Goal: Communication & Community: Answer question/provide support

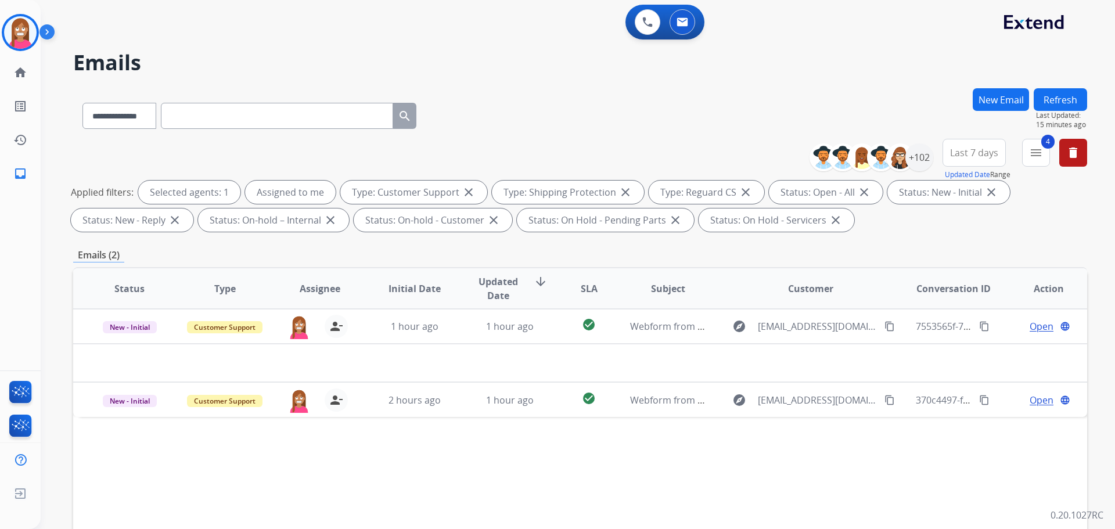
select select "**********"
click at [16, 33] on img at bounding box center [20, 32] width 33 height 33
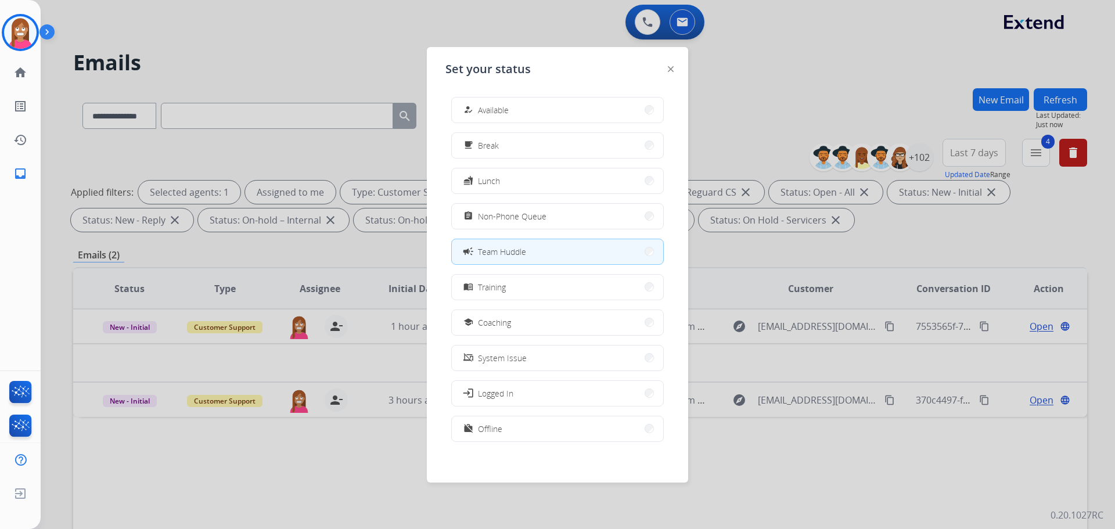
click at [529, 105] on button "how_to_reg Available" at bounding box center [557, 110] width 211 height 25
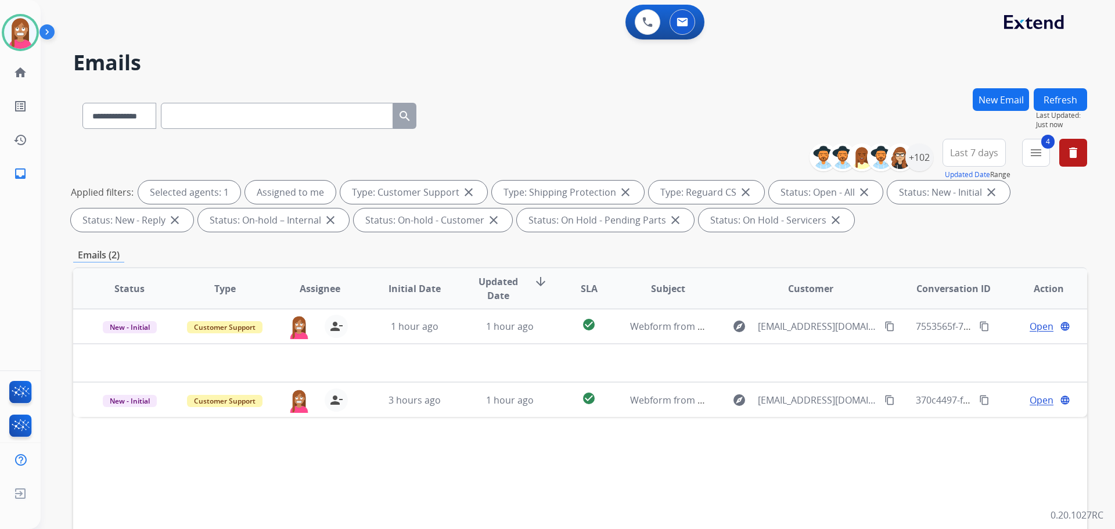
click at [1047, 94] on button "Refresh" at bounding box center [1060, 99] width 53 height 23
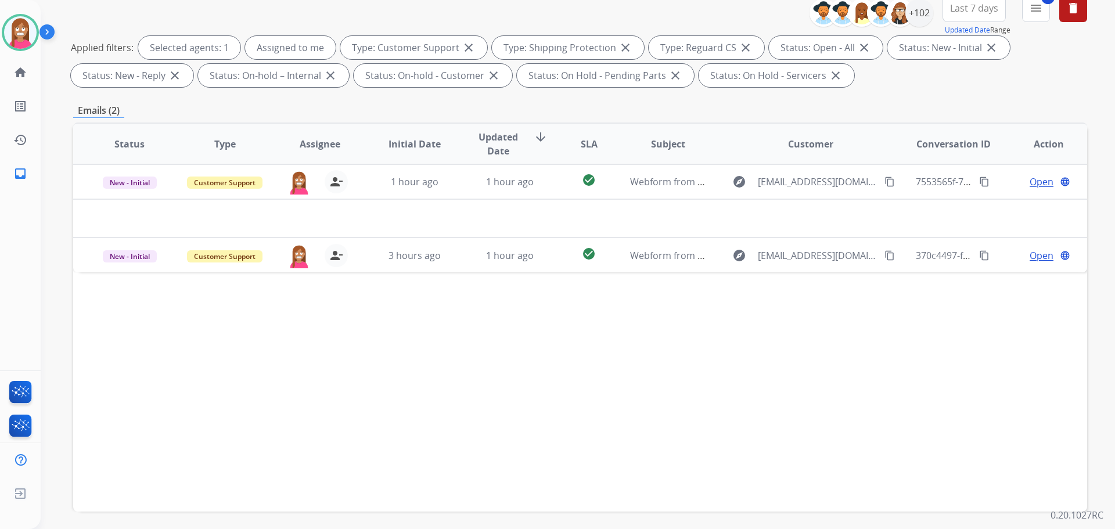
scroll to position [188, 0]
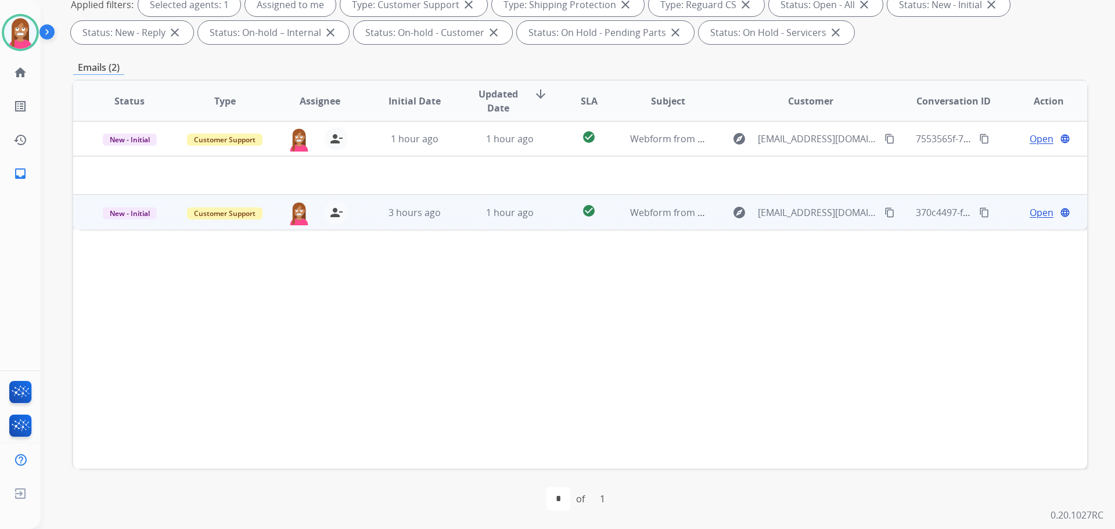
click at [460, 227] on td "1 hour ago" at bounding box center [501, 212] width 95 height 35
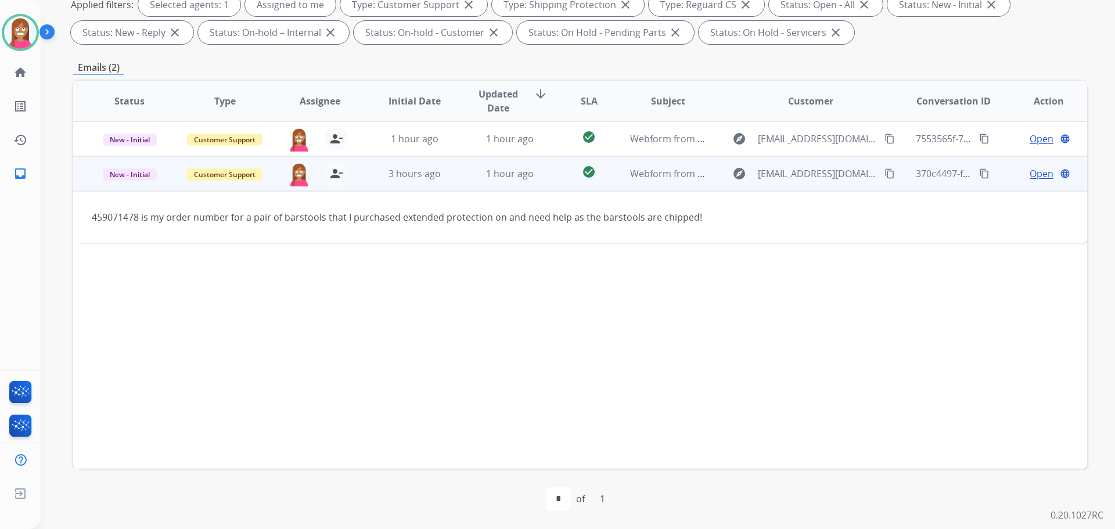
click at [885, 175] on mat-icon "content_copy" at bounding box center [890, 173] width 10 height 10
click at [1035, 172] on span "Open" at bounding box center [1042, 174] width 24 height 14
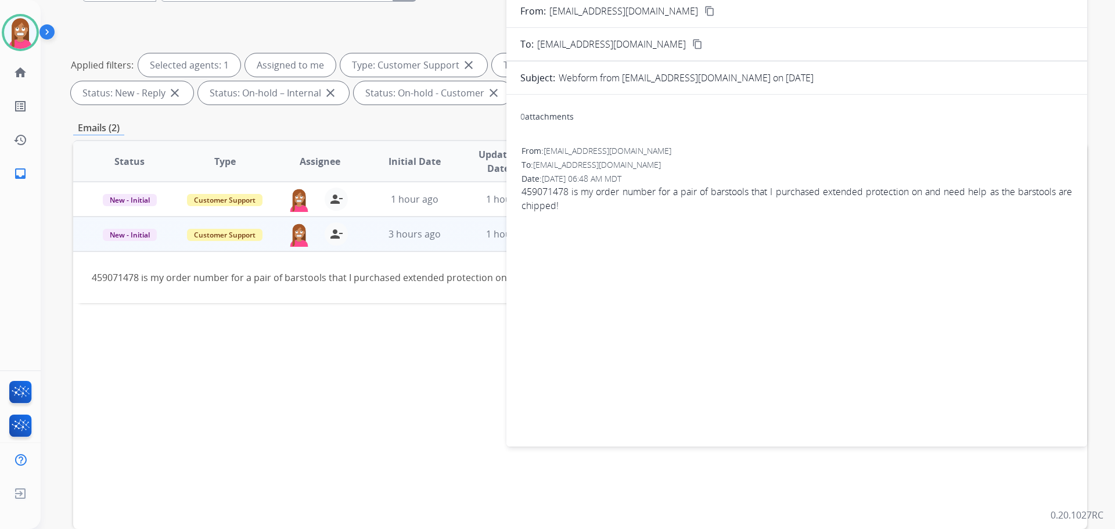
scroll to position [71, 0]
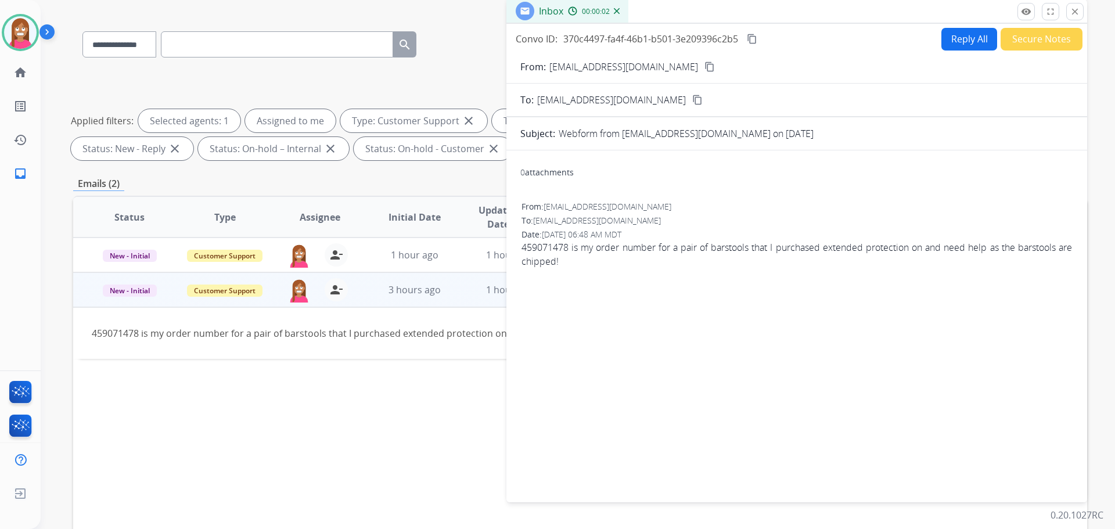
click at [967, 39] on button "Reply All" at bounding box center [969, 39] width 56 height 23
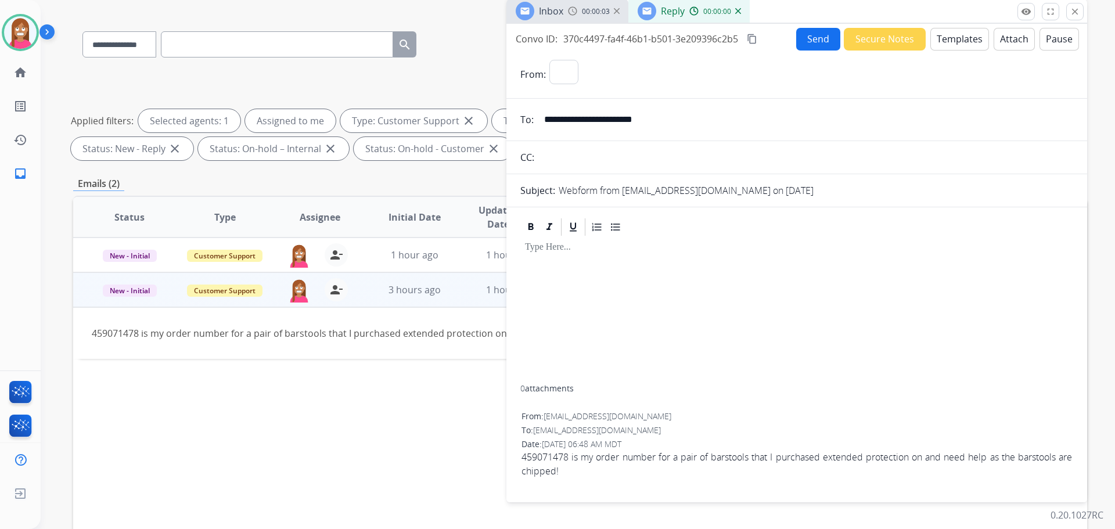
select select "**********"
click at [958, 41] on button "Templates" at bounding box center [959, 39] width 59 height 23
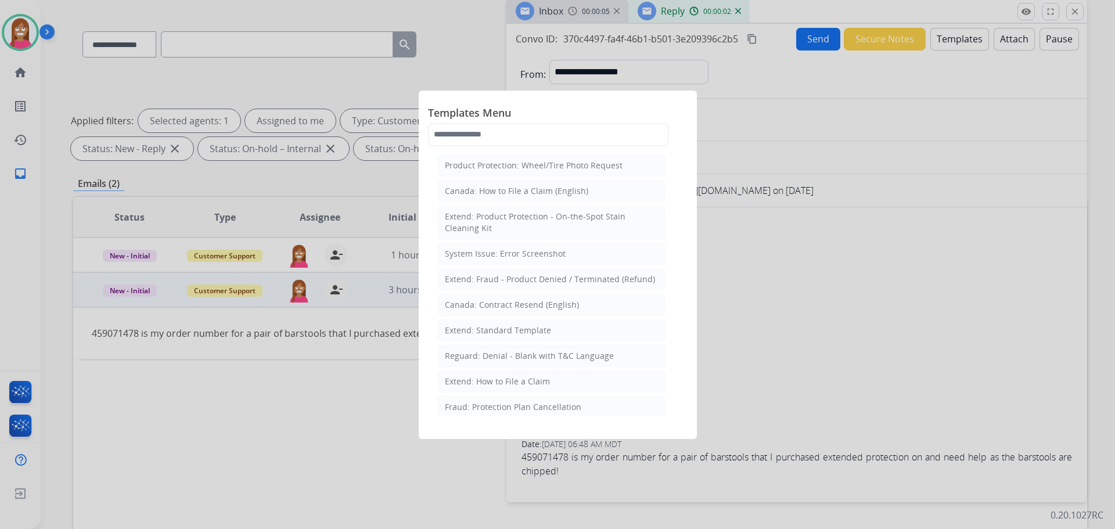
click at [472, 380] on div "Extend: How to File a Claim" at bounding box center [497, 382] width 105 height 12
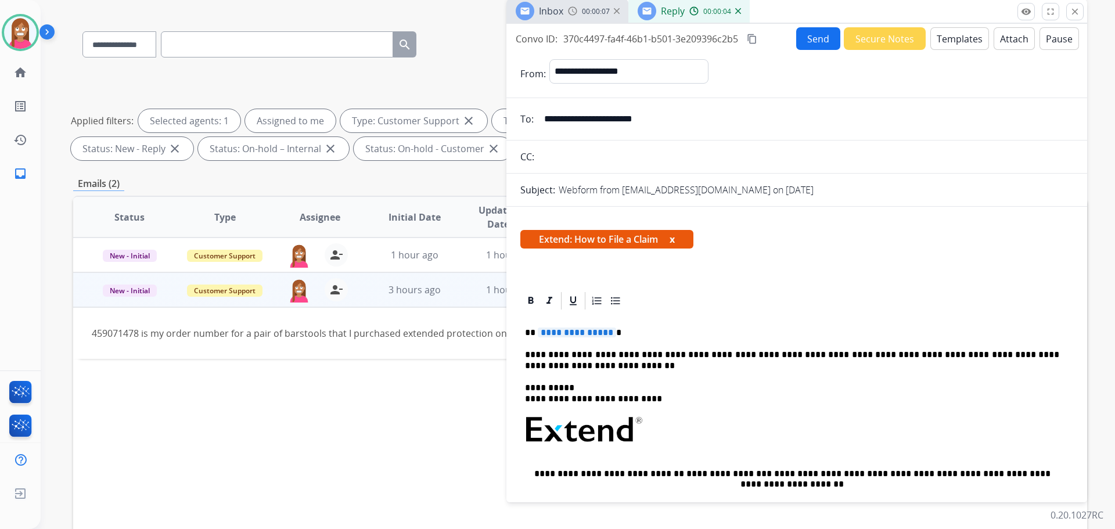
click at [577, 336] on span "**********" at bounding box center [577, 333] width 78 height 10
click at [802, 45] on button "Send" at bounding box center [818, 38] width 44 height 23
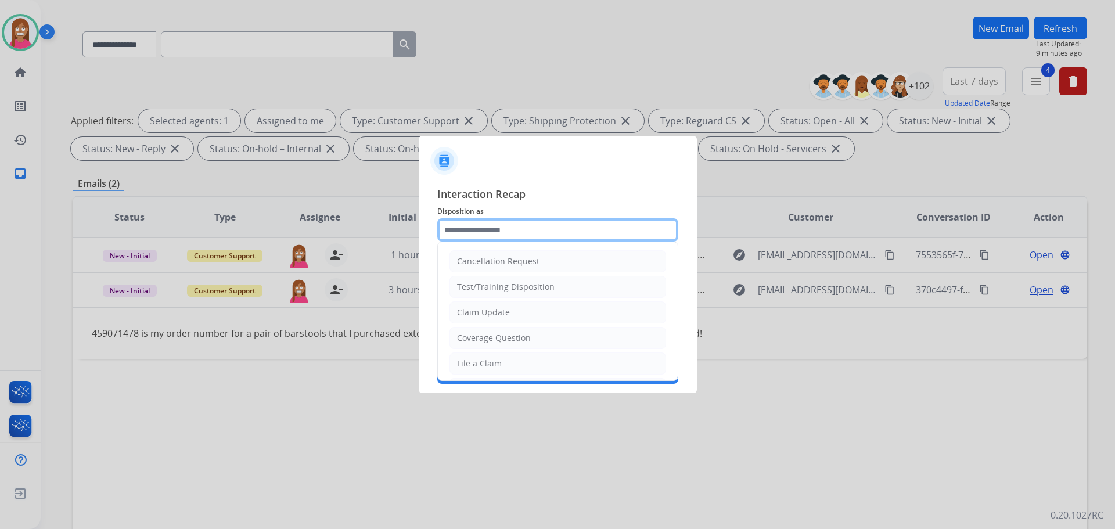
click at [468, 232] on input "text" at bounding box center [557, 229] width 241 height 23
click at [466, 365] on div "File a Claim" at bounding box center [479, 364] width 45 height 12
type input "**********"
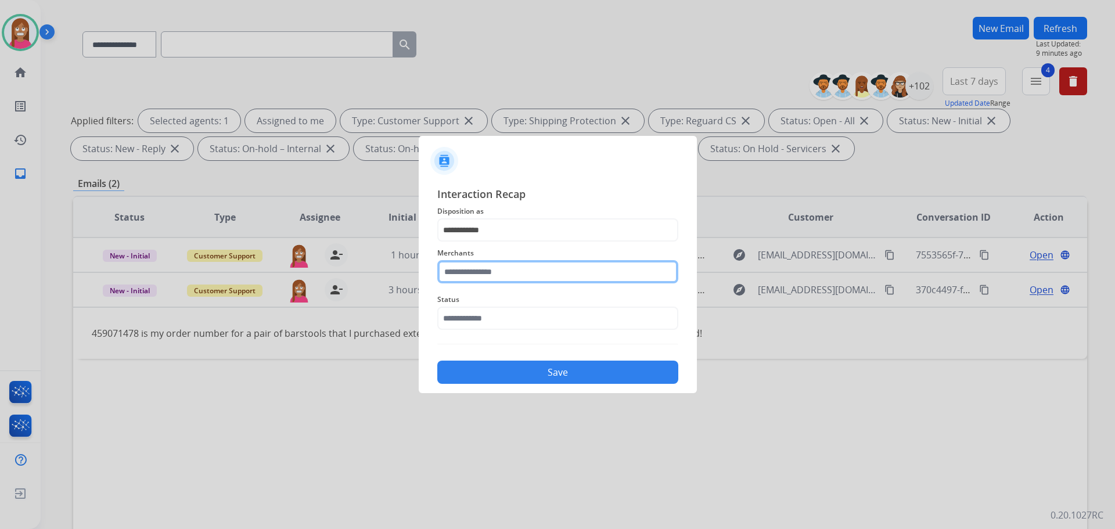
click at [458, 271] on input "text" at bounding box center [557, 271] width 241 height 23
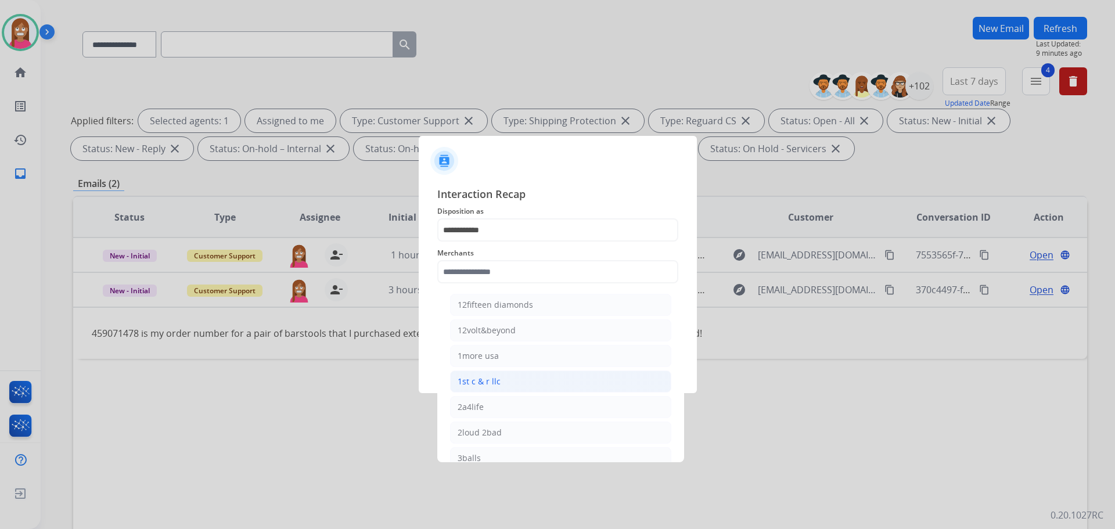
click at [490, 381] on div "1st c & r llc" at bounding box center [479, 382] width 43 height 12
type input "**********"
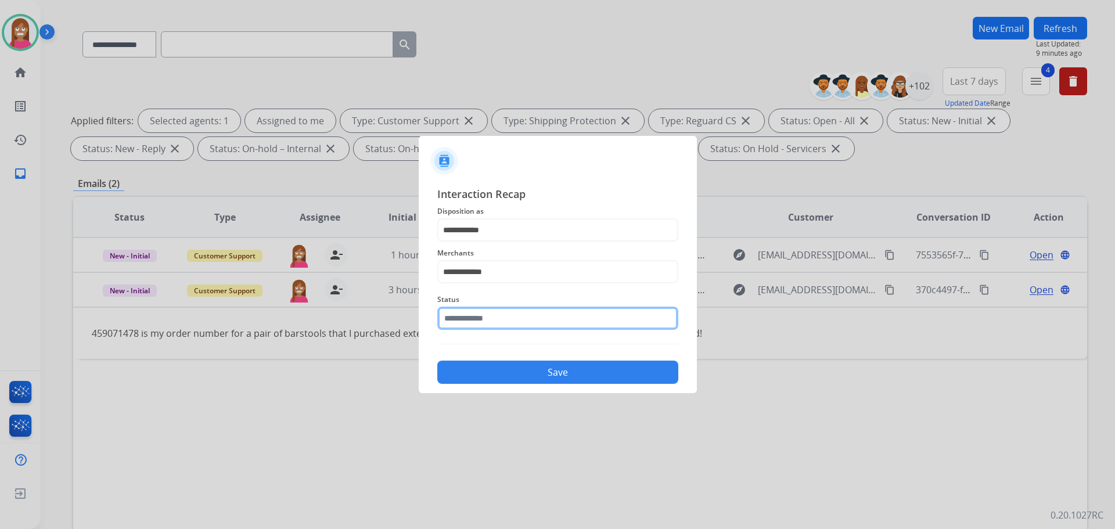
click at [468, 317] on input "text" at bounding box center [557, 318] width 241 height 23
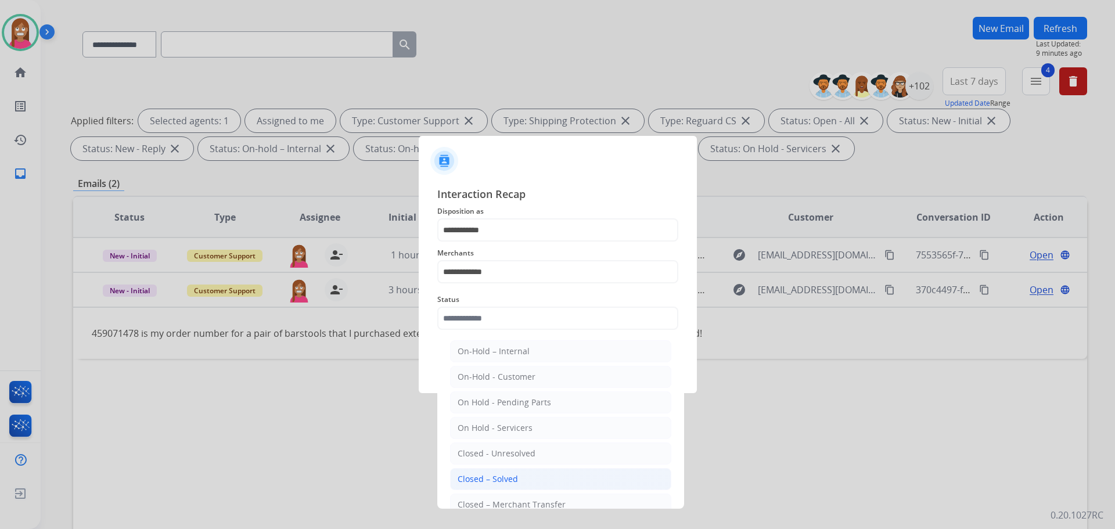
click at [492, 483] on div "Closed – Solved" at bounding box center [488, 479] width 60 height 12
type input "**********"
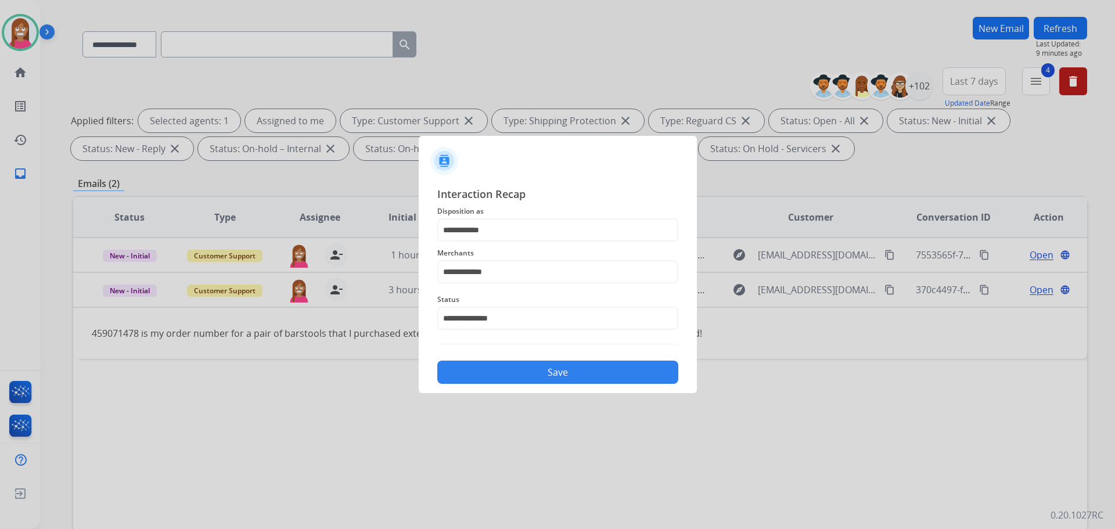
click at [509, 360] on div "Save" at bounding box center [557, 369] width 241 height 30
click at [506, 377] on button "Save" at bounding box center [557, 372] width 241 height 23
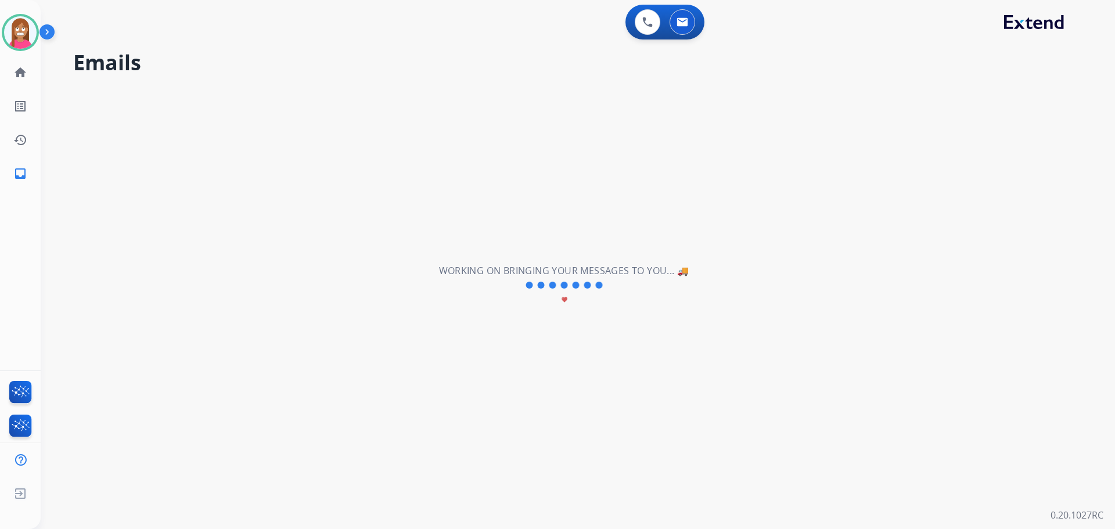
scroll to position [0, 0]
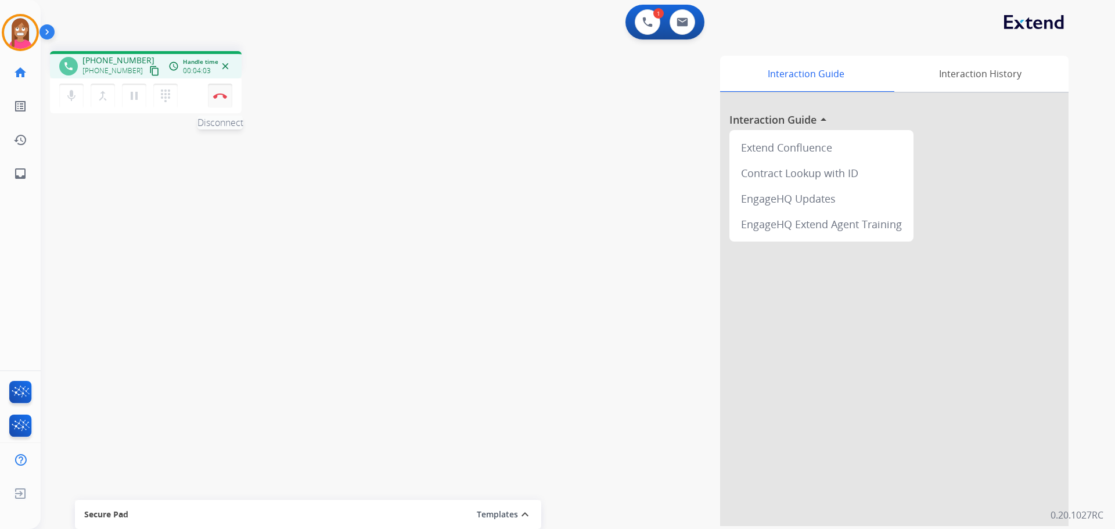
click at [215, 101] on button "Disconnect" at bounding box center [220, 96] width 24 height 24
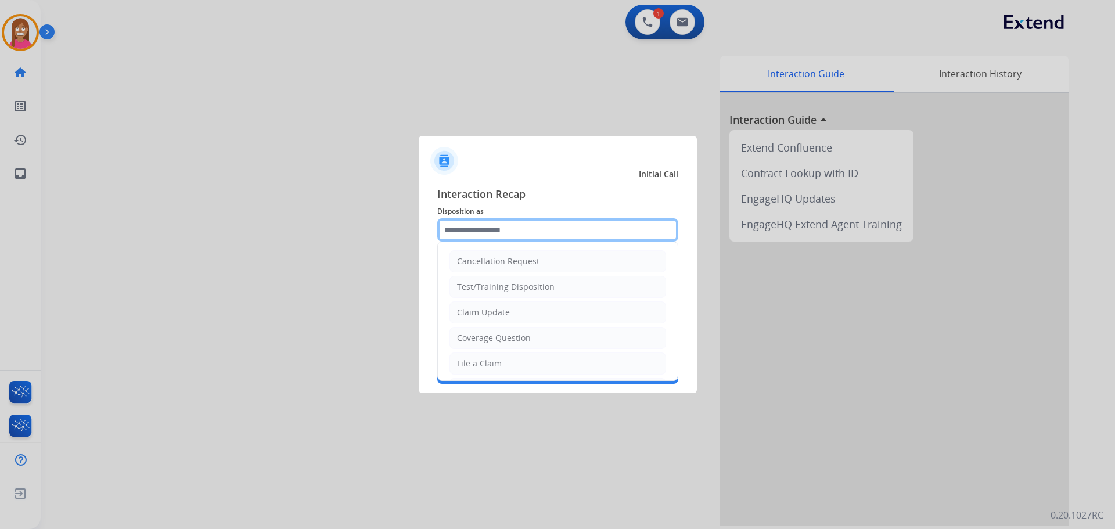
click at [450, 235] on input "text" at bounding box center [557, 229] width 241 height 23
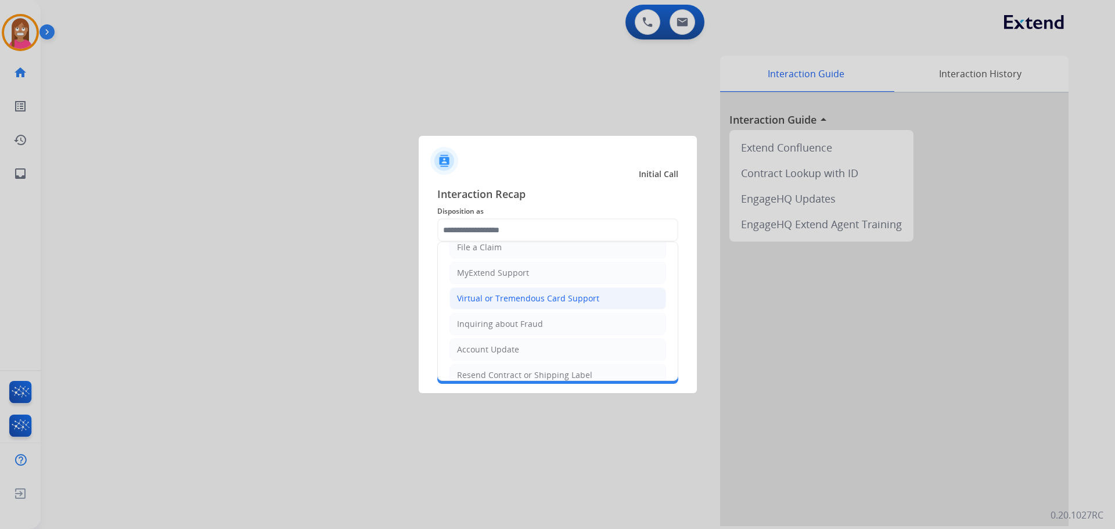
click at [464, 299] on div "Virtual or Tremendous Card Support" at bounding box center [528, 299] width 142 height 12
type input "**********"
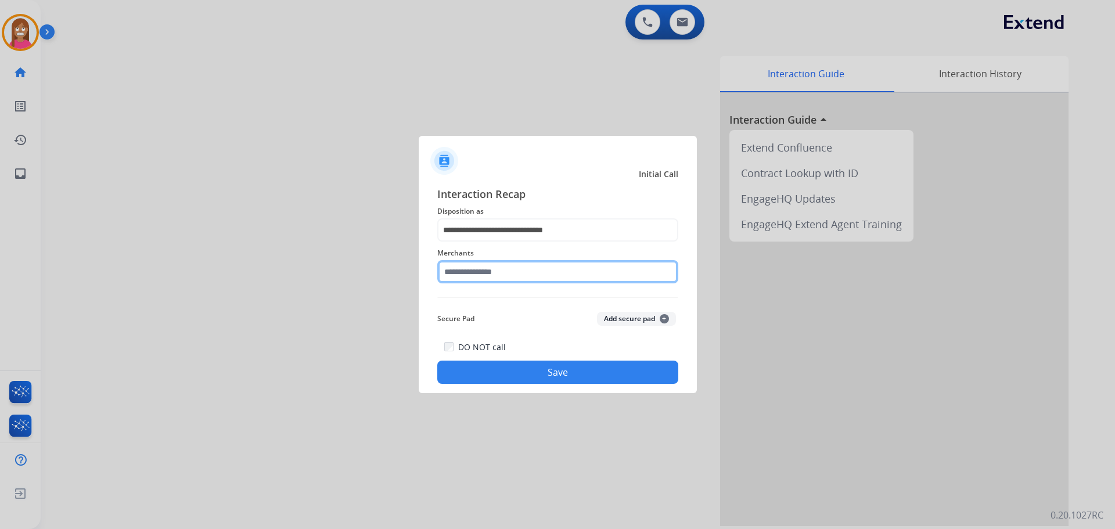
click at [465, 272] on input "text" at bounding box center [557, 271] width 241 height 23
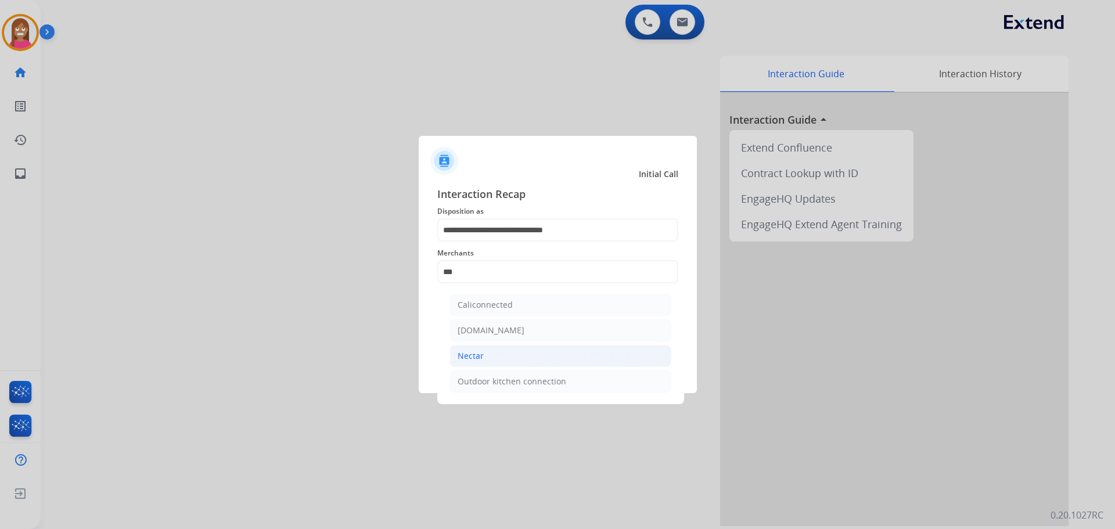
click at [458, 355] on div "Nectar" at bounding box center [471, 356] width 26 height 12
type input "******"
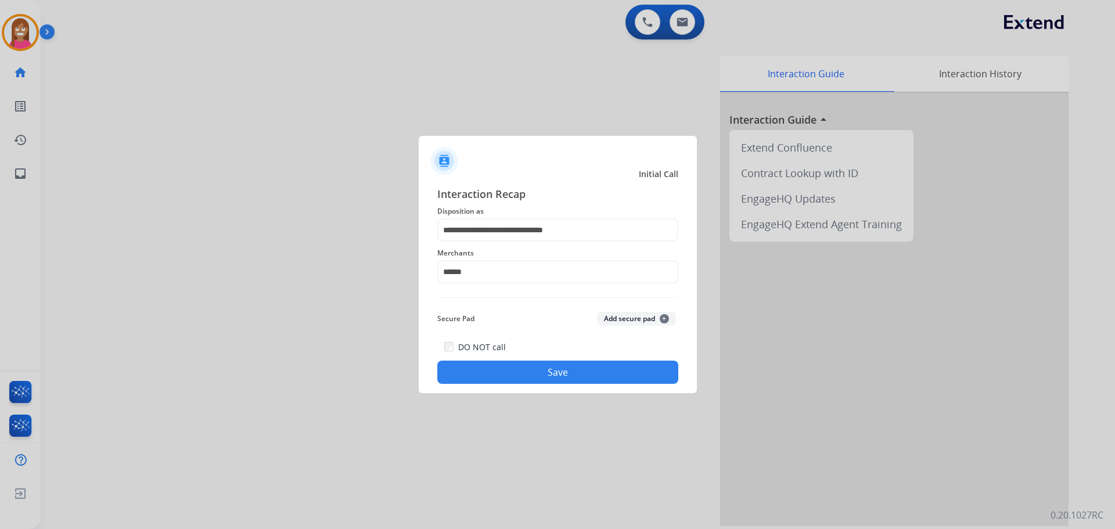
click at [470, 365] on button "Save" at bounding box center [557, 372] width 241 height 23
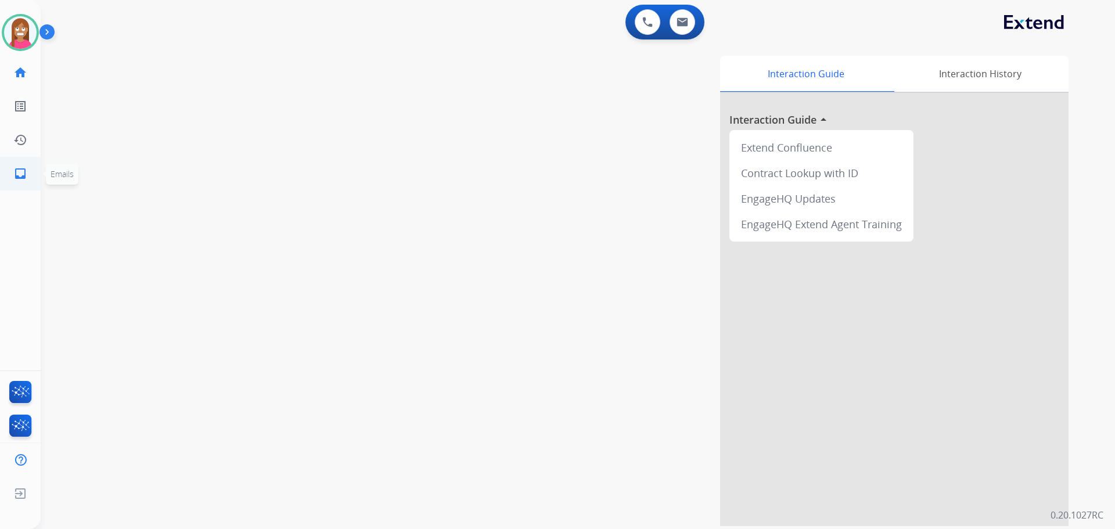
click at [6, 174] on link "inbox Emails" at bounding box center [20, 173] width 33 height 33
select select "**********"
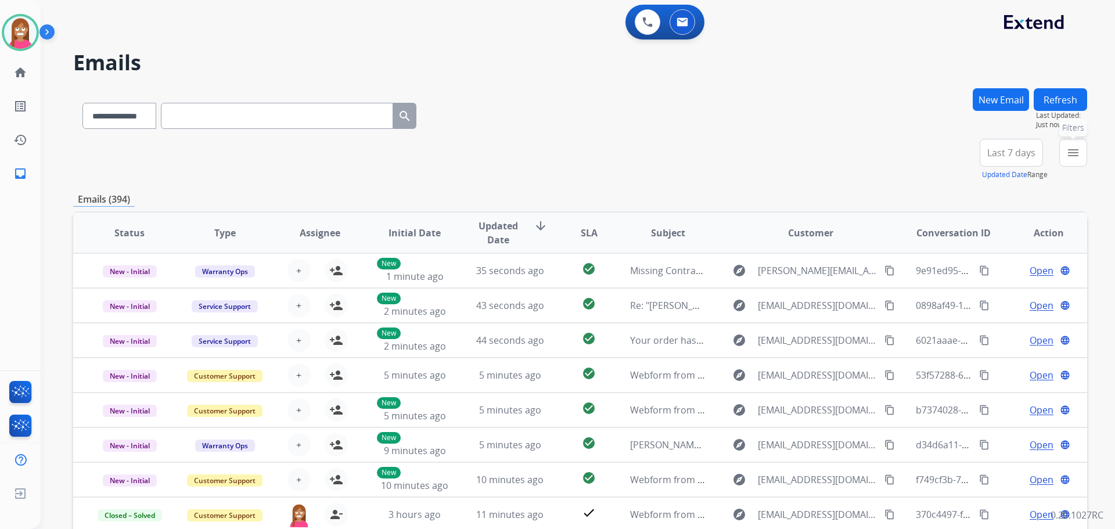
drag, startPoint x: 1070, startPoint y: 153, endPoint x: 1047, endPoint y: 172, distance: 29.8
click at [1066, 153] on mat-icon "menu" at bounding box center [1073, 153] width 14 height 14
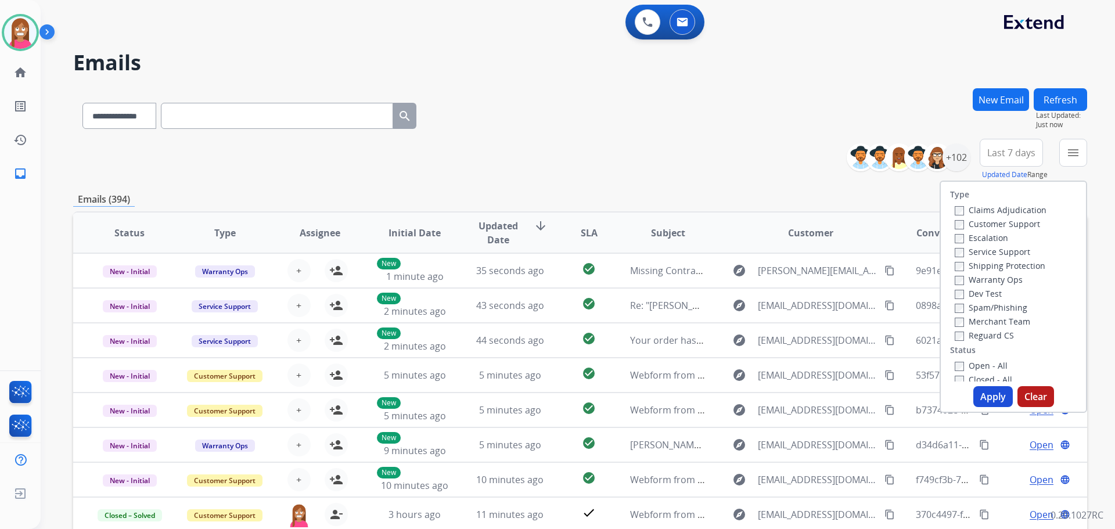
click at [977, 222] on label "Customer Support" at bounding box center [997, 223] width 85 height 11
click at [980, 265] on label "Shipping Protection" at bounding box center [1000, 265] width 91 height 11
click at [966, 365] on label "Open - All" at bounding box center [981, 365] width 53 height 11
click at [989, 402] on button "Apply" at bounding box center [992, 396] width 39 height 21
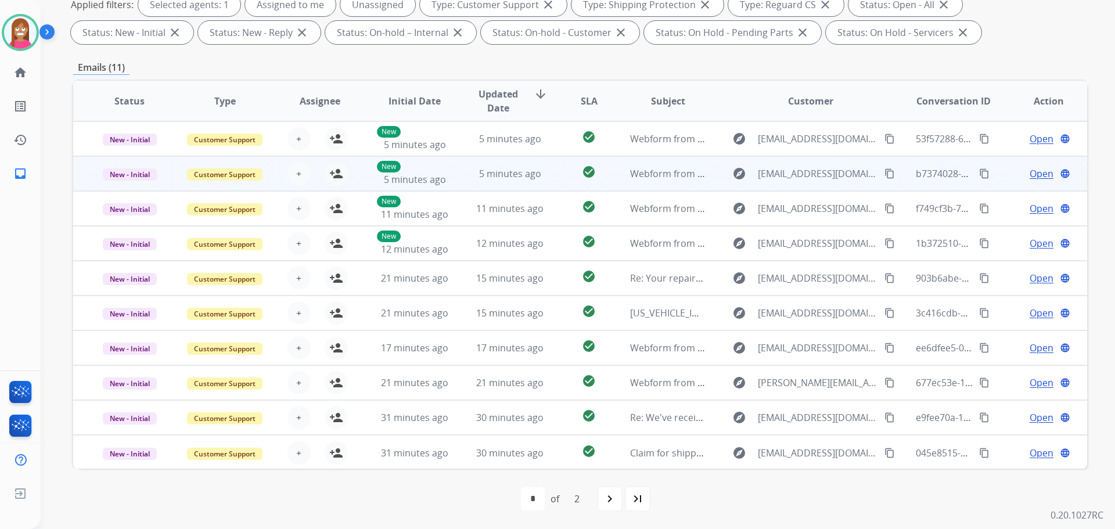
scroll to position [1, 0]
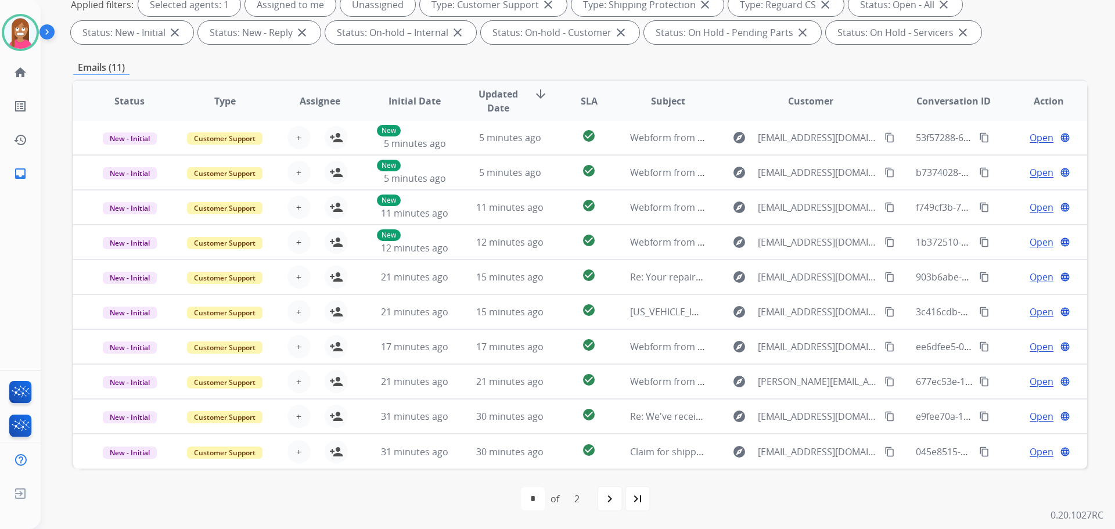
click at [635, 489] on div "last_page" at bounding box center [638, 499] width 26 height 26
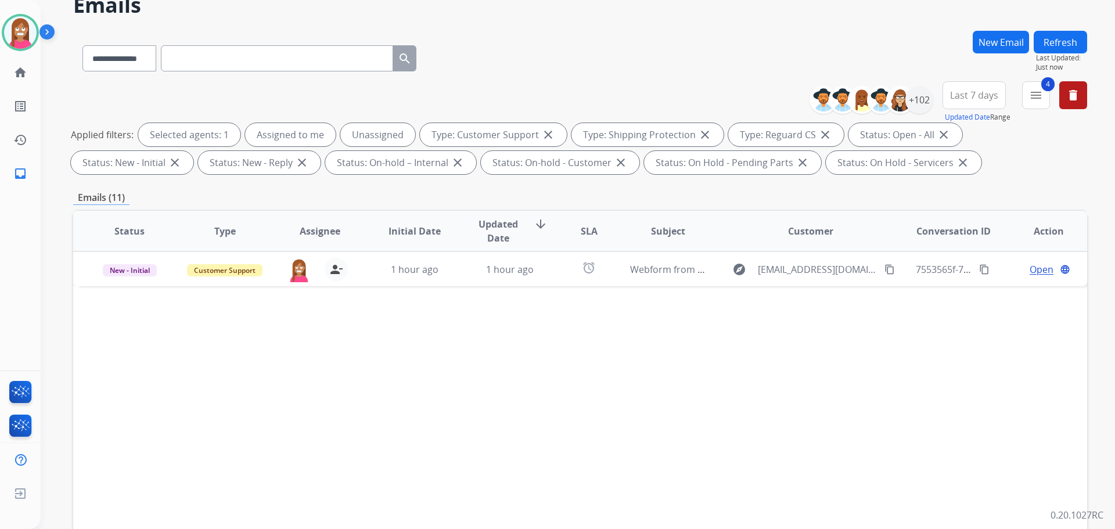
scroll to position [188, 0]
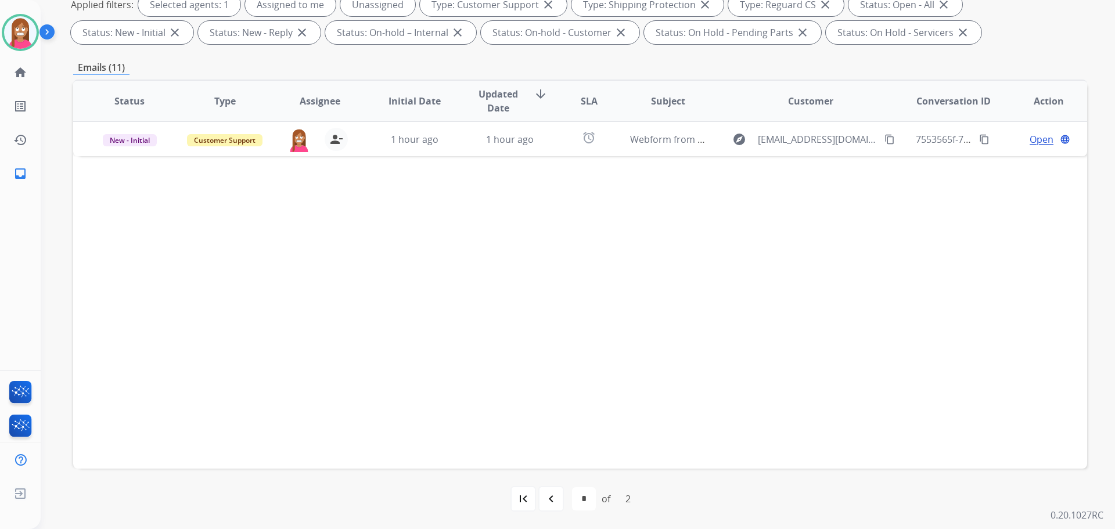
click at [568, 498] on div "first_page navigate_before * * of 2 navigate_next last_page" at bounding box center [580, 498] width 1014 height 23
click at [557, 499] on mat-icon "navigate_before" at bounding box center [551, 499] width 14 height 14
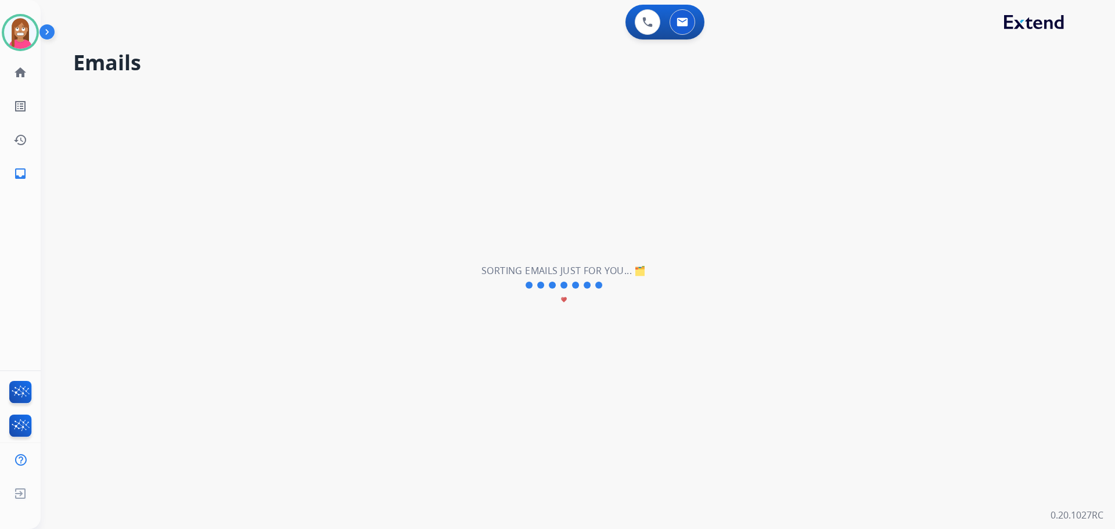
scroll to position [0, 0]
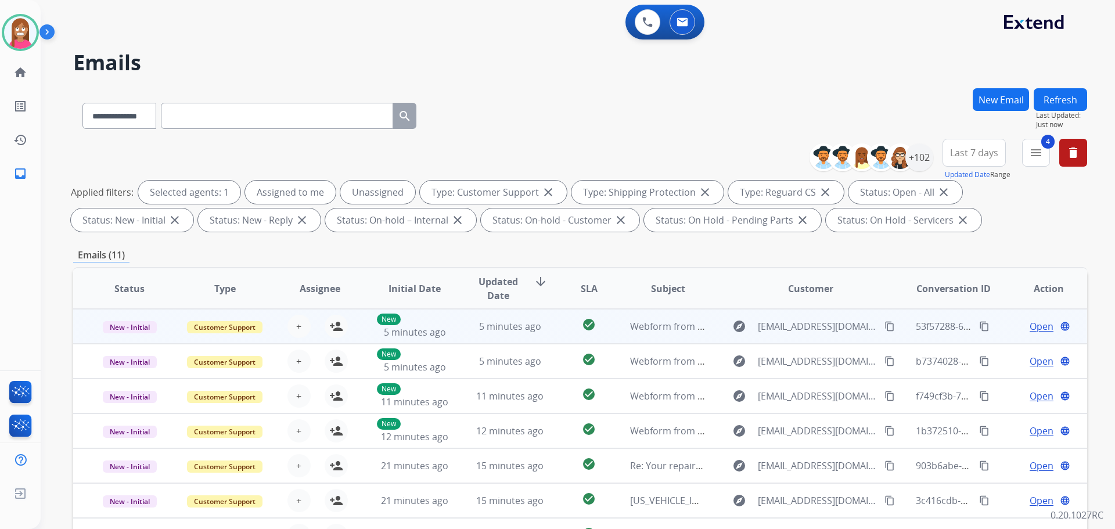
click at [445, 330] on div "New 5 minutes ago" at bounding box center [415, 327] width 76 height 26
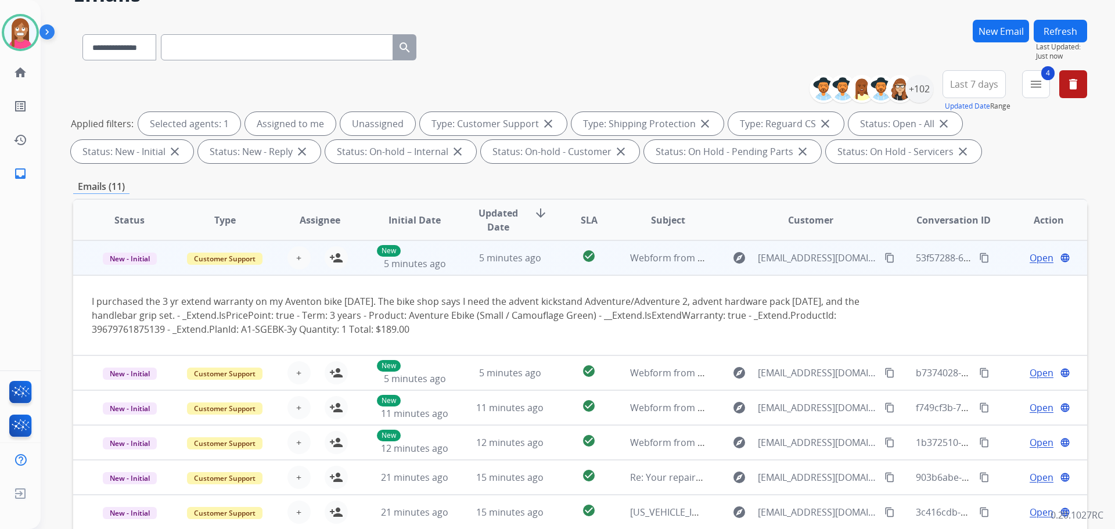
scroll to position [174, 0]
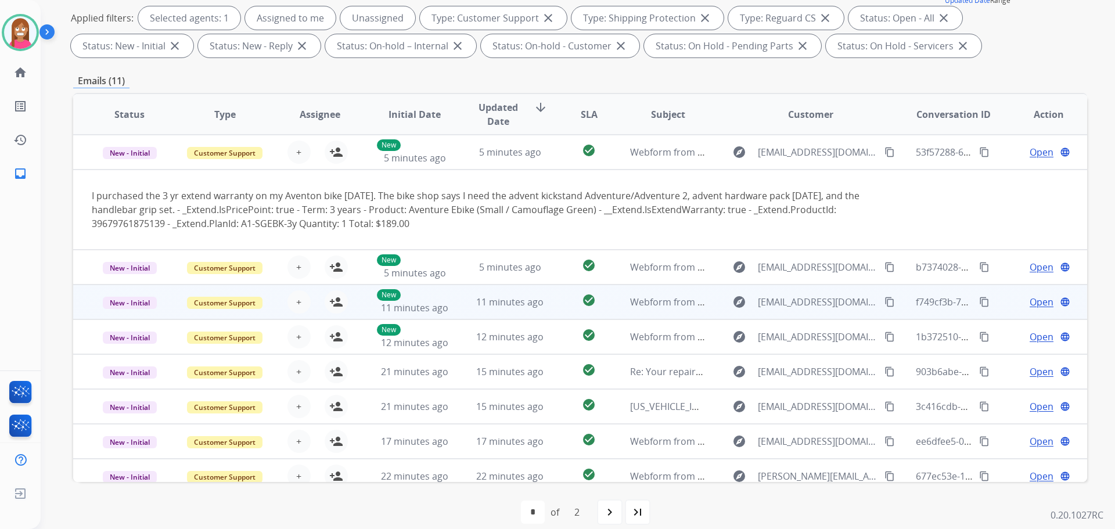
click at [477, 284] on td "5 minutes ago" at bounding box center [501, 267] width 95 height 35
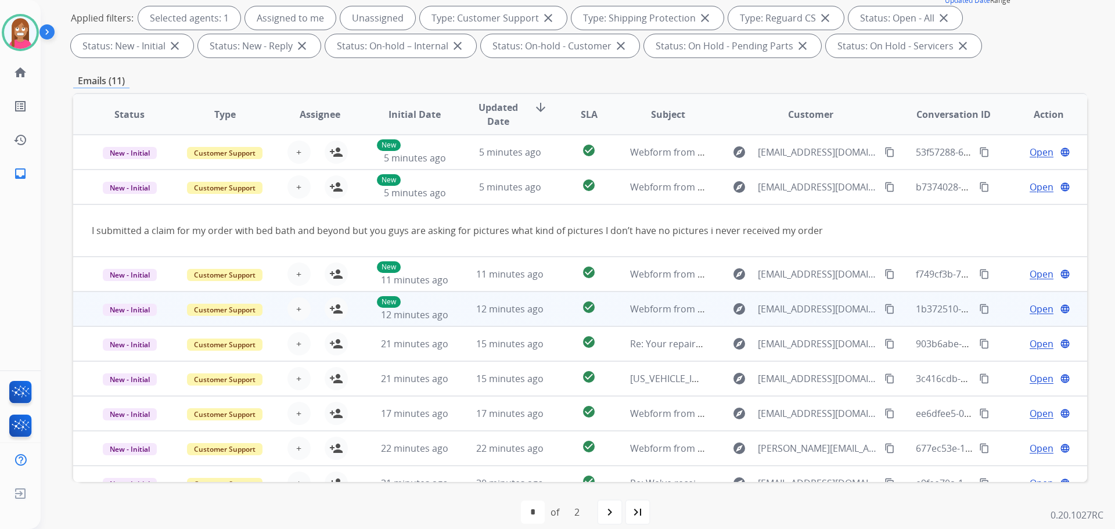
scroll to position [35, 0]
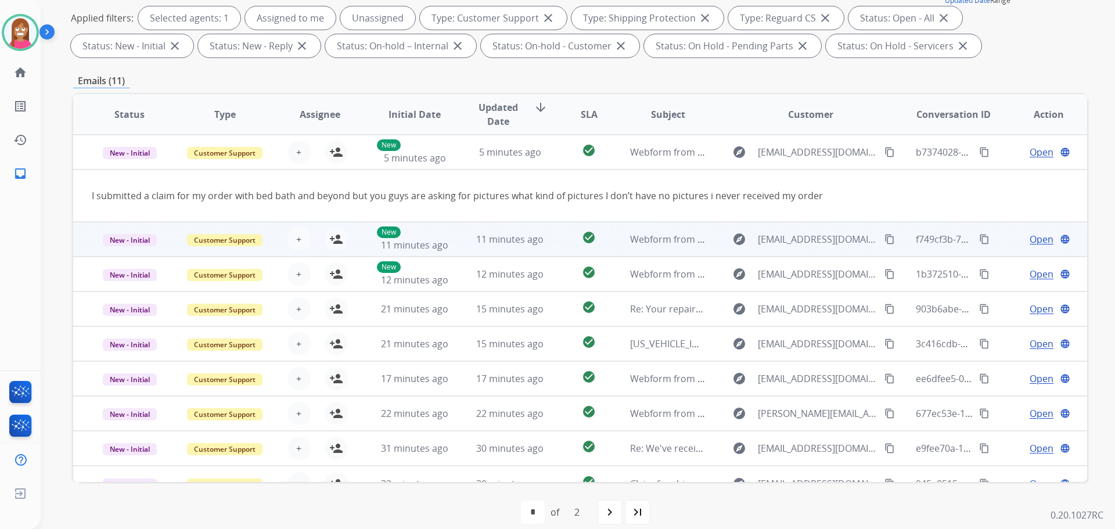
click at [455, 253] on td "11 minutes ago" at bounding box center [501, 239] width 95 height 35
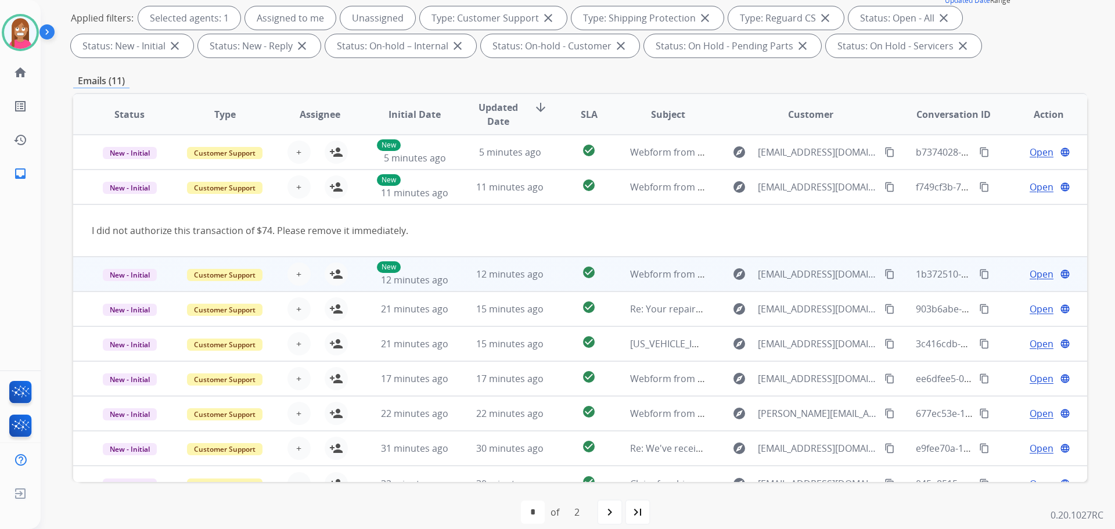
scroll to position [53, 0]
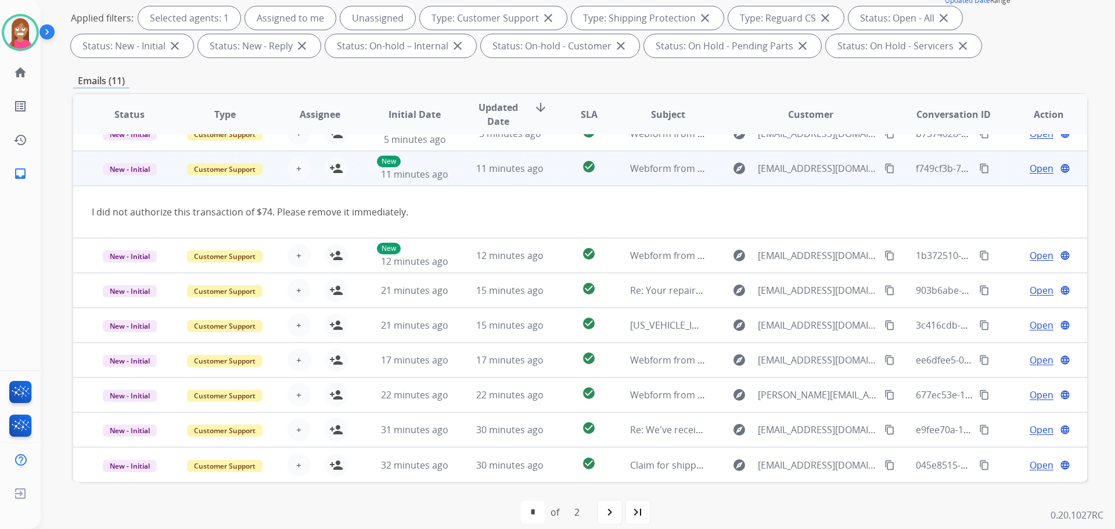
click at [883, 167] on button "content_copy" at bounding box center [890, 168] width 14 height 14
click at [336, 168] on mat-icon "person_add" at bounding box center [336, 168] width 14 height 14
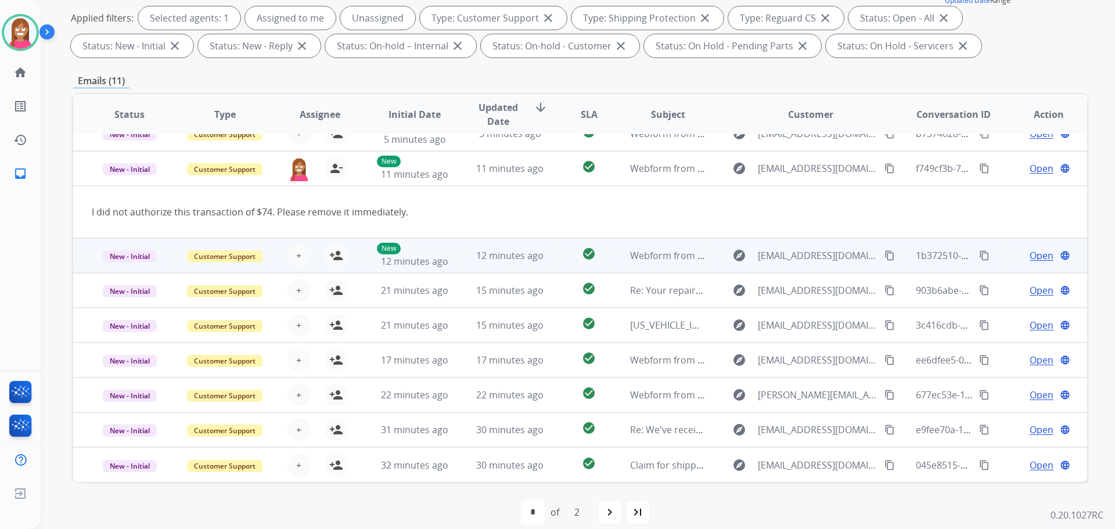
click at [455, 261] on td "12 minutes ago" at bounding box center [501, 255] width 95 height 35
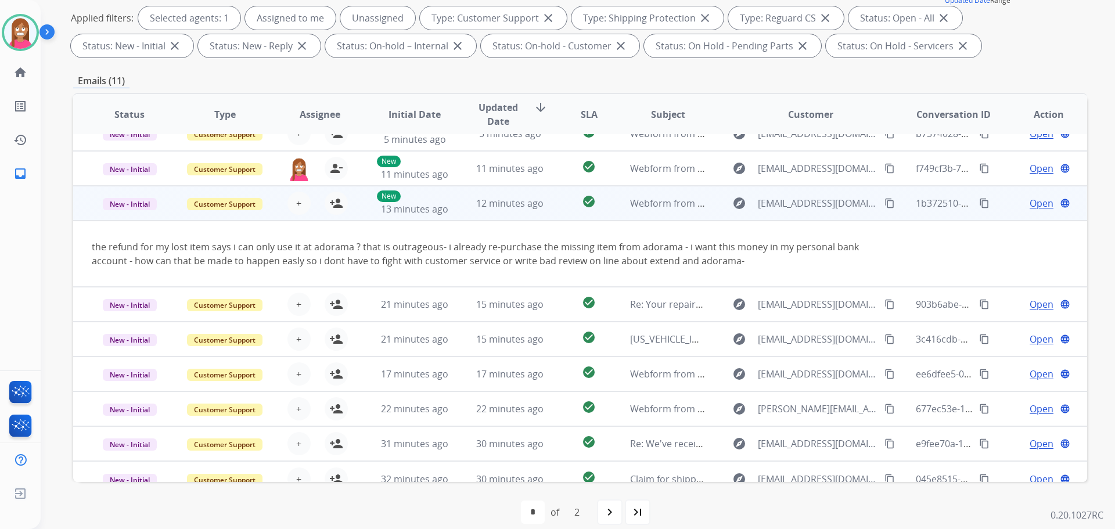
scroll to position [67, 0]
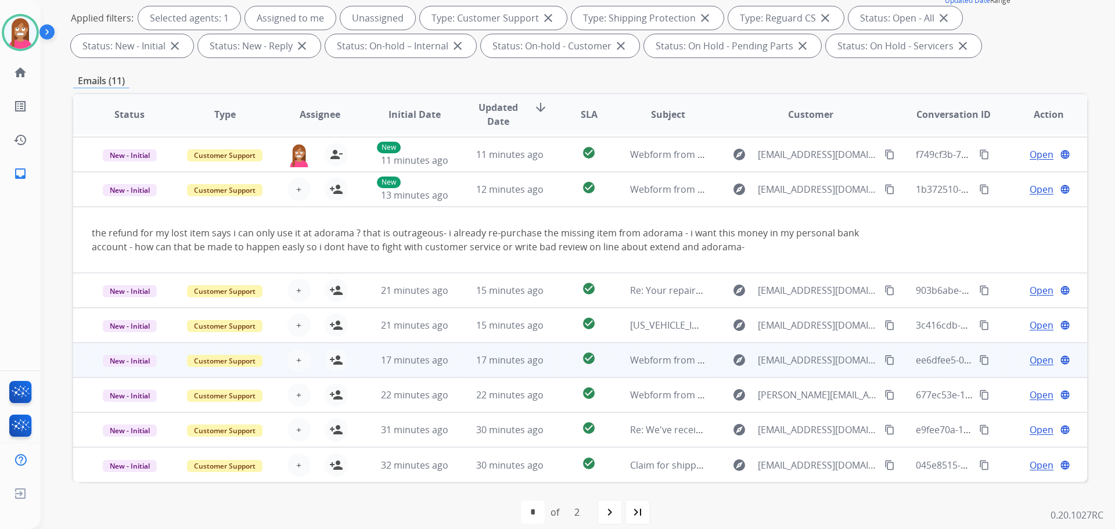
click at [455, 368] on td "17 minutes ago" at bounding box center [501, 360] width 95 height 35
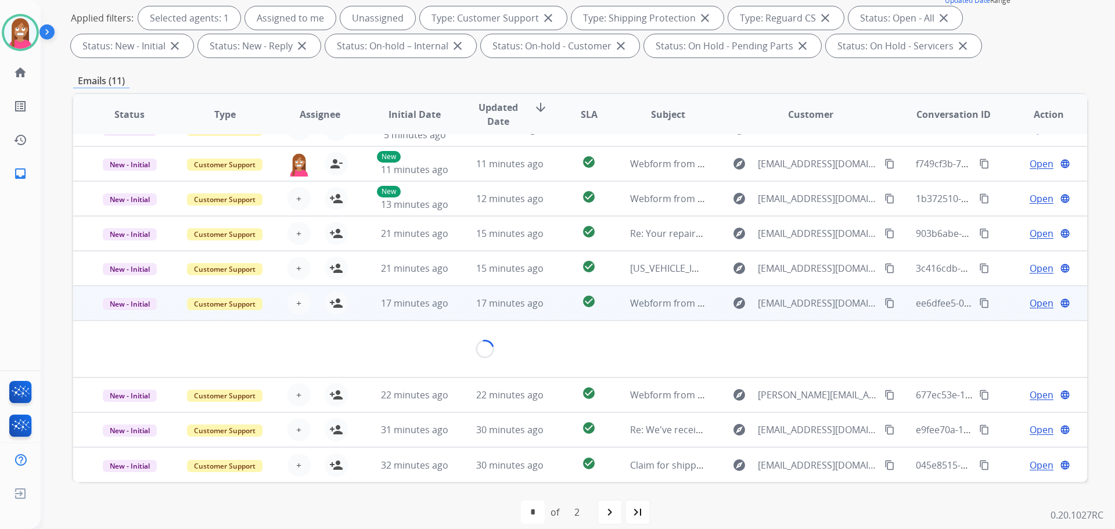
scroll to position [53, 0]
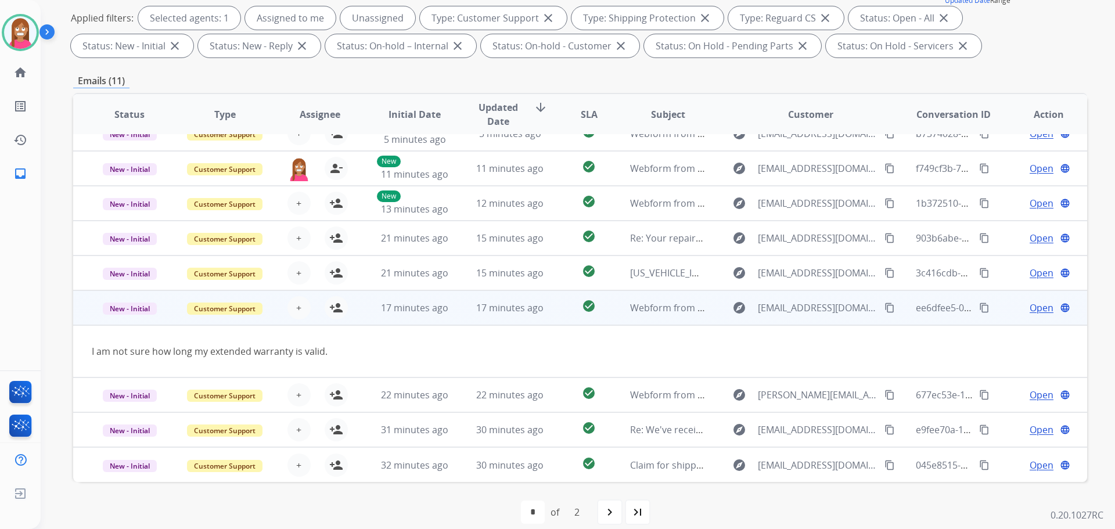
click at [885, 308] on mat-icon "content_copy" at bounding box center [890, 308] width 10 height 10
click at [336, 312] on mat-icon "person_add" at bounding box center [336, 308] width 14 height 14
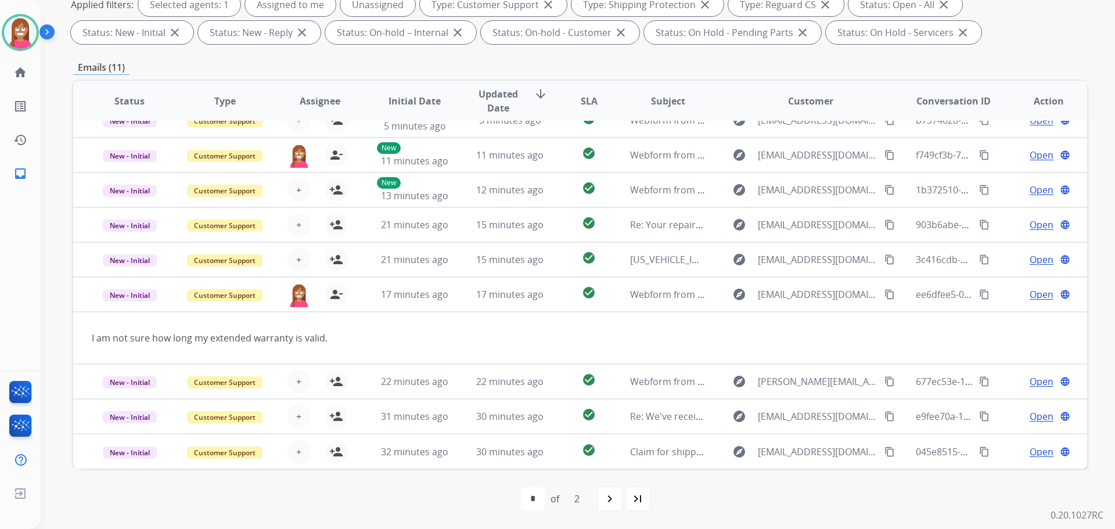
click at [608, 504] on mat-icon "navigate_next" at bounding box center [610, 499] width 14 height 14
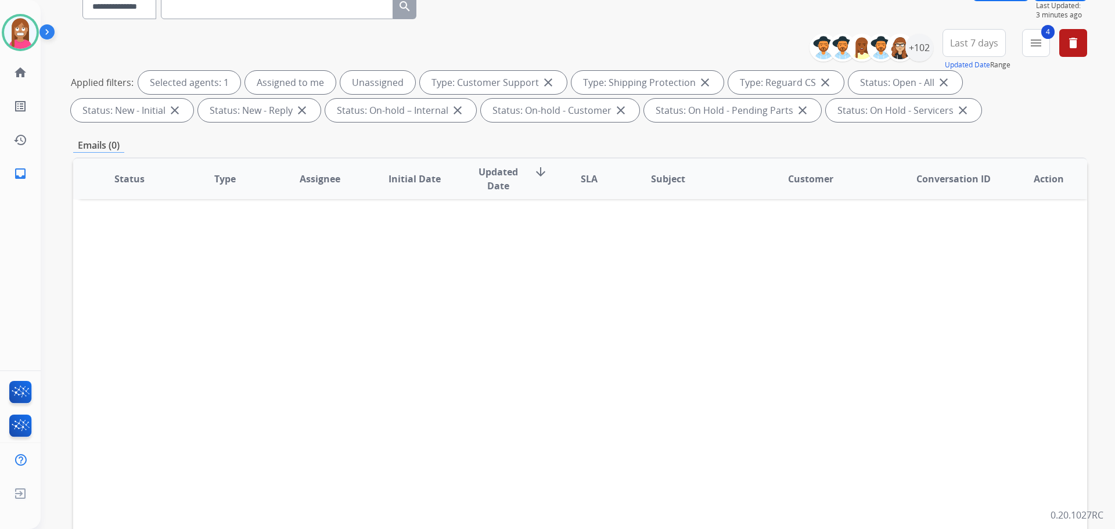
scroll to position [188, 0]
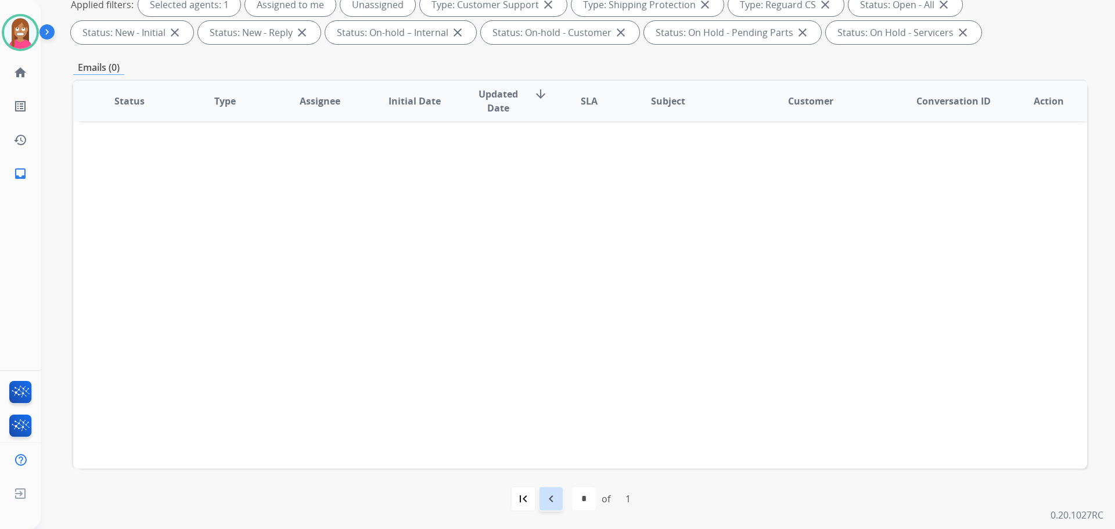
click at [559, 492] on div "navigate_before" at bounding box center [551, 499] width 26 height 26
select select "*"
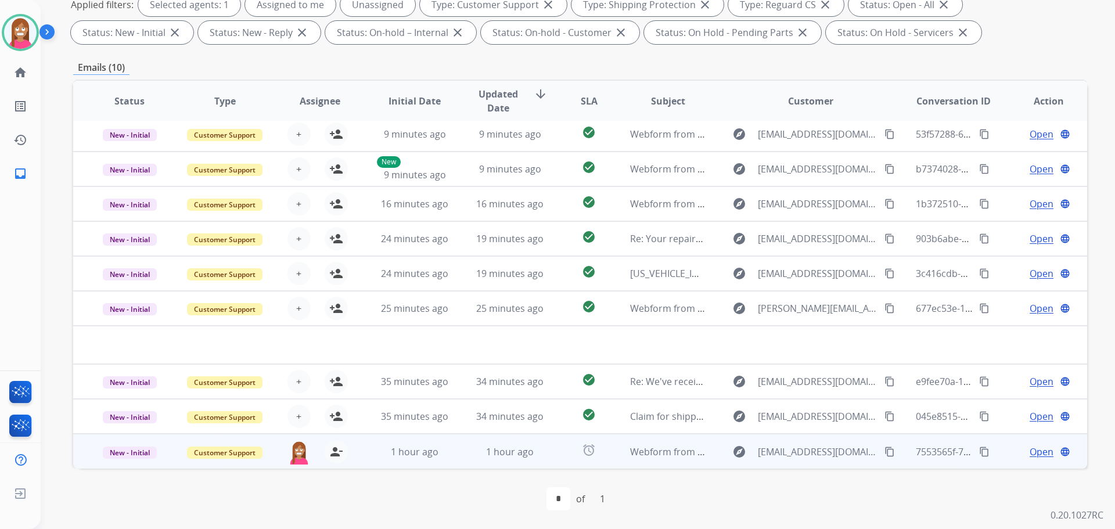
click at [474, 461] on td "1 hour ago" at bounding box center [501, 451] width 95 height 35
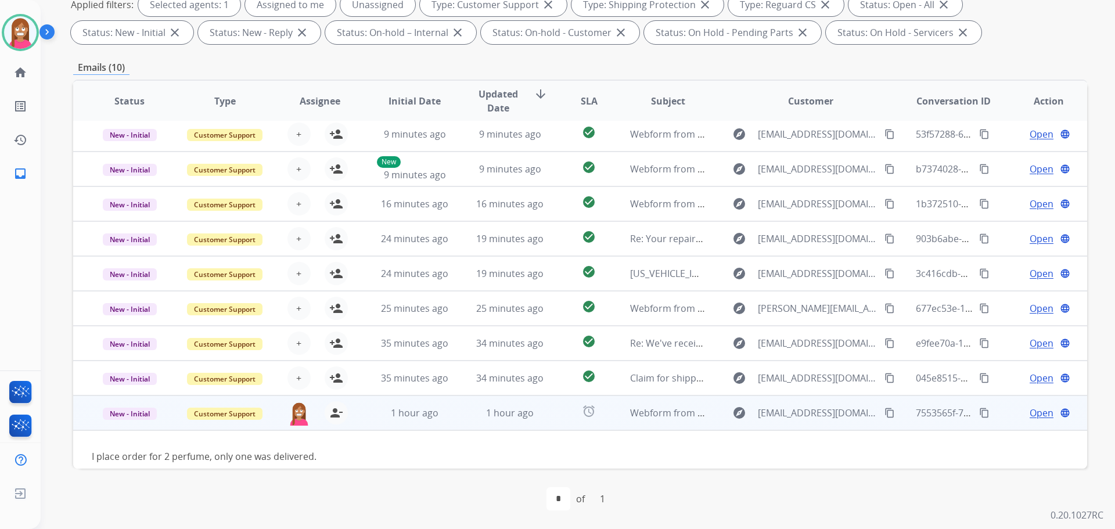
scroll to position [53, 0]
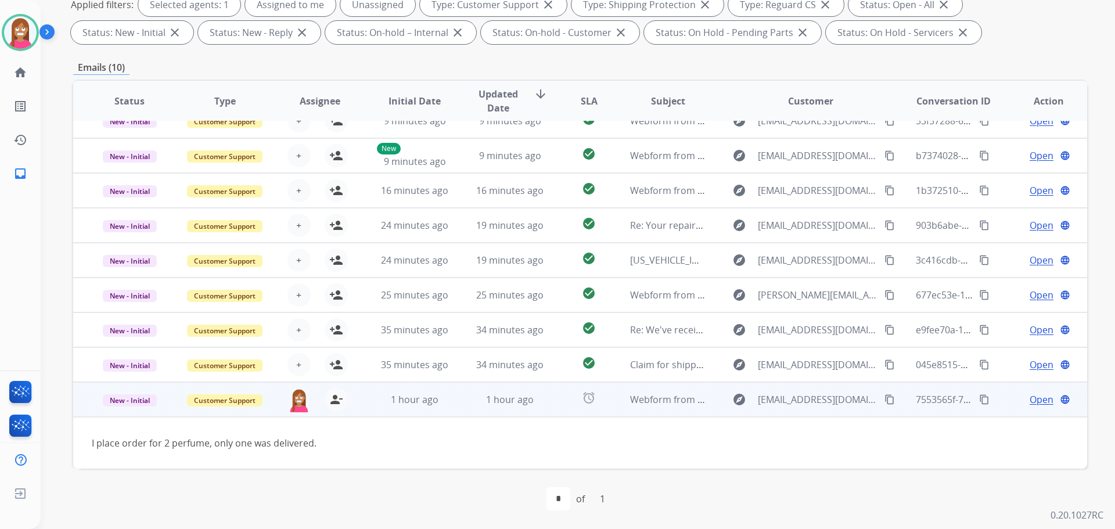
click at [1031, 399] on span "Open" at bounding box center [1042, 400] width 24 height 14
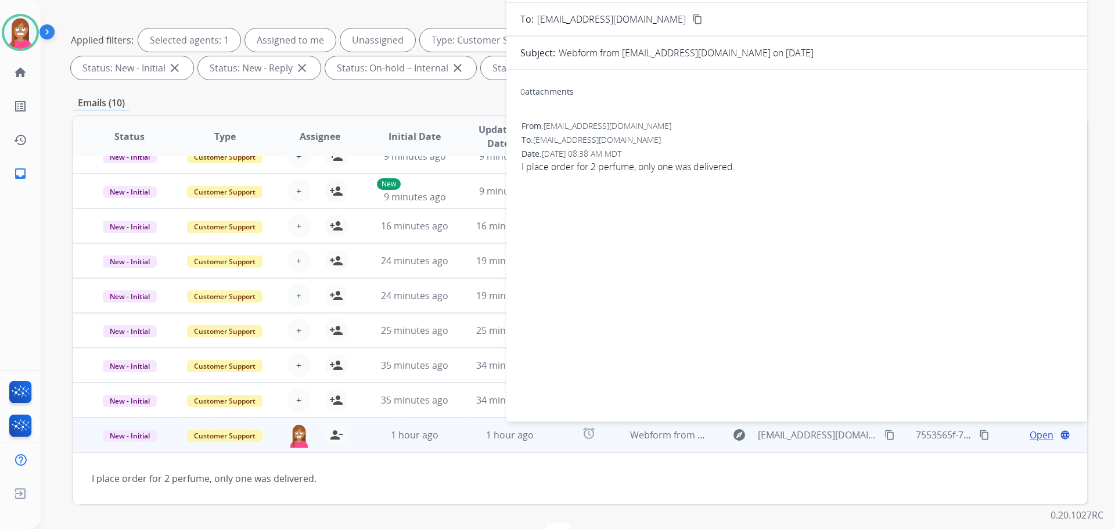
scroll to position [71, 0]
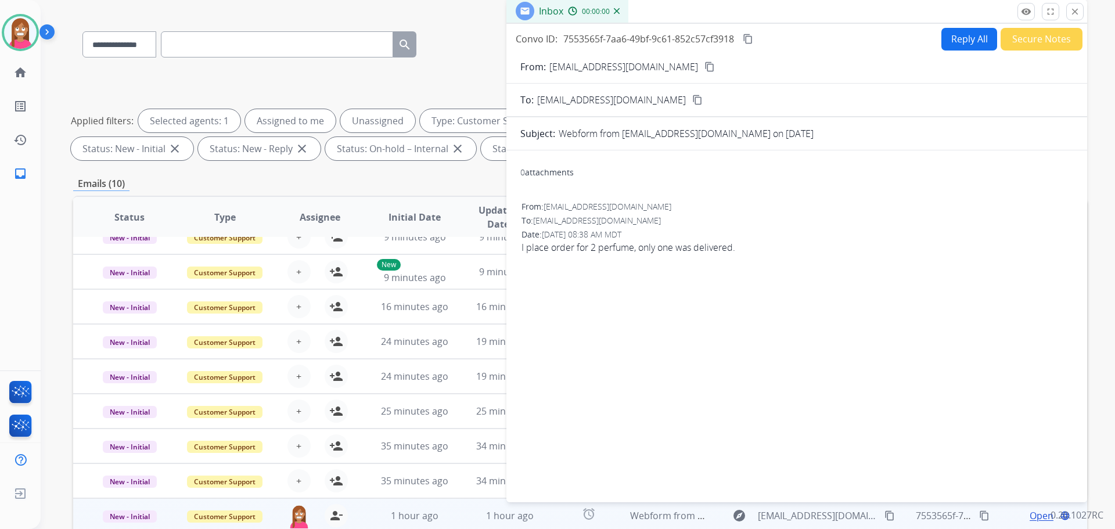
click at [962, 45] on button "Reply All" at bounding box center [969, 39] width 56 height 23
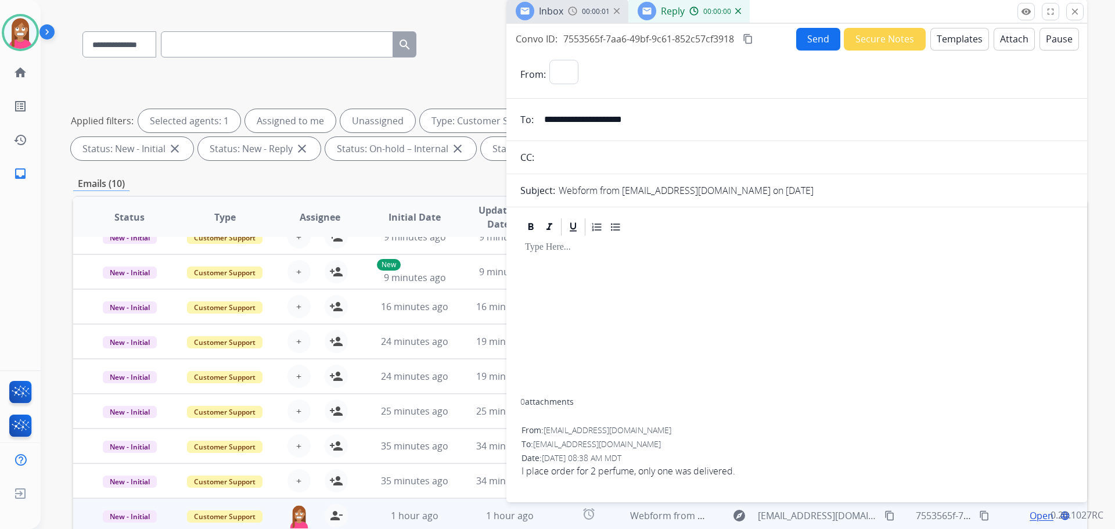
select select "**********"
click at [969, 42] on button "Templates" at bounding box center [959, 39] width 59 height 23
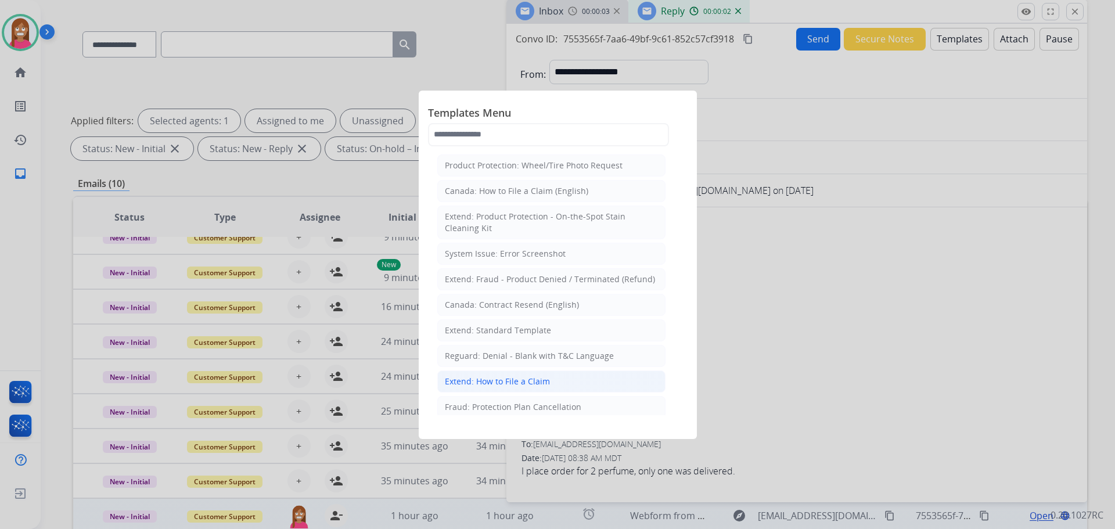
click at [454, 375] on li "Extend: How to File a Claim" at bounding box center [551, 382] width 228 height 22
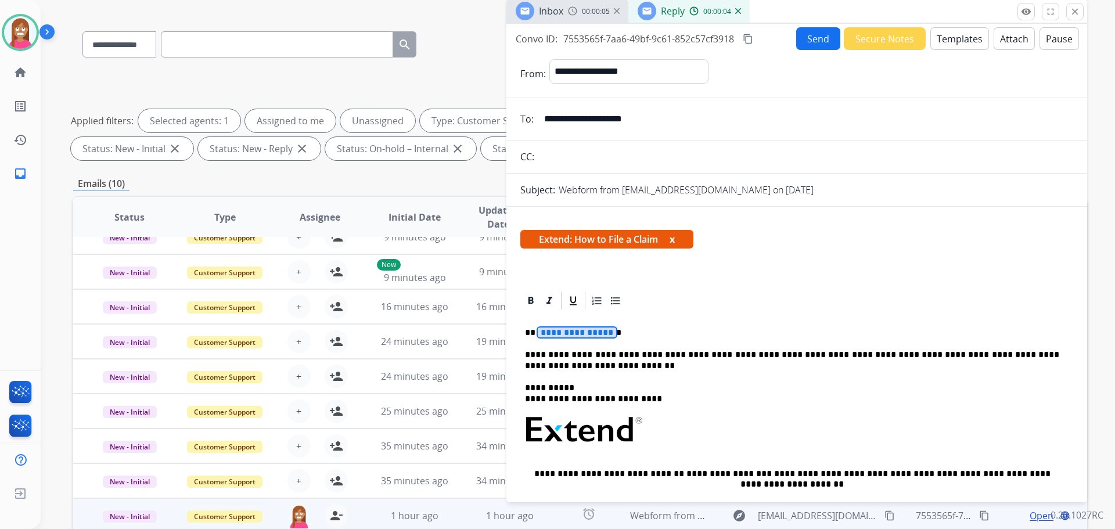
click at [566, 336] on span "**********" at bounding box center [577, 333] width 78 height 10
click at [797, 34] on button "Send" at bounding box center [818, 38] width 44 height 23
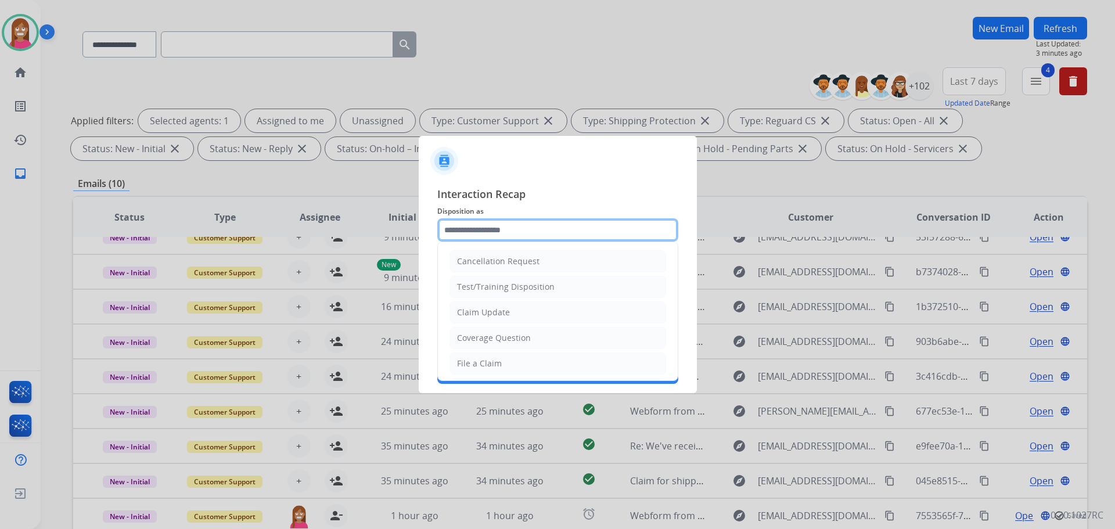
click at [469, 230] on input "text" at bounding box center [557, 229] width 241 height 23
click at [477, 356] on li "File a Claim" at bounding box center [558, 364] width 217 height 22
type input "**********"
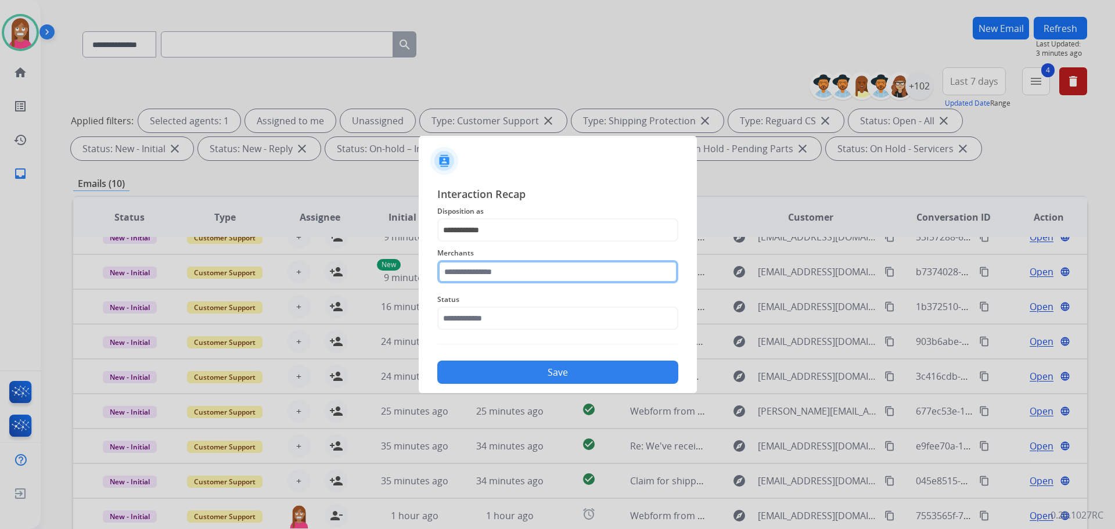
click at [475, 272] on input "text" at bounding box center [557, 271] width 241 height 23
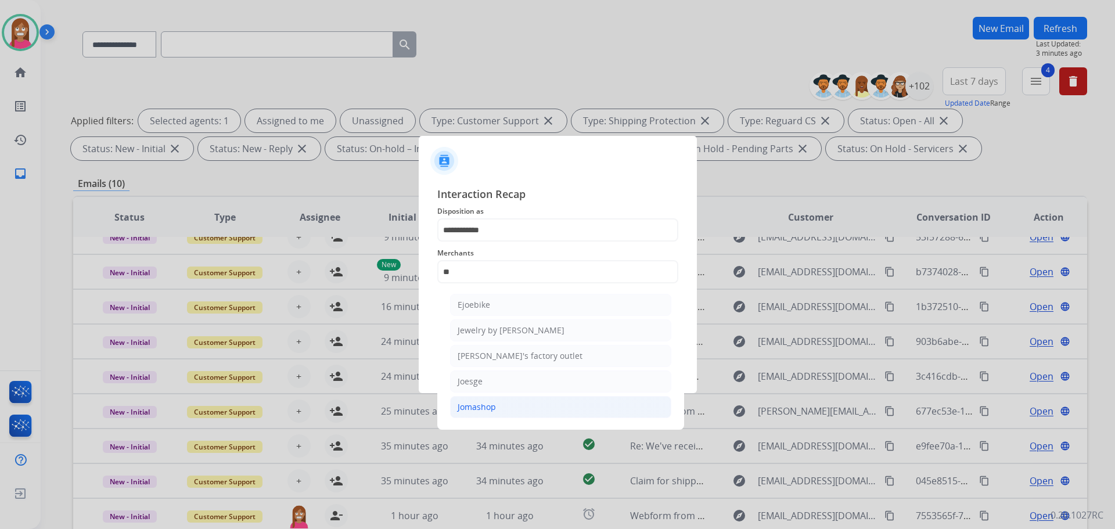
click at [465, 398] on li "Jomashop" at bounding box center [560, 407] width 221 height 22
type input "********"
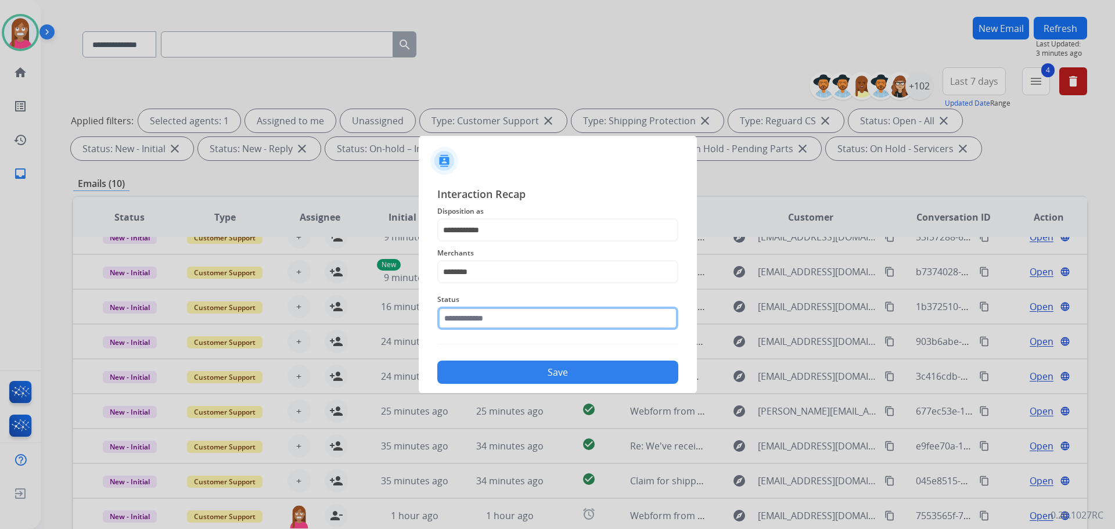
click at [470, 320] on input "text" at bounding box center [557, 318] width 241 height 23
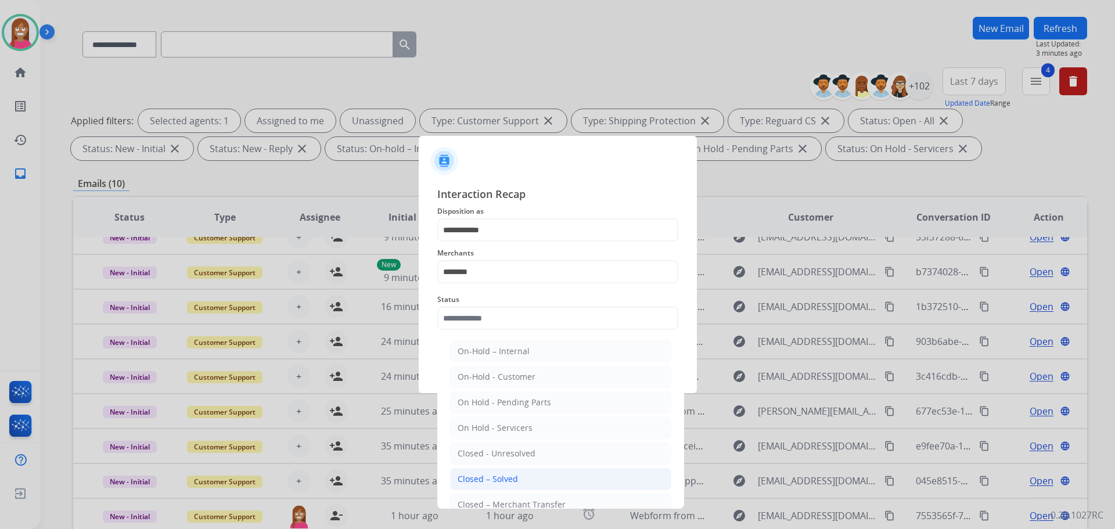
click at [496, 477] on div "Closed – Solved" at bounding box center [488, 479] width 60 height 12
type input "**********"
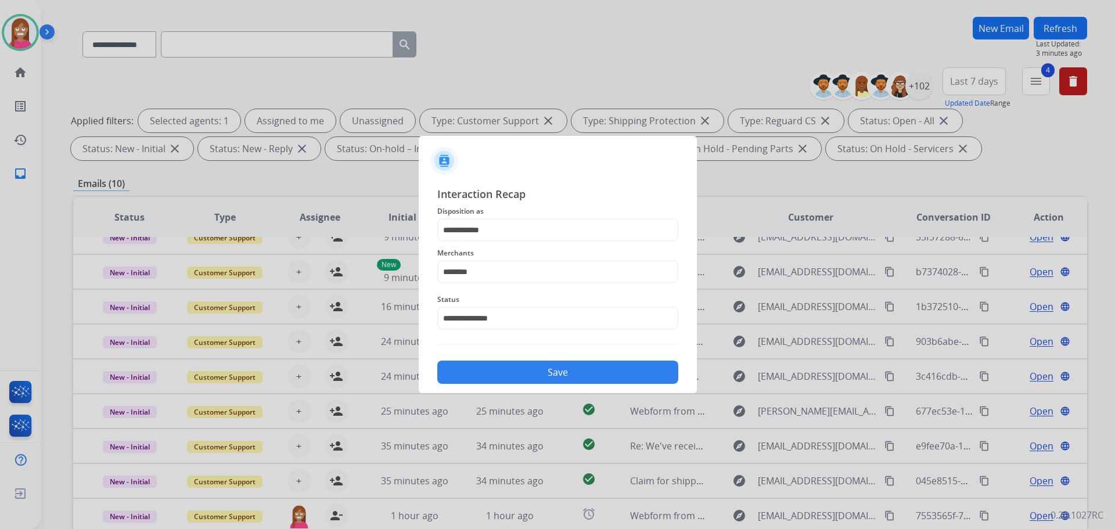
click at [487, 380] on button "Save" at bounding box center [557, 372] width 241 height 23
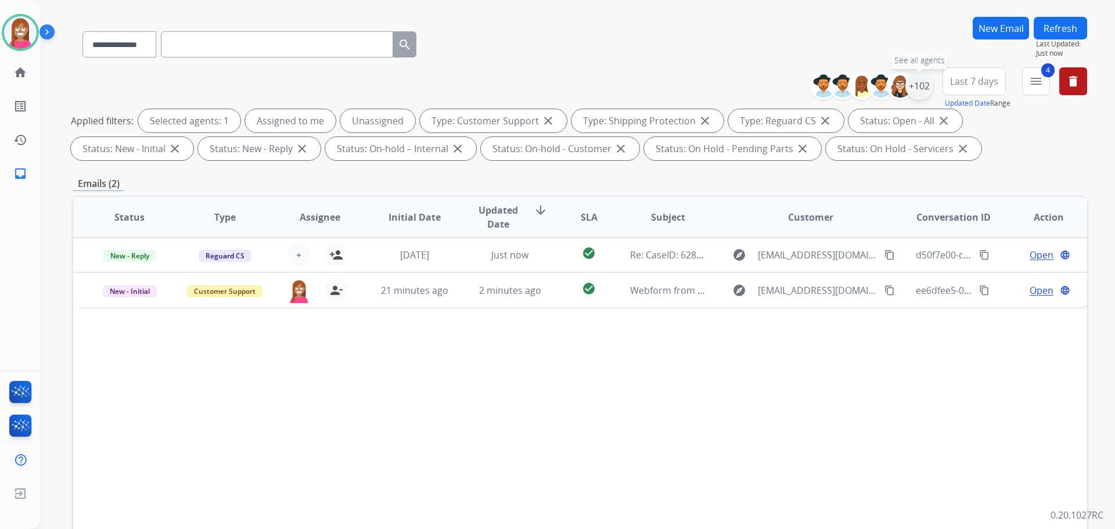
click at [921, 89] on div "+102" at bounding box center [919, 86] width 28 height 28
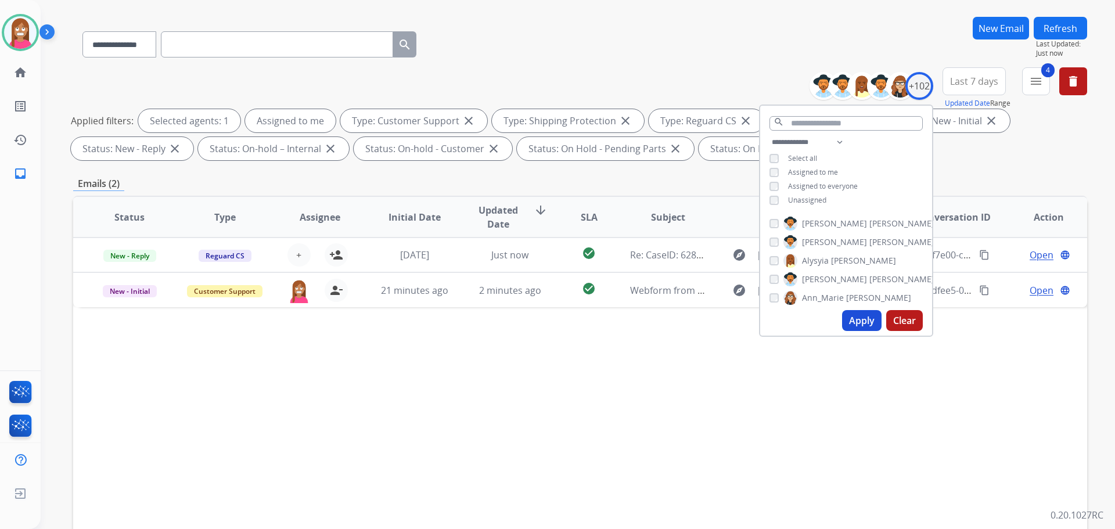
click at [851, 317] on button "Apply" at bounding box center [861, 320] width 39 height 21
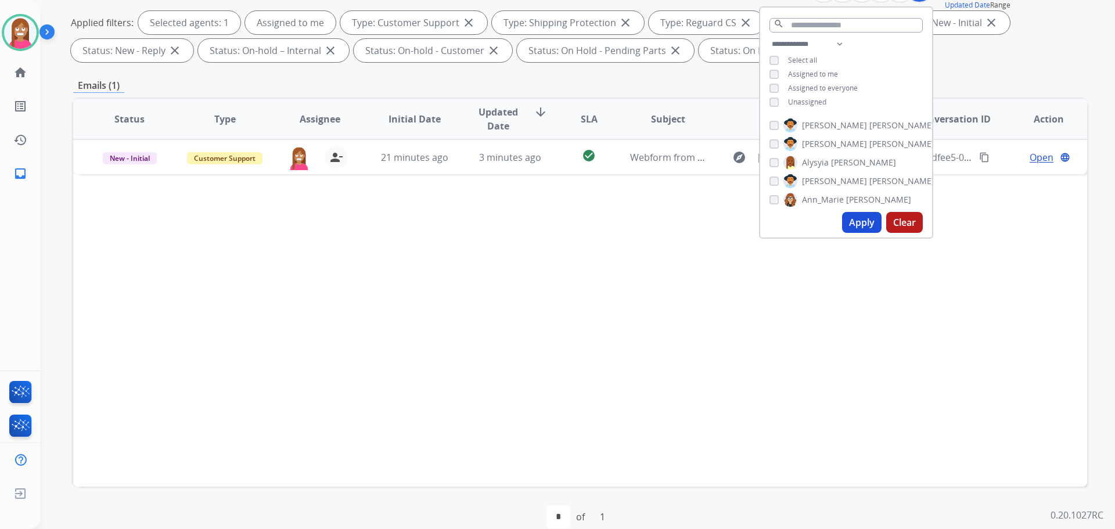
scroll to position [174, 0]
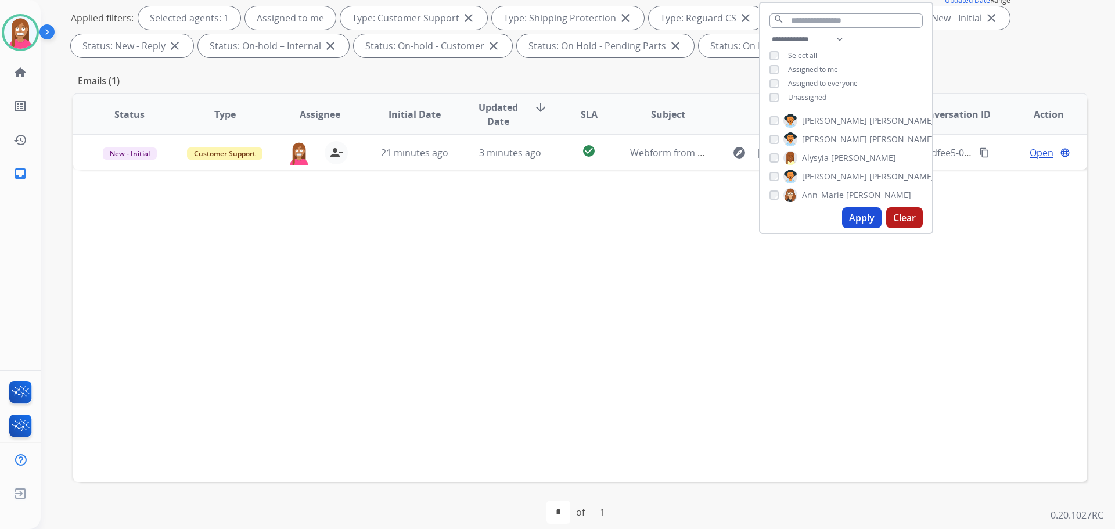
click at [540, 360] on div "Status Type Assignee Initial Date Updated Date arrow_downward SLA Subject Custo…" at bounding box center [580, 287] width 1014 height 389
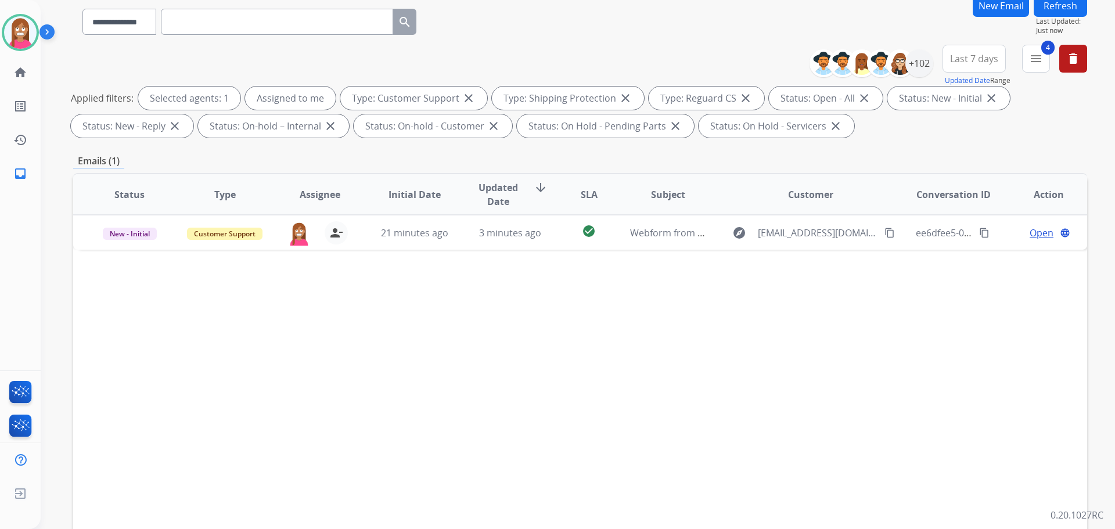
scroll to position [0, 0]
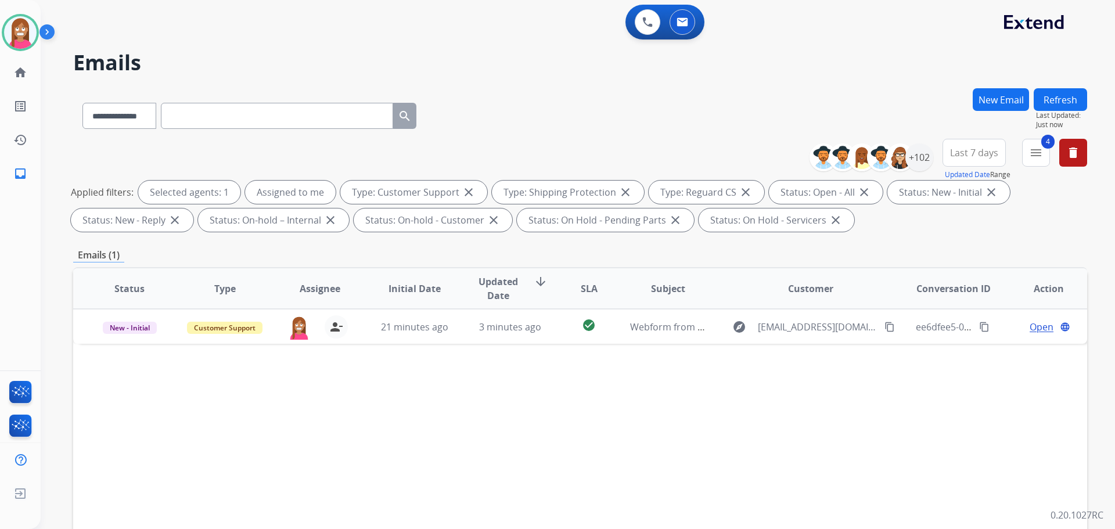
click at [1041, 99] on button "Refresh" at bounding box center [1060, 99] width 53 height 23
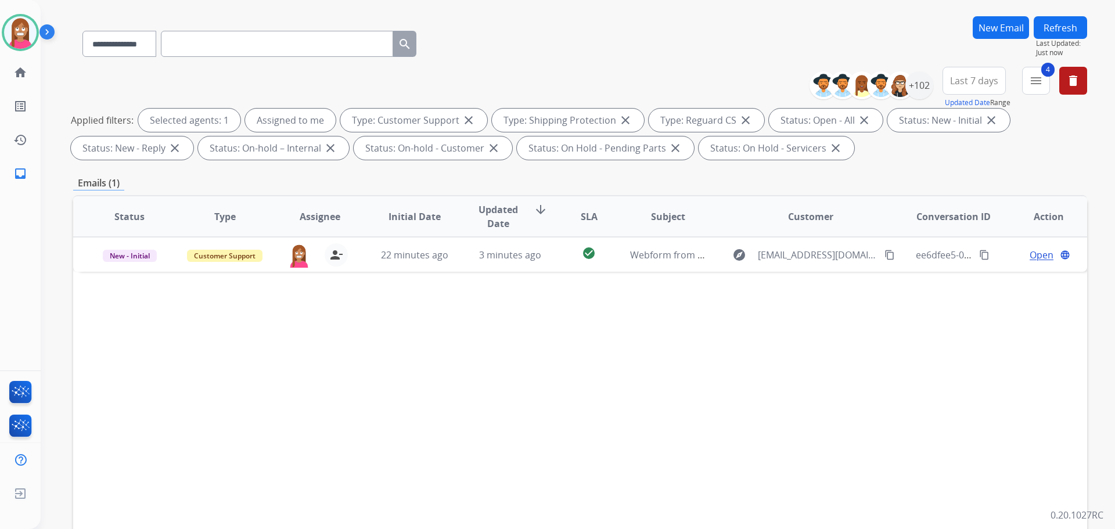
scroll to position [71, 0]
click at [922, 88] on div "+102" at bounding box center [919, 86] width 28 height 28
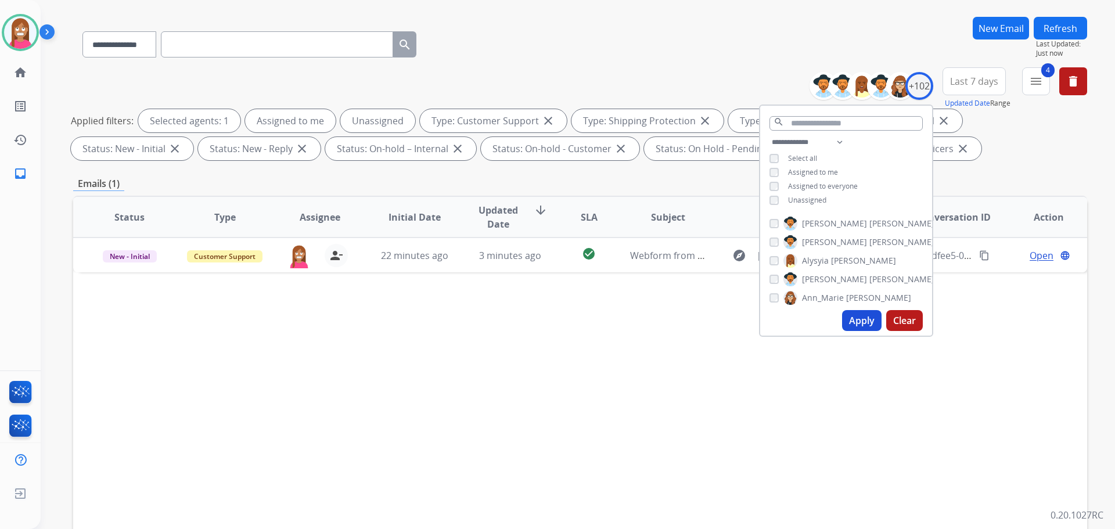
click at [853, 327] on button "Apply" at bounding box center [861, 320] width 39 height 21
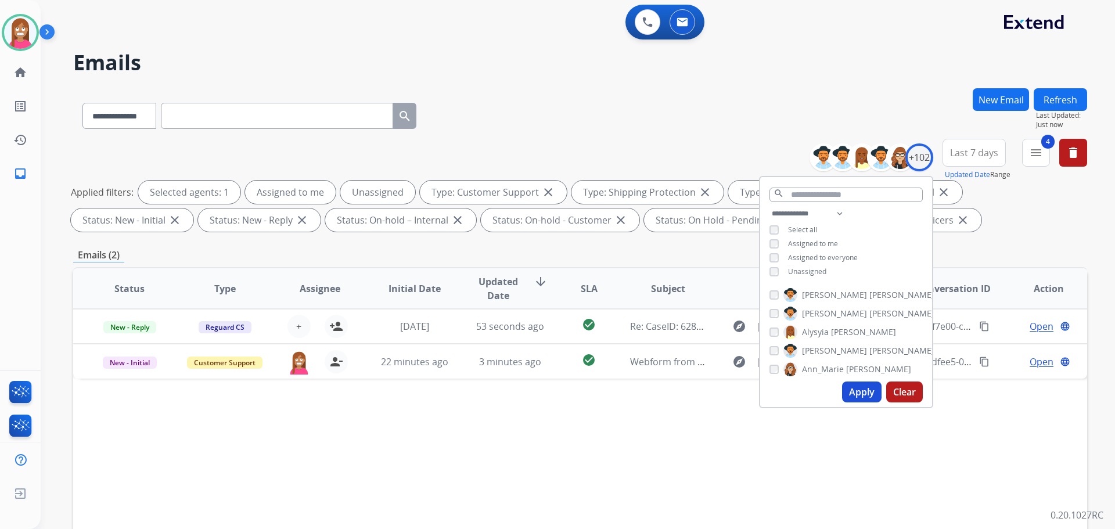
drag, startPoint x: 550, startPoint y: 117, endPoint x: 564, endPoint y: 139, distance: 25.6
click at [551, 120] on div "**********" at bounding box center [580, 113] width 1014 height 51
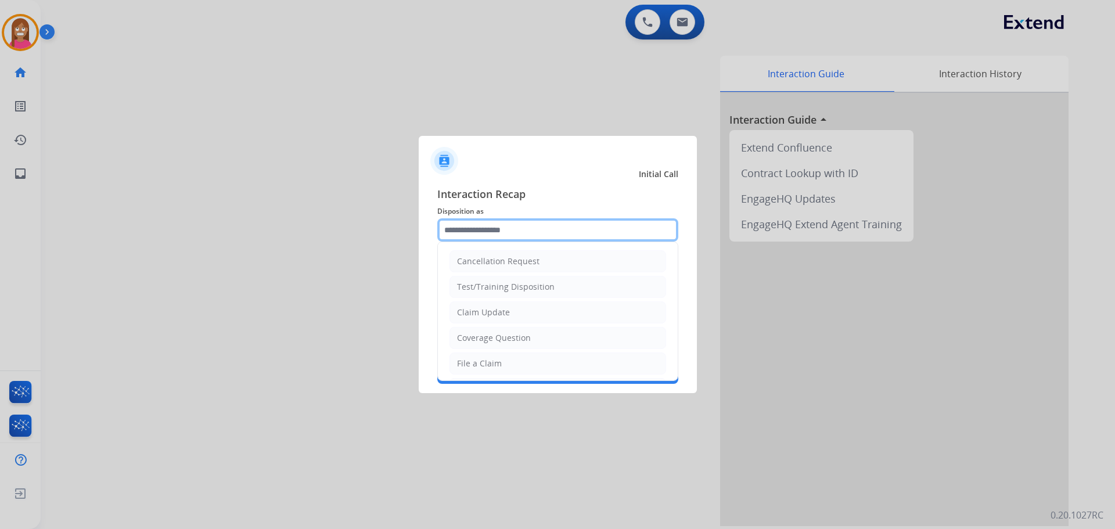
click at [499, 225] on input "text" at bounding box center [557, 229] width 241 height 23
click at [487, 339] on div "Coverage Question" at bounding box center [494, 338] width 74 height 12
type input "**********"
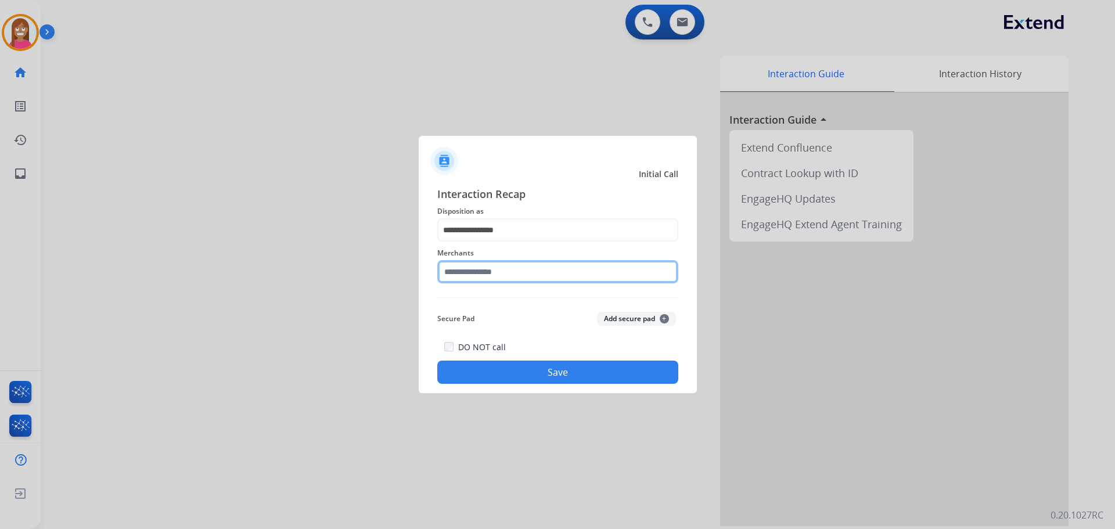
click at [476, 273] on input "text" at bounding box center [557, 271] width 241 height 23
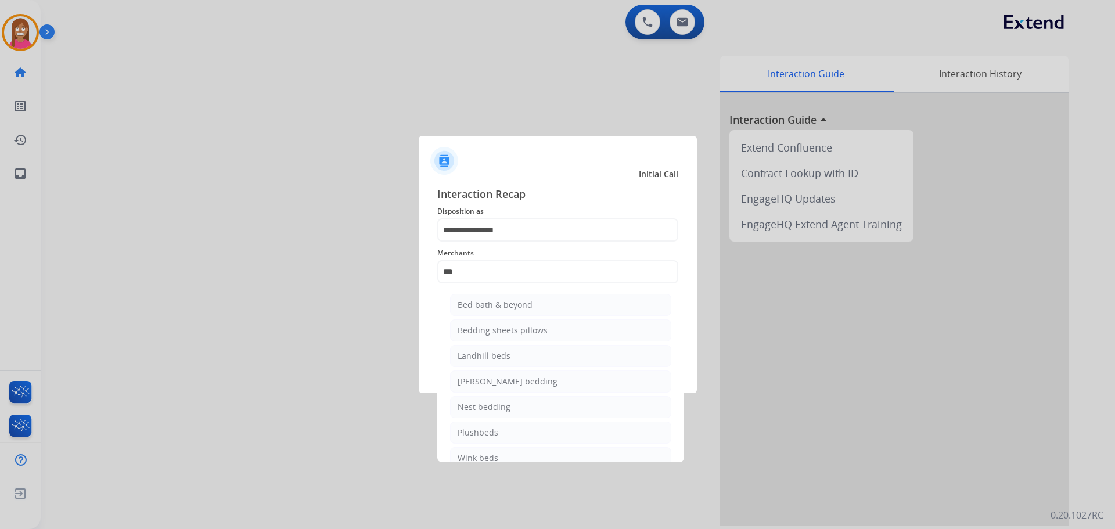
click at [491, 293] on ul "Bed bath & beyond Bedding sheets pillows Landhill beds Milliard bedding Nest be…" at bounding box center [561, 384] width 228 height 193
click at [488, 303] on div "Bed bath & beyond" at bounding box center [495, 305] width 75 height 12
type input "**********"
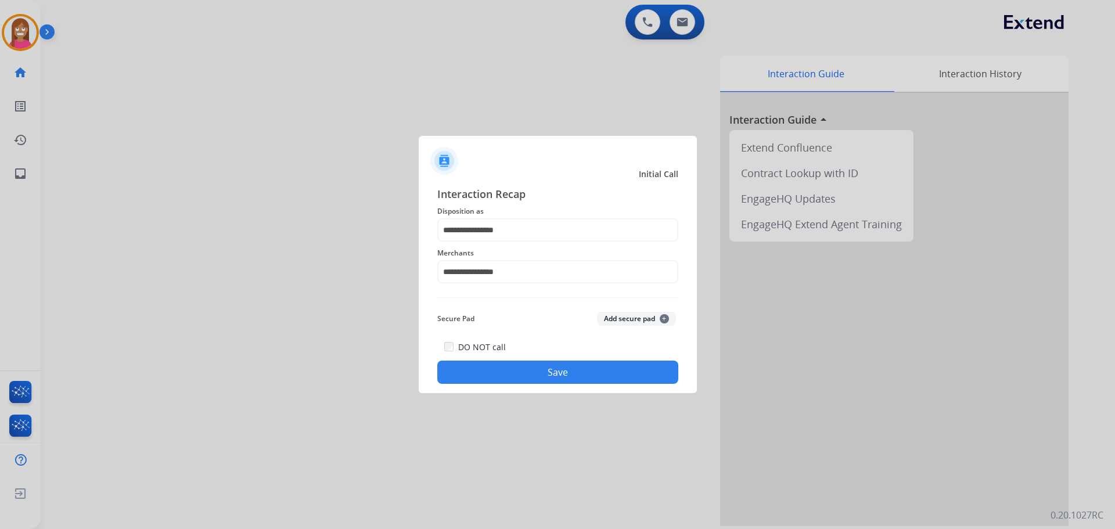
drag, startPoint x: 486, startPoint y: 360, endPoint x: 486, endPoint y: 366, distance: 7.0
click at [486, 361] on div "DO NOT call Save" at bounding box center [557, 362] width 241 height 44
click at [486, 372] on button "Save" at bounding box center [557, 372] width 241 height 23
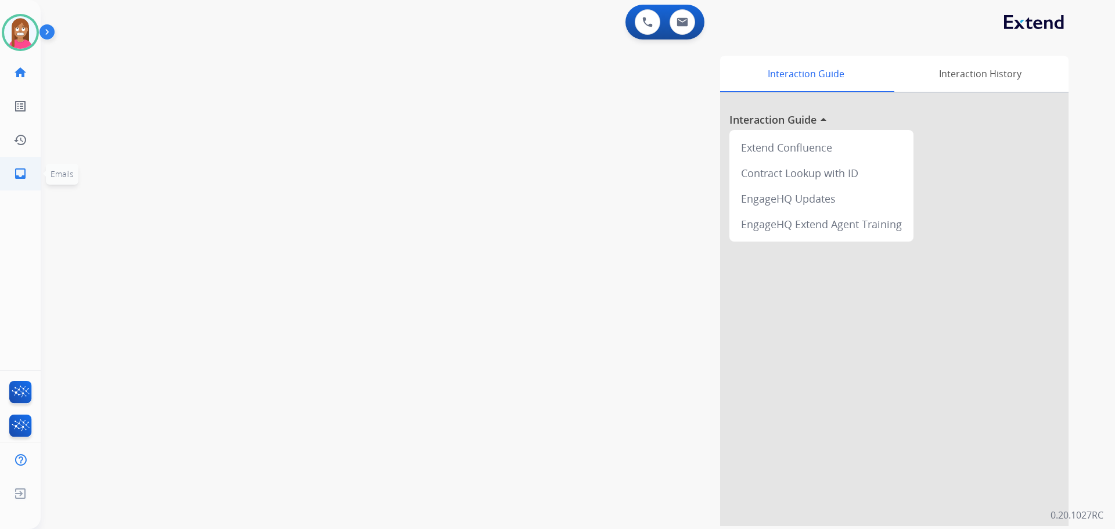
click at [15, 174] on mat-icon "inbox" at bounding box center [20, 174] width 14 height 14
select select "**********"
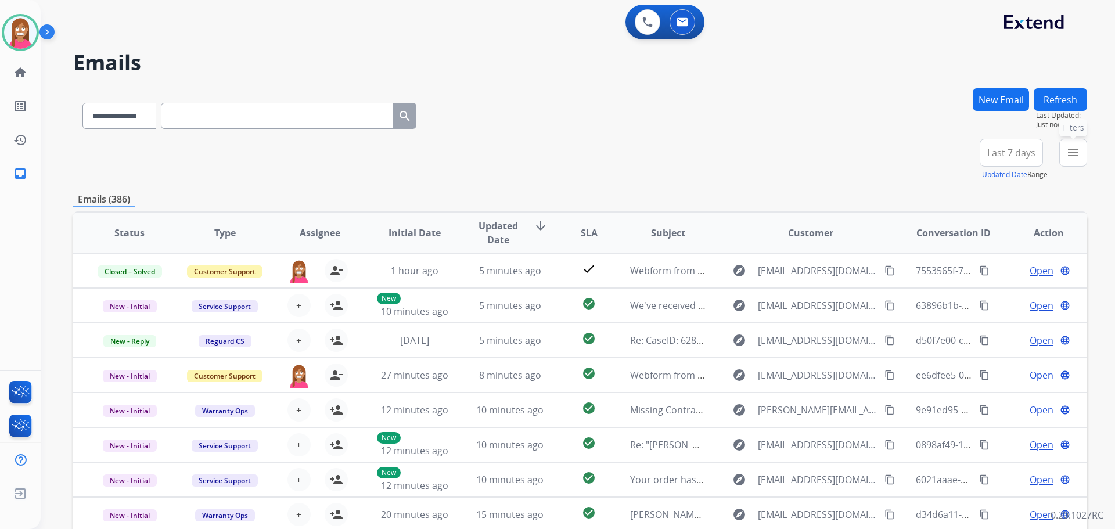
click at [1078, 153] on mat-icon "menu" at bounding box center [1073, 153] width 14 height 14
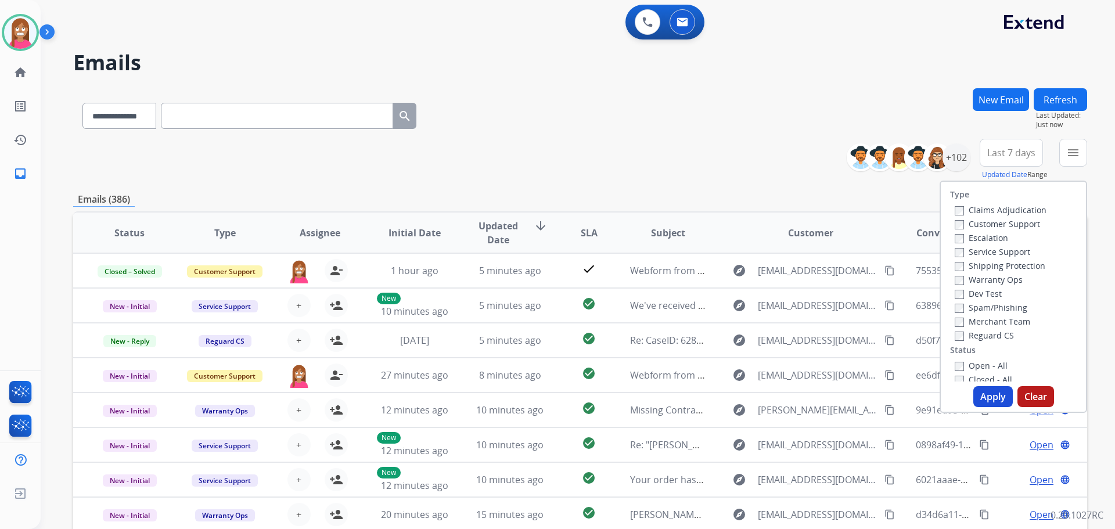
click at [995, 223] on label "Customer Support" at bounding box center [997, 223] width 85 height 11
click at [986, 268] on label "Shipping Protection" at bounding box center [1000, 265] width 91 height 11
click at [972, 340] on label "Reguard CS" at bounding box center [984, 335] width 59 height 11
click at [972, 362] on label "Open - All" at bounding box center [981, 365] width 53 height 11
click at [982, 397] on button "Apply" at bounding box center [992, 396] width 39 height 21
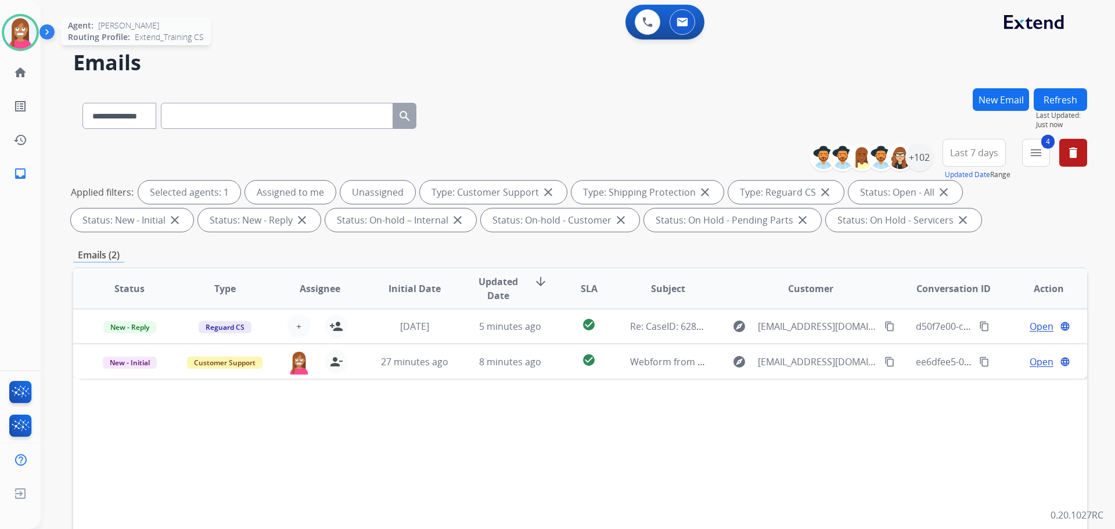
click at [9, 42] on img at bounding box center [20, 32] width 33 height 33
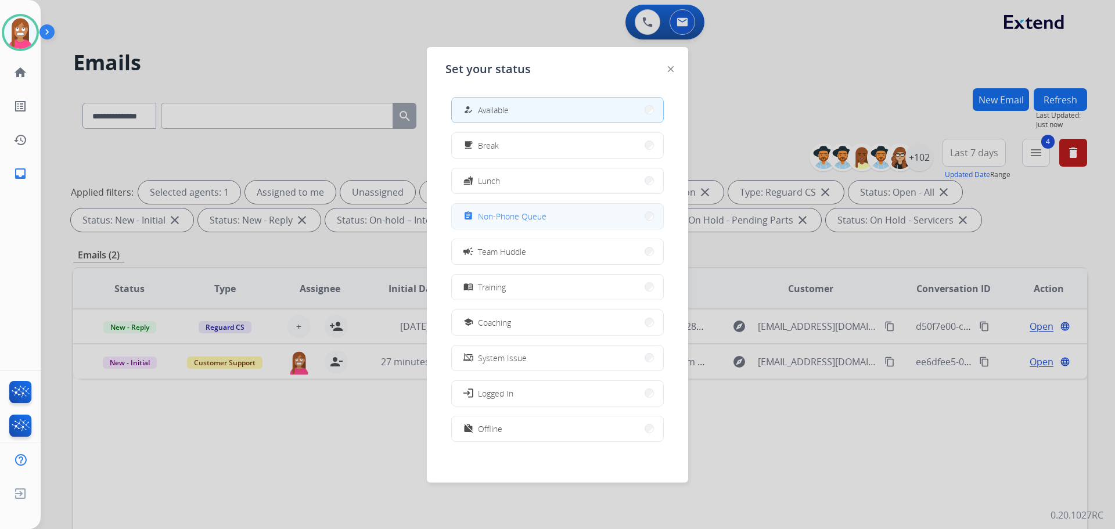
click at [495, 224] on button "assignment Non-Phone Queue" at bounding box center [557, 216] width 211 height 25
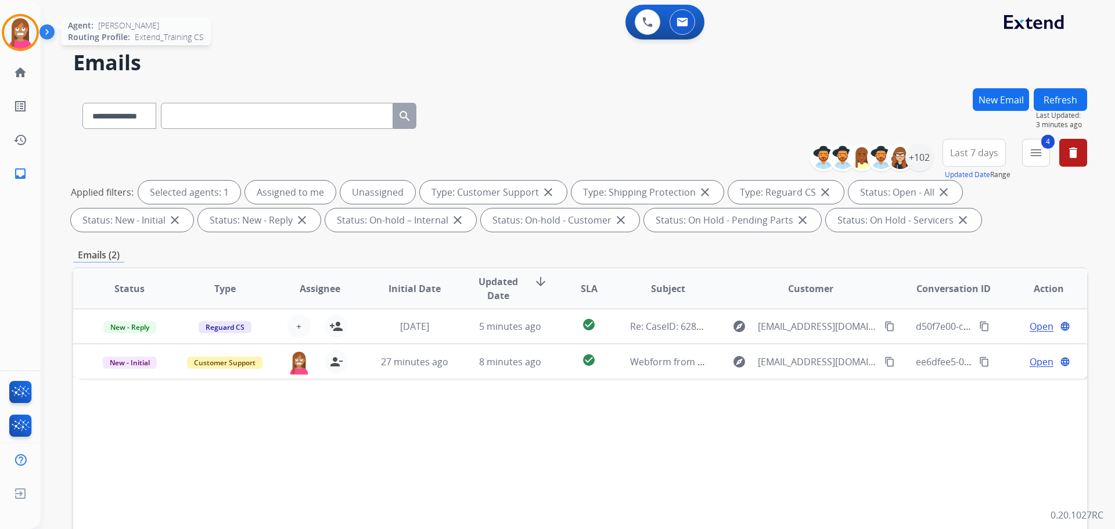
click at [15, 45] on img at bounding box center [20, 32] width 33 height 33
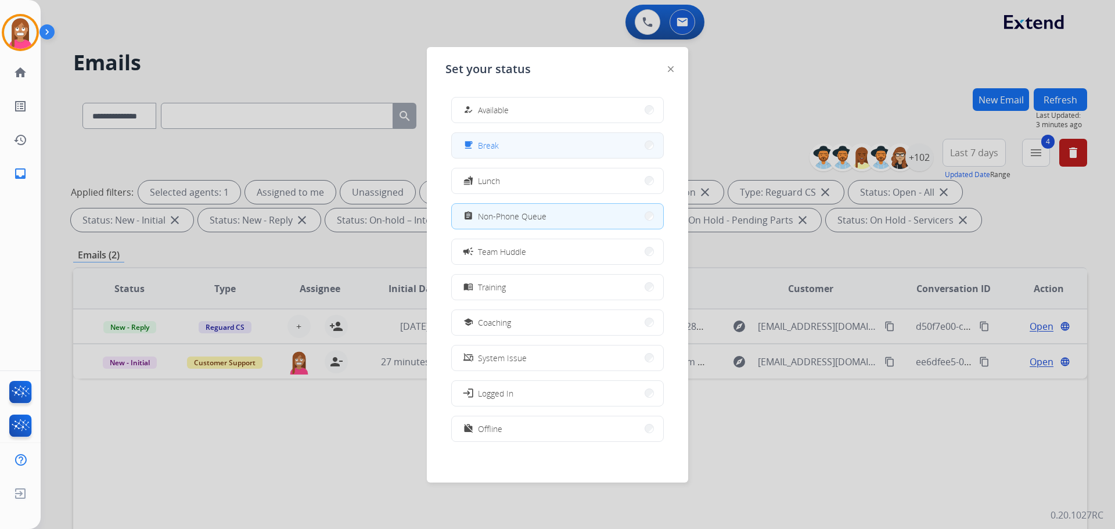
drag, startPoint x: 494, startPoint y: 152, endPoint x: 489, endPoint y: 157, distance: 7.8
click at [489, 158] on div "free_breakfast Break" at bounding box center [557, 145] width 213 height 26
click at [502, 157] on div "free_breakfast Break" at bounding box center [557, 145] width 213 height 26
click at [500, 140] on button "free_breakfast Break" at bounding box center [557, 145] width 211 height 25
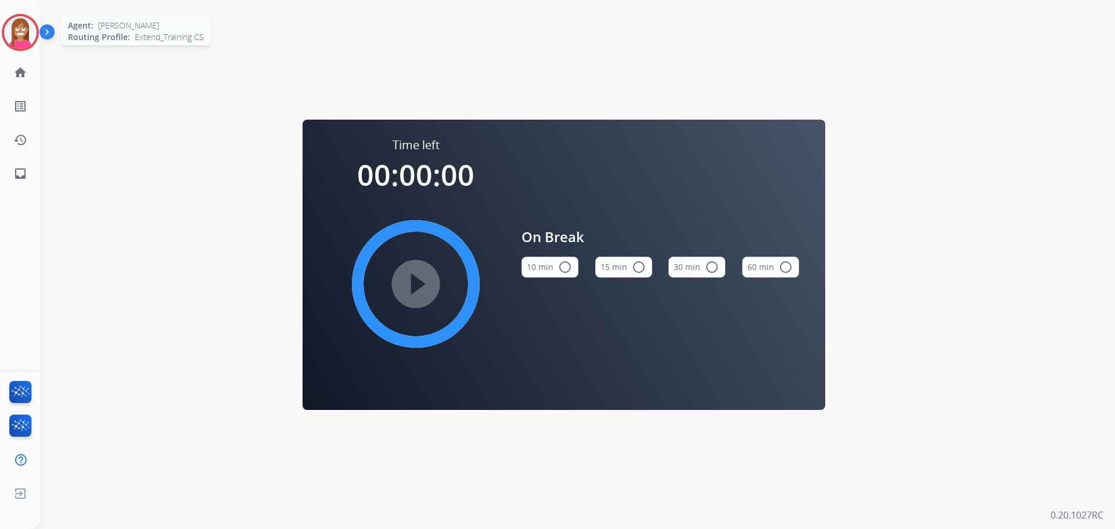
click at [12, 33] on img at bounding box center [20, 32] width 33 height 33
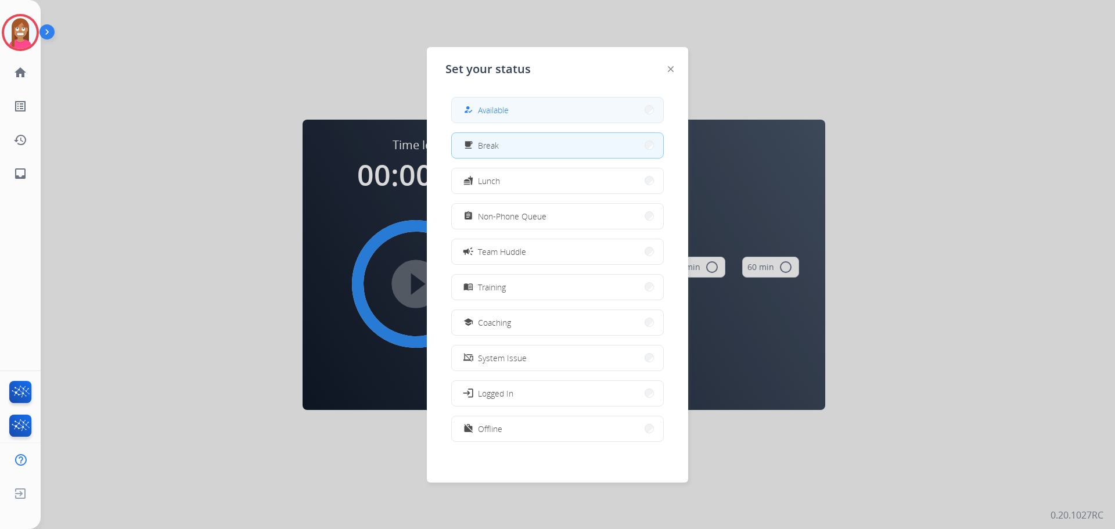
click at [534, 116] on button "how_to_reg Available" at bounding box center [557, 110] width 211 height 25
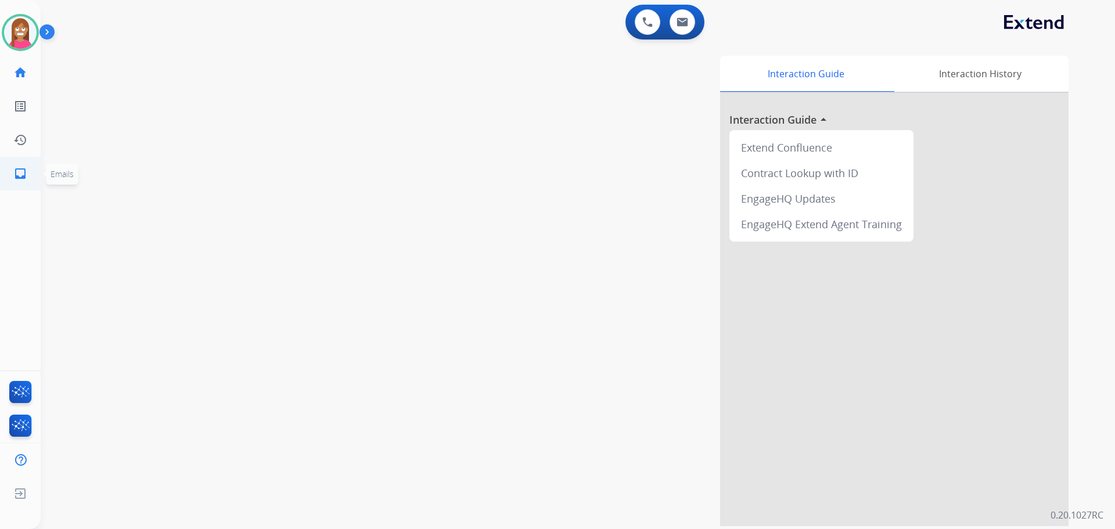
click at [27, 171] on mat-icon "inbox" at bounding box center [20, 174] width 14 height 14
select select "**********"
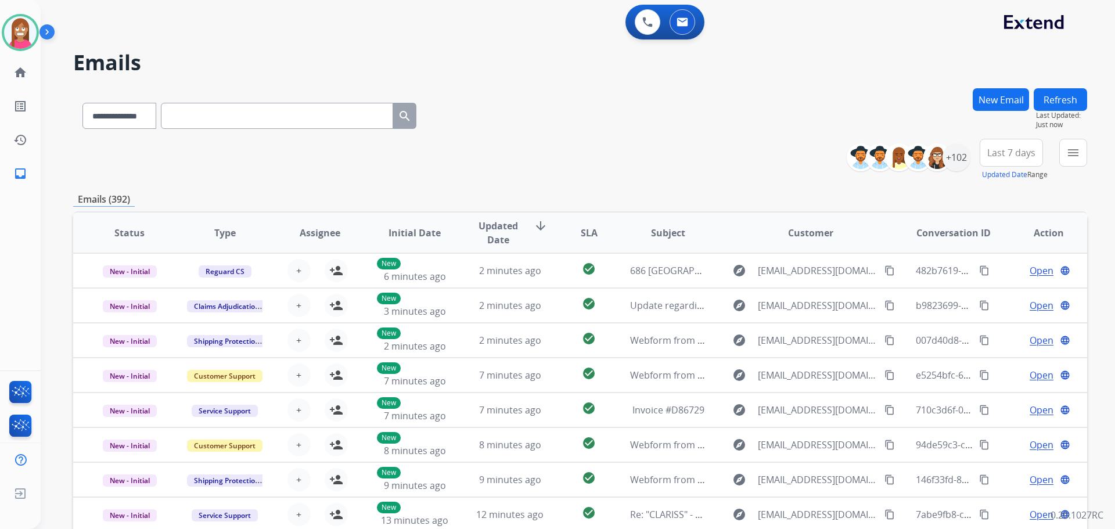
click at [1070, 167] on div "menu Type Claims Adjudication Customer Support Escalation Service Support Shipp…" at bounding box center [1073, 160] width 28 height 42
click at [1073, 163] on button "menu Filters" at bounding box center [1073, 153] width 28 height 28
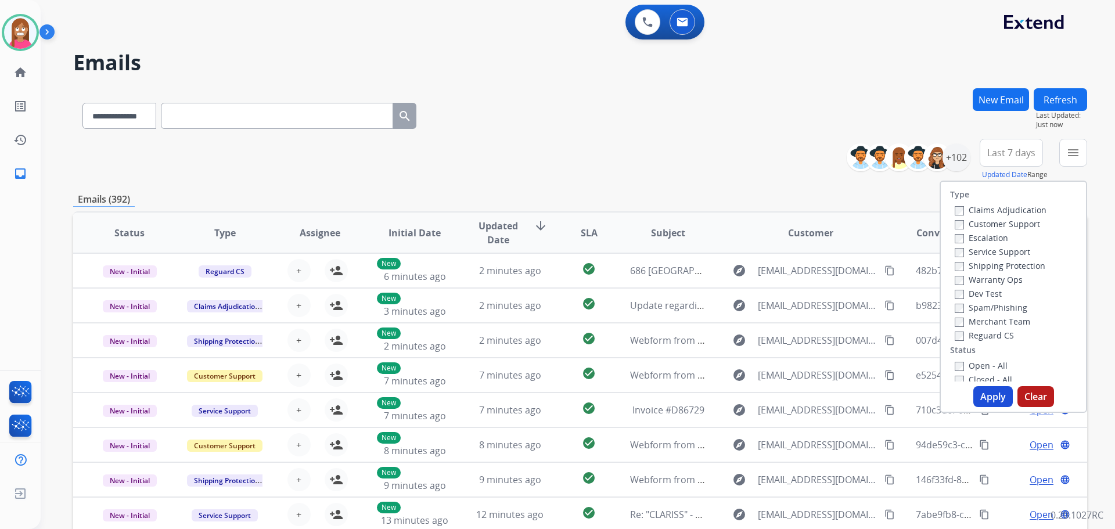
click at [994, 224] on label "Customer Support" at bounding box center [997, 223] width 85 height 11
click at [984, 257] on div "Service Support" at bounding box center [1001, 252] width 92 height 14
click at [986, 264] on label "Shipping Protection" at bounding box center [1000, 265] width 91 height 11
click at [963, 339] on div "Reguard CS" at bounding box center [1001, 335] width 92 height 14
click at [964, 336] on label "Reguard CS" at bounding box center [984, 335] width 59 height 11
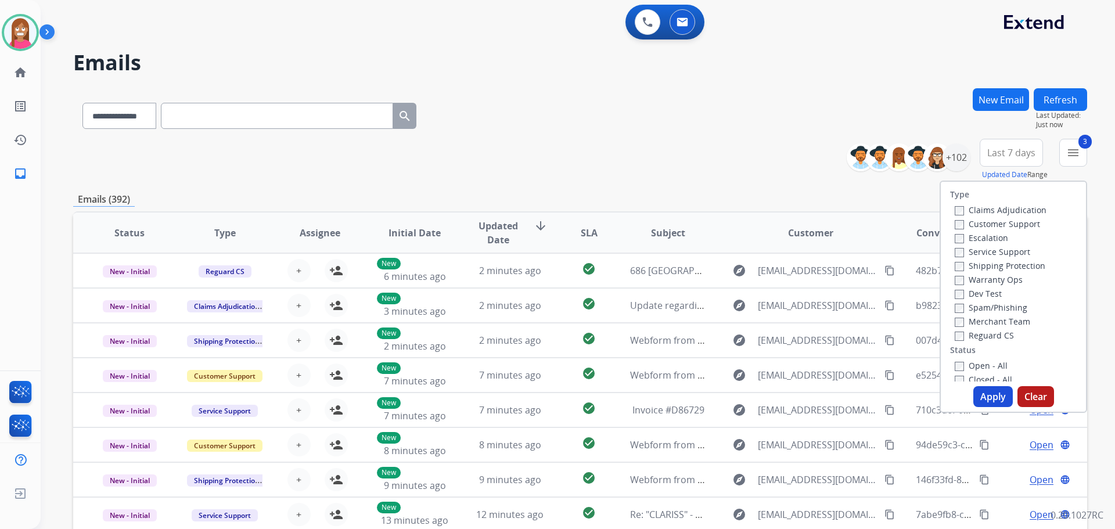
drag, startPoint x: 976, startPoint y: 362, endPoint x: 986, endPoint y: 386, distance: 26.3
click at [976, 362] on label "Open - All" at bounding box center [981, 365] width 53 height 11
click at [987, 398] on button "Apply" at bounding box center [992, 396] width 39 height 21
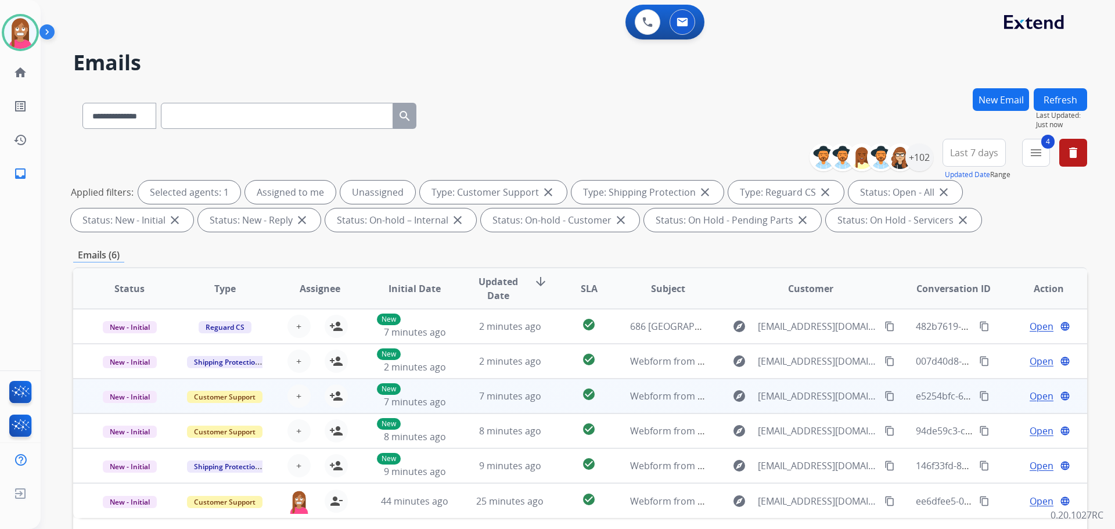
scroll to position [188, 0]
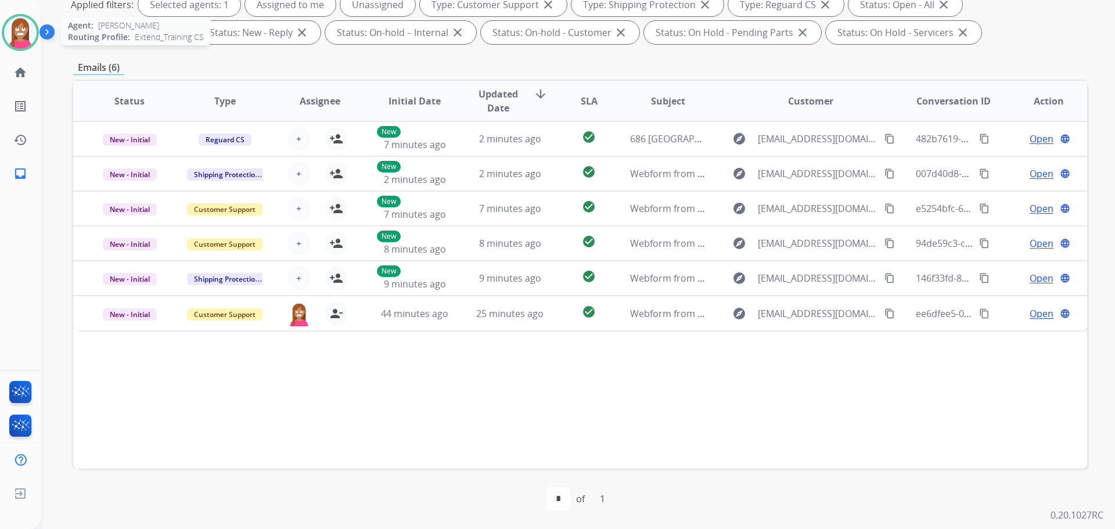
click at [21, 49] on div at bounding box center [20, 32] width 37 height 37
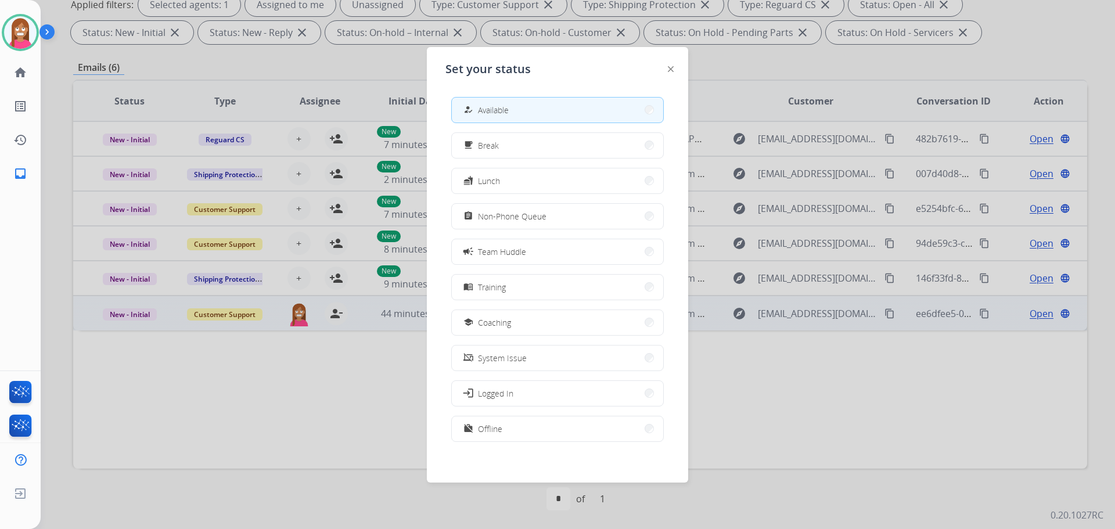
click at [488, 320] on span "Coaching" at bounding box center [494, 323] width 33 height 12
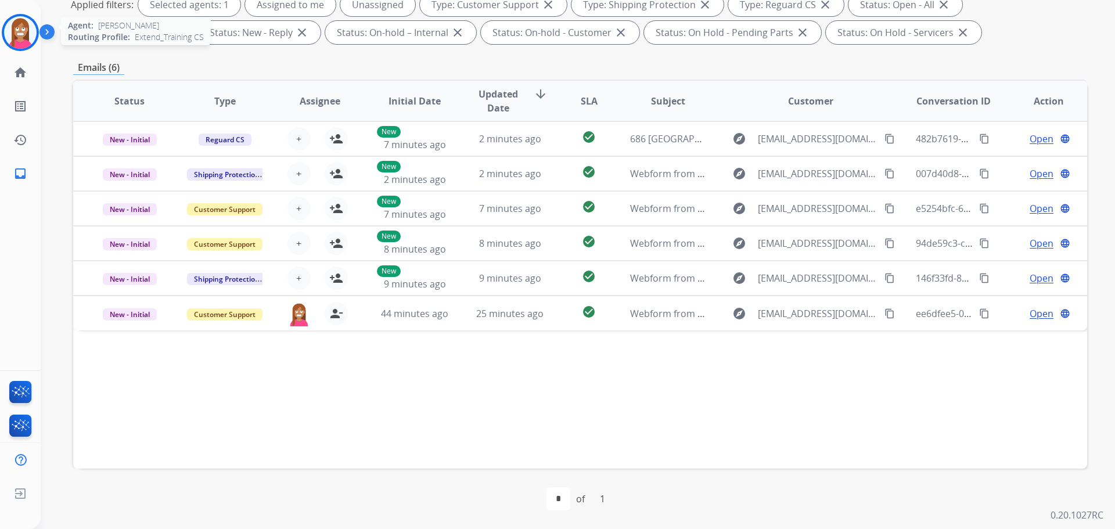
click at [15, 39] on img at bounding box center [20, 32] width 33 height 33
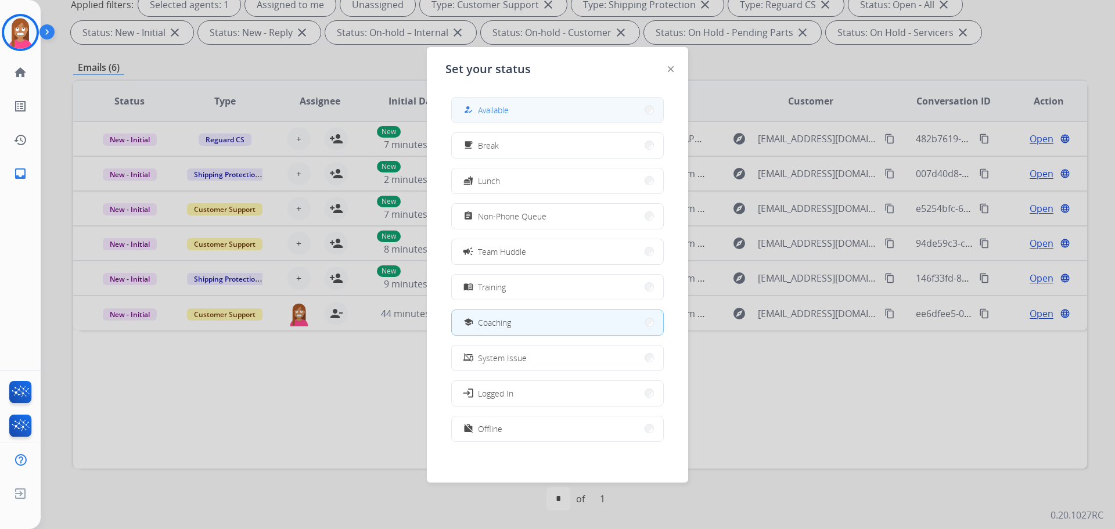
click at [466, 100] on button "how_to_reg Available" at bounding box center [557, 110] width 211 height 25
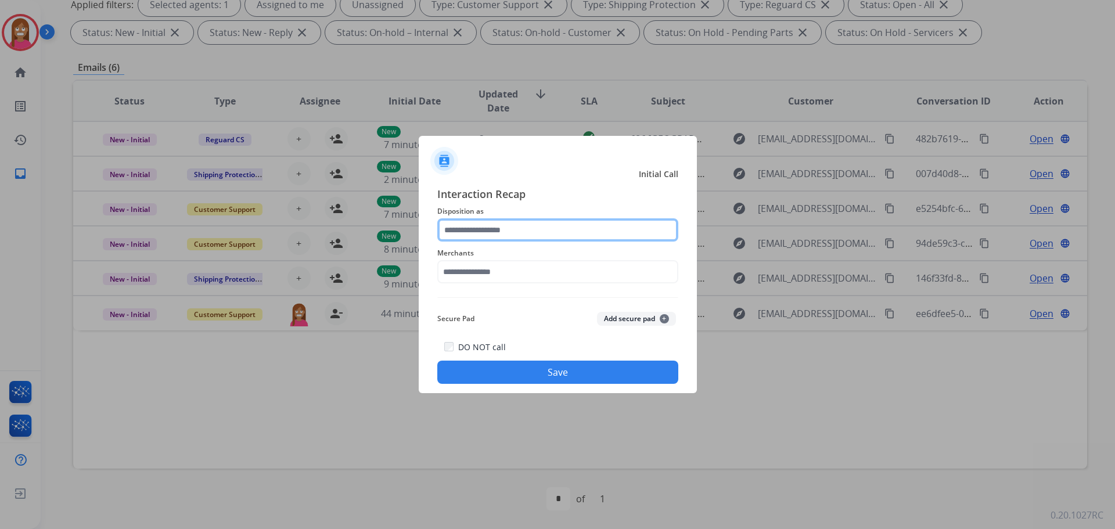
click at [489, 236] on input "text" at bounding box center [557, 229] width 241 height 23
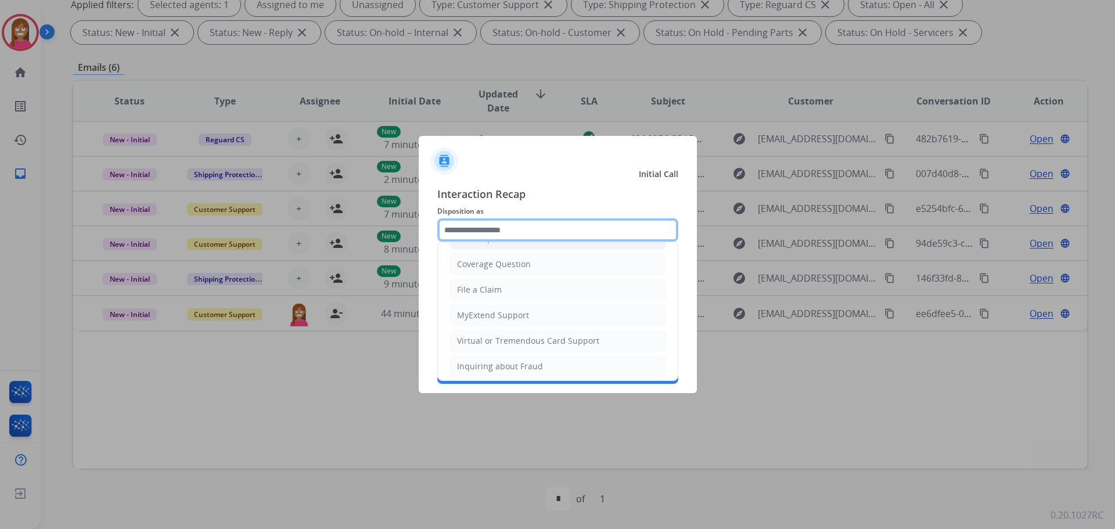
scroll to position [181, 0]
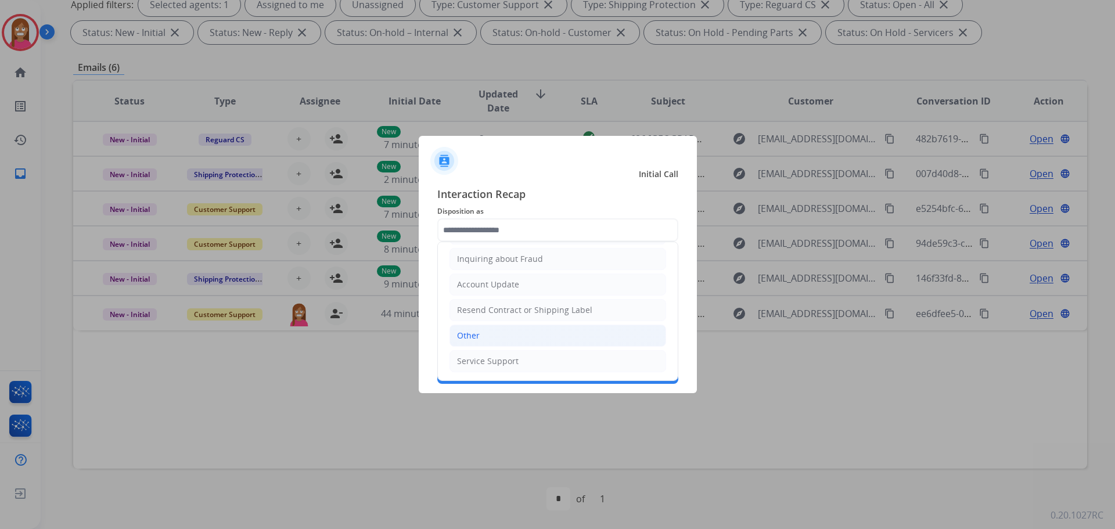
click at [476, 332] on div "Other" at bounding box center [468, 336] width 23 height 12
type input "*****"
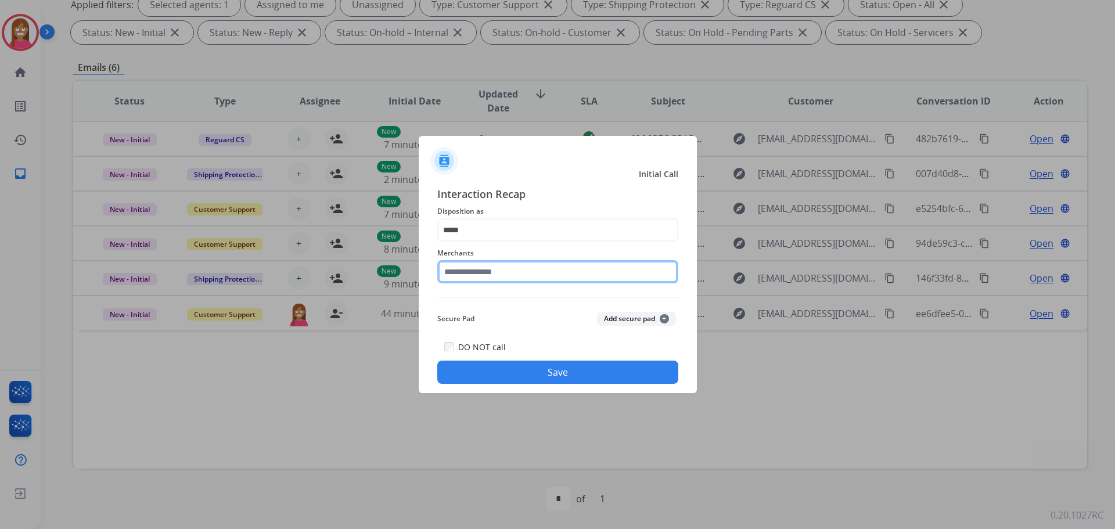
click at [472, 280] on input "text" at bounding box center [557, 271] width 241 height 23
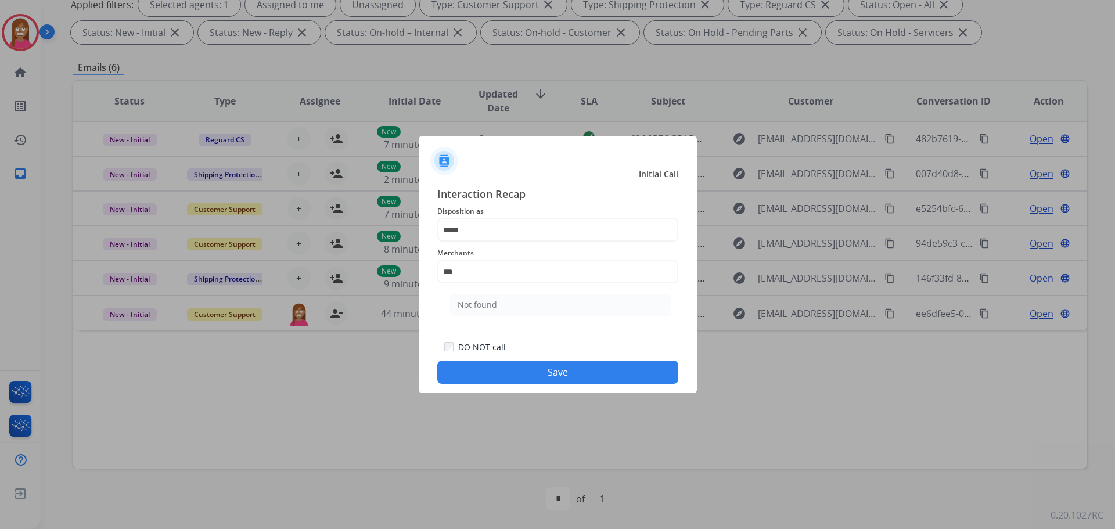
drag, startPoint x: 520, startPoint y: 306, endPoint x: 523, endPoint y: 326, distance: 20.0
click at [520, 308] on li "Not found" at bounding box center [560, 305] width 221 height 22
type input "*********"
click at [542, 375] on button "Save" at bounding box center [557, 372] width 241 height 23
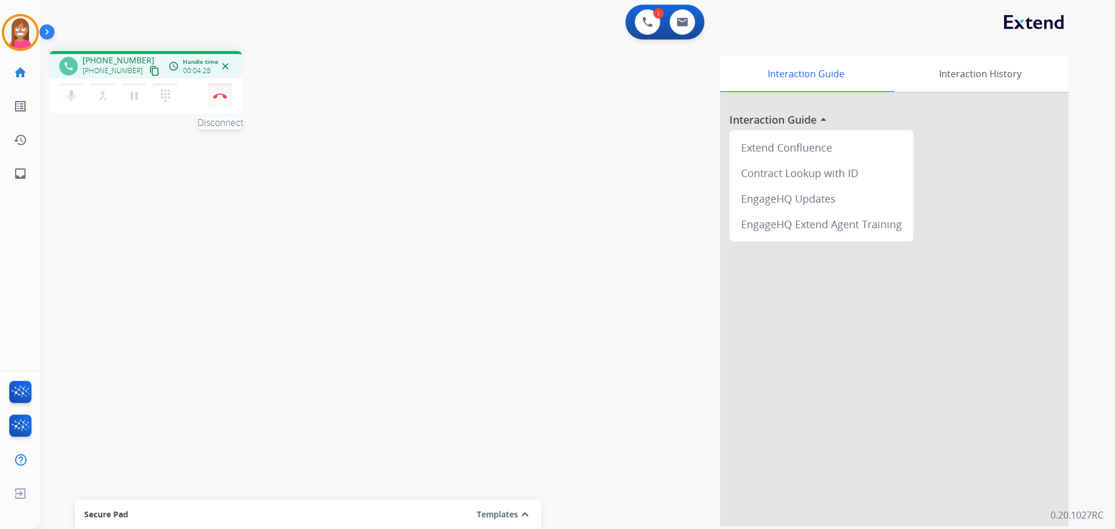
click at [219, 97] on img at bounding box center [220, 96] width 14 height 6
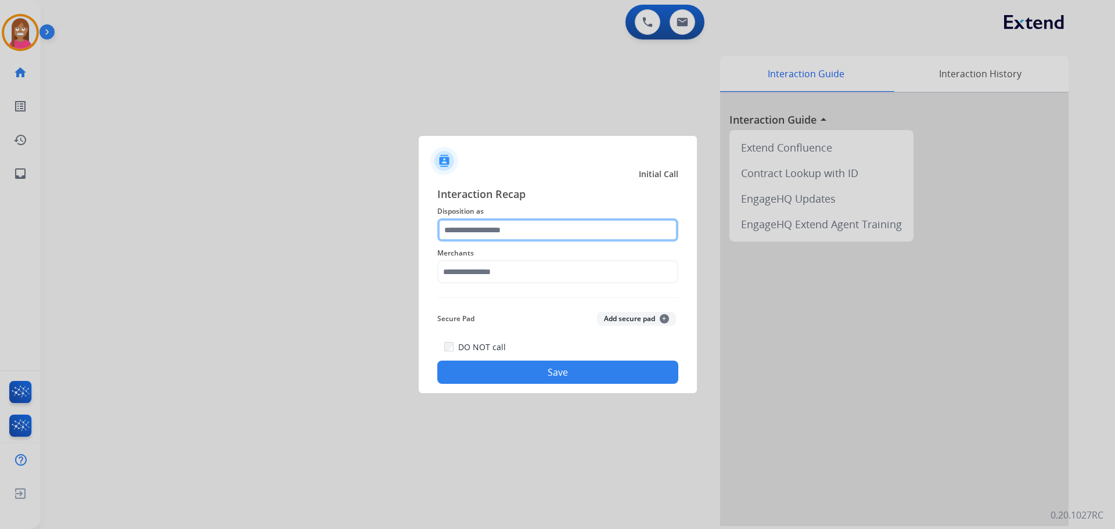
click at [454, 235] on input "text" at bounding box center [557, 229] width 241 height 23
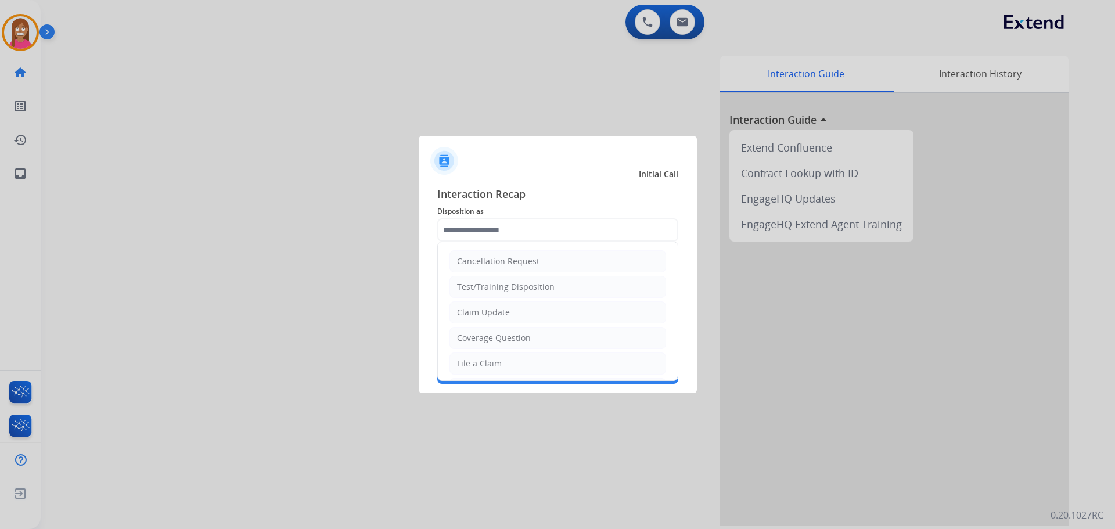
click at [462, 308] on div "Claim Update" at bounding box center [483, 313] width 53 height 12
type input "**********"
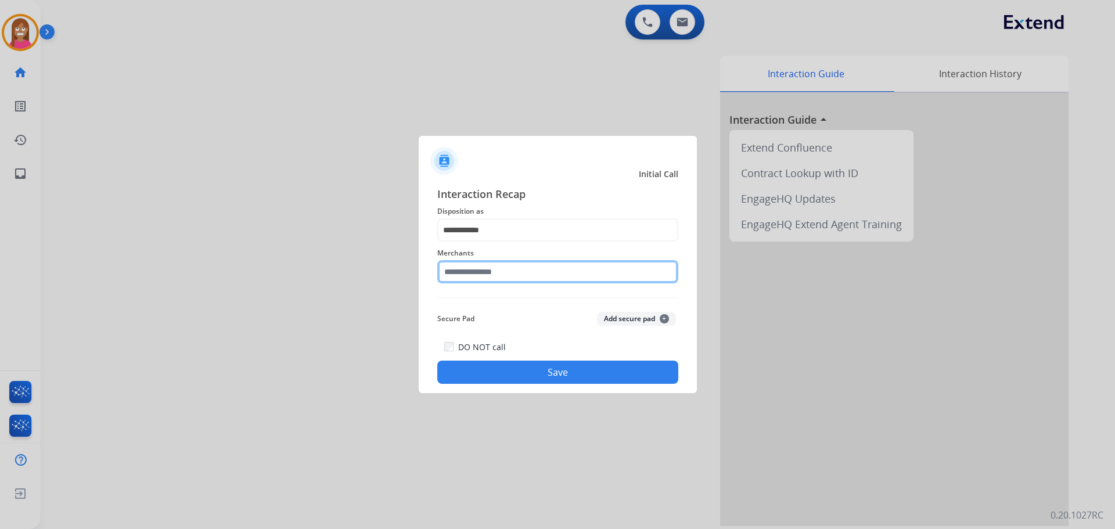
click at [464, 277] on input "text" at bounding box center [557, 271] width 241 height 23
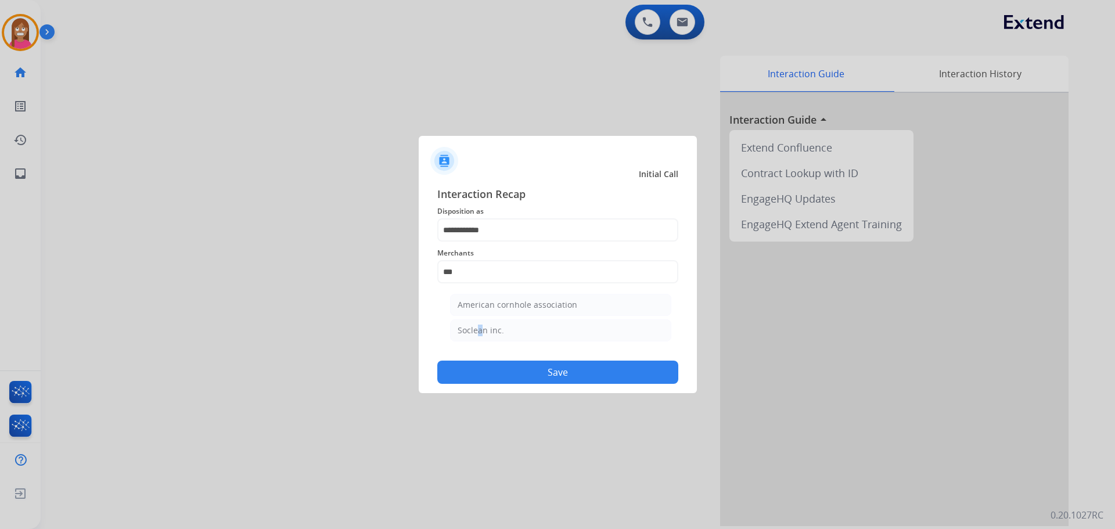
click at [475, 326] on div "Soclean inc." at bounding box center [481, 331] width 46 height 12
type input "**********"
click at [490, 365] on button "Save" at bounding box center [557, 372] width 241 height 23
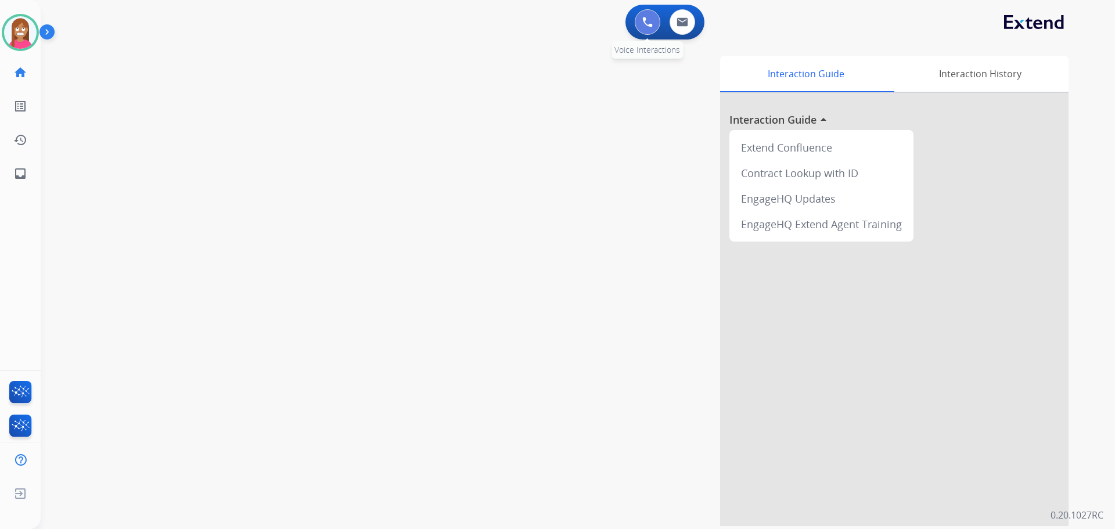
click at [655, 24] on button at bounding box center [648, 22] width 26 height 26
click at [649, 26] on img at bounding box center [647, 22] width 10 height 10
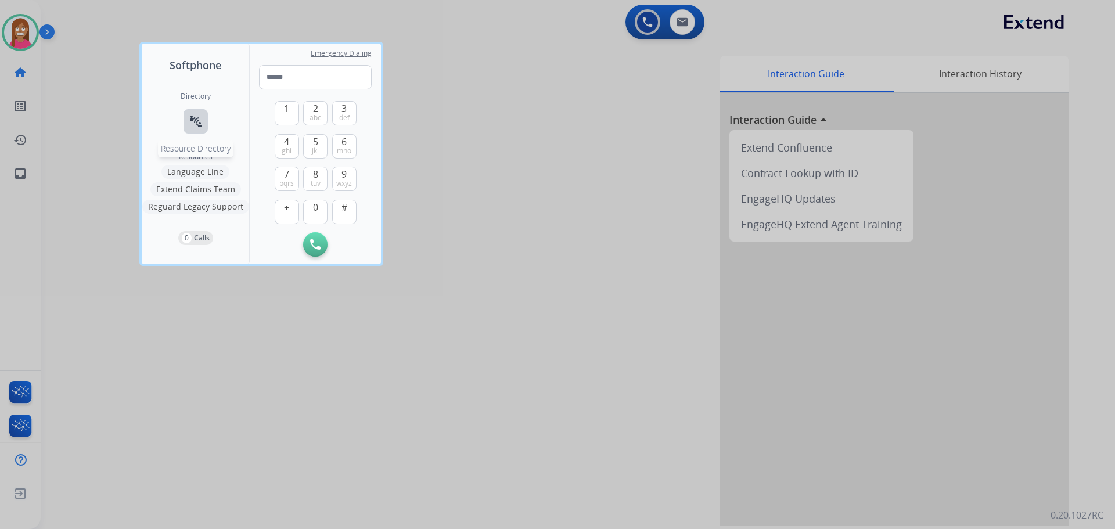
click at [196, 129] on button "connect_without_contact Resource Directory" at bounding box center [196, 121] width 24 height 24
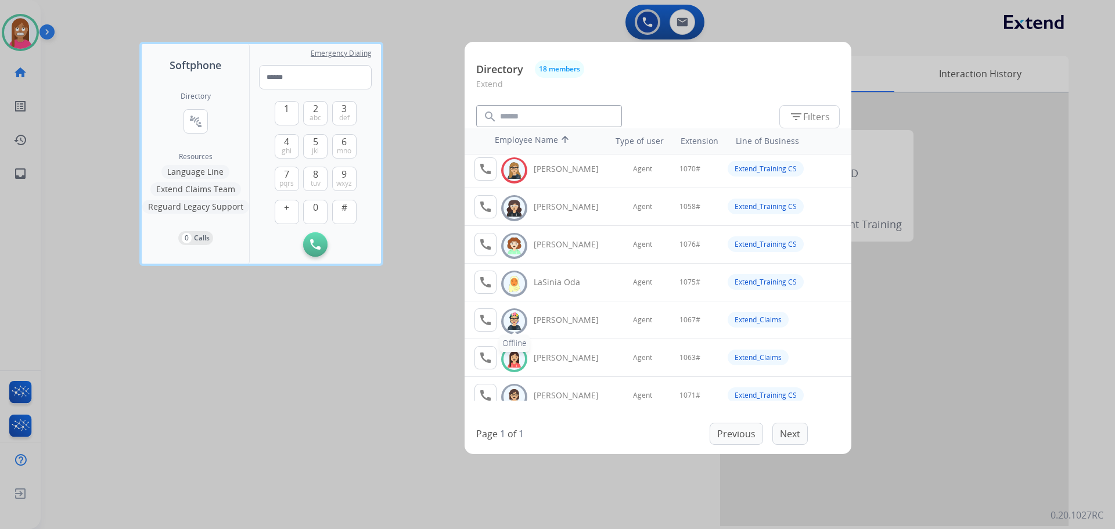
scroll to position [348, 0]
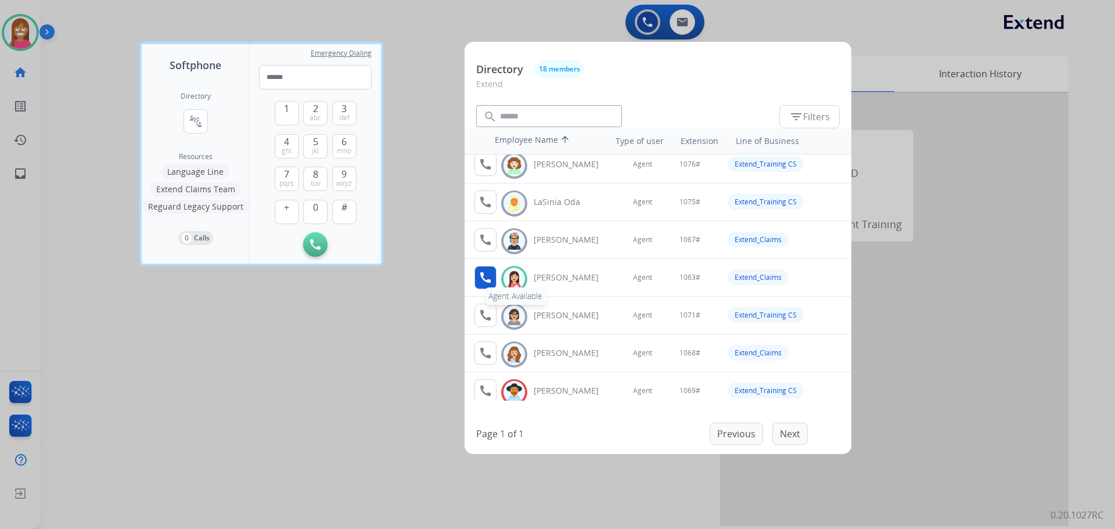
click at [495, 282] on button "call Agent Available." at bounding box center [485, 277] width 22 height 23
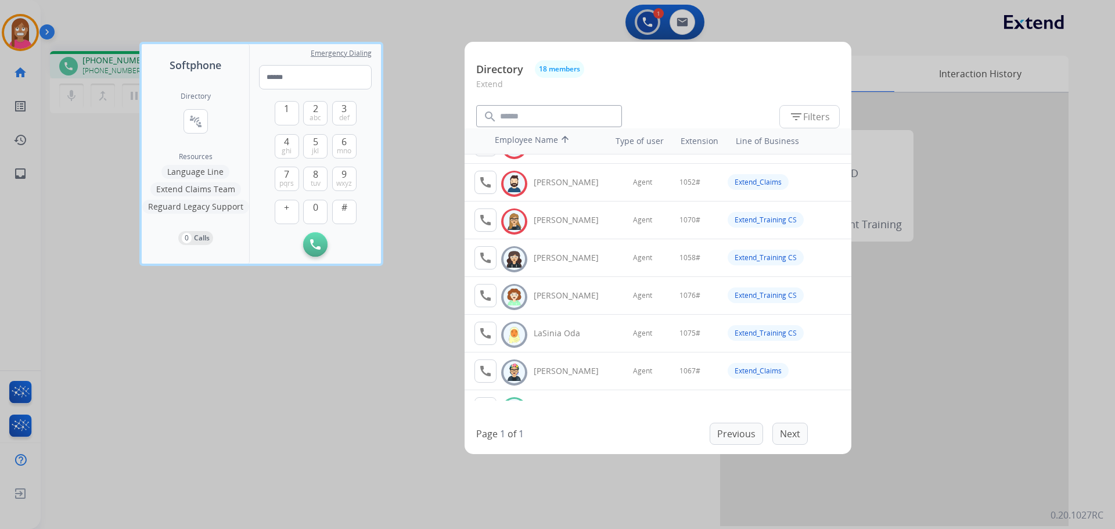
scroll to position [290, 0]
click at [285, 117] on button "1" at bounding box center [287, 113] width 24 height 24
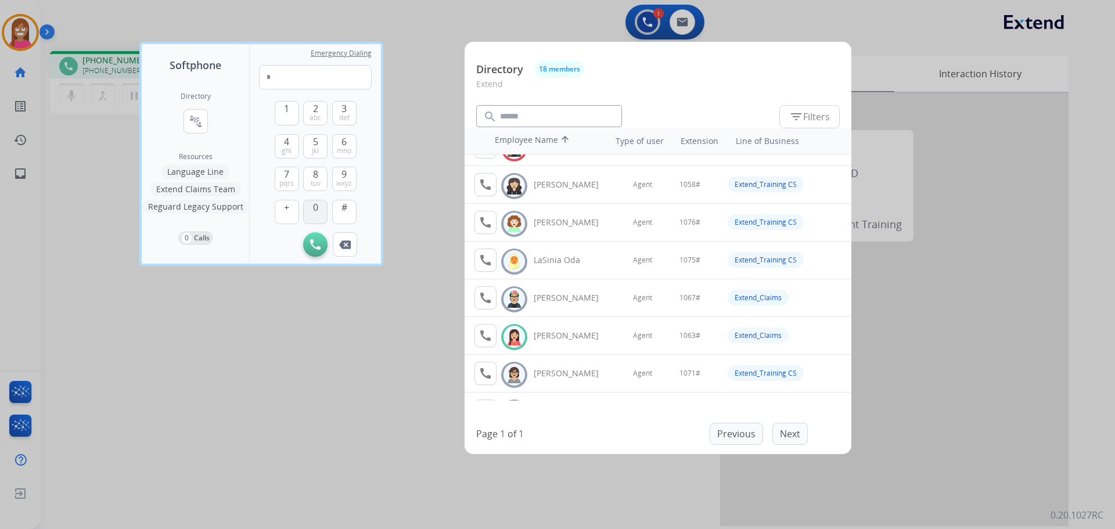
click at [310, 211] on button "0" at bounding box center [315, 212] width 24 height 24
click at [340, 153] on span "mno" at bounding box center [344, 150] width 15 height 9
click at [344, 112] on span "3" at bounding box center [344, 109] width 5 height 14
click at [342, 207] on span "#" at bounding box center [345, 207] width 6 height 14
type input "*****"
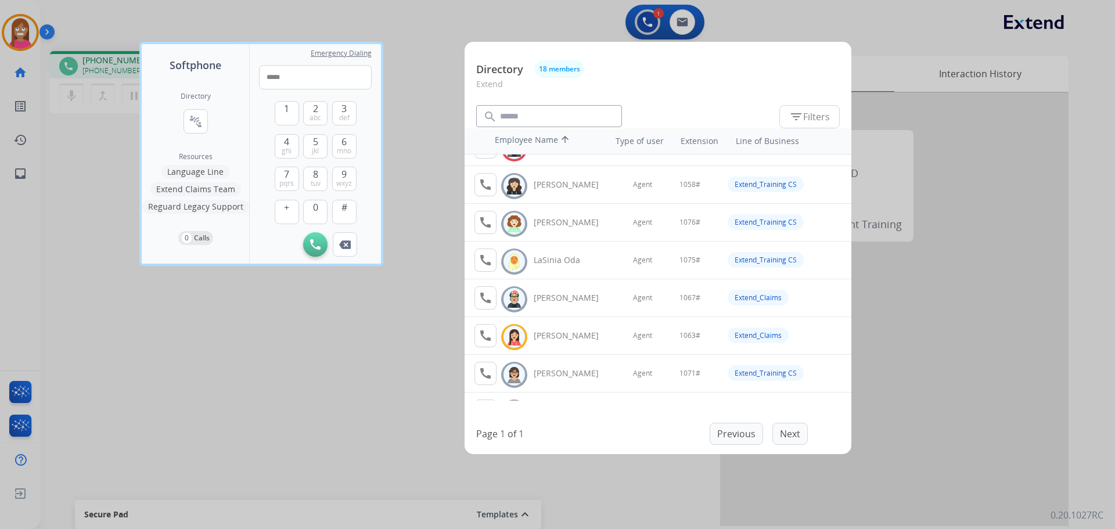
click at [228, 368] on div at bounding box center [557, 264] width 1115 height 529
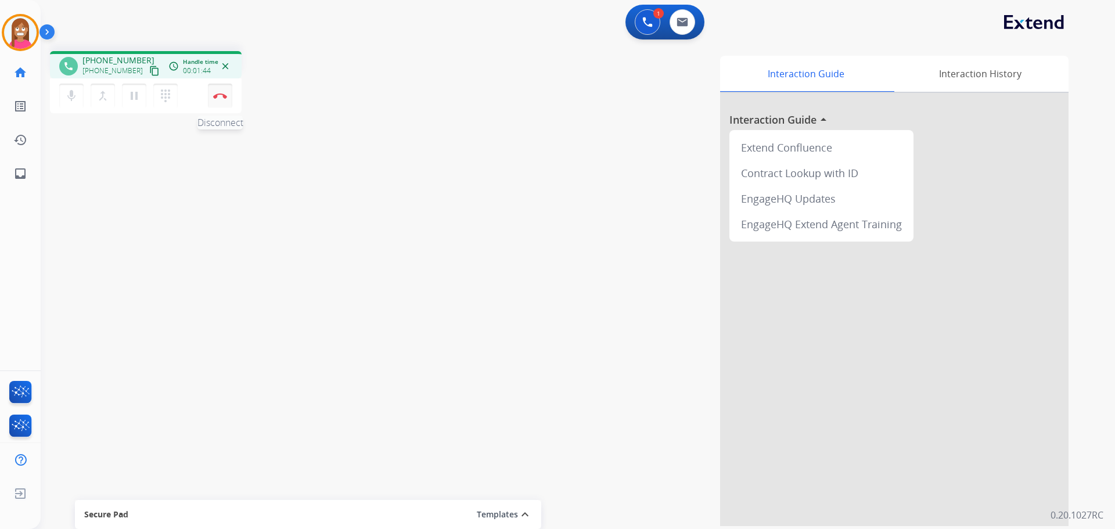
click at [220, 96] on img at bounding box center [220, 96] width 14 height 6
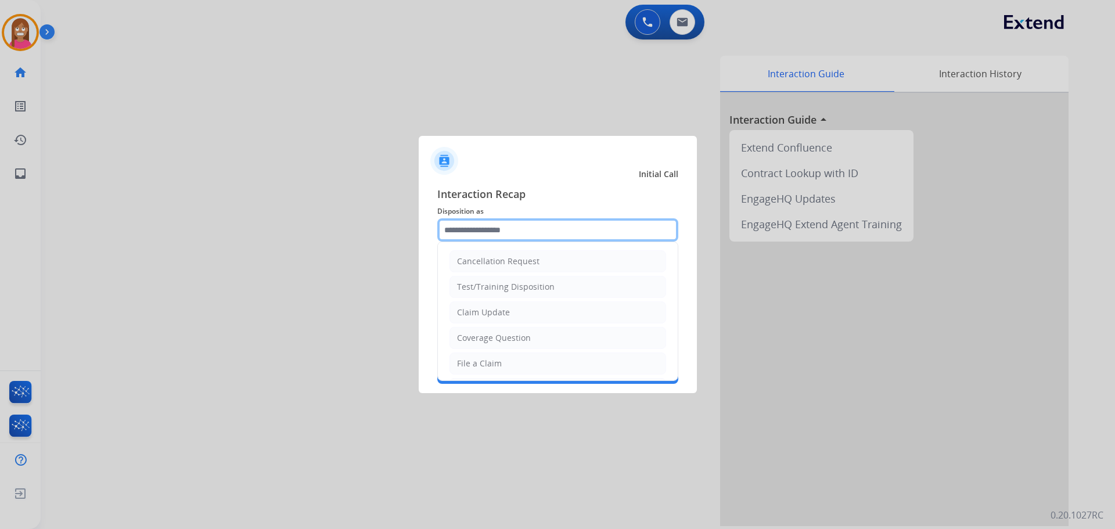
click at [480, 227] on input "text" at bounding box center [557, 229] width 241 height 23
click at [474, 308] on div "Claim Update" at bounding box center [483, 313] width 53 height 12
type input "**********"
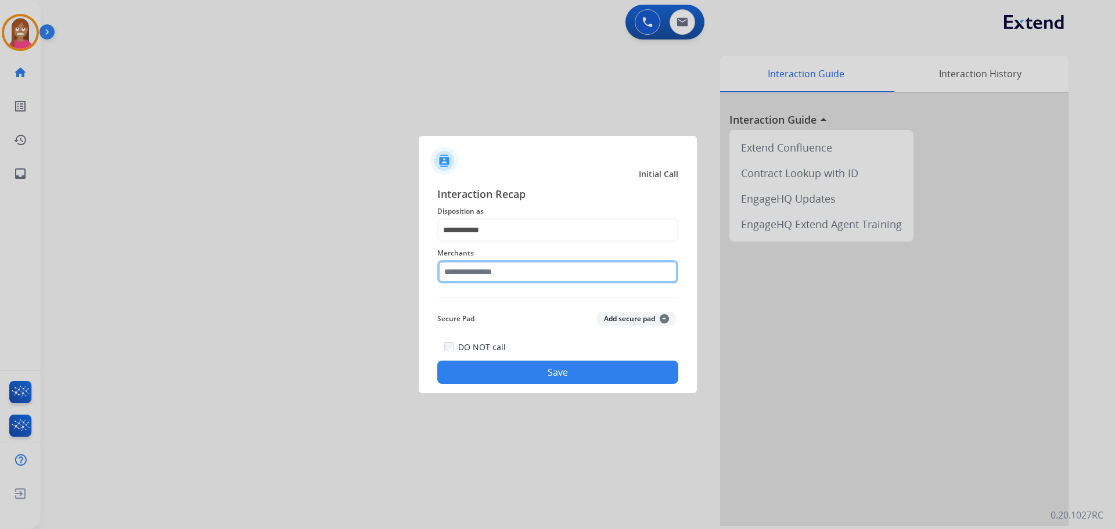
click at [462, 273] on input "text" at bounding box center [557, 271] width 241 height 23
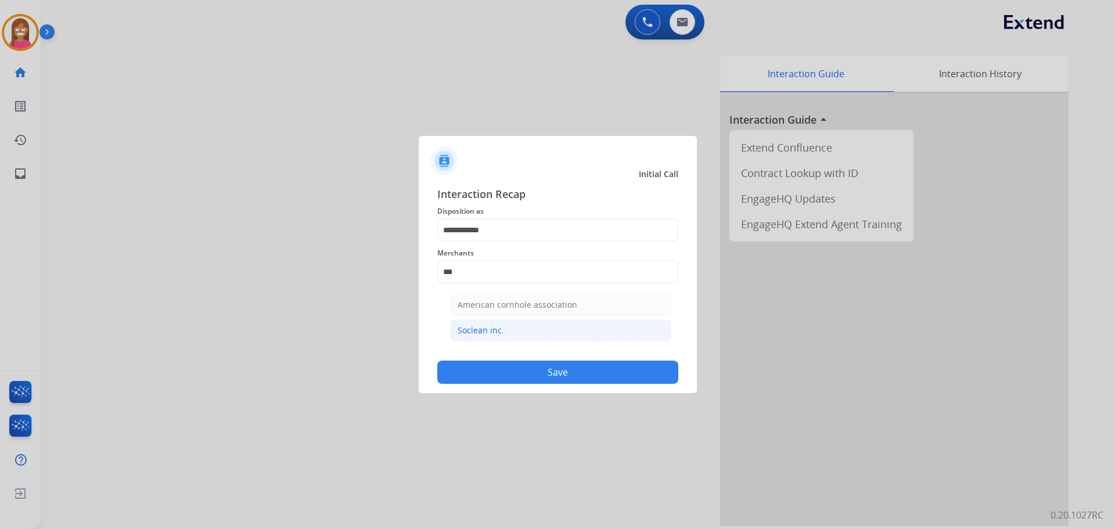
click at [488, 335] on div "Soclean inc." at bounding box center [481, 331] width 46 height 12
type input "**********"
click at [487, 369] on button "Save" at bounding box center [557, 372] width 241 height 23
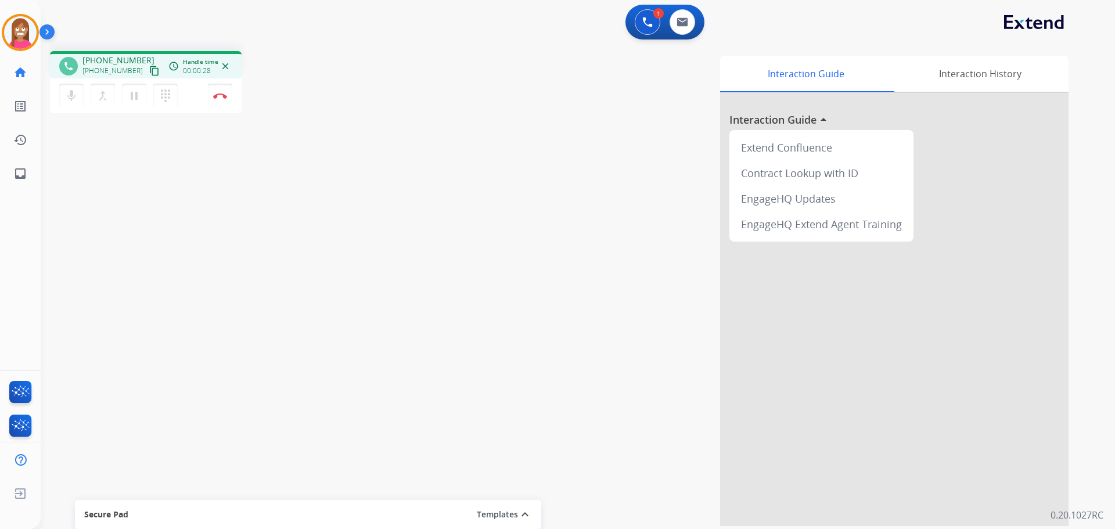
drag, startPoint x: 139, startPoint y: 63, endPoint x: 139, endPoint y: 70, distance: 7.0
click at [139, 66] on div "+12142445680 +12142445680 content_copy" at bounding box center [121, 66] width 79 height 23
click at [149, 73] on mat-icon "content_copy" at bounding box center [154, 71] width 10 height 10
click at [222, 100] on button "Disconnect" at bounding box center [220, 96] width 24 height 24
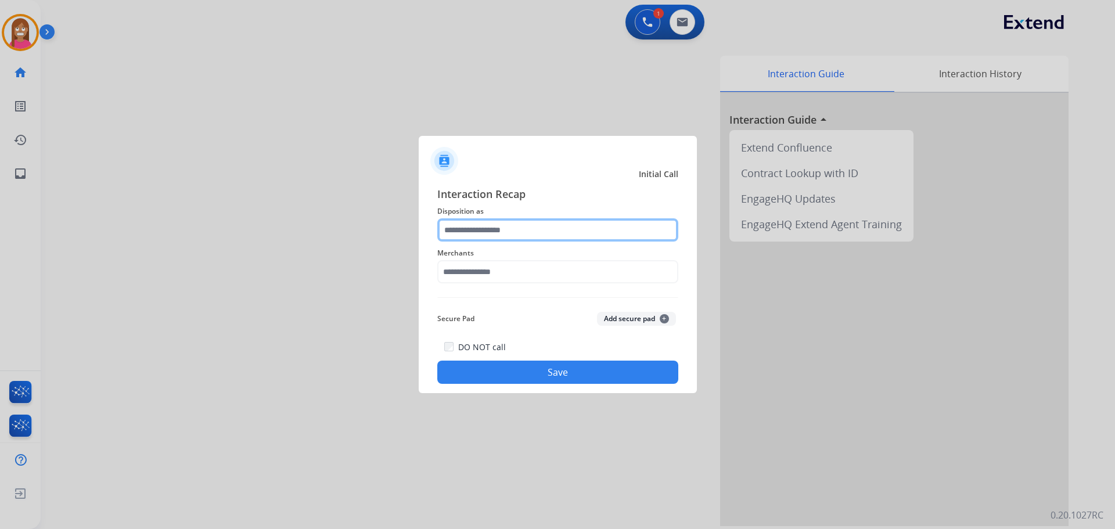
click at [529, 228] on input "text" at bounding box center [557, 229] width 241 height 23
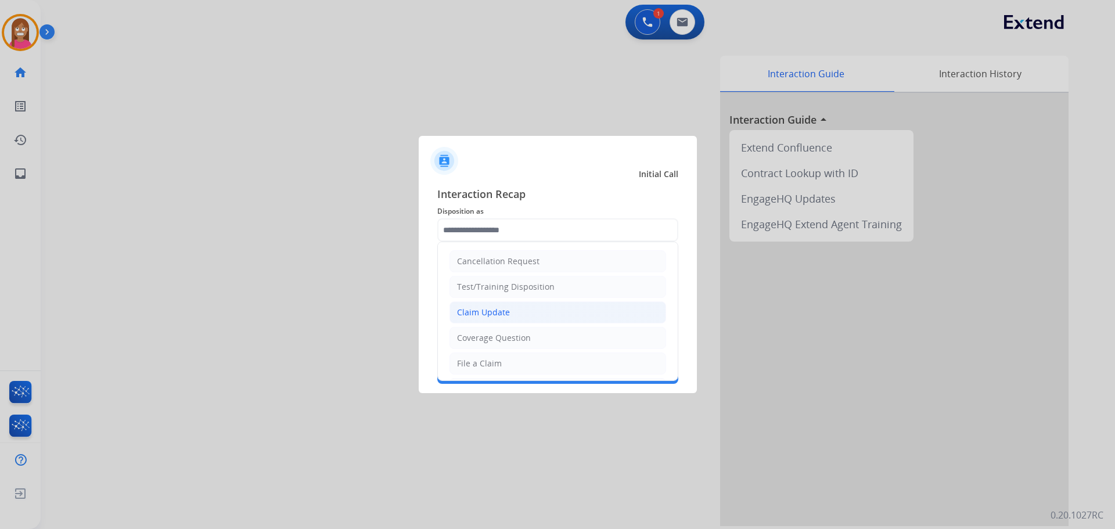
click at [481, 315] on div "Claim Update" at bounding box center [483, 313] width 53 height 12
type input "**********"
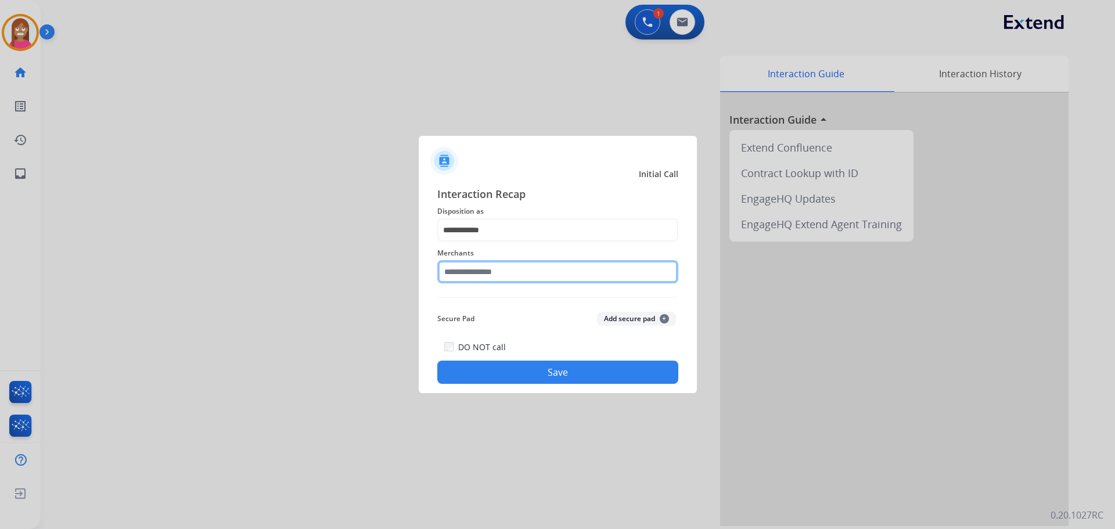
click at [481, 278] on input "text" at bounding box center [557, 271] width 241 height 23
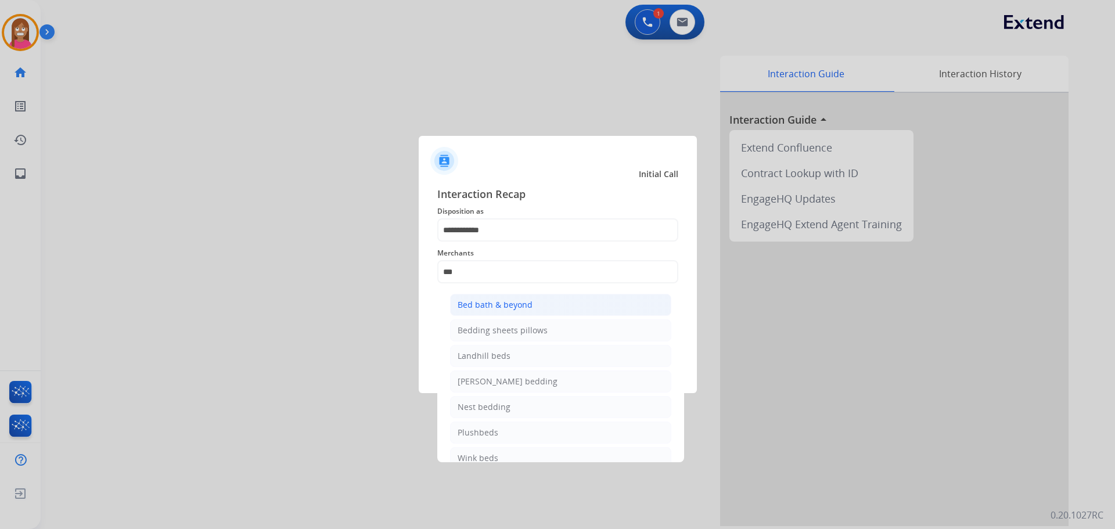
click at [488, 303] on div "Bed bath & beyond" at bounding box center [495, 305] width 75 height 12
type input "**********"
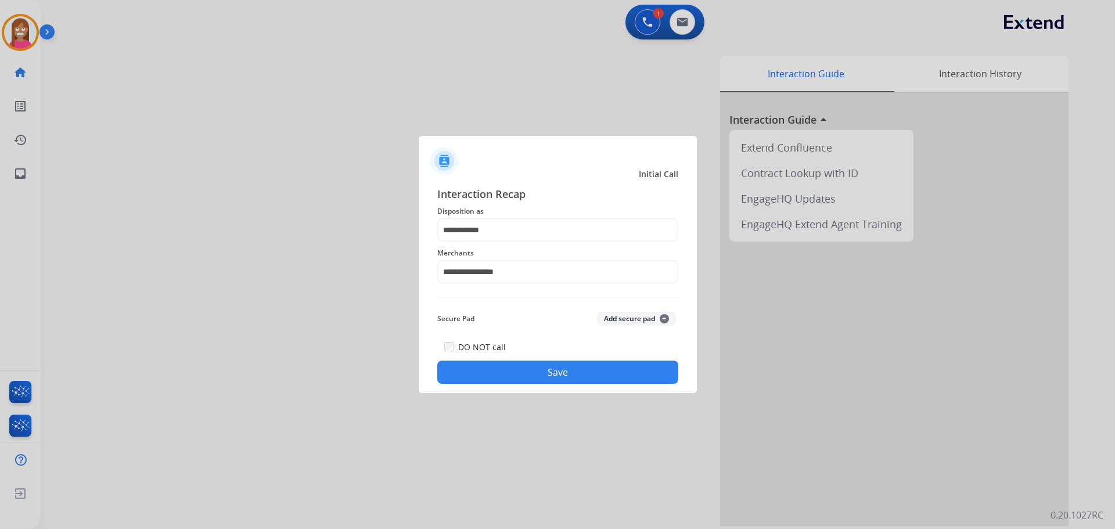
click at [465, 378] on button "Save" at bounding box center [557, 372] width 241 height 23
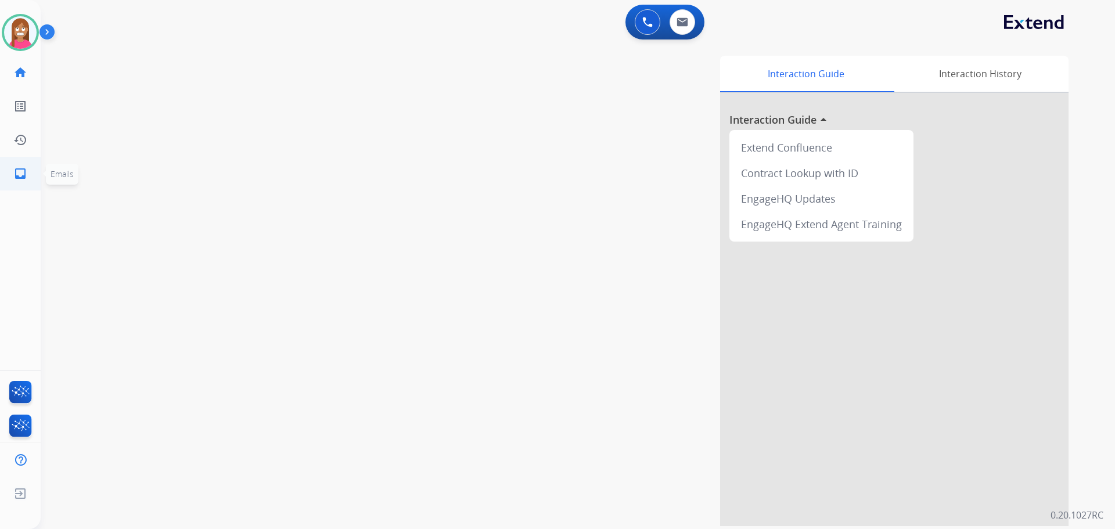
click at [23, 169] on mat-icon "inbox" at bounding box center [20, 174] width 14 height 14
select select "**********"
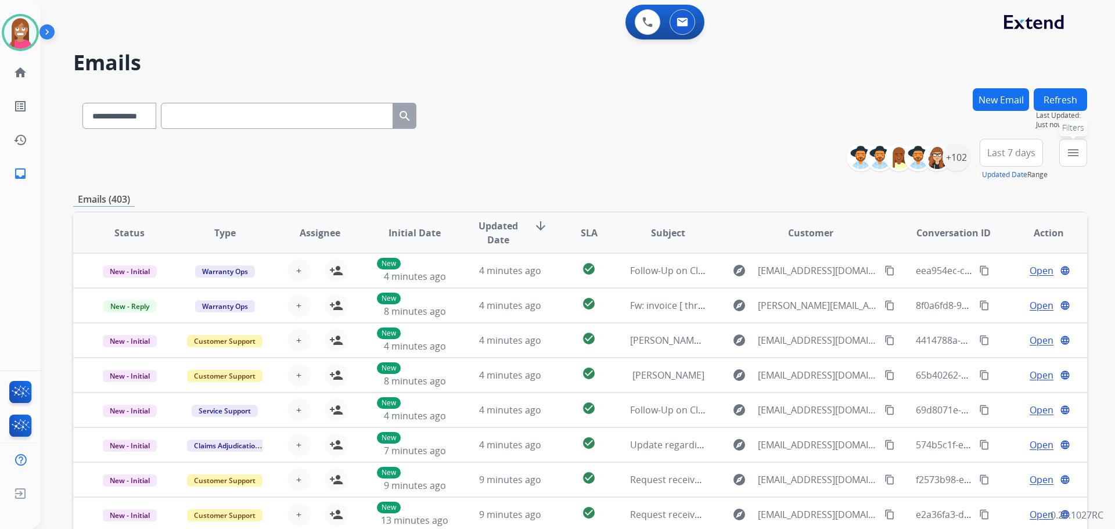
click at [1073, 159] on mat-icon "menu" at bounding box center [1073, 153] width 14 height 14
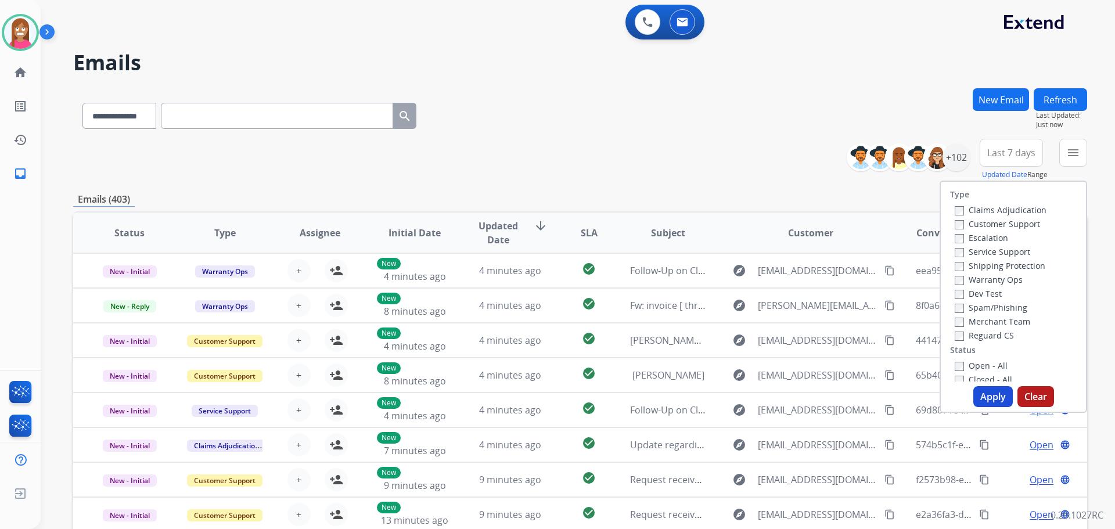
click at [961, 224] on label "Customer Support" at bounding box center [997, 223] width 85 height 11
click at [982, 261] on label "Shipping Protection" at bounding box center [1000, 265] width 91 height 11
click at [968, 333] on label "Reguard CS" at bounding box center [984, 335] width 59 height 11
click at [969, 365] on label "Open - All" at bounding box center [981, 365] width 53 height 11
click at [980, 385] on div "Type Claims Adjudication Customer Support Escalation Service Support Shipping P…" at bounding box center [1014, 297] width 148 height 232
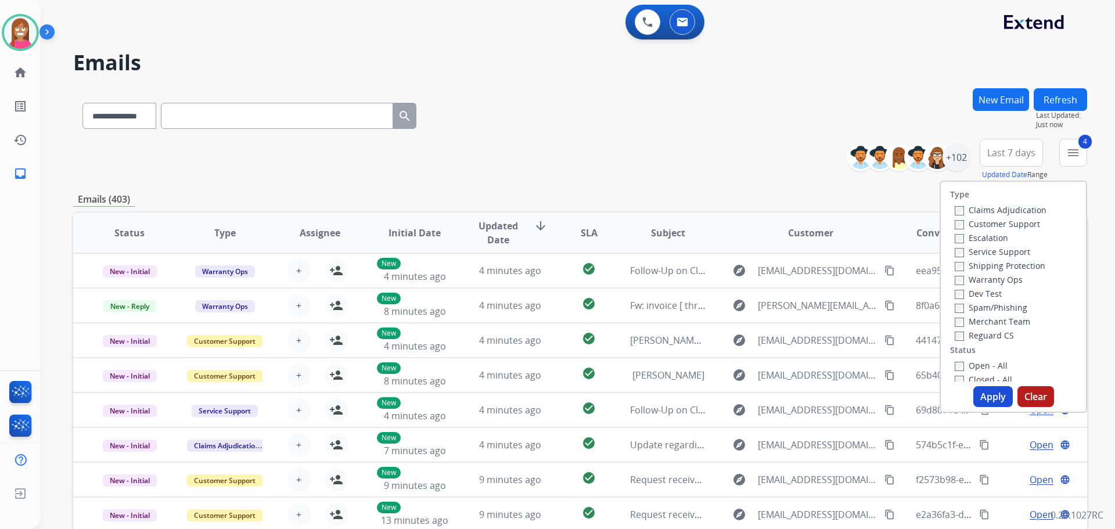
click at [980, 393] on button "Apply" at bounding box center [992, 396] width 39 height 21
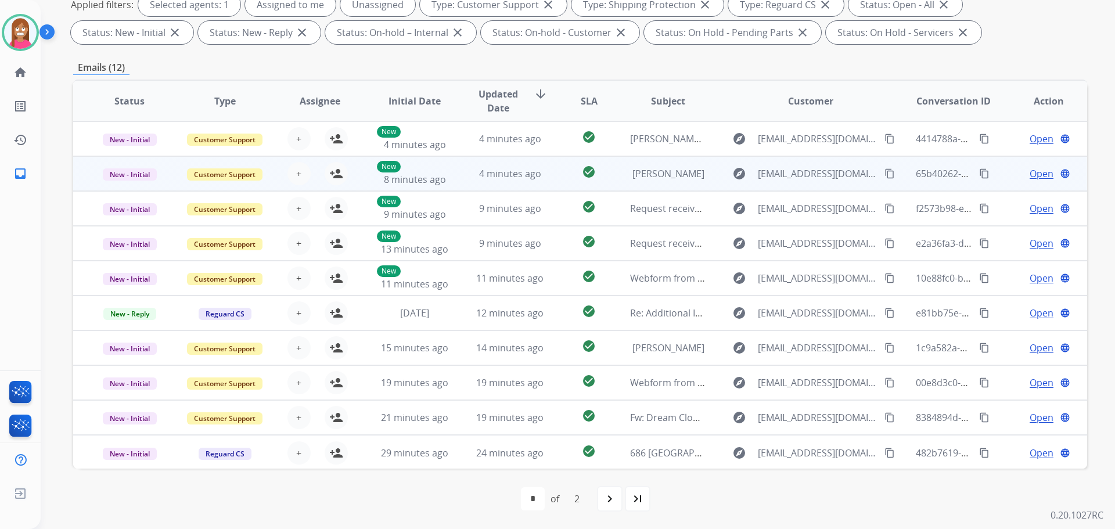
scroll to position [1, 0]
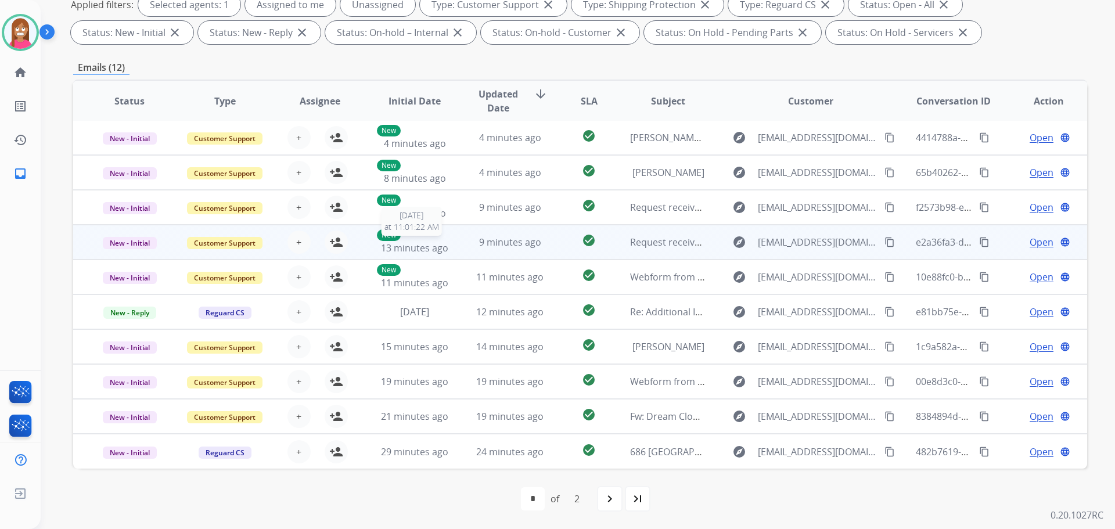
click at [449, 243] on div "New 13 minutes ago" at bounding box center [415, 242] width 76 height 26
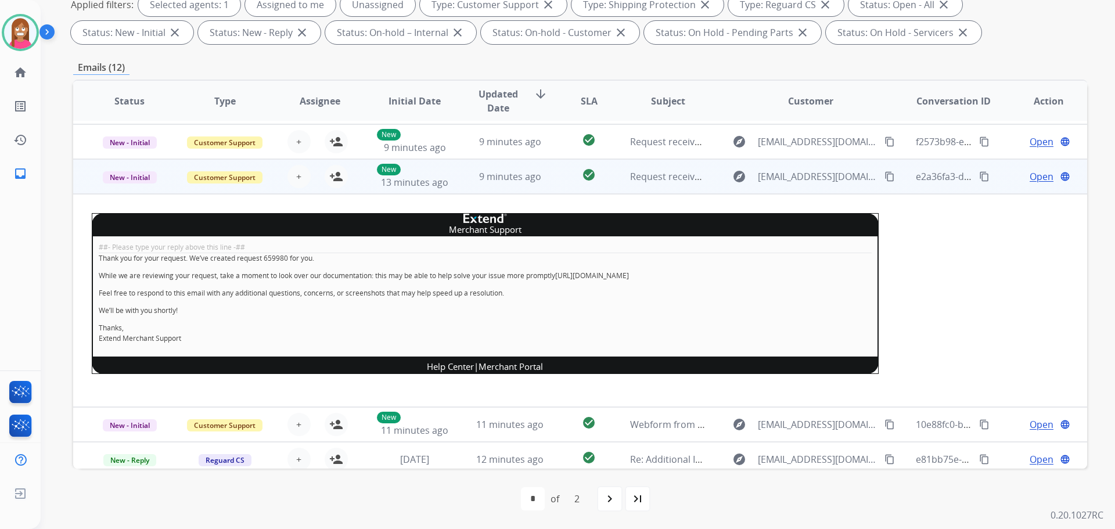
scroll to position [46, 0]
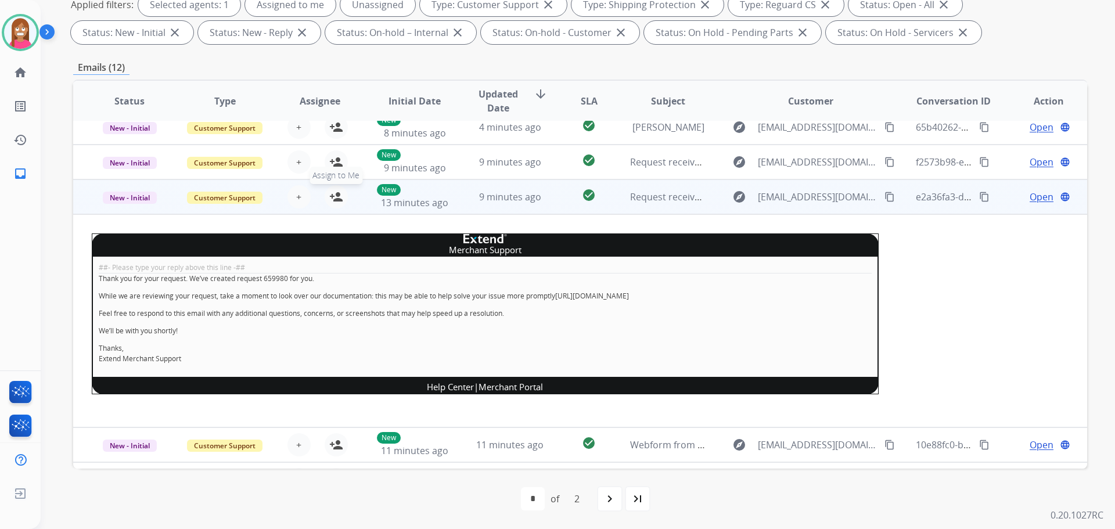
click at [332, 192] on mat-icon "person_add" at bounding box center [336, 197] width 14 height 14
click at [119, 200] on span "New - Initial" at bounding box center [130, 198] width 54 height 12
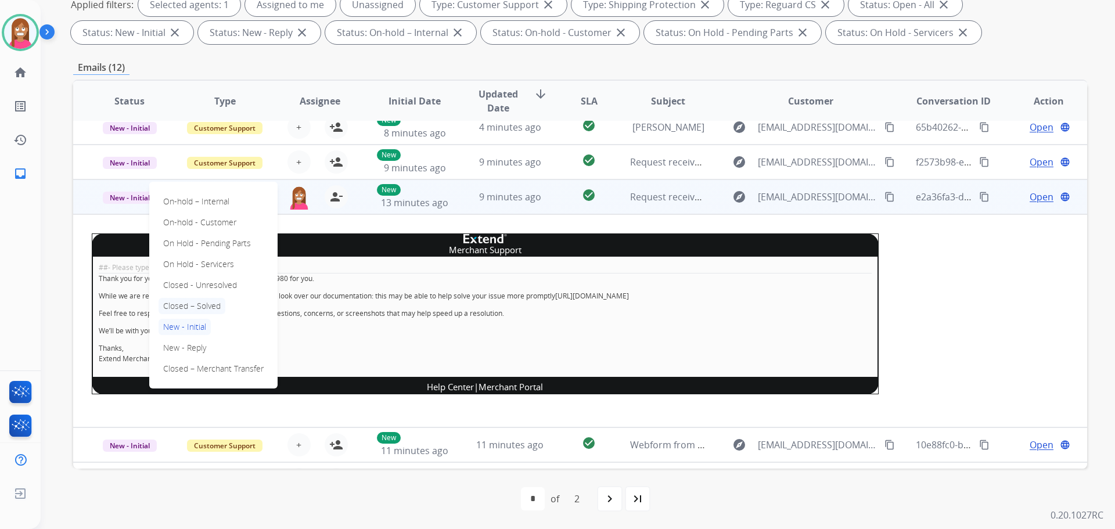
click at [196, 307] on p "Closed – Solved" at bounding box center [192, 306] width 67 height 16
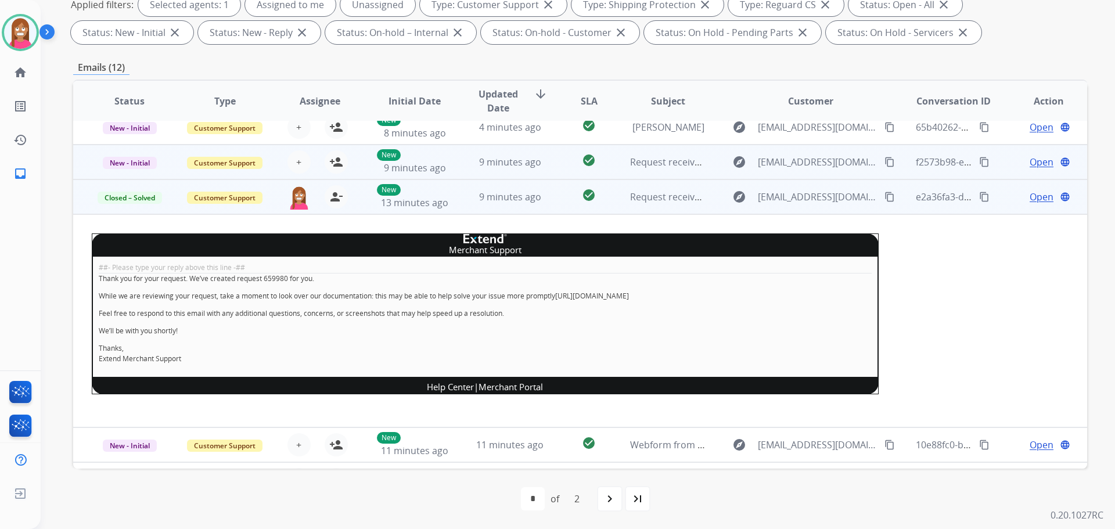
click at [461, 168] on td "9 minutes ago" at bounding box center [501, 162] width 95 height 35
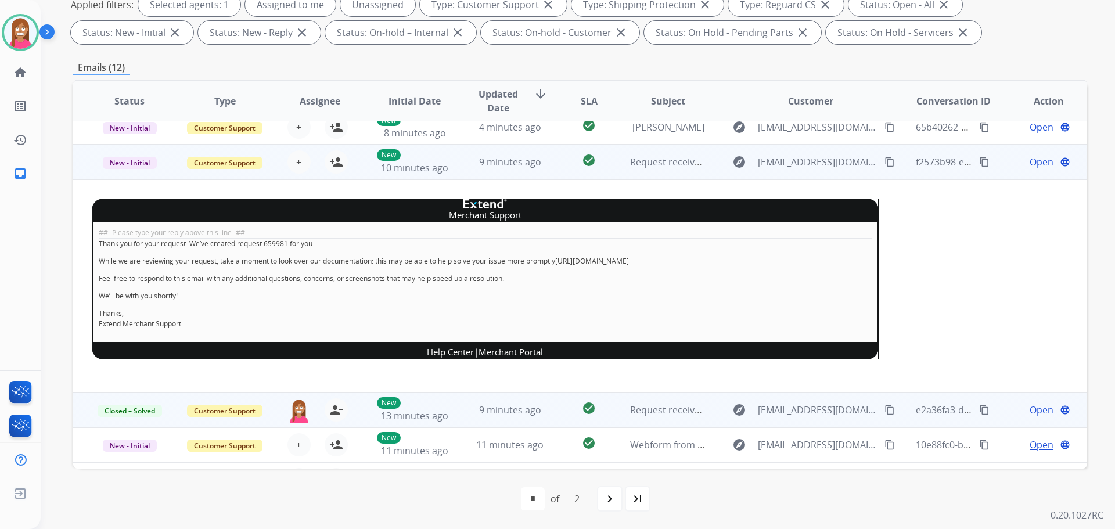
scroll to position [70, 0]
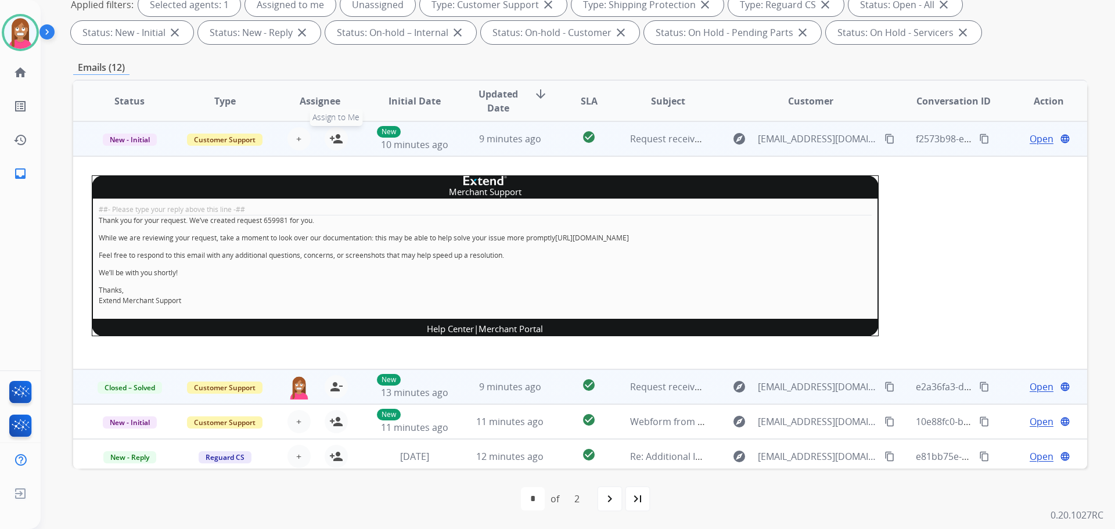
click at [333, 143] on mat-icon "person_add" at bounding box center [336, 139] width 14 height 14
click at [139, 139] on span "New - Initial" at bounding box center [130, 140] width 54 height 12
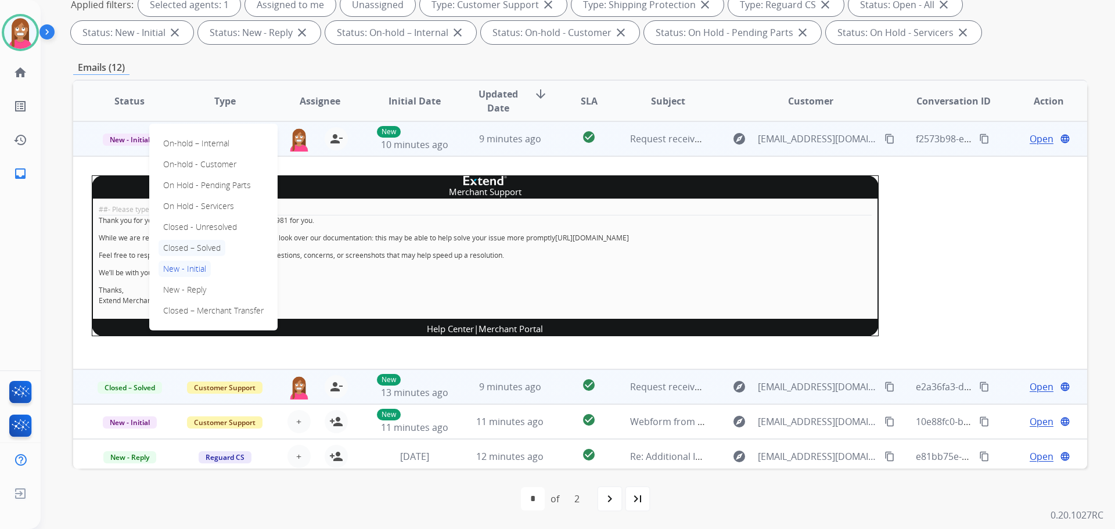
click at [191, 247] on p "Closed – Solved" at bounding box center [192, 248] width 67 height 16
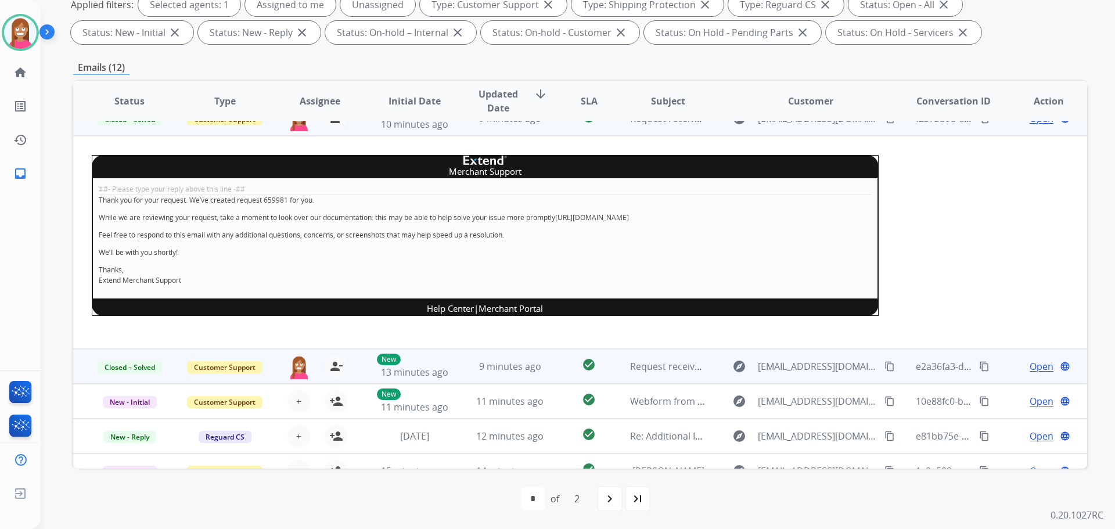
scroll to position [214, 0]
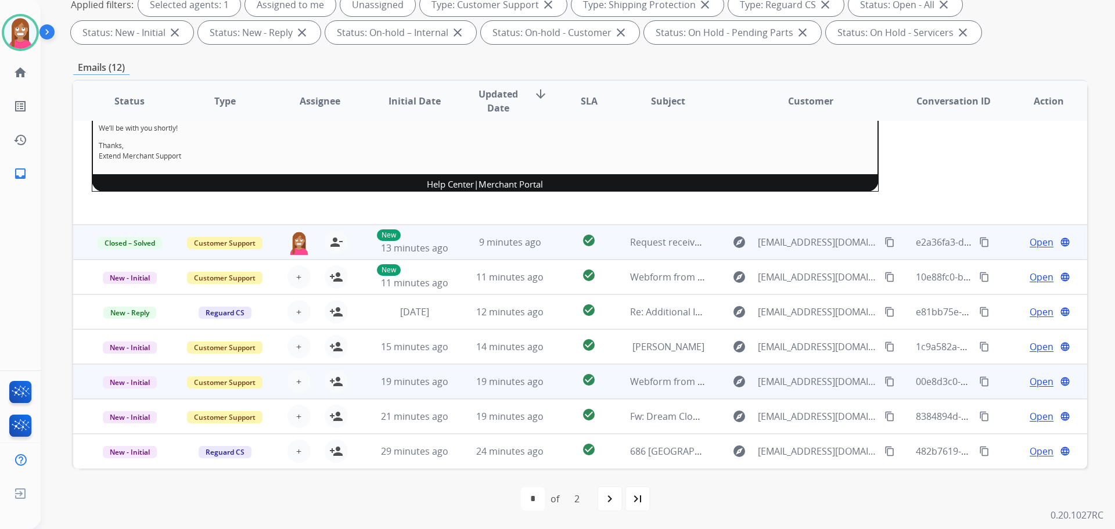
click at [459, 390] on td "19 minutes ago" at bounding box center [501, 381] width 95 height 35
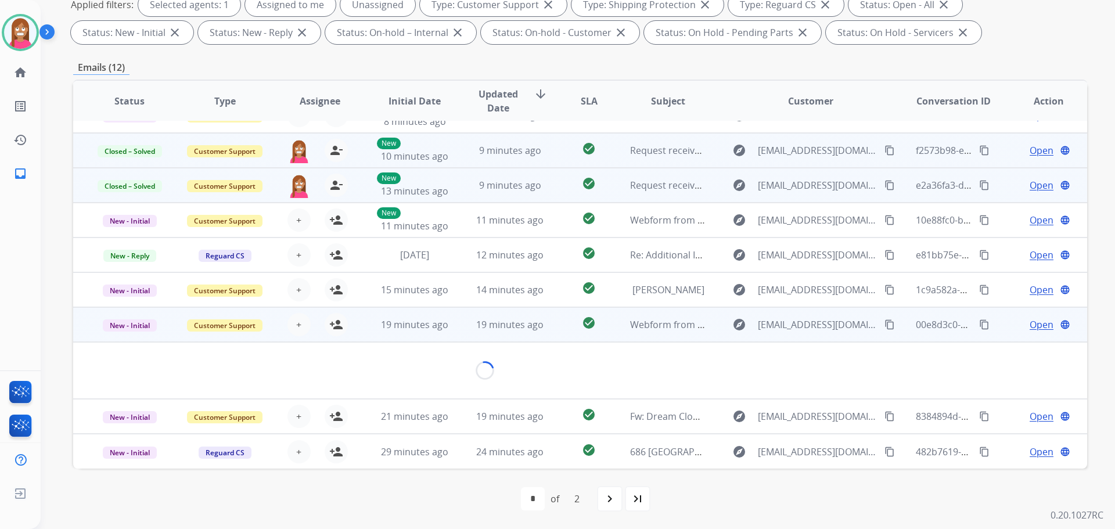
scroll to position [53, 0]
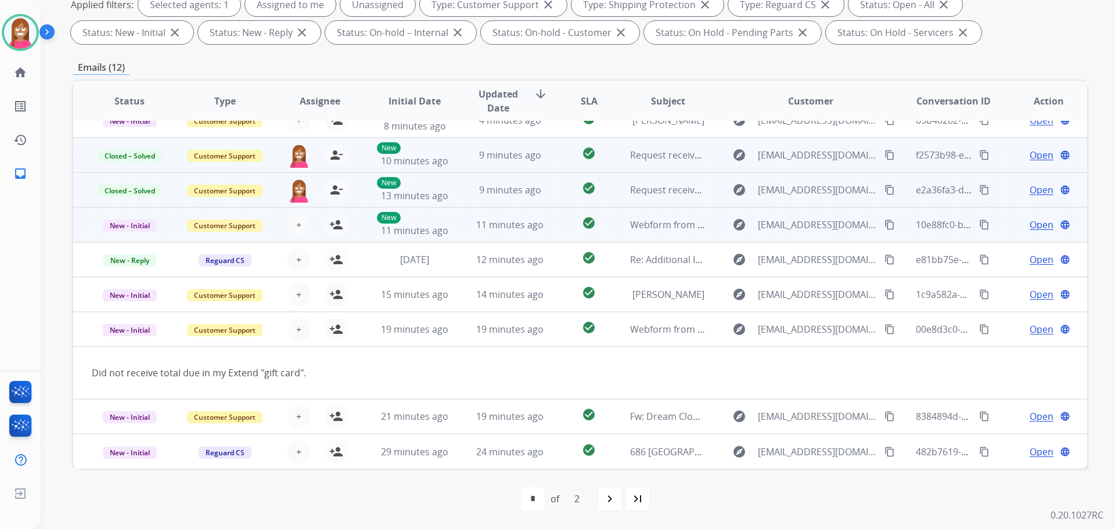
click at [456, 228] on td "11 minutes ago" at bounding box center [501, 224] width 95 height 35
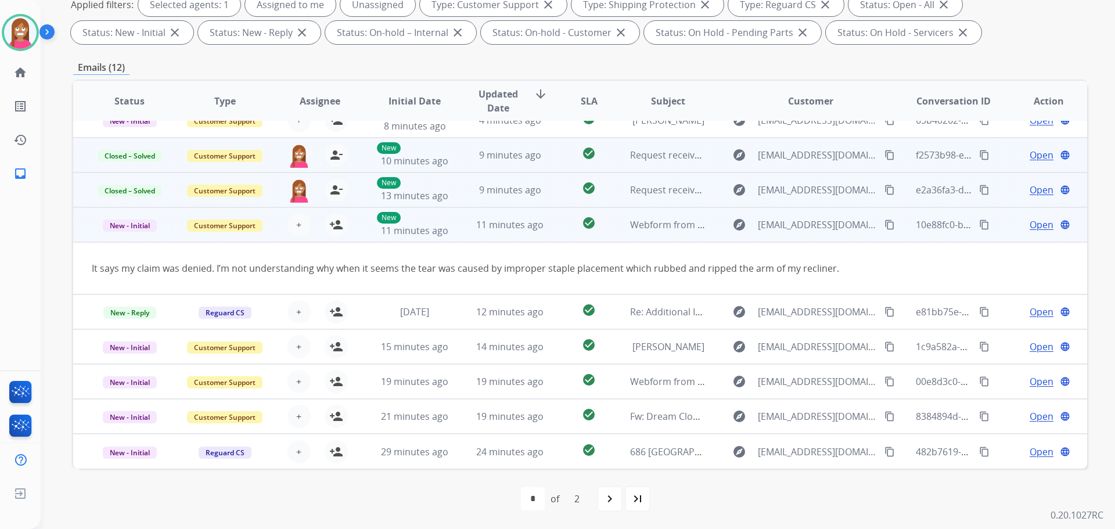
click at [885, 222] on mat-icon "content_copy" at bounding box center [890, 225] width 10 height 10
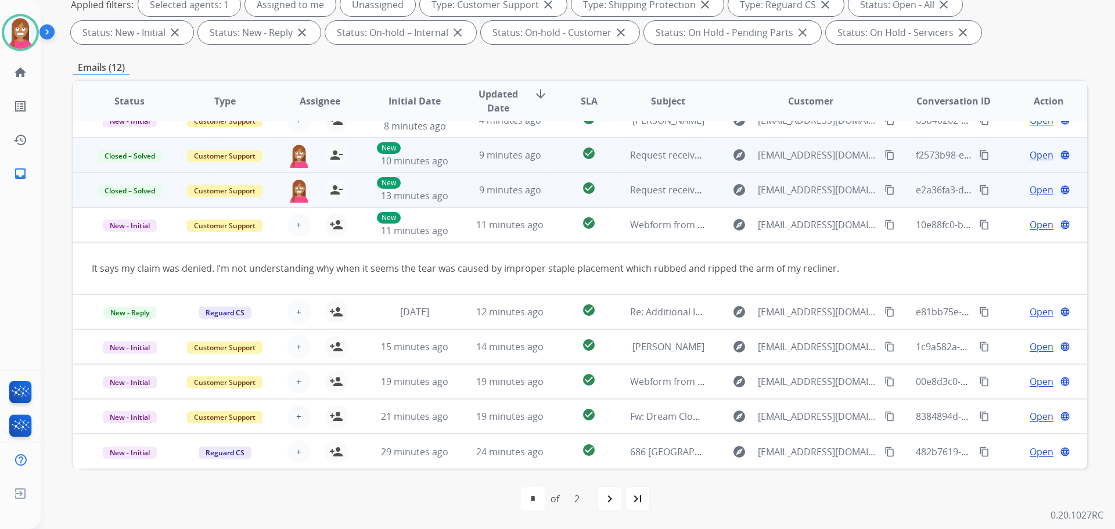
click at [610, 502] on mat-icon "navigate_next" at bounding box center [610, 499] width 14 height 14
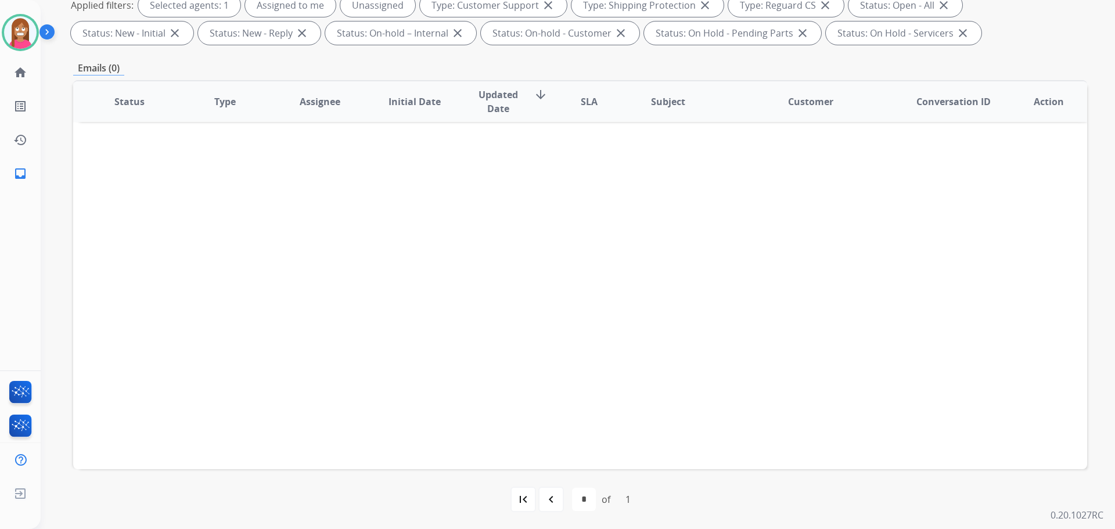
scroll to position [188, 0]
click at [552, 502] on mat-icon "navigate_before" at bounding box center [551, 499] width 14 height 14
select select "*"
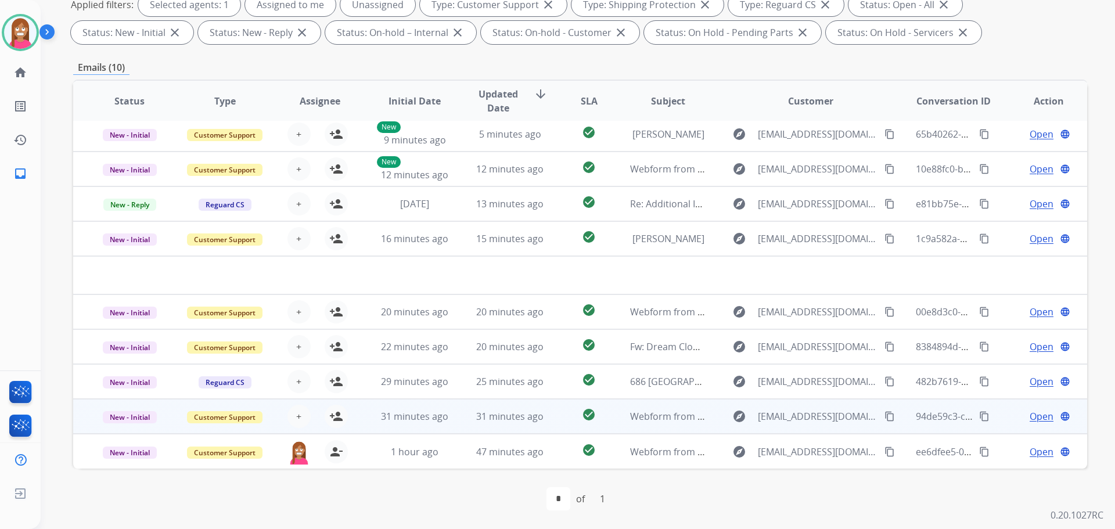
click at [454, 413] on td "31 minutes ago" at bounding box center [501, 416] width 95 height 35
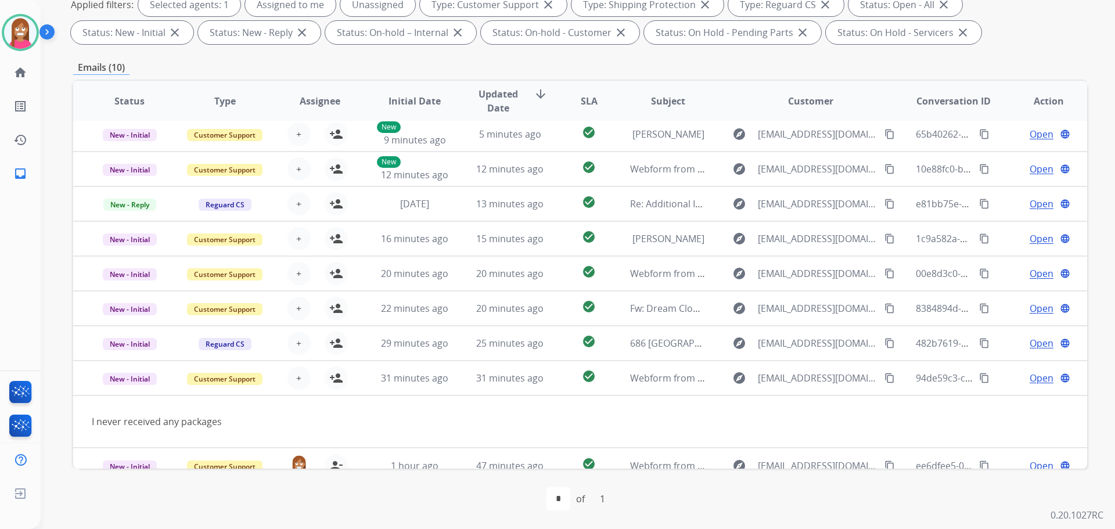
scroll to position [53, 0]
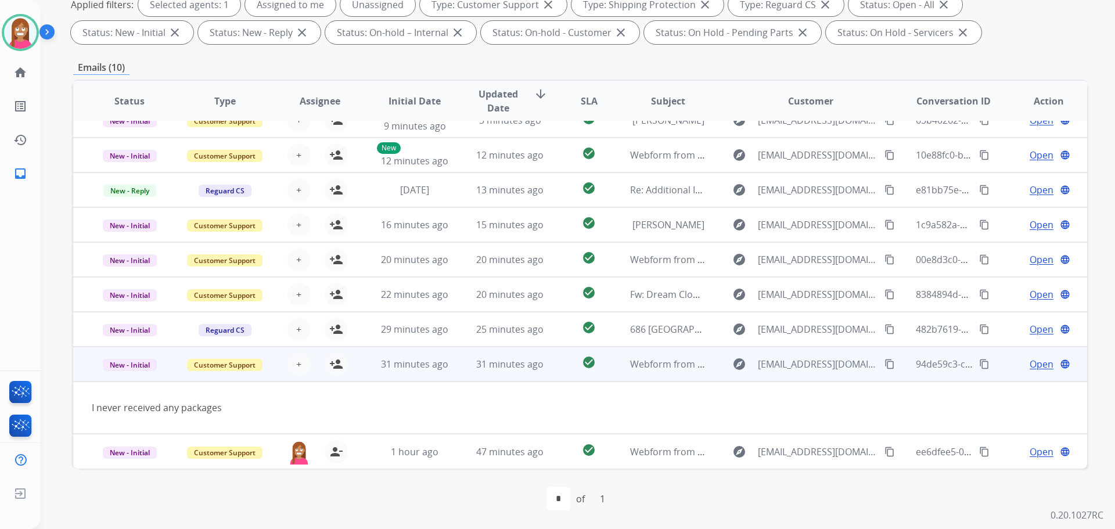
click at [885, 366] on mat-icon "content_copy" at bounding box center [890, 364] width 10 height 10
click at [332, 366] on mat-icon "person_add" at bounding box center [336, 364] width 14 height 14
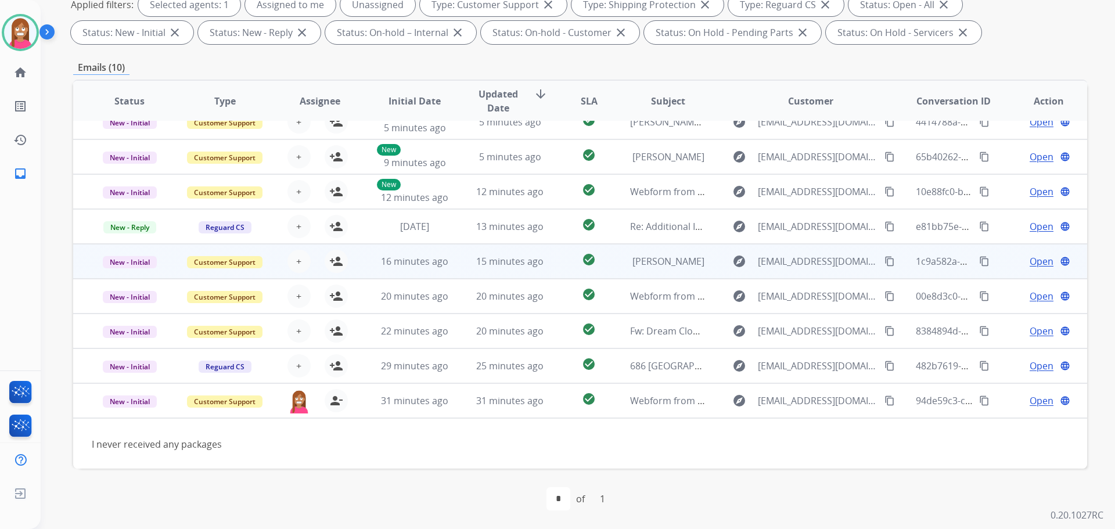
scroll to position [0, 0]
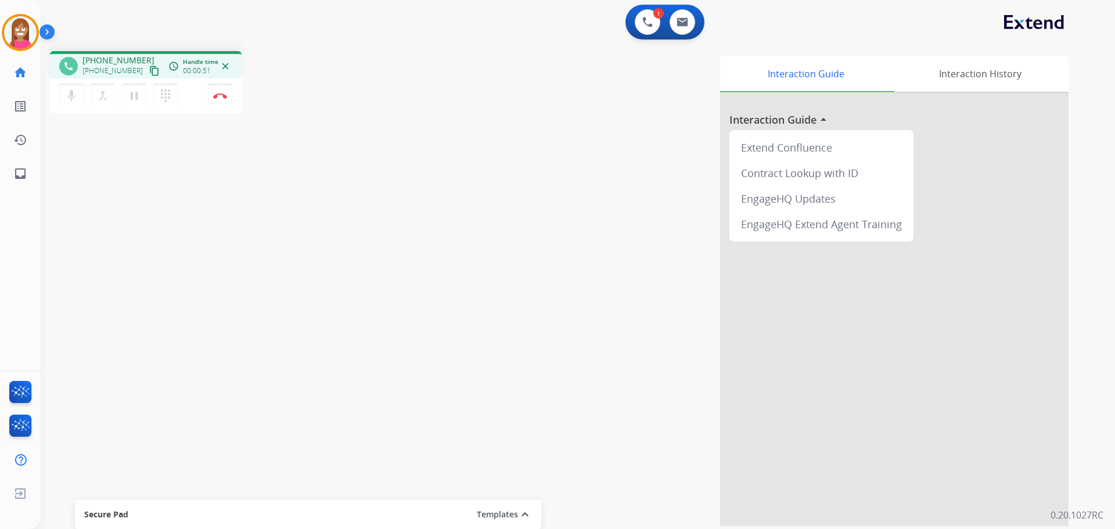
click at [149, 69] on mat-icon "content_copy" at bounding box center [154, 71] width 10 height 10
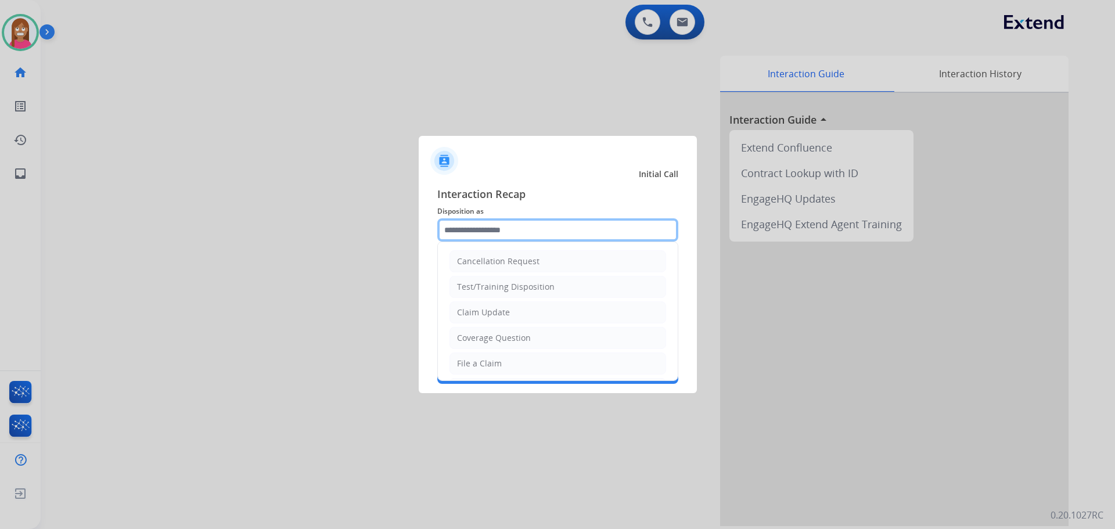
click at [510, 228] on input "text" at bounding box center [557, 229] width 241 height 23
drag, startPoint x: 470, startPoint y: 361, endPoint x: 480, endPoint y: 271, distance: 90.6
click at [469, 361] on div "File a Claim" at bounding box center [479, 364] width 45 height 12
type input "**********"
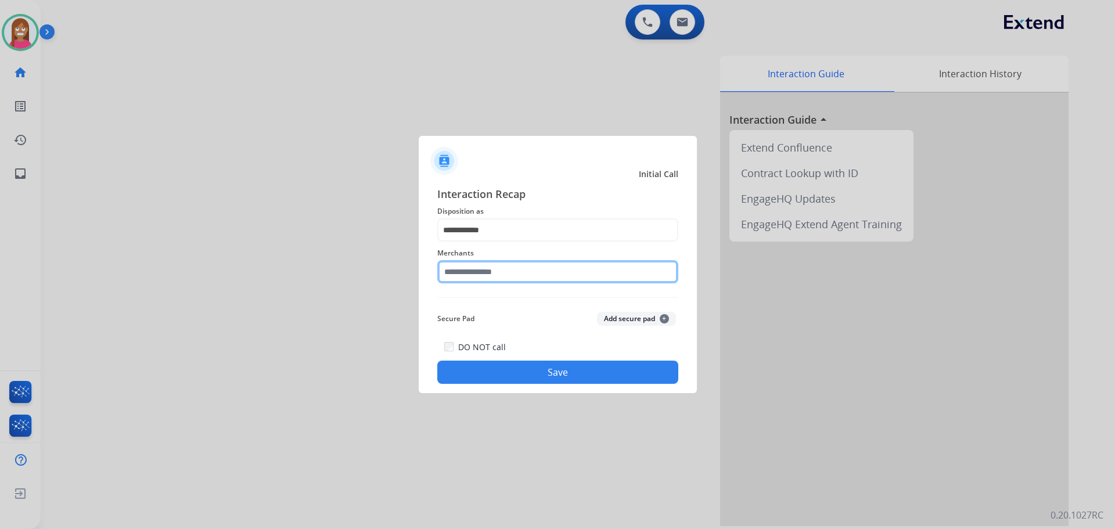
click at [480, 271] on input "text" at bounding box center [557, 271] width 241 height 23
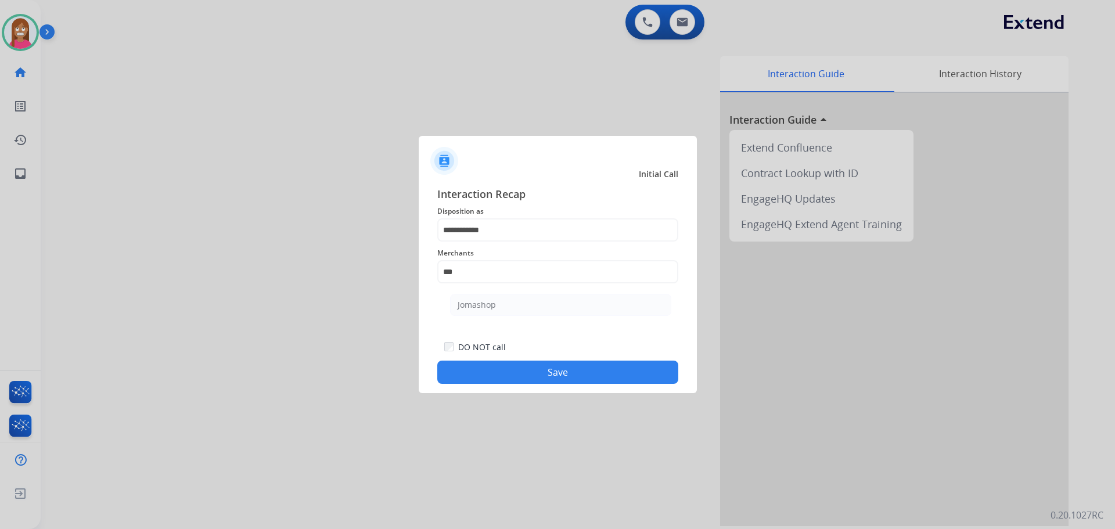
click at [505, 310] on li "Jomashop" at bounding box center [560, 305] width 221 height 22
type input "********"
drag, startPoint x: 458, startPoint y: 373, endPoint x: 458, endPoint y: 362, distance: 11.6
click at [456, 373] on button "Save" at bounding box center [557, 372] width 241 height 23
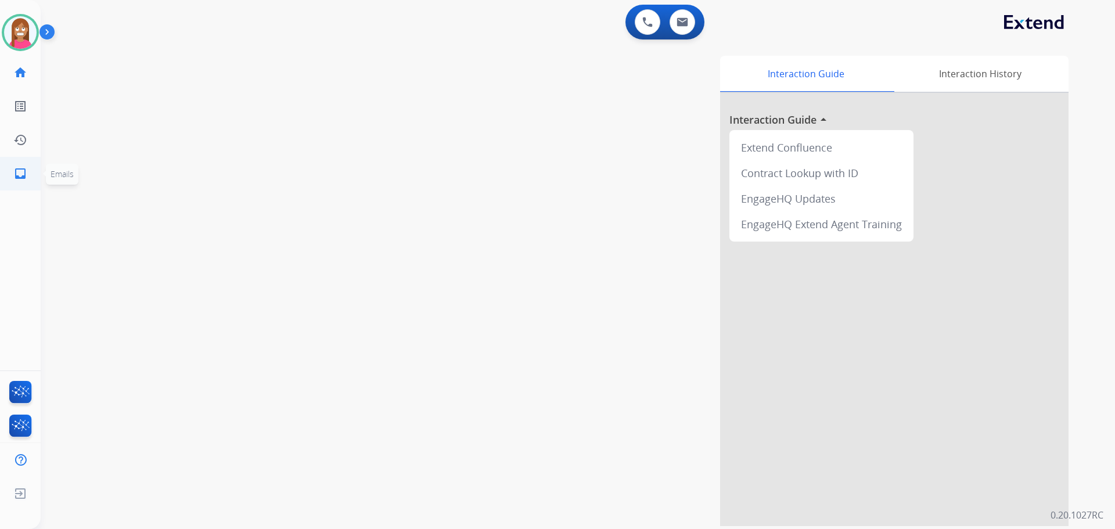
drag, startPoint x: 15, startPoint y: 174, endPoint x: 26, endPoint y: 172, distance: 11.2
click at [26, 172] on mat-icon "inbox" at bounding box center [20, 174] width 14 height 14
select select "**********"
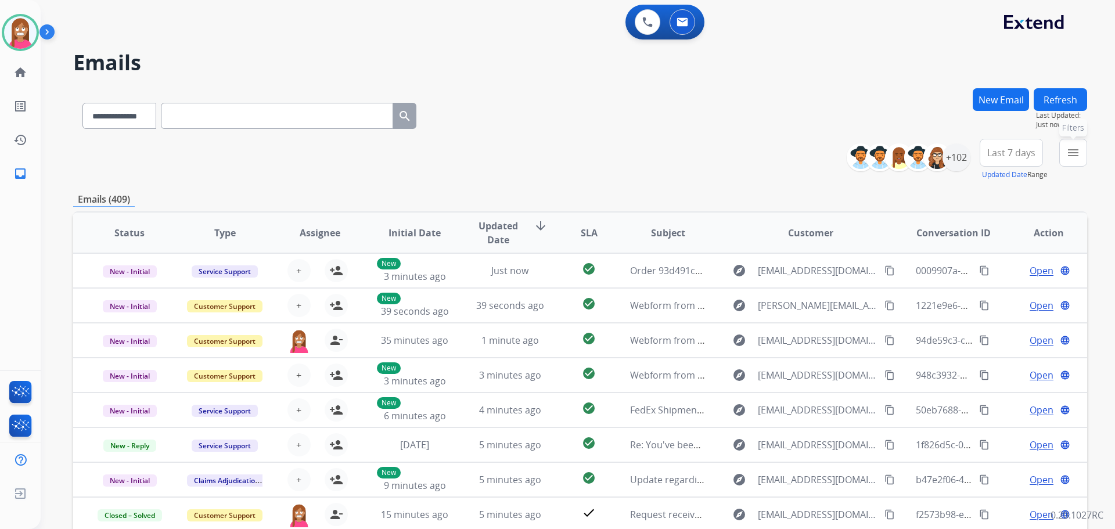
drag, startPoint x: 1082, startPoint y: 146, endPoint x: 1051, endPoint y: 178, distance: 44.8
click at [1082, 145] on button "menu Filters" at bounding box center [1073, 153] width 28 height 28
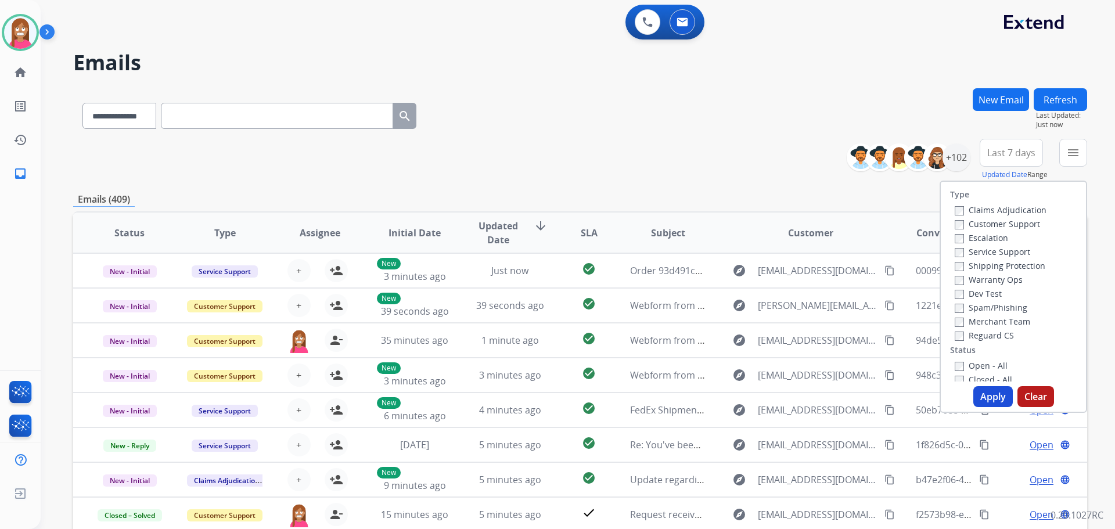
click at [997, 218] on div "Customer Support" at bounding box center [1001, 224] width 92 height 14
click at [995, 221] on label "Customer Support" at bounding box center [997, 223] width 85 height 11
click at [989, 263] on label "Shipping Protection" at bounding box center [1000, 265] width 91 height 11
drag, startPoint x: 964, startPoint y: 362, endPoint x: 977, endPoint y: 382, distance: 23.8
click at [965, 362] on label "Open - All" at bounding box center [981, 365] width 53 height 11
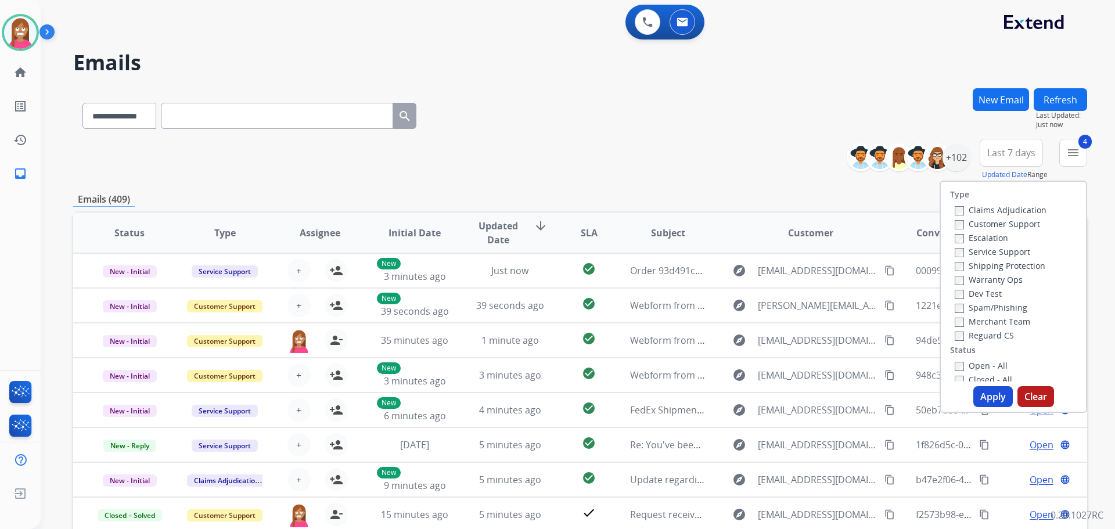
drag, startPoint x: 979, startPoint y: 390, endPoint x: 1032, endPoint y: 434, distance: 68.9
click at [980, 391] on button "Apply" at bounding box center [992, 396] width 39 height 21
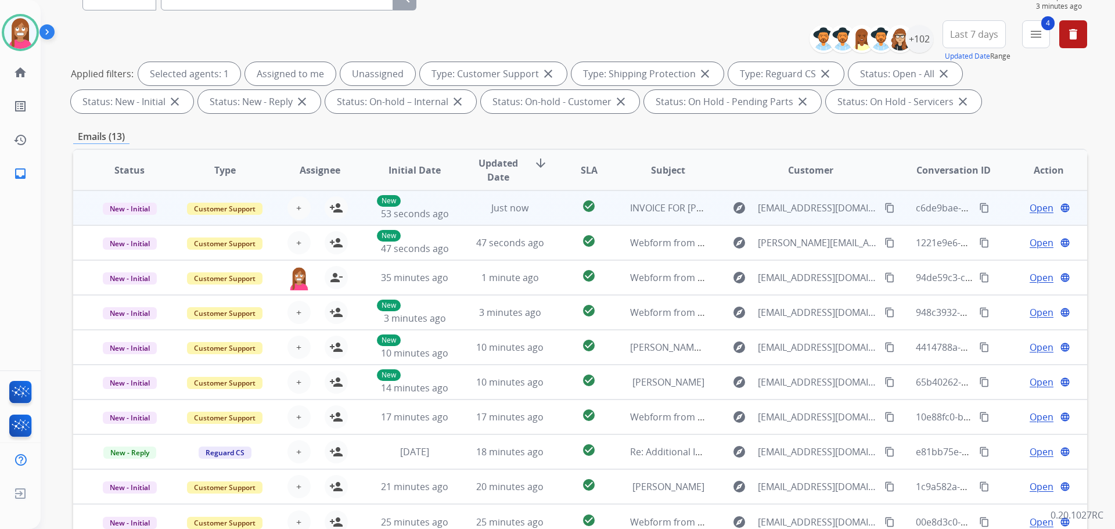
scroll to position [174, 0]
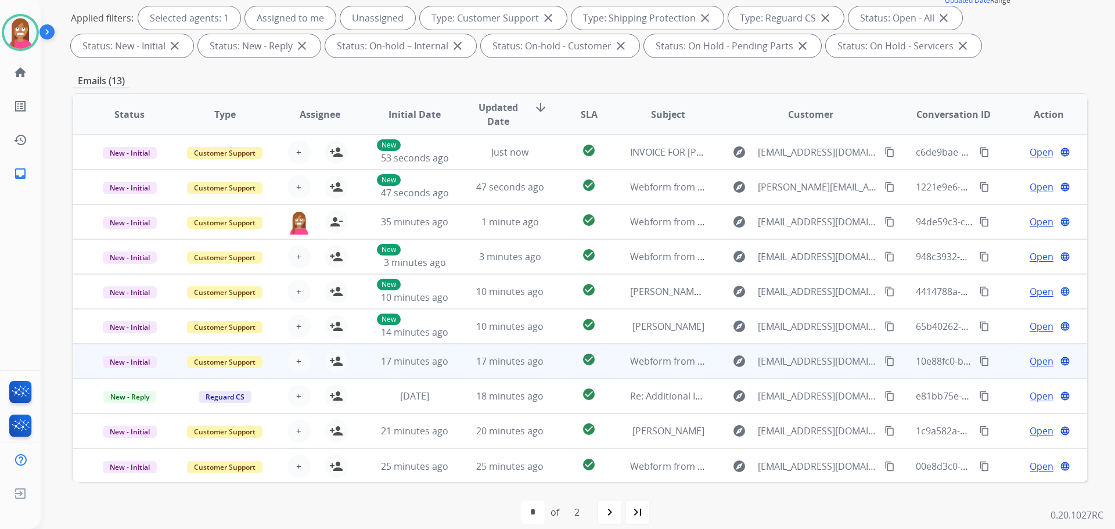
click at [530, 373] on td "17 minutes ago" at bounding box center [501, 361] width 95 height 35
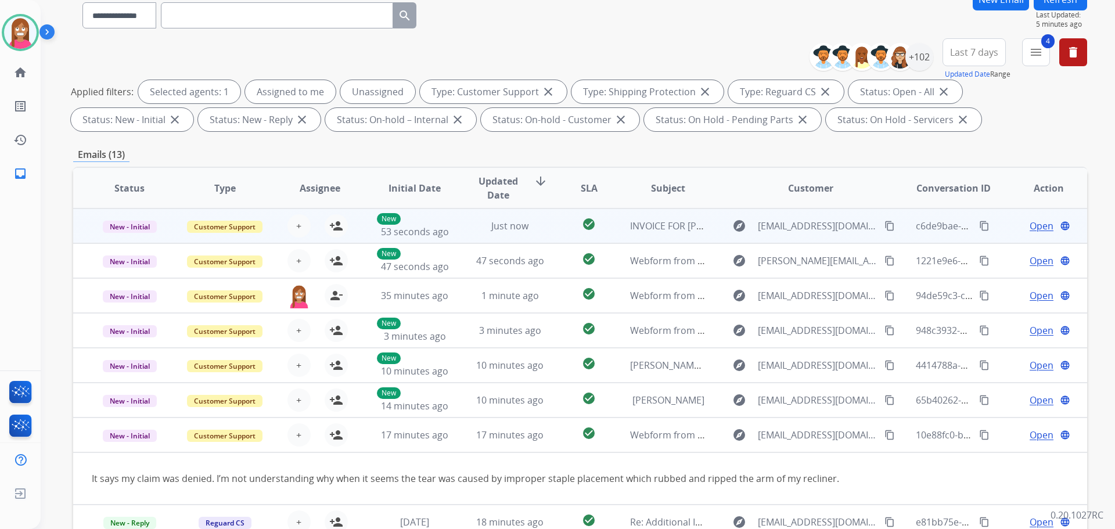
scroll to position [188, 0]
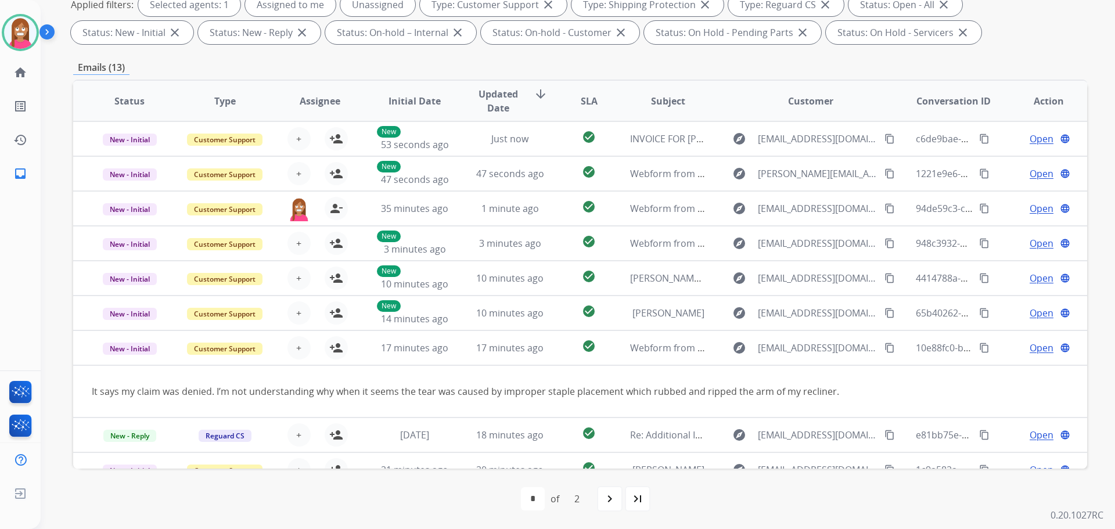
click at [603, 492] on div "navigate_next" at bounding box center [610, 499] width 26 height 26
select select "*"
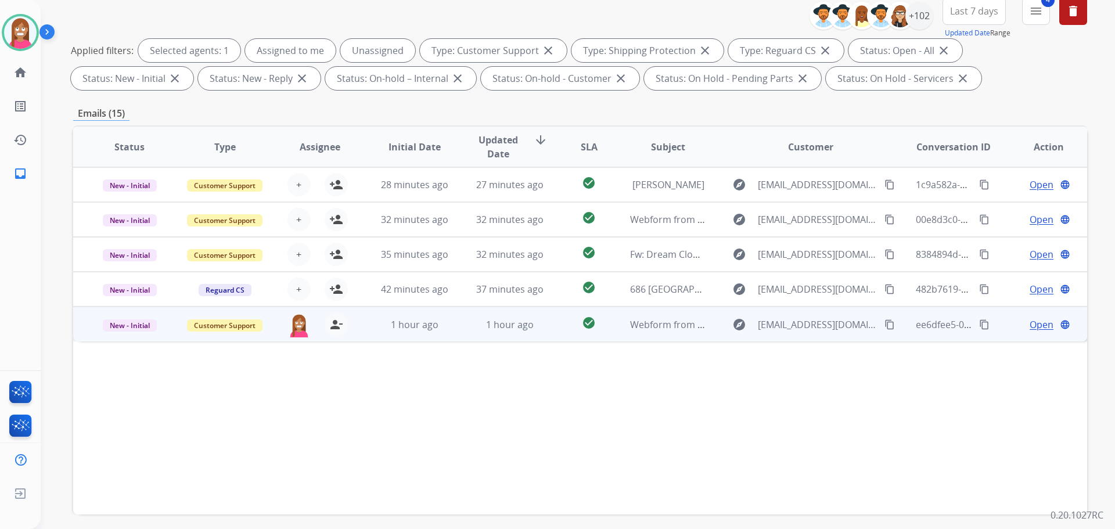
scroll to position [174, 0]
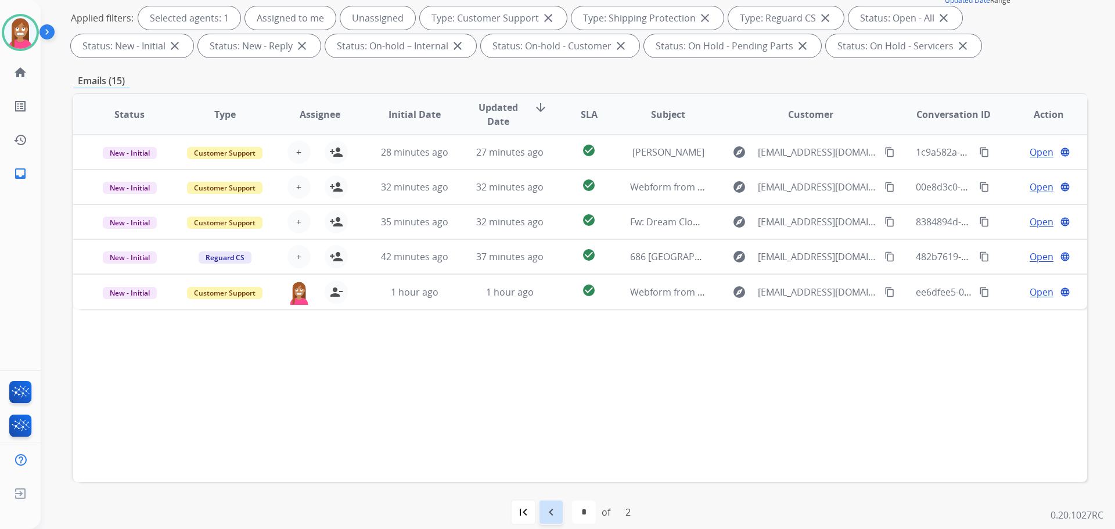
click at [546, 515] on mat-icon "navigate_before" at bounding box center [551, 512] width 14 height 14
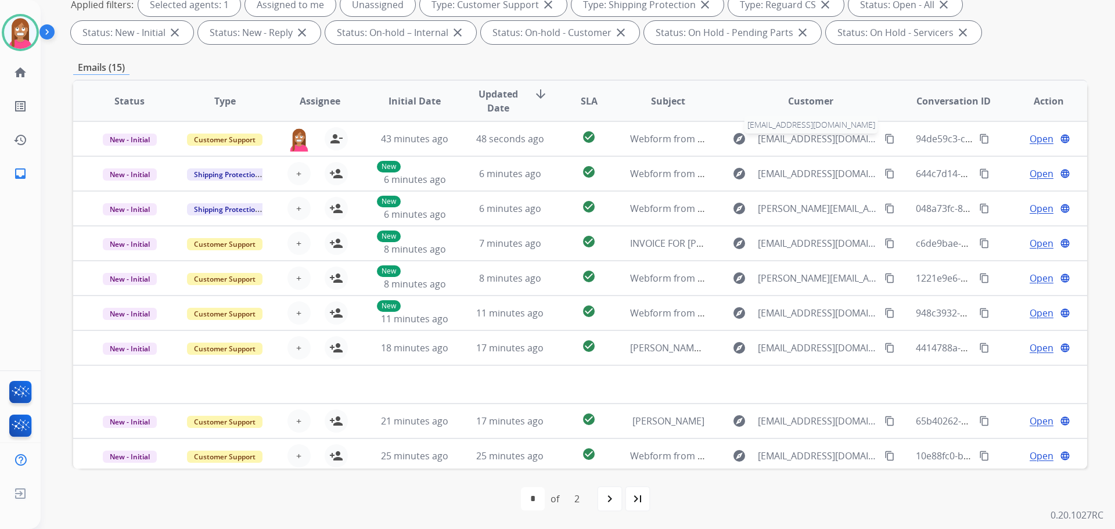
scroll to position [13, 0]
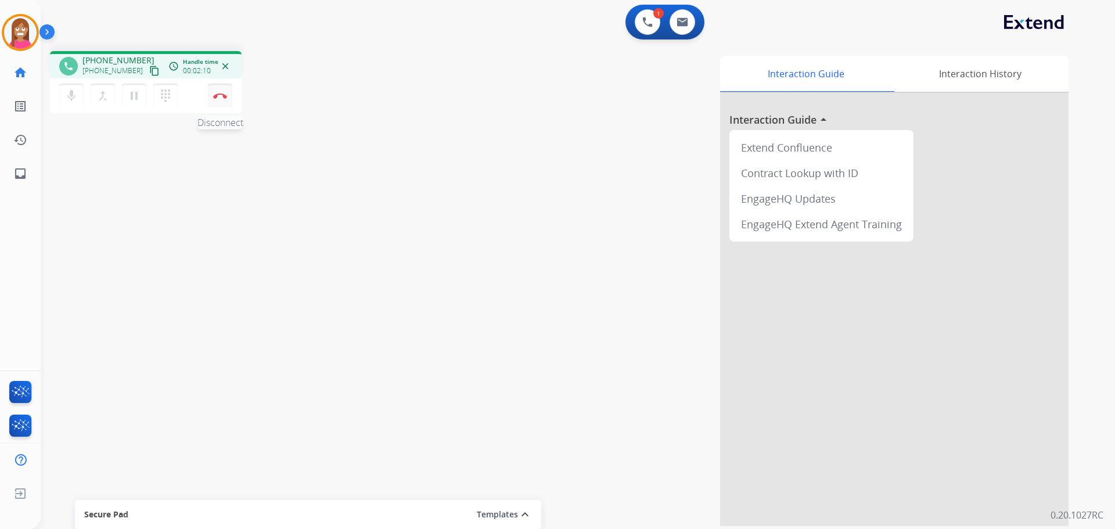
click at [217, 100] on button "Disconnect" at bounding box center [220, 96] width 24 height 24
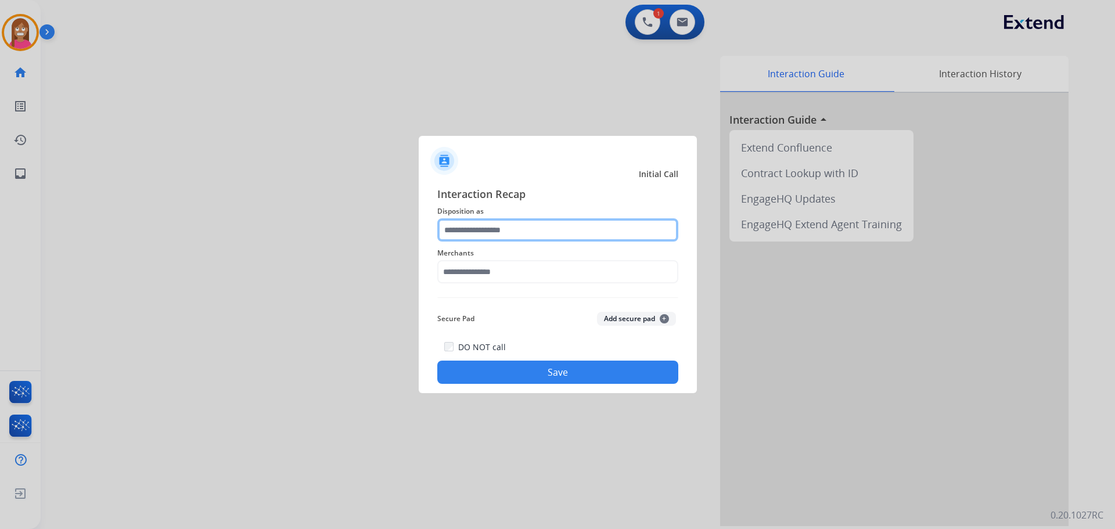
drag, startPoint x: 569, startPoint y: 236, endPoint x: 539, endPoint y: 225, distance: 31.8
click at [539, 225] on input "text" at bounding box center [557, 229] width 241 height 23
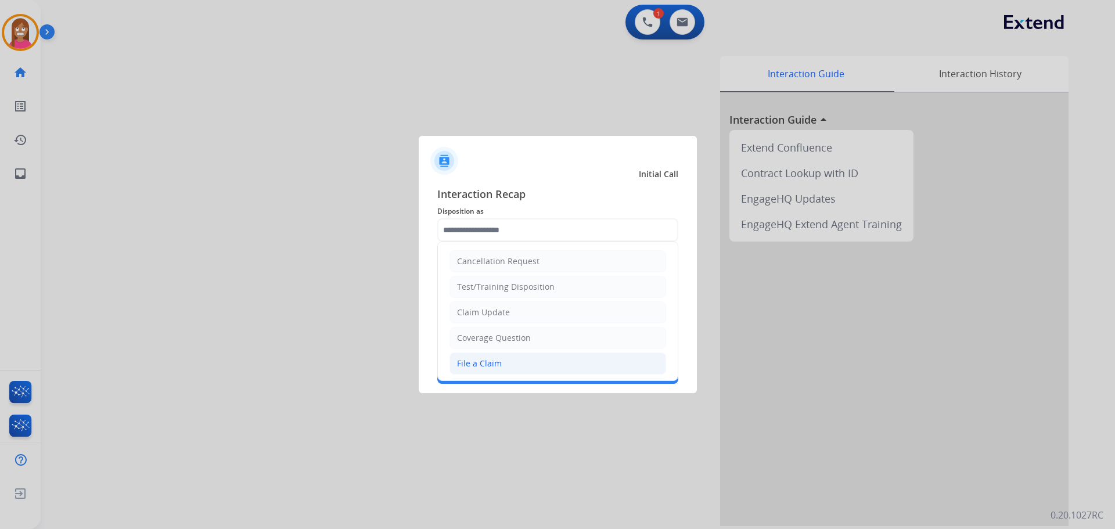
click at [470, 360] on div "File a Claim" at bounding box center [479, 364] width 45 height 12
type input "**********"
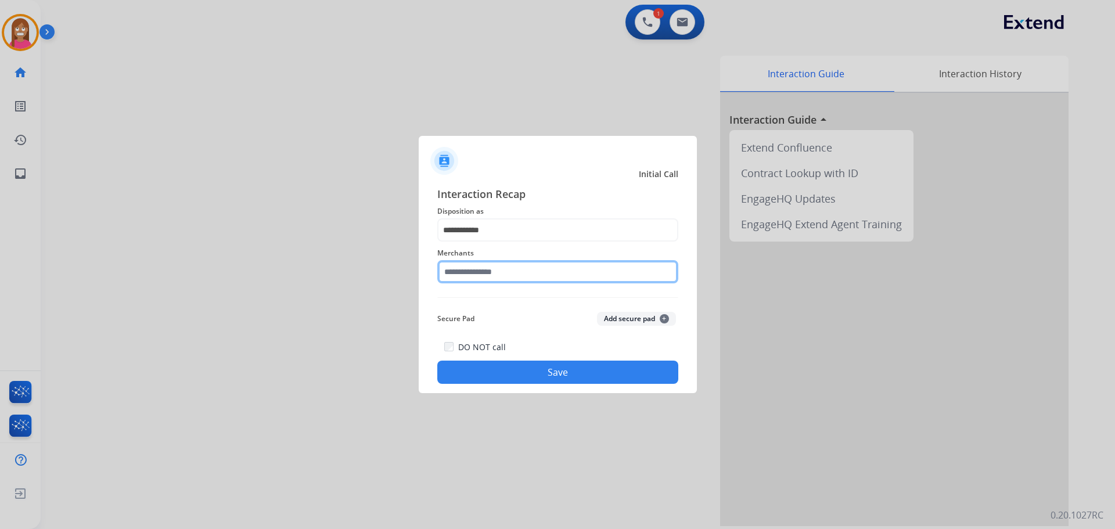
click at [469, 283] on input "text" at bounding box center [557, 271] width 241 height 23
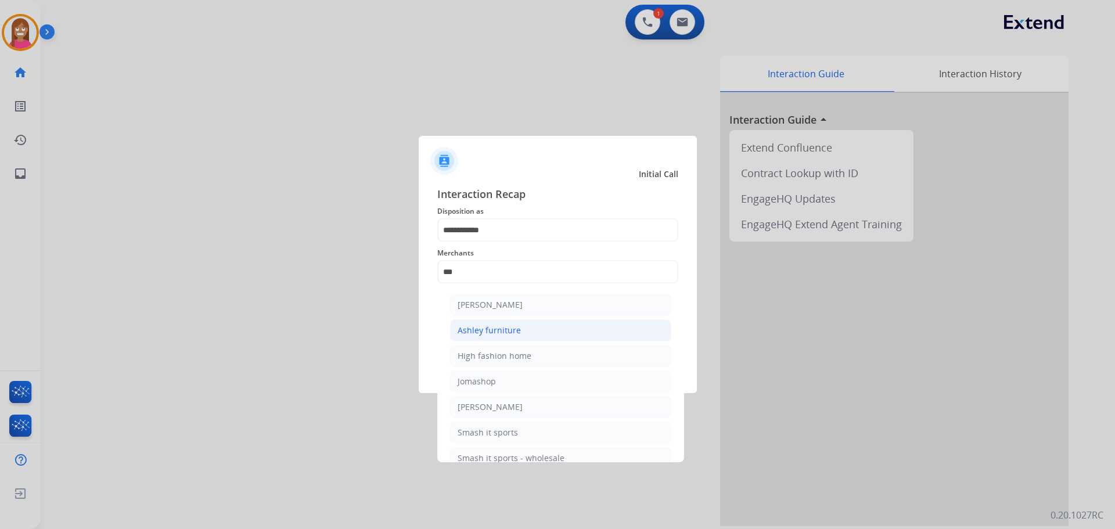
click at [474, 334] on div "Ashley furniture" at bounding box center [489, 331] width 63 height 12
type input "**********"
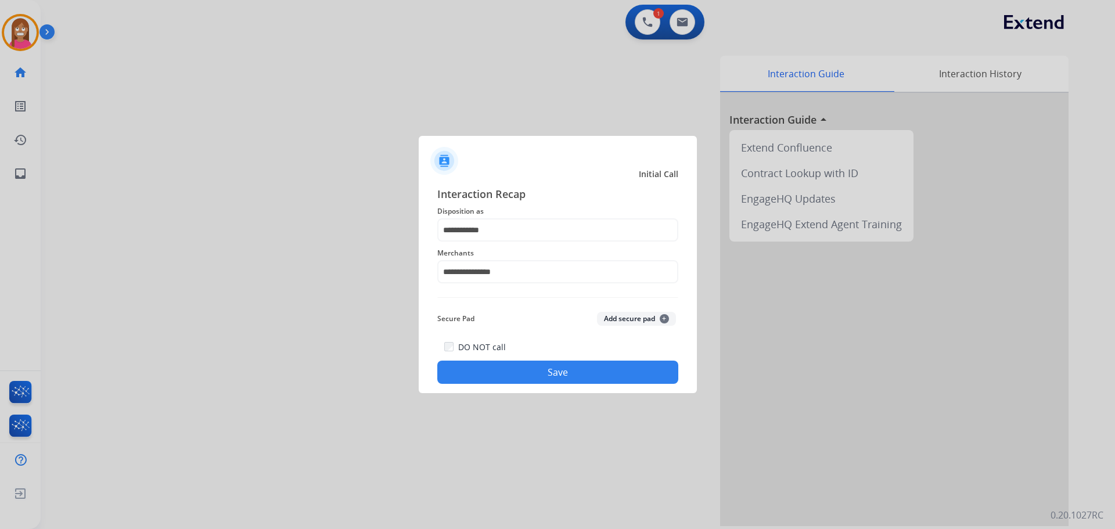
click at [485, 364] on button "Save" at bounding box center [557, 372] width 241 height 23
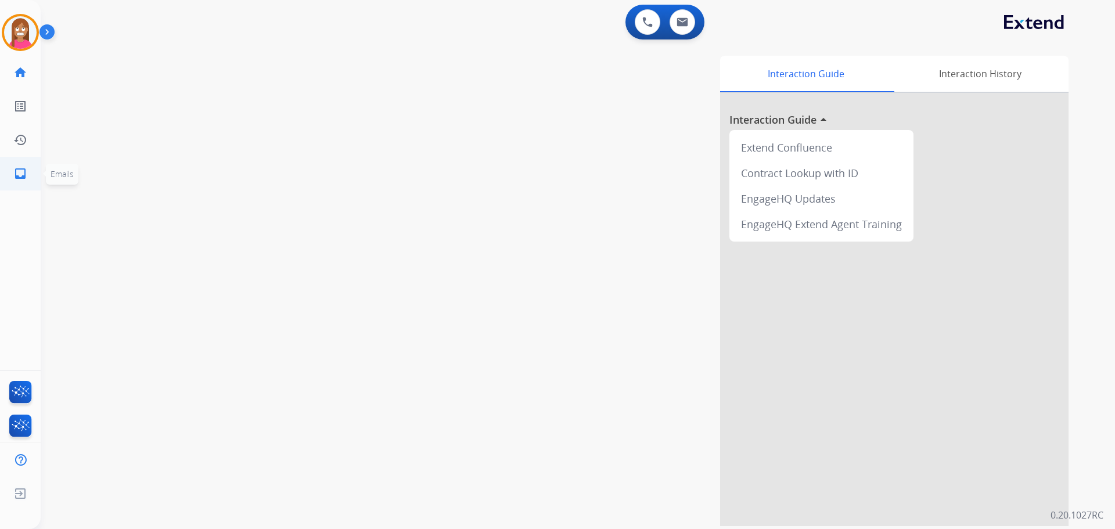
click at [32, 177] on link "inbox Emails" at bounding box center [20, 173] width 33 height 33
select select "**********"
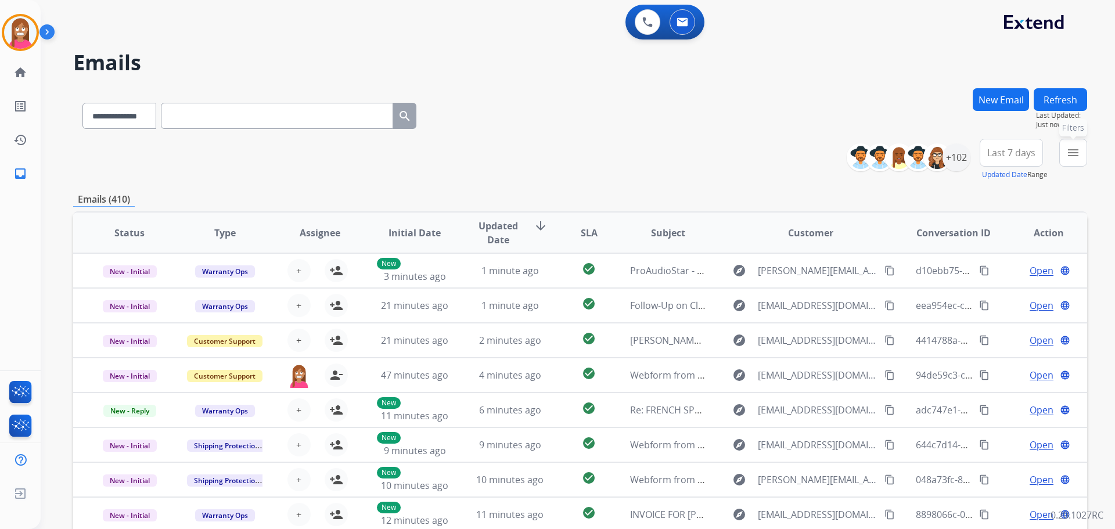
click at [1067, 156] on mat-icon "menu" at bounding box center [1073, 153] width 14 height 14
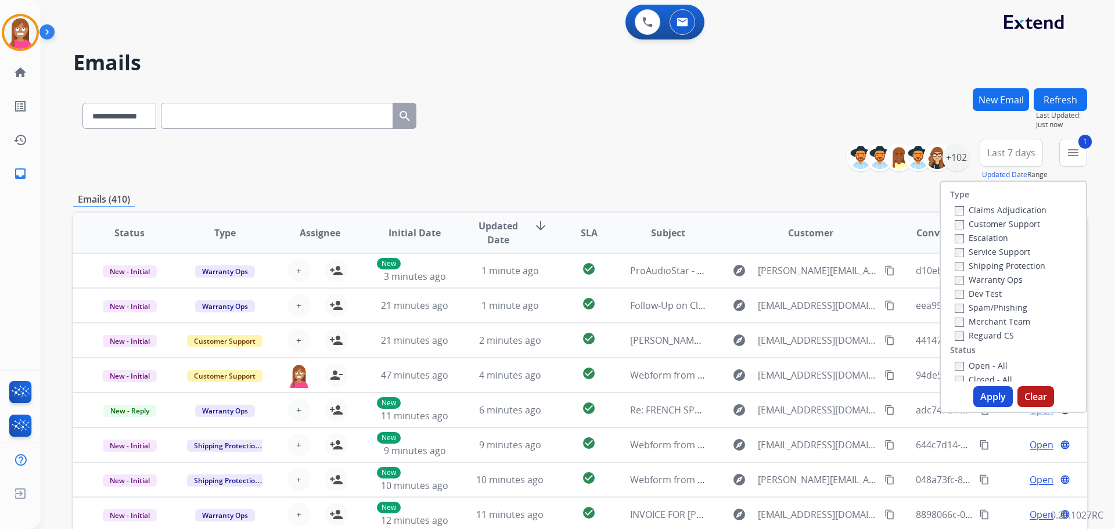
click at [958, 267] on label "Shipping Protection" at bounding box center [1000, 265] width 91 height 11
click at [958, 368] on label "Open - All" at bounding box center [981, 365] width 53 height 11
click at [983, 396] on button "Apply" at bounding box center [992, 396] width 39 height 21
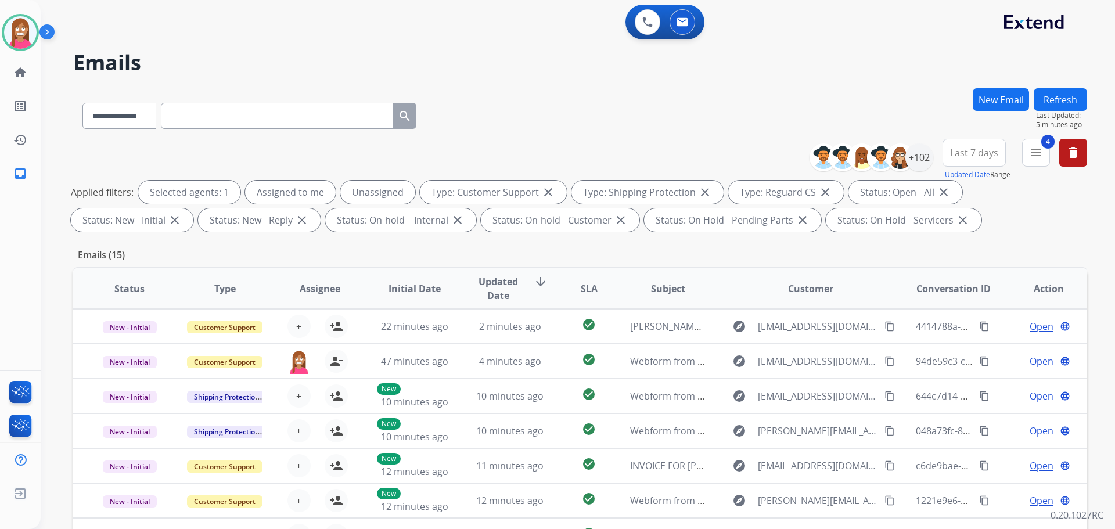
click at [1071, 103] on button "Refresh" at bounding box center [1060, 99] width 53 height 23
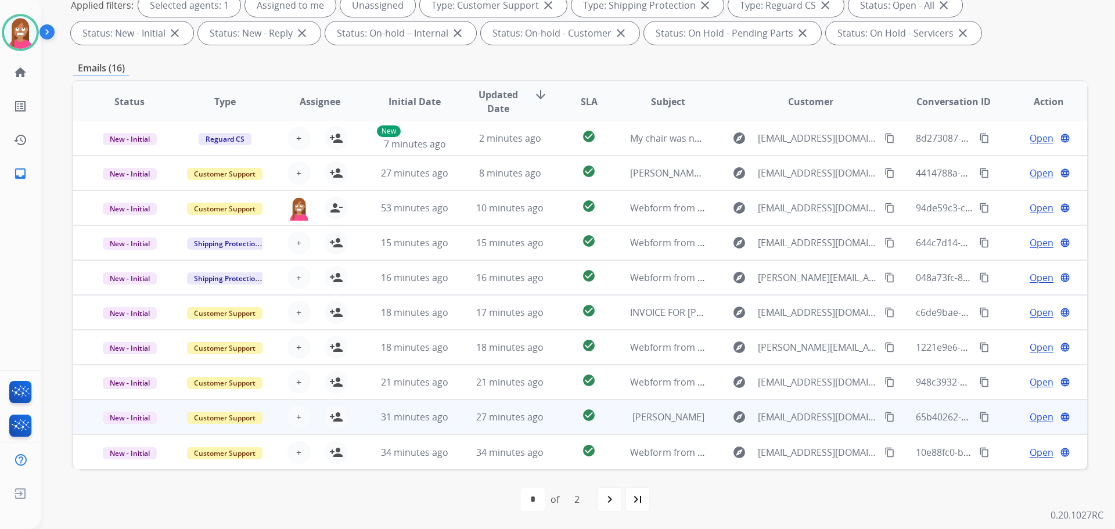
scroll to position [188, 0]
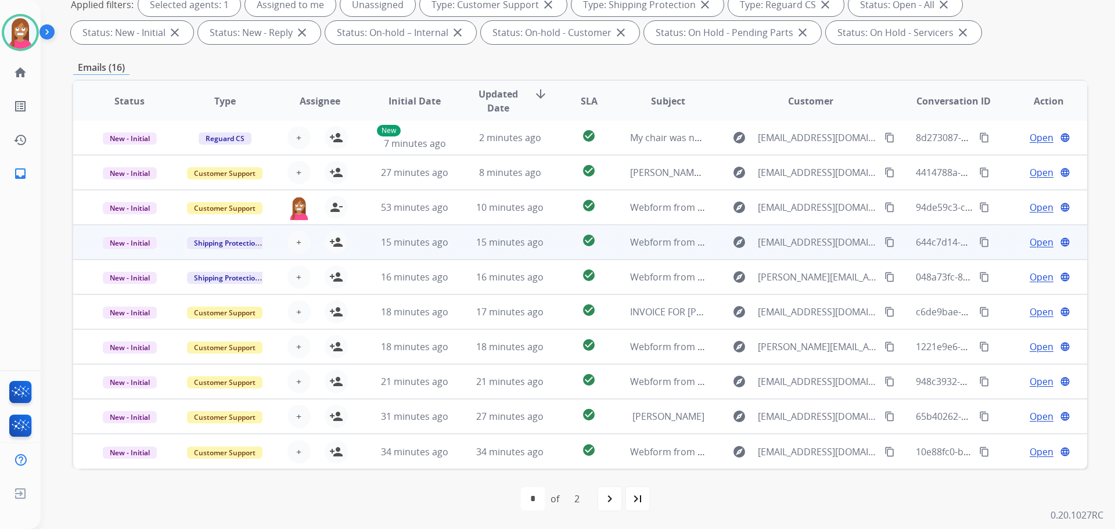
click at [443, 255] on td "15 minutes ago" at bounding box center [405, 242] width 95 height 35
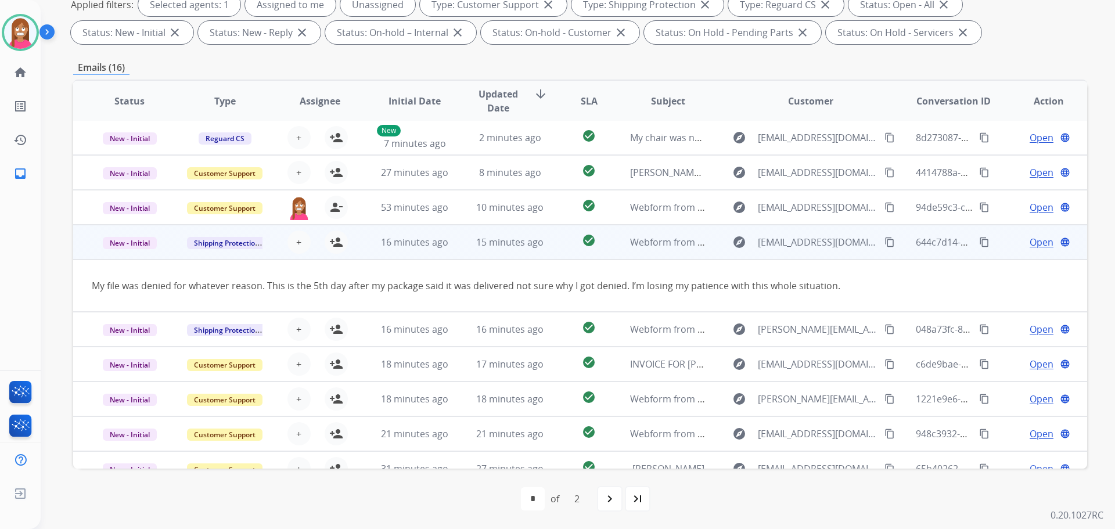
scroll to position [53, 0]
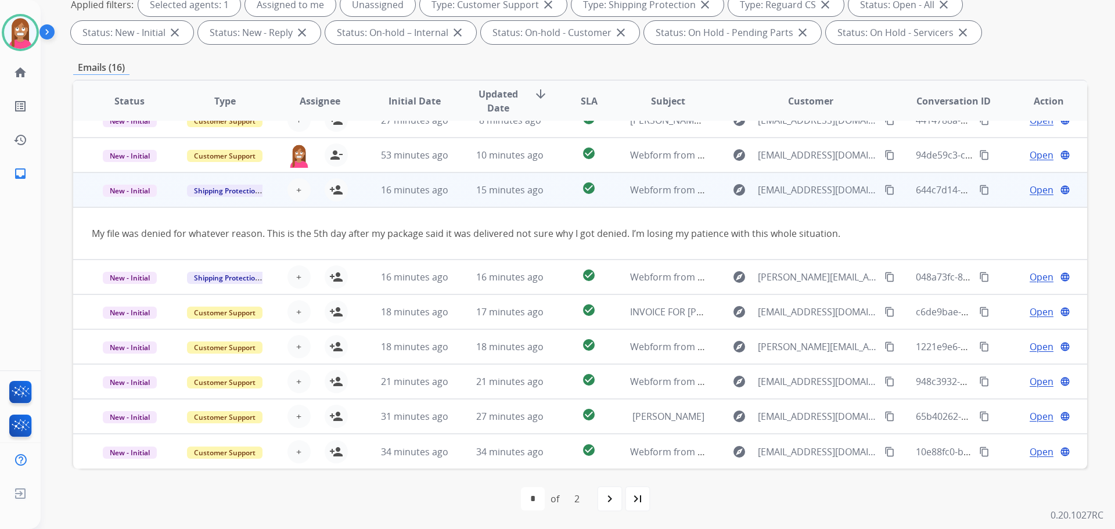
click at [885, 191] on mat-icon "content_copy" at bounding box center [890, 190] width 10 height 10
click at [333, 195] on mat-icon "person_add" at bounding box center [336, 190] width 14 height 14
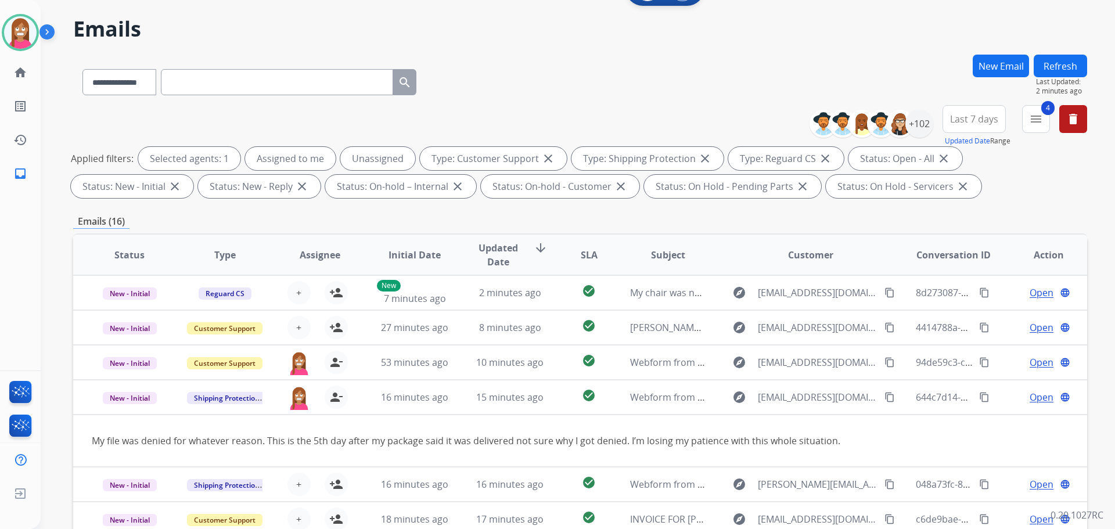
scroll to position [13, 0]
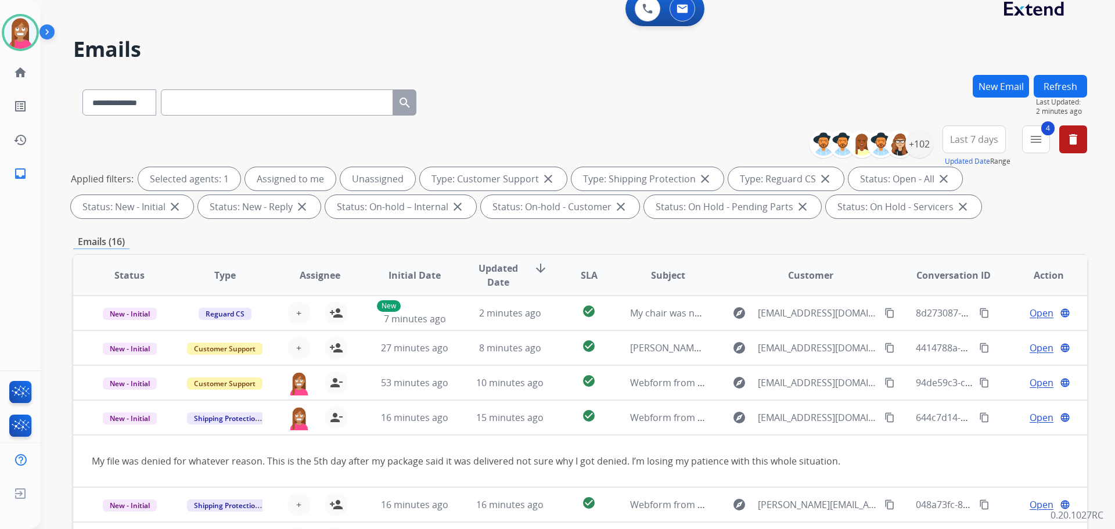
click at [1045, 80] on button "Refresh" at bounding box center [1060, 86] width 53 height 23
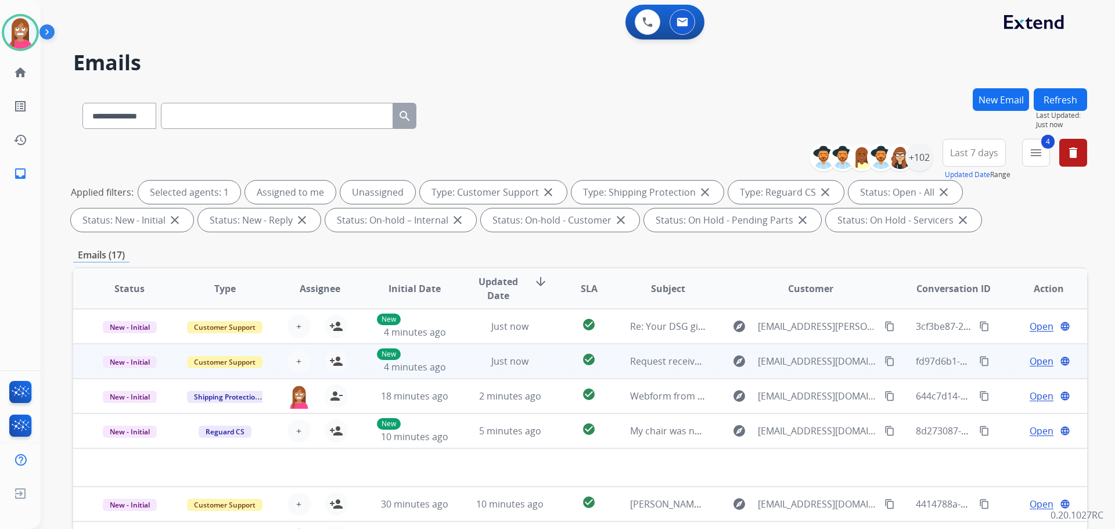
click at [469, 369] on td "Just now" at bounding box center [501, 361] width 95 height 35
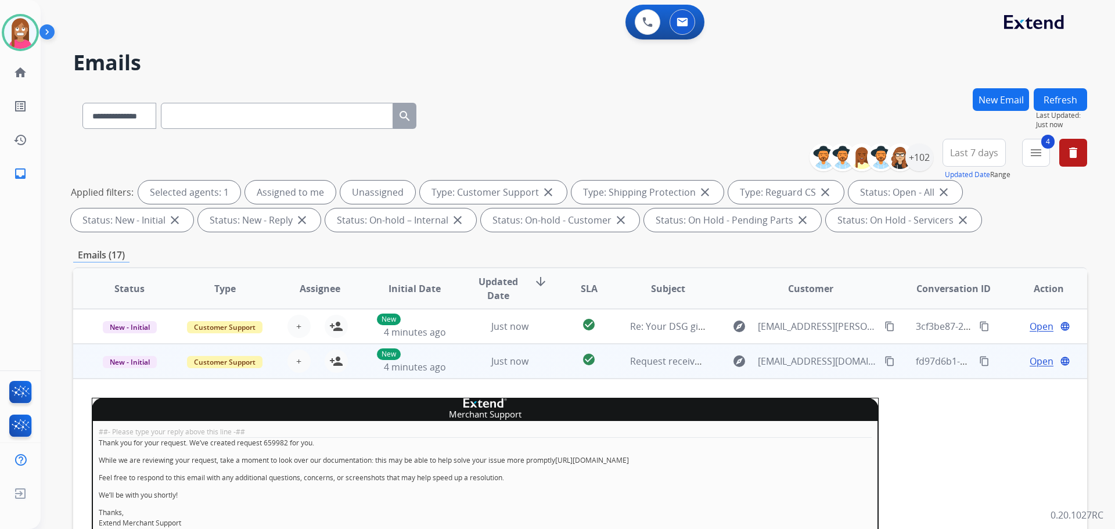
scroll to position [35, 0]
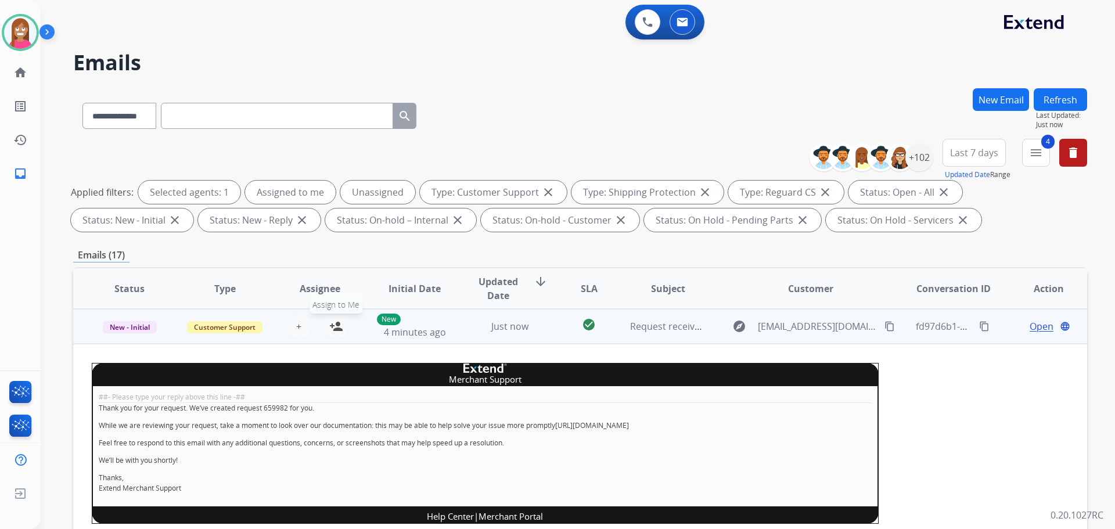
click at [332, 325] on mat-icon "person_add" at bounding box center [336, 326] width 14 height 14
click at [126, 330] on span "New - Initial" at bounding box center [130, 327] width 54 height 12
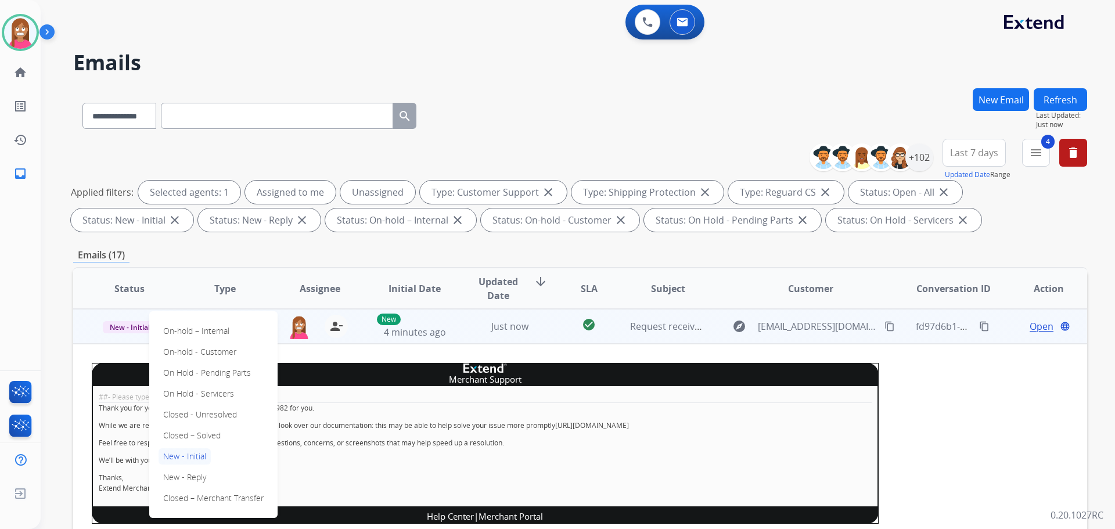
drag, startPoint x: 182, startPoint y: 436, endPoint x: 246, endPoint y: 422, distance: 65.4
click at [184, 436] on p "Closed – Solved" at bounding box center [192, 435] width 67 height 16
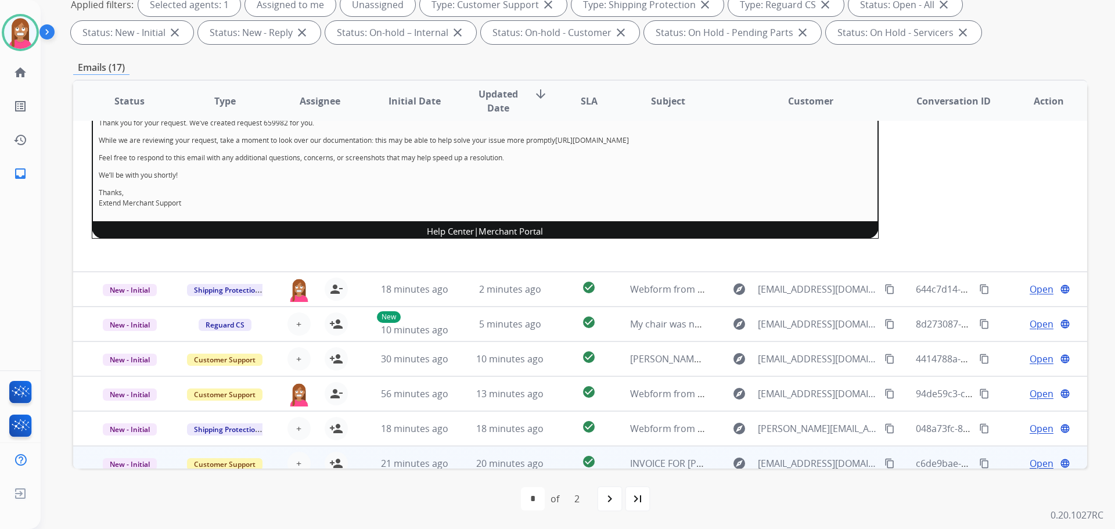
scroll to position [214, 0]
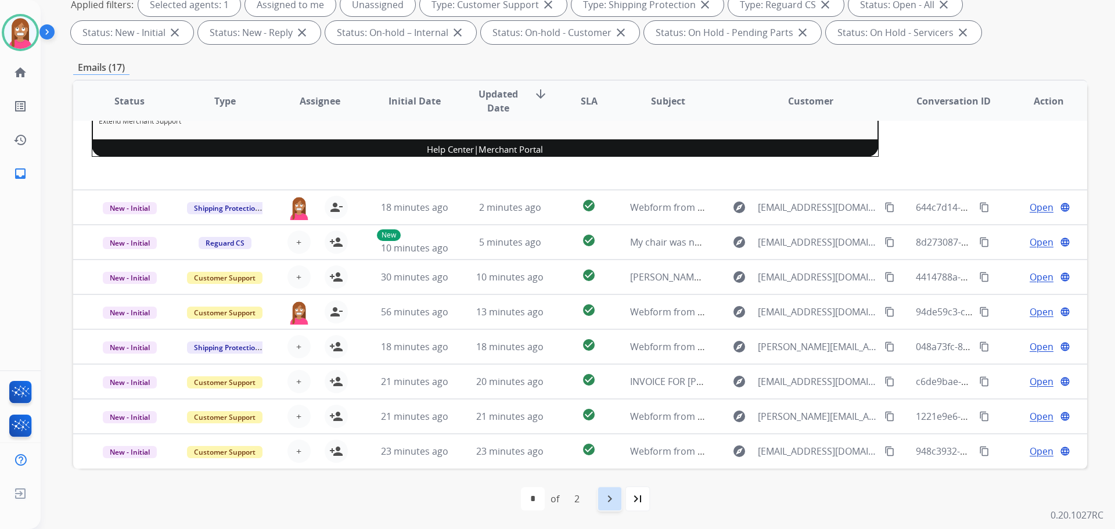
click at [610, 496] on mat-icon "navigate_next" at bounding box center [610, 499] width 14 height 14
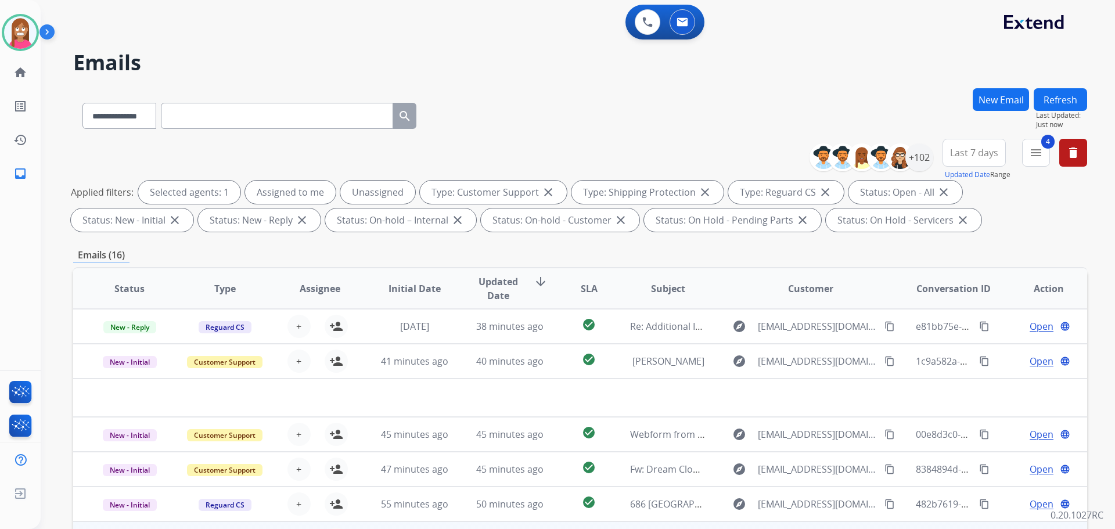
scroll to position [188, 0]
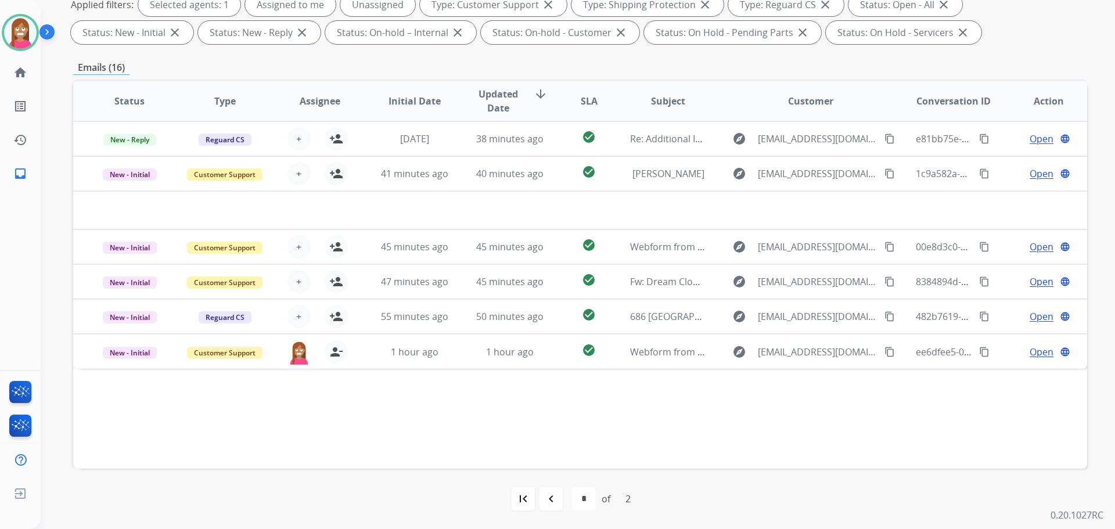
click at [552, 512] on div "first_page navigate_before * * of 2 navigate_next last_page" at bounding box center [580, 499] width 1014 height 60
click at [540, 500] on div "navigate_before" at bounding box center [551, 499] width 26 height 26
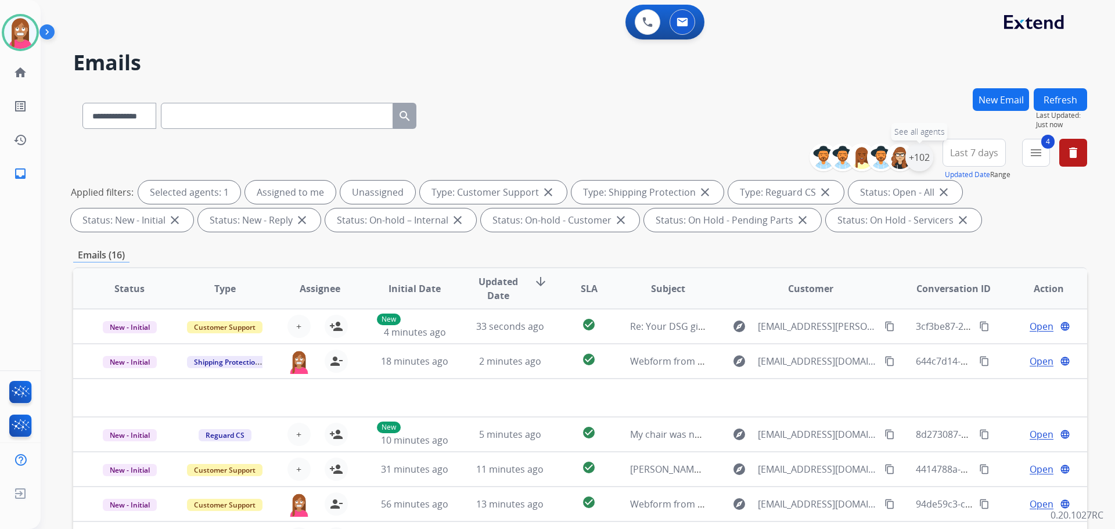
click at [917, 159] on div "+102" at bounding box center [919, 157] width 28 height 28
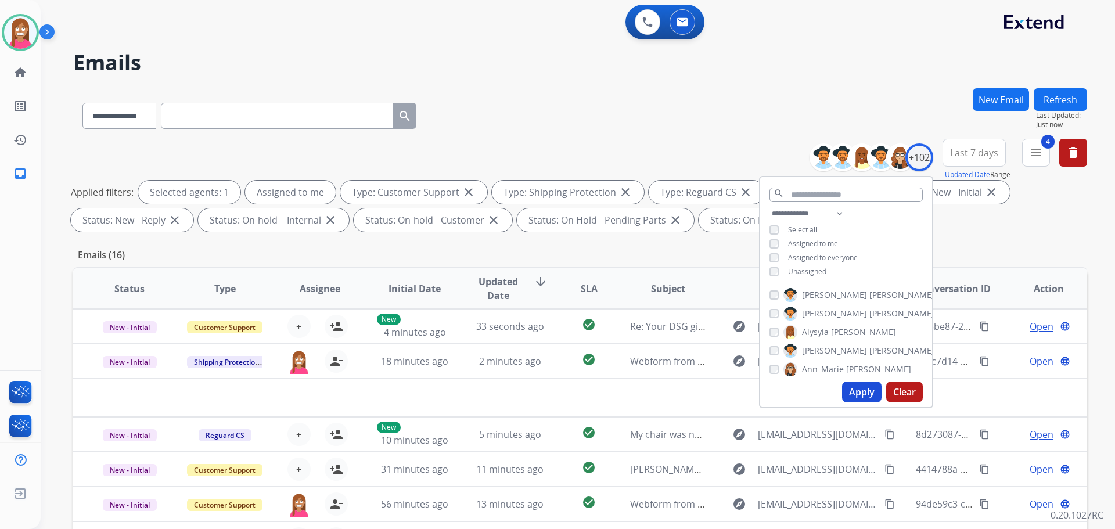
click at [846, 392] on button "Apply" at bounding box center [861, 392] width 39 height 21
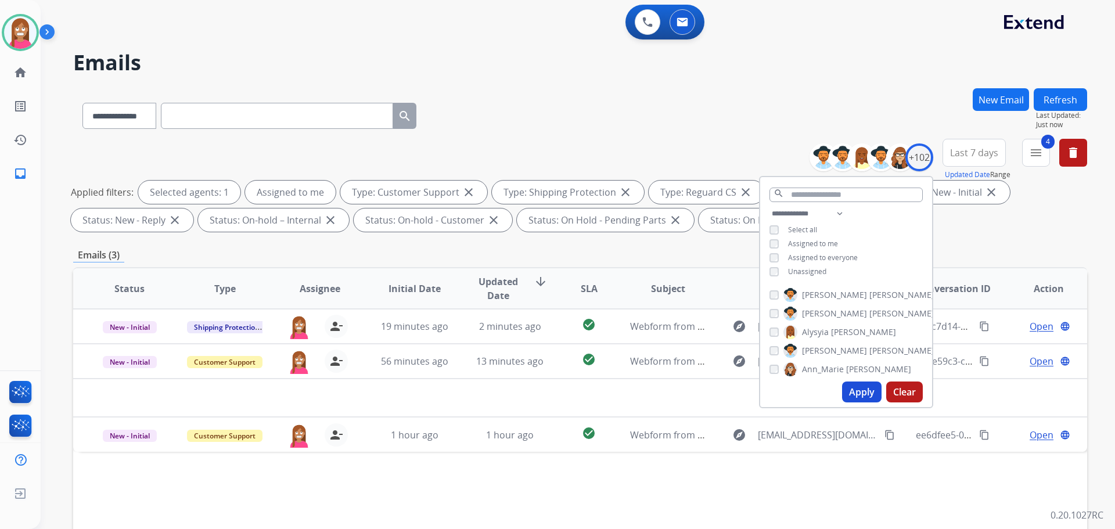
click at [599, 140] on div "**********" at bounding box center [580, 188] width 1014 height 98
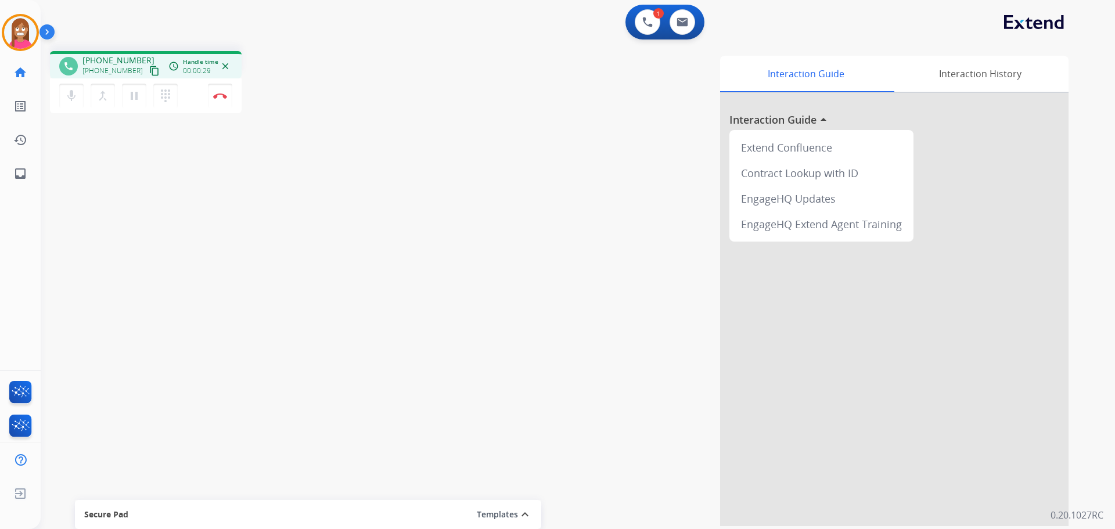
drag, startPoint x: 140, startPoint y: 72, endPoint x: 261, endPoint y: 73, distance: 120.8
click at [149, 72] on mat-icon "content_copy" at bounding box center [154, 71] width 10 height 10
drag, startPoint x: 9, startPoint y: 157, endPoint x: 10, endPoint y: 164, distance: 7.1
click at [10, 161] on div "Christopher Busy Edit Avatar Agent: Christopher Routing Profile: Extend_Trainin…" at bounding box center [20, 95] width 41 height 190
click at [13, 170] on link "inbox Emails" at bounding box center [20, 173] width 33 height 33
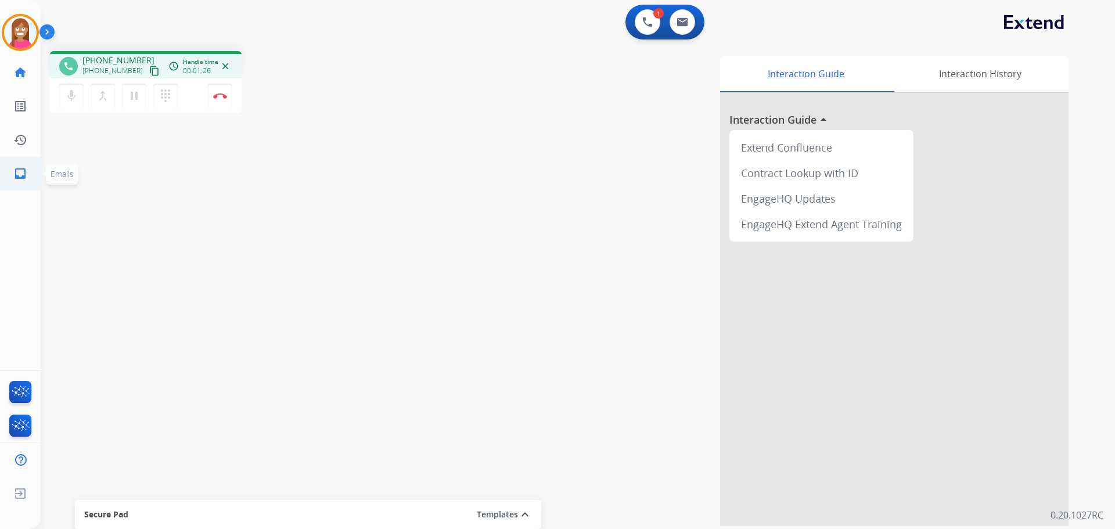
select select "**********"
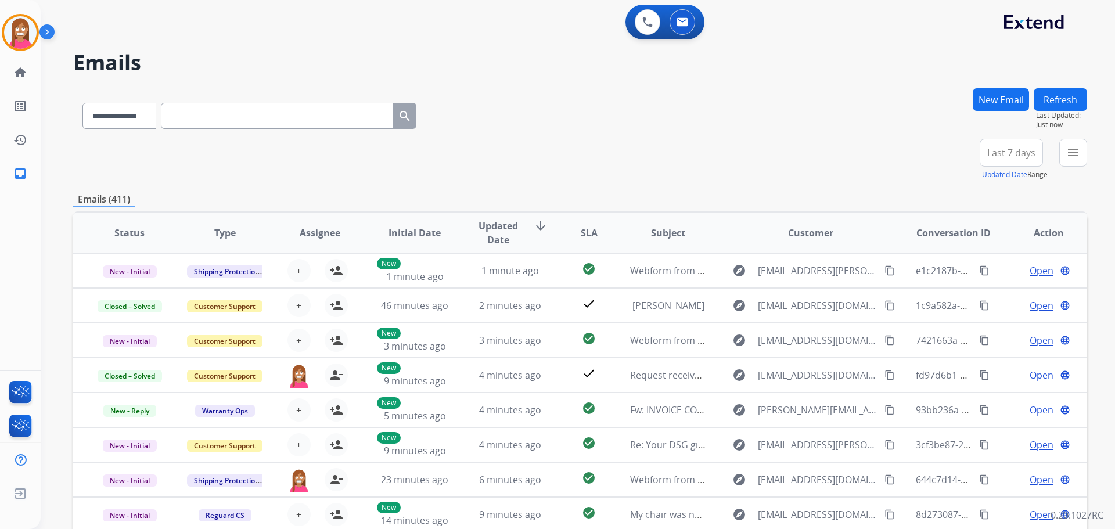
paste input "**********"
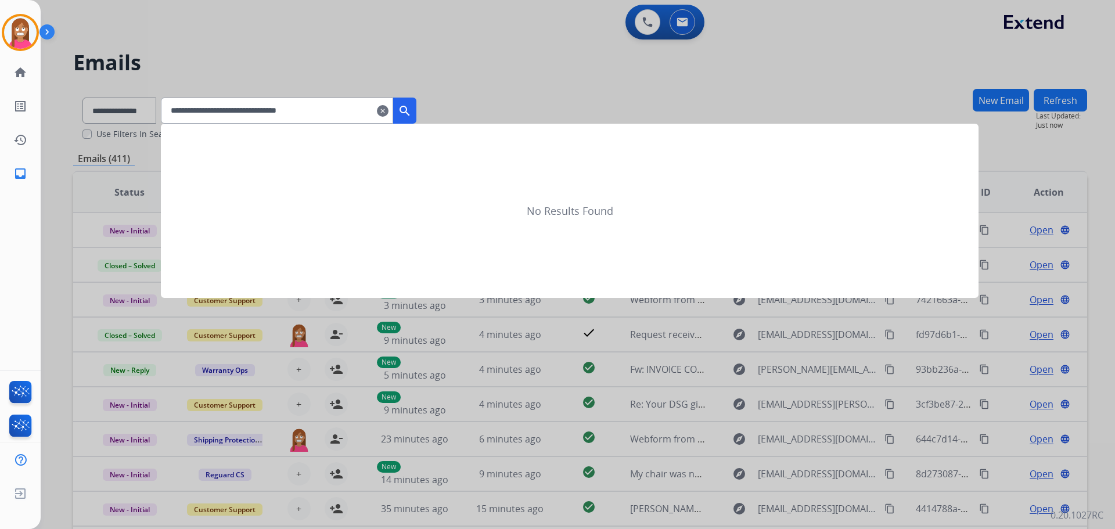
type input "**********"
click at [412, 113] on mat-icon "search" at bounding box center [405, 111] width 14 height 14
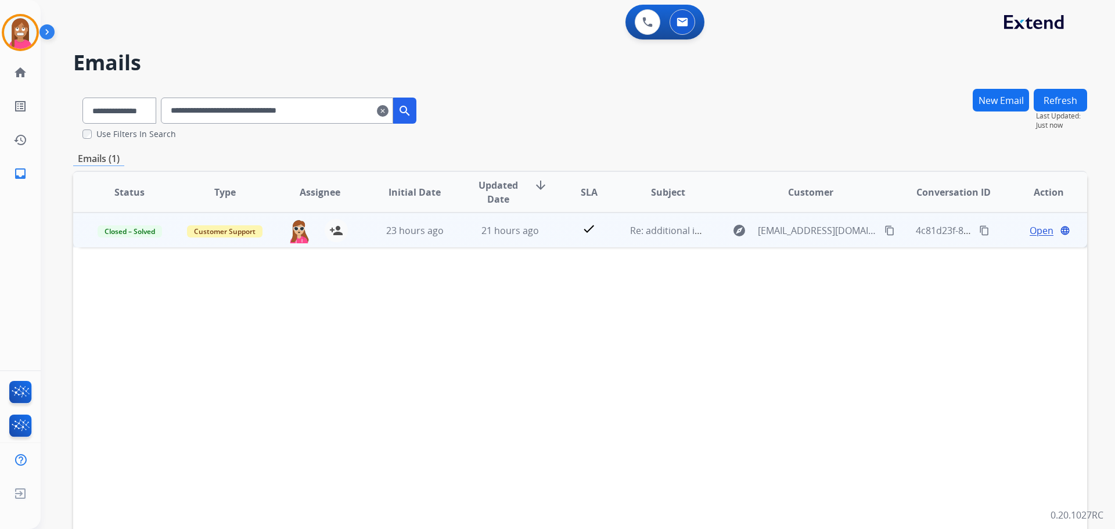
click at [379, 242] on td "23 hours ago" at bounding box center [405, 230] width 95 height 35
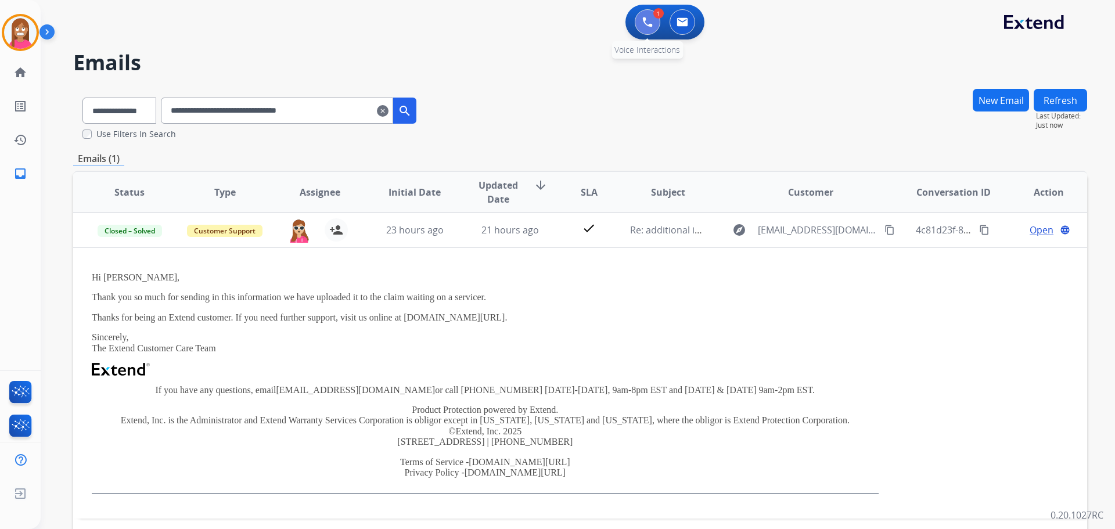
click at [647, 28] on button at bounding box center [648, 22] width 26 height 26
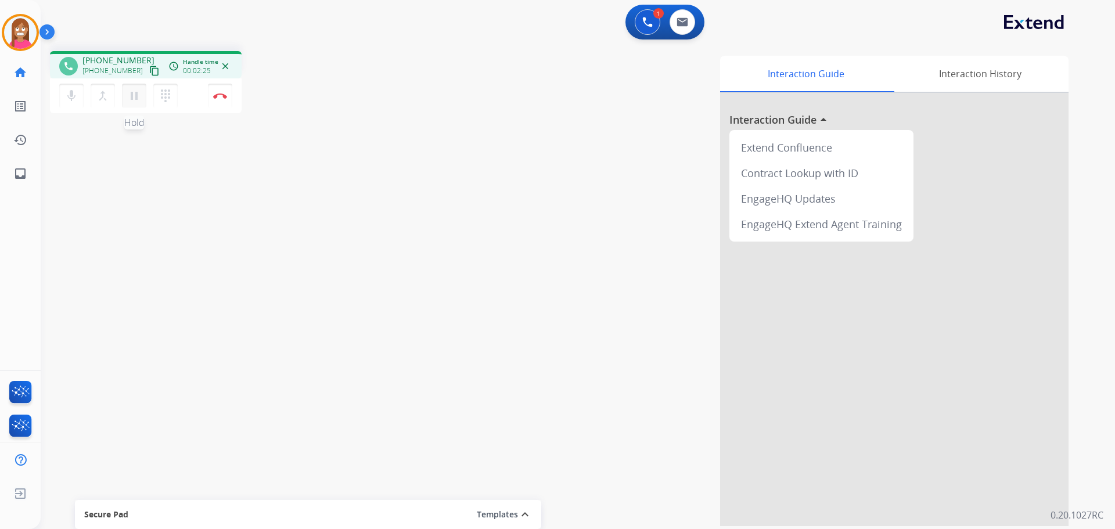
click at [132, 102] on mat-icon "pause" at bounding box center [134, 96] width 14 height 14
click at [134, 92] on mat-icon "play_arrow" at bounding box center [134, 96] width 14 height 14
click at [218, 97] on img at bounding box center [220, 96] width 14 height 6
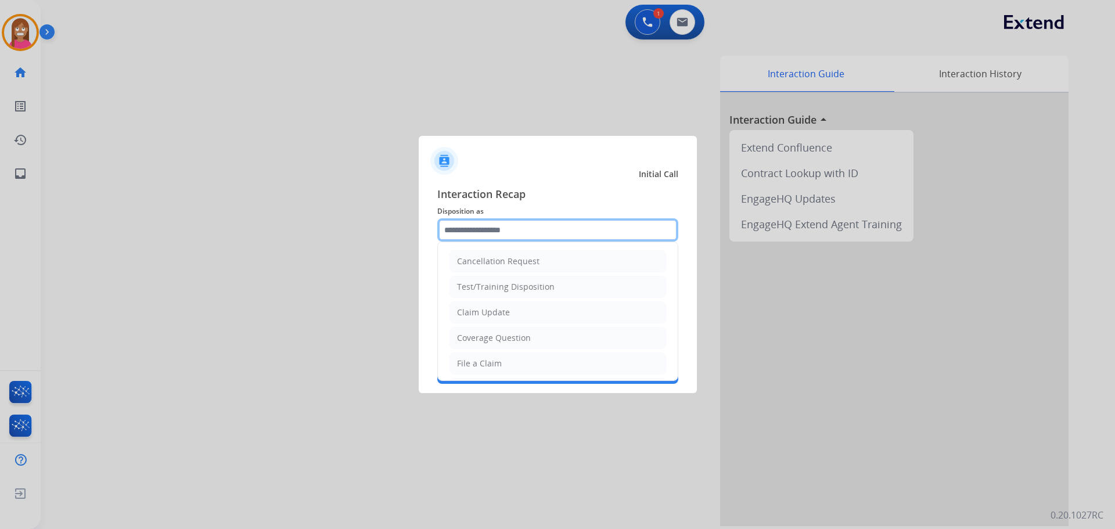
click at [483, 222] on input "text" at bounding box center [557, 229] width 241 height 23
click at [469, 317] on div "Claim Update" at bounding box center [483, 313] width 53 height 12
type input "**********"
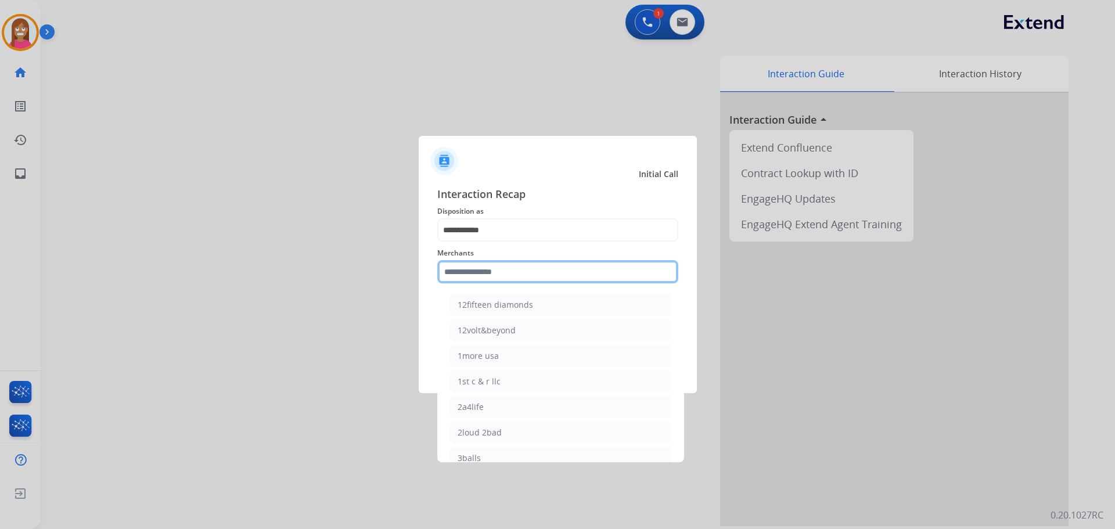
click at [458, 273] on input "text" at bounding box center [557, 271] width 241 height 23
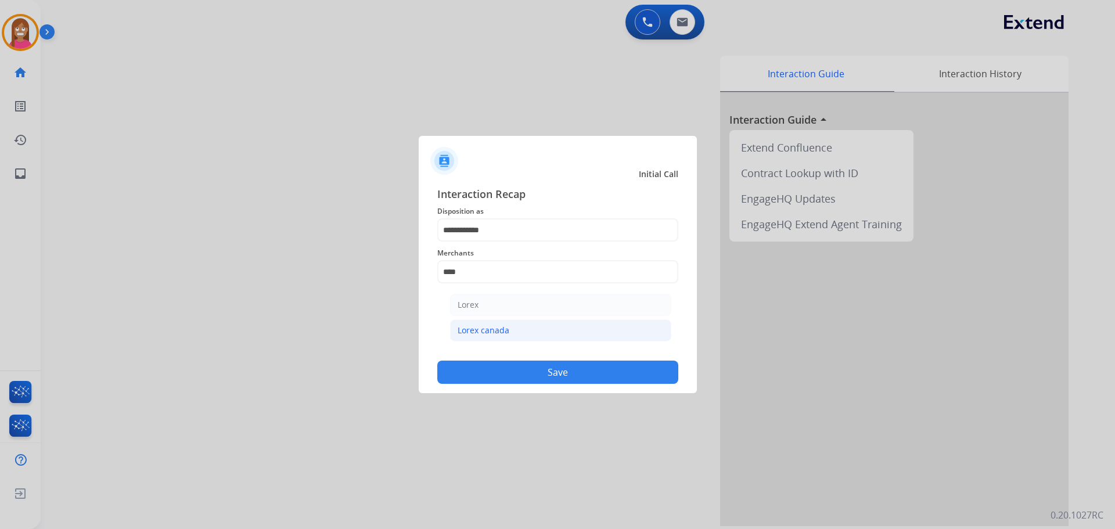
click at [481, 335] on div "Lorex canada" at bounding box center [484, 331] width 52 height 12
type input "**********"
click at [490, 370] on button "Save" at bounding box center [557, 372] width 241 height 23
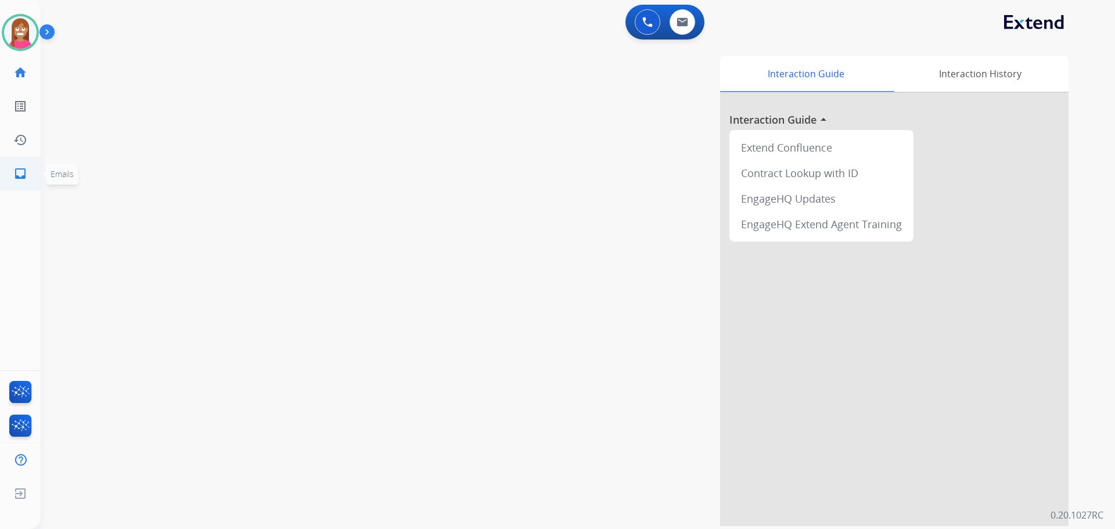
click at [20, 179] on mat-icon "inbox" at bounding box center [20, 174] width 14 height 14
select select "**********"
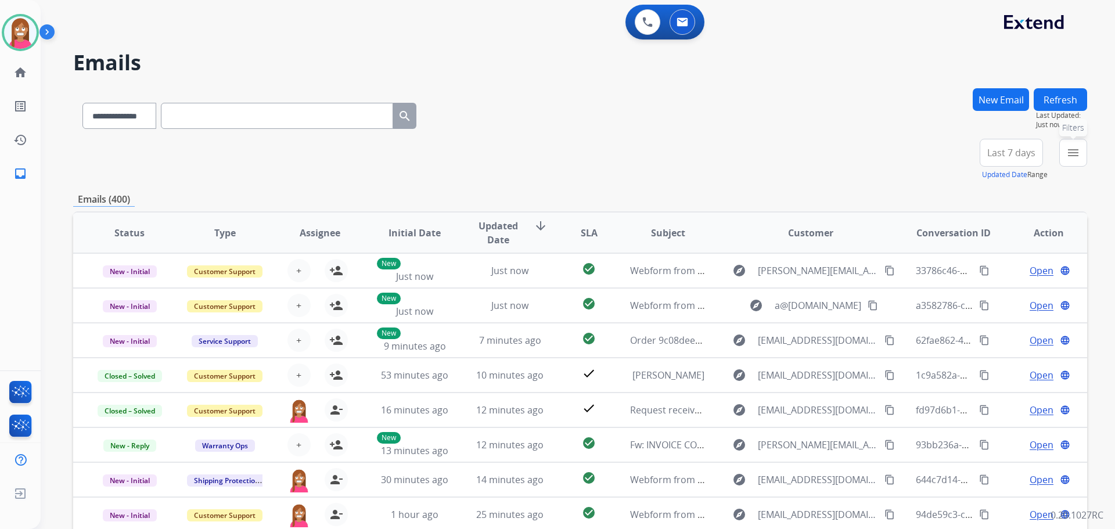
click at [1069, 145] on button "menu Filters" at bounding box center [1073, 153] width 28 height 28
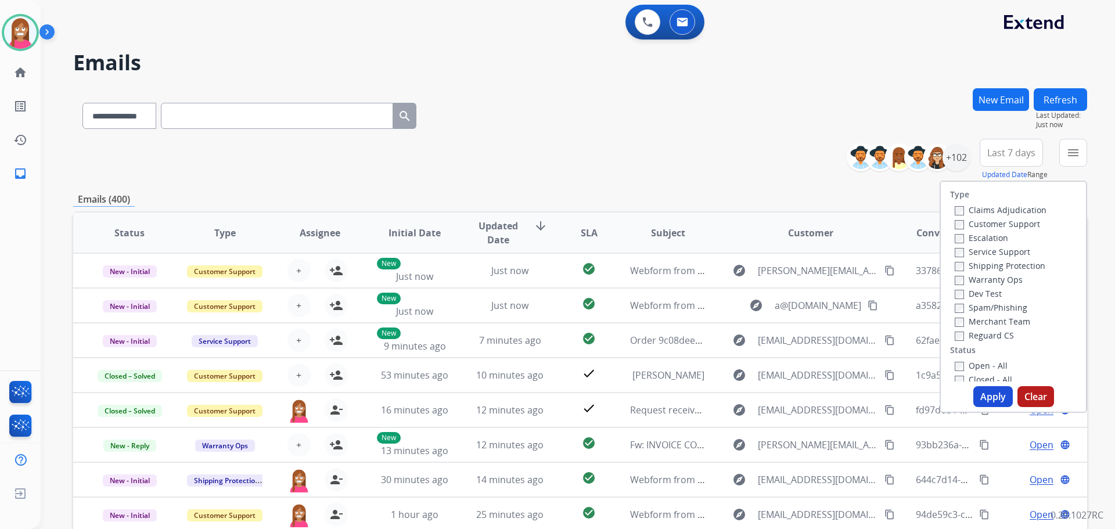
click at [1000, 225] on label "Customer Support" at bounding box center [997, 223] width 85 height 11
click at [995, 263] on label "Shipping Protection" at bounding box center [1000, 265] width 91 height 11
click at [980, 336] on label "Reguard CS" at bounding box center [984, 335] width 59 height 11
click at [976, 359] on div "Type Claims Adjudication Customer Support Escalation Service Support Shipping P…" at bounding box center [1013, 282] width 145 height 200
click at [975, 365] on label "Open - All" at bounding box center [981, 365] width 53 height 11
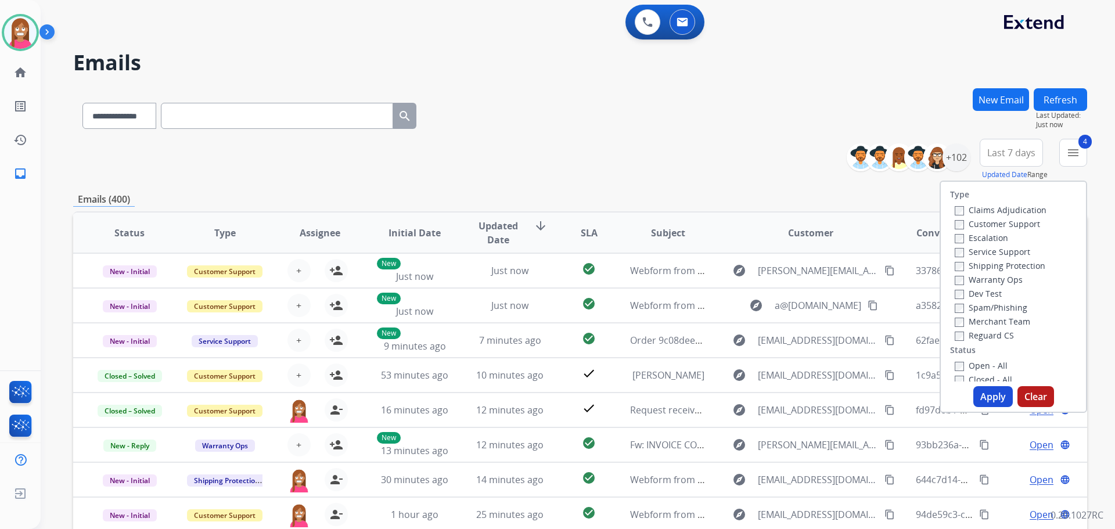
click at [979, 394] on button "Apply" at bounding box center [992, 396] width 39 height 21
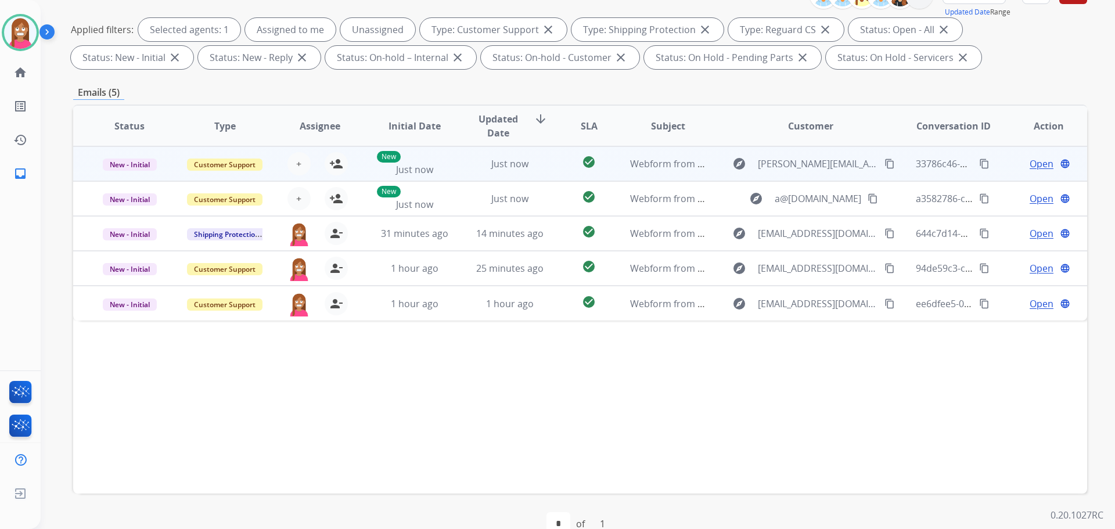
scroll to position [188, 0]
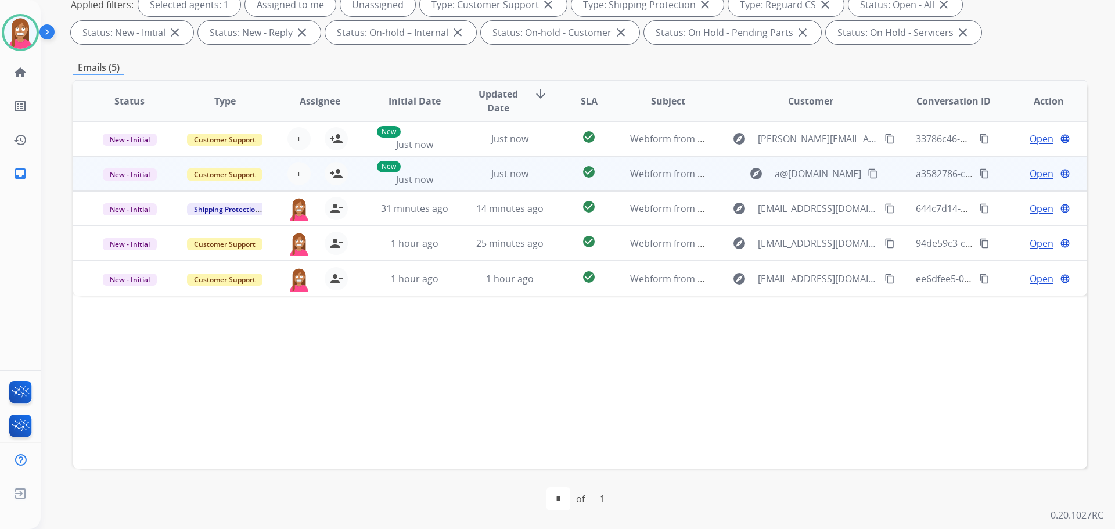
click at [459, 183] on td "Just now" at bounding box center [501, 173] width 95 height 35
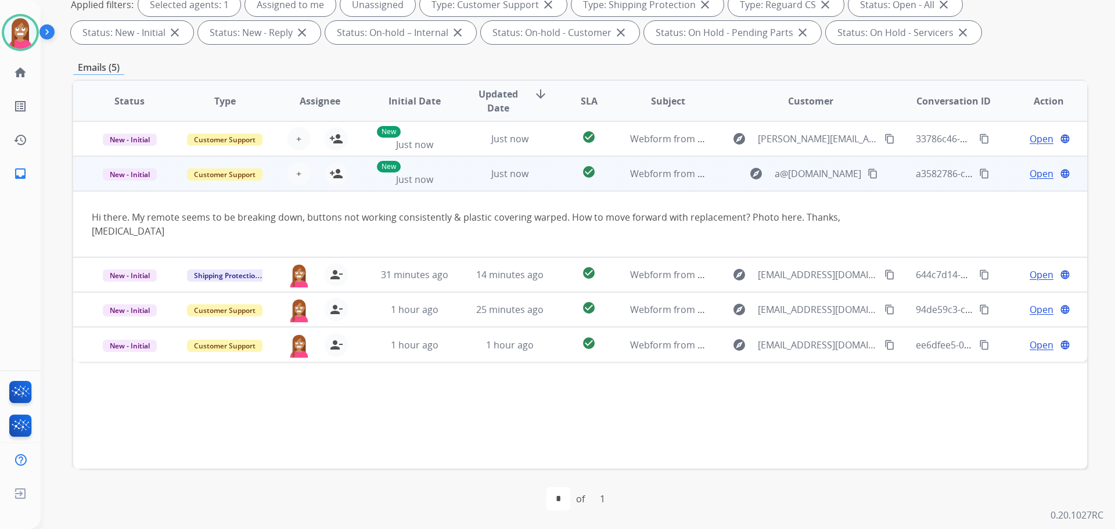
click at [868, 172] on mat-icon "content_copy" at bounding box center [873, 173] width 10 height 10
click at [338, 180] on mat-icon "person_add" at bounding box center [336, 174] width 14 height 14
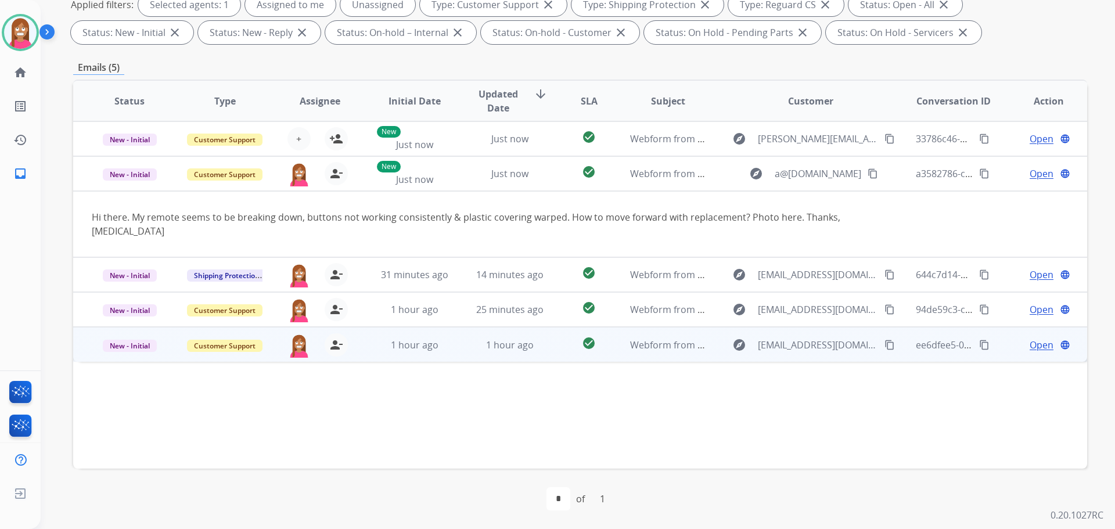
click at [466, 344] on td "1 hour ago" at bounding box center [501, 344] width 95 height 35
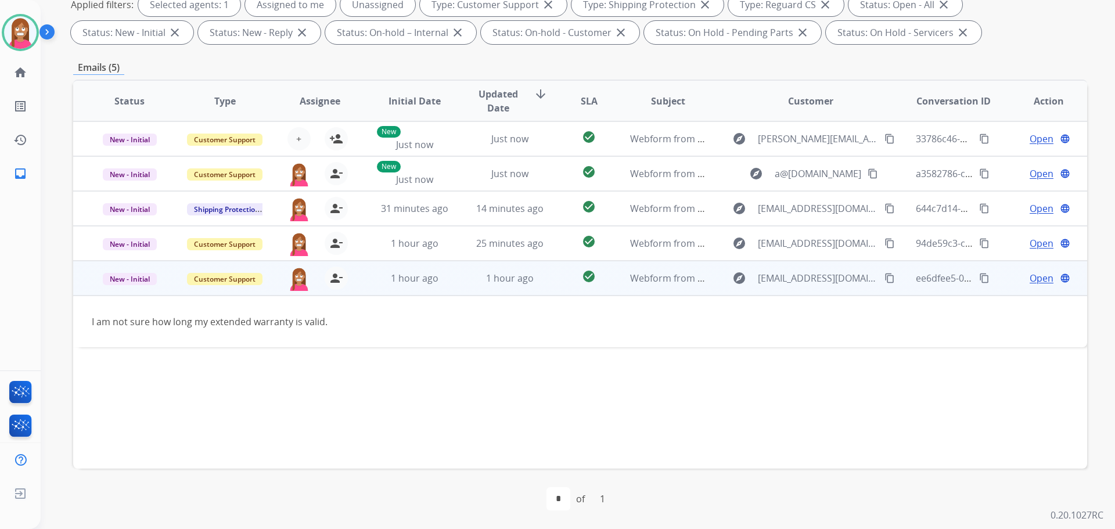
click at [885, 279] on mat-icon "content_copy" at bounding box center [890, 278] width 10 height 10
click at [1035, 281] on span "Open" at bounding box center [1042, 278] width 24 height 14
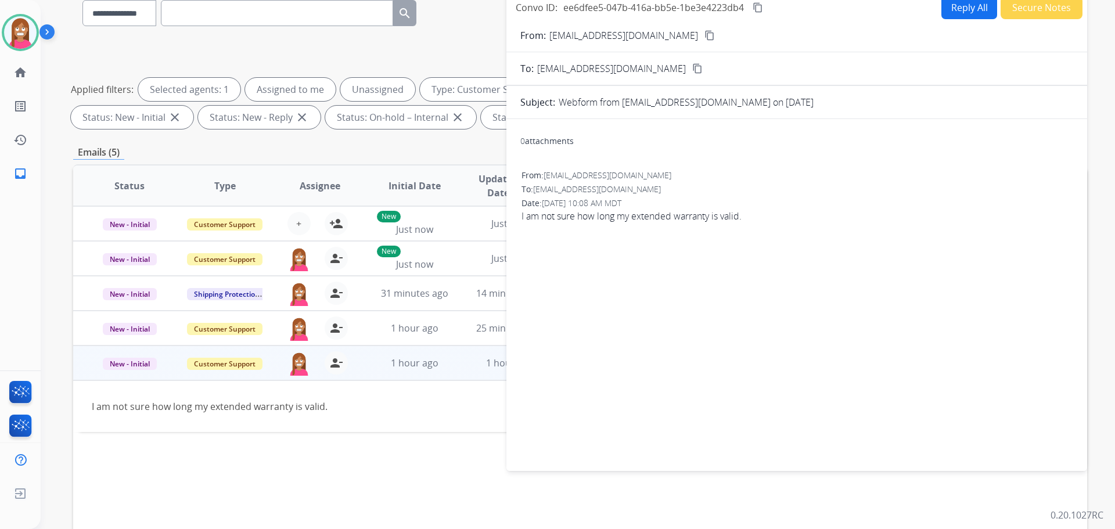
scroll to position [0, 0]
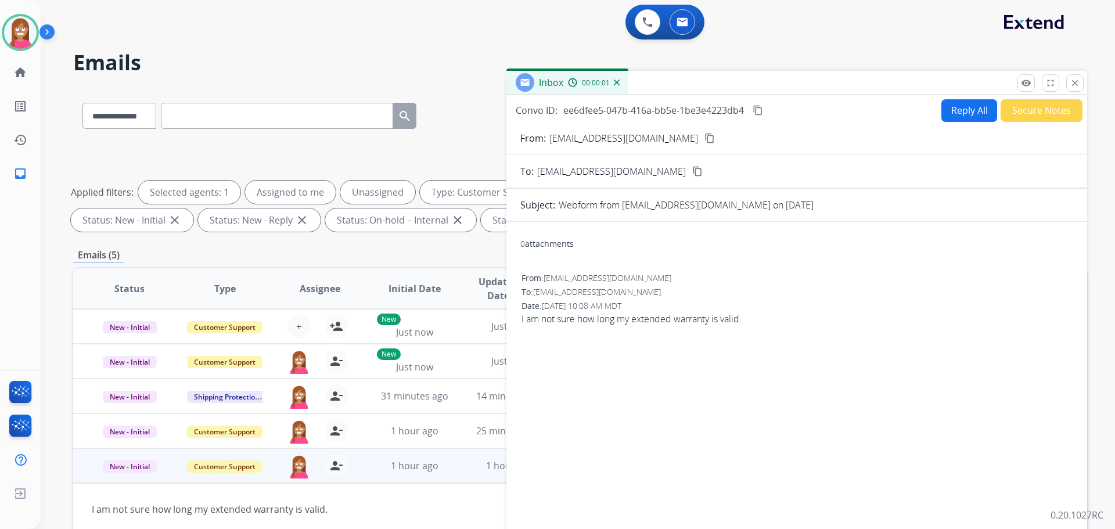
click at [960, 110] on button "Reply All" at bounding box center [969, 110] width 56 height 23
select select "**********"
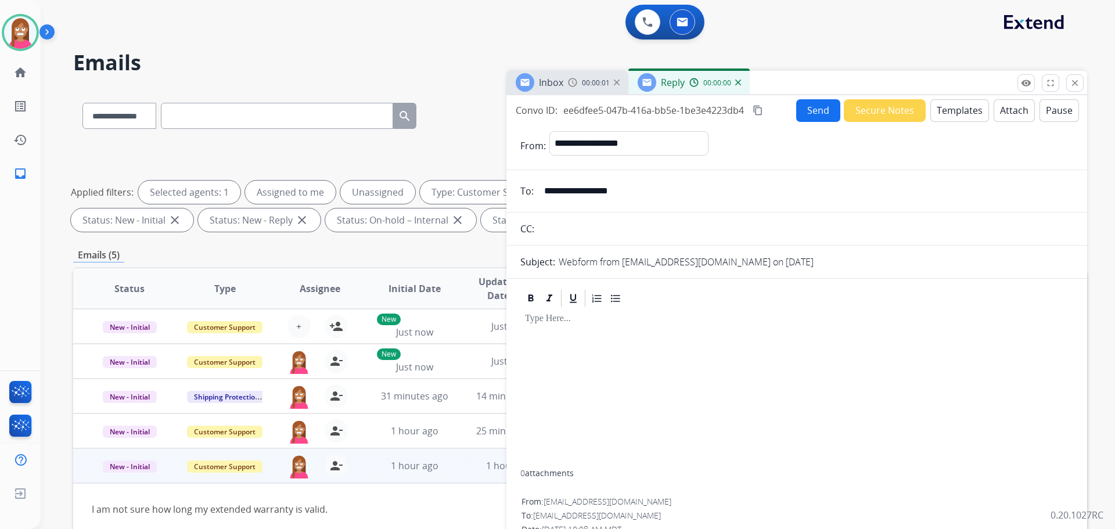
click at [960, 110] on button "Templates" at bounding box center [959, 110] width 59 height 23
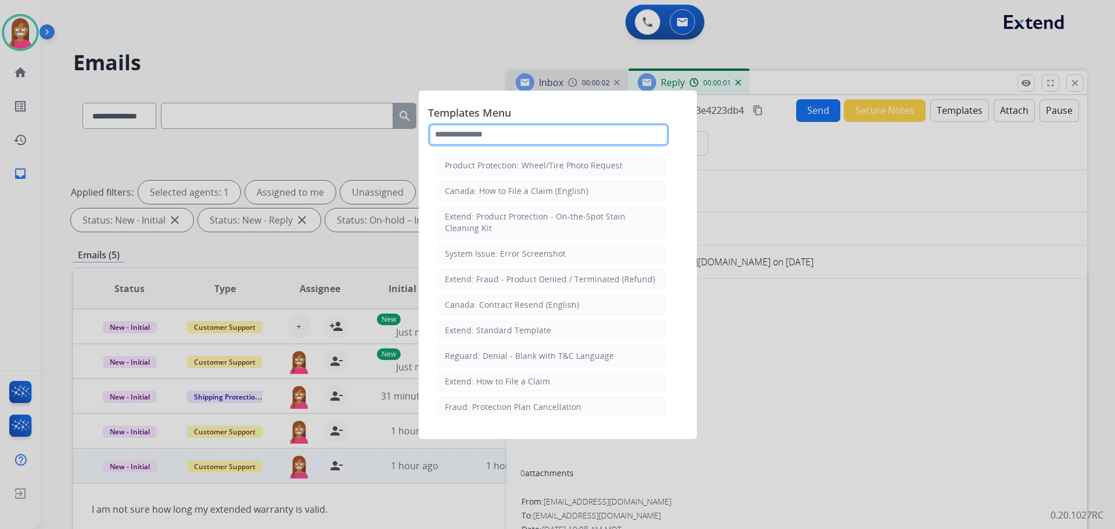
click at [457, 141] on input "text" at bounding box center [548, 134] width 241 height 23
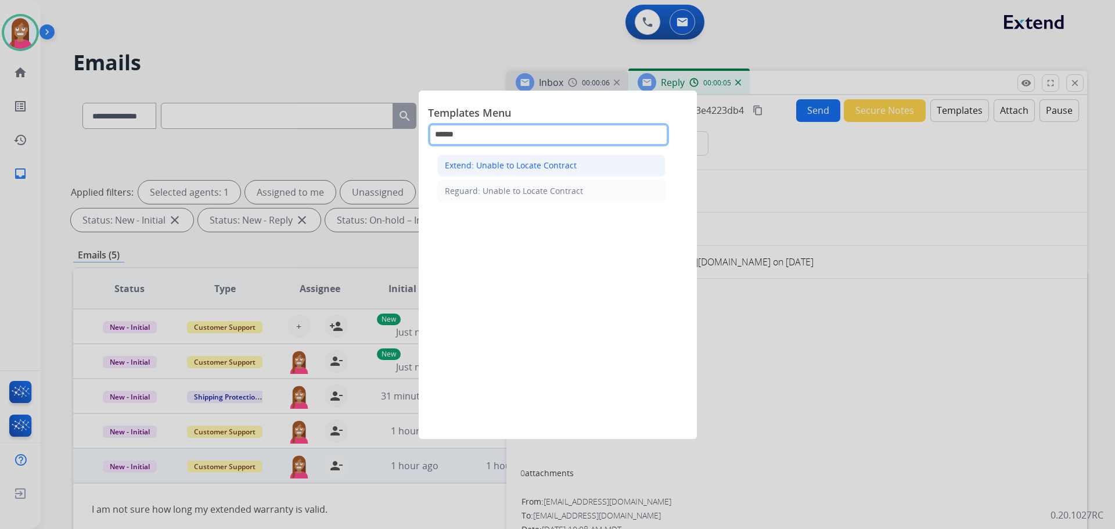
type input "******"
click at [469, 155] on li "Extend: Unable to Locate Contract" at bounding box center [551, 165] width 228 height 22
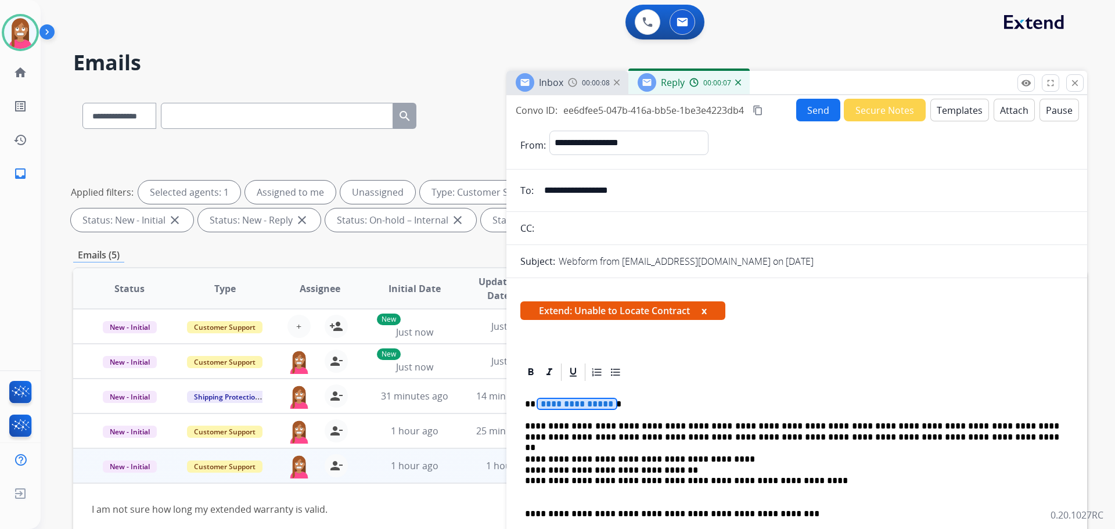
click at [564, 409] on p "**********" at bounding box center [792, 404] width 534 height 10
click at [580, 404] on span "**********" at bounding box center [577, 404] width 78 height 10
click at [803, 107] on button "Send" at bounding box center [818, 110] width 44 height 23
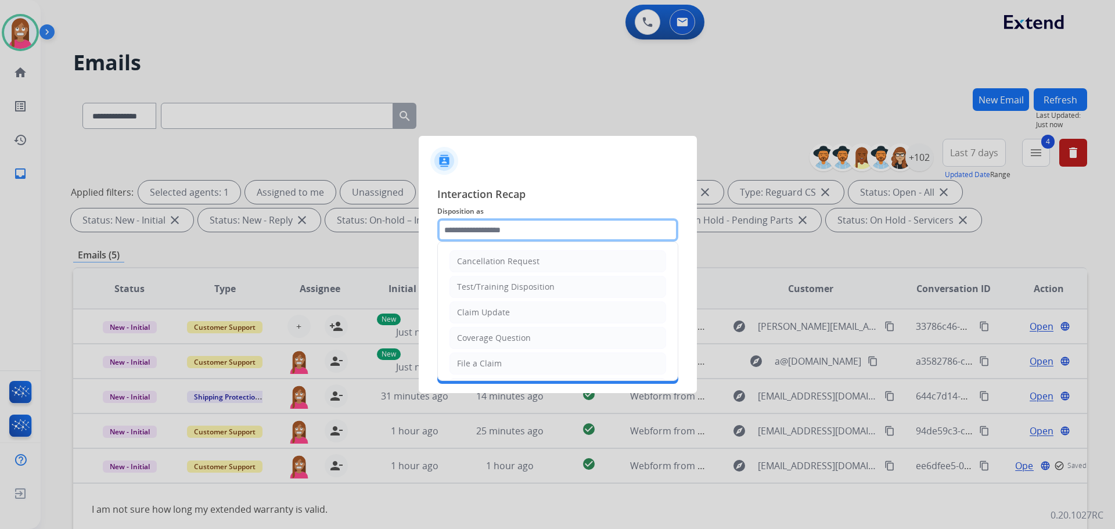
click at [479, 231] on input "text" at bounding box center [557, 229] width 241 height 23
click at [479, 341] on div "Coverage Question" at bounding box center [494, 338] width 74 height 12
type input "**********"
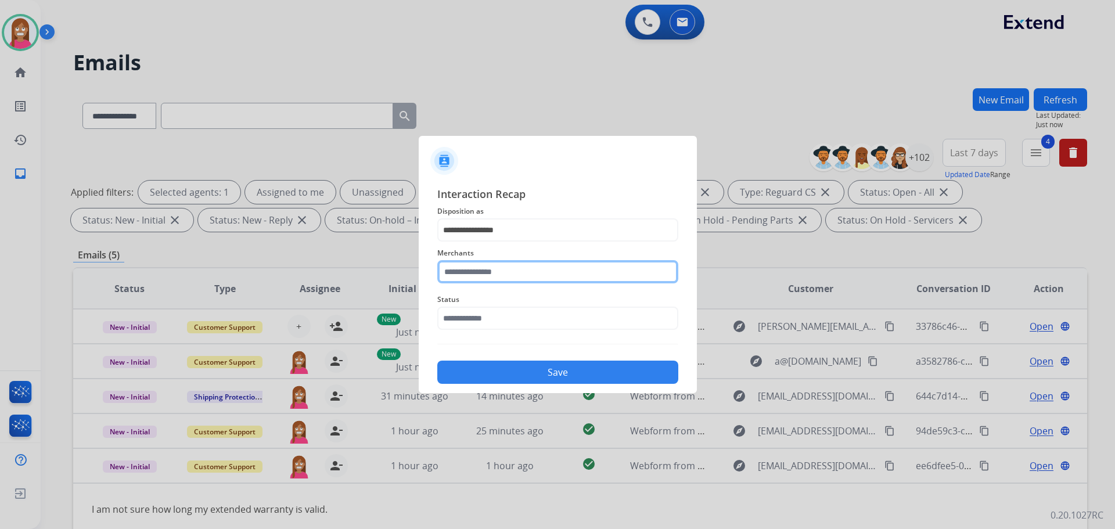
click at [463, 277] on input "text" at bounding box center [557, 271] width 241 height 23
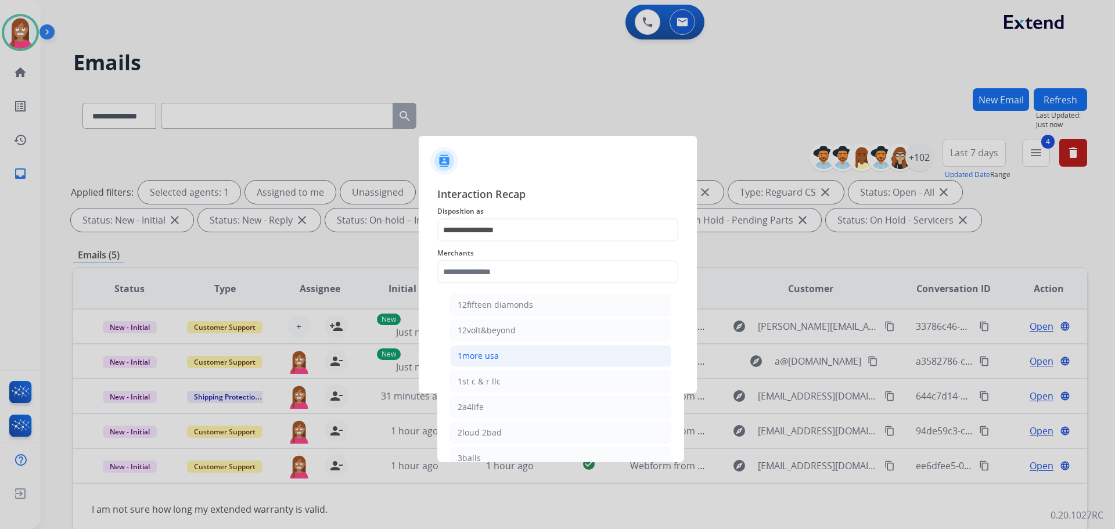
click at [497, 358] on div "1more usa" at bounding box center [478, 356] width 41 height 12
type input "*********"
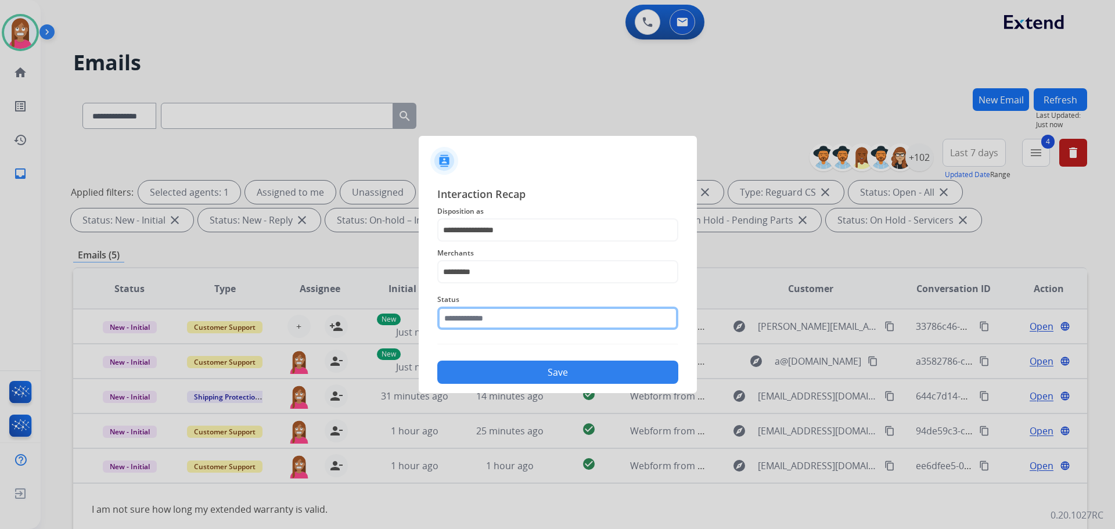
click at [482, 323] on input "text" at bounding box center [557, 318] width 241 height 23
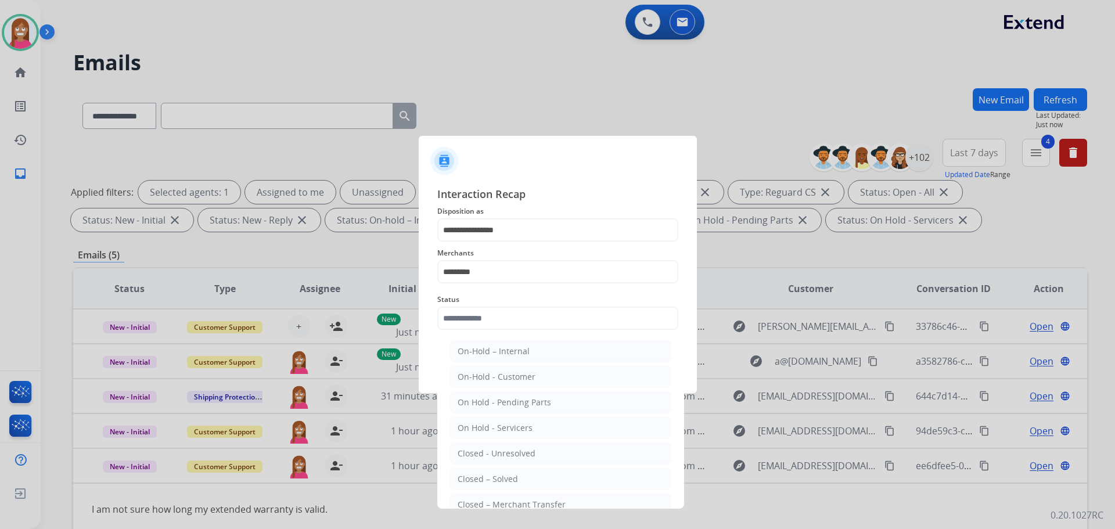
drag, startPoint x: 481, startPoint y: 479, endPoint x: 493, endPoint y: 439, distance: 41.2
click at [483, 474] on div "Closed – Solved" at bounding box center [488, 479] width 60 height 12
type input "**********"
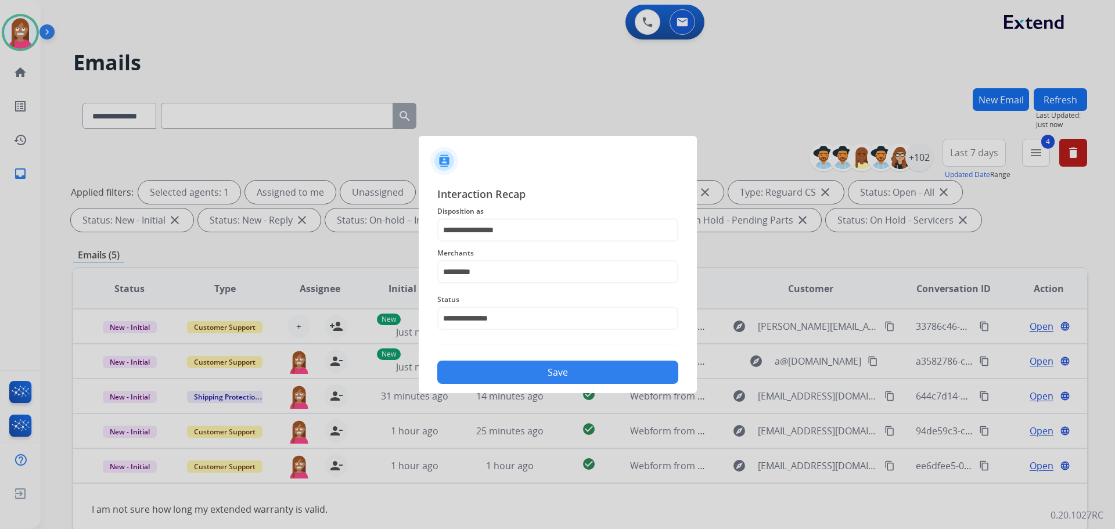
click at [481, 372] on button "Save" at bounding box center [557, 372] width 241 height 23
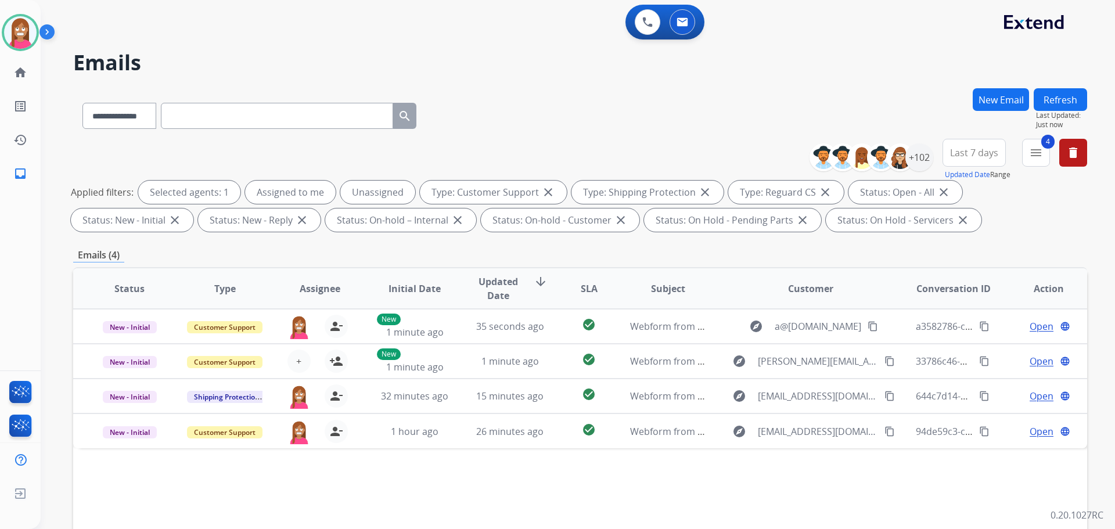
scroll to position [116, 0]
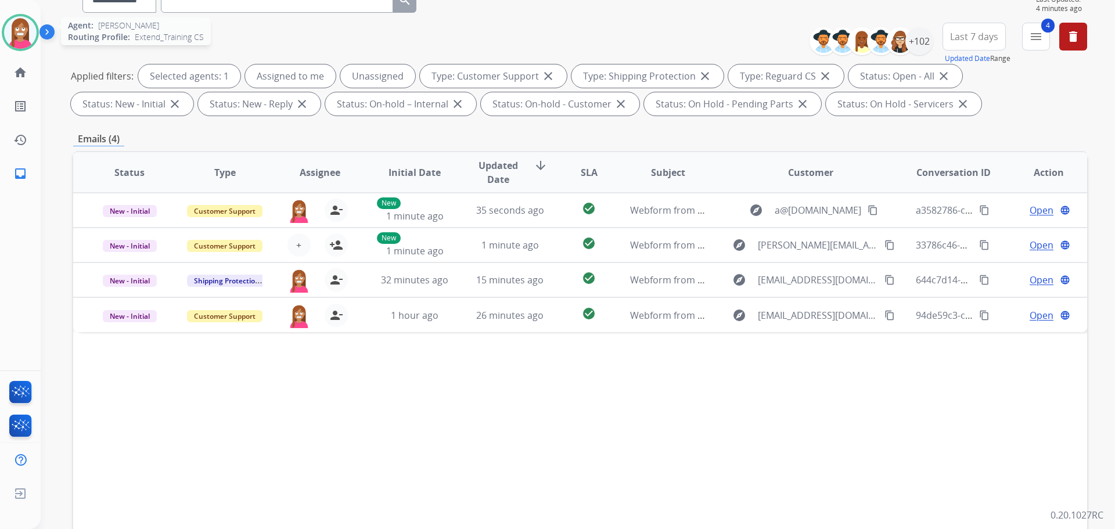
click at [9, 31] on img at bounding box center [20, 32] width 33 height 33
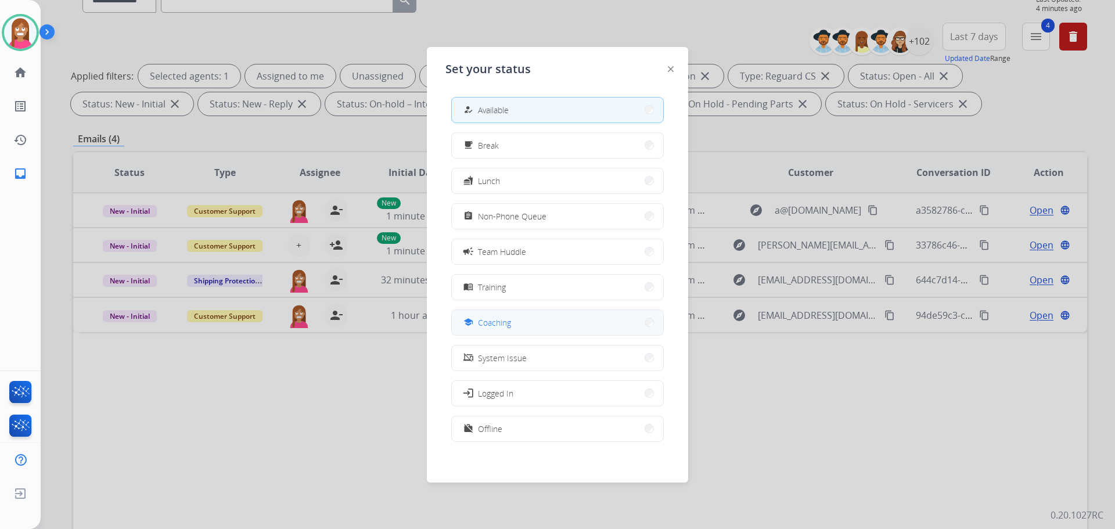
drag, startPoint x: 487, startPoint y: 324, endPoint x: 444, endPoint y: 343, distance: 46.8
click at [487, 324] on span "Coaching" at bounding box center [494, 323] width 33 height 12
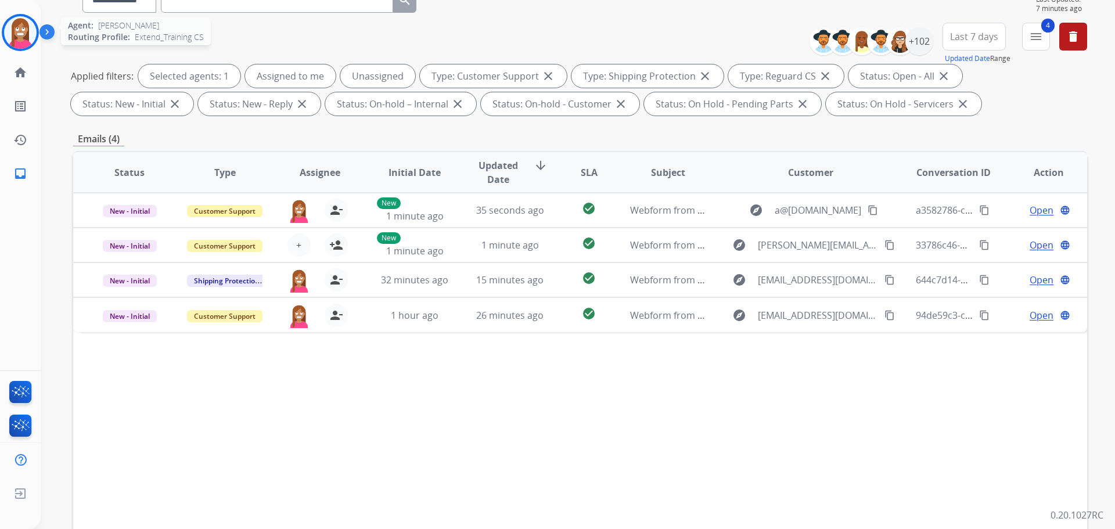
drag, startPoint x: 21, startPoint y: 26, endPoint x: 38, endPoint y: 42, distance: 23.8
click at [21, 24] on img at bounding box center [20, 32] width 33 height 33
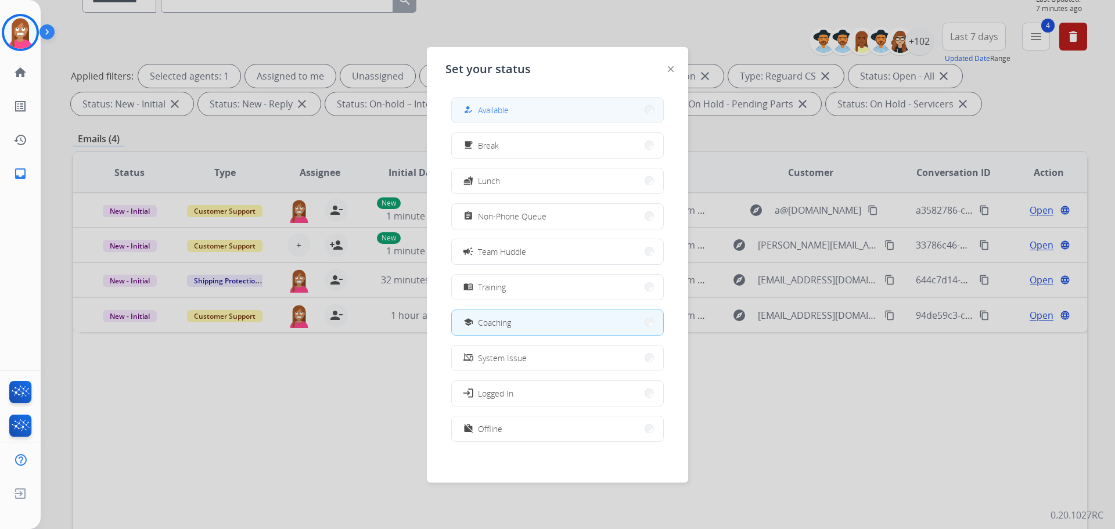
click at [458, 112] on button "how_to_reg Available" at bounding box center [557, 110] width 211 height 25
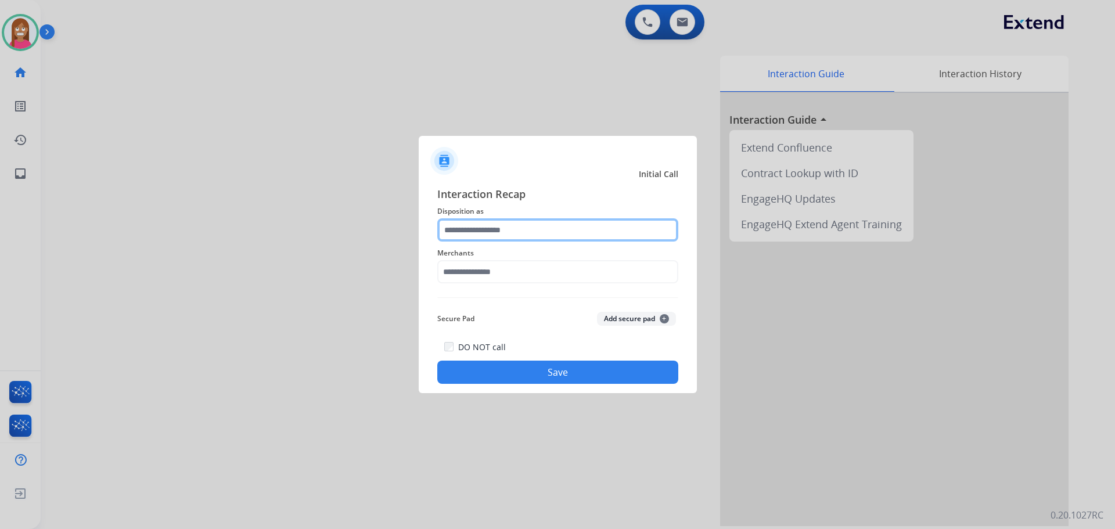
click at [479, 224] on input "text" at bounding box center [557, 229] width 241 height 23
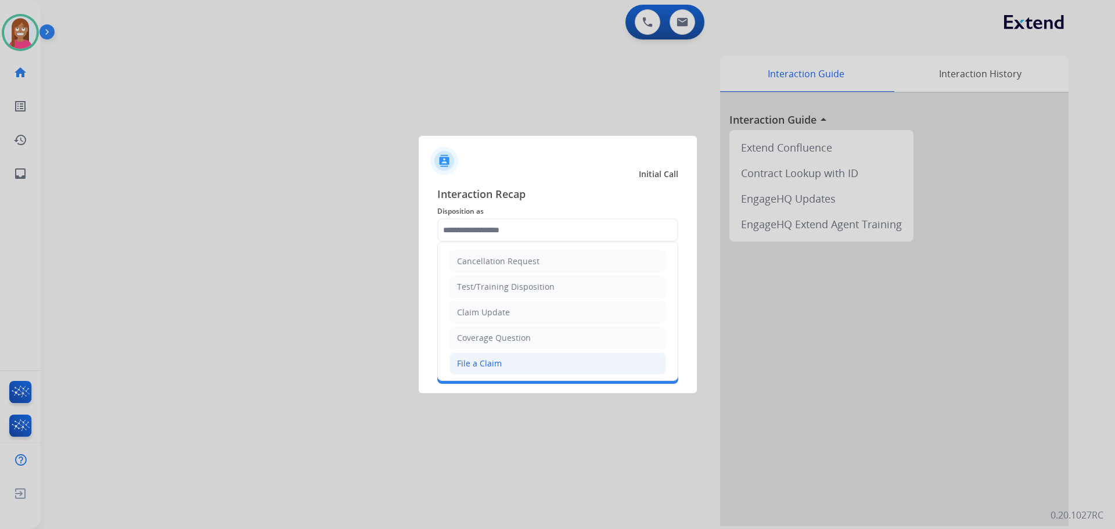
click at [469, 366] on div "File a Claim" at bounding box center [479, 364] width 45 height 12
type input "**********"
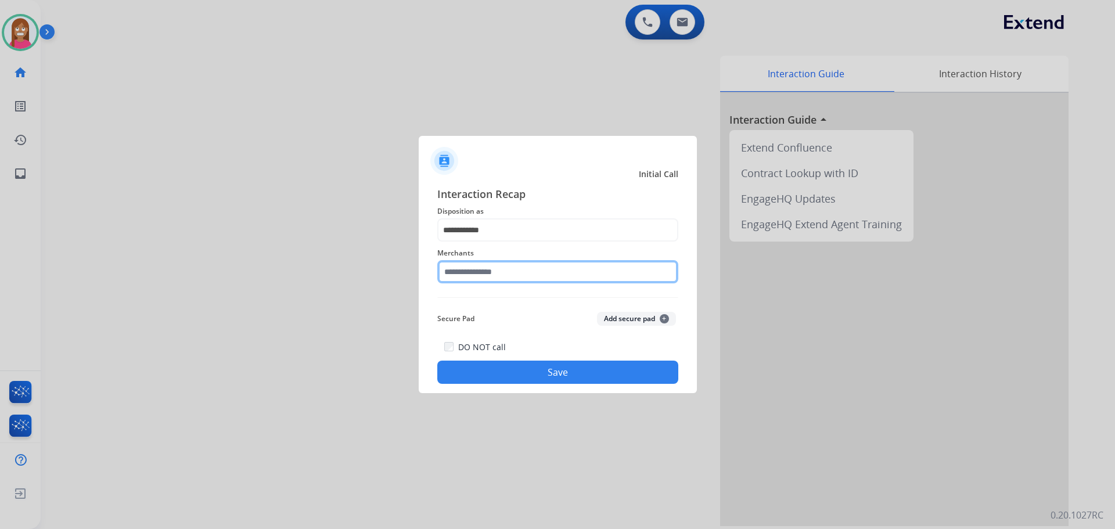
click at [460, 273] on input "text" at bounding box center [557, 271] width 241 height 23
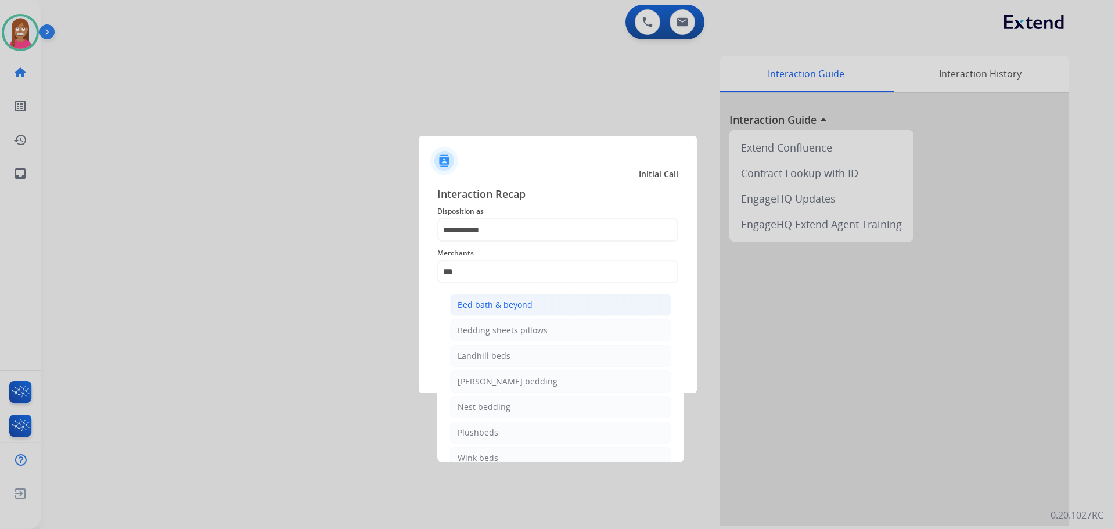
click at [523, 303] on div "Bed bath & beyond" at bounding box center [495, 305] width 75 height 12
type input "**********"
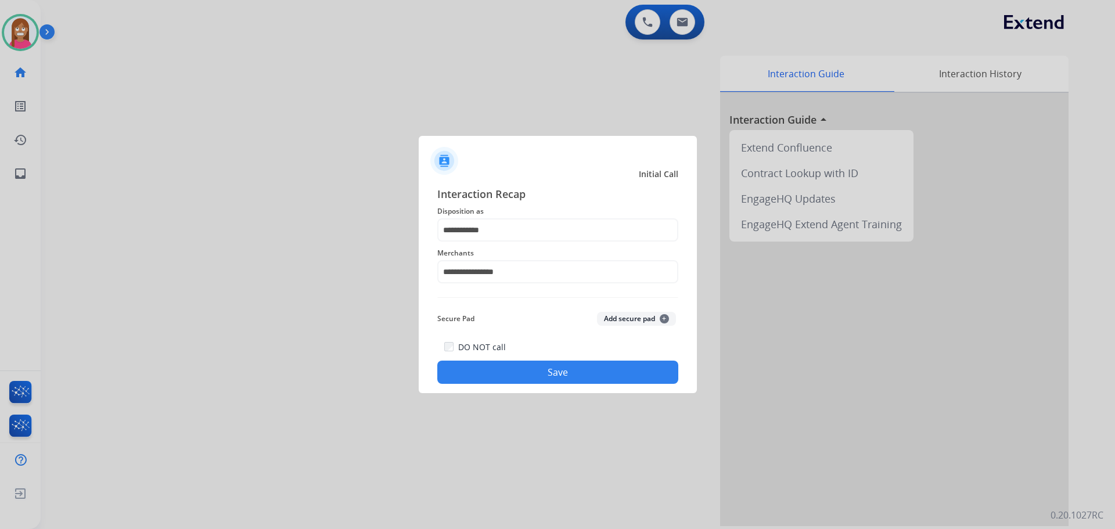
click at [524, 387] on div "**********" at bounding box center [558, 285] width 278 height 217
click at [524, 378] on button "Save" at bounding box center [557, 372] width 241 height 23
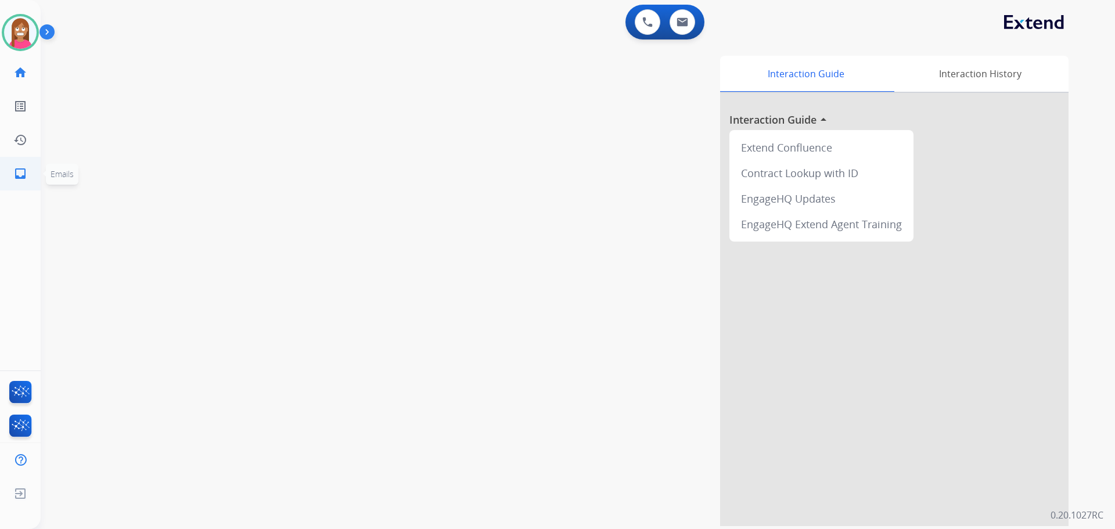
click at [17, 181] on link "inbox Emails" at bounding box center [20, 173] width 33 height 33
select select "**********"
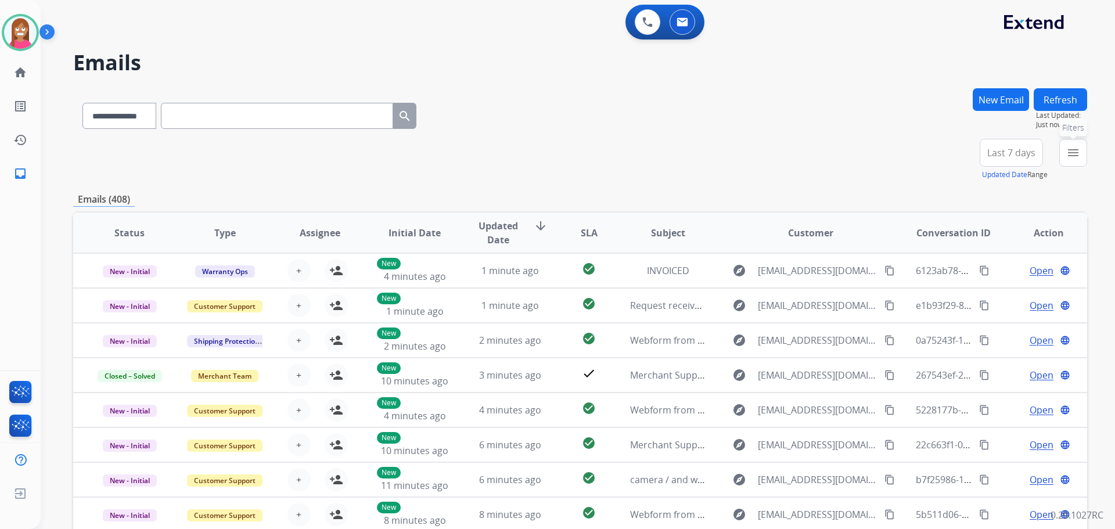
click at [1072, 150] on mat-icon "menu" at bounding box center [1073, 153] width 14 height 14
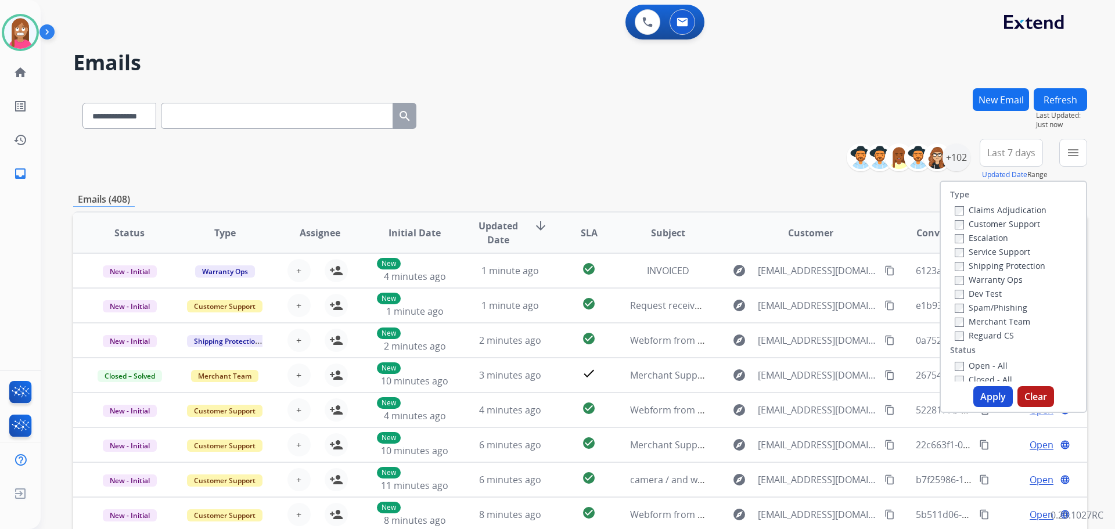
click at [991, 225] on label "Customer Support" at bounding box center [997, 223] width 85 height 11
click at [979, 266] on label "Shipping Protection" at bounding box center [1000, 265] width 91 height 11
click at [962, 339] on label "Reguard CS" at bounding box center [984, 335] width 59 height 11
click at [974, 366] on label "Open - All" at bounding box center [981, 365] width 53 height 11
click at [984, 400] on button "Apply" at bounding box center [992, 396] width 39 height 21
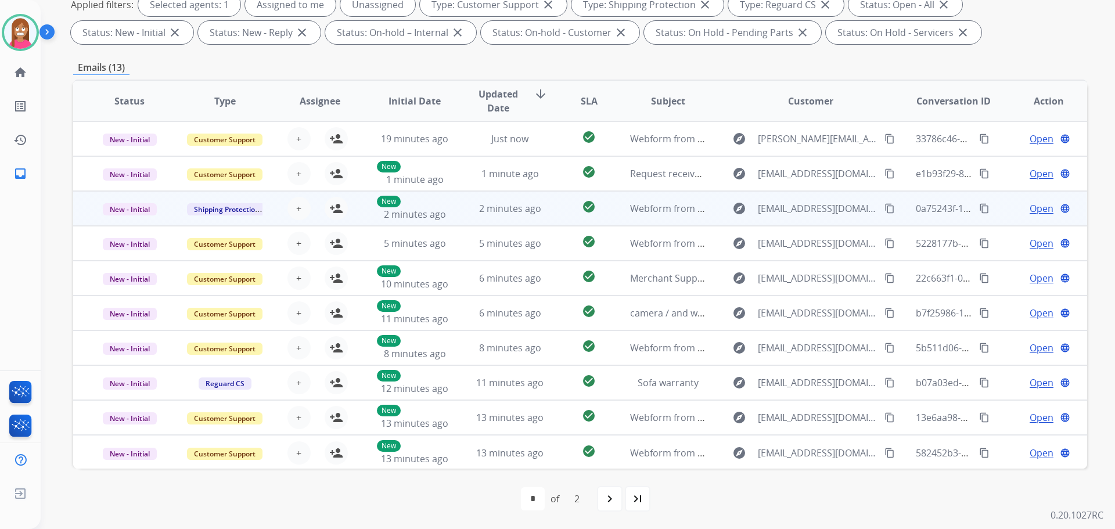
scroll to position [1, 0]
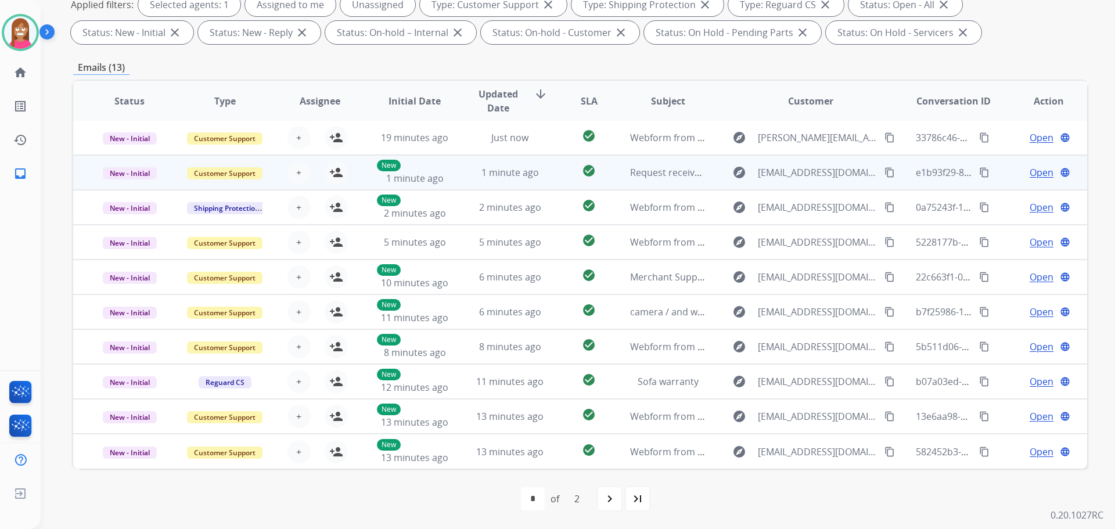
click at [459, 177] on td "1 minute ago" at bounding box center [501, 172] width 95 height 35
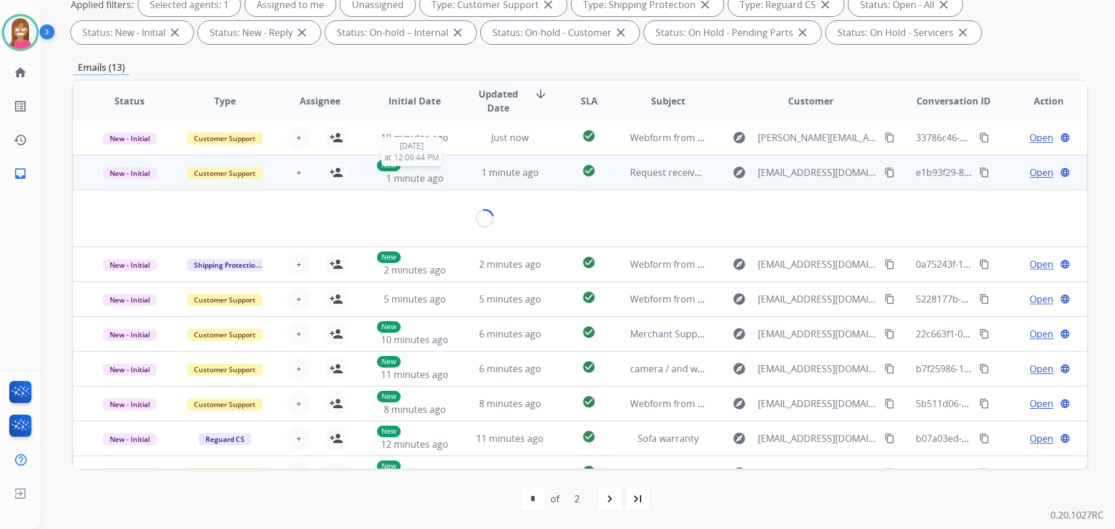
scroll to position [35, 0]
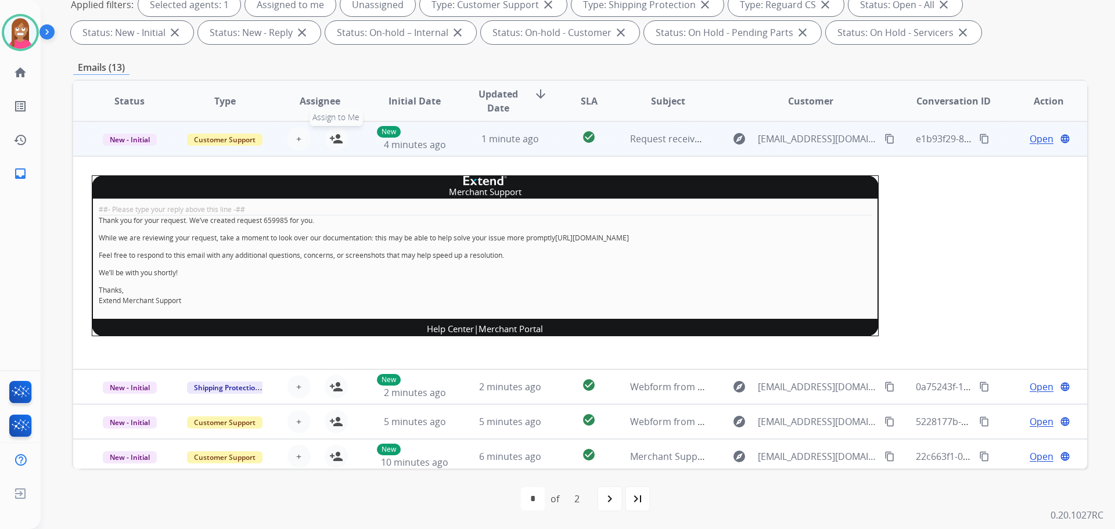
click at [337, 135] on mat-icon "person_add" at bounding box center [336, 139] width 14 height 14
click at [128, 137] on span "New - Initial" at bounding box center [130, 140] width 54 height 12
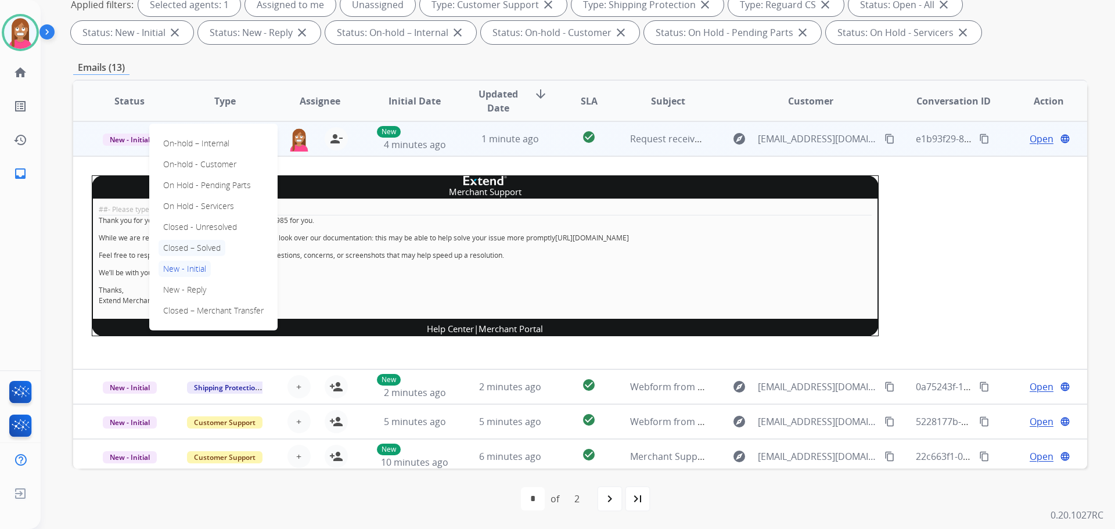
click at [195, 247] on p "Closed – Solved" at bounding box center [192, 248] width 67 height 16
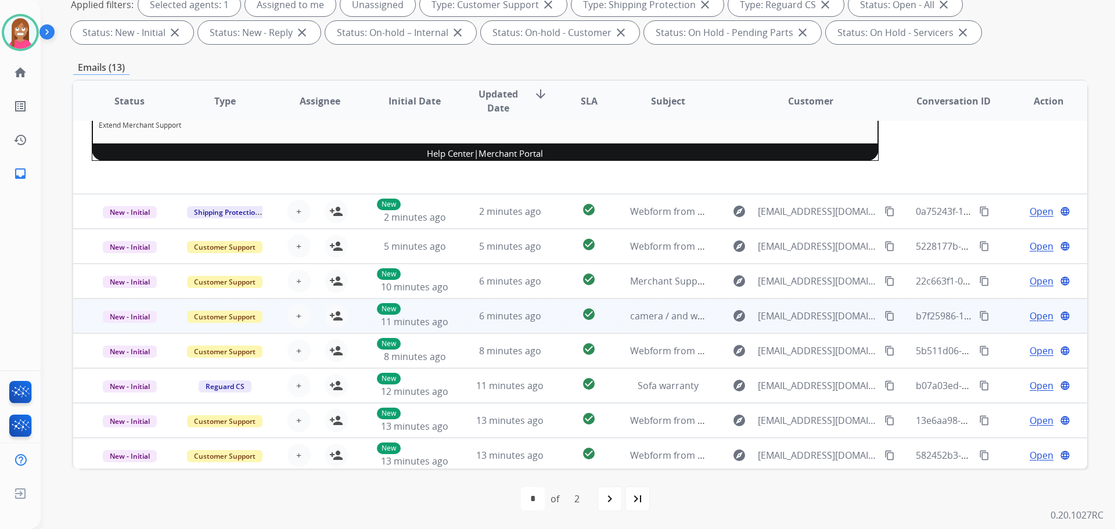
scroll to position [214, 0]
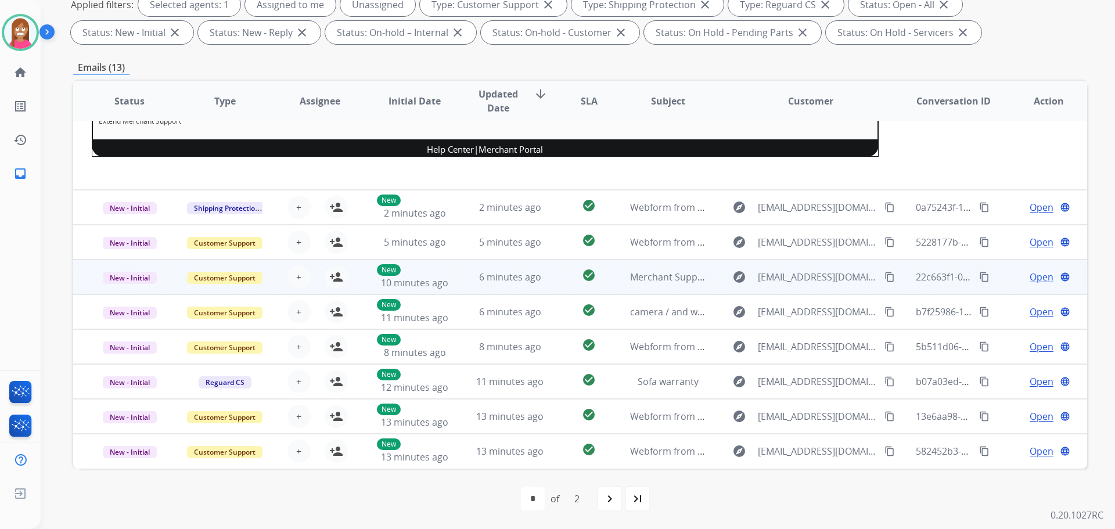
click at [460, 288] on td "6 minutes ago" at bounding box center [501, 277] width 95 height 35
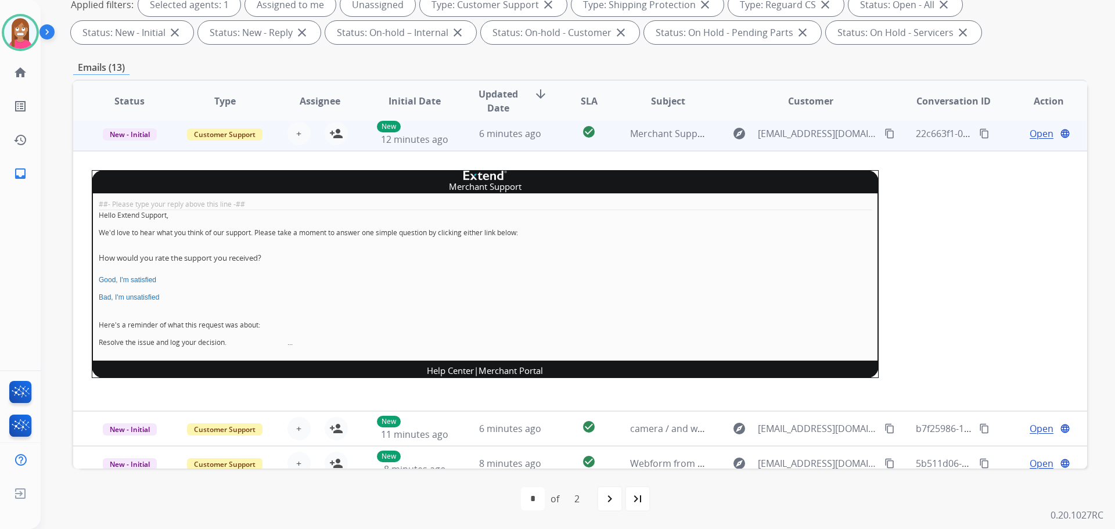
scroll to position [139, 0]
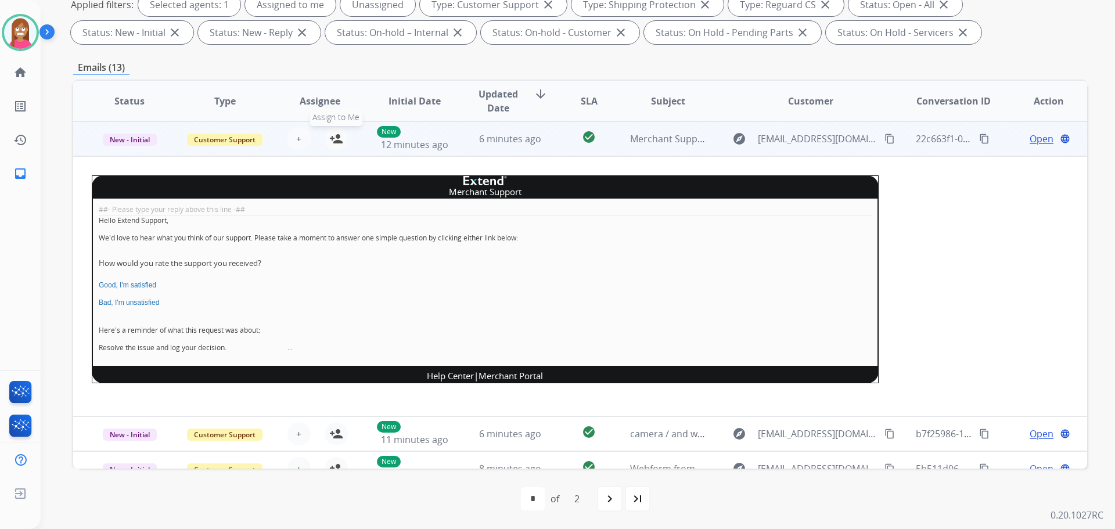
click at [337, 141] on mat-icon "person_add" at bounding box center [336, 139] width 14 height 14
click at [138, 141] on span "New - Initial" at bounding box center [130, 140] width 54 height 12
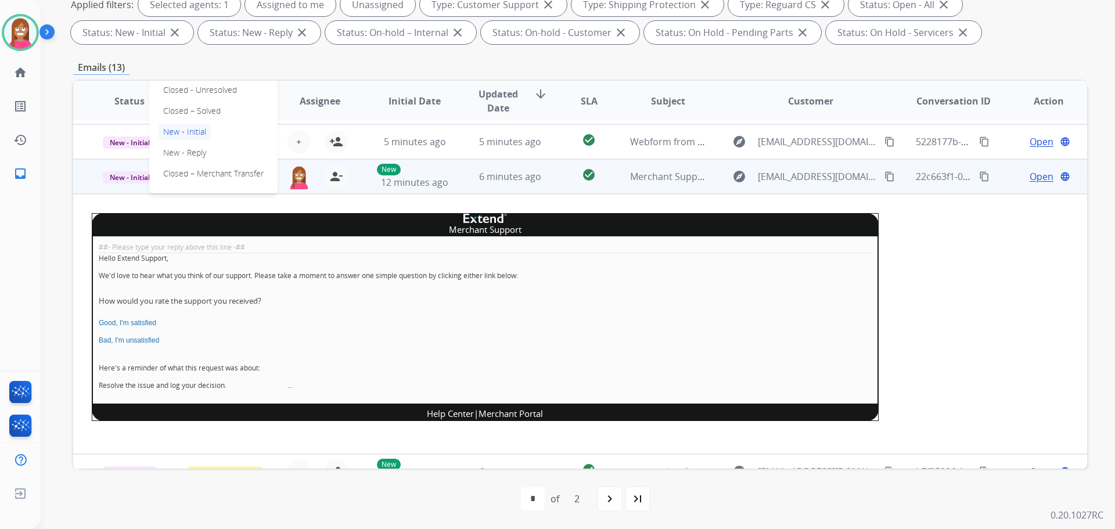
scroll to position [81, 0]
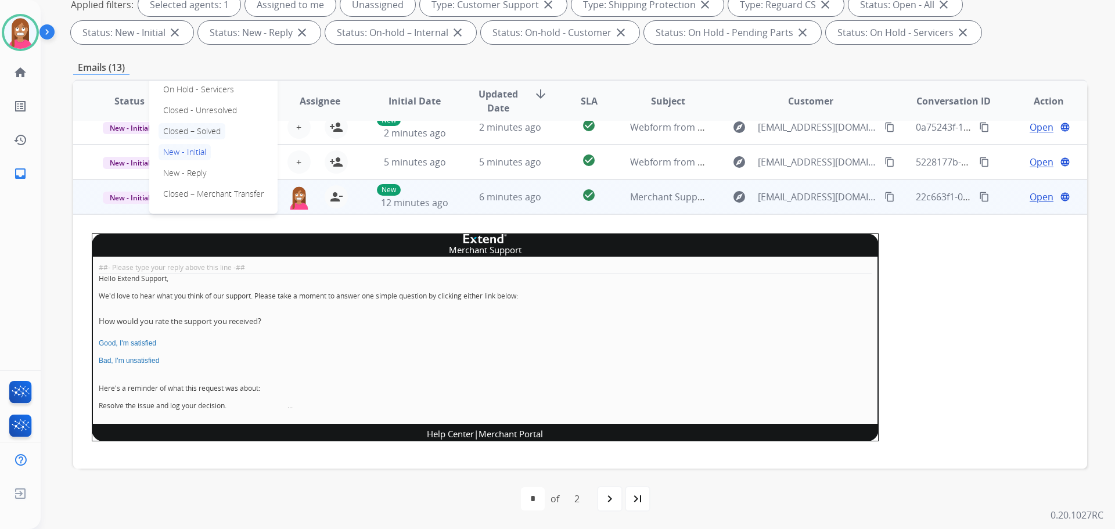
click at [199, 126] on p "Closed – Solved" at bounding box center [192, 131] width 67 height 16
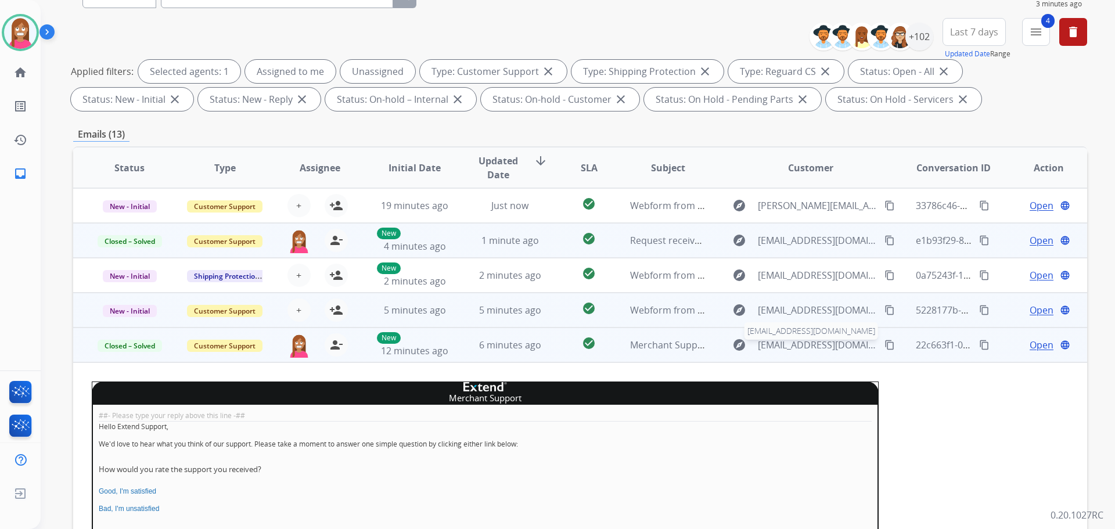
scroll to position [13, 0]
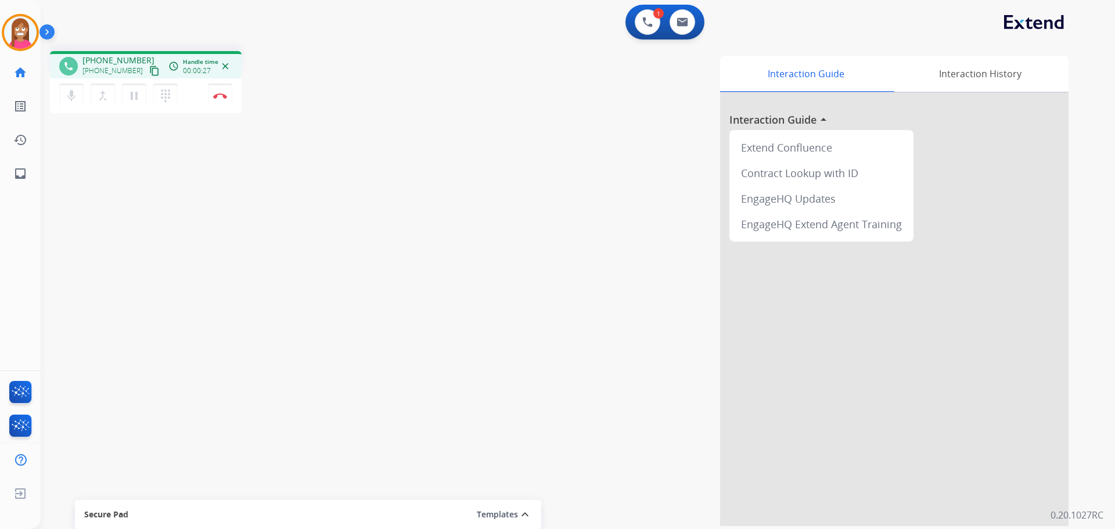
click at [149, 71] on mat-icon "content_copy" at bounding box center [154, 71] width 10 height 10
click at [222, 99] on button "Disconnect" at bounding box center [220, 96] width 24 height 24
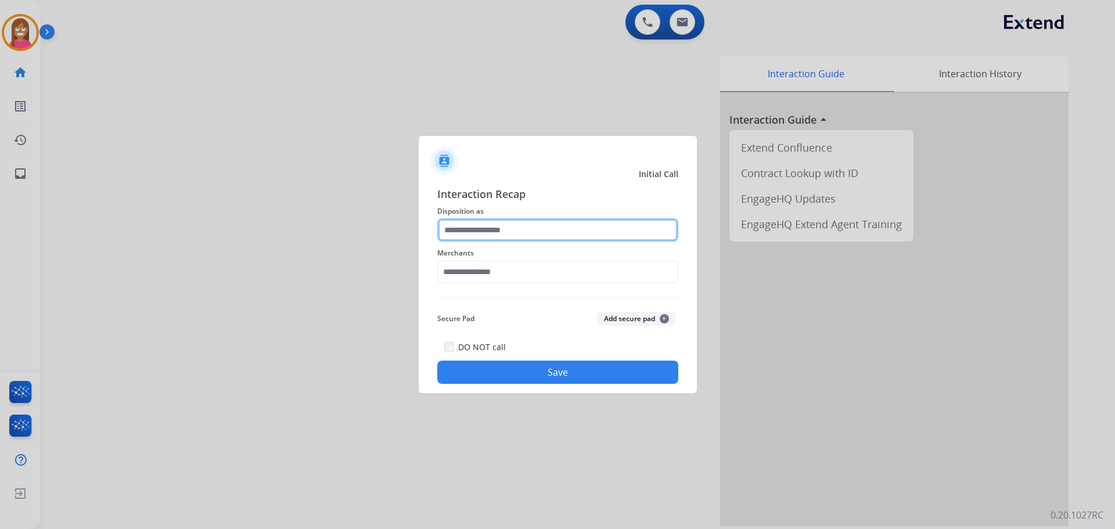
click at [461, 222] on input "text" at bounding box center [557, 229] width 241 height 23
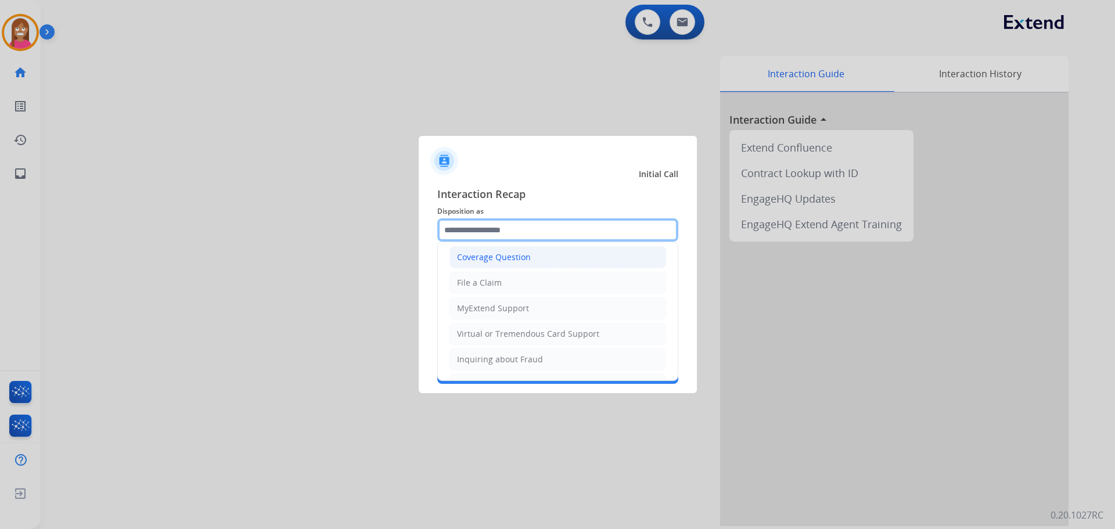
scroll to position [116, 0]
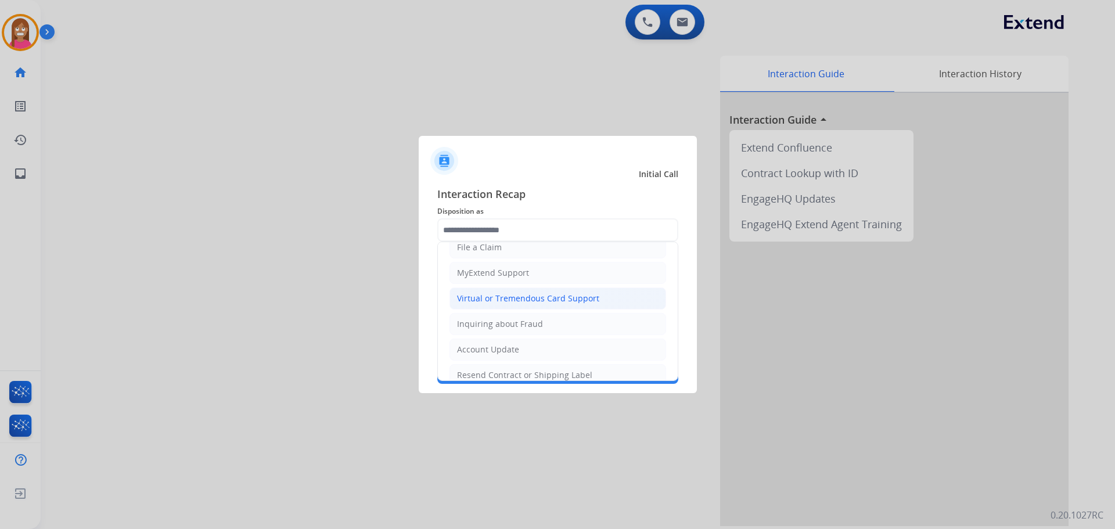
click at [472, 294] on div "Virtual or Tremendous Card Support" at bounding box center [528, 299] width 142 height 12
type input "**********"
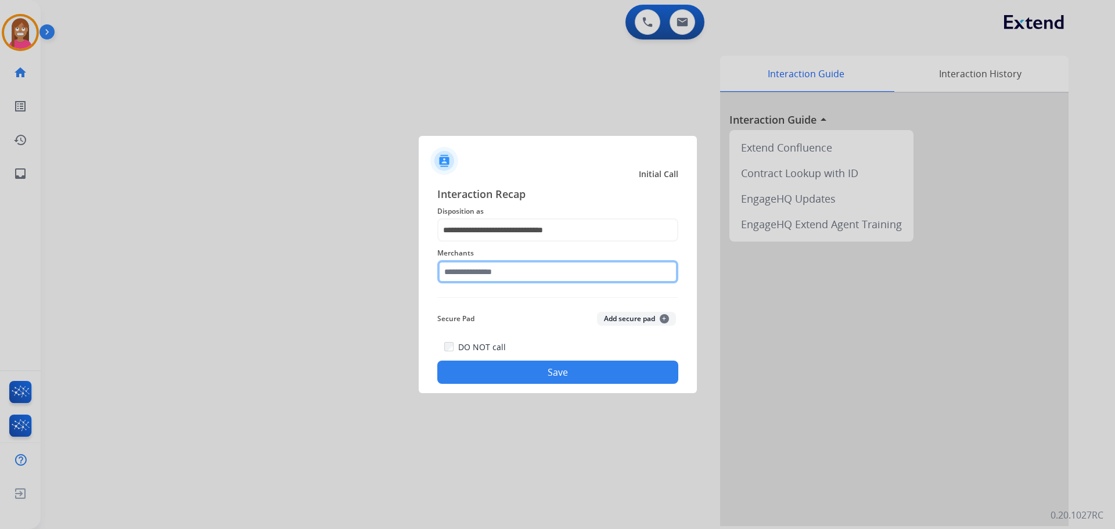
click at [466, 274] on input "text" at bounding box center [557, 271] width 241 height 23
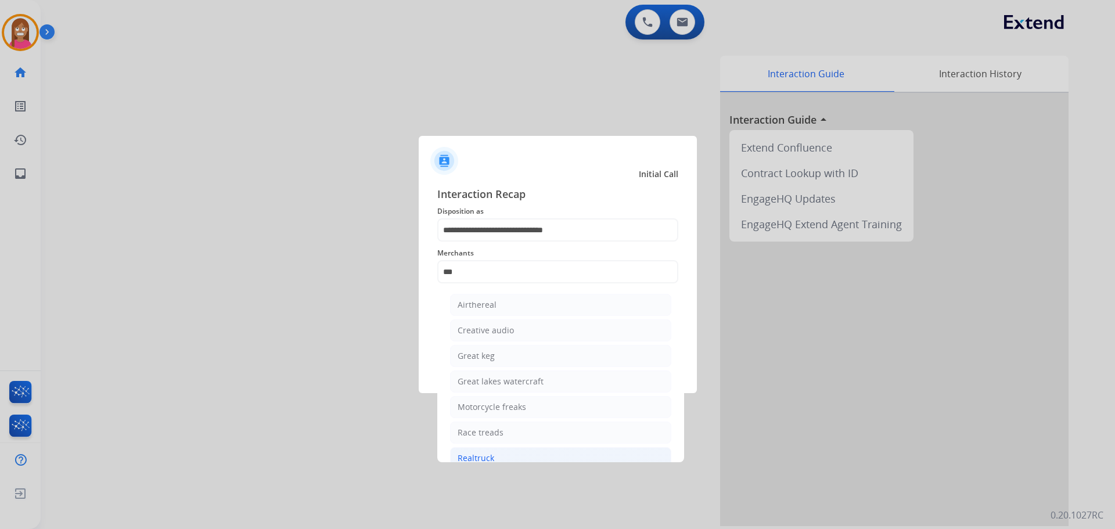
click at [466, 460] on div "Realtruck" at bounding box center [476, 458] width 37 height 12
type input "*********"
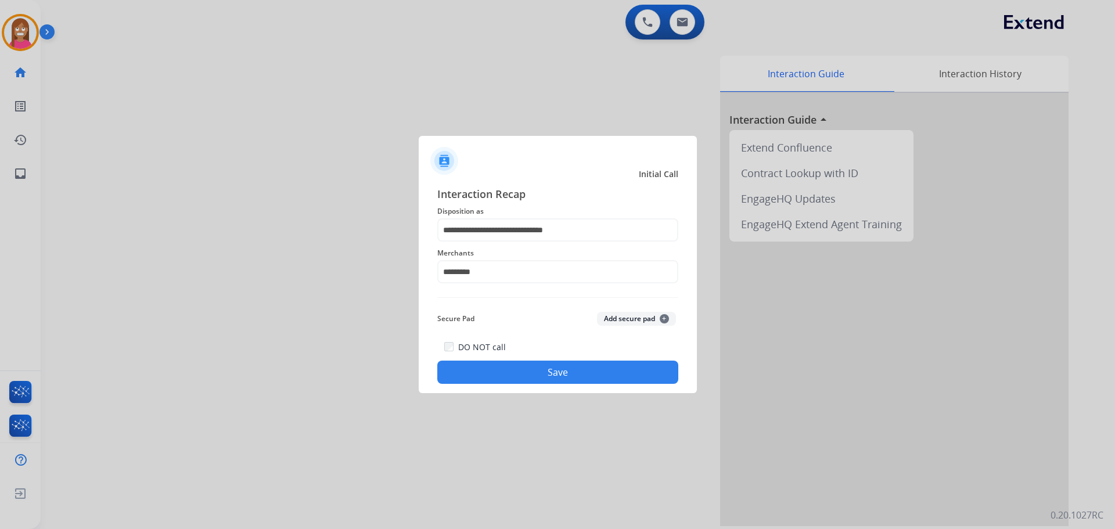
click at [490, 378] on button "Save" at bounding box center [557, 372] width 241 height 23
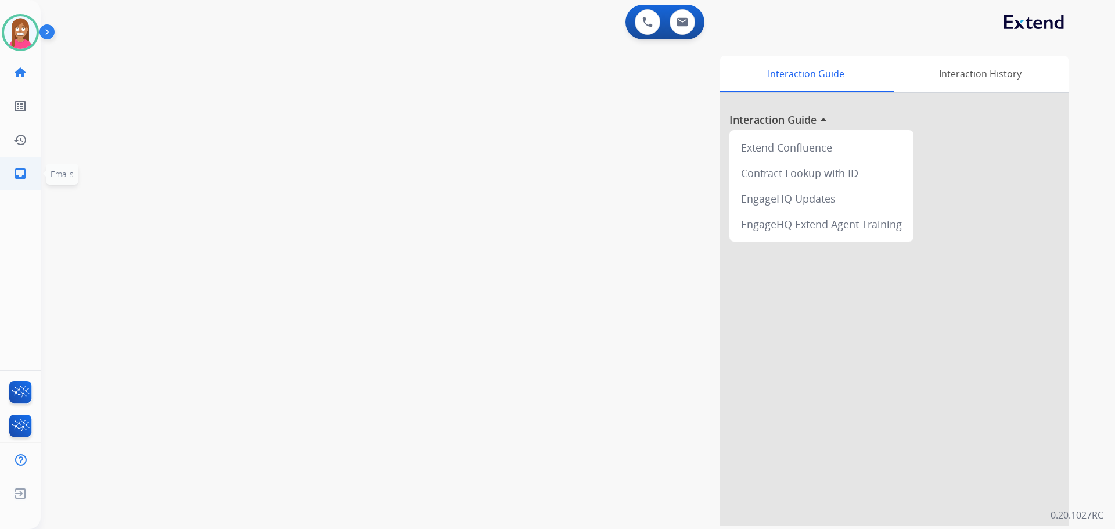
click at [17, 171] on mat-icon "inbox" at bounding box center [20, 174] width 14 height 14
select select "**********"
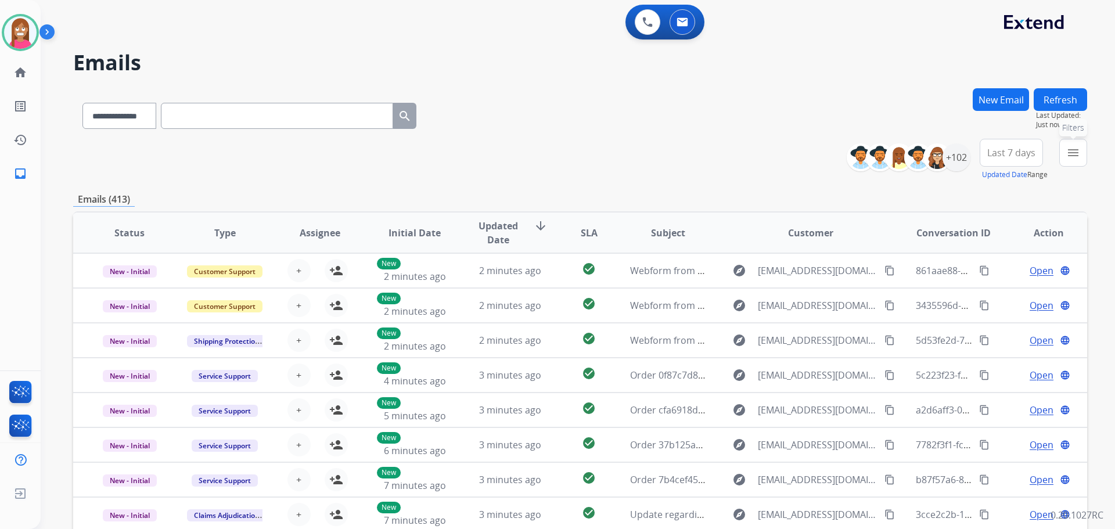
click at [1070, 150] on mat-icon "menu" at bounding box center [1073, 153] width 14 height 14
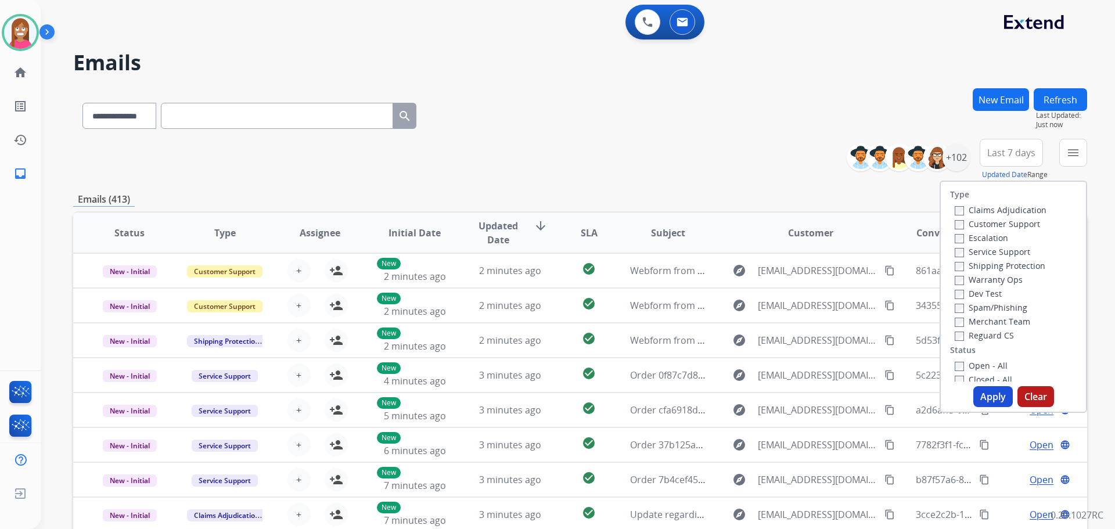
click at [977, 222] on label "Customer Support" at bounding box center [997, 223] width 85 height 11
click at [962, 268] on label "Shipping Protection" at bounding box center [1000, 265] width 91 height 11
click at [964, 336] on label "Reguard CS" at bounding box center [984, 335] width 59 height 11
click at [965, 364] on label "Open - All" at bounding box center [981, 365] width 53 height 11
click at [987, 399] on button "Apply" at bounding box center [992, 396] width 39 height 21
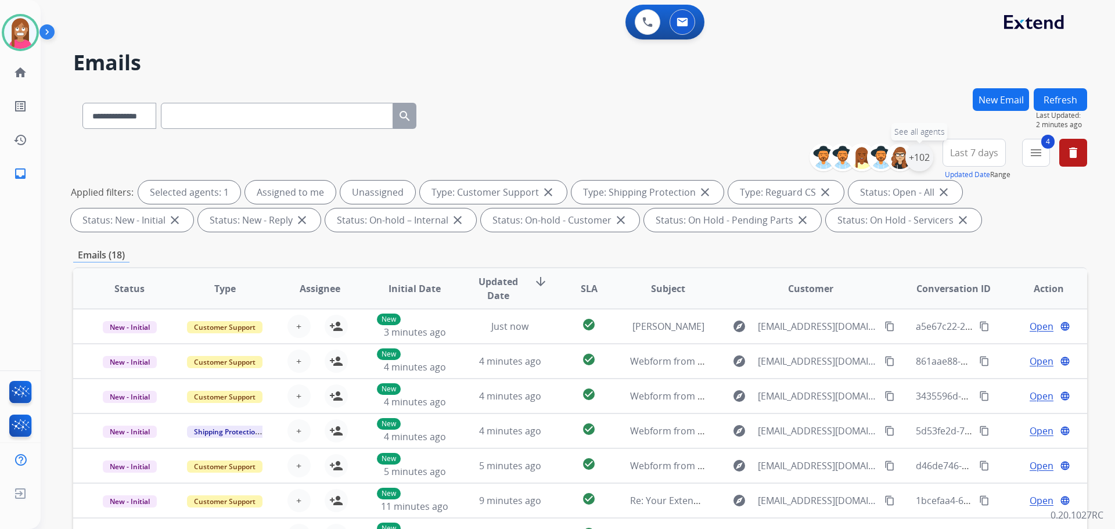
click at [921, 159] on div "+102" at bounding box center [919, 157] width 28 height 28
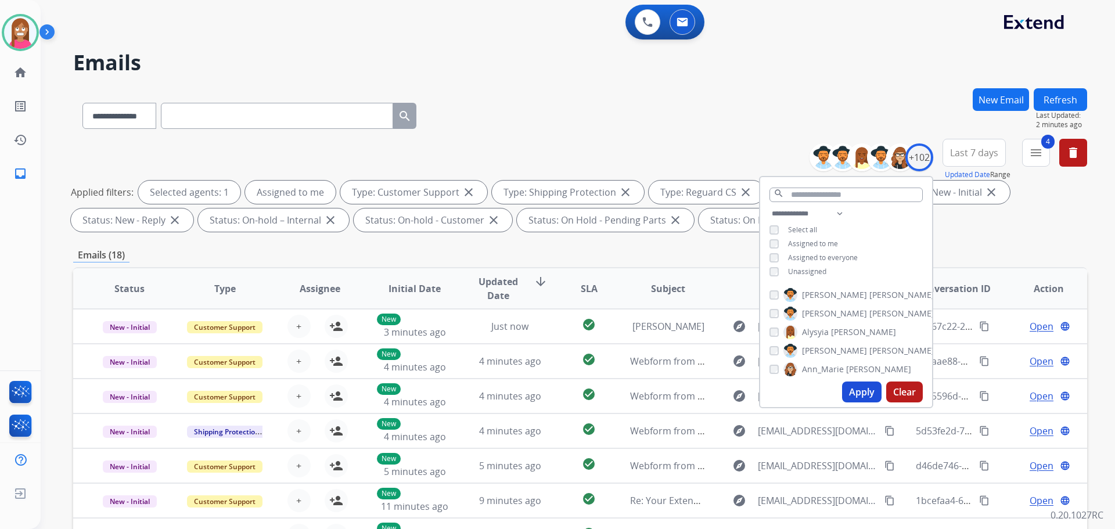
click at [861, 393] on button "Apply" at bounding box center [861, 392] width 39 height 21
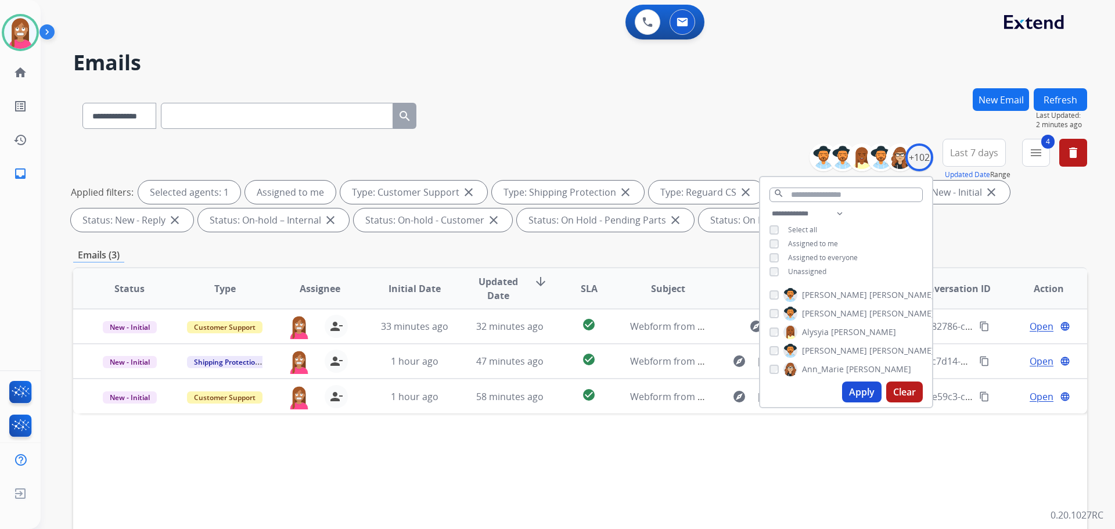
click at [512, 468] on div "Status Type Assignee Initial Date Updated Date arrow_downward SLA Subject Custo…" at bounding box center [580, 461] width 1014 height 389
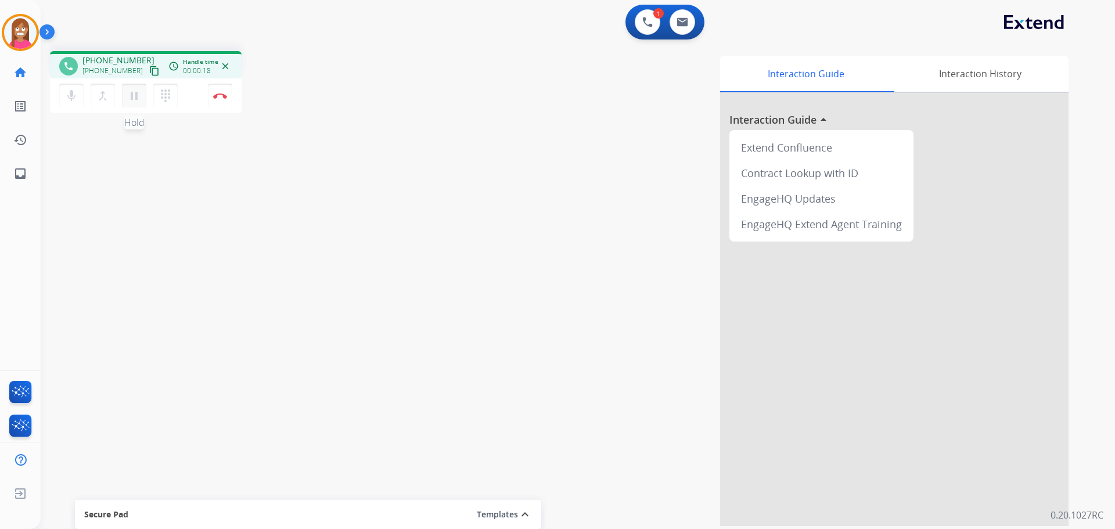
click at [132, 99] on mat-icon "pause" at bounding box center [134, 96] width 14 height 14
click at [169, 96] on mat-icon "dialpad" at bounding box center [166, 96] width 14 height 14
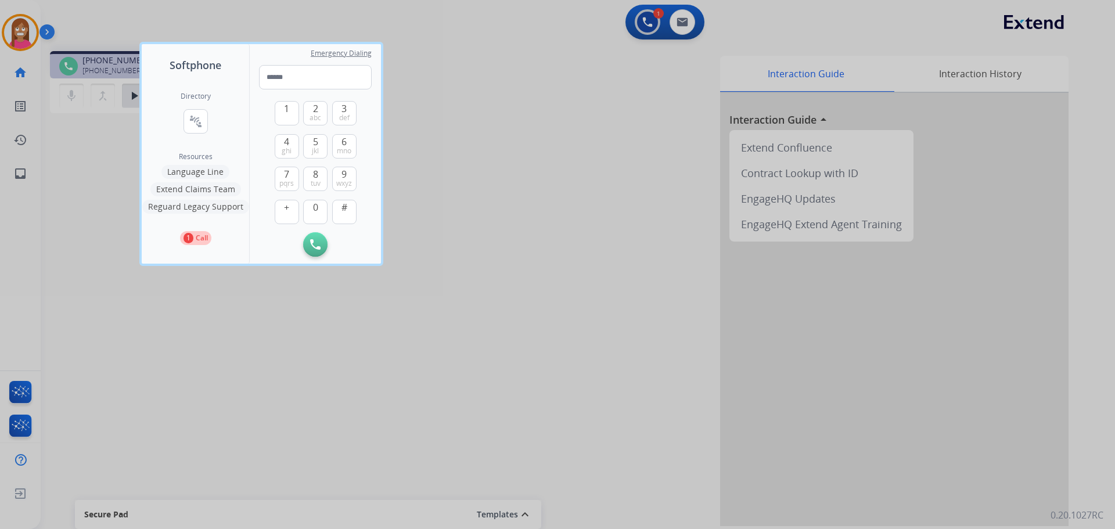
click at [181, 166] on button "Language Line" at bounding box center [195, 172] width 68 height 14
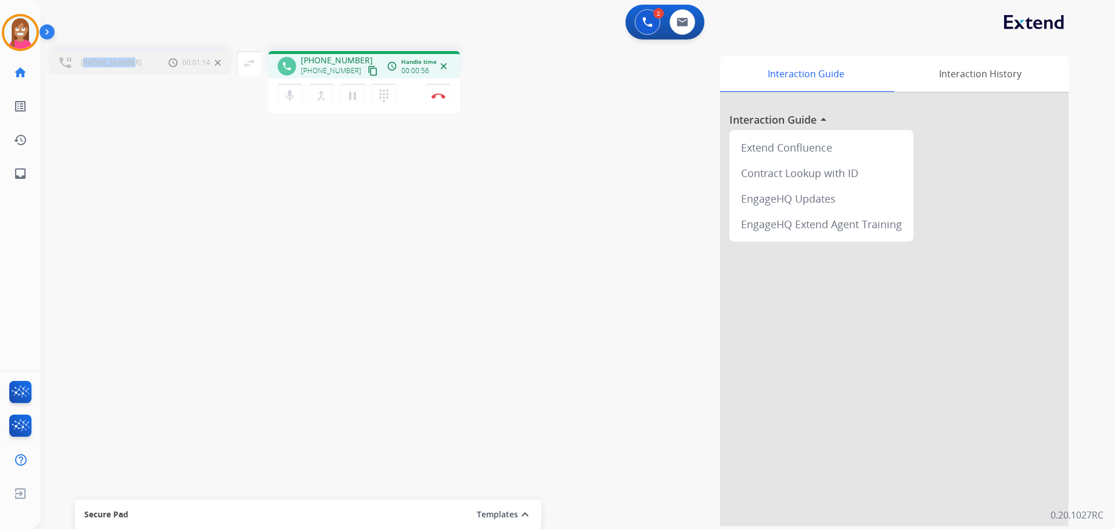
drag, startPoint x: 128, startPoint y: 63, endPoint x: 86, endPoint y: 70, distance: 42.4
click at [86, 70] on div "+15149270465 Call metrics Hold 00:01:14 00:01:14" at bounding box center [140, 62] width 180 height 23
copy span "15149270465"
click at [319, 93] on mat-icon "merge_type" at bounding box center [321, 96] width 14 height 14
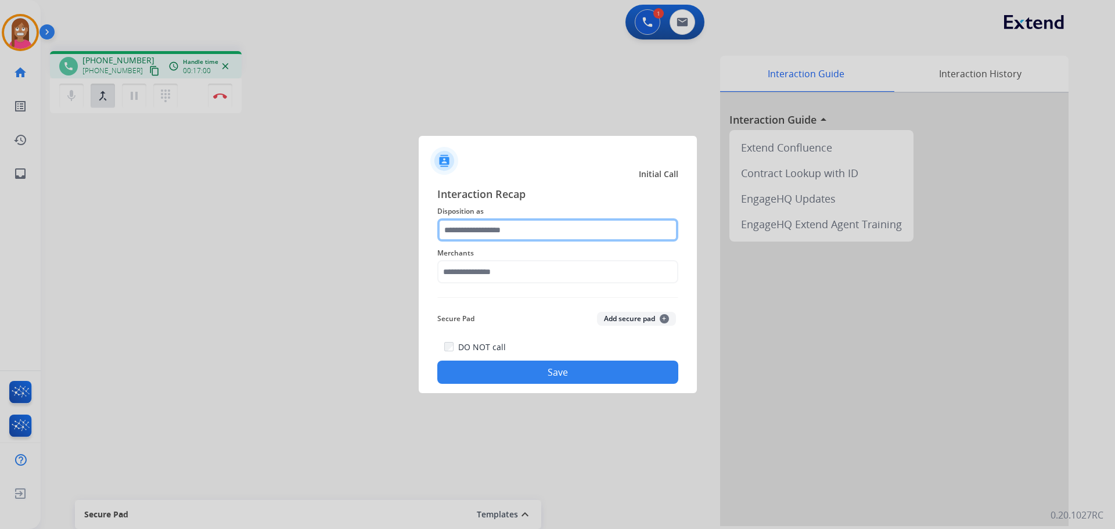
click at [532, 220] on input "text" at bounding box center [557, 229] width 241 height 23
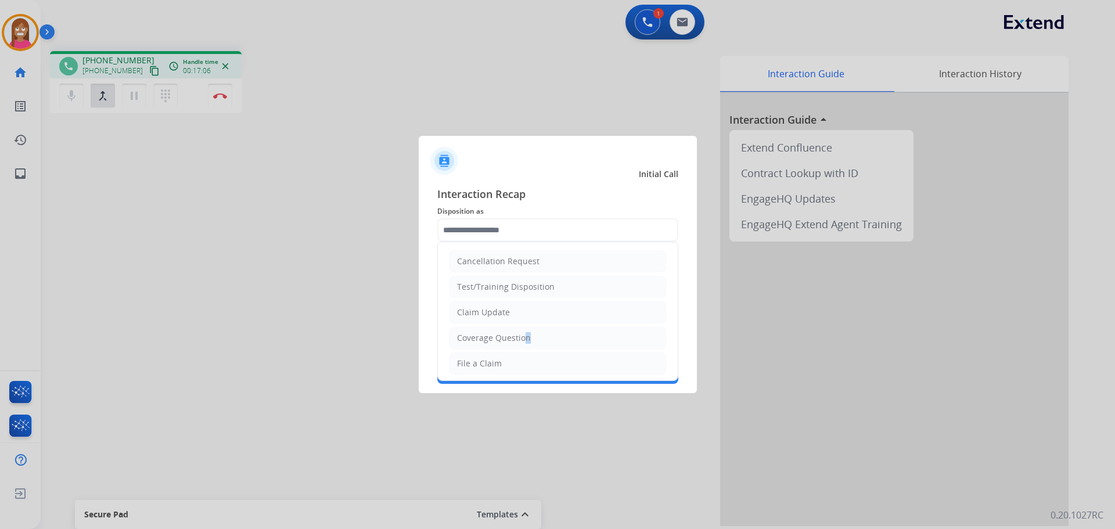
click at [524, 342] on div "Coverage Question" at bounding box center [494, 338] width 74 height 12
type input "**********"
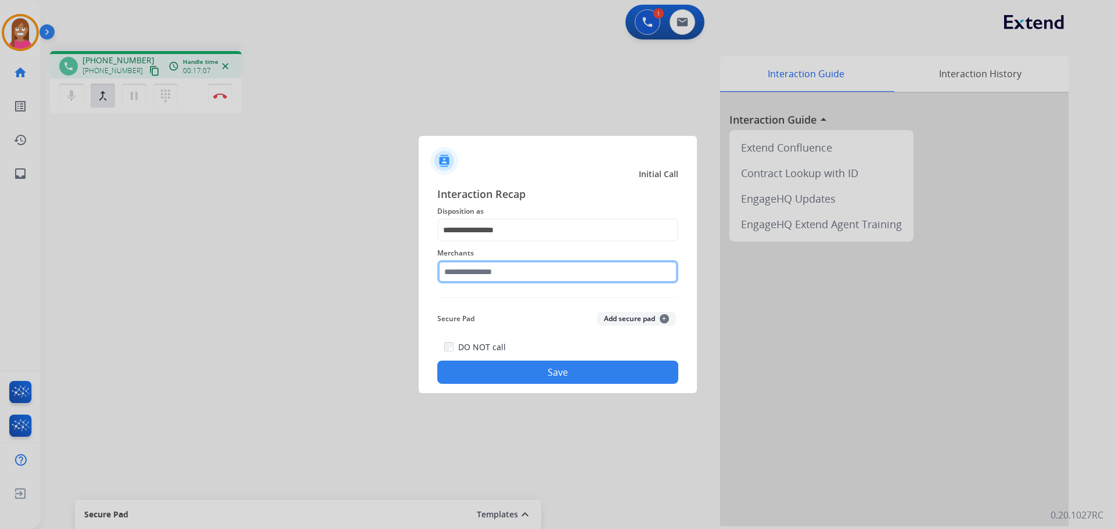
click at [482, 270] on input "text" at bounding box center [557, 271] width 241 height 23
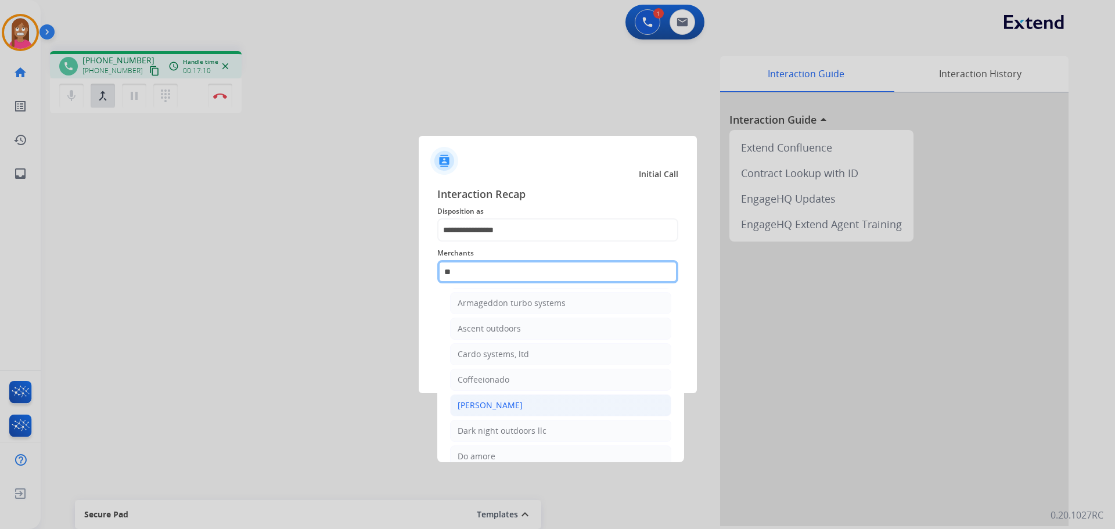
scroll to position [95, 0]
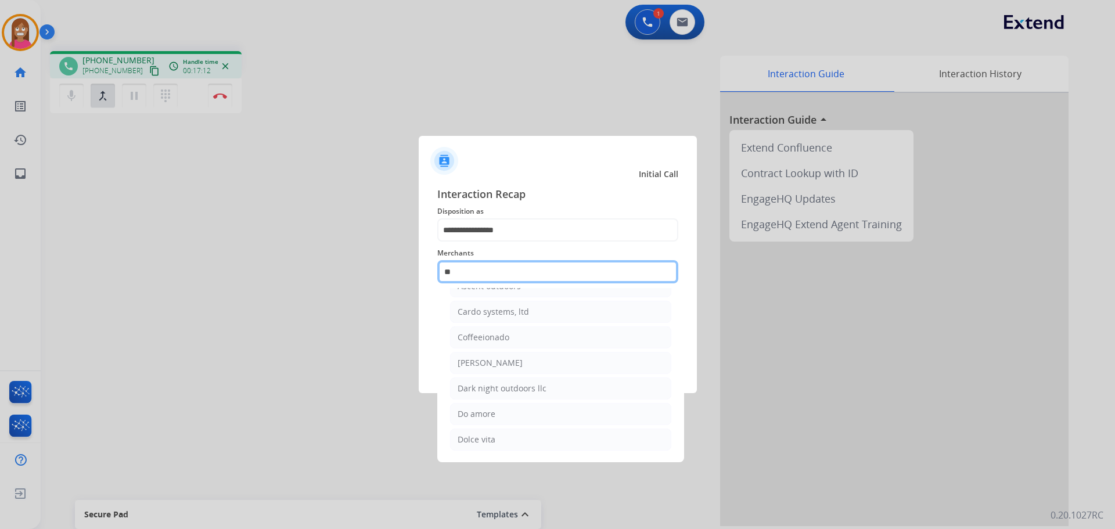
type input "*"
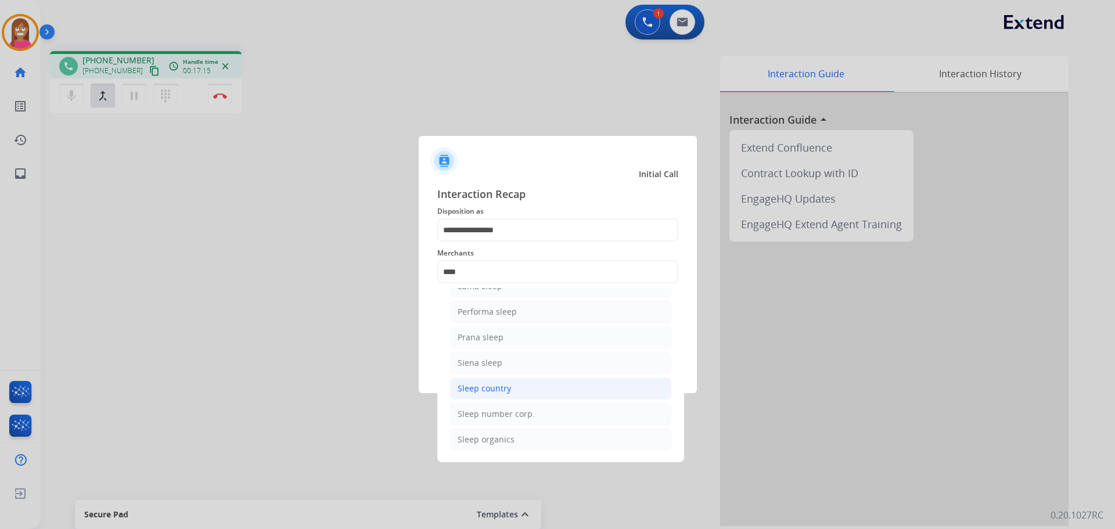
click at [497, 389] on div "Sleep country" at bounding box center [484, 389] width 53 height 12
type input "**********"
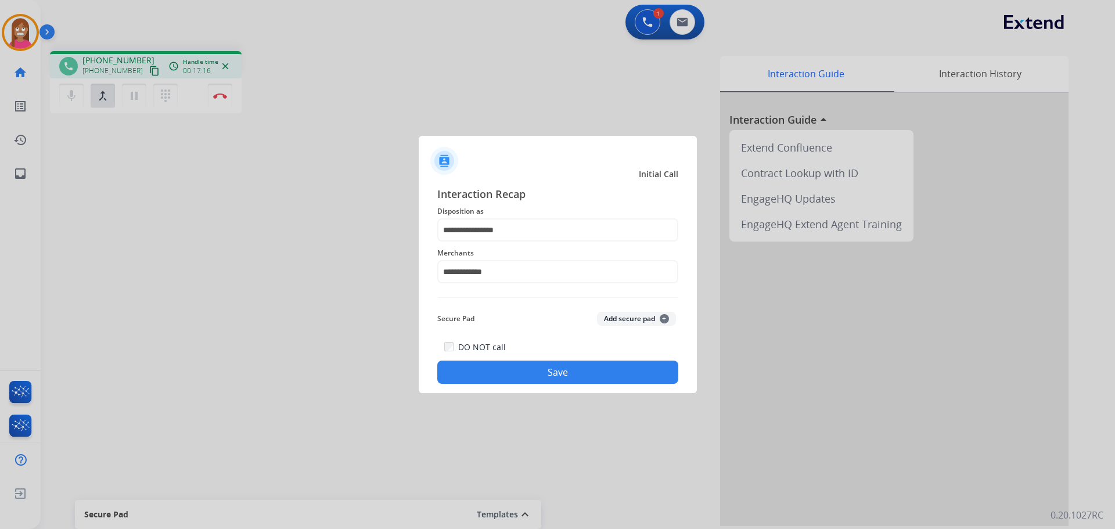
click at [488, 374] on button "Save" at bounding box center [557, 372] width 241 height 23
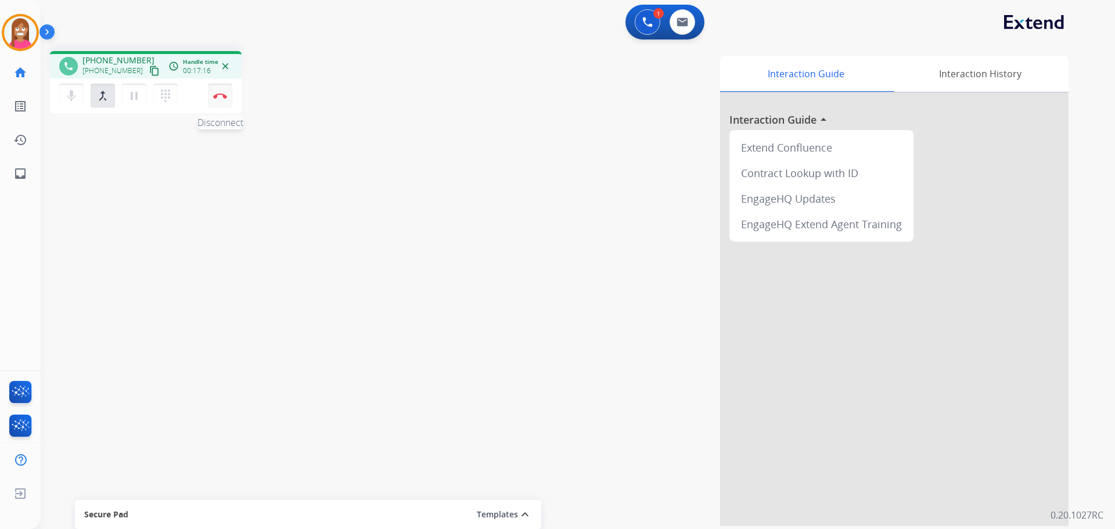
click at [217, 100] on button "Disconnect" at bounding box center [220, 96] width 24 height 24
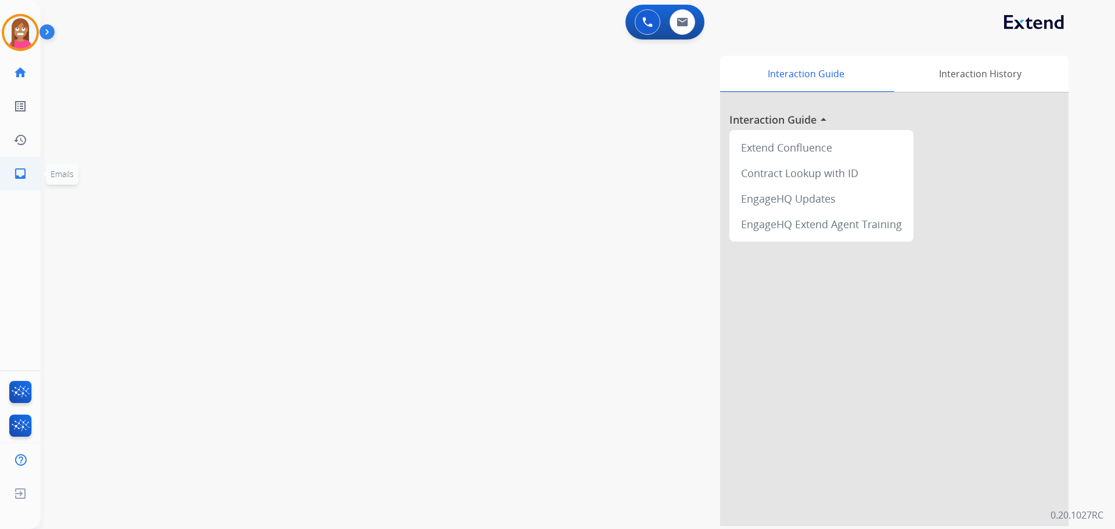
click at [10, 169] on link "inbox Emails" at bounding box center [20, 173] width 33 height 33
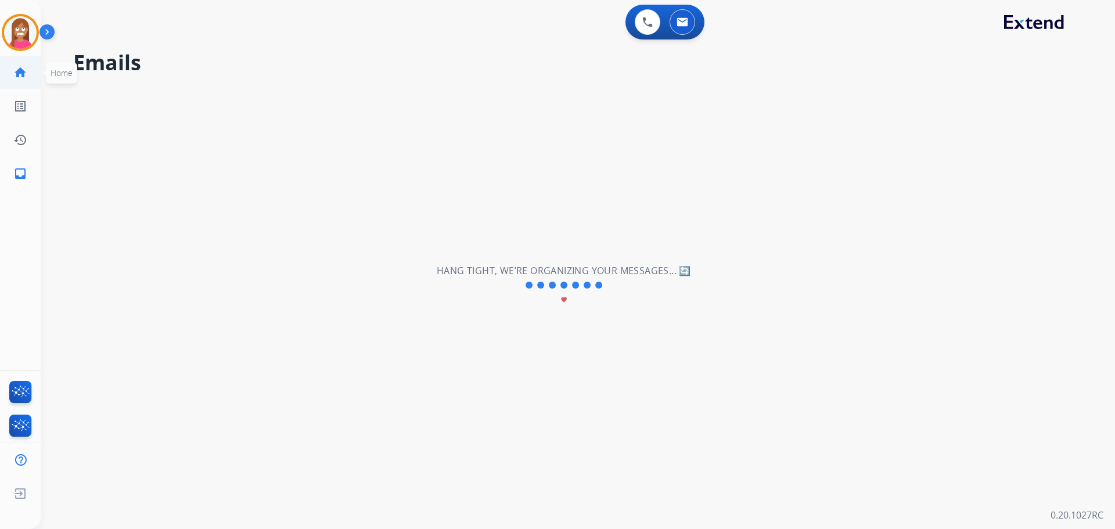
click at [23, 75] on mat-icon "home" at bounding box center [20, 73] width 14 height 14
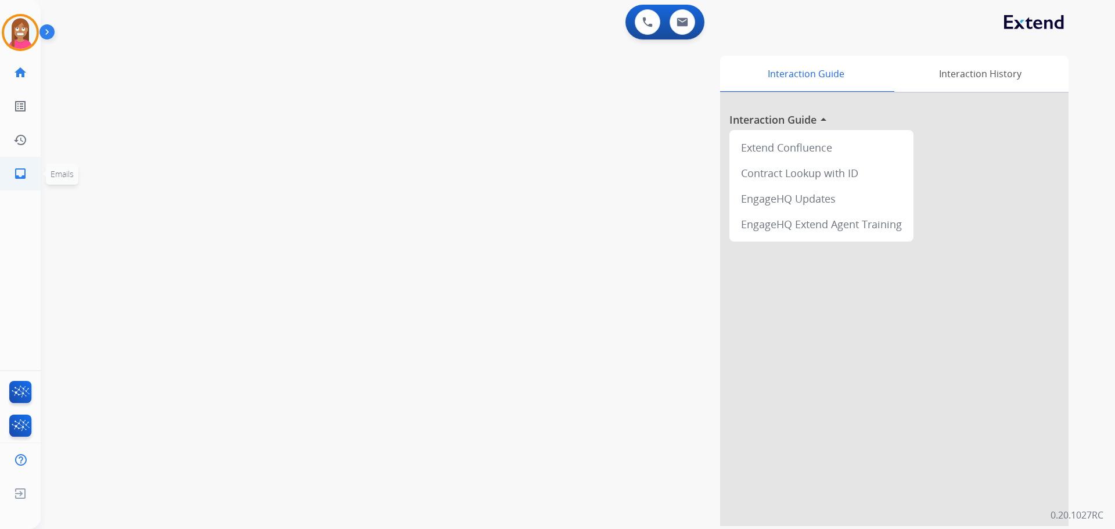
click at [12, 182] on link "inbox Emails" at bounding box center [20, 173] width 33 height 33
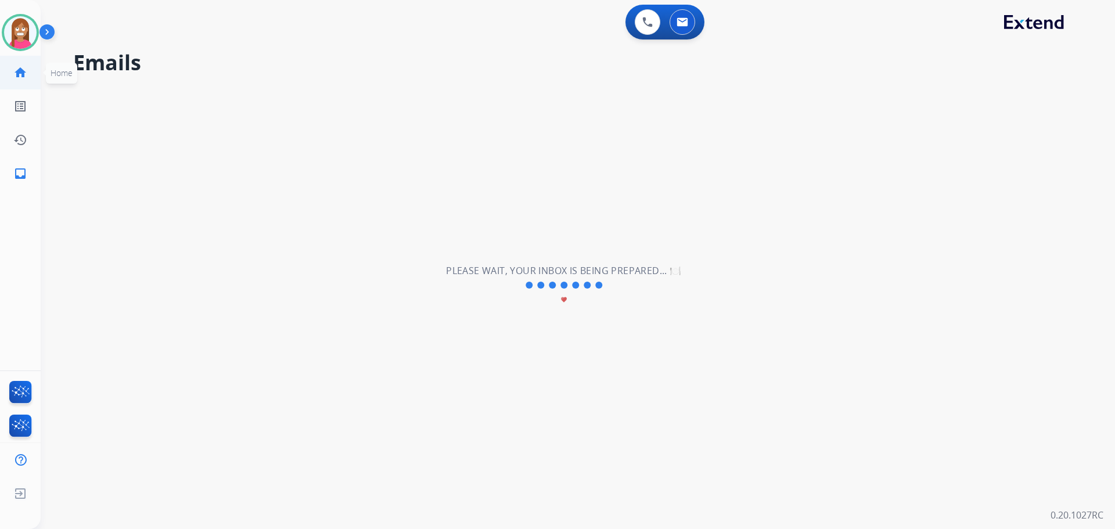
click at [15, 74] on mat-icon "home" at bounding box center [20, 73] width 14 height 14
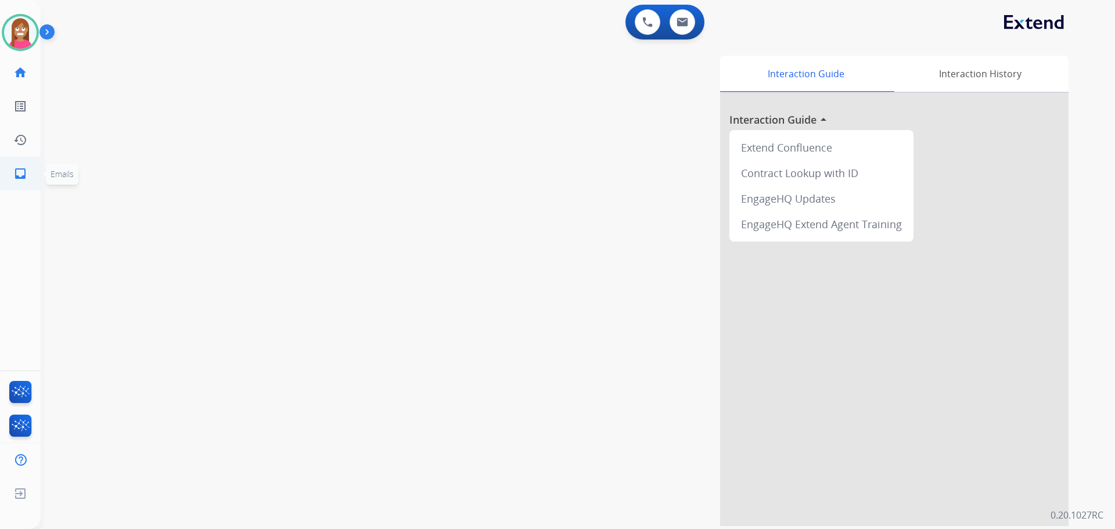
click at [18, 174] on mat-icon "inbox" at bounding box center [20, 174] width 14 height 14
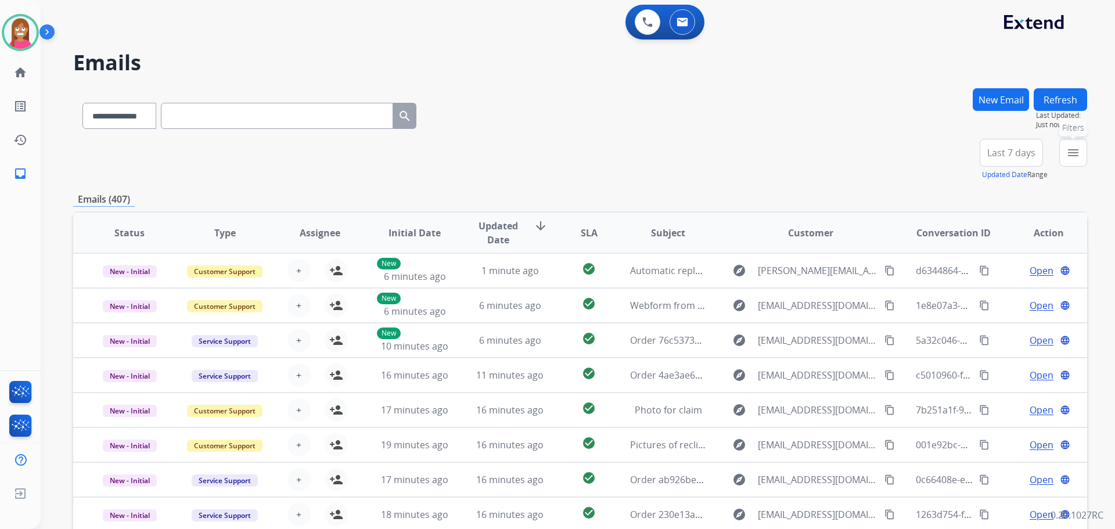
click at [1069, 149] on mat-icon "menu" at bounding box center [1073, 153] width 14 height 14
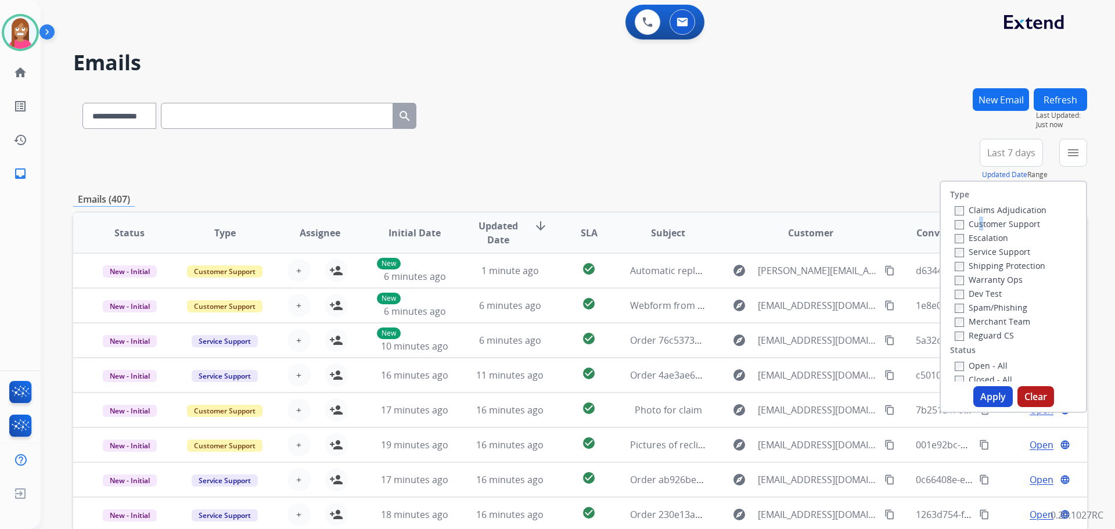
click at [969, 222] on label "Customer Support" at bounding box center [997, 223] width 85 height 11
click at [960, 224] on label "Customer Support" at bounding box center [997, 223] width 85 height 11
click at [966, 267] on label "Shipping Protection" at bounding box center [1000, 265] width 91 height 11
click at [965, 333] on label "Reguard CS" at bounding box center [984, 335] width 59 height 11
click at [965, 369] on label "Open - All" at bounding box center [981, 365] width 53 height 11
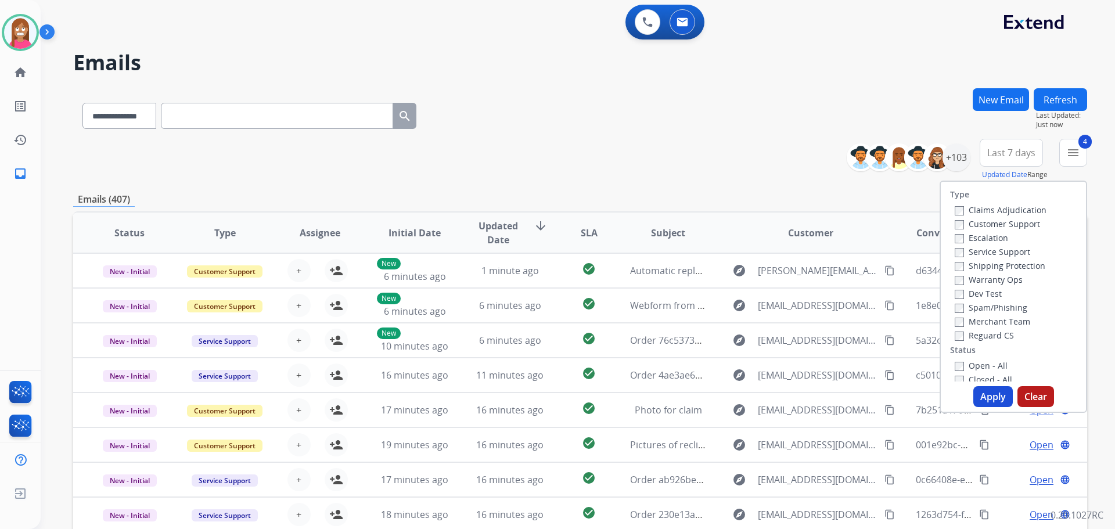
click at [991, 405] on button "Apply" at bounding box center [992, 396] width 39 height 21
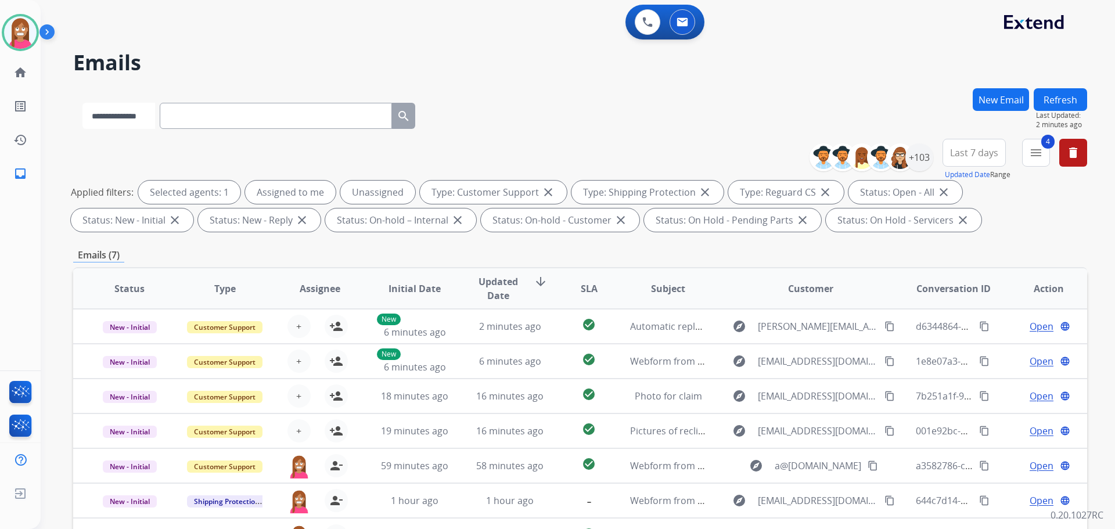
click at [143, 116] on select "**********" at bounding box center [118, 116] width 73 height 26
select select "**********"
click at [82, 103] on select "**********" at bounding box center [118, 116] width 73 height 26
paste input "**********"
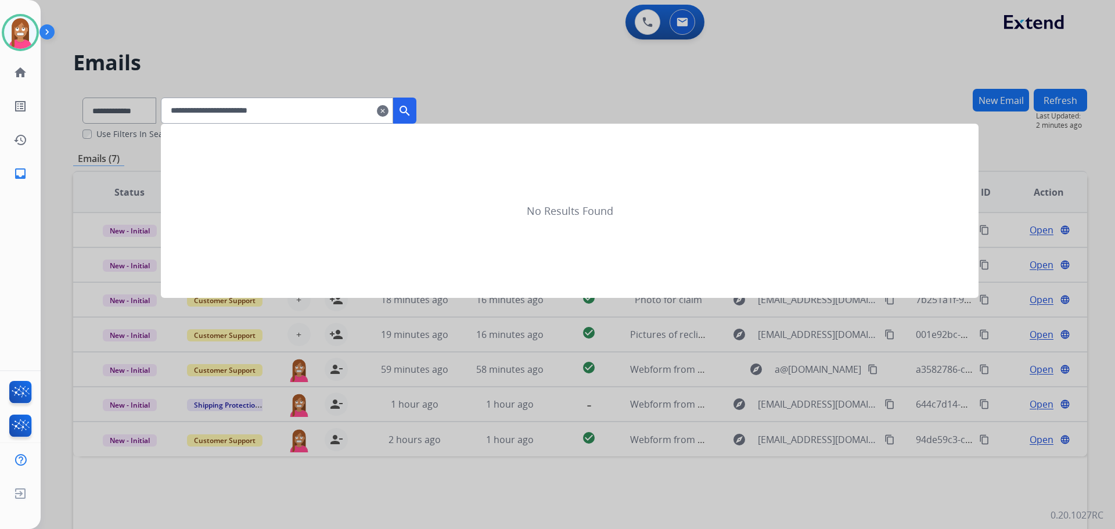
type input "**********"
click at [416, 112] on button "search" at bounding box center [404, 111] width 23 height 26
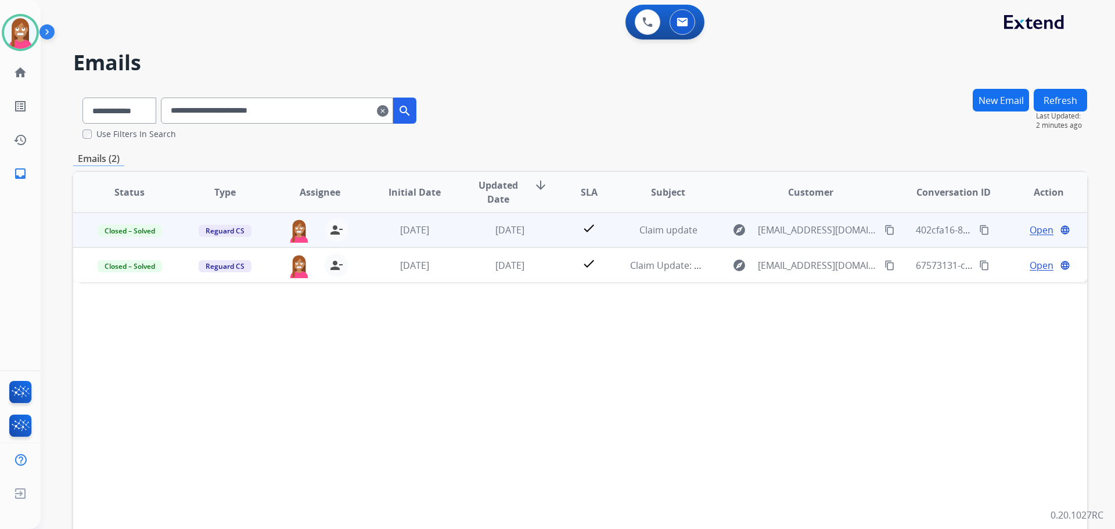
click at [454, 240] on td "[DATE]" at bounding box center [501, 230] width 95 height 35
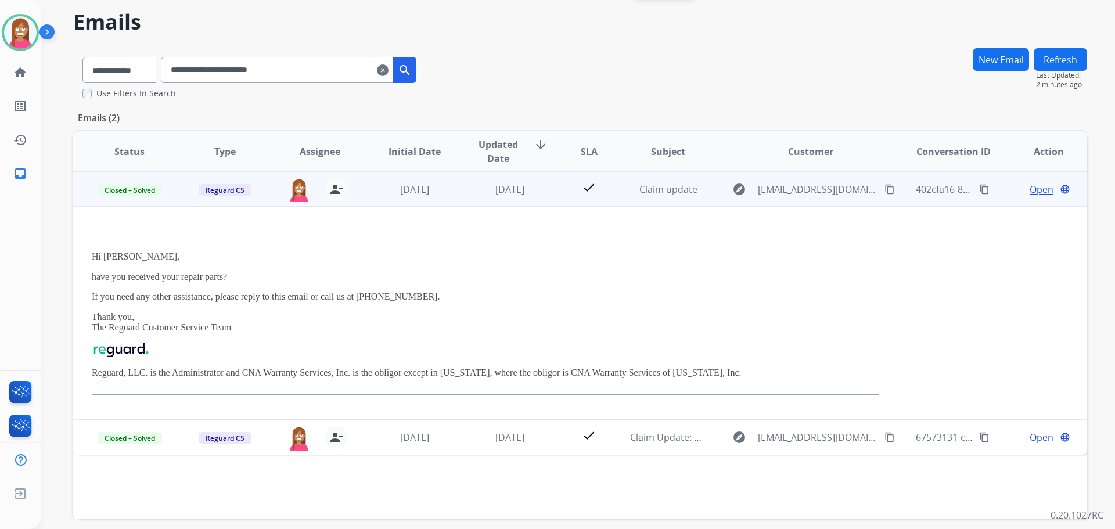
scroll to position [58, 0]
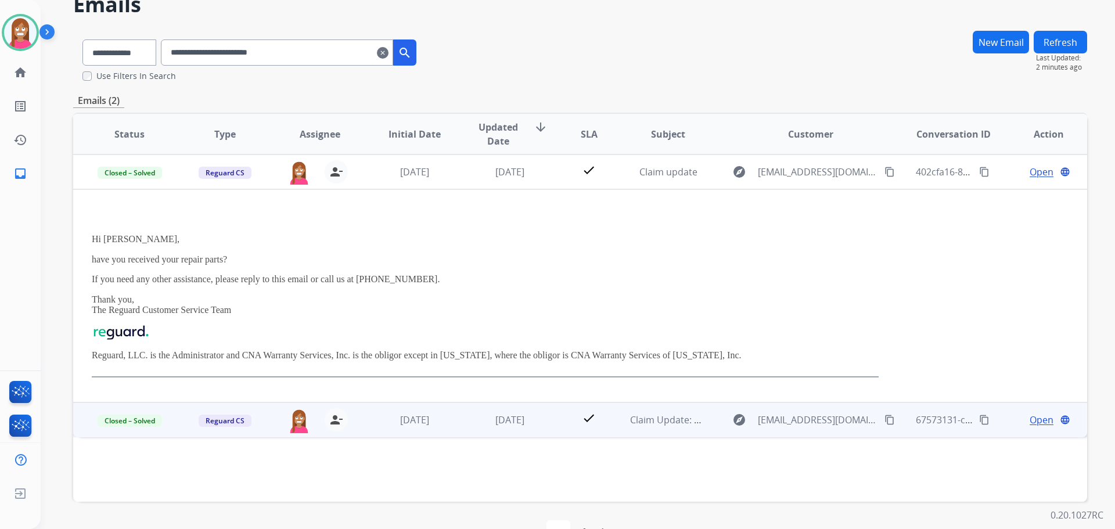
click at [459, 429] on td "[DATE]" at bounding box center [501, 419] width 95 height 35
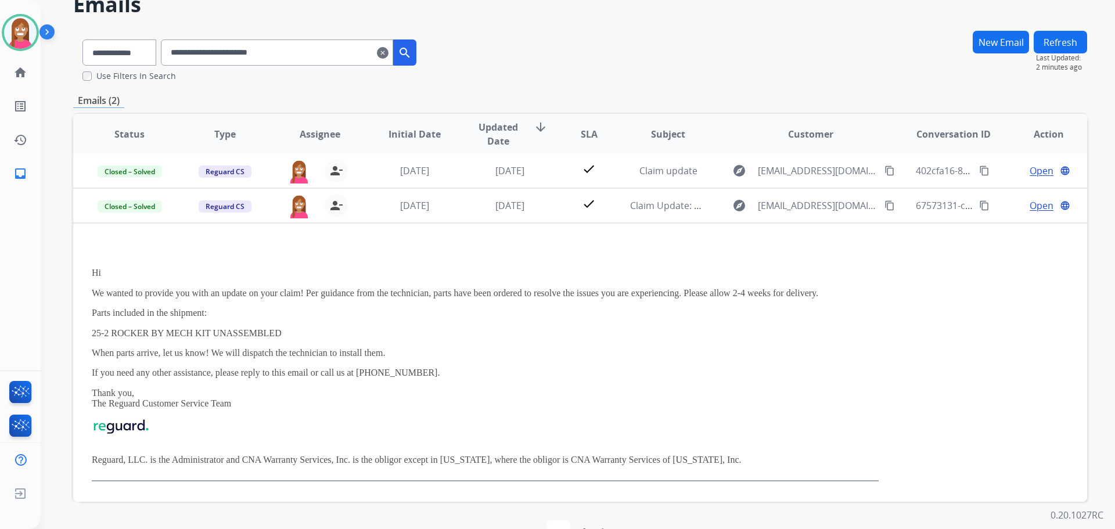
scroll to position [0, 0]
click at [17, 30] on img at bounding box center [20, 32] width 33 height 33
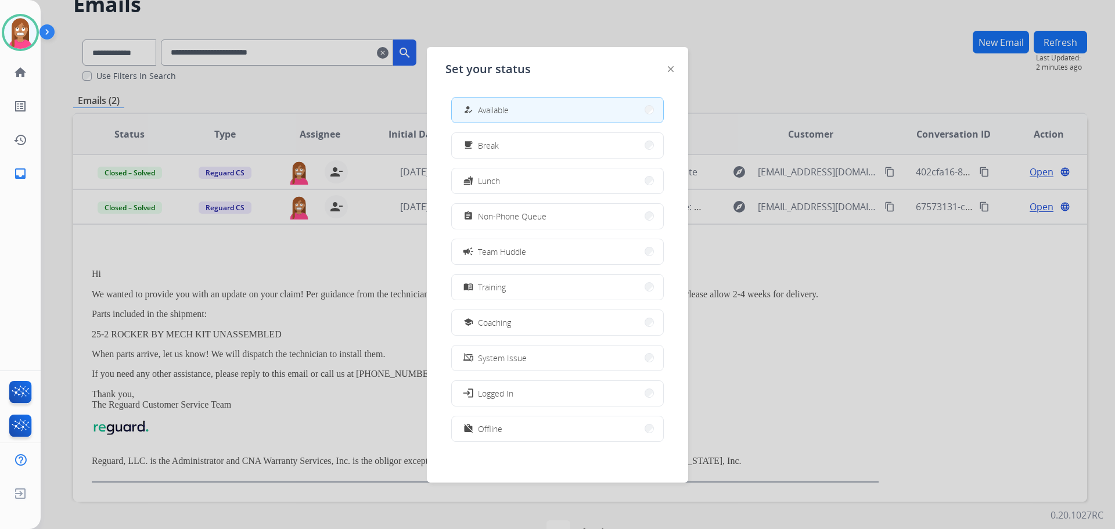
drag, startPoint x: 513, startPoint y: 320, endPoint x: 1112, endPoint y: 319, distance: 598.8
click at [514, 320] on button "school Coaching" at bounding box center [557, 322] width 211 height 25
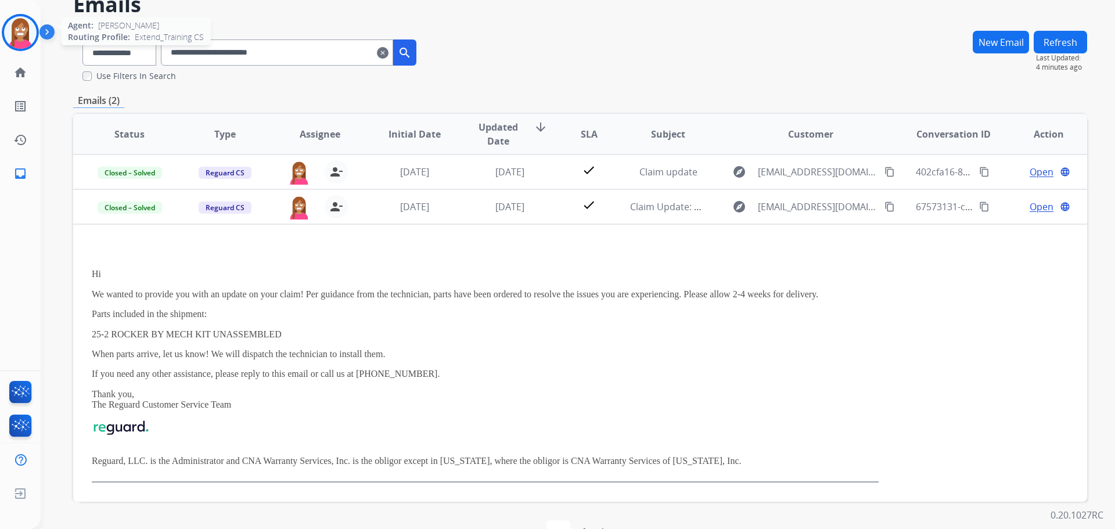
click at [13, 42] on img at bounding box center [20, 32] width 33 height 33
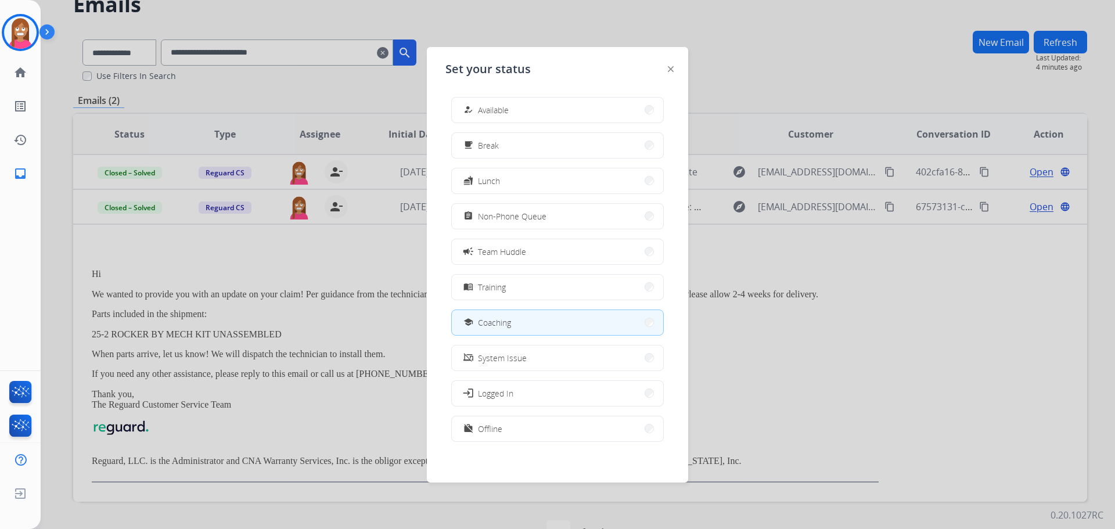
click at [517, 114] on button "how_to_reg Available" at bounding box center [557, 110] width 211 height 25
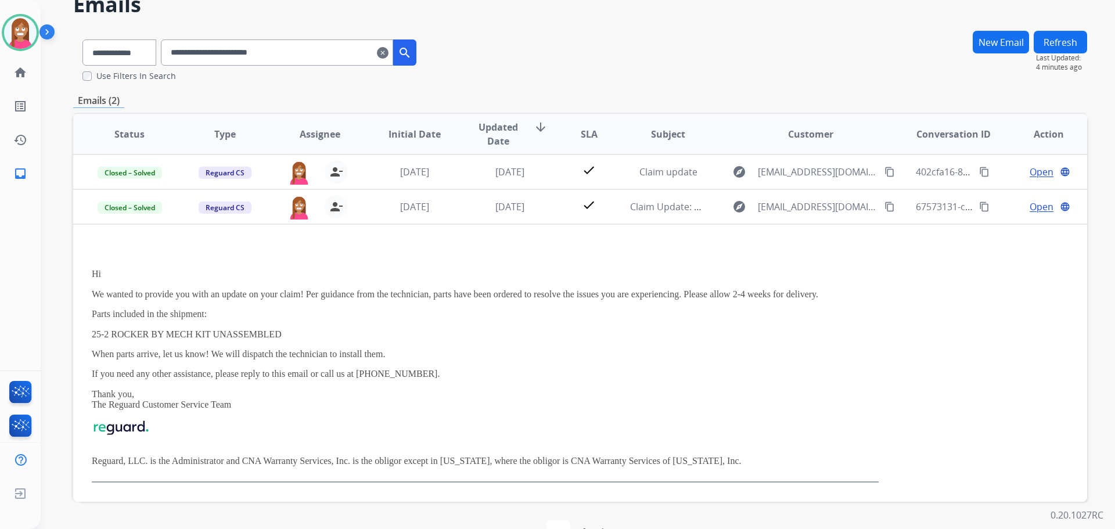
click at [389, 51] on mat-icon "clear" at bounding box center [383, 53] width 12 height 14
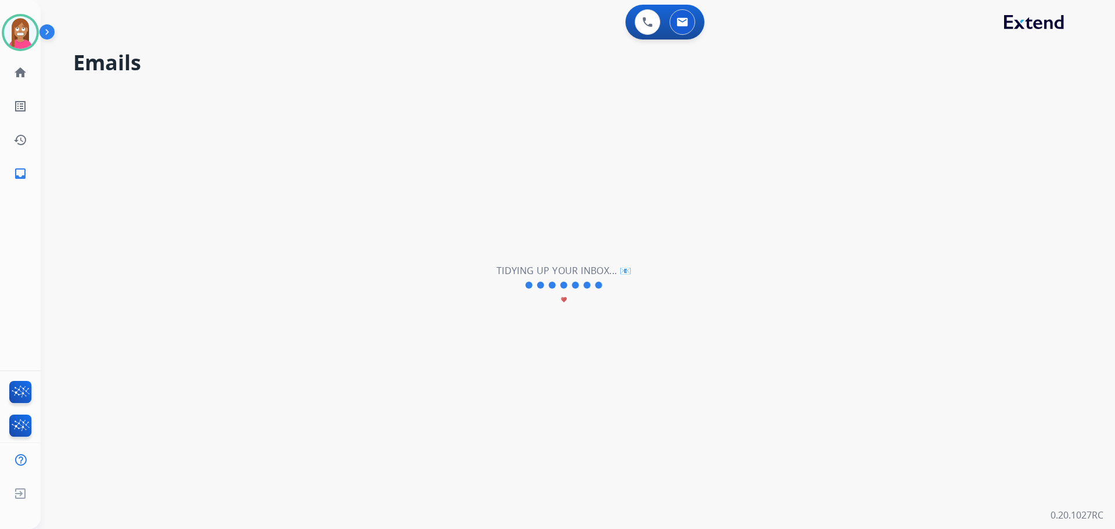
select select "**********"
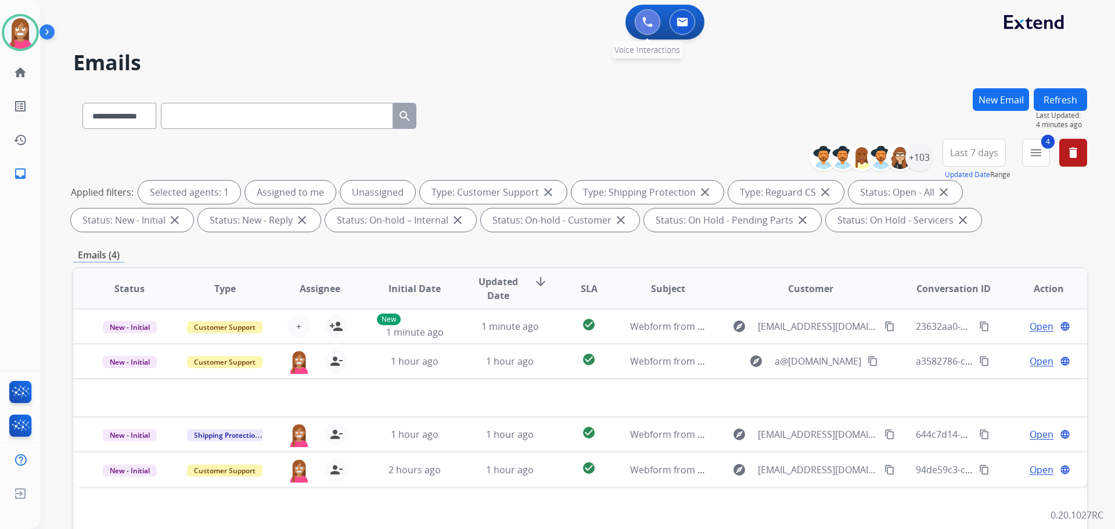
click at [646, 23] on img at bounding box center [647, 22] width 10 height 10
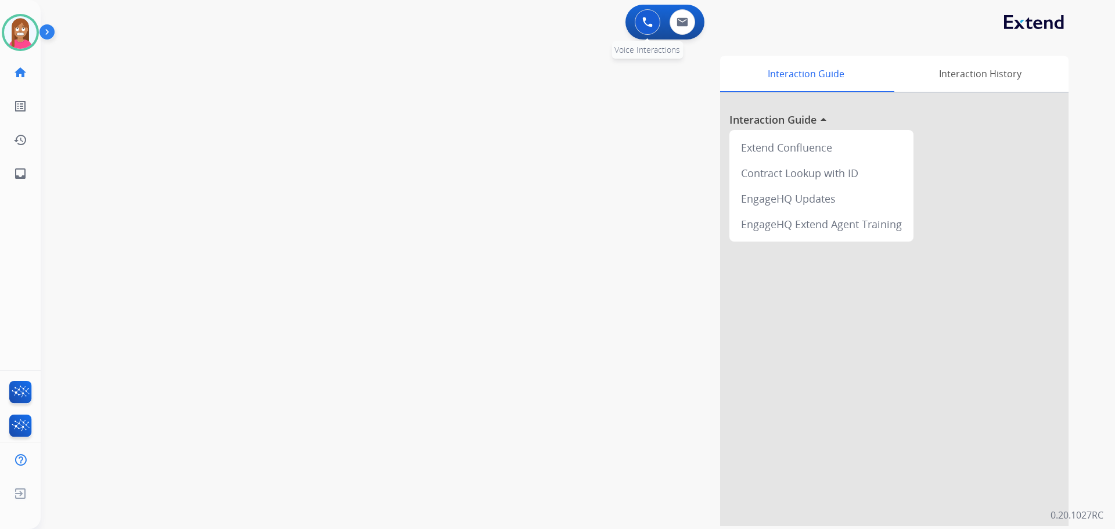
click at [651, 20] on img at bounding box center [647, 22] width 10 height 10
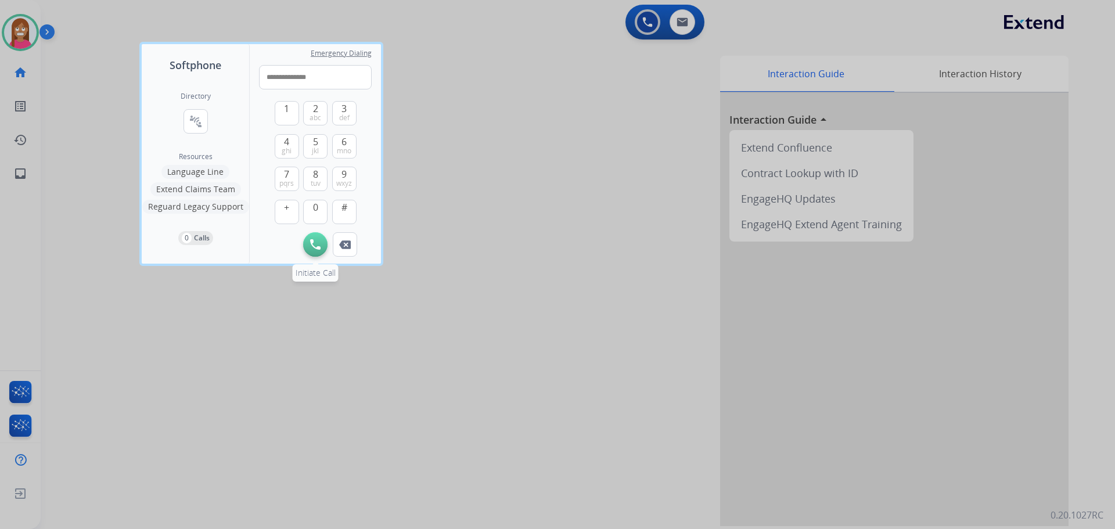
type input "**********"
click at [317, 243] on img at bounding box center [315, 244] width 10 height 10
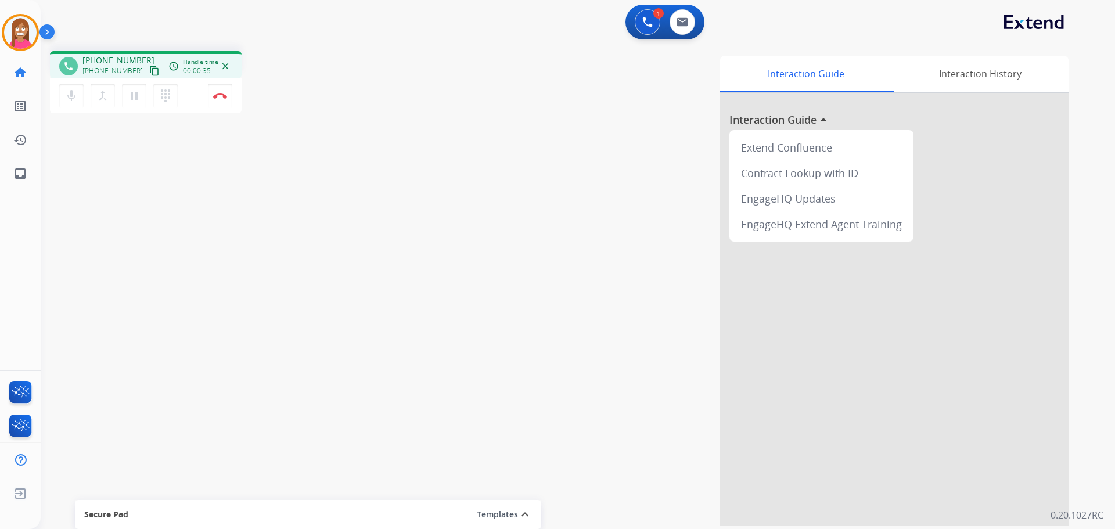
click at [213, 112] on div "mic Mute merge_type Bridge pause Hold dialpad Dialpad Disconnect" at bounding box center [146, 95] width 192 height 35
click at [220, 103] on button "Disconnect" at bounding box center [220, 96] width 24 height 24
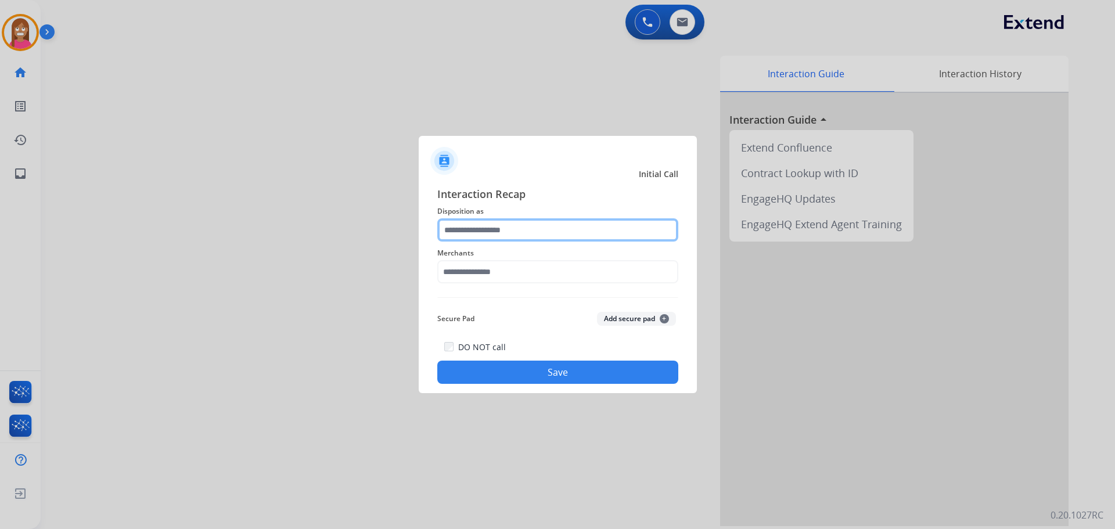
click at [468, 230] on input "text" at bounding box center [557, 229] width 241 height 23
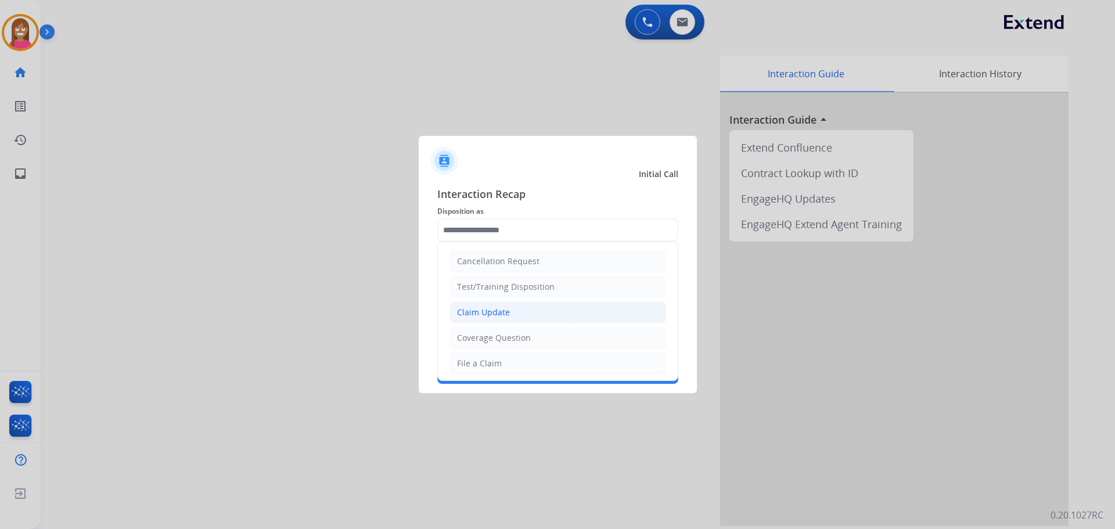
click at [494, 304] on li "Claim Update" at bounding box center [558, 312] width 217 height 22
type input "**********"
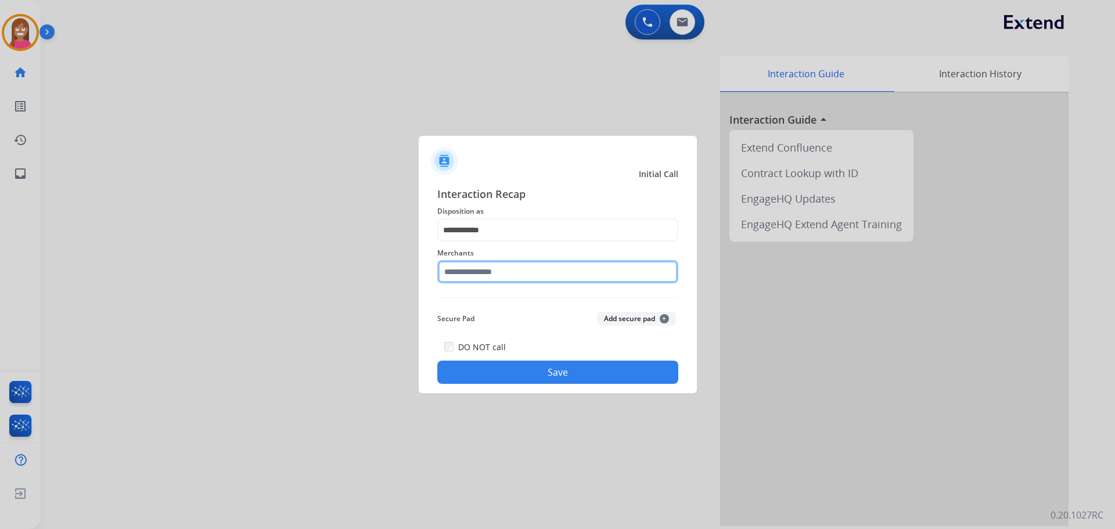
click at [473, 269] on input "text" at bounding box center [557, 271] width 241 height 23
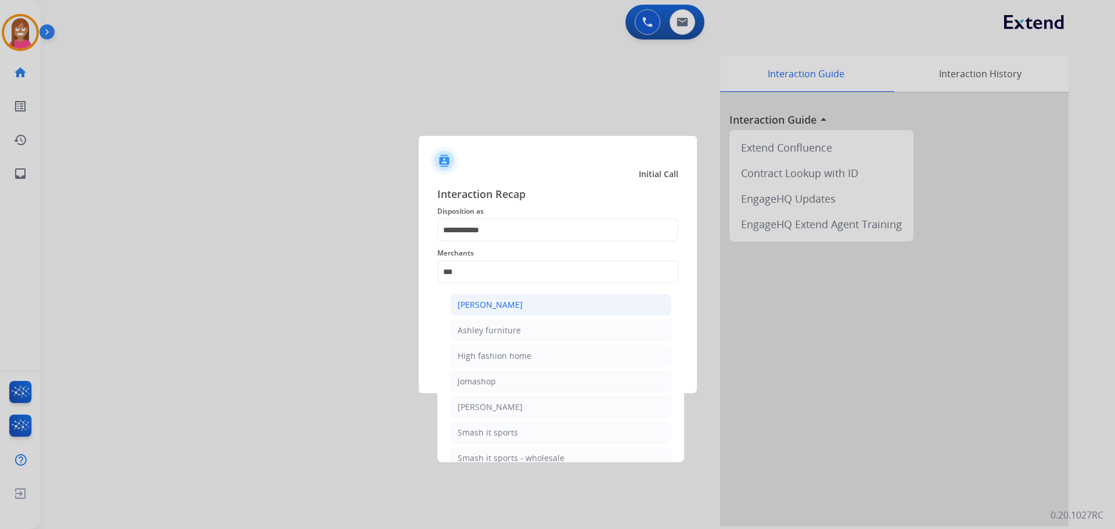
click at [484, 296] on li "[PERSON_NAME]" at bounding box center [560, 305] width 221 height 22
type input "**********"
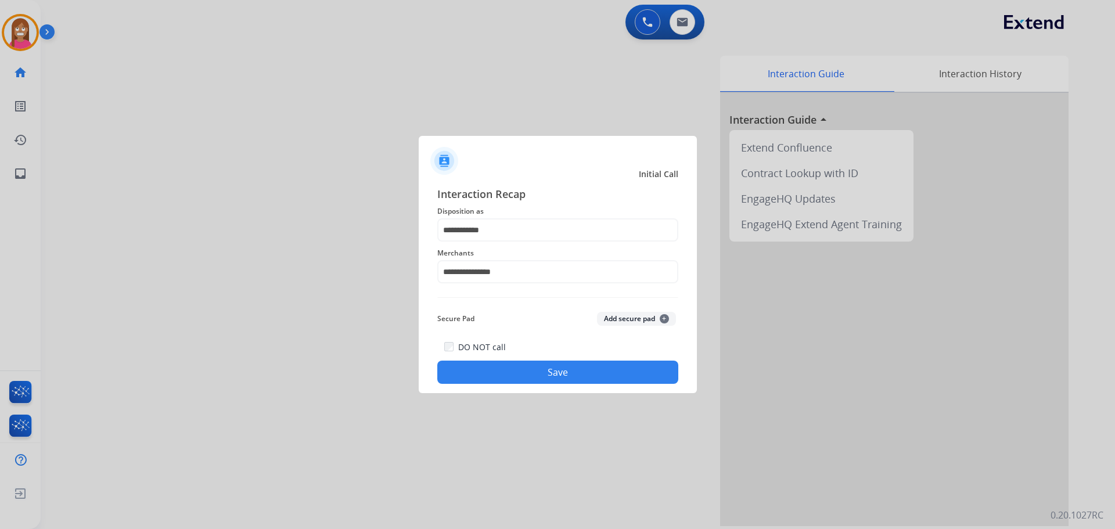
click at [502, 363] on button "Save" at bounding box center [557, 372] width 241 height 23
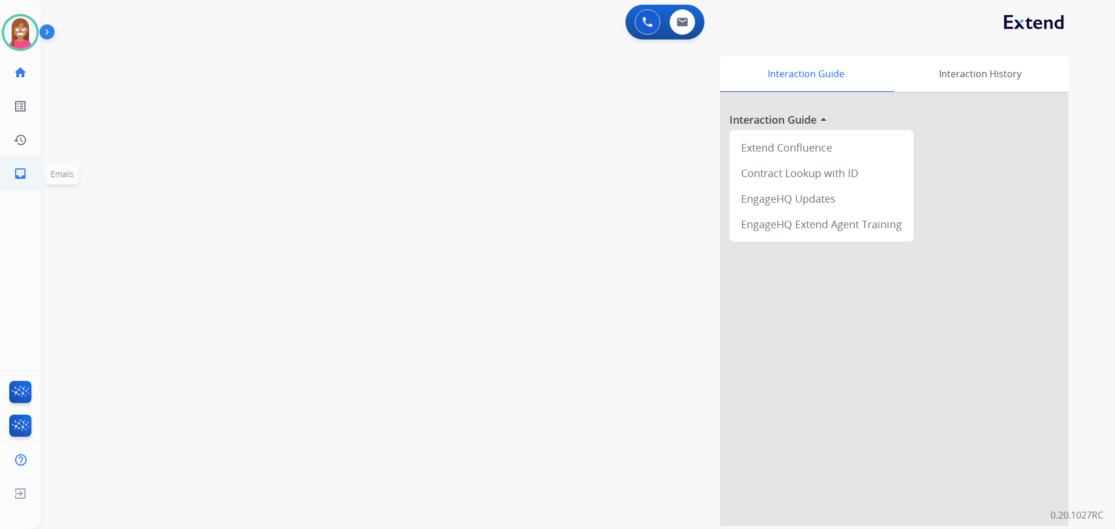
click at [9, 169] on link "inbox Emails" at bounding box center [20, 173] width 33 height 33
select select "**********"
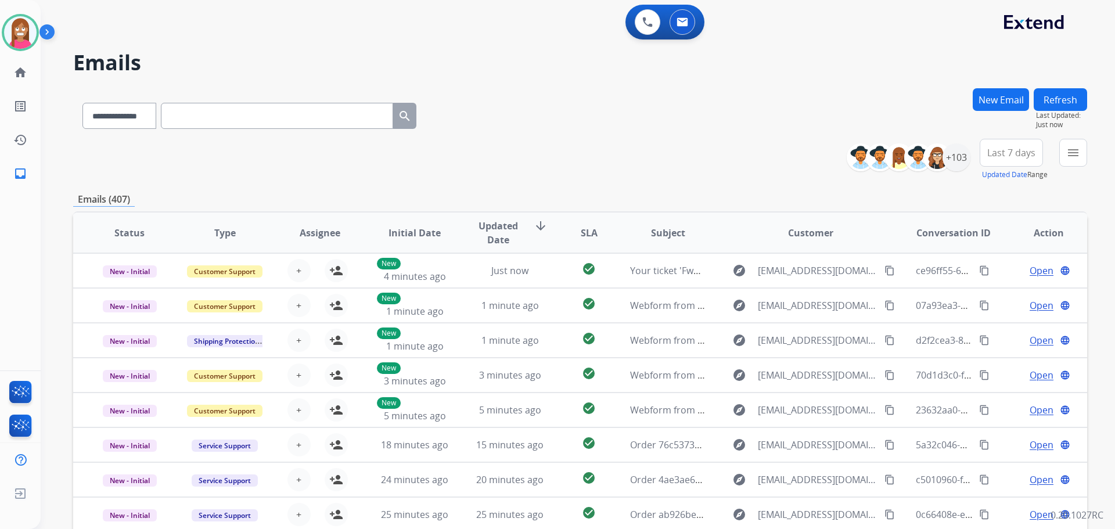
click at [988, 98] on button "New Email" at bounding box center [1001, 99] width 56 height 23
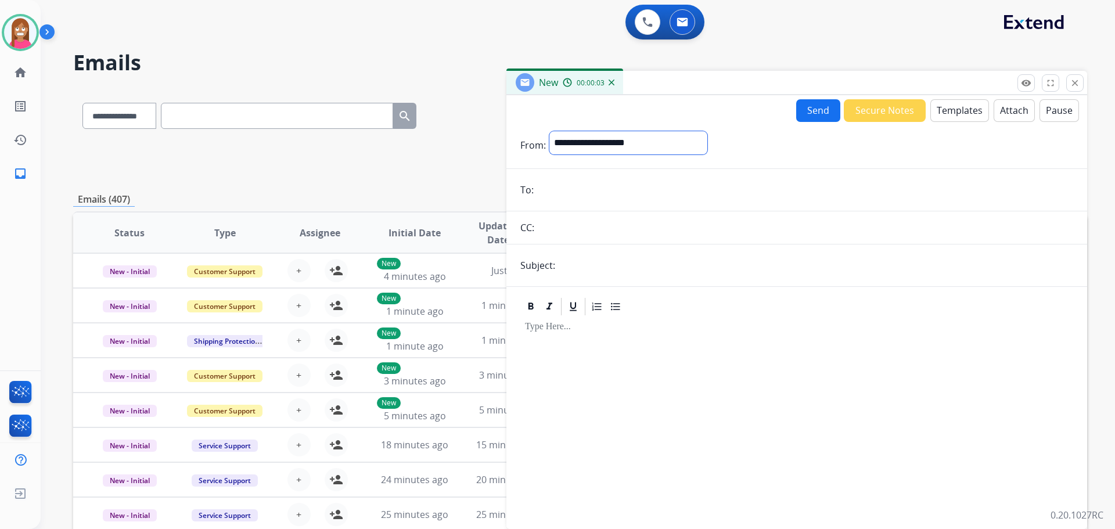
click at [582, 145] on select "**********" at bounding box center [628, 142] width 158 height 23
select select "**********"
click at [549, 131] on select "**********" at bounding box center [628, 142] width 158 height 23
click at [570, 262] on input "text" at bounding box center [816, 266] width 515 height 23
paste input "**********"
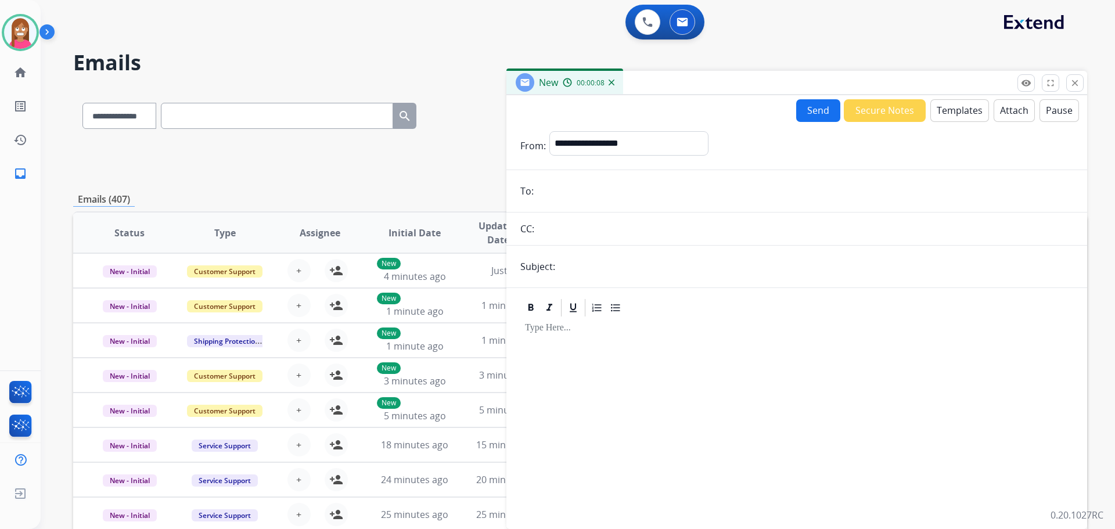
type input "**********"
drag, startPoint x: 713, startPoint y: 264, endPoint x: 535, endPoint y: 271, distance: 177.3
click at [535, 270] on div "**********" at bounding box center [796, 266] width 581 height 23
type input "**********"
click at [193, 120] on input "text" at bounding box center [277, 116] width 232 height 26
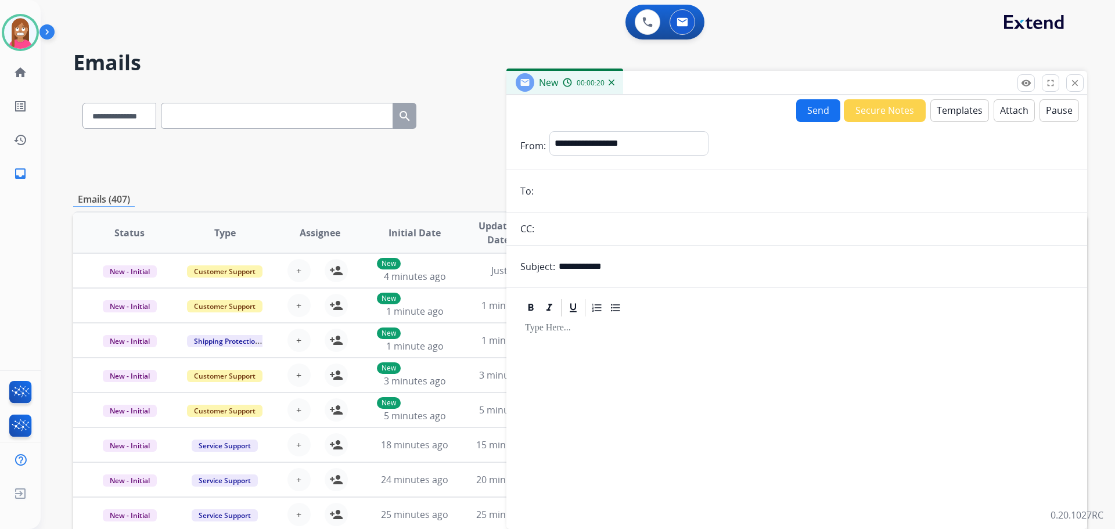
paste input "**********"
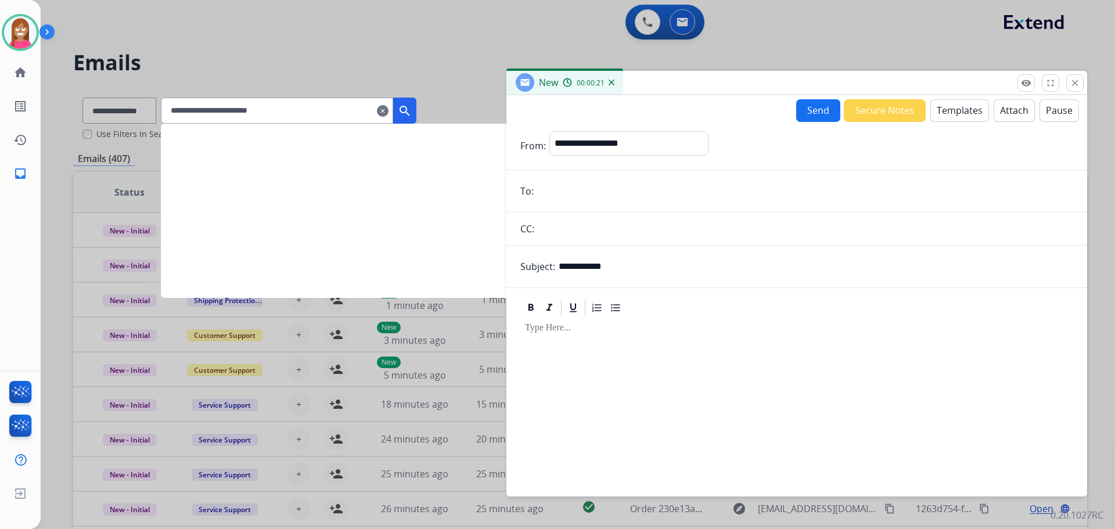
type input "**********"
click at [127, 109] on div at bounding box center [557, 264] width 1115 height 529
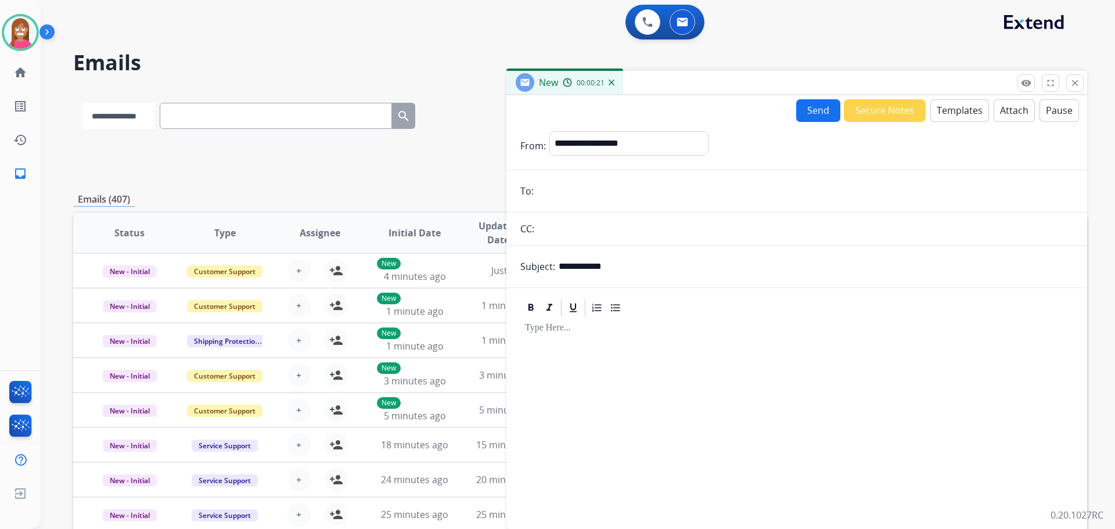
click at [128, 112] on select "**********" at bounding box center [118, 116] width 73 height 26
select select "**********"
click at [82, 103] on select "**********" at bounding box center [118, 116] width 73 height 26
paste input "**********"
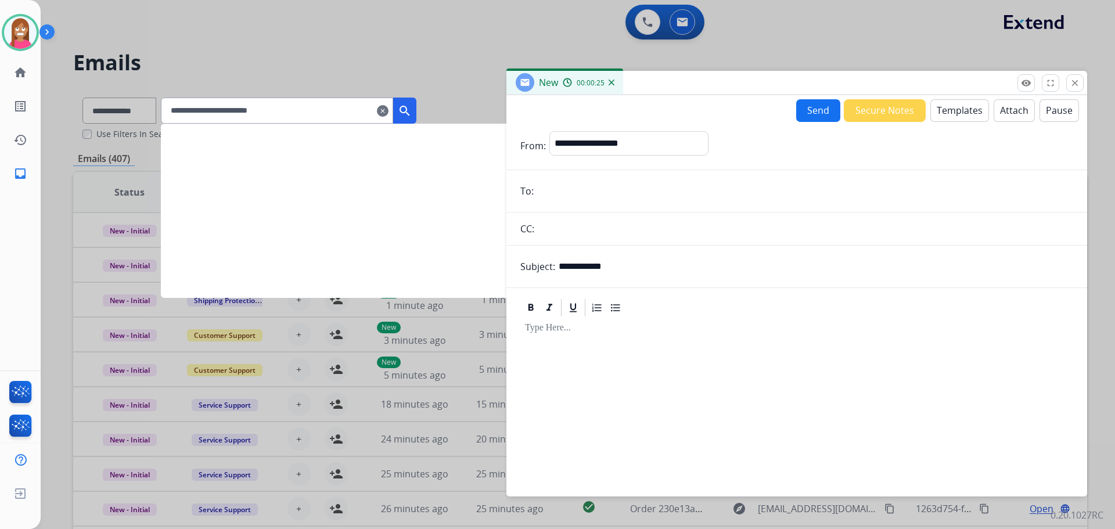
type input "**********"
click at [412, 110] on mat-icon "search" at bounding box center [405, 111] width 14 height 14
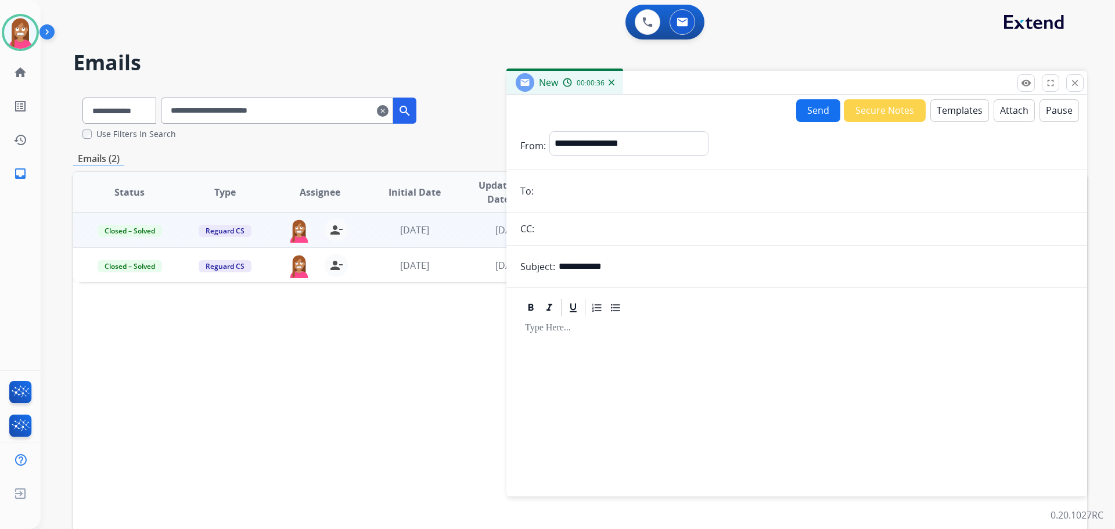
click at [379, 240] on td "[DATE]" at bounding box center [405, 230] width 95 height 35
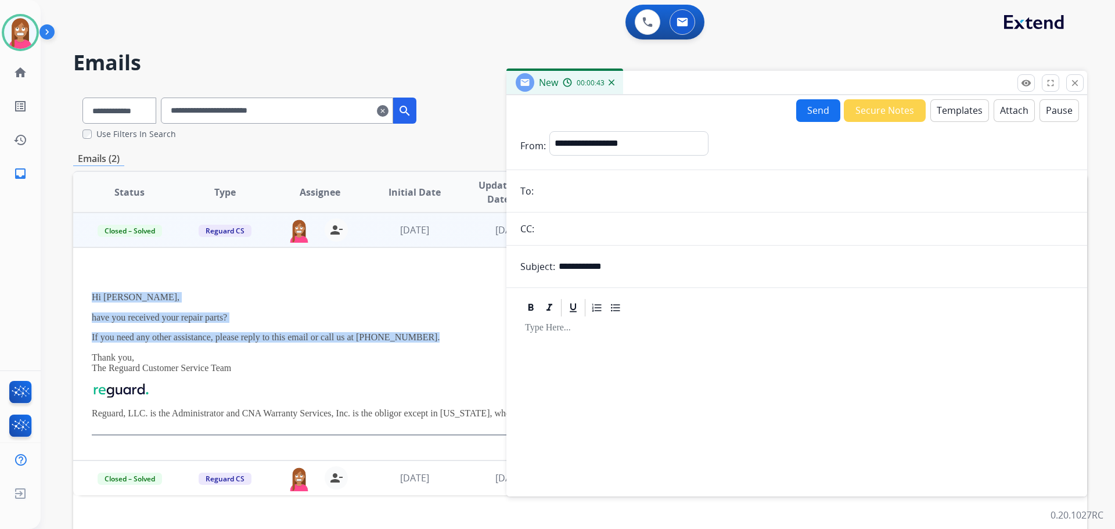
drag, startPoint x: 91, startPoint y: 296, endPoint x: 416, endPoint y: 339, distance: 328.7
click at [416, 339] on td "Hi [PERSON_NAME], have you received your repair parts? If you need any other as…" at bounding box center [485, 353] width 824 height 213
copy div "Hi [PERSON_NAME], have you received your repair parts? If you need any other as…"
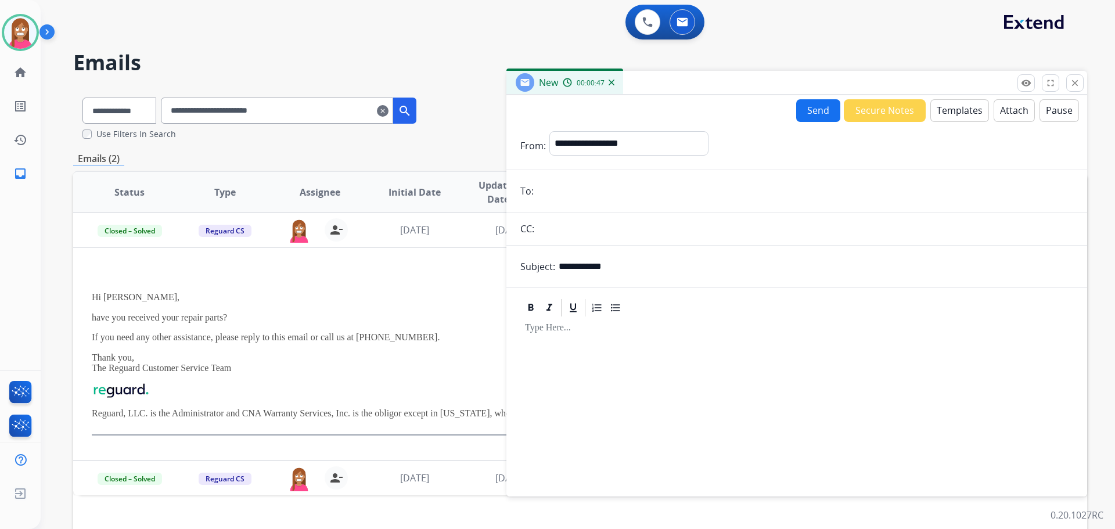
drag, startPoint x: 574, startPoint y: 347, endPoint x: 946, endPoint y: 108, distance: 441.7
click at [946, 108] on button "Templates" at bounding box center [959, 110] width 59 height 23
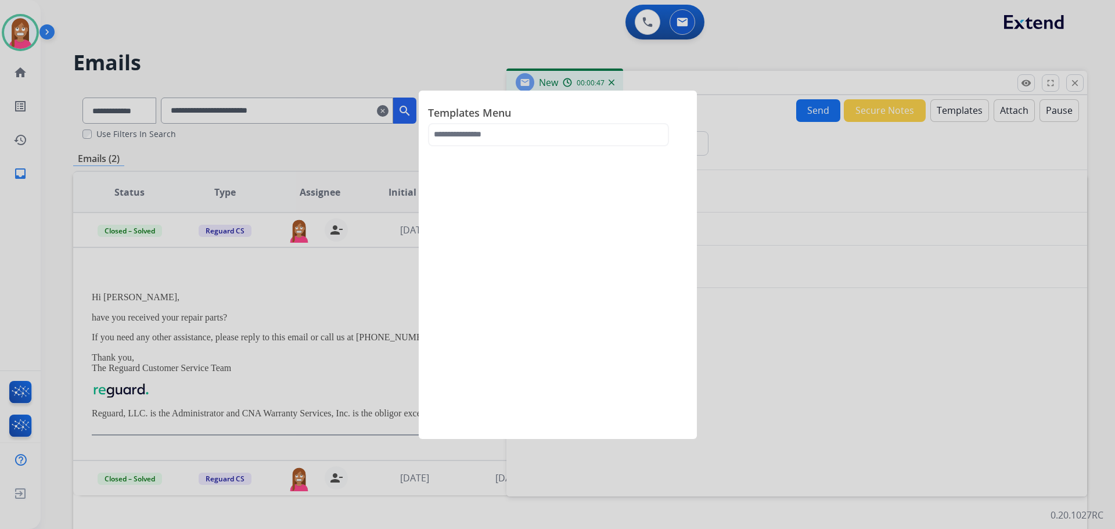
click at [946, 112] on div at bounding box center [557, 264] width 1115 height 529
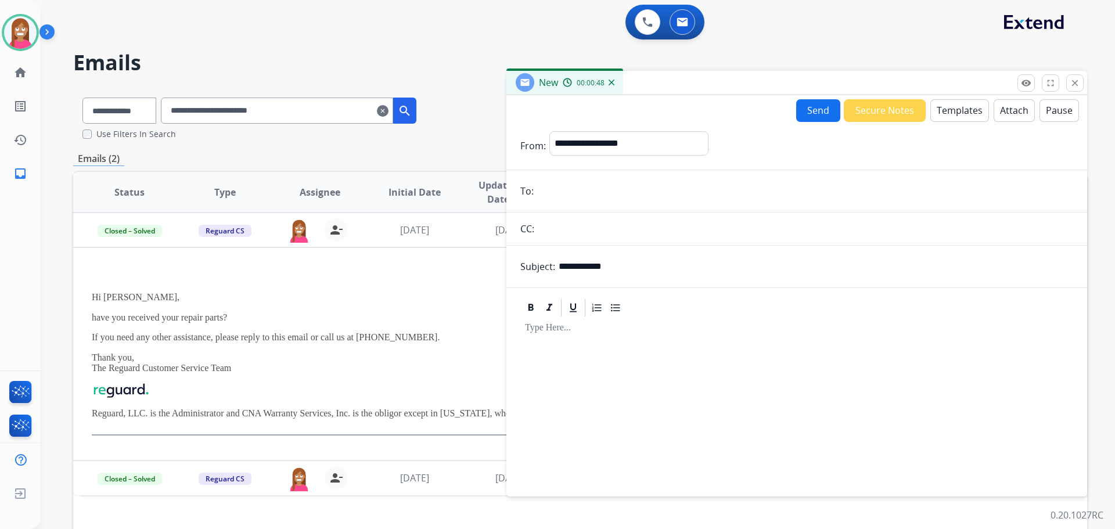
click at [934, 114] on div "**********" at bounding box center [557, 264] width 1115 height 529
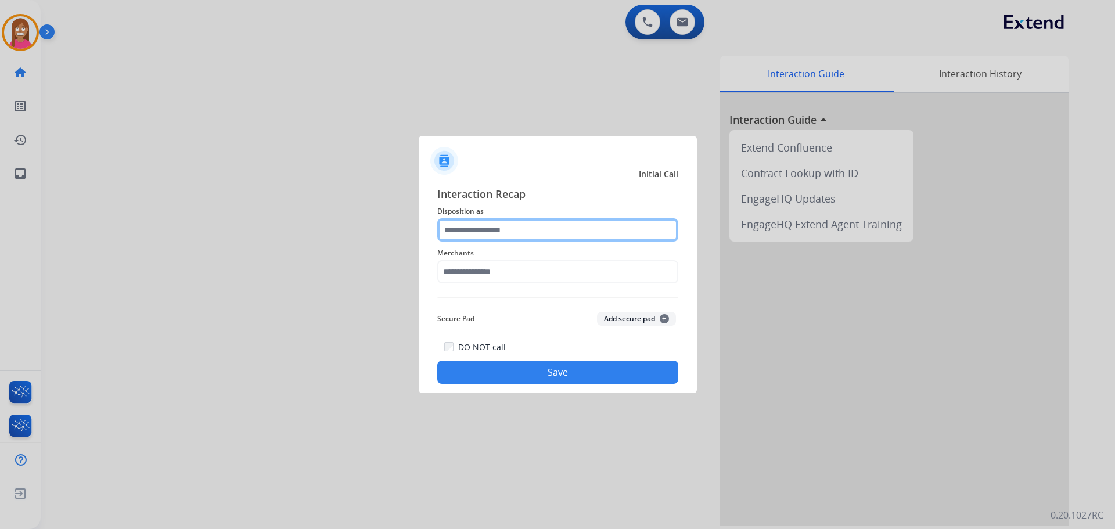
click at [468, 231] on input "text" at bounding box center [557, 229] width 241 height 23
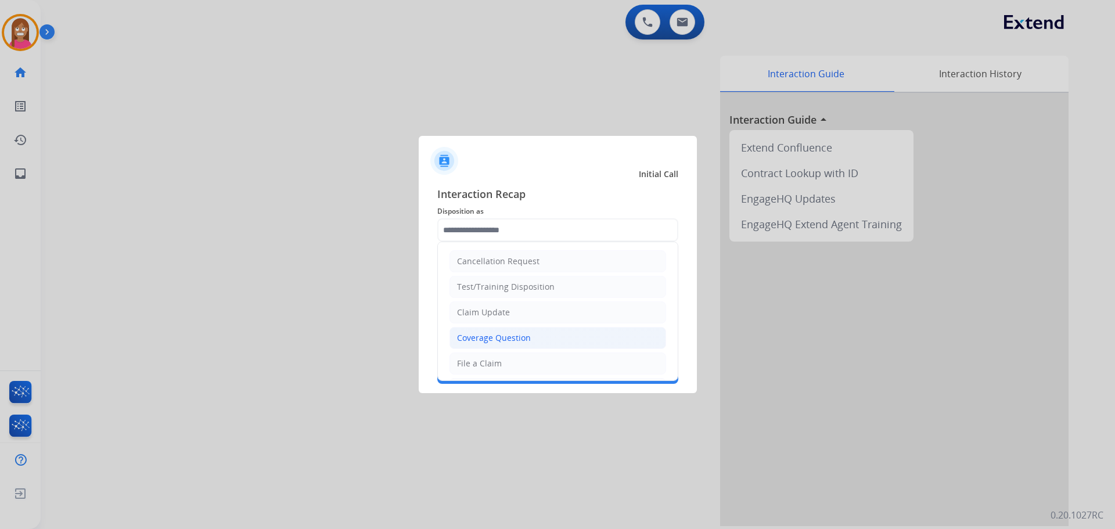
click at [487, 332] on li "Coverage Question" at bounding box center [558, 338] width 217 height 22
type input "**********"
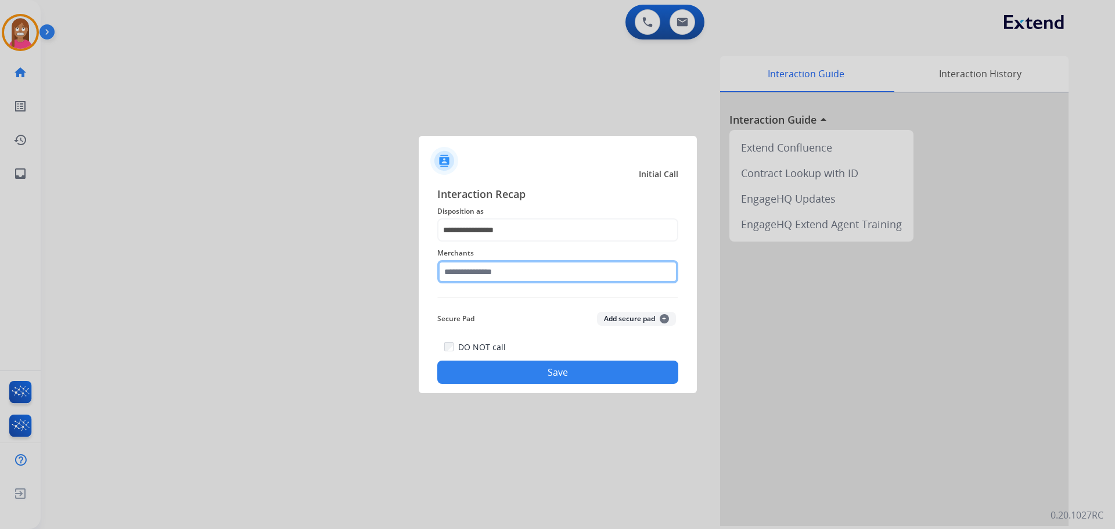
click at [463, 280] on input "text" at bounding box center [557, 271] width 241 height 23
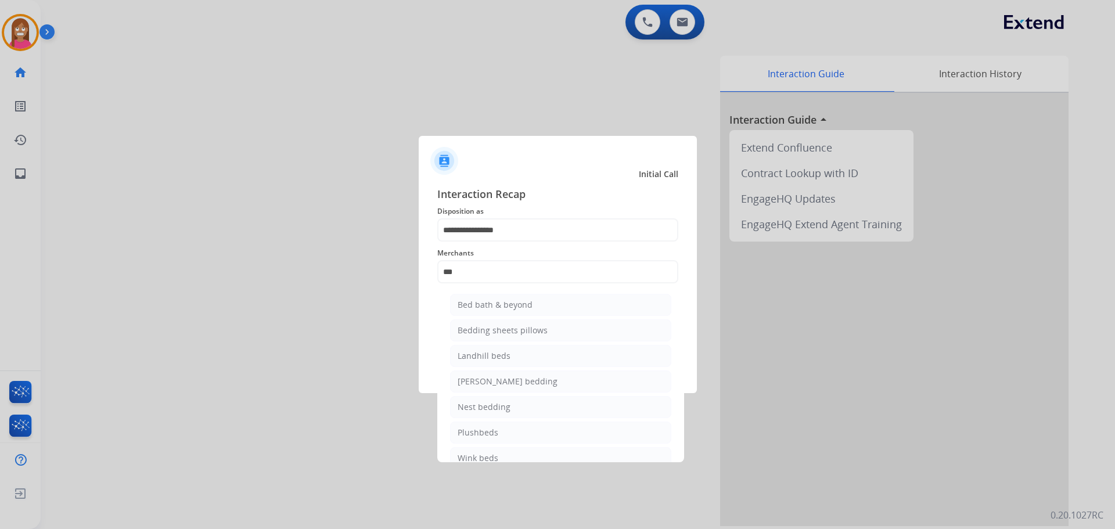
click at [488, 299] on li "Bed bath & beyond" at bounding box center [560, 305] width 221 height 22
type input "**********"
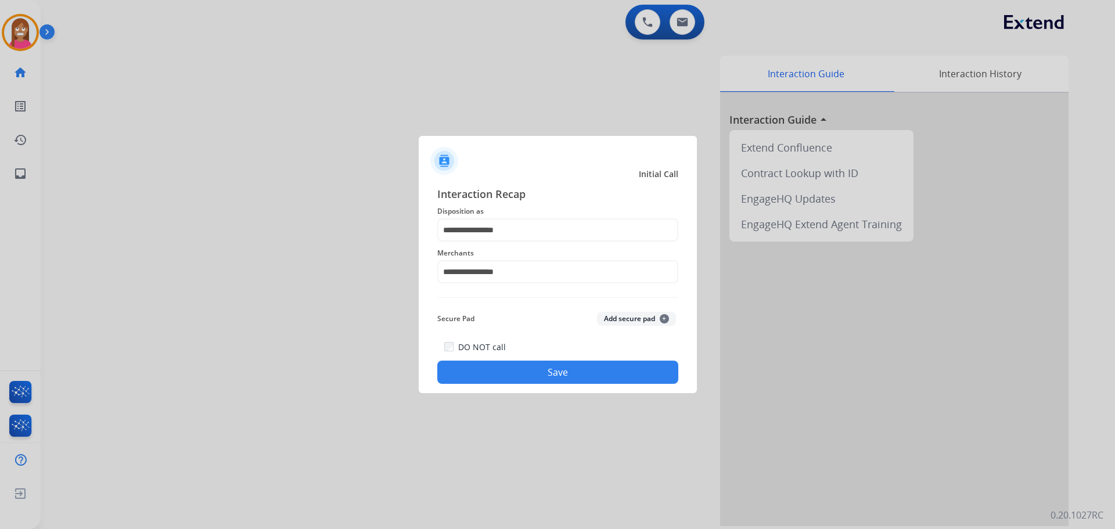
click at [577, 377] on button "Save" at bounding box center [557, 372] width 241 height 23
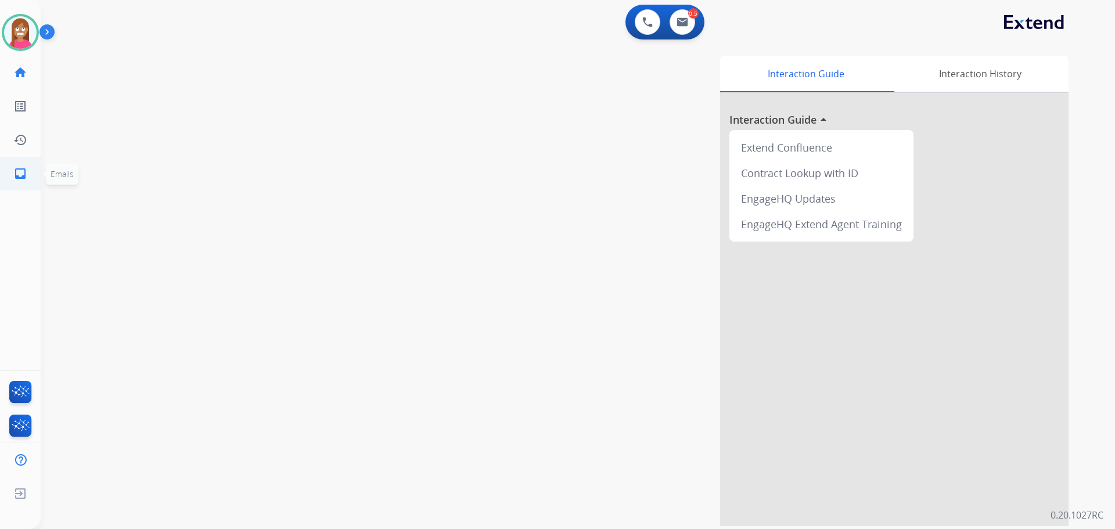
click at [12, 179] on link "inbox Emails" at bounding box center [20, 173] width 33 height 33
select select "**********"
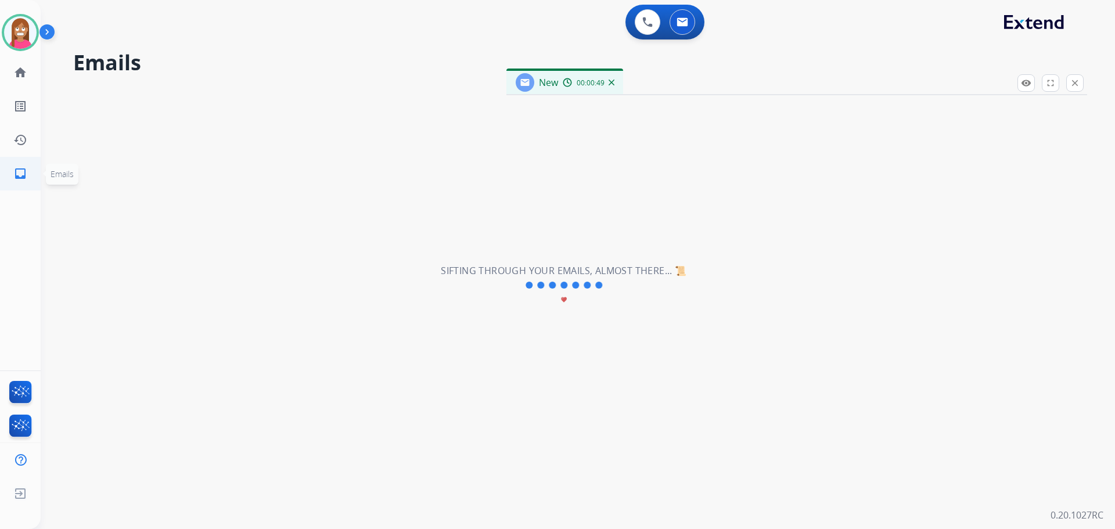
select select "**********"
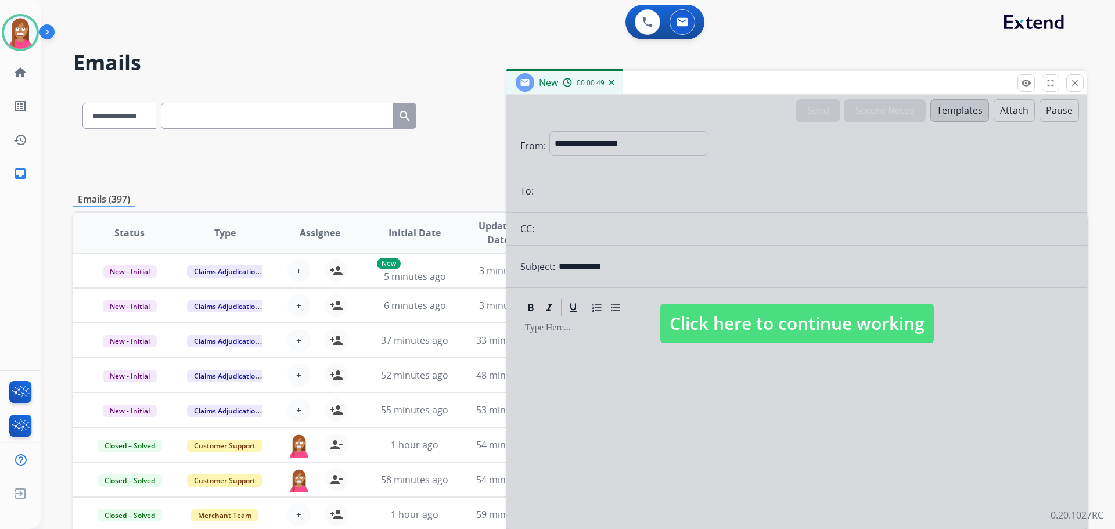
click at [816, 332] on span "Click here to continue working" at bounding box center [797, 323] width 274 height 39
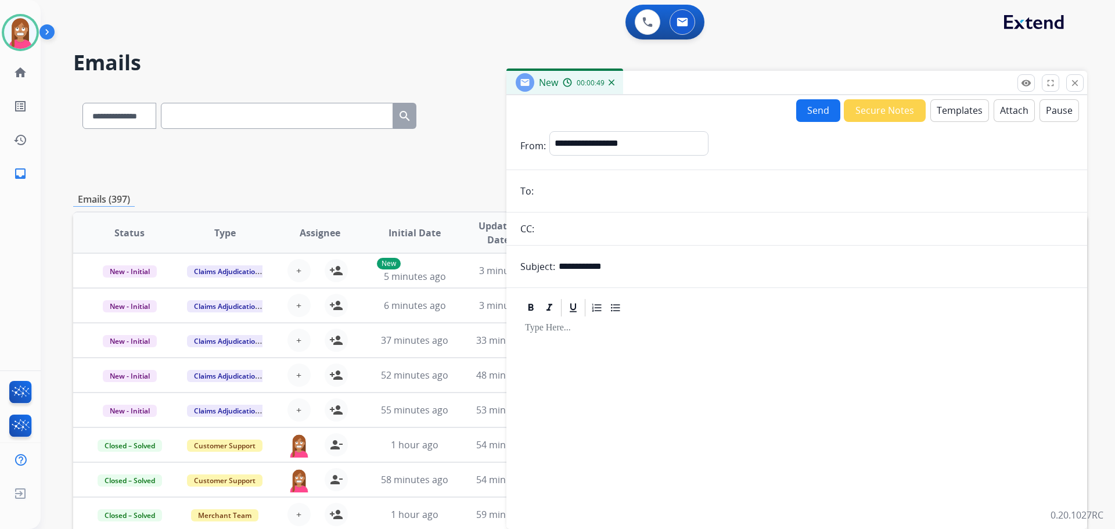
click at [951, 113] on button "Templates" at bounding box center [959, 110] width 59 height 23
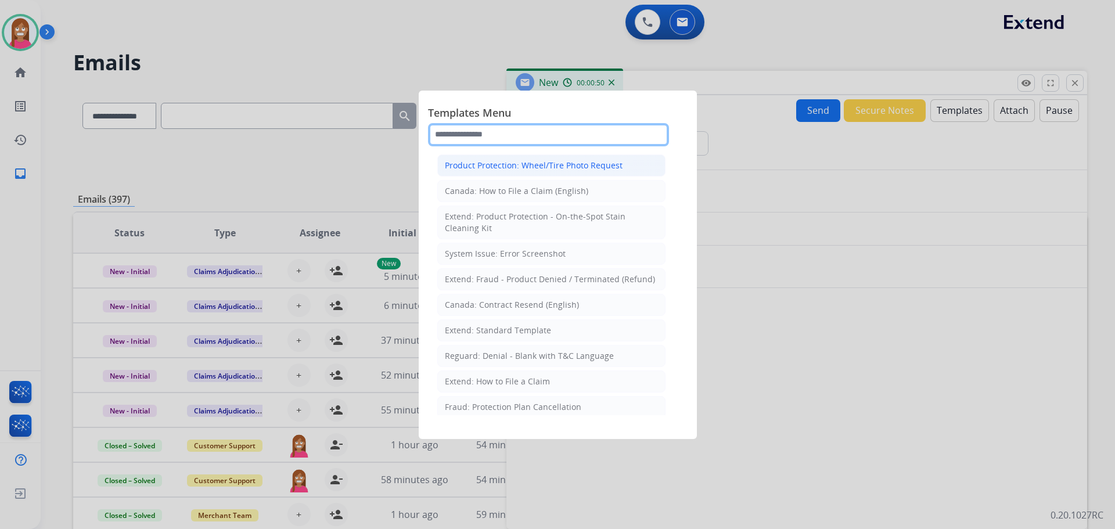
drag, startPoint x: 476, startPoint y: 136, endPoint x: 475, endPoint y: 169, distance: 32.5
click at [477, 136] on input "text" at bounding box center [548, 134] width 241 height 23
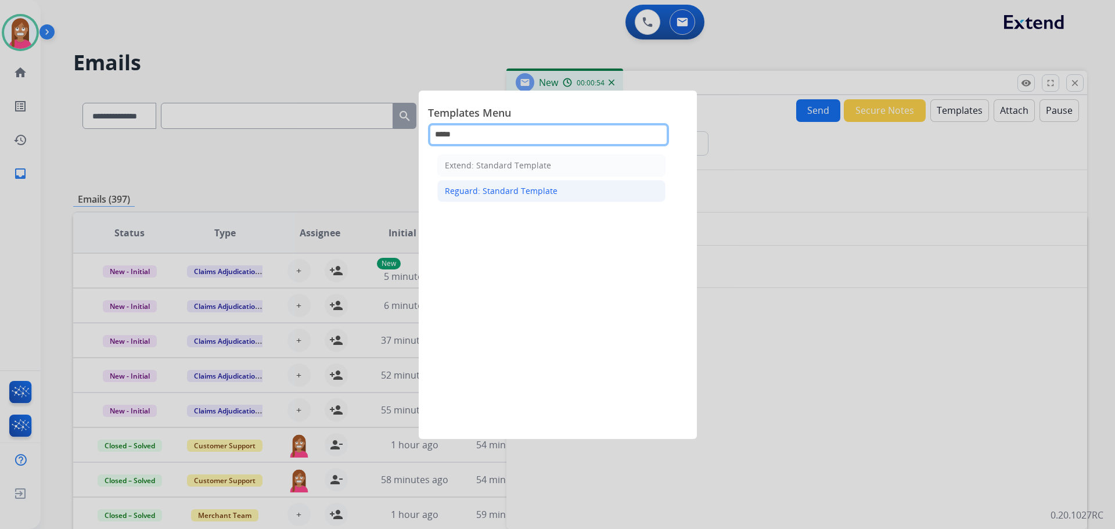
type input "*****"
drag, startPoint x: 467, startPoint y: 185, endPoint x: 473, endPoint y: 192, distance: 9.5
click at [466, 185] on div "Reguard: Standard Template" at bounding box center [501, 191] width 113 height 12
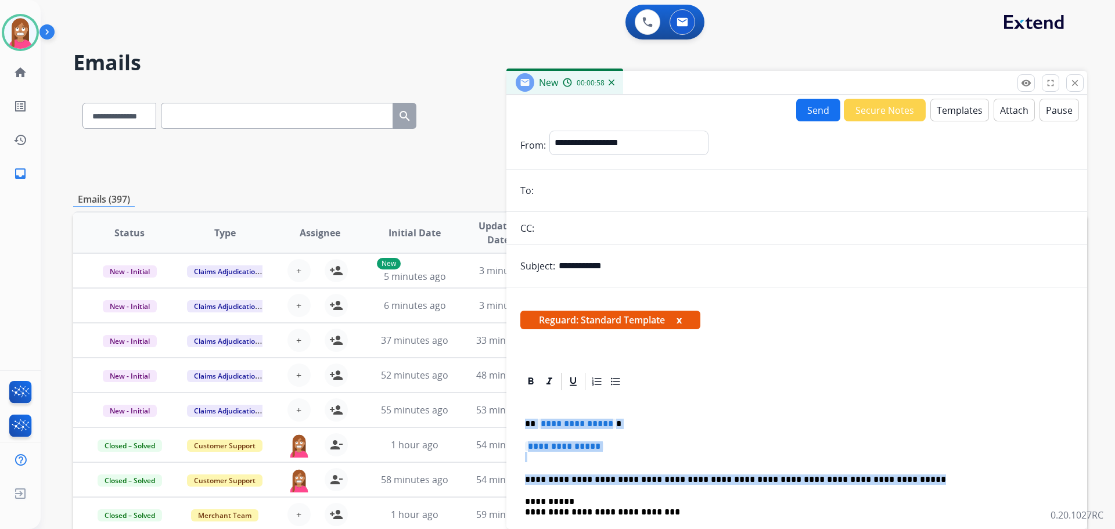
drag, startPoint x: 858, startPoint y: 481, endPoint x: 518, endPoint y: 425, distance: 344.3
click at [518, 425] on div "**********" at bounding box center [796, 500] width 581 height 258
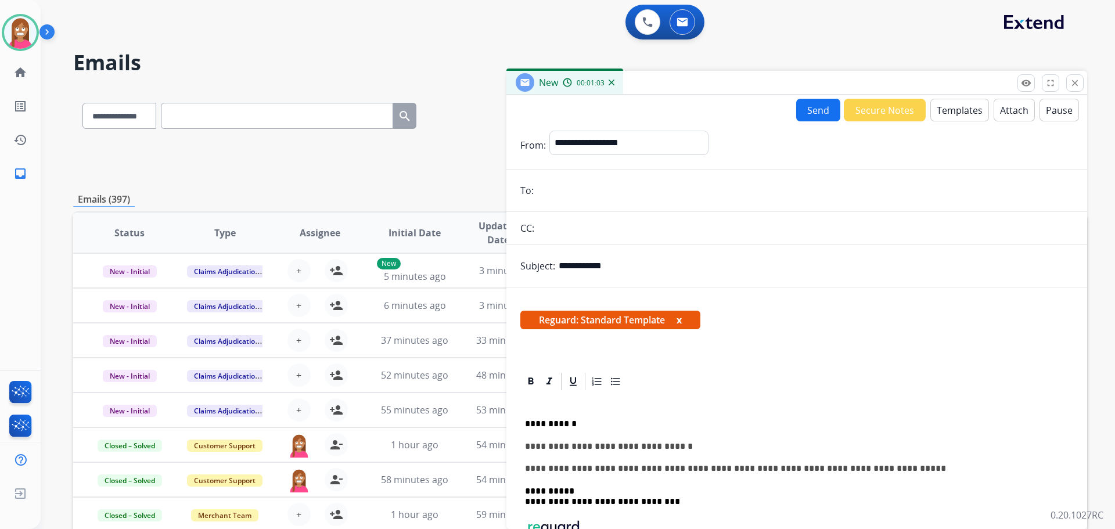
click at [559, 190] on input "email" at bounding box center [805, 190] width 536 height 23
paste input "**********"
type input "**********"
click at [821, 107] on button "Send" at bounding box center [818, 110] width 44 height 23
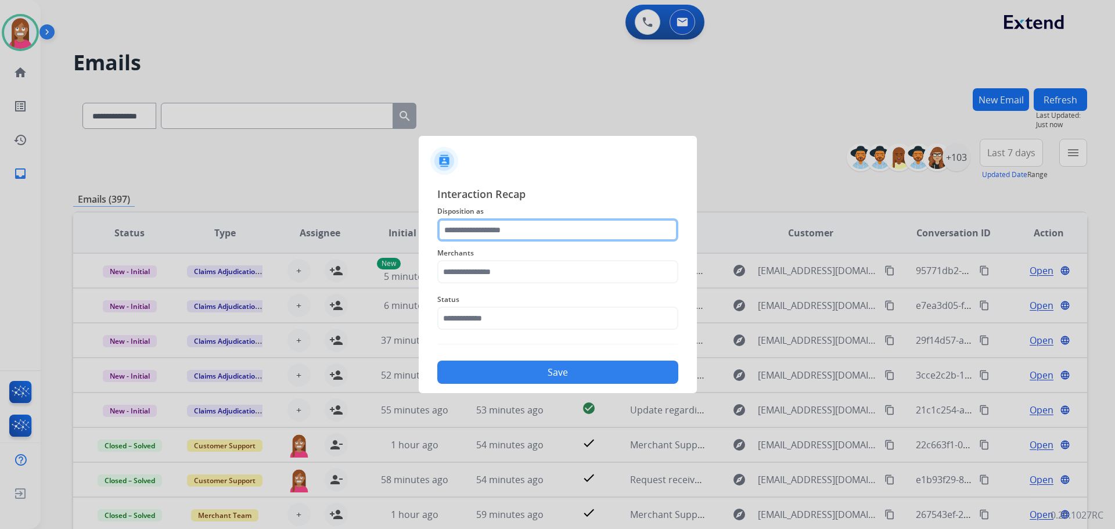
click at [477, 221] on input "text" at bounding box center [557, 229] width 241 height 23
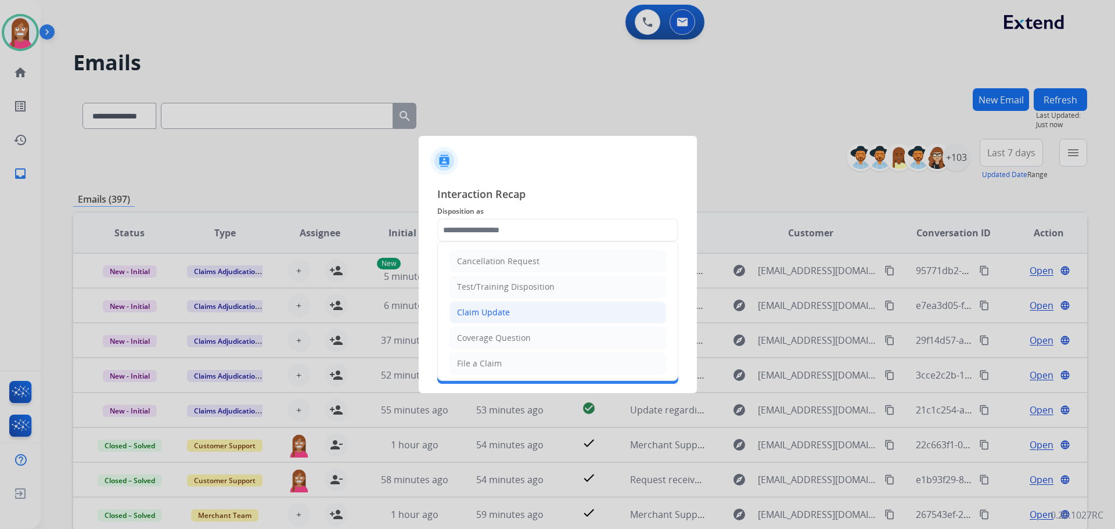
click at [480, 317] on div "Claim Update" at bounding box center [483, 313] width 53 height 12
type input "**********"
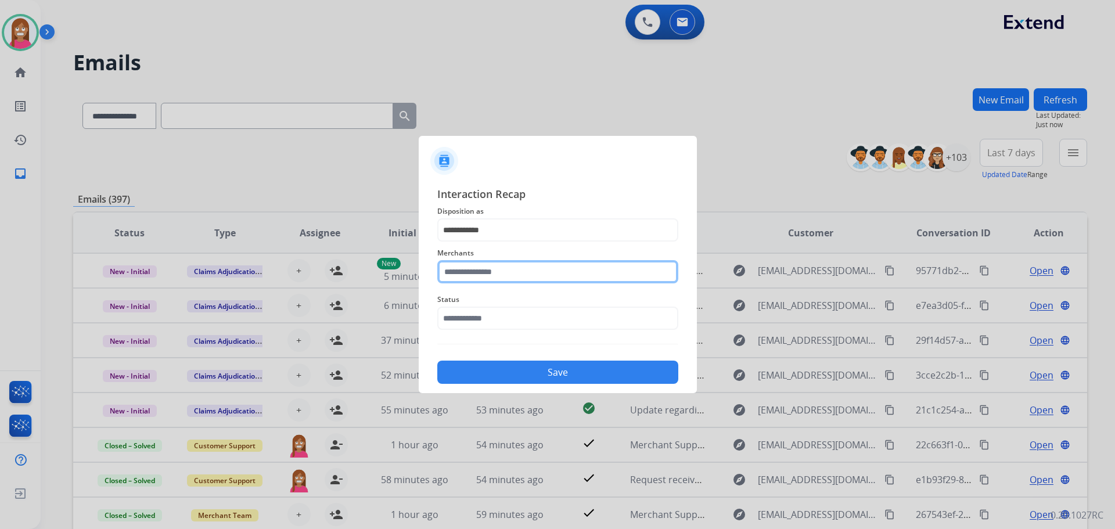
click at [469, 267] on input "text" at bounding box center [557, 271] width 241 height 23
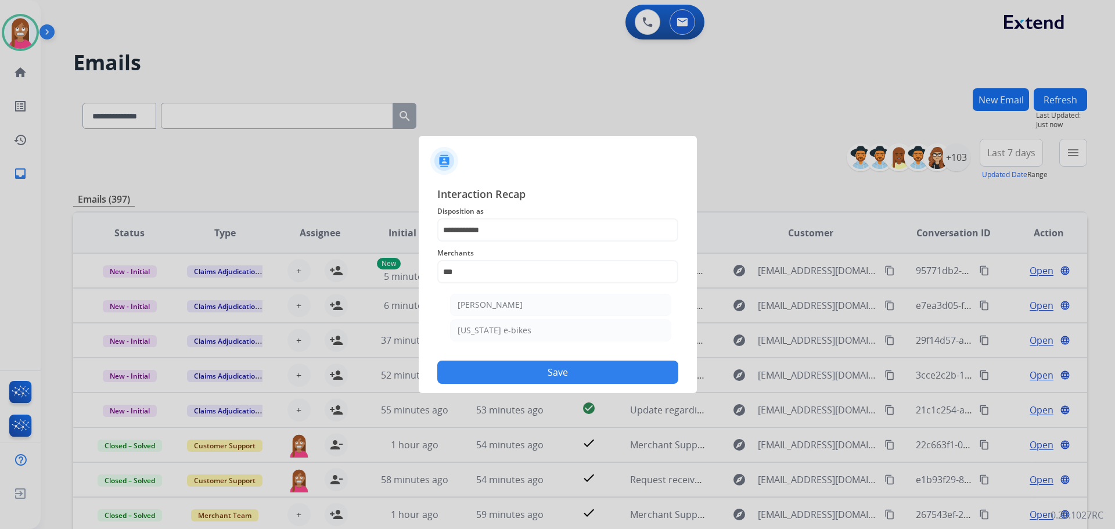
drag, startPoint x: 523, startPoint y: 308, endPoint x: 522, endPoint y: 322, distance: 14.6
click at [522, 311] on li "[PERSON_NAME]" at bounding box center [560, 305] width 221 height 22
type input "**********"
click at [465, 314] on input "text" at bounding box center [557, 318] width 241 height 23
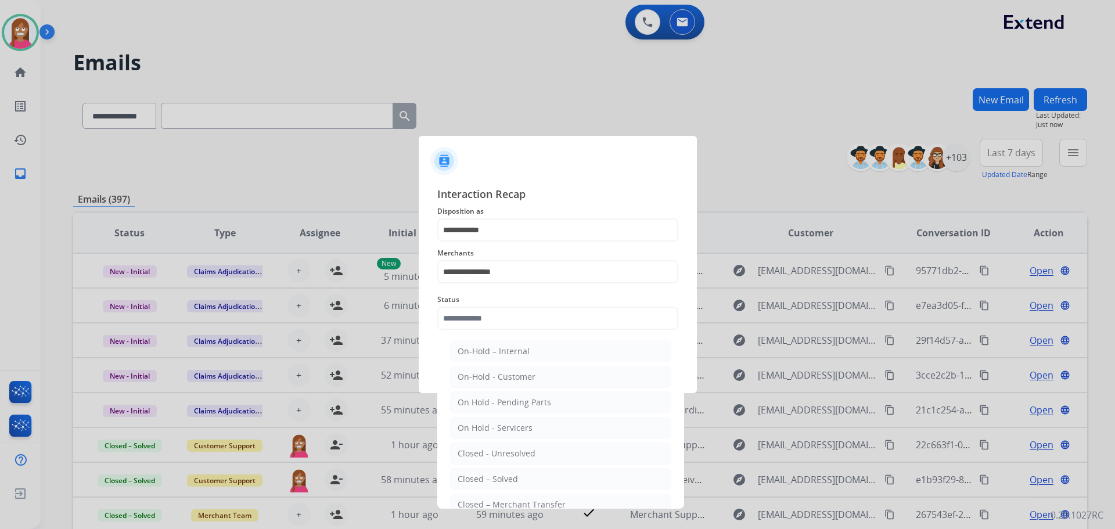
click at [497, 476] on div "Closed – Solved" at bounding box center [488, 479] width 60 height 12
type input "**********"
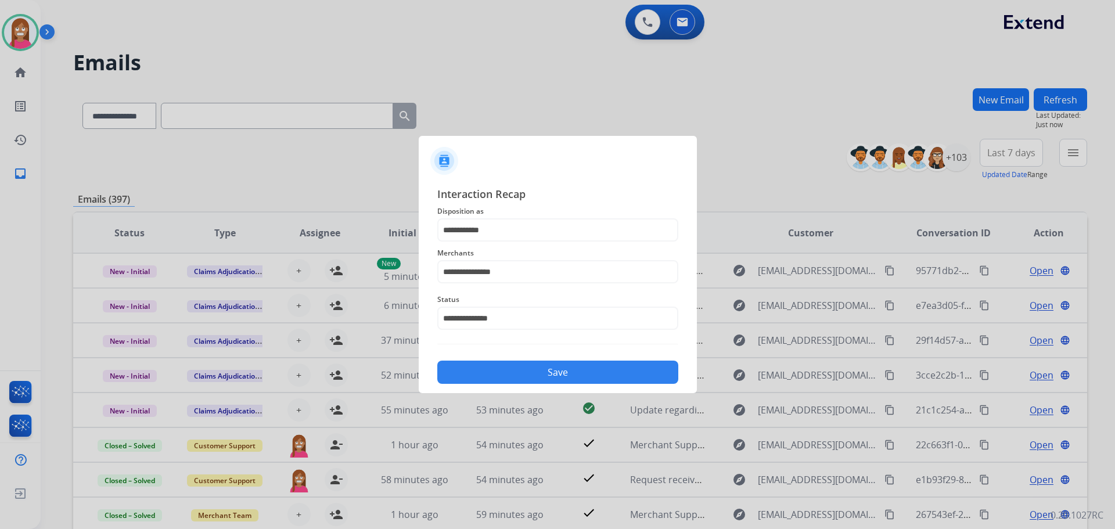
click at [533, 380] on button "Save" at bounding box center [557, 372] width 241 height 23
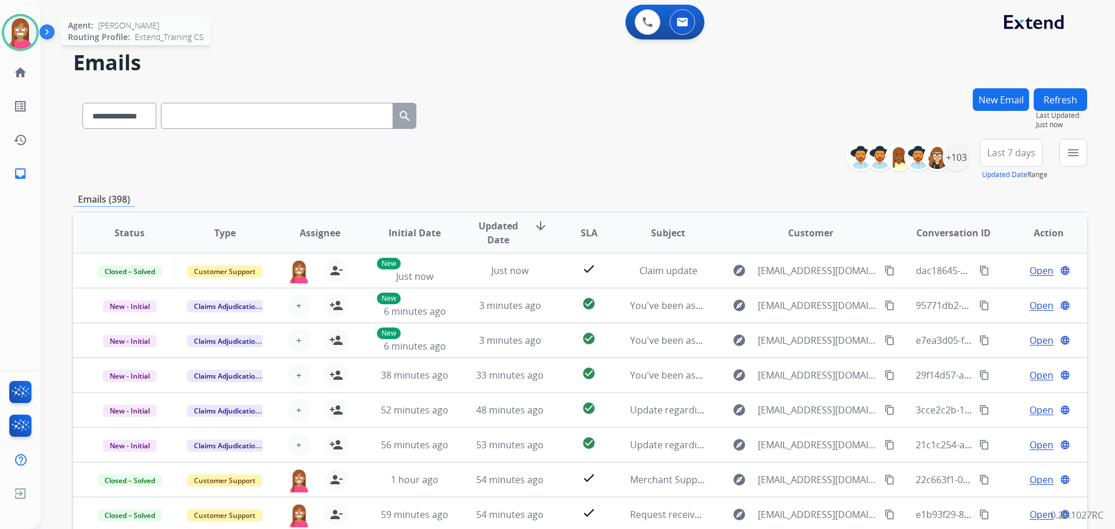
click at [10, 41] on img at bounding box center [20, 32] width 33 height 33
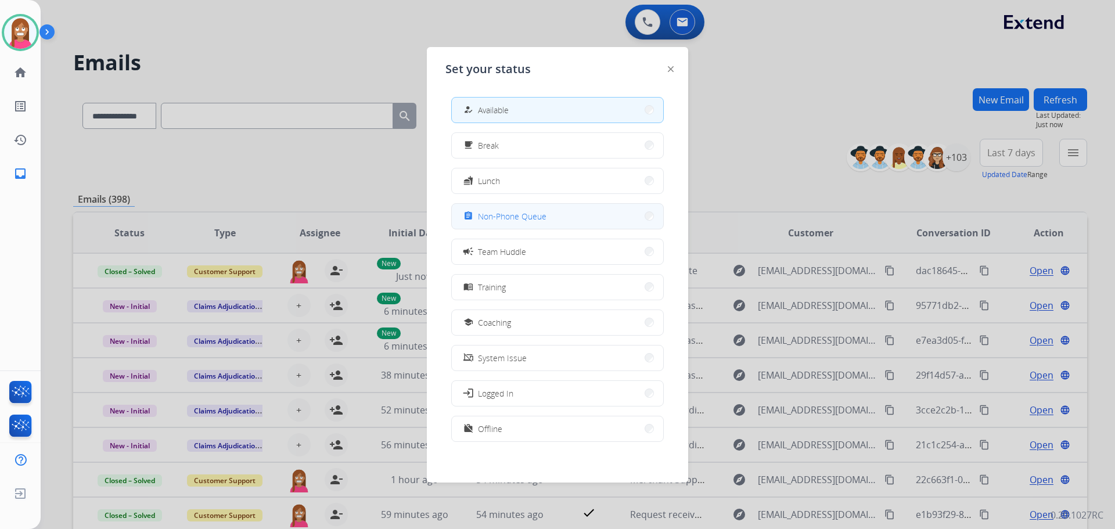
click at [488, 228] on button "assignment Non-Phone Queue" at bounding box center [557, 216] width 211 height 25
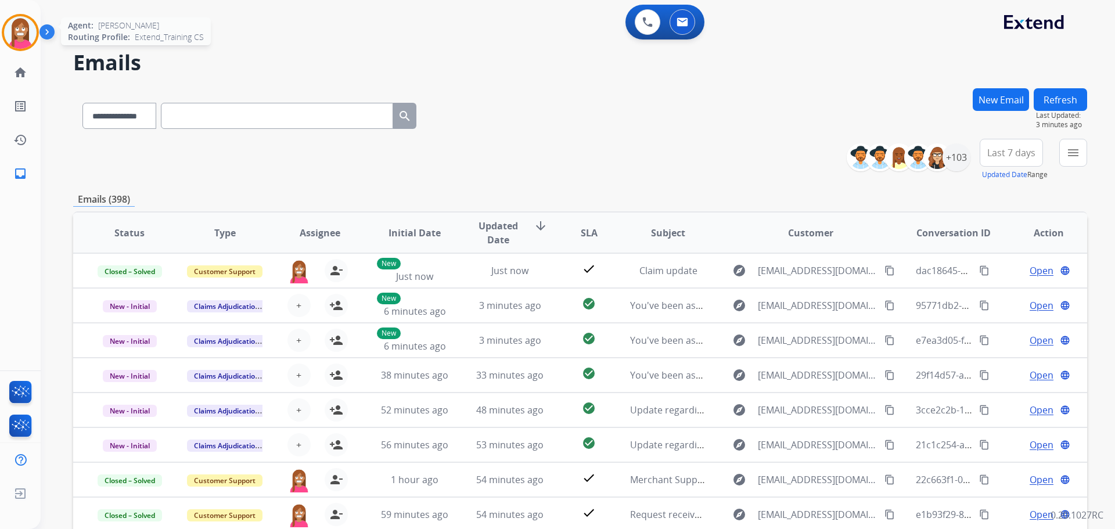
click at [9, 42] on div at bounding box center [20, 32] width 37 height 37
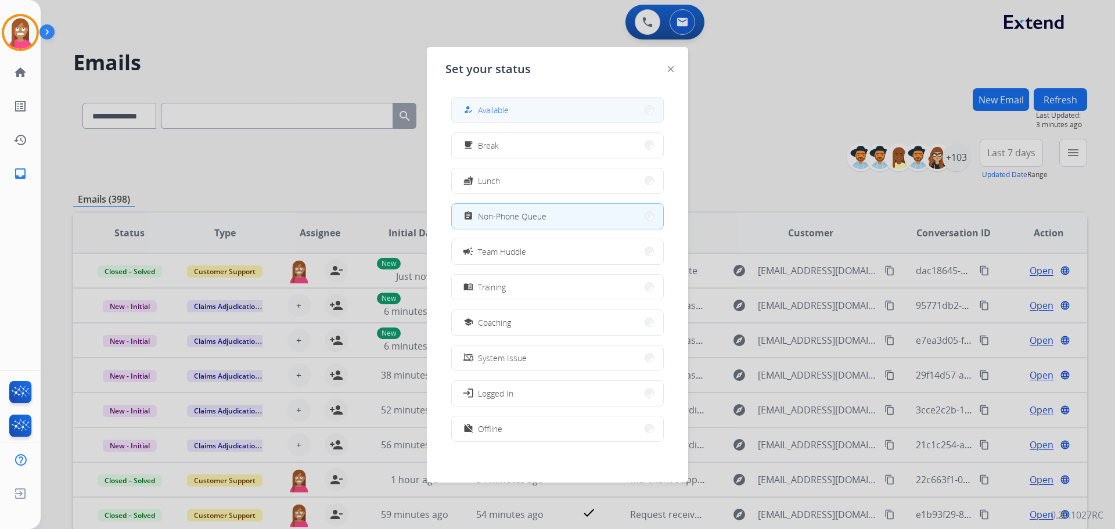
click at [494, 110] on span "Available" at bounding box center [493, 110] width 31 height 12
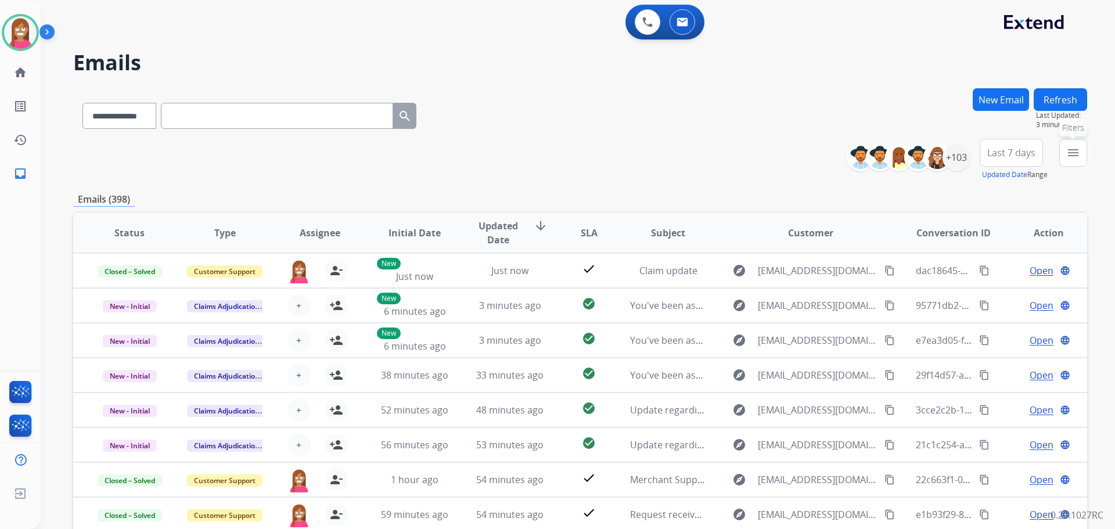
click at [1062, 153] on button "menu Filters" at bounding box center [1073, 153] width 28 height 28
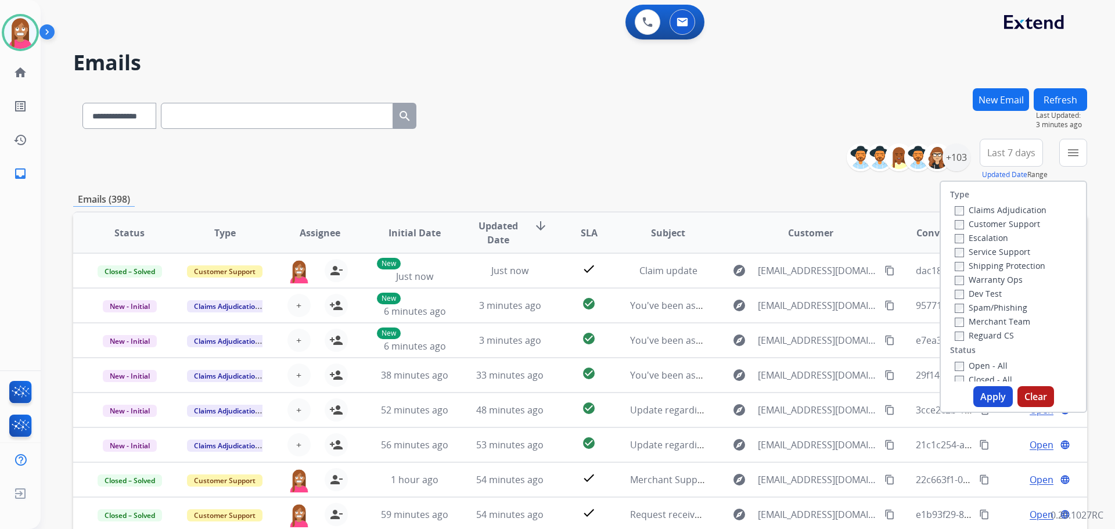
click at [958, 222] on label "Customer Support" at bounding box center [997, 223] width 85 height 11
click at [963, 265] on label "Shipping Protection" at bounding box center [1000, 265] width 91 height 11
click at [965, 336] on label "Reguard CS" at bounding box center [984, 335] width 59 height 11
click at [963, 362] on label "Open - All" at bounding box center [981, 365] width 53 height 11
click at [983, 393] on button "Apply" at bounding box center [992, 396] width 39 height 21
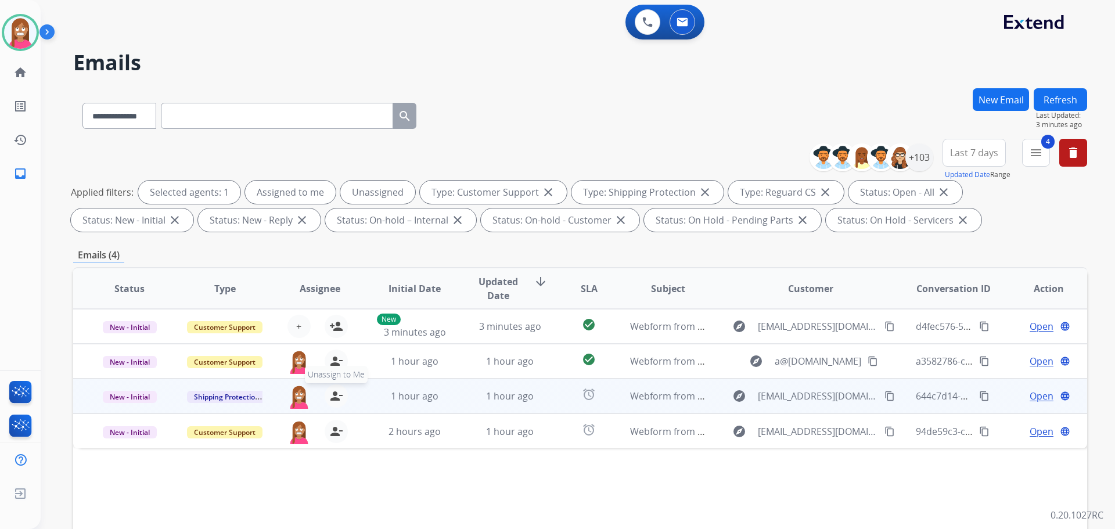
click at [335, 397] on mat-icon "person_remove" at bounding box center [336, 396] width 14 height 14
click at [335, 397] on mat-icon "person_add" at bounding box center [336, 396] width 14 height 14
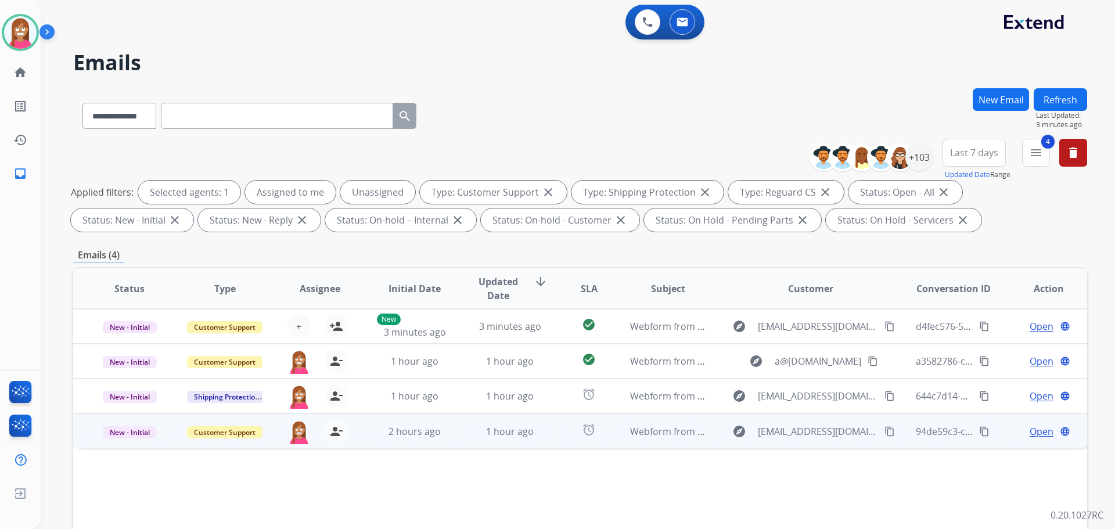
click at [462, 433] on td "1 hour ago" at bounding box center [501, 431] width 95 height 35
click at [1037, 435] on span "Open" at bounding box center [1042, 431] width 24 height 14
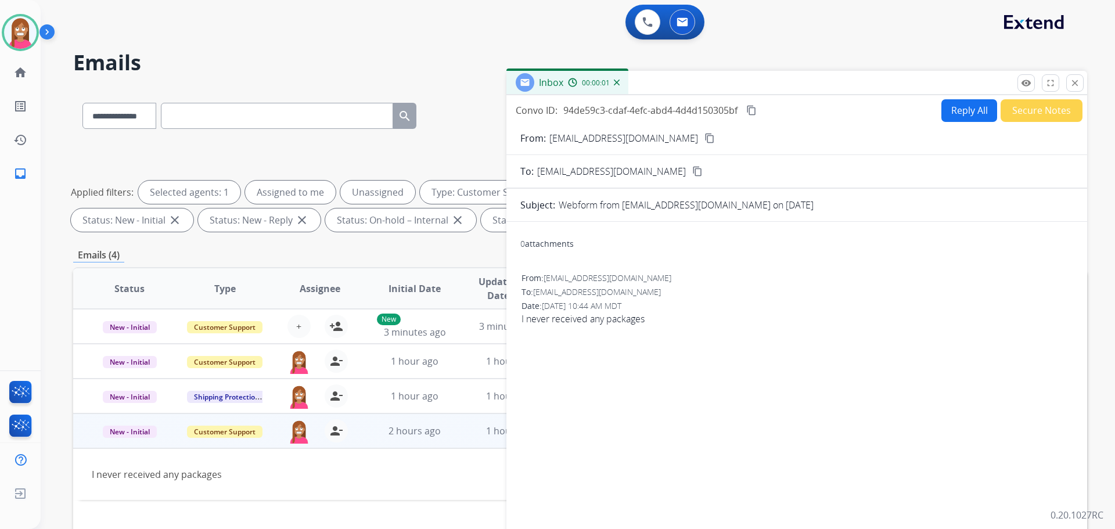
click at [977, 112] on button "Reply All" at bounding box center [969, 110] width 56 height 23
select select "**********"
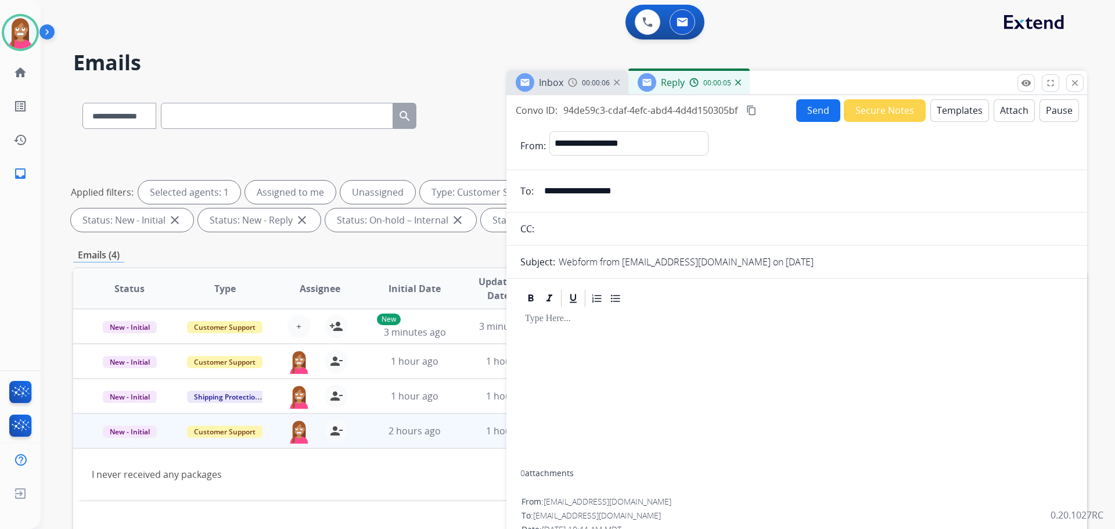
click at [952, 112] on button "Templates" at bounding box center [959, 110] width 59 height 23
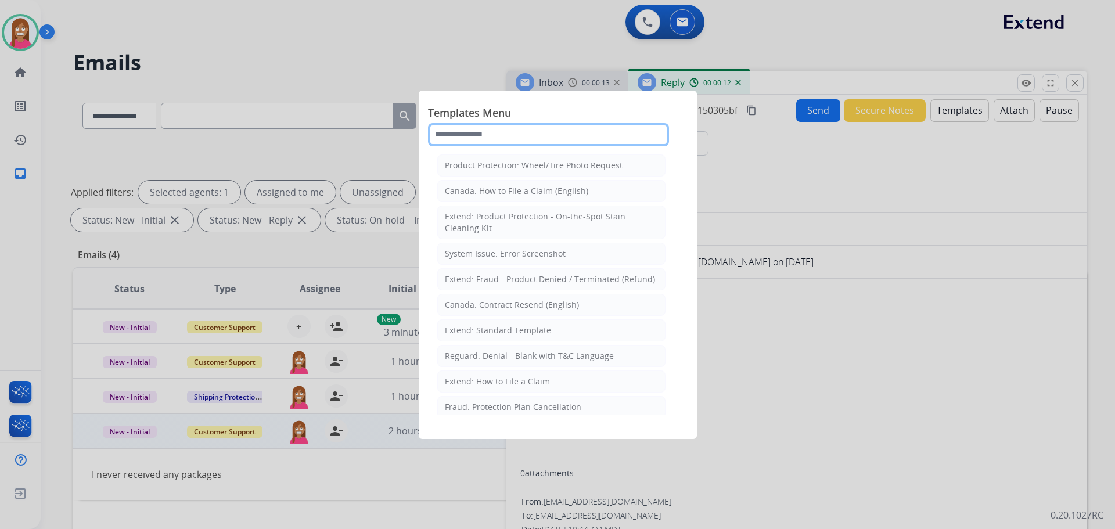
click at [469, 141] on input "text" at bounding box center [548, 134] width 241 height 23
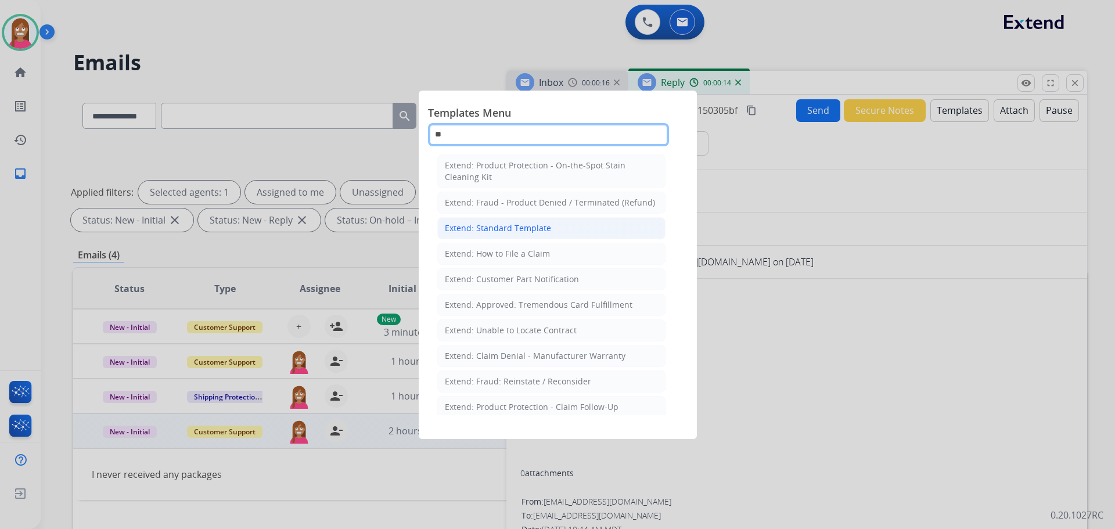
type input "**"
click at [510, 238] on li "Extend: Standard Template" at bounding box center [551, 228] width 228 height 22
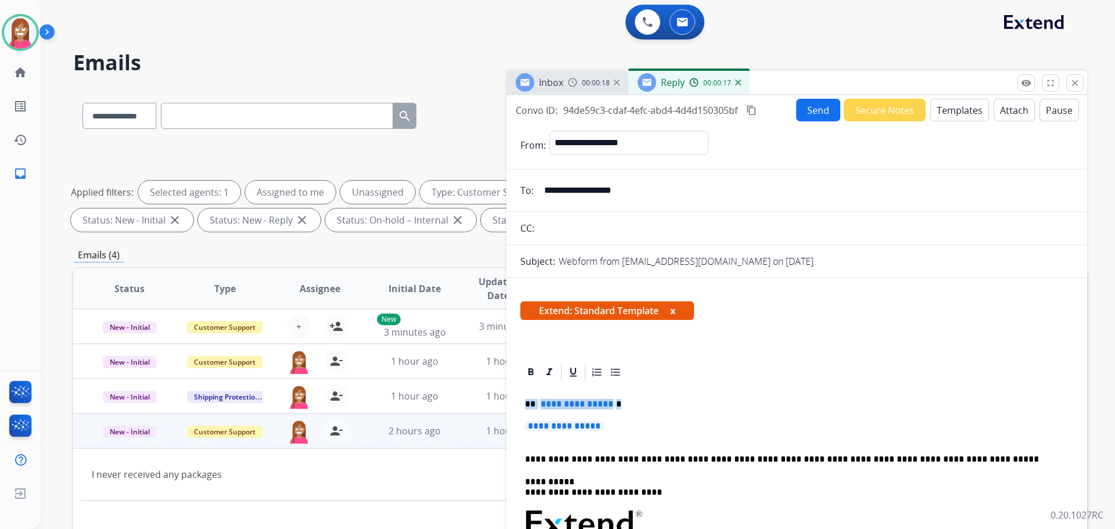
drag, startPoint x: 614, startPoint y: 425, endPoint x: 523, endPoint y: 405, distance: 93.2
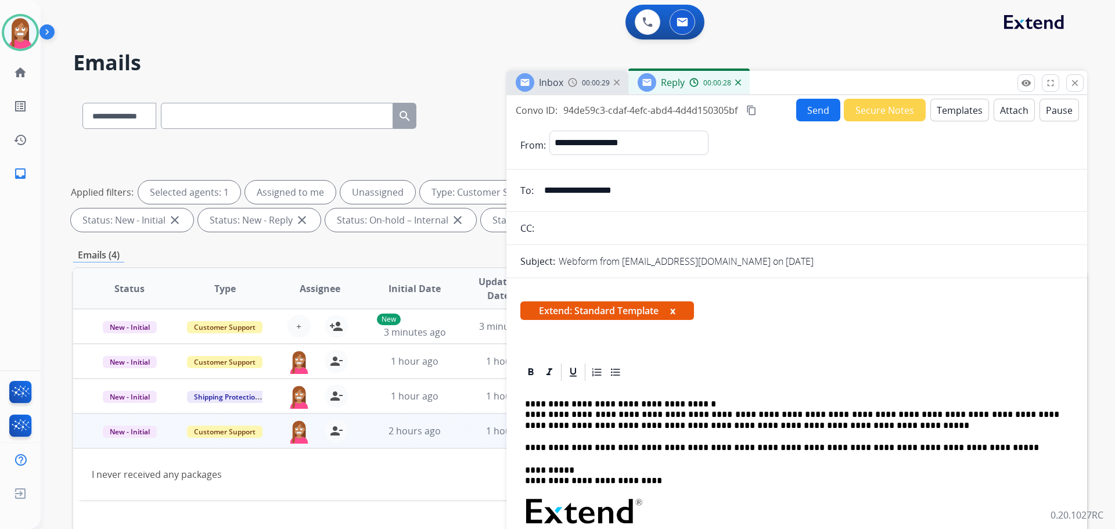
click at [810, 112] on button "Send" at bounding box center [818, 110] width 44 height 23
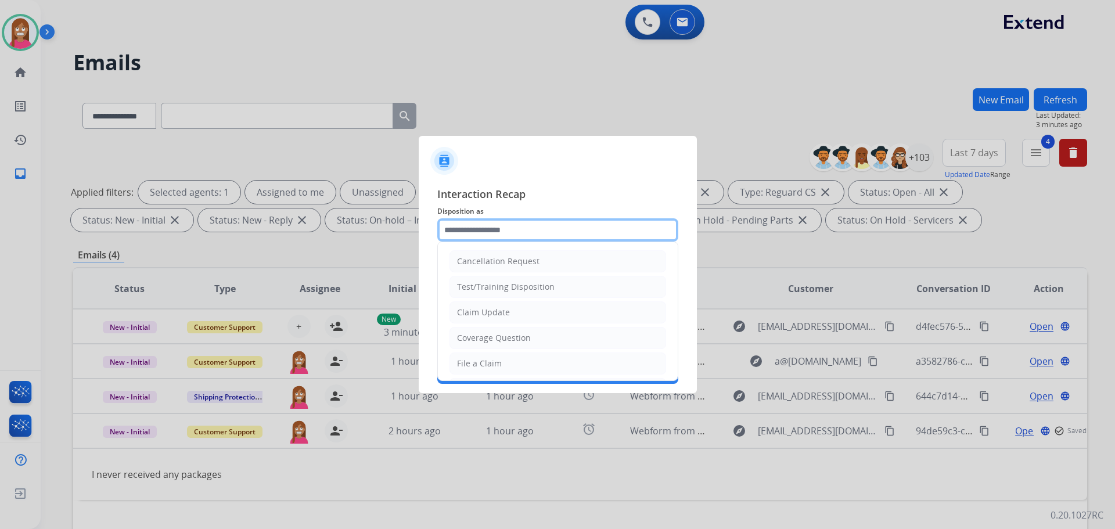
click at [484, 227] on input "text" at bounding box center [557, 229] width 241 height 23
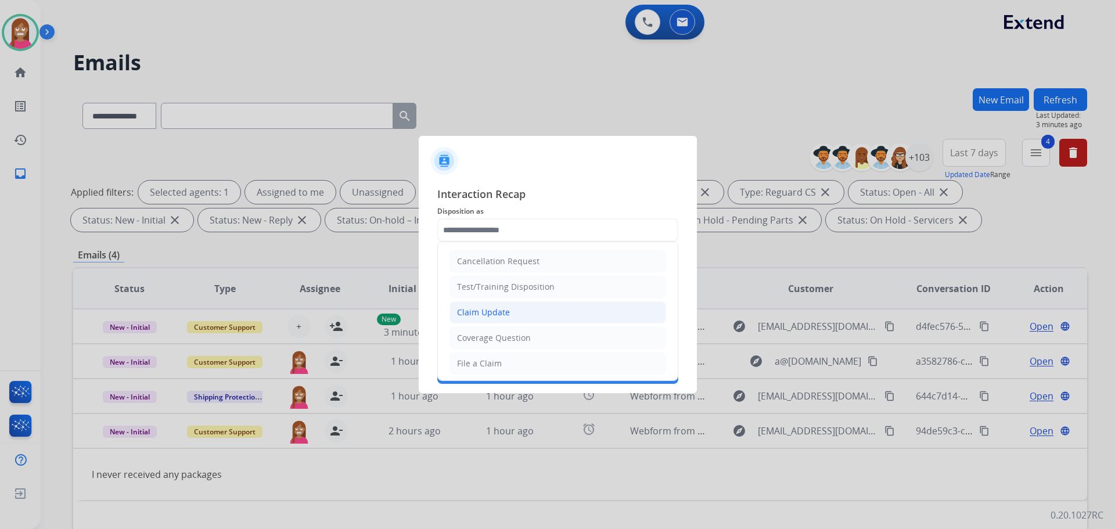
click at [468, 311] on div "Claim Update" at bounding box center [483, 313] width 53 height 12
type input "**********"
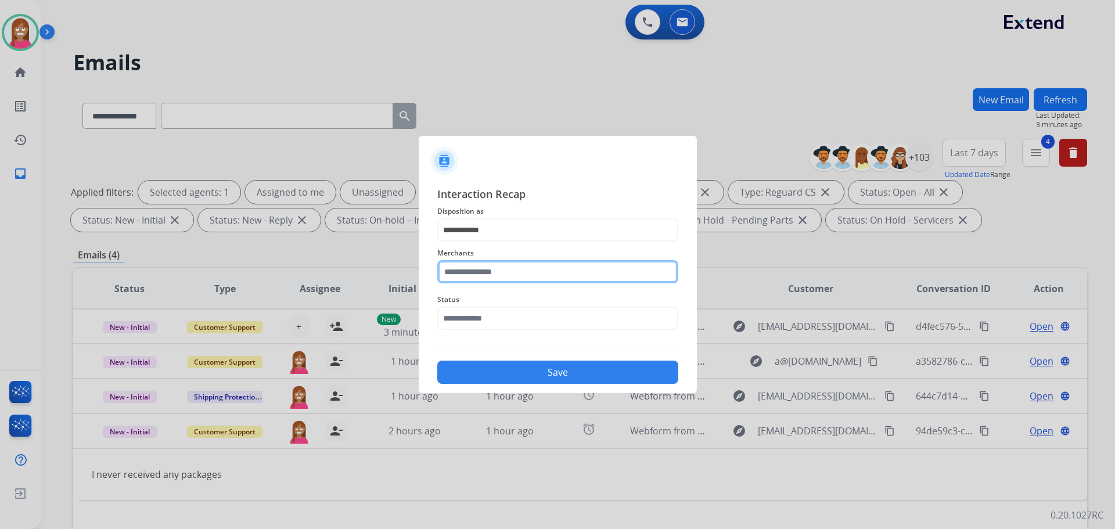
click at [460, 273] on input "text" at bounding box center [557, 271] width 241 height 23
drag, startPoint x: 491, startPoint y: 304, endPoint x: 483, endPoint y: 318, distance: 16.1
click at [491, 307] on div "Jomashop" at bounding box center [477, 305] width 38 height 12
type input "********"
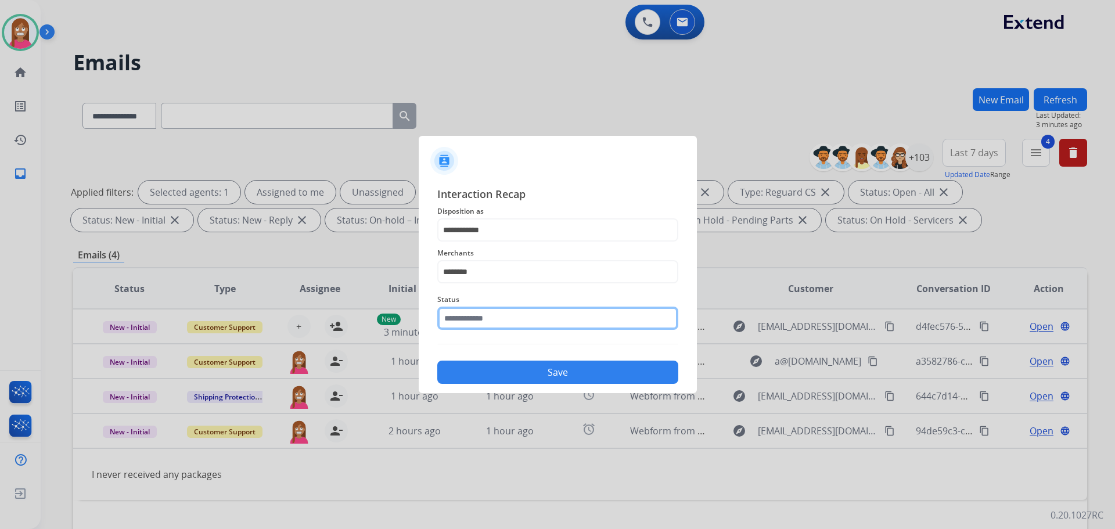
click at [483, 328] on input "text" at bounding box center [557, 318] width 241 height 23
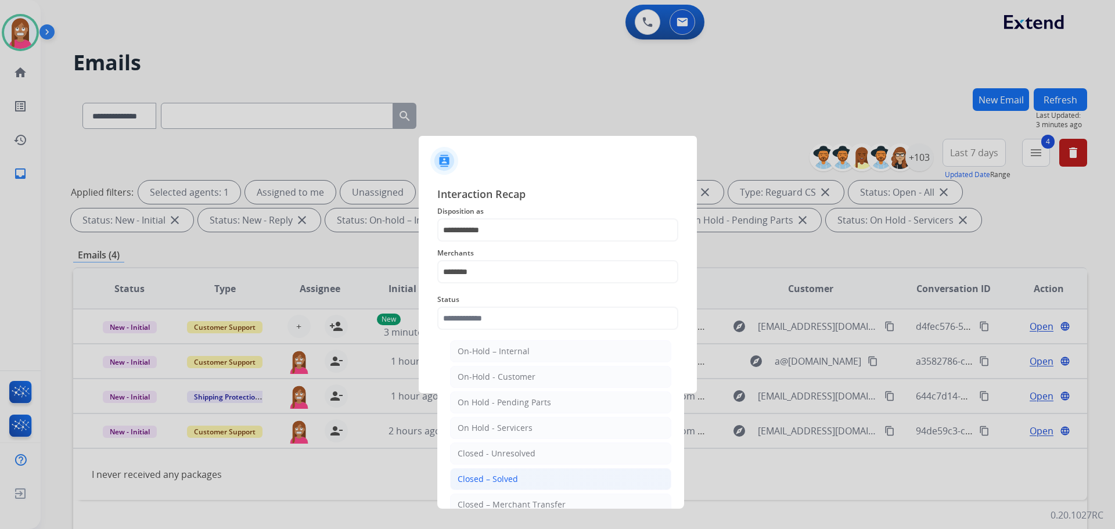
click at [495, 482] on div "Closed – Solved" at bounding box center [488, 479] width 60 height 12
type input "**********"
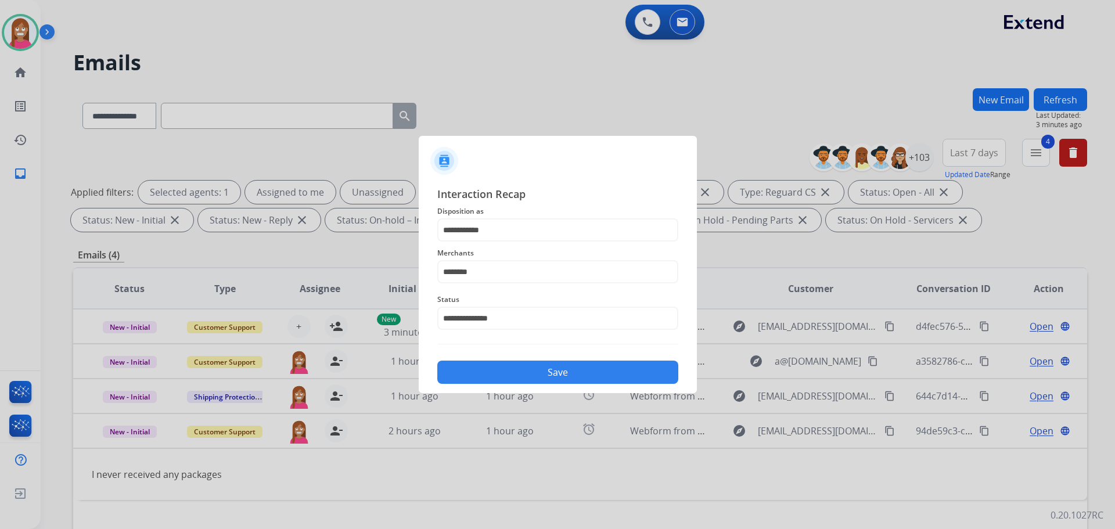
drag, startPoint x: 540, startPoint y: 376, endPoint x: 534, endPoint y: 388, distance: 12.7
click at [539, 376] on button "Save" at bounding box center [557, 372] width 241 height 23
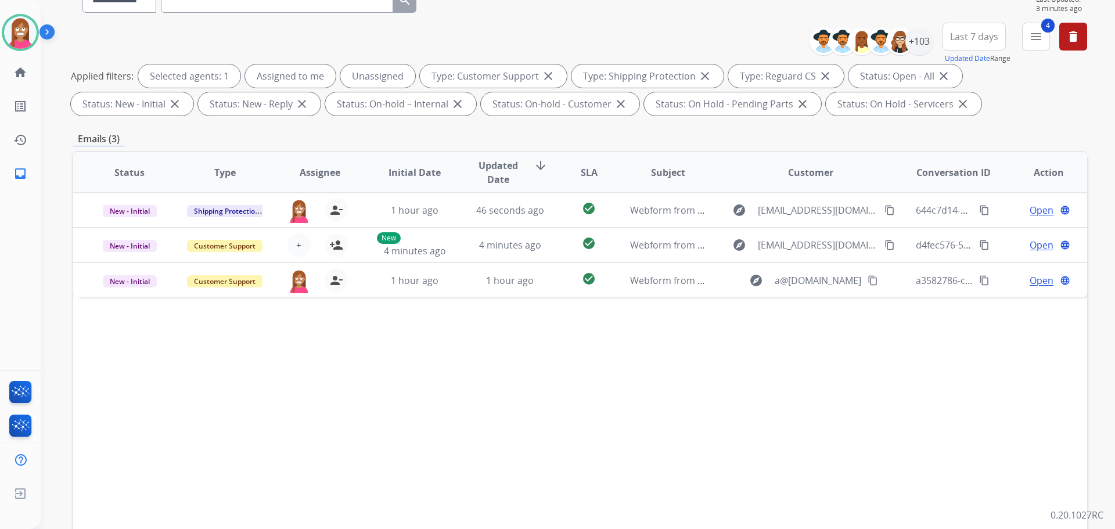
scroll to position [13, 0]
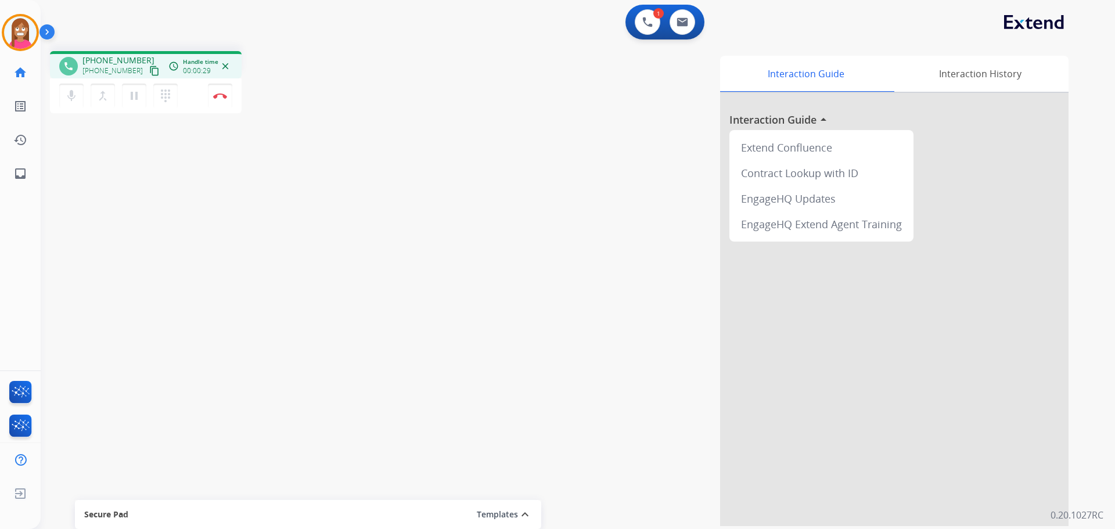
click at [149, 73] on mat-icon "content_copy" at bounding box center [154, 71] width 10 height 10
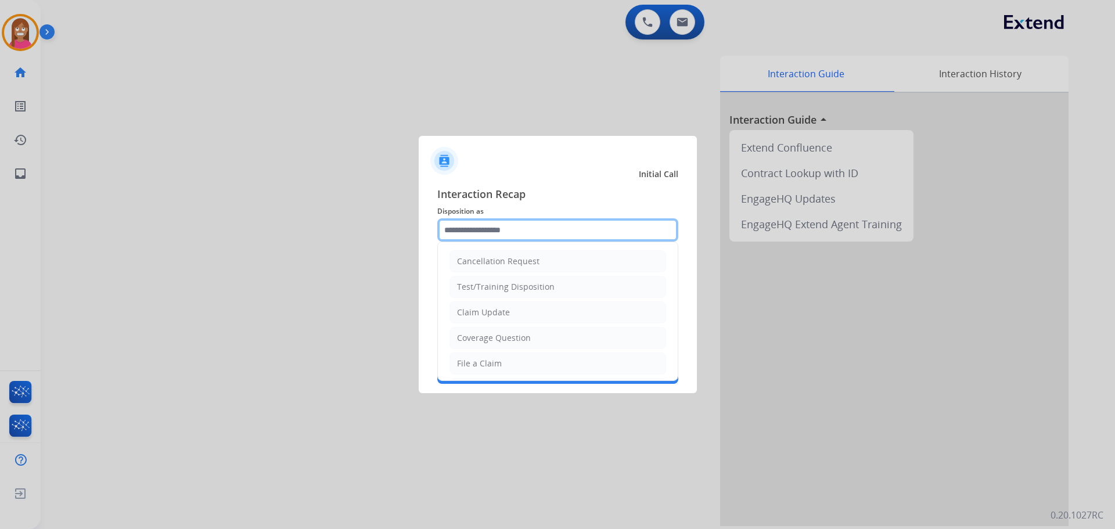
click at [490, 239] on input "text" at bounding box center [557, 229] width 241 height 23
click at [466, 320] on li "Claim Update" at bounding box center [558, 312] width 217 height 22
type input "**********"
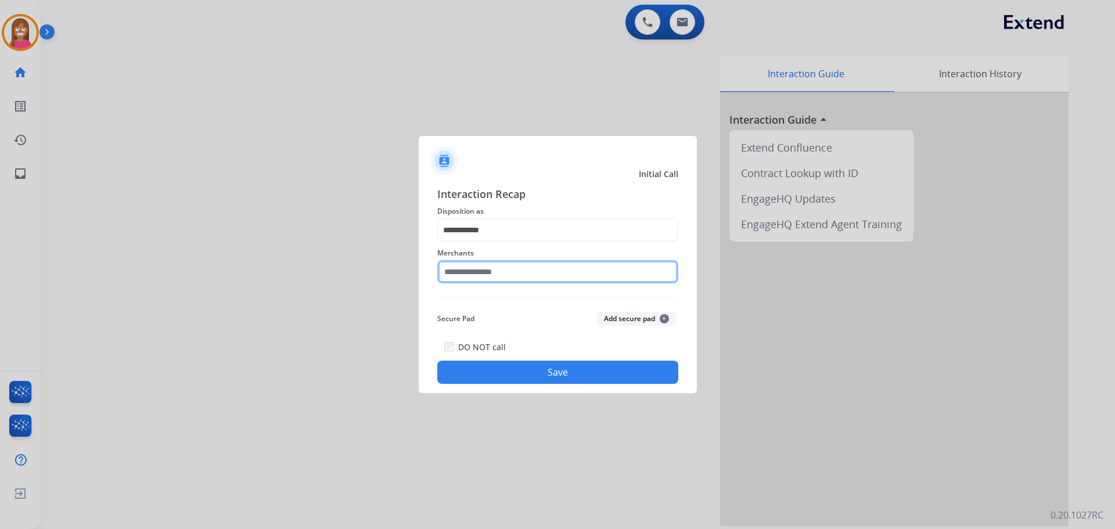
click at [466, 269] on input "text" at bounding box center [557, 271] width 241 height 23
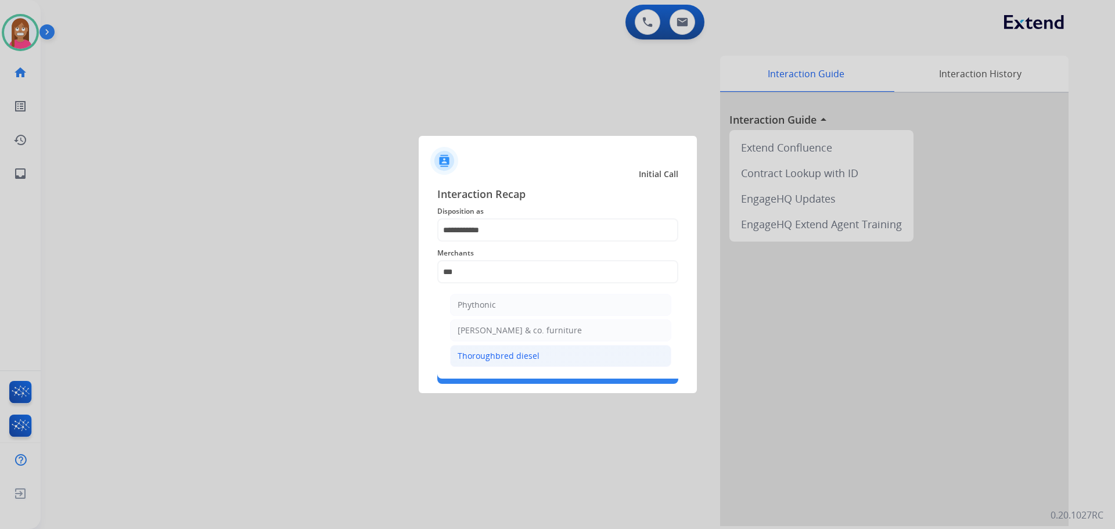
click at [481, 363] on li "Thoroughbred diesel" at bounding box center [560, 356] width 221 height 22
type input "**********"
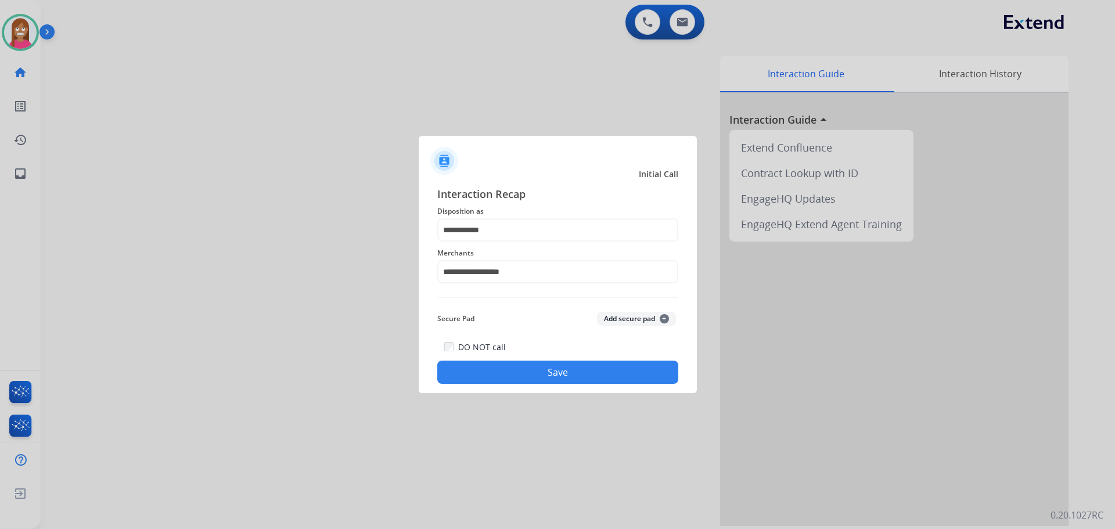
click at [488, 372] on button "Save" at bounding box center [557, 372] width 241 height 23
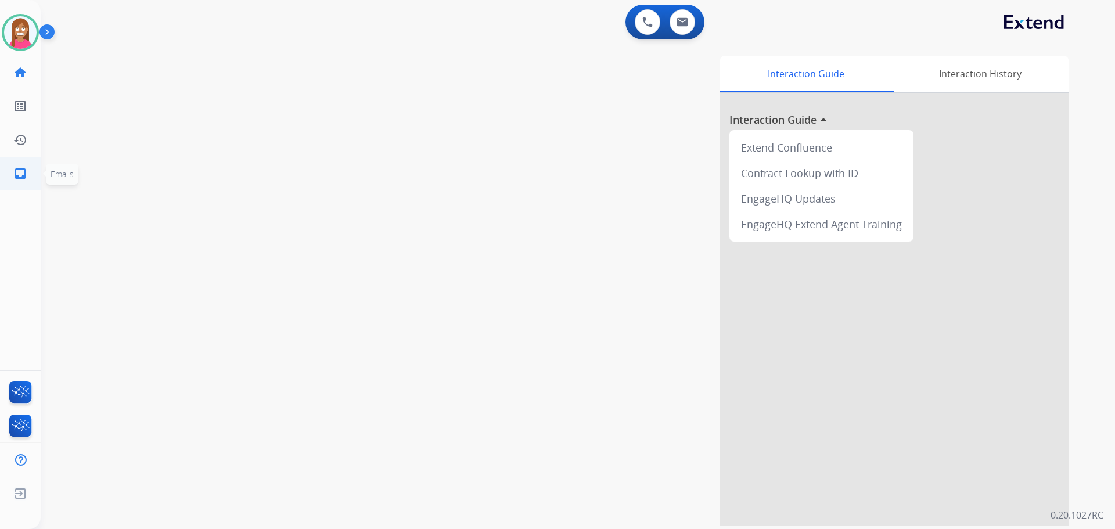
click at [16, 177] on mat-icon "inbox" at bounding box center [20, 174] width 14 height 14
select select "**********"
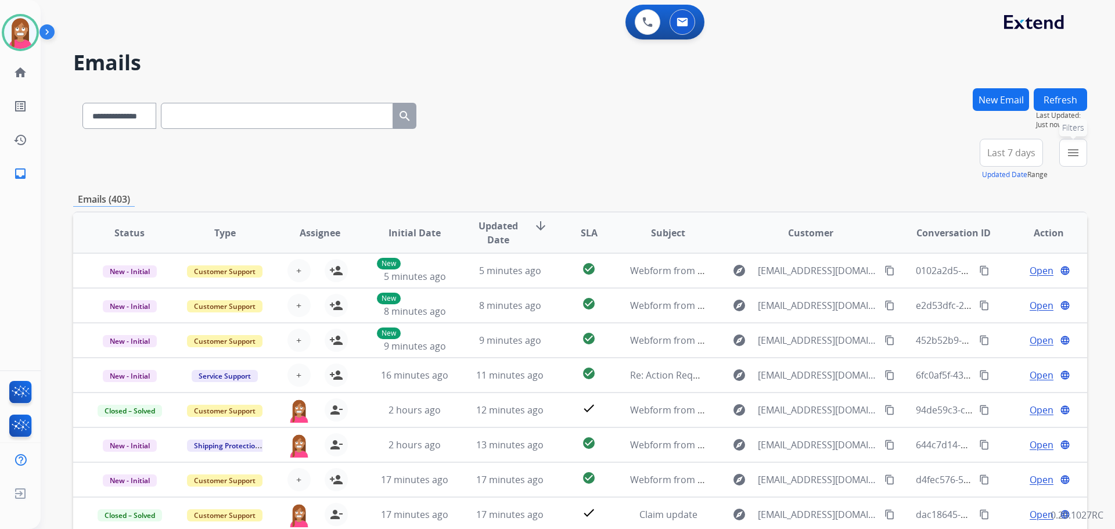
click at [1070, 159] on mat-icon "menu" at bounding box center [1073, 153] width 14 height 14
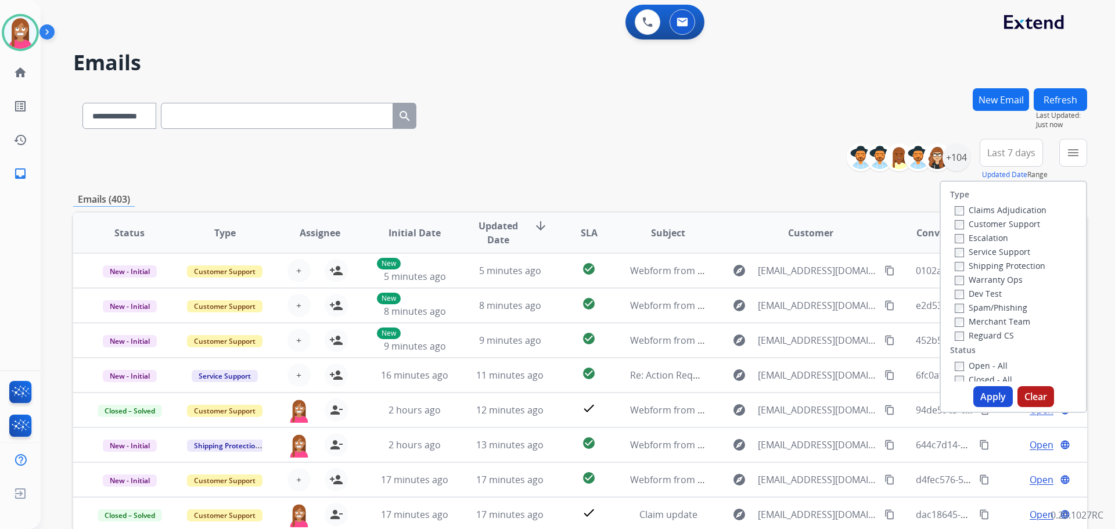
click at [973, 227] on label "Customer Support" at bounding box center [997, 223] width 85 height 11
click at [969, 267] on label "Shipping Protection" at bounding box center [1000, 265] width 91 height 11
click at [975, 337] on label "Reguard CS" at bounding box center [984, 335] width 59 height 11
click at [969, 368] on label "Open - All" at bounding box center [981, 365] width 53 height 11
click at [985, 400] on button "Apply" at bounding box center [992, 396] width 39 height 21
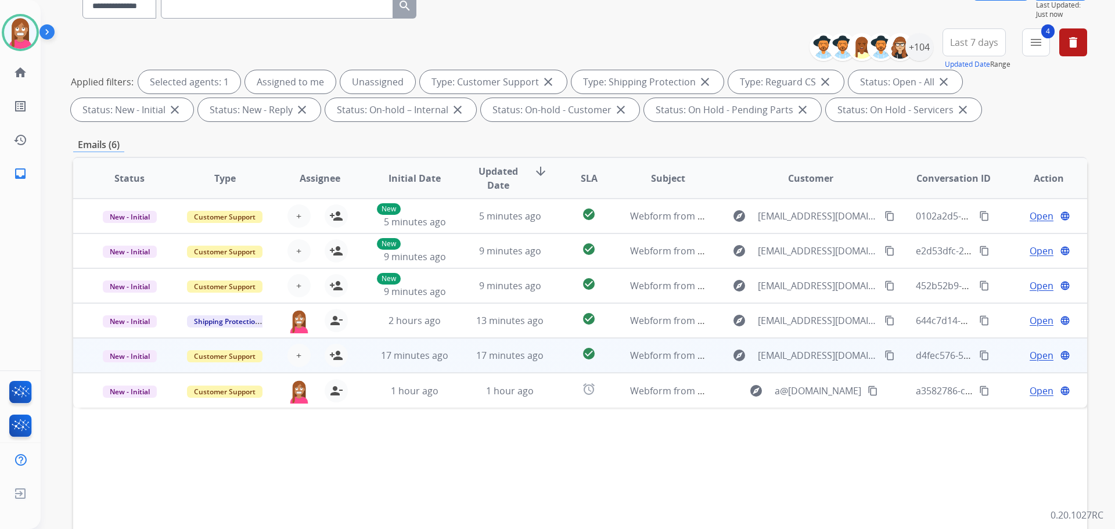
scroll to position [188, 0]
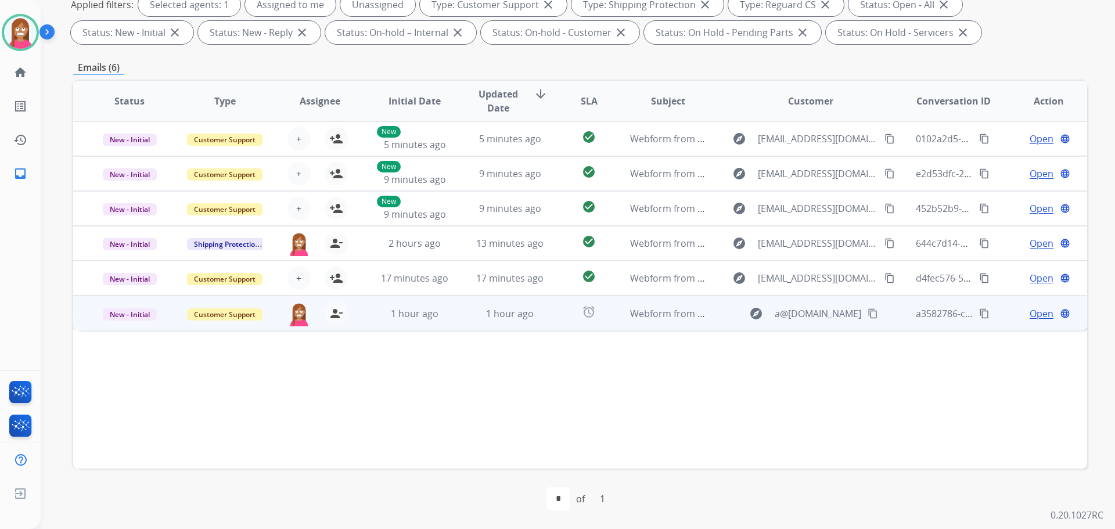
click at [462, 324] on td "1 hour ago" at bounding box center [501, 313] width 95 height 35
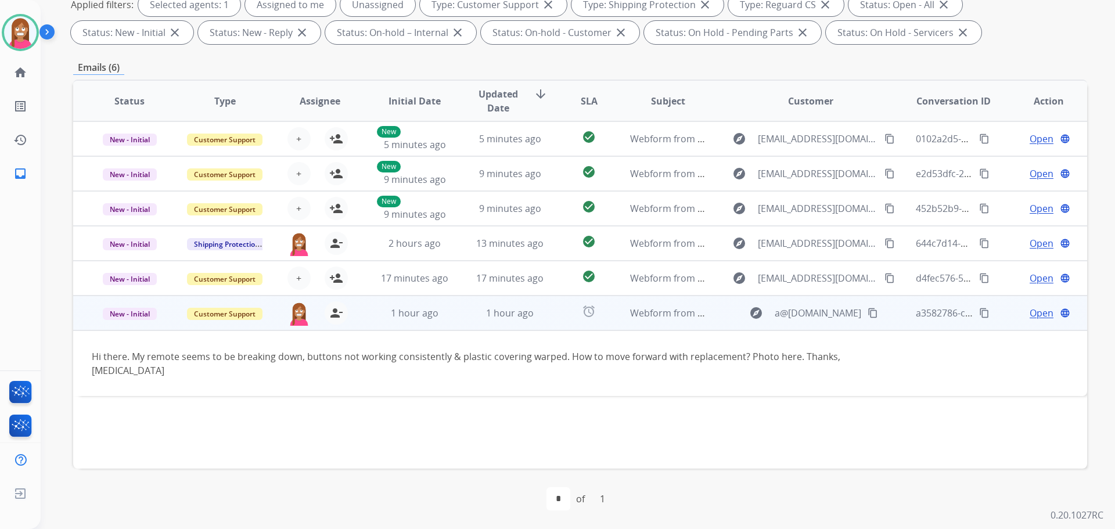
click at [1030, 316] on span "Open" at bounding box center [1042, 313] width 24 height 14
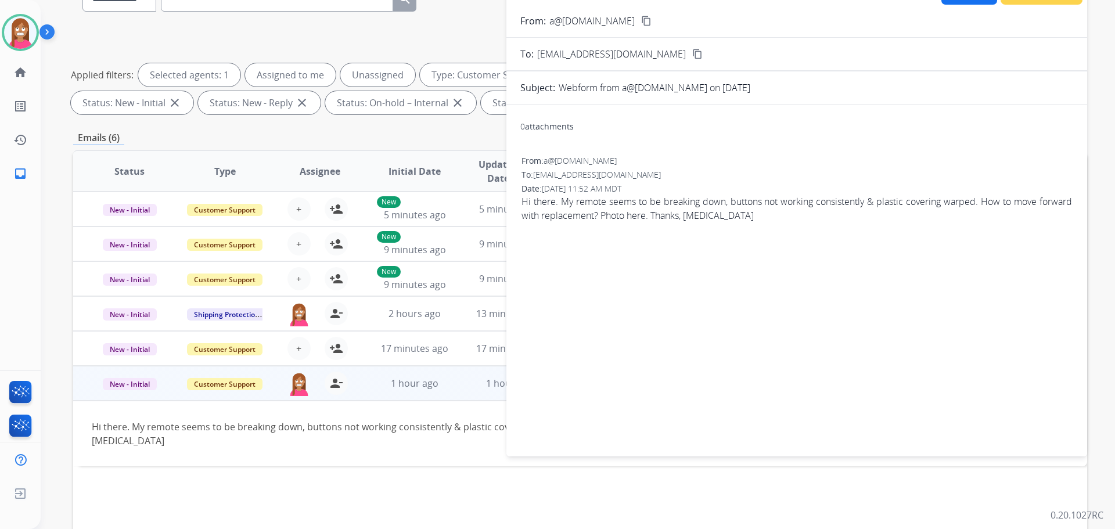
scroll to position [0, 0]
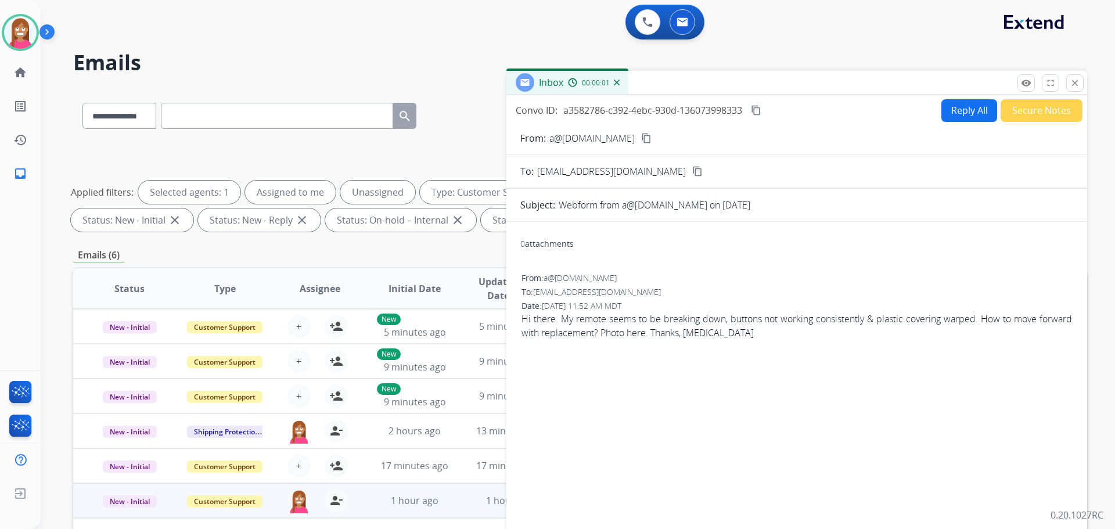
click at [970, 110] on button "Reply All" at bounding box center [969, 110] width 56 height 23
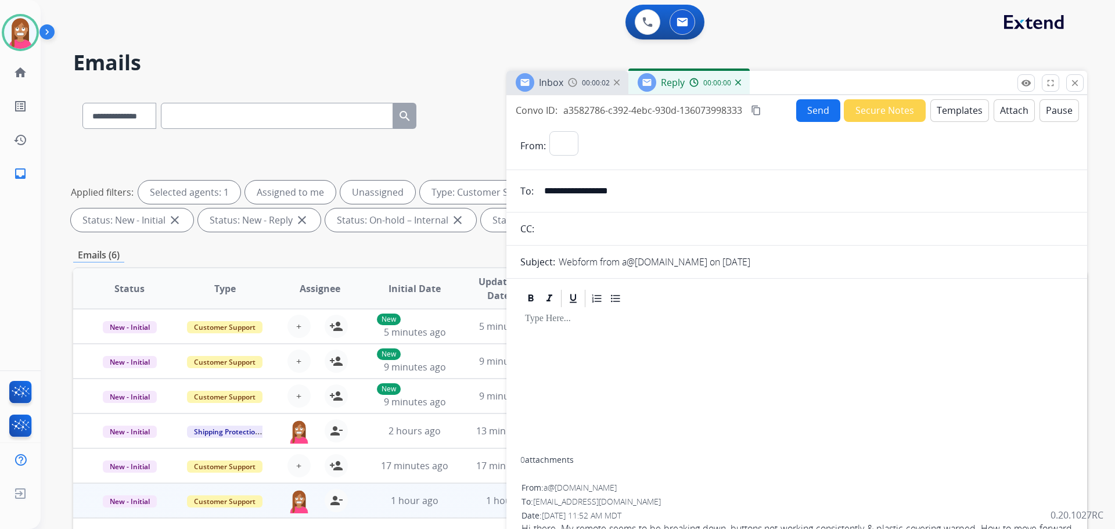
select select "**********"
click at [954, 112] on button "Templates" at bounding box center [959, 110] width 59 height 23
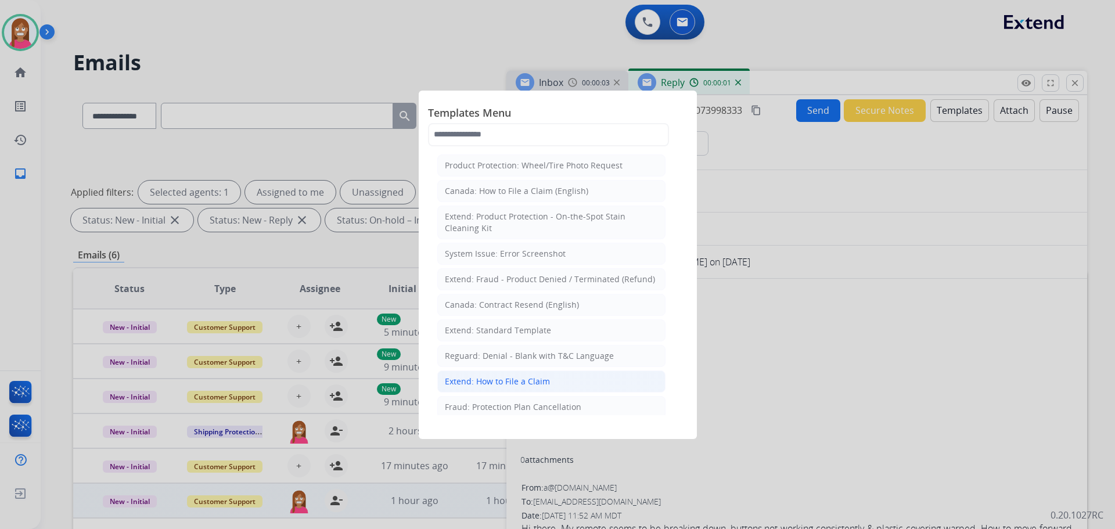
click at [451, 380] on div "Extend: How to File a Claim" at bounding box center [497, 382] width 105 height 12
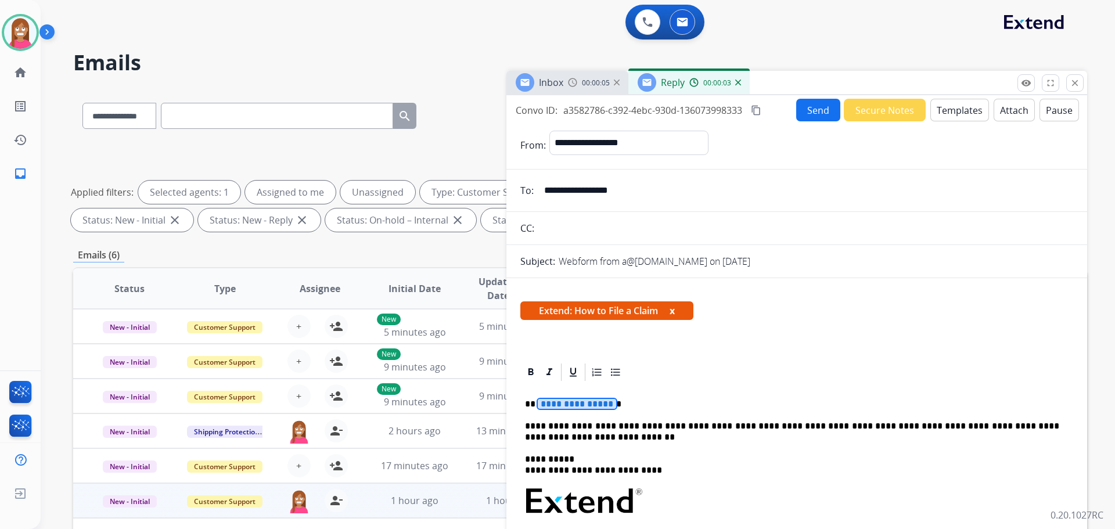
click at [578, 402] on span "**********" at bounding box center [577, 404] width 78 height 10
click at [821, 112] on button "Send" at bounding box center [818, 110] width 44 height 23
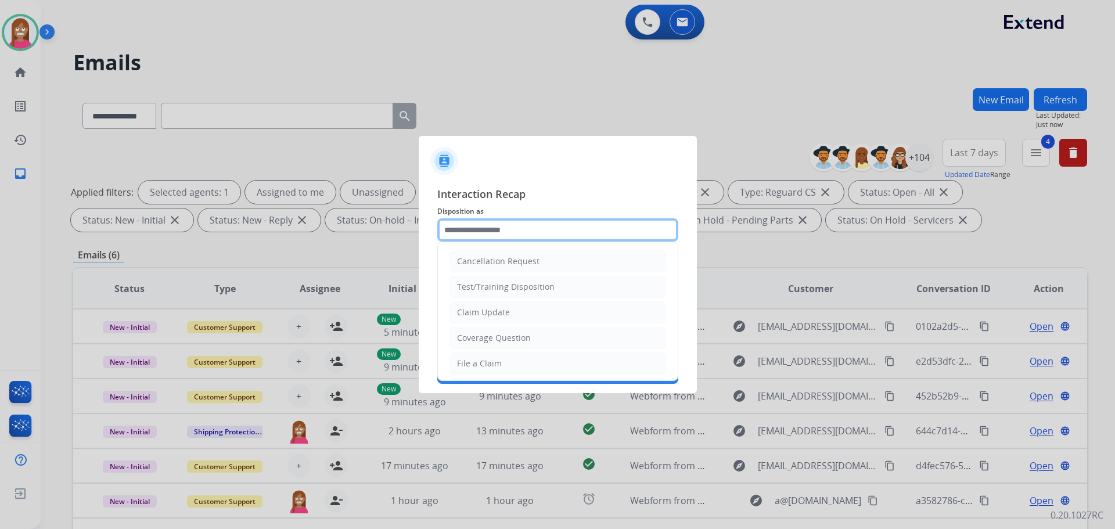
click at [536, 218] on input "text" at bounding box center [557, 229] width 241 height 23
click at [515, 364] on li "File a Claim" at bounding box center [558, 364] width 217 height 22
type input "**********"
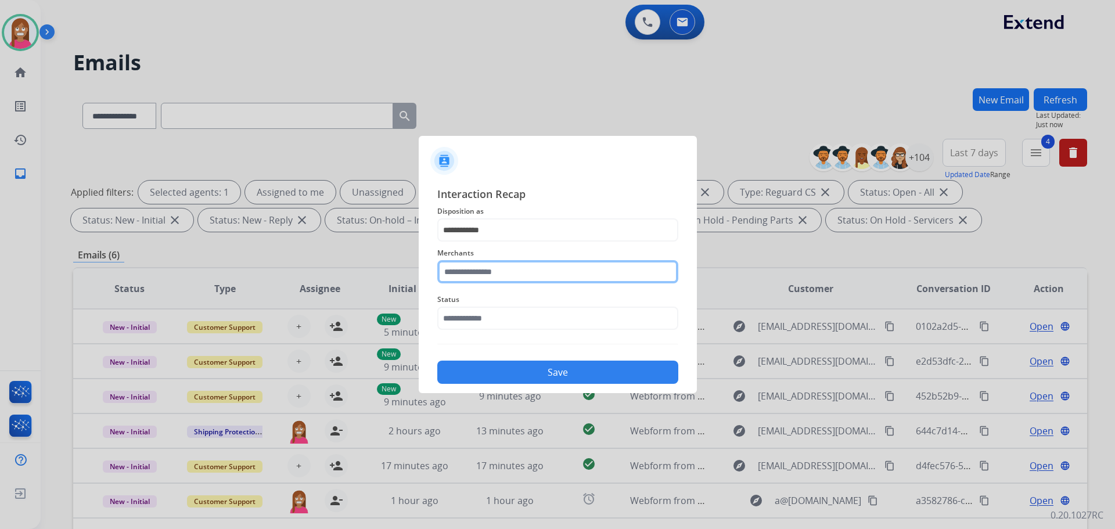
click at [476, 273] on input "text" at bounding box center [557, 271] width 241 height 23
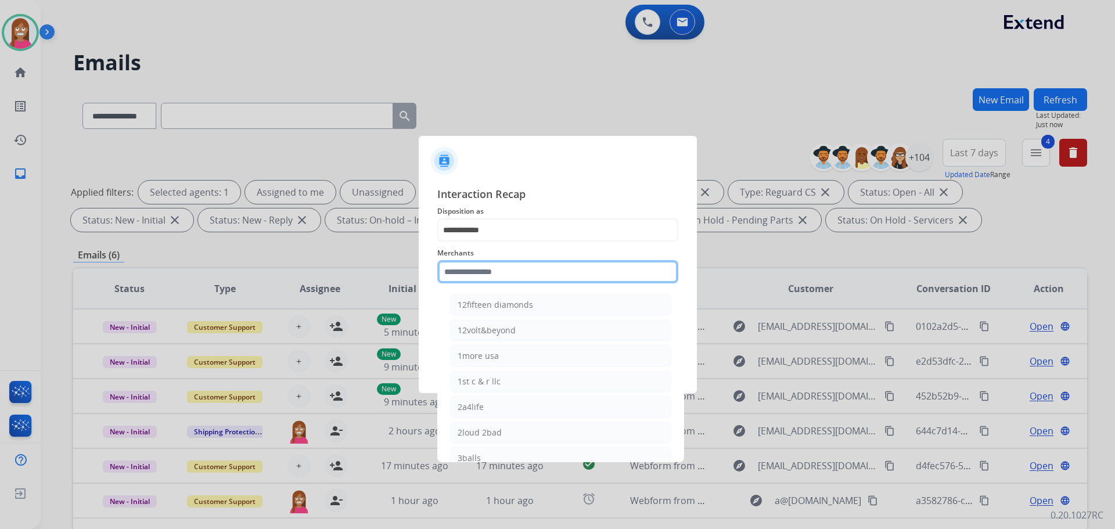
type input "*"
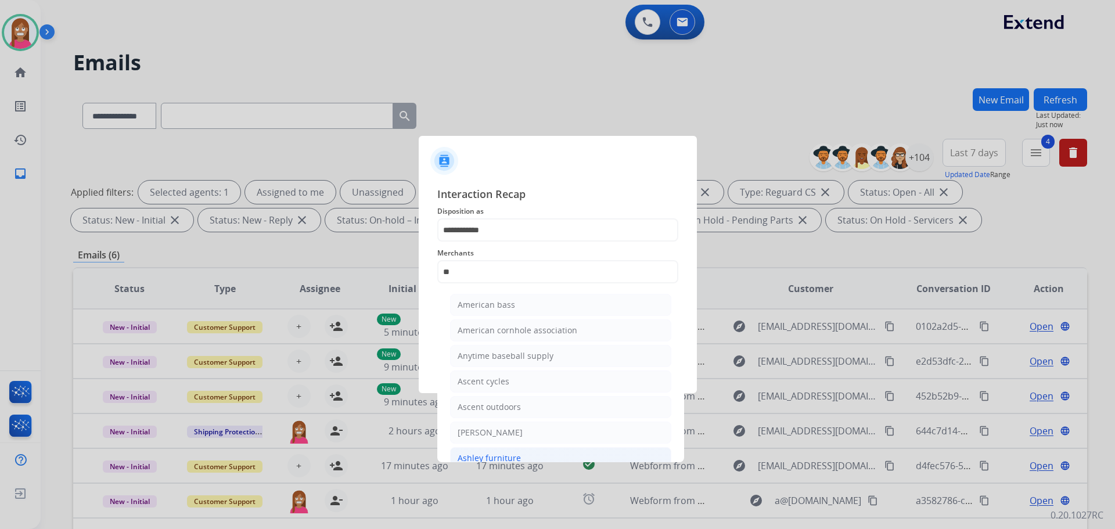
click at [458, 450] on li "Ashley furniture" at bounding box center [560, 458] width 221 height 22
type input "**********"
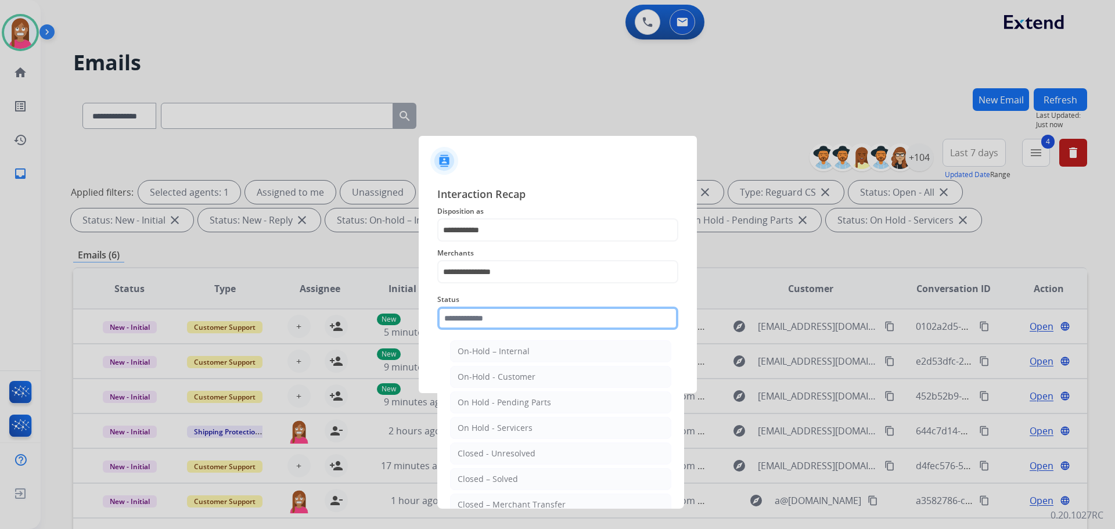
click at [459, 311] on input "text" at bounding box center [557, 318] width 241 height 23
click at [482, 466] on ul "On-Hold – Internal On-Hold - Customer On Hold - Pending Parts On Hold - Service…" at bounding box center [561, 457] width 228 height 244
click at [482, 467] on ul "On-Hold – Internal On-Hold - Customer On Hold - Pending Parts On Hold - Service…" at bounding box center [561, 457] width 228 height 244
click at [480, 474] on div at bounding box center [557, 264] width 1115 height 529
drag, startPoint x: 467, startPoint y: 319, endPoint x: 478, endPoint y: 458, distance: 139.2
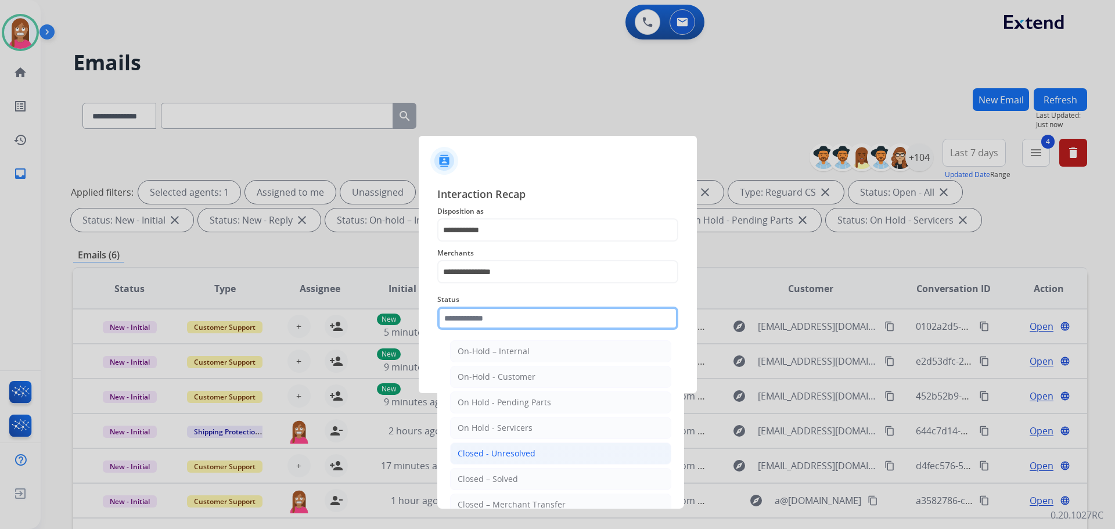
click at [467, 321] on input "text" at bounding box center [557, 318] width 241 height 23
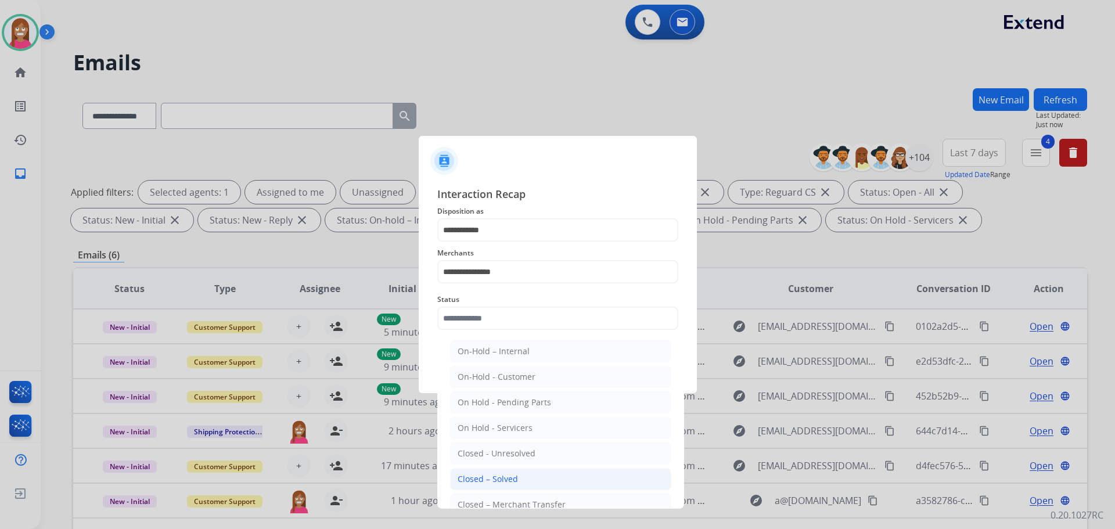
click at [478, 477] on div "Closed – Solved" at bounding box center [488, 479] width 60 height 12
type input "**********"
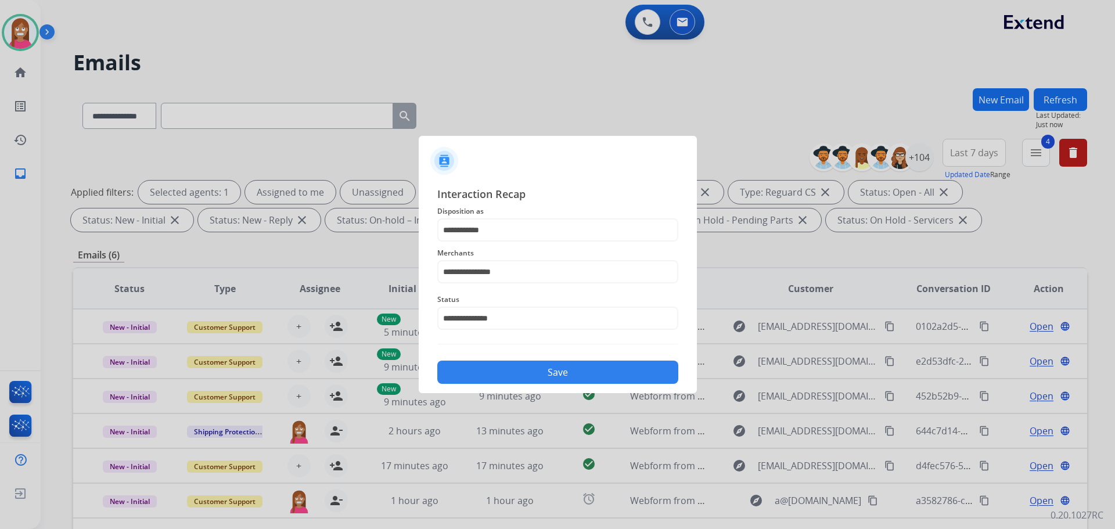
click at [484, 366] on button "Save" at bounding box center [557, 372] width 241 height 23
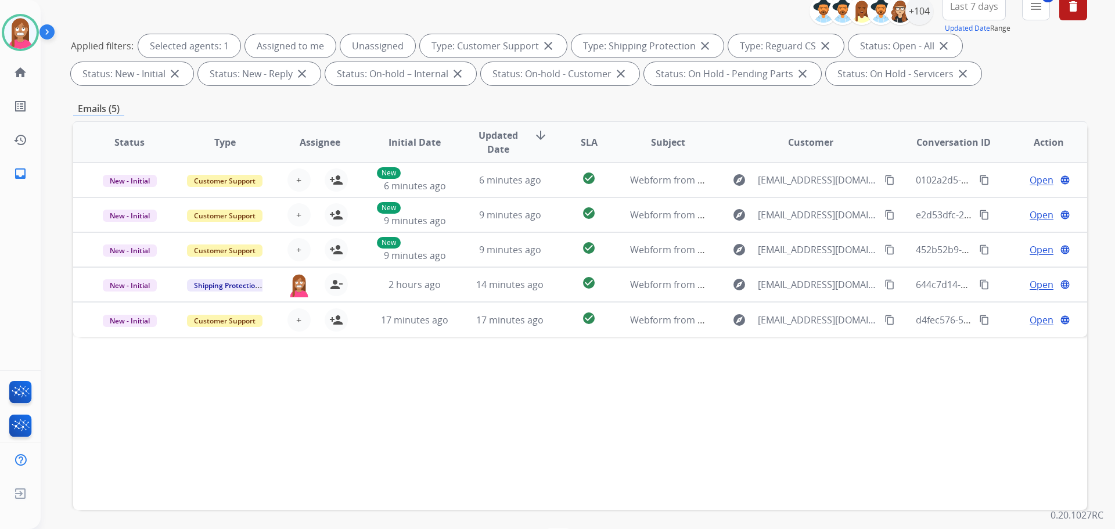
scroll to position [13, 0]
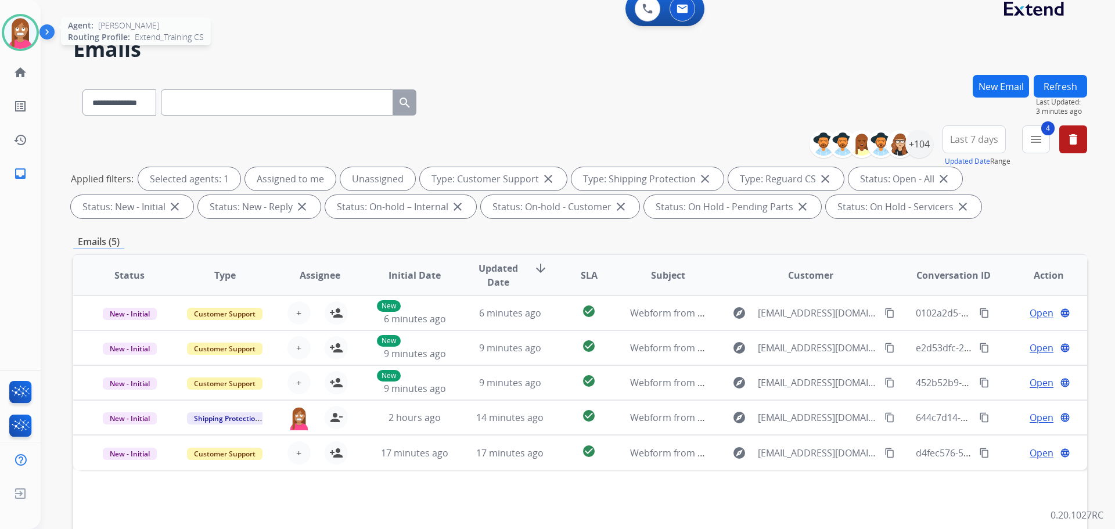
click at [28, 24] on img at bounding box center [20, 32] width 33 height 33
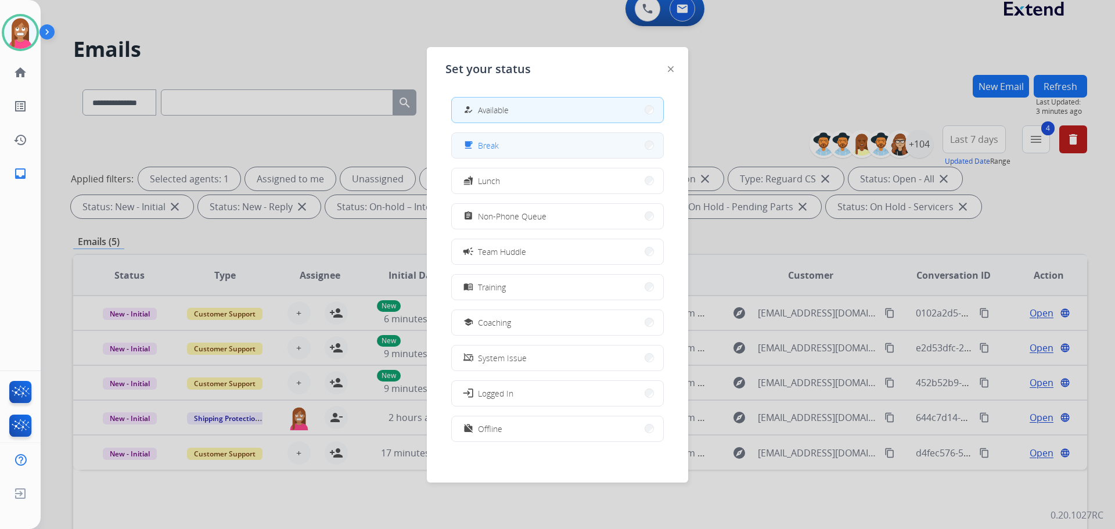
click at [477, 146] on div "free_breakfast" at bounding box center [469, 145] width 17 height 14
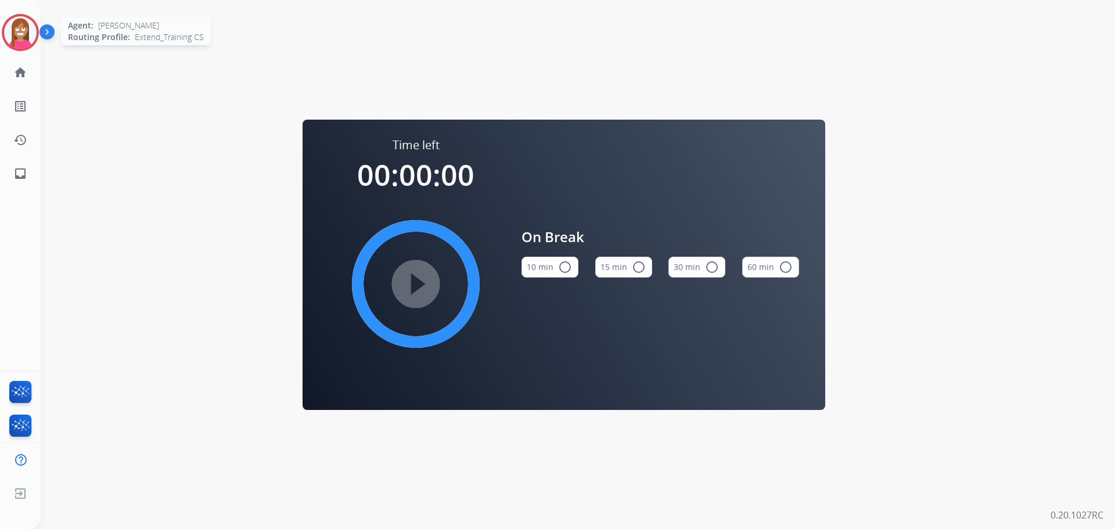
click at [25, 33] on img at bounding box center [20, 32] width 33 height 33
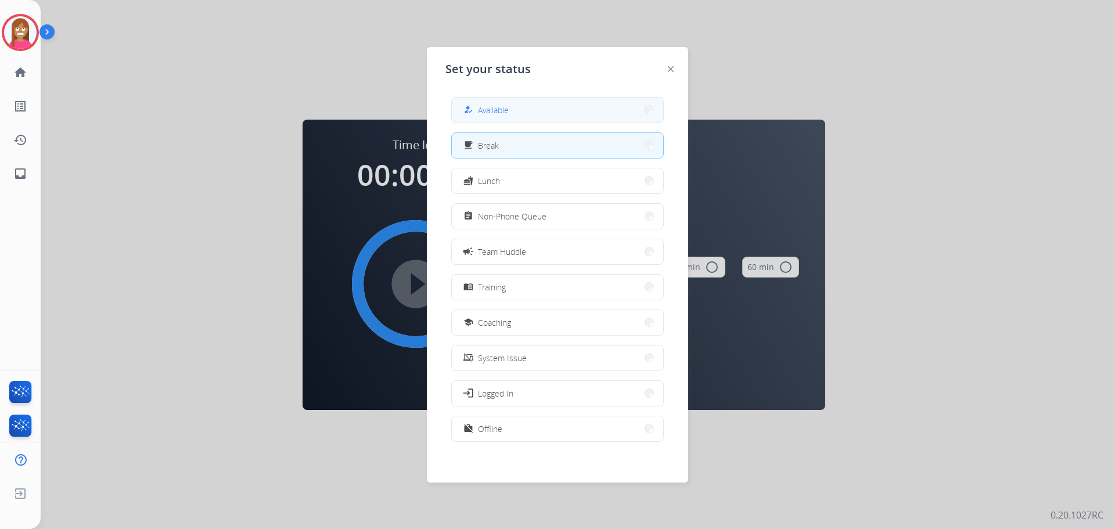
click at [472, 105] on mat-icon "how_to_reg" at bounding box center [468, 110] width 10 height 10
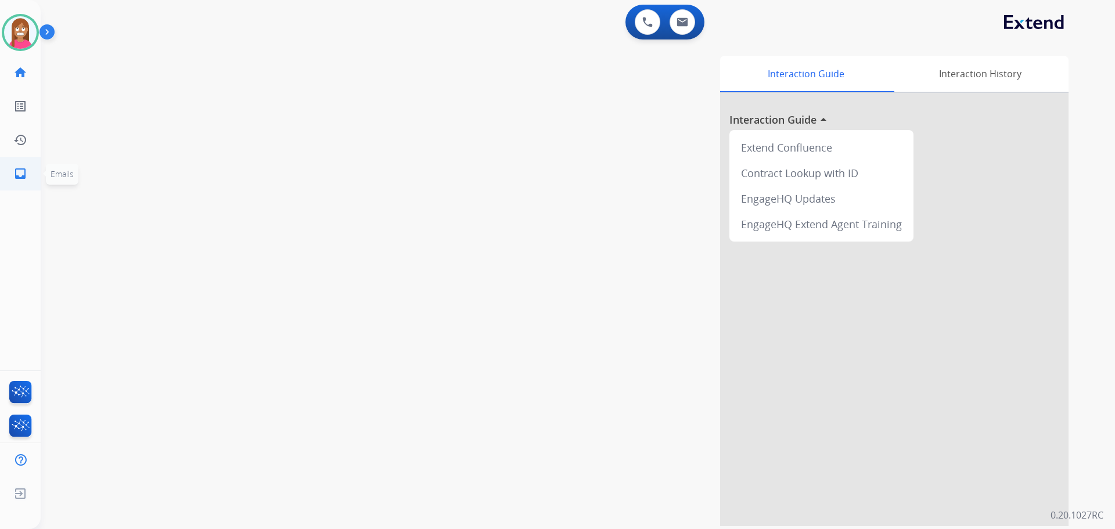
click at [25, 179] on mat-icon "inbox" at bounding box center [20, 174] width 14 height 14
select select "**********"
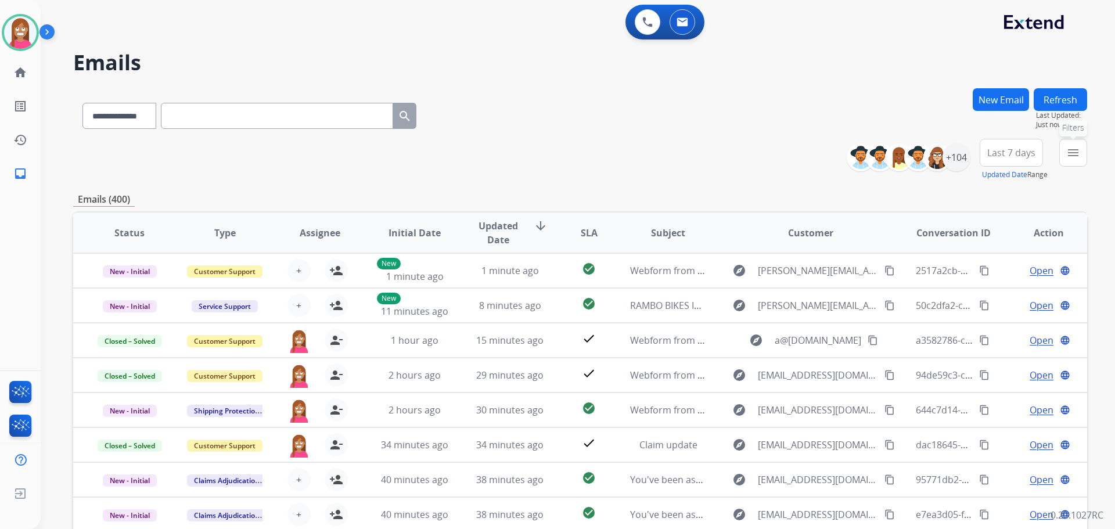
click at [1067, 146] on button "menu Filters" at bounding box center [1073, 153] width 28 height 28
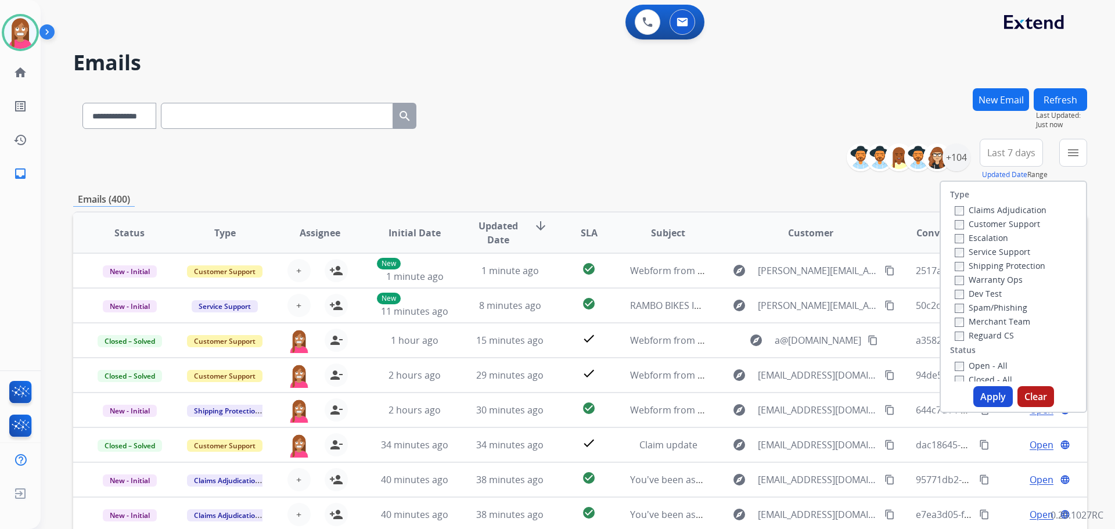
click at [959, 218] on label "Customer Support" at bounding box center [997, 223] width 85 height 11
click at [965, 267] on label "Shipping Protection" at bounding box center [1000, 265] width 91 height 11
click at [965, 335] on label "Reguard CS" at bounding box center [984, 335] width 59 height 11
click at [968, 365] on label "Open - All" at bounding box center [981, 365] width 53 height 11
click at [980, 396] on button "Apply" at bounding box center [992, 396] width 39 height 21
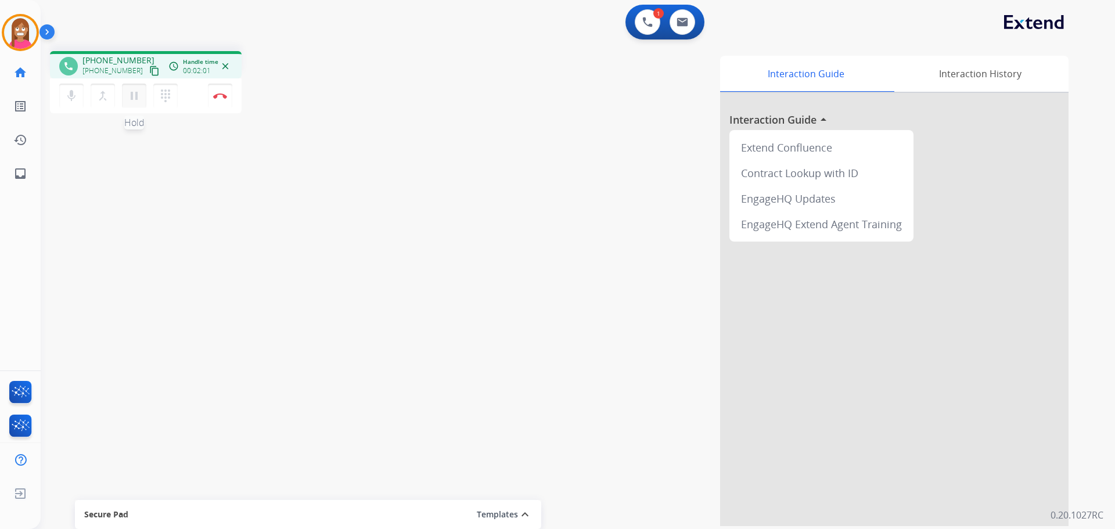
click at [135, 100] on mat-icon "pause" at bounding box center [134, 96] width 14 height 14
click at [135, 100] on mat-icon "play_arrow" at bounding box center [134, 96] width 14 height 14
click at [215, 101] on button "Disconnect" at bounding box center [220, 96] width 24 height 24
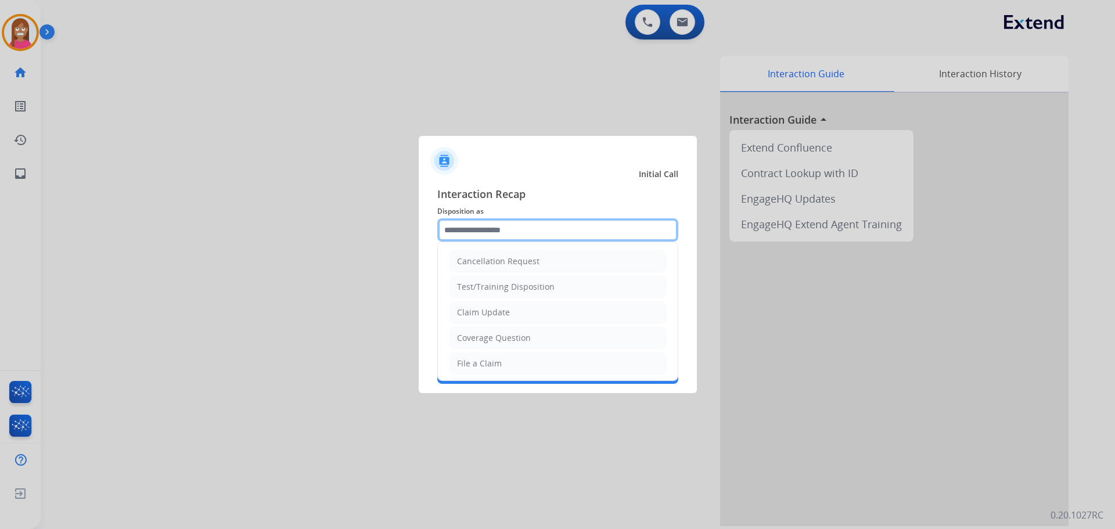
click at [467, 234] on input "text" at bounding box center [557, 229] width 241 height 23
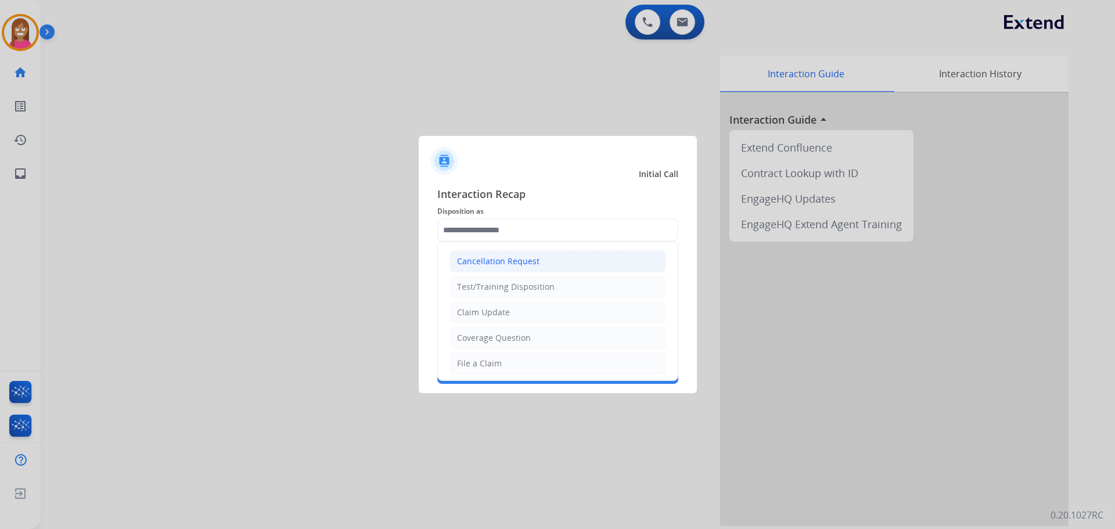
click at [522, 256] on div "Cancellation Request" at bounding box center [498, 262] width 82 height 12
type input "**********"
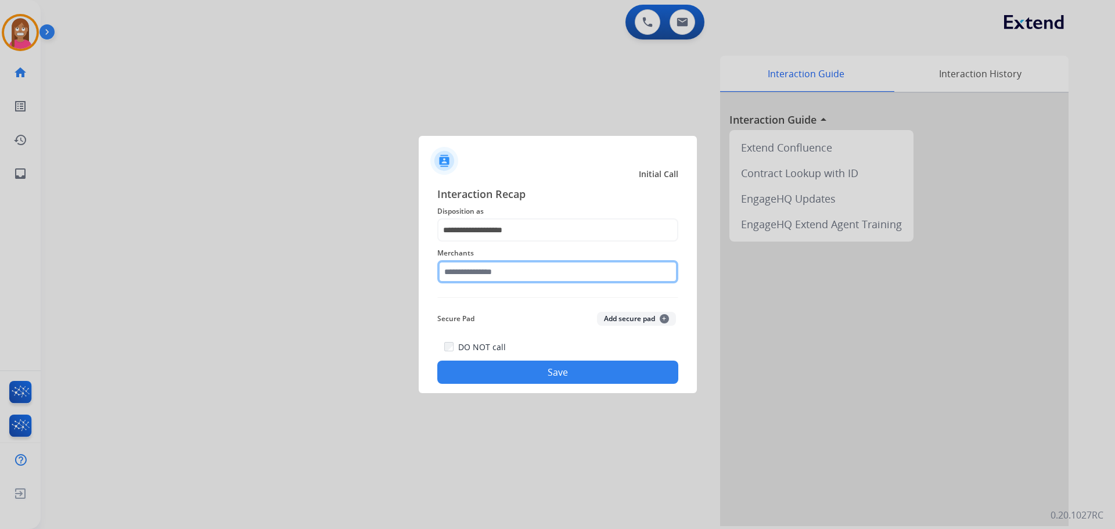
click at [520, 275] on input "text" at bounding box center [557, 271] width 241 height 23
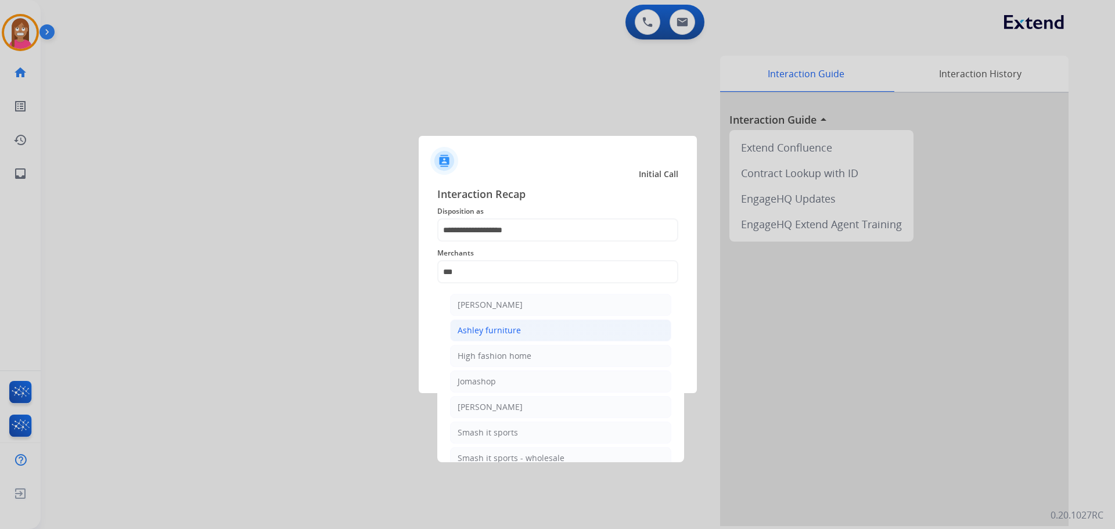
click at [497, 336] on div "Ashley furniture" at bounding box center [489, 331] width 63 height 12
type input "**********"
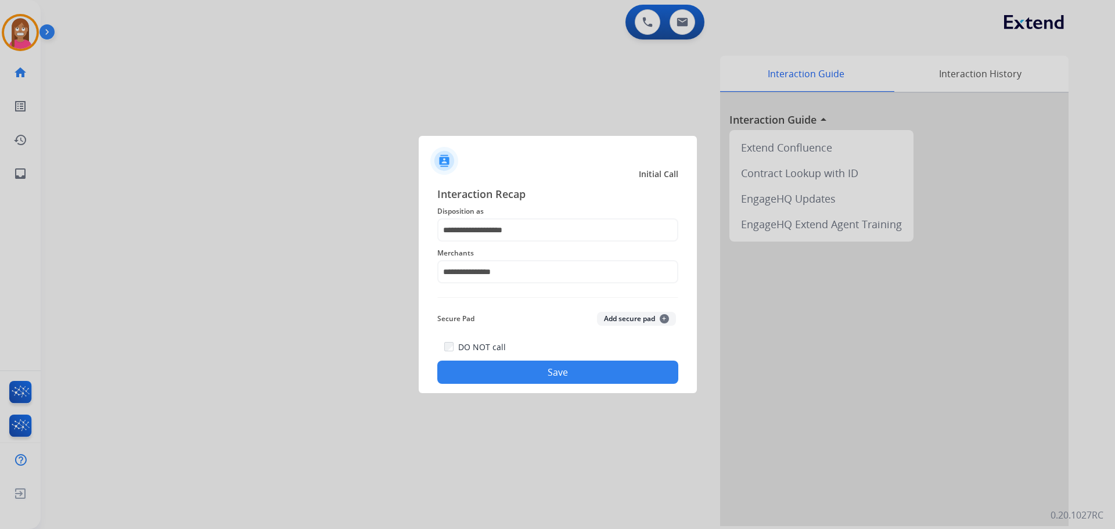
click at [490, 366] on button "Save" at bounding box center [557, 372] width 241 height 23
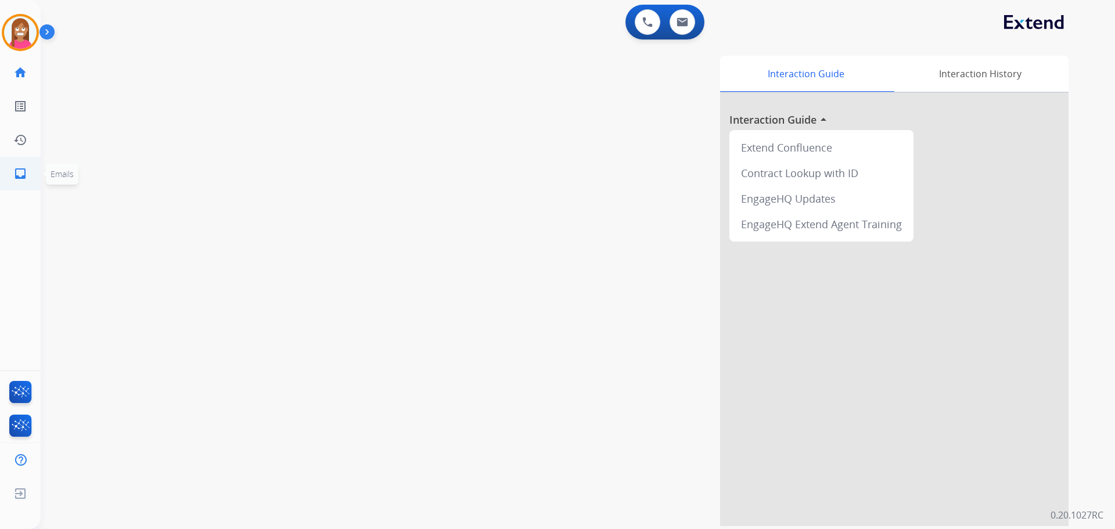
click at [19, 161] on link "inbox Emails" at bounding box center [20, 173] width 33 height 33
select select "**********"
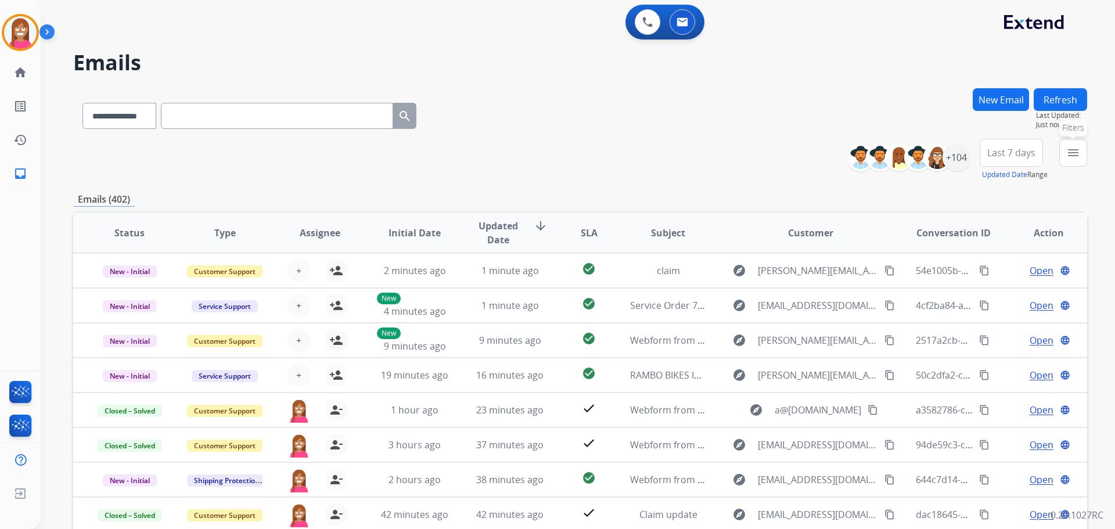
click at [1064, 160] on button "menu Filters" at bounding box center [1073, 153] width 28 height 28
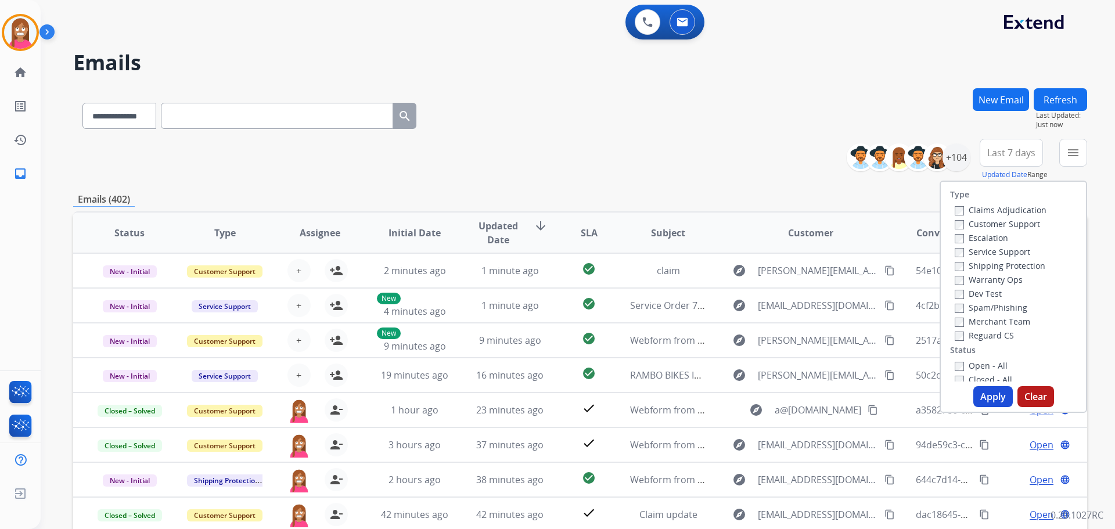
click at [972, 222] on label "Customer Support" at bounding box center [997, 223] width 85 height 11
click at [963, 264] on label "Shipping Protection" at bounding box center [1000, 265] width 91 height 11
drag, startPoint x: 965, startPoint y: 364, endPoint x: 970, endPoint y: 384, distance: 20.4
click at [965, 364] on label "Open - All" at bounding box center [981, 365] width 53 height 11
click at [976, 388] on button "Apply" at bounding box center [992, 396] width 39 height 21
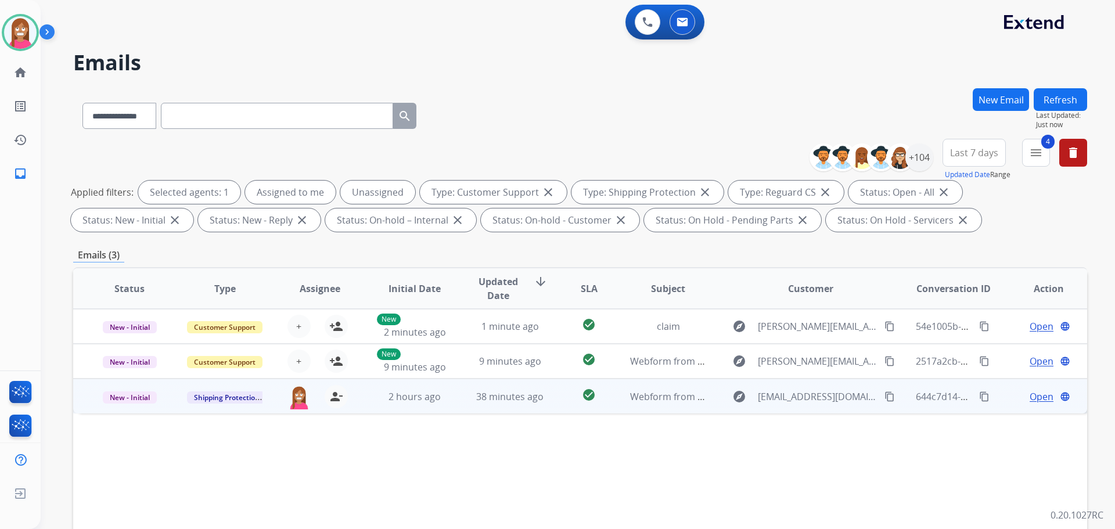
click at [449, 406] on td "2 hours ago" at bounding box center [405, 396] width 95 height 35
click at [1030, 399] on span "Open" at bounding box center [1042, 396] width 24 height 14
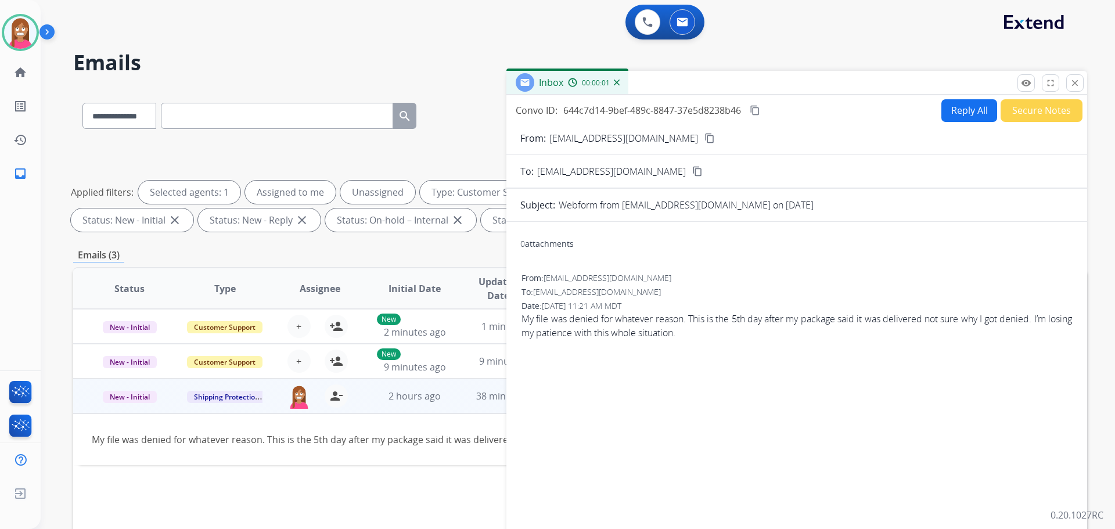
click at [957, 103] on button "Reply All" at bounding box center [969, 110] width 56 height 23
select select "**********"
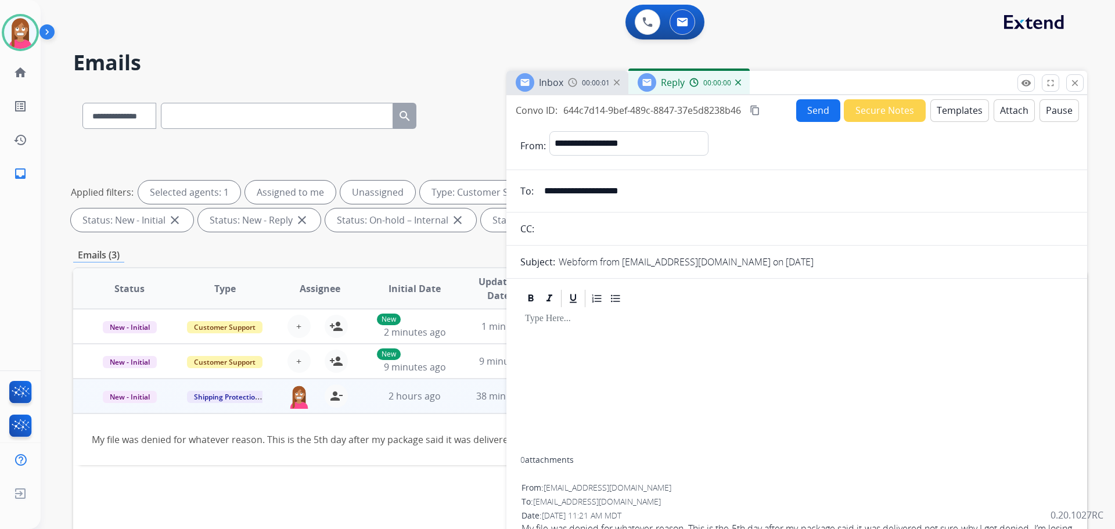
click at [959, 108] on button "Templates" at bounding box center [959, 110] width 59 height 23
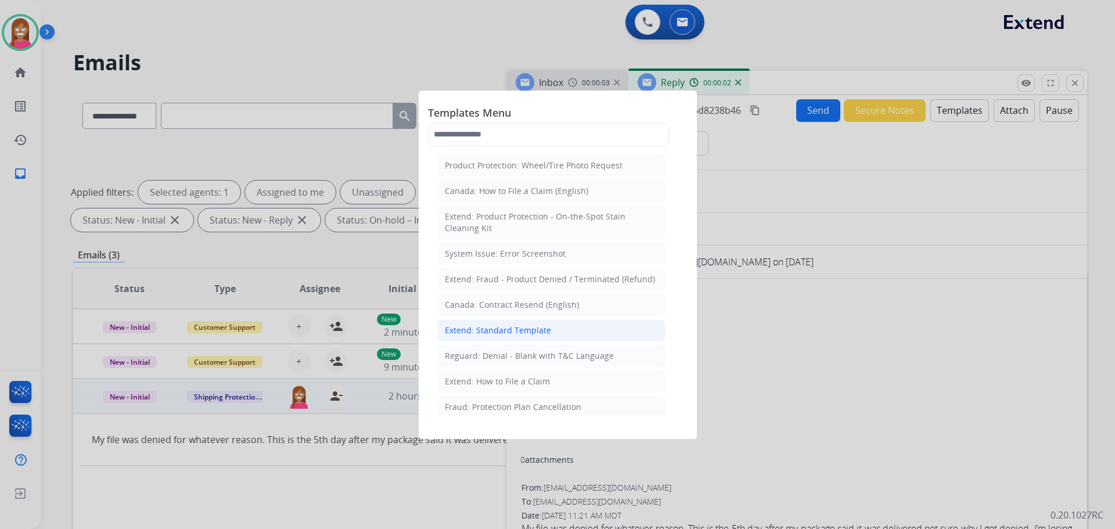
click at [520, 326] on div "Extend: Standard Template" at bounding box center [498, 331] width 106 height 12
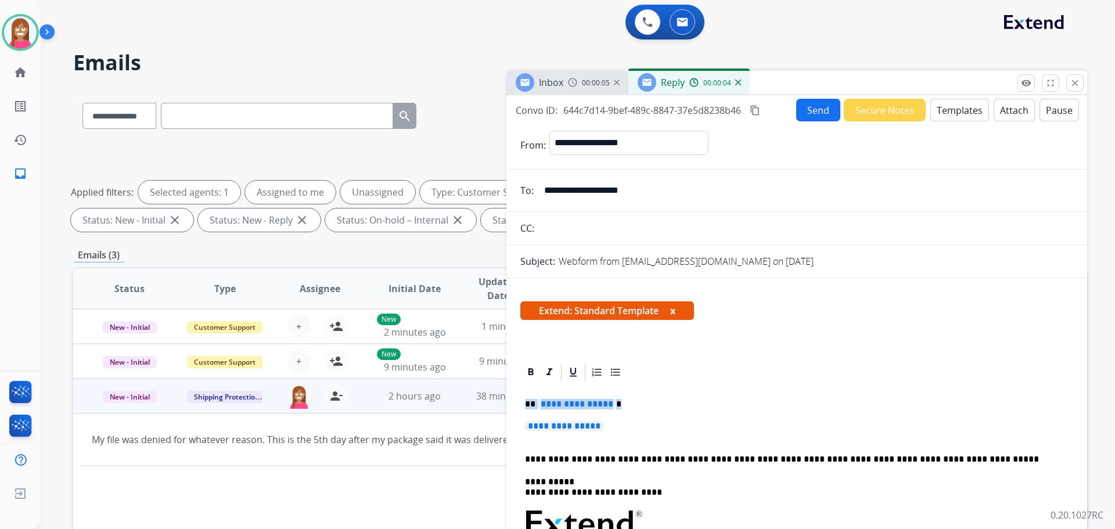
drag, startPoint x: 625, startPoint y: 432, endPoint x: 522, endPoint y: 400, distance: 108.0
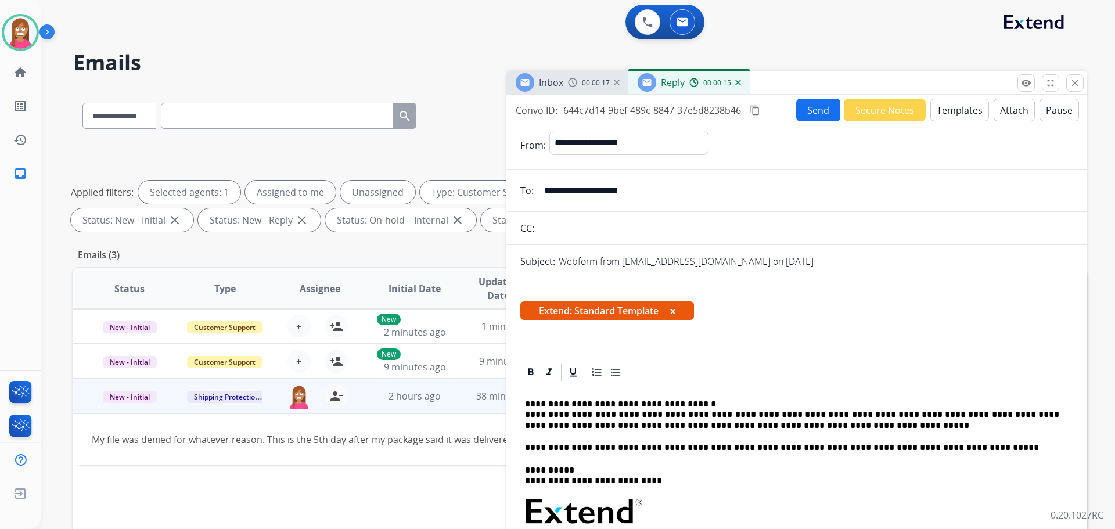
click at [811, 109] on button "Send" at bounding box center [818, 110] width 44 height 23
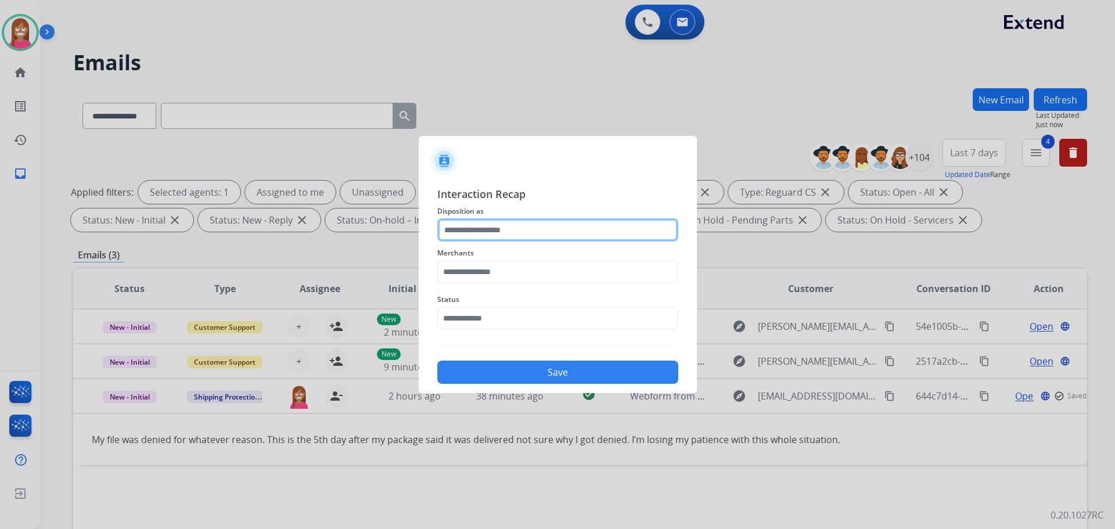
drag, startPoint x: 487, startPoint y: 227, endPoint x: 488, endPoint y: 233, distance: 5.8
click at [487, 228] on input "text" at bounding box center [557, 229] width 241 height 23
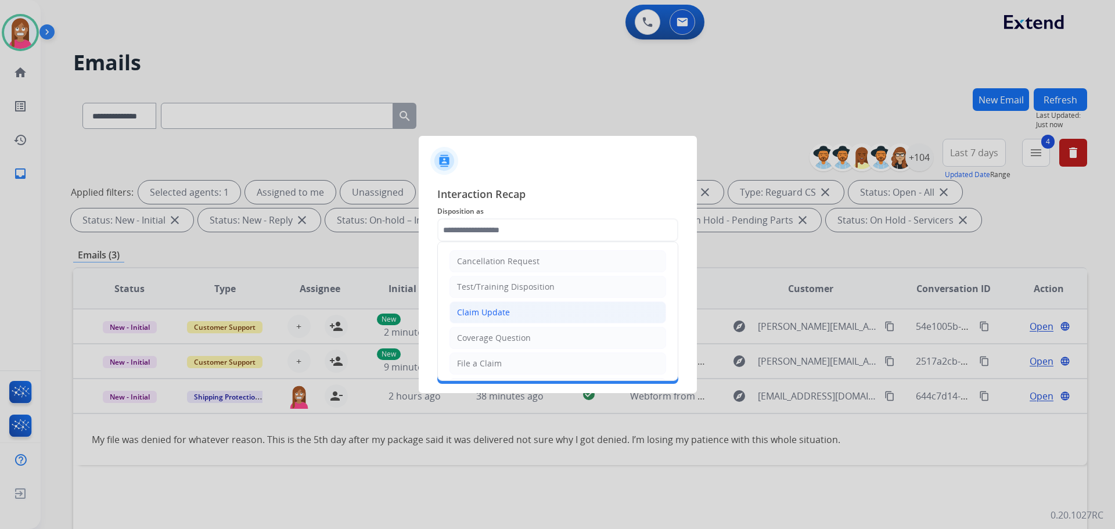
click at [485, 310] on div "Claim Update" at bounding box center [483, 313] width 53 height 12
type input "**********"
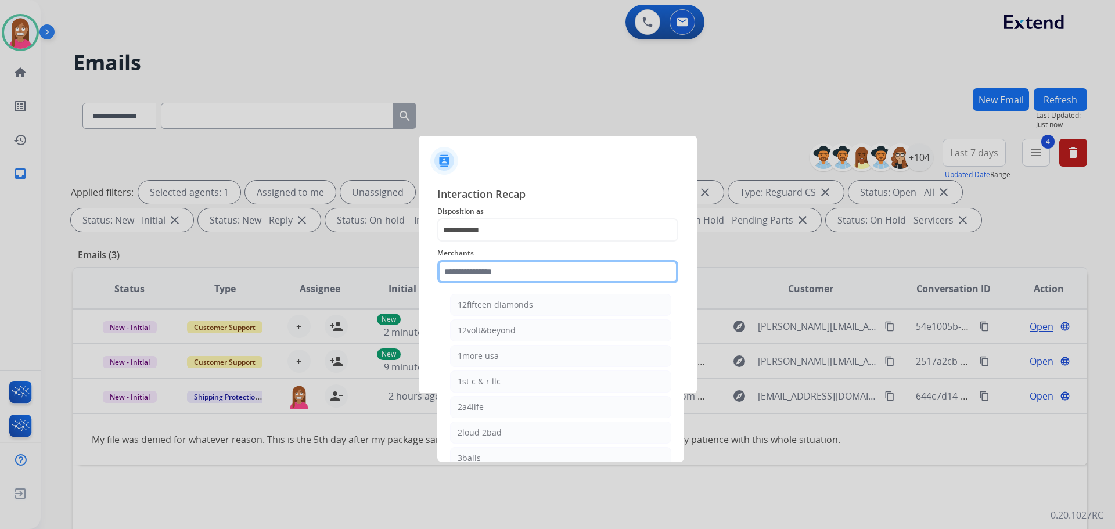
click at [482, 280] on input "text" at bounding box center [557, 271] width 241 height 23
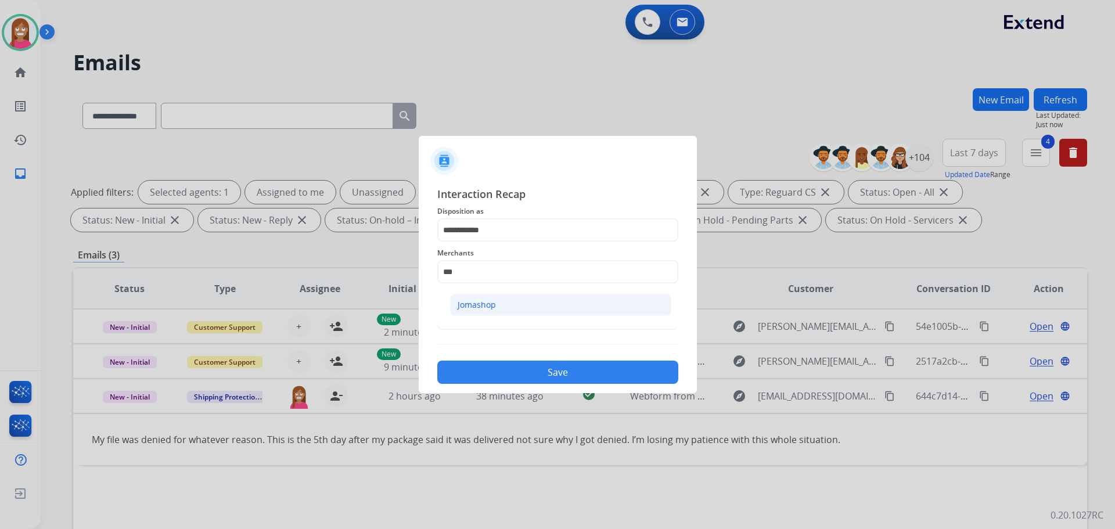
click at [517, 299] on li "Jomashop" at bounding box center [560, 305] width 221 height 22
type input "********"
click at [512, 322] on input "text" at bounding box center [557, 318] width 241 height 23
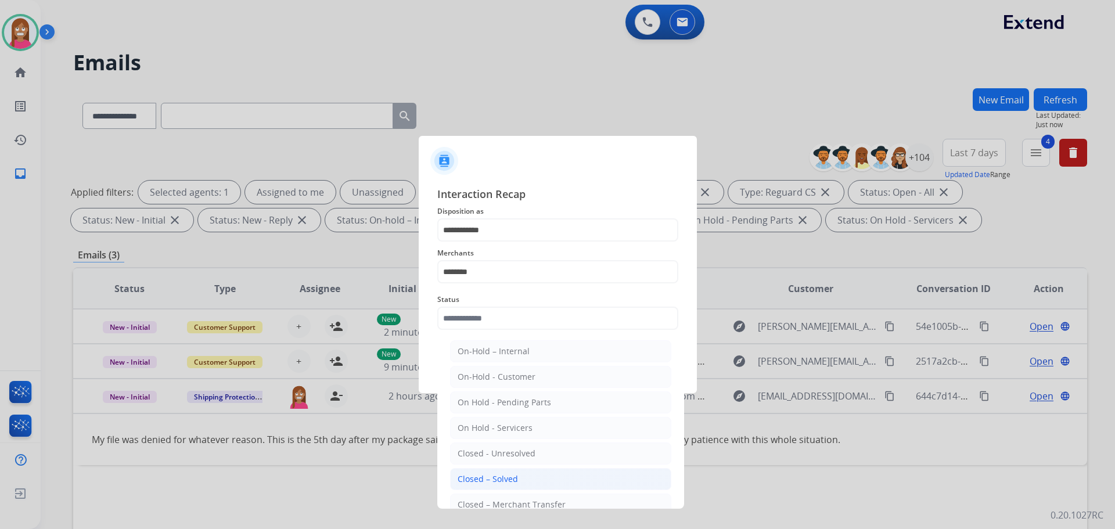
click at [491, 473] on li "Closed – Solved" at bounding box center [560, 479] width 221 height 22
type input "**********"
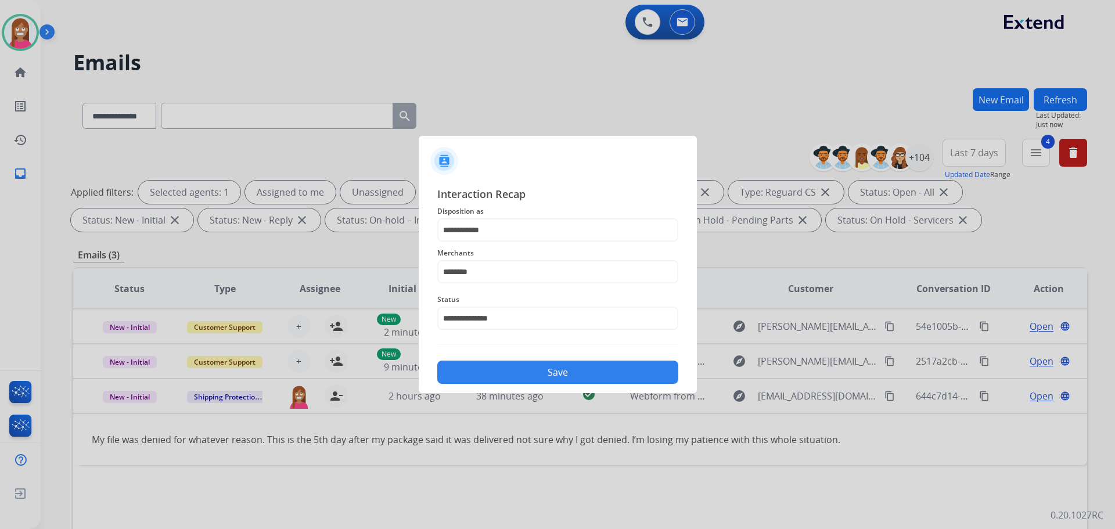
click at [488, 375] on button "Save" at bounding box center [557, 372] width 241 height 23
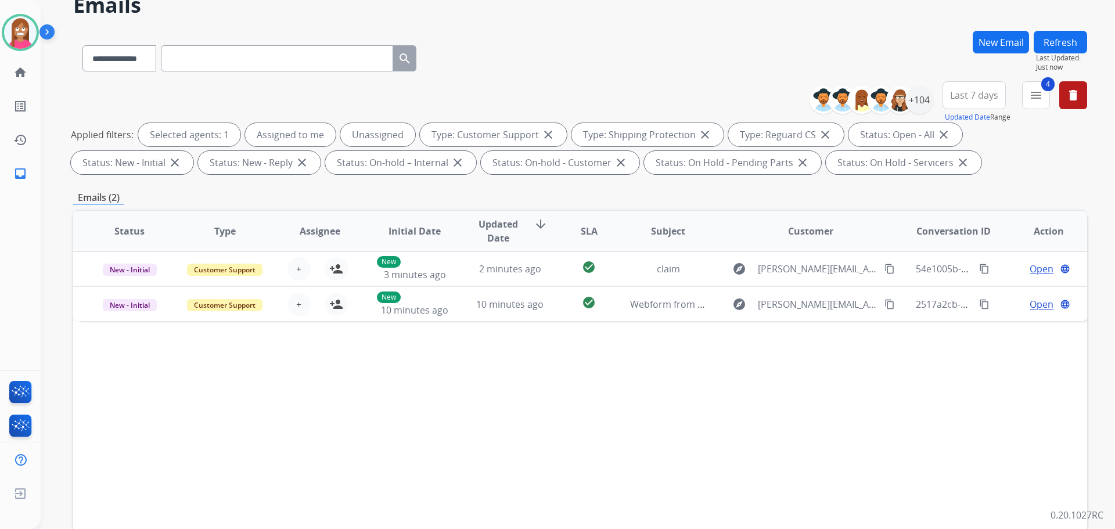
scroll to position [58, 0]
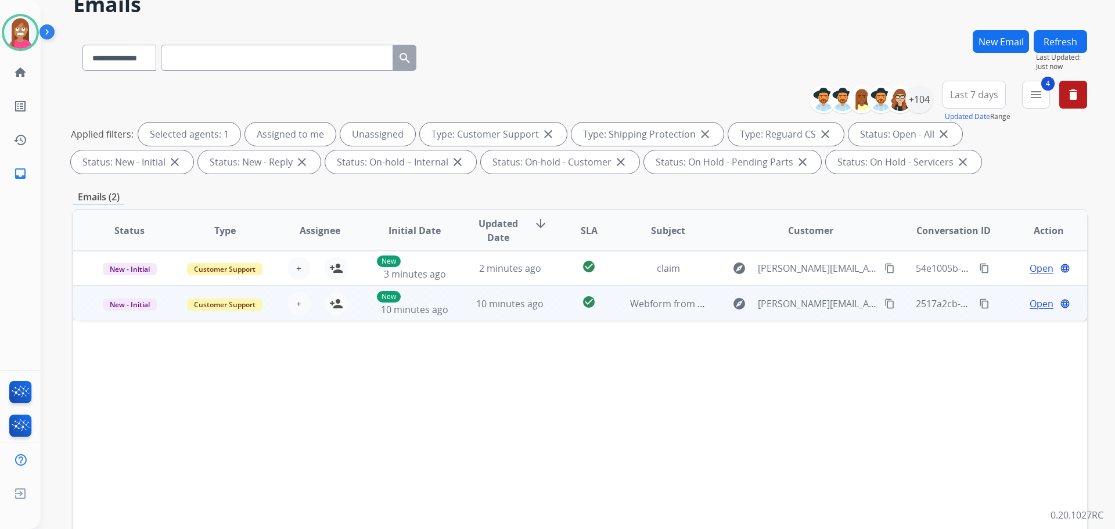
click at [460, 318] on td "10 minutes ago" at bounding box center [501, 303] width 95 height 35
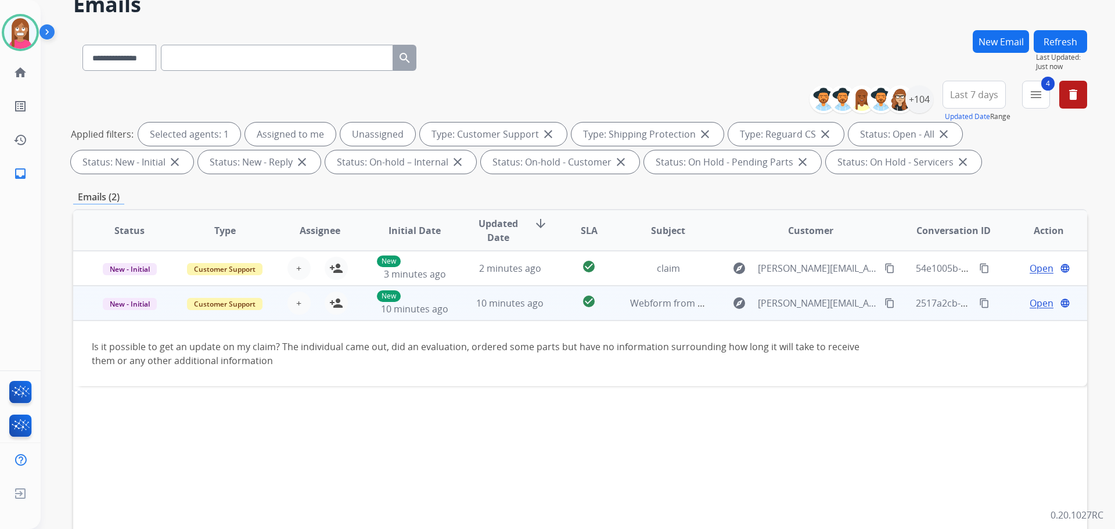
click at [885, 301] on mat-icon "content_copy" at bounding box center [890, 303] width 10 height 10
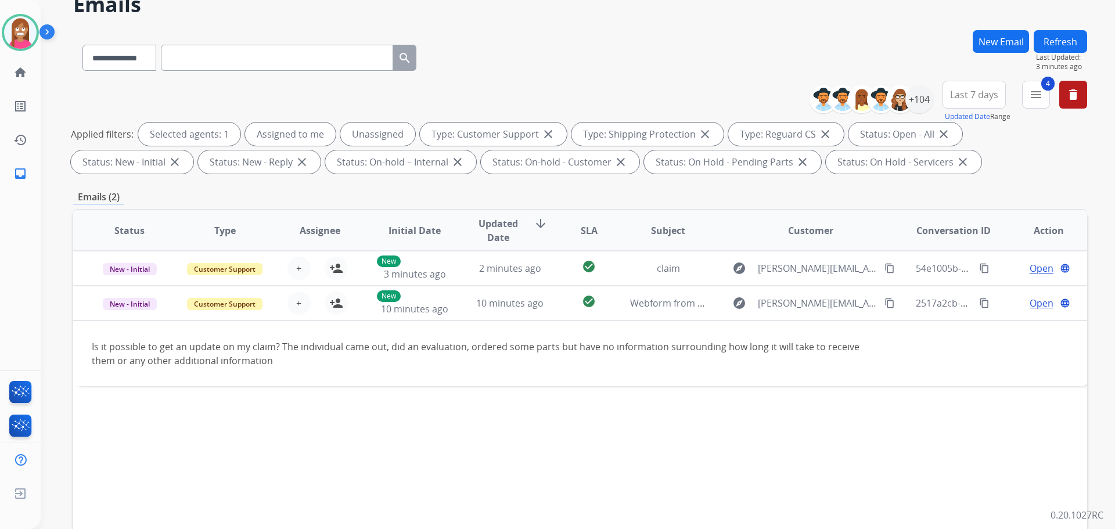
click at [1075, 49] on button "Refresh" at bounding box center [1060, 41] width 53 height 23
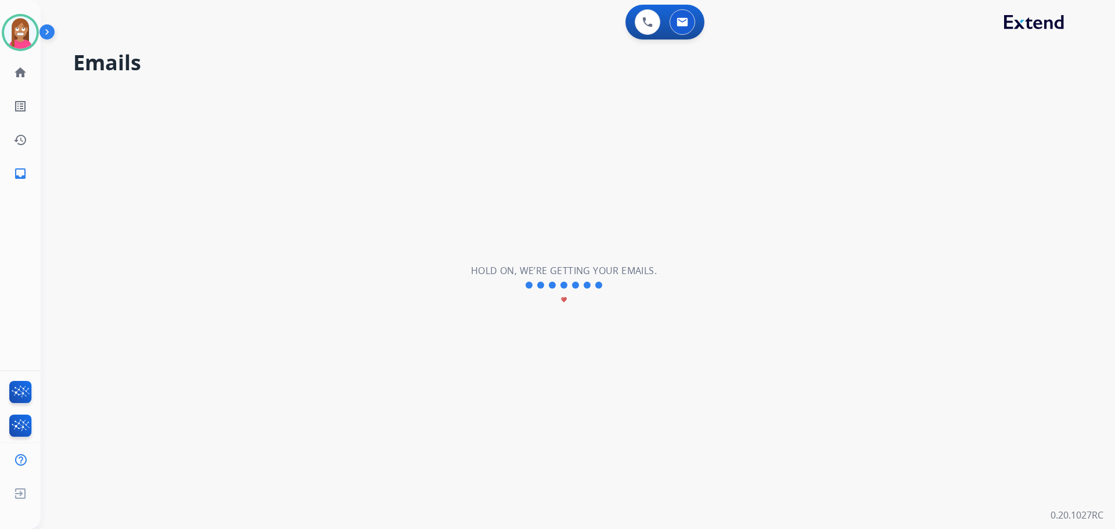
scroll to position [0, 0]
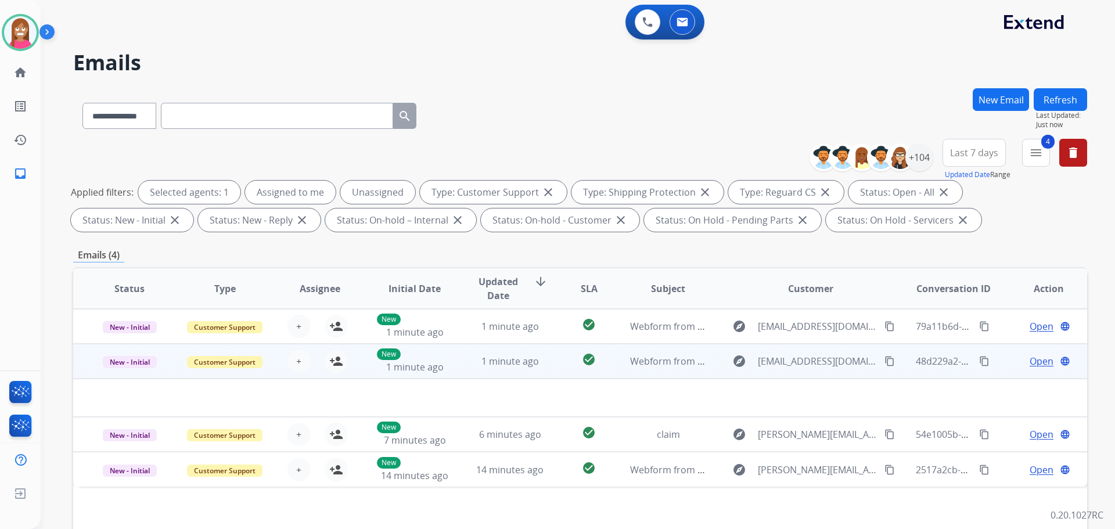
click at [539, 368] on td "1 minute ago" at bounding box center [501, 361] width 95 height 35
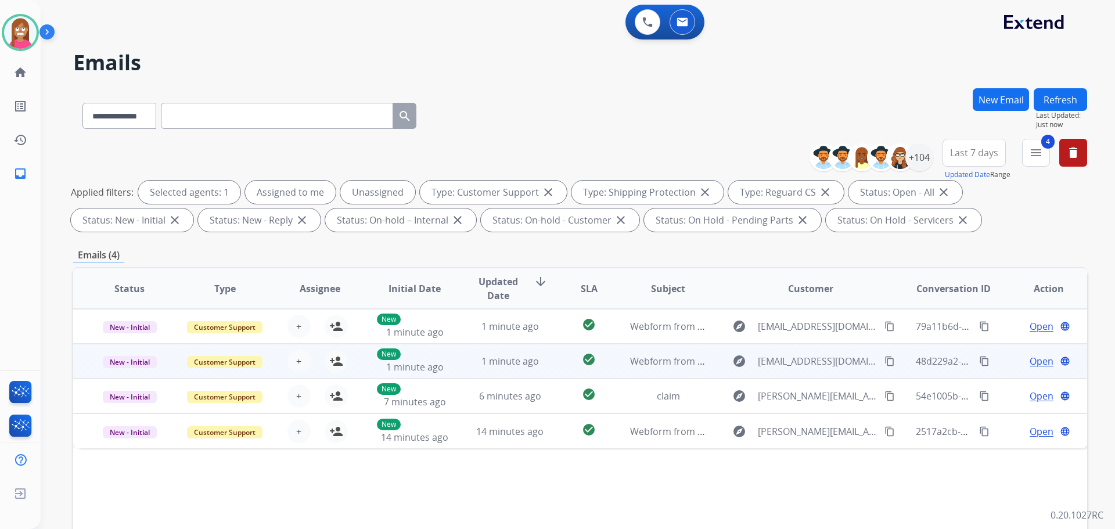
click at [562, 367] on td "check_circle" at bounding box center [579, 361] width 63 height 35
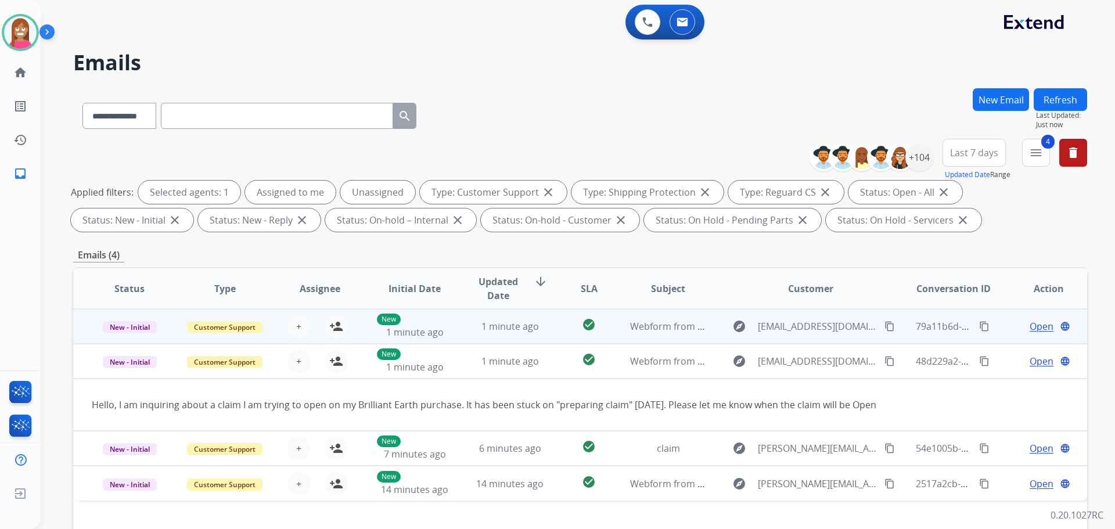
click at [463, 332] on td "1 minute ago" at bounding box center [501, 326] width 95 height 35
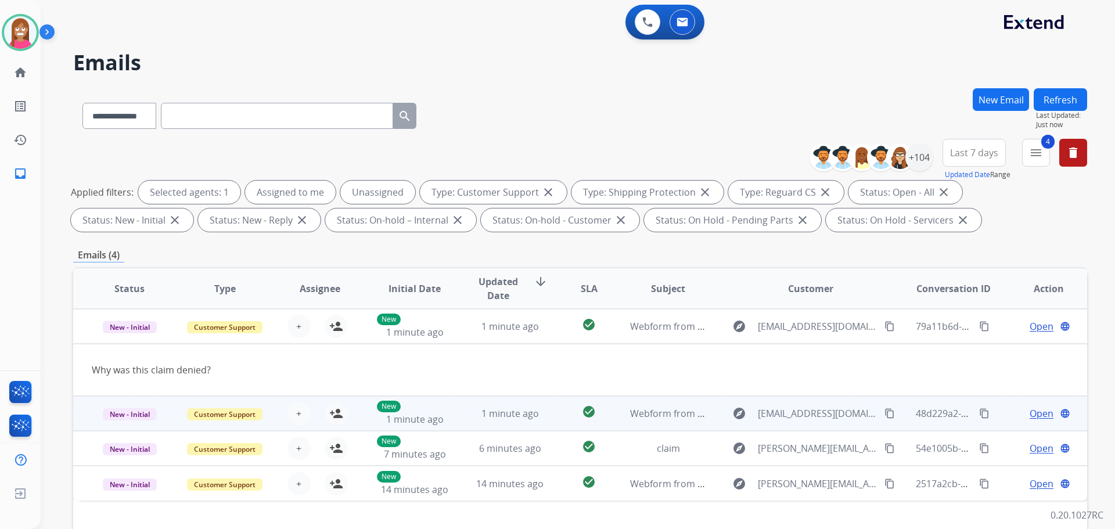
click at [886, 409] on mat-icon "content_copy" at bounding box center [890, 413] width 10 height 10
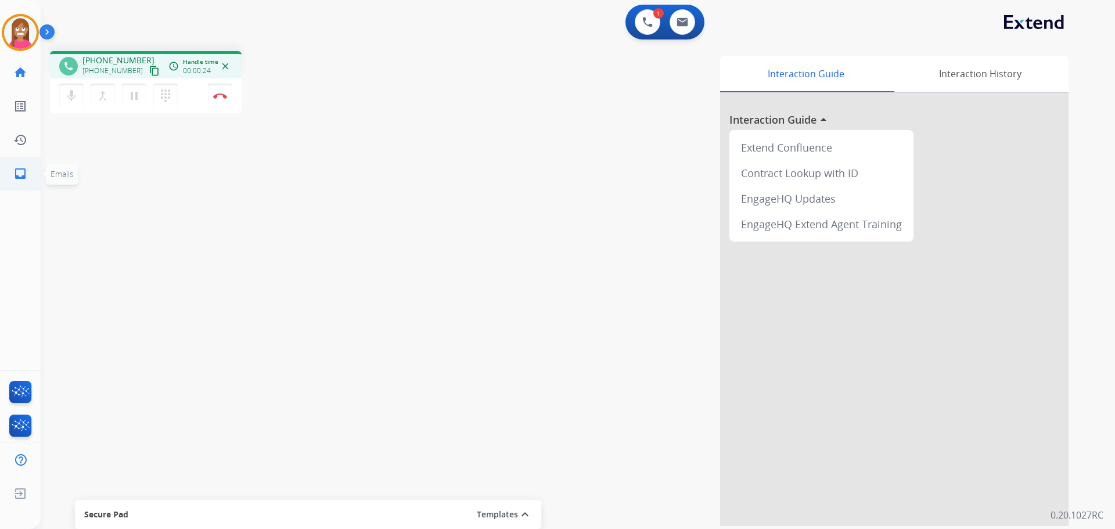
click at [17, 172] on mat-icon "inbox" at bounding box center [20, 174] width 14 height 14
select select "**********"
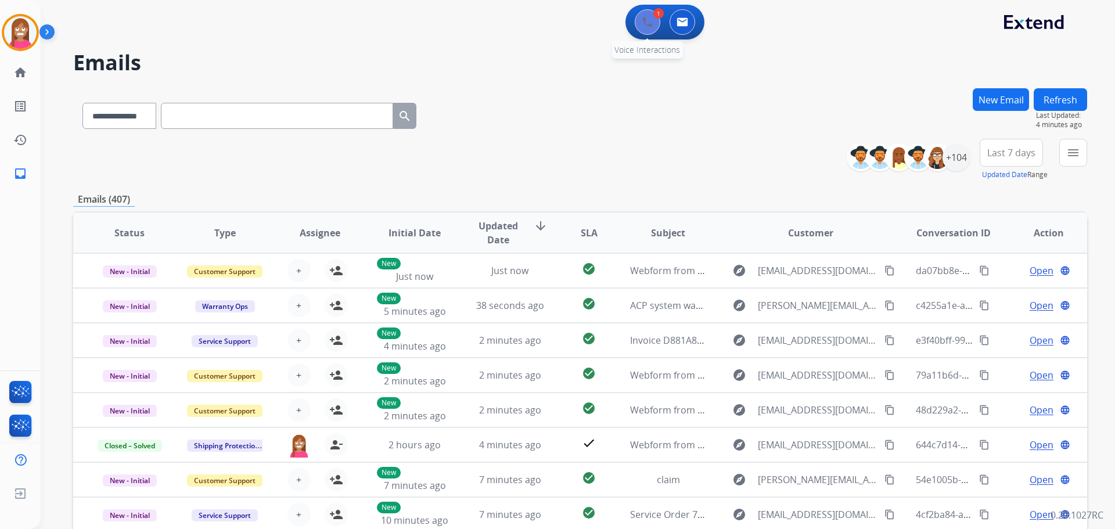
drag, startPoint x: 655, startPoint y: 36, endPoint x: 650, endPoint y: 32, distance: 6.2
click at [655, 35] on div "1 Voice Interactions 0 Email Interactions" at bounding box center [665, 22] width 79 height 35
click at [641, 24] on button at bounding box center [648, 22] width 26 height 26
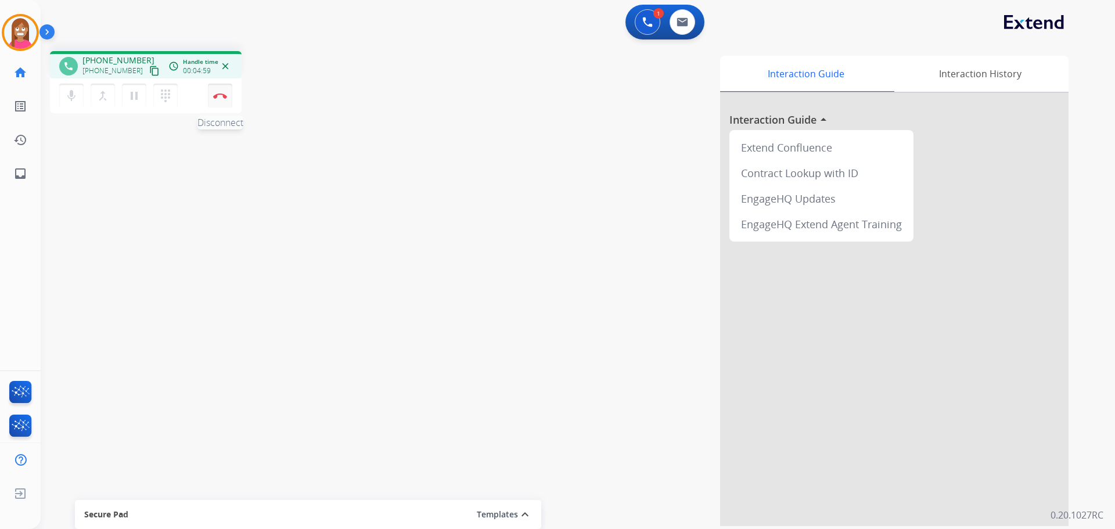
click at [213, 102] on button "Disconnect" at bounding box center [220, 96] width 24 height 24
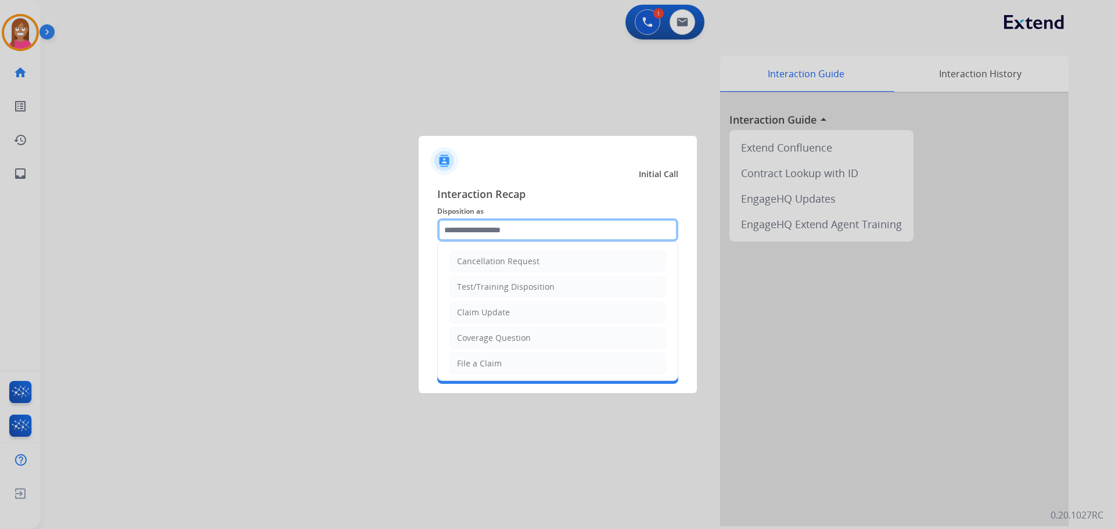
click at [458, 222] on input "text" at bounding box center [557, 229] width 241 height 23
click at [470, 347] on li "Coverage Question" at bounding box center [558, 338] width 217 height 22
type input "**********"
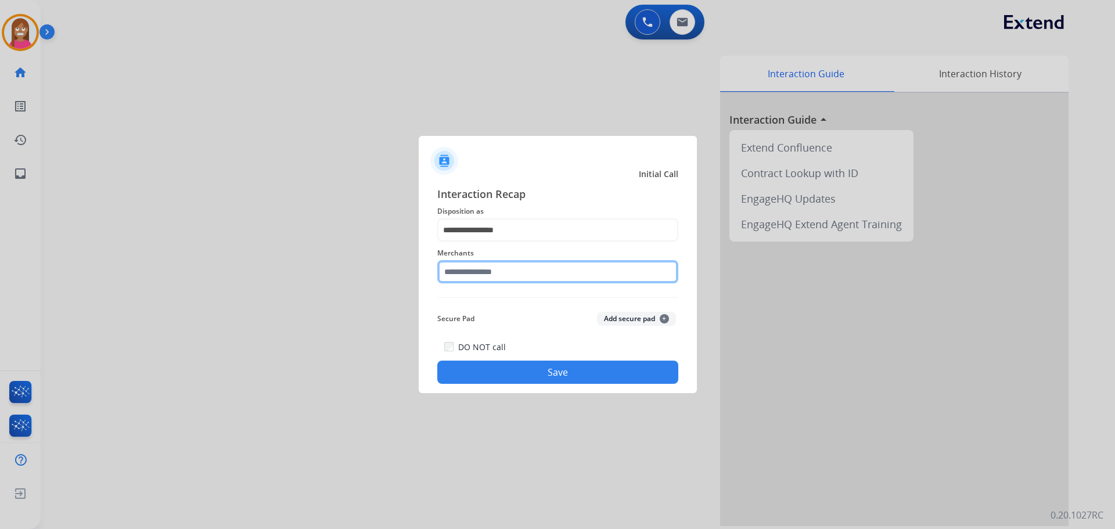
click at [480, 276] on input "text" at bounding box center [557, 271] width 241 height 23
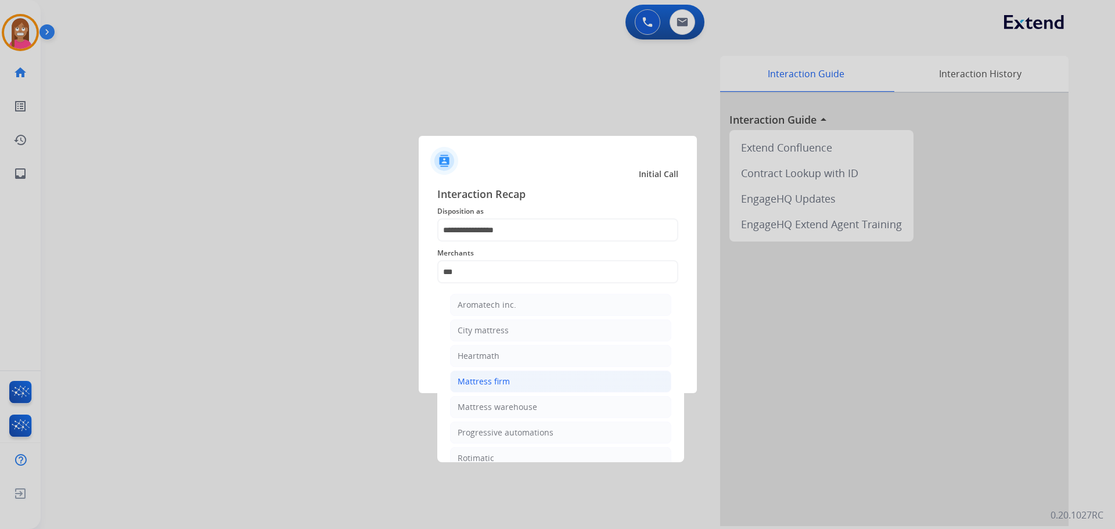
click at [474, 389] on li "Mattress firm" at bounding box center [560, 382] width 221 height 22
type input "**********"
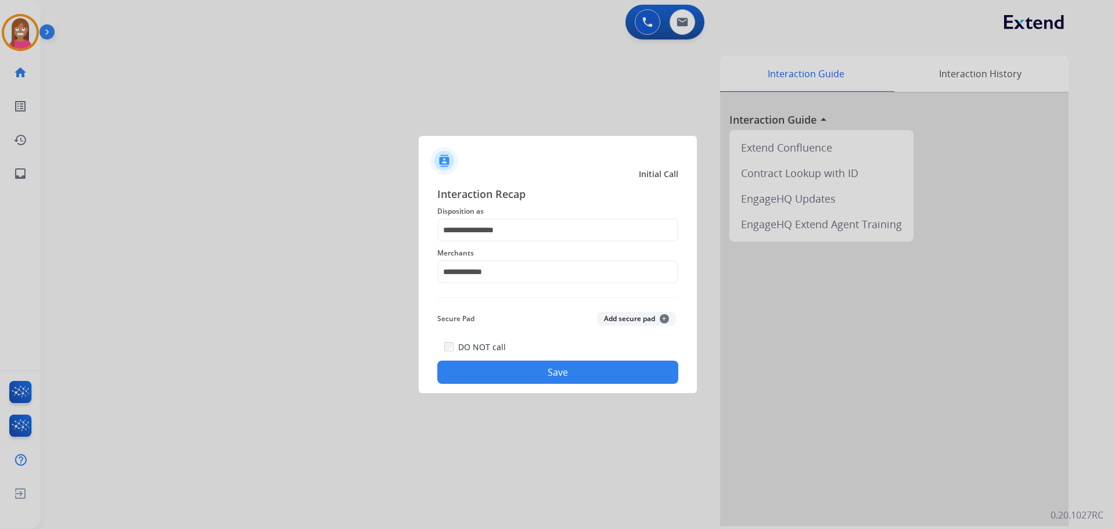
click at [463, 375] on button "Save" at bounding box center [557, 372] width 241 height 23
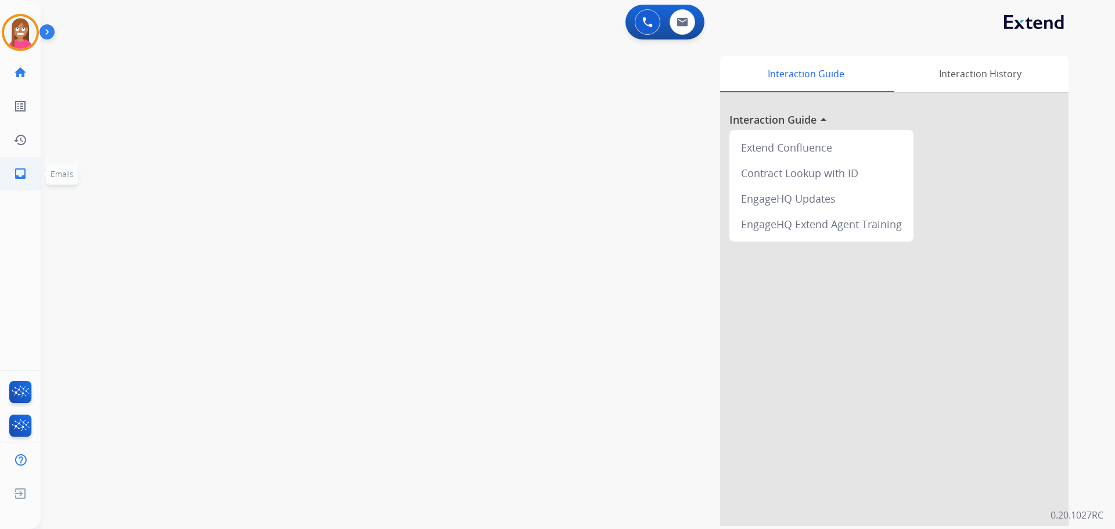
click at [7, 171] on link "inbox Emails" at bounding box center [20, 173] width 33 height 33
select select "**********"
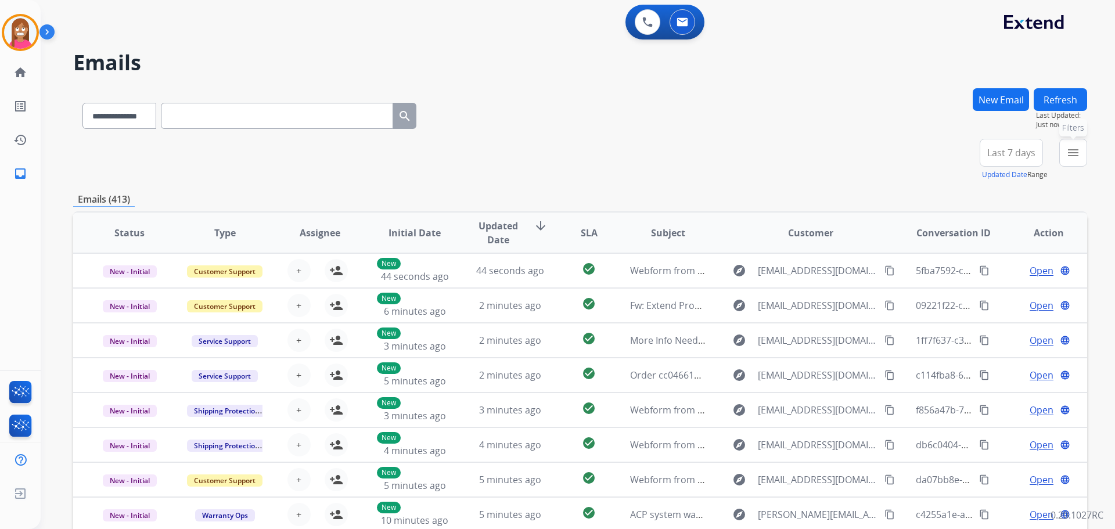
click at [1069, 160] on button "menu Filters" at bounding box center [1073, 153] width 28 height 28
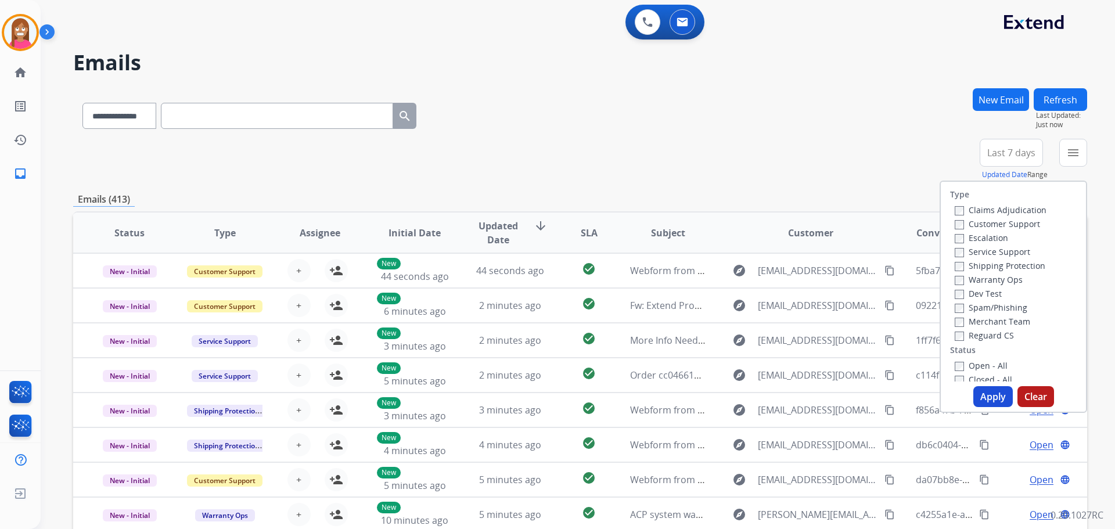
click at [968, 227] on label "Customer Support" at bounding box center [997, 223] width 85 height 11
click at [959, 263] on label "Shipping Protection" at bounding box center [1000, 265] width 91 height 11
click at [957, 337] on label "Reguard CS" at bounding box center [984, 335] width 59 height 11
click at [960, 365] on label "Open - All" at bounding box center [981, 365] width 53 height 11
click at [978, 391] on button "Apply" at bounding box center [992, 396] width 39 height 21
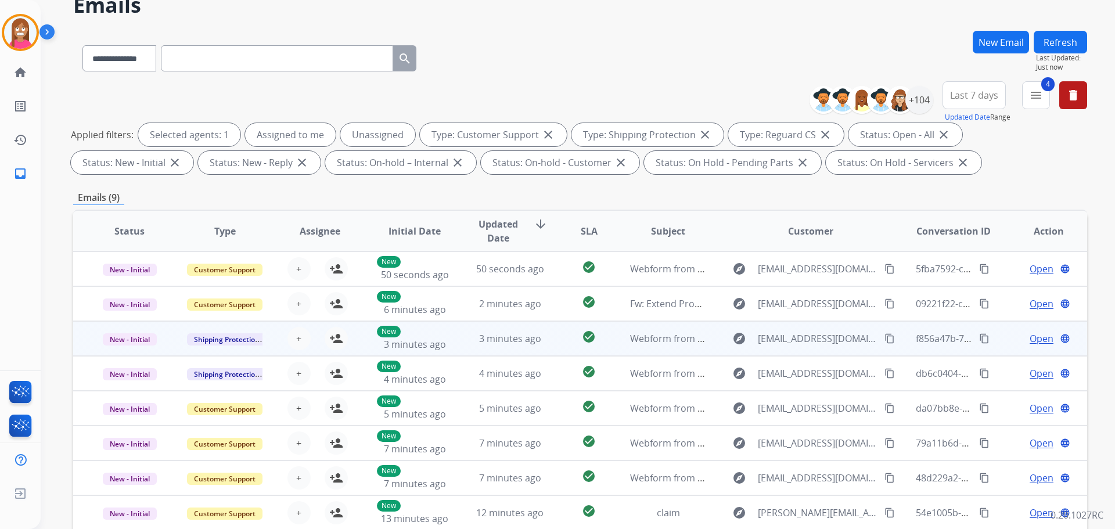
scroll to position [188, 0]
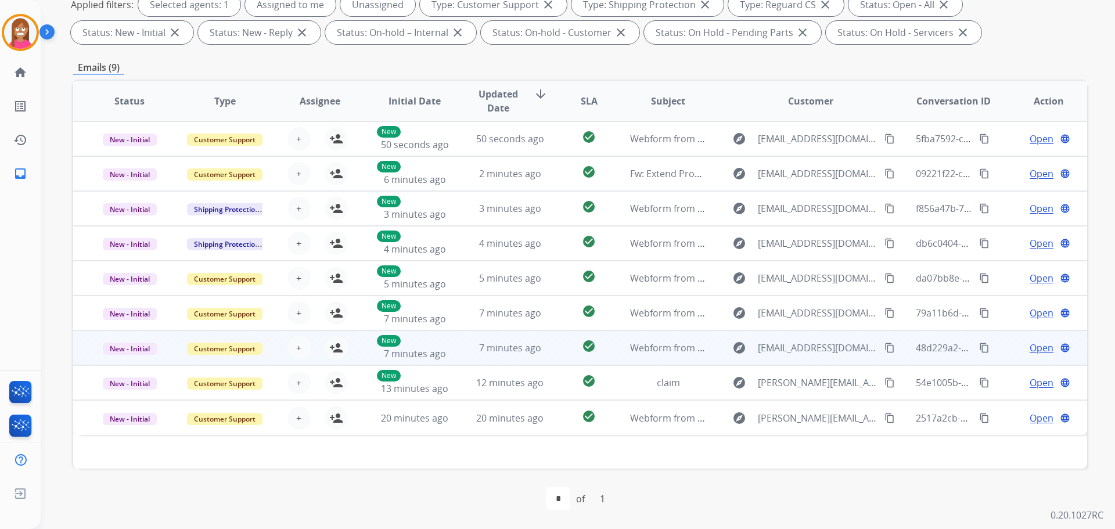
click at [454, 352] on td "7 minutes ago" at bounding box center [501, 347] width 95 height 35
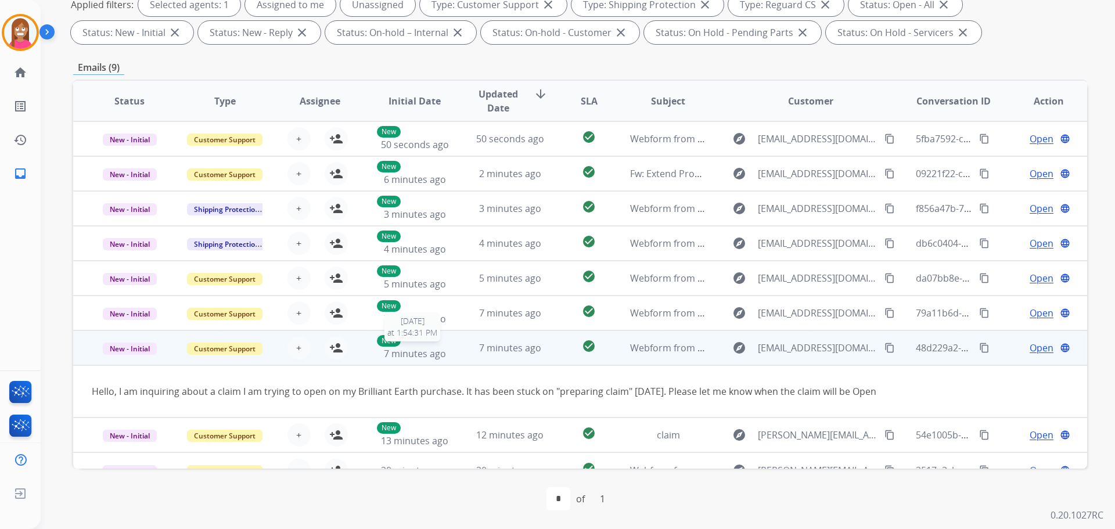
scroll to position [33, 0]
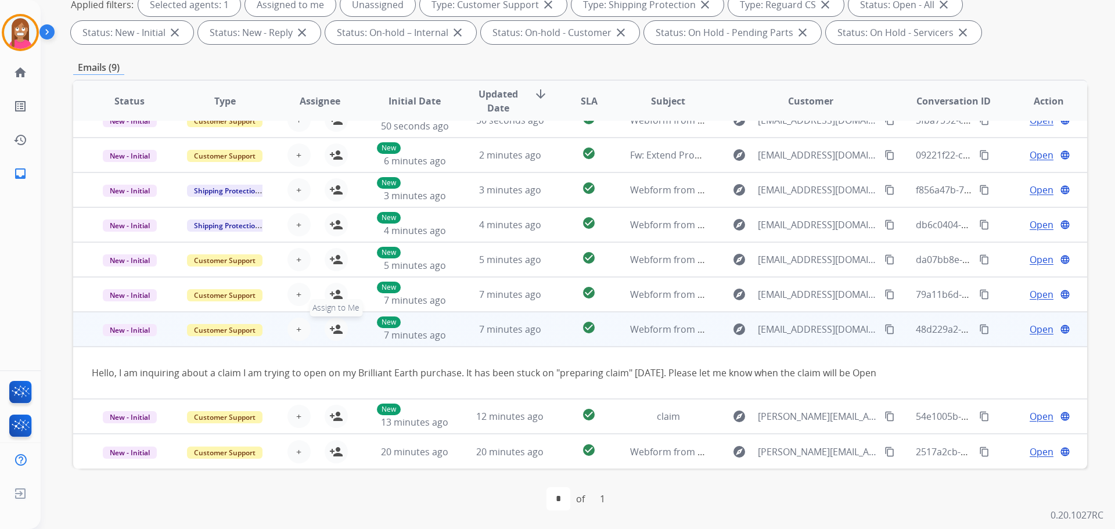
click at [332, 322] on mat-icon "person_add" at bounding box center [336, 329] width 14 height 14
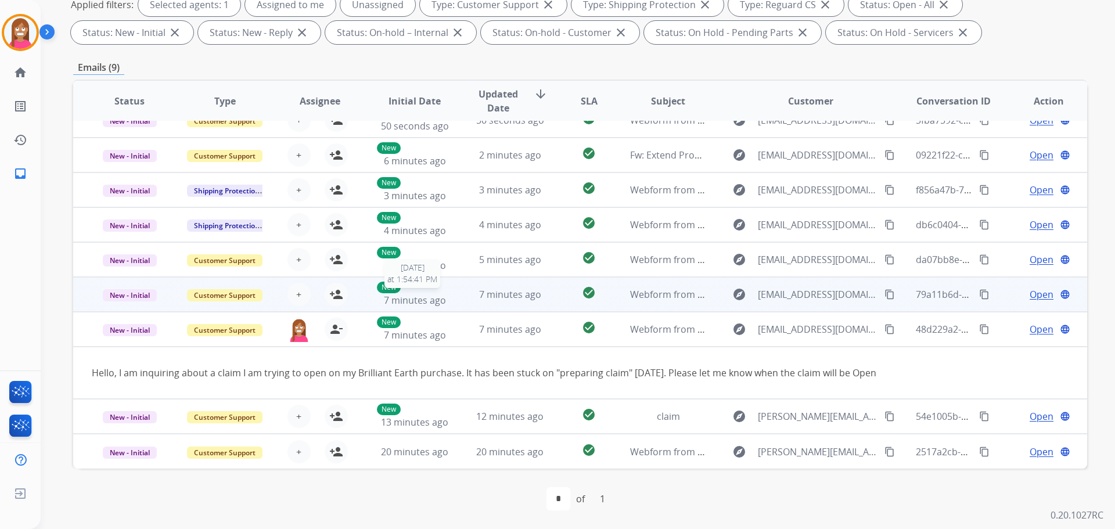
click at [440, 282] on div "New 7 minutes ago" at bounding box center [415, 295] width 76 height 26
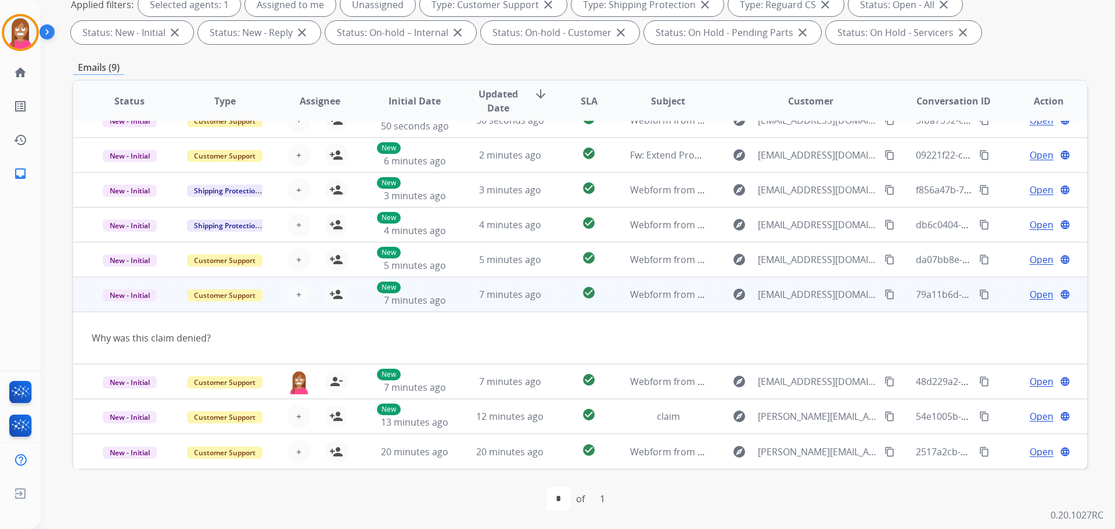
scroll to position [19, 0]
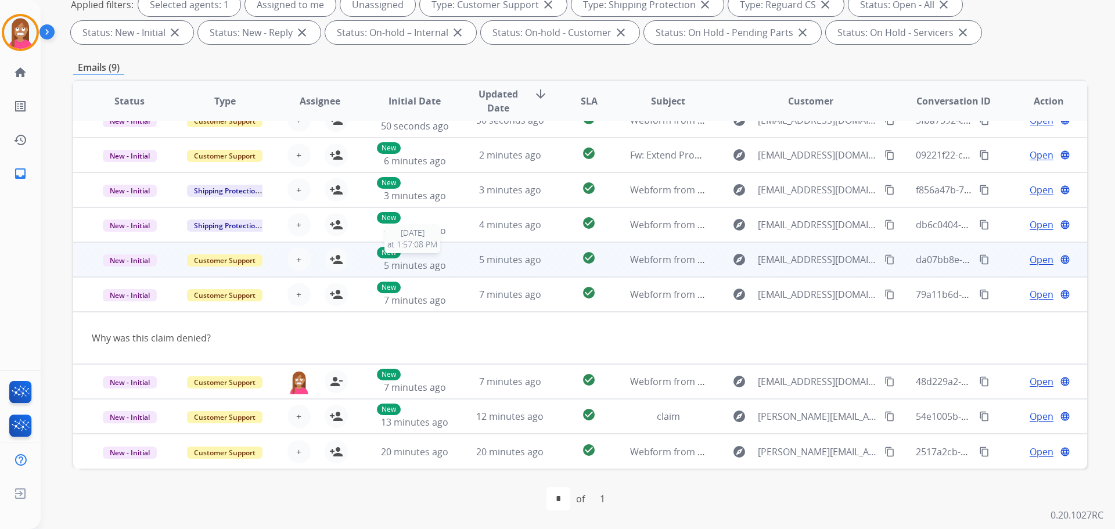
click at [447, 263] on div "New 5 minutes ago" at bounding box center [415, 260] width 76 height 26
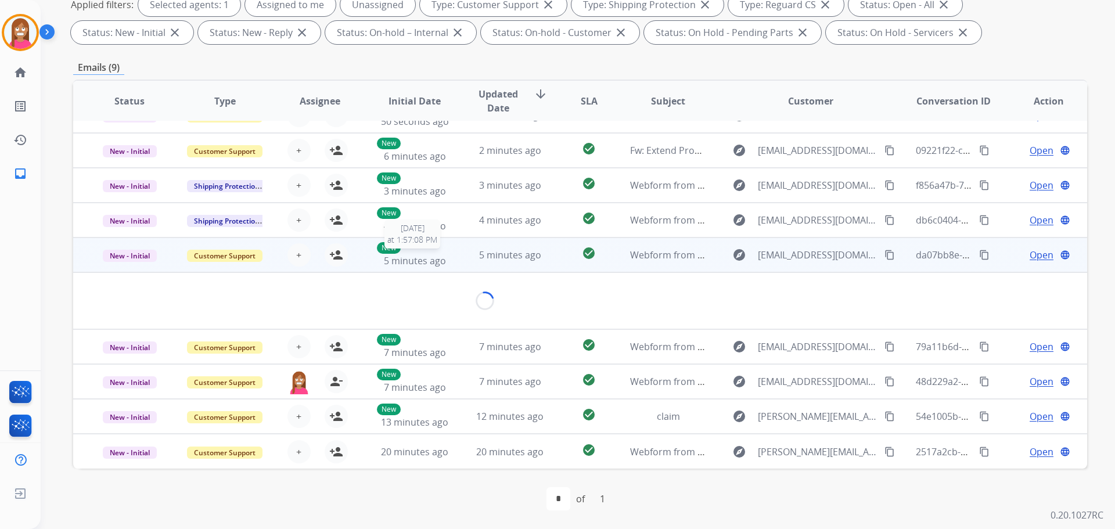
scroll to position [33, 0]
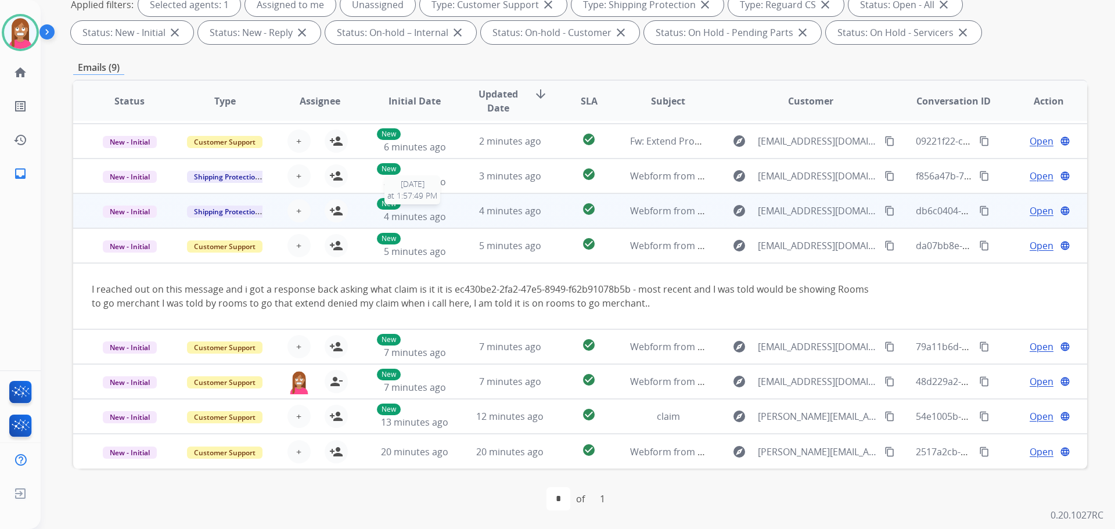
click at [443, 213] on div "New 4 minutes ago" at bounding box center [415, 211] width 76 height 26
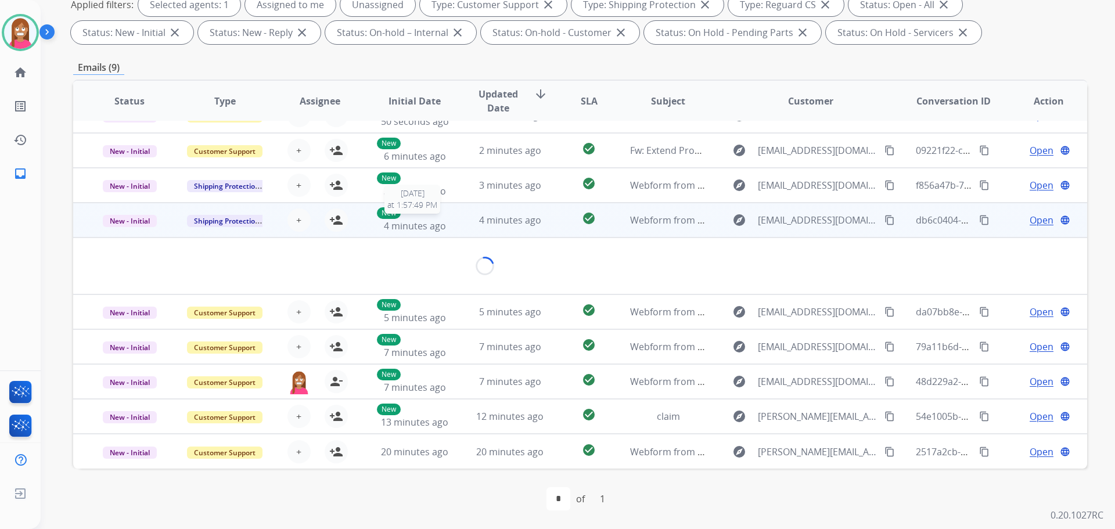
scroll to position [19, 0]
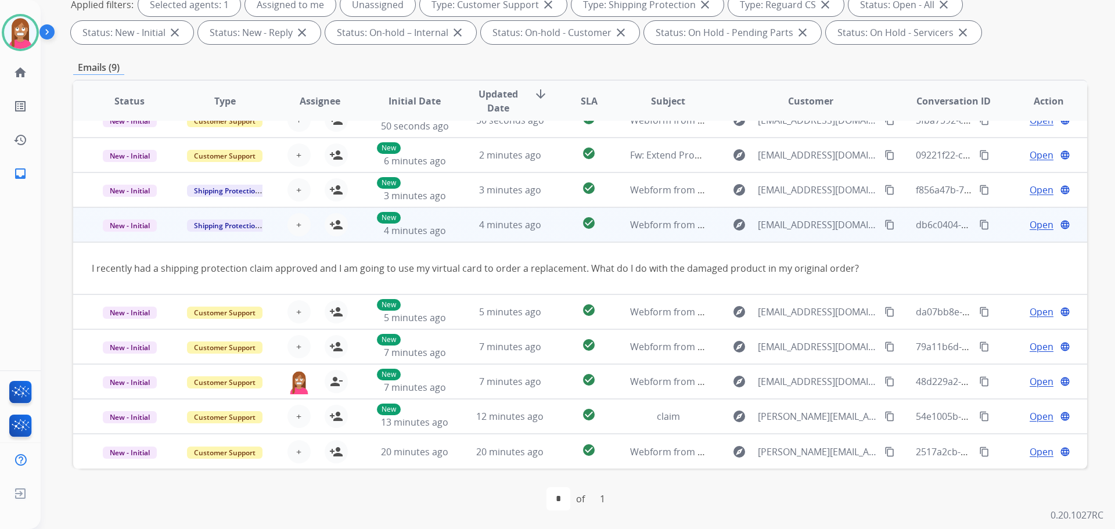
click at [883, 219] on button "content_copy" at bounding box center [890, 225] width 14 height 14
click at [333, 229] on mat-icon "person_add" at bounding box center [336, 225] width 14 height 14
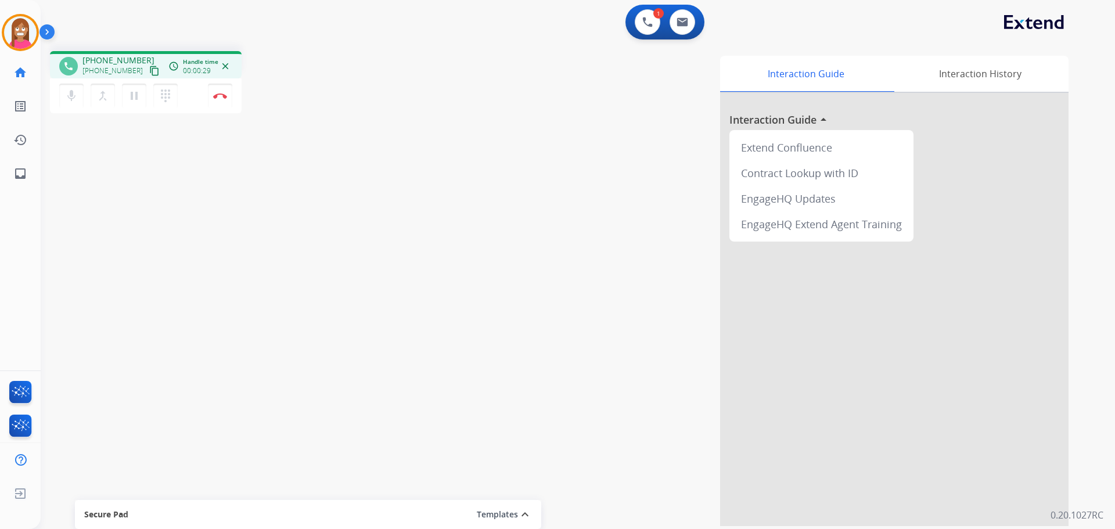
click at [149, 71] on mat-icon "content_copy" at bounding box center [154, 71] width 10 height 10
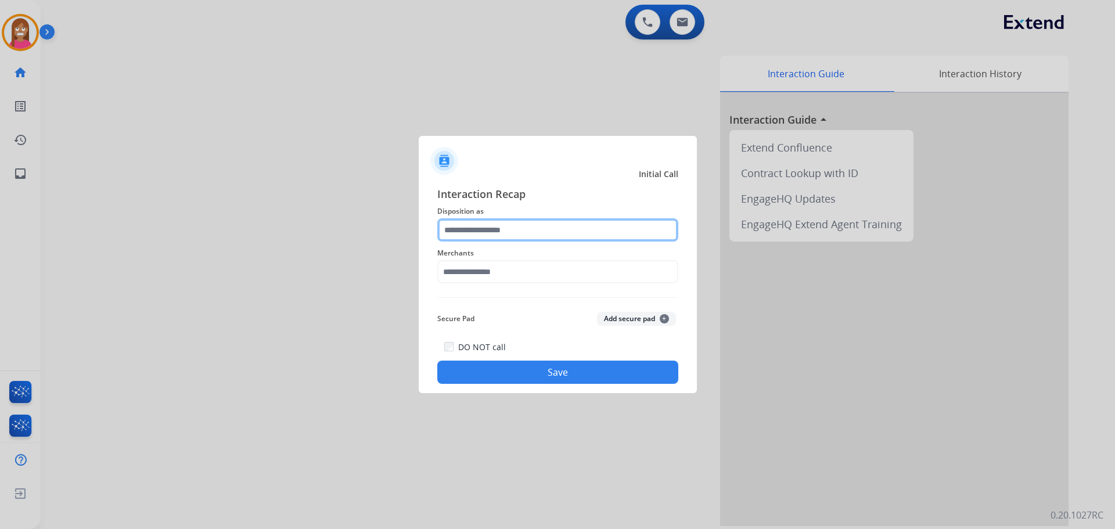
drag, startPoint x: 512, startPoint y: 236, endPoint x: 504, endPoint y: 221, distance: 17.2
click at [511, 234] on input "text" at bounding box center [557, 229] width 241 height 23
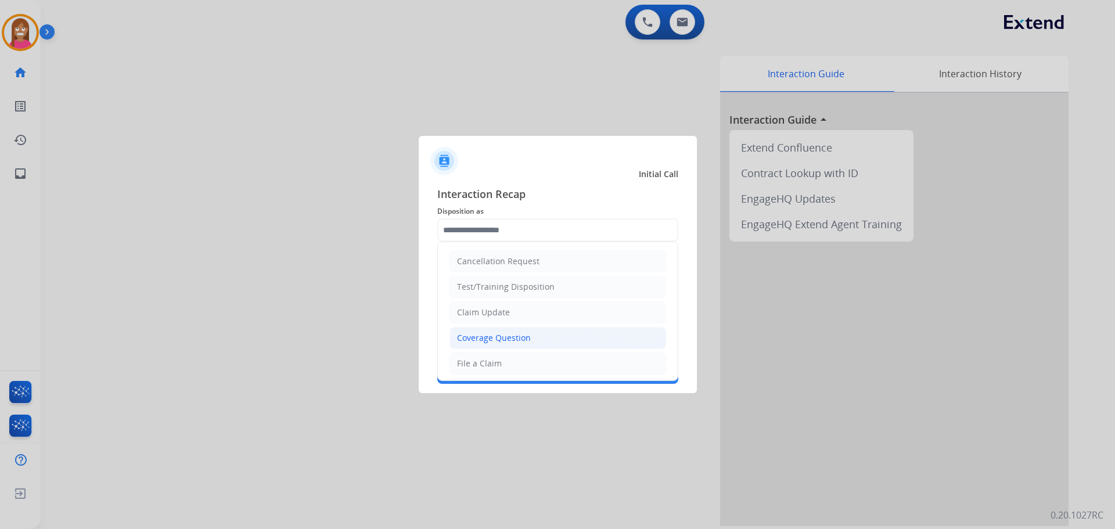
click at [488, 338] on div "Coverage Question" at bounding box center [494, 338] width 74 height 12
type input "**********"
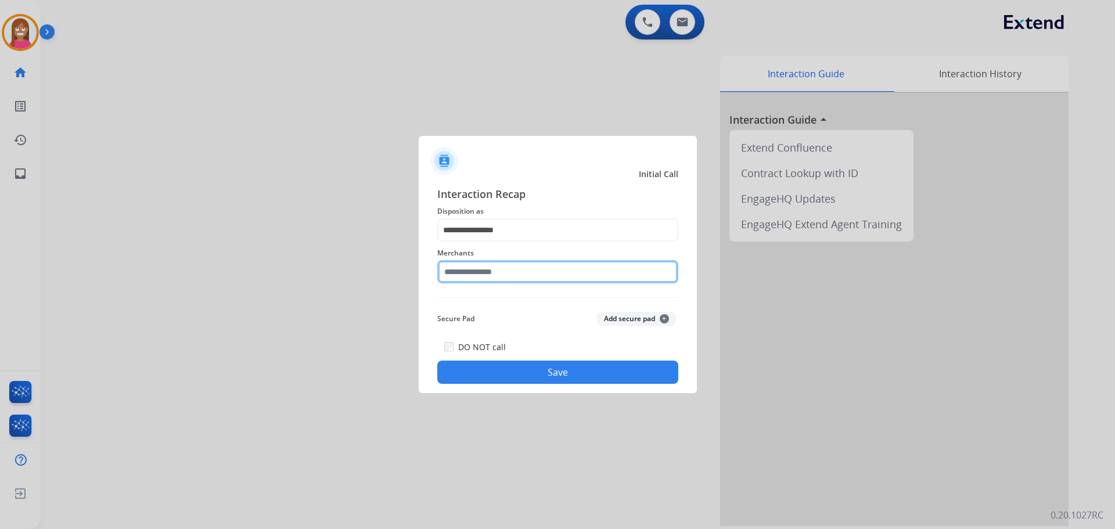
click at [469, 272] on input "text" at bounding box center [557, 271] width 241 height 23
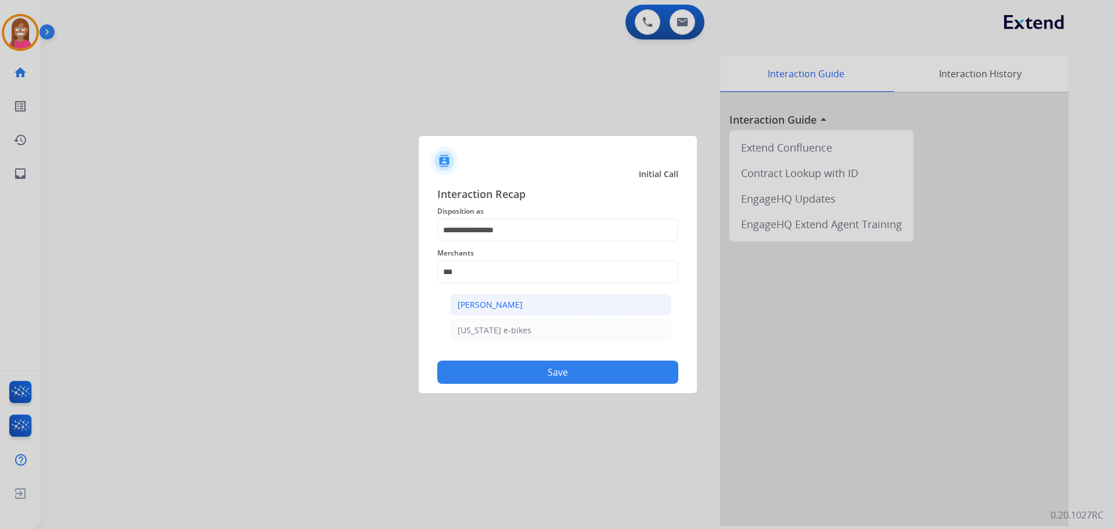
click at [487, 309] on div "[PERSON_NAME]" at bounding box center [490, 305] width 65 height 12
type input "**********"
click at [484, 372] on button "Save" at bounding box center [557, 372] width 241 height 23
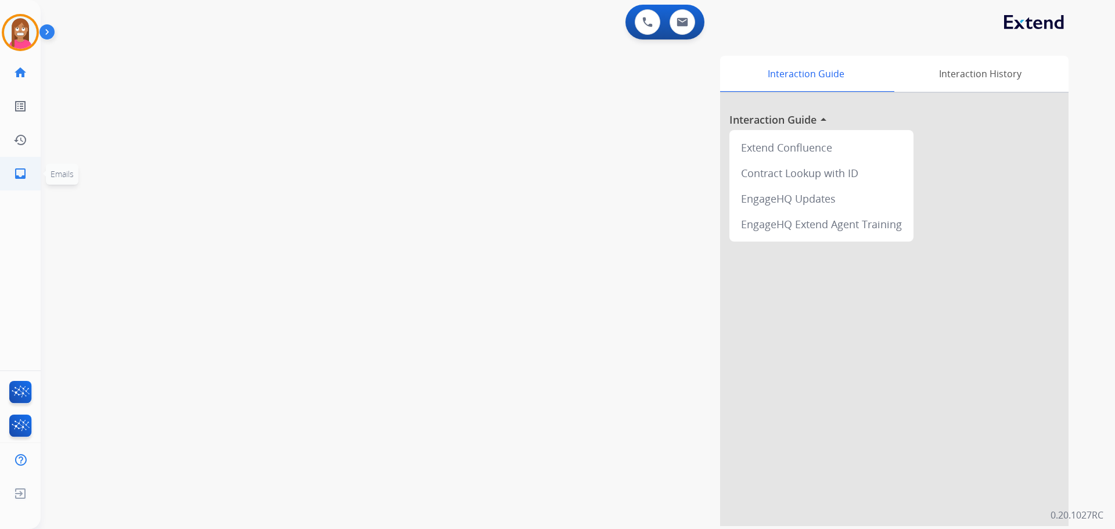
click at [17, 163] on link "inbox Emails" at bounding box center [20, 173] width 33 height 33
select select "**********"
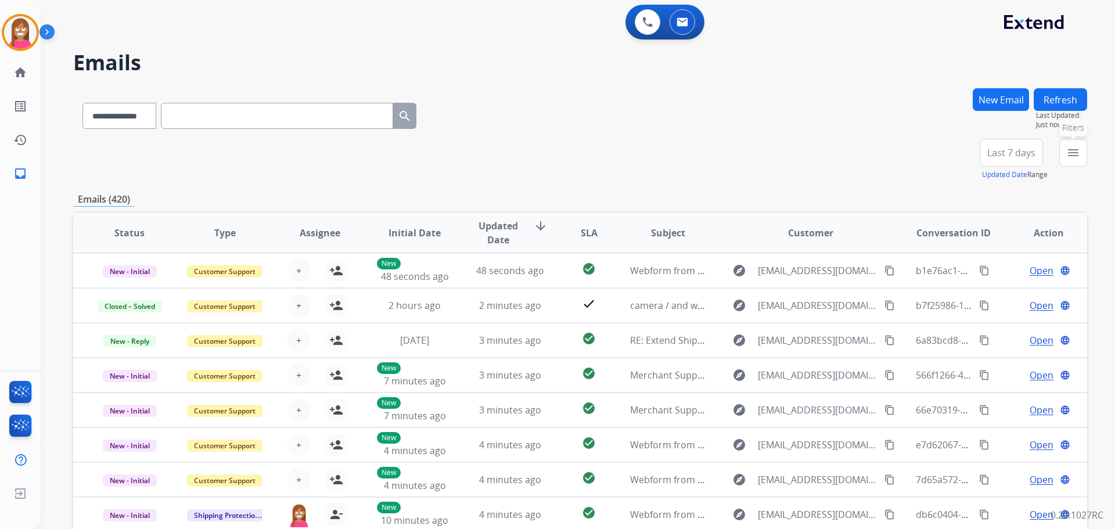
click at [1079, 149] on mat-icon "menu" at bounding box center [1073, 153] width 14 height 14
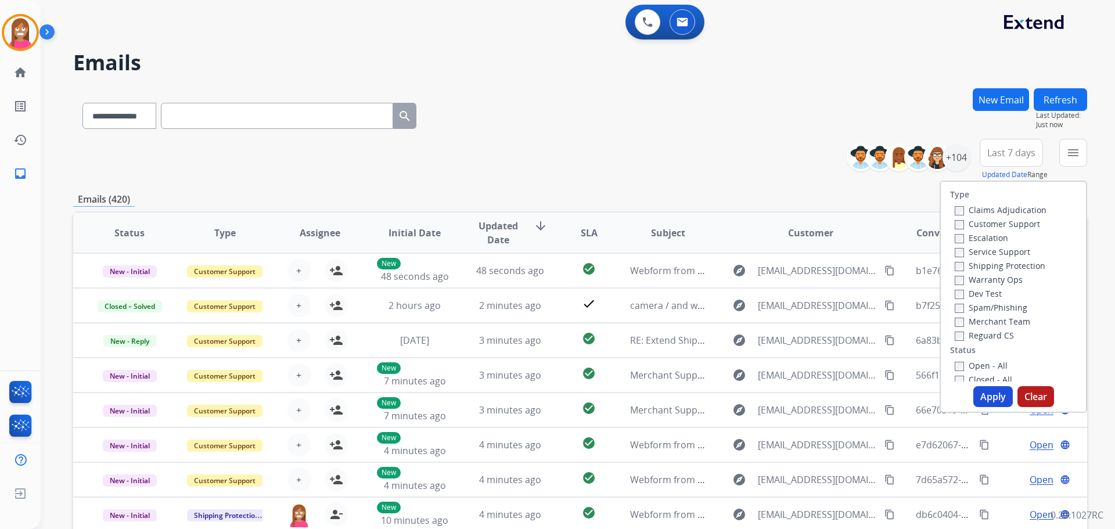
drag, startPoint x: 997, startPoint y: 222, endPoint x: 993, endPoint y: 240, distance: 17.8
click at [996, 222] on label "Customer Support" at bounding box center [997, 223] width 85 height 11
click at [979, 264] on label "Shipping Protection" at bounding box center [1000, 265] width 91 height 11
click at [958, 366] on label "Open - All" at bounding box center [981, 365] width 53 height 11
click at [986, 397] on button "Apply" at bounding box center [992, 396] width 39 height 21
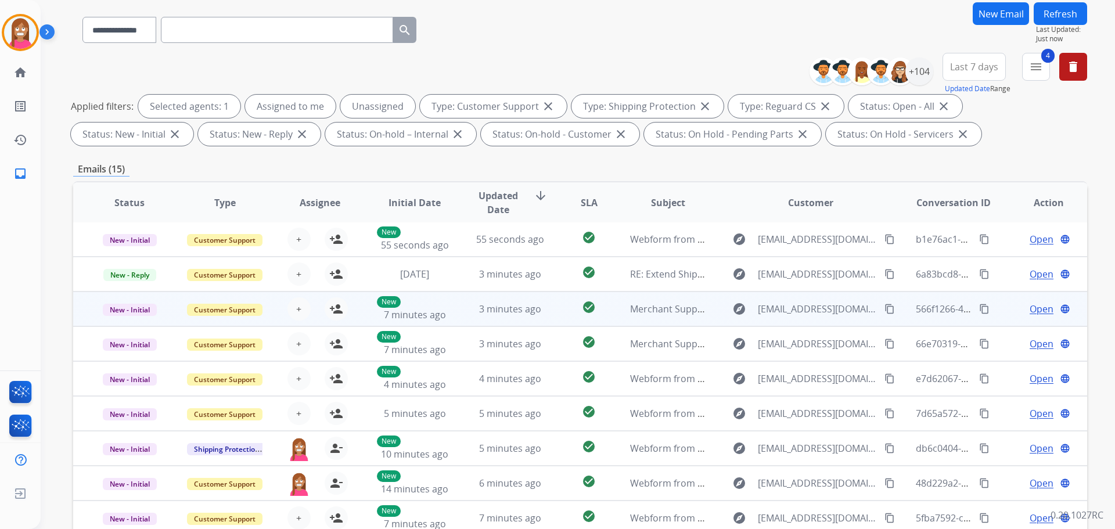
scroll to position [188, 0]
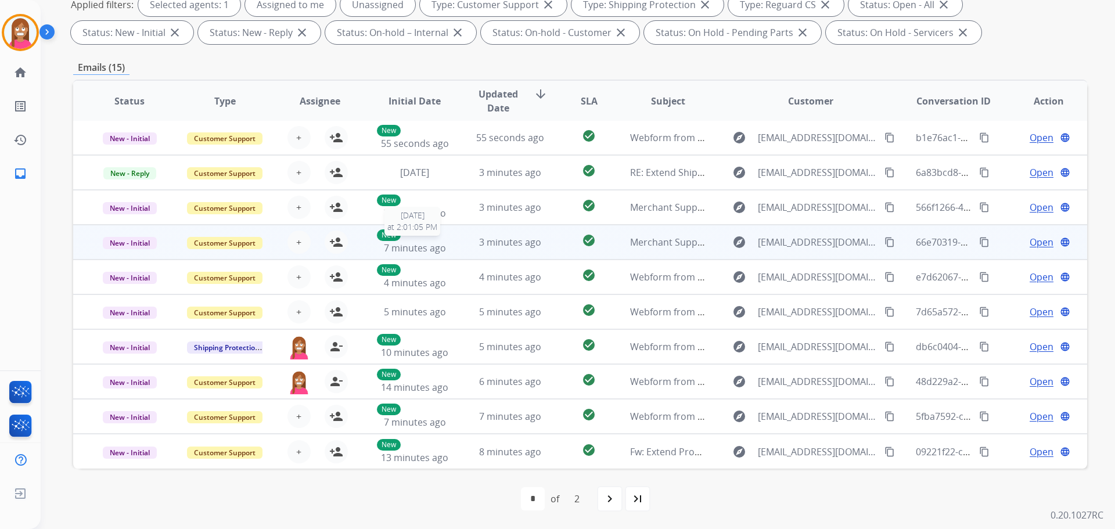
click at [447, 248] on div "New 7 minutes ago" at bounding box center [415, 242] width 76 height 26
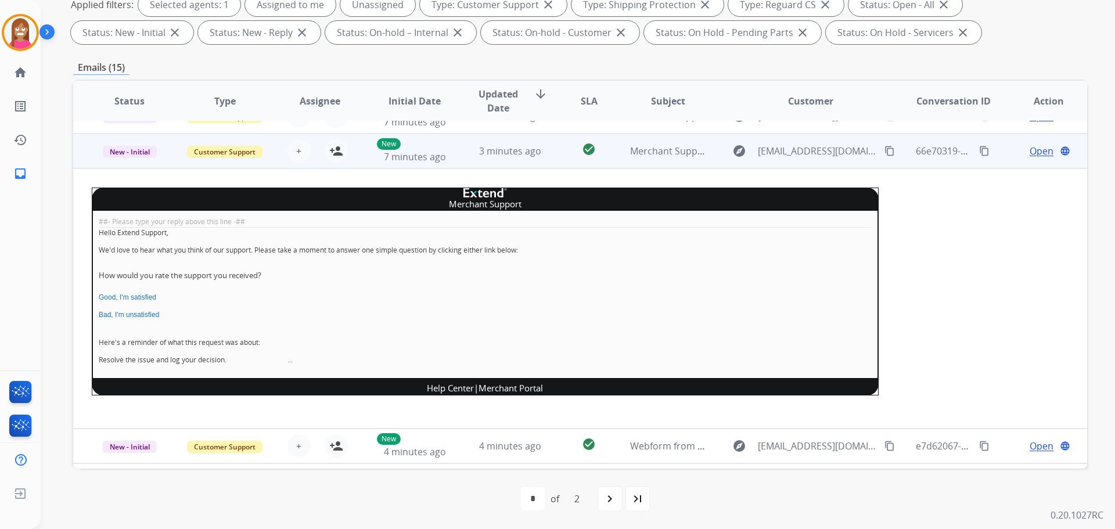
scroll to position [105, 0]
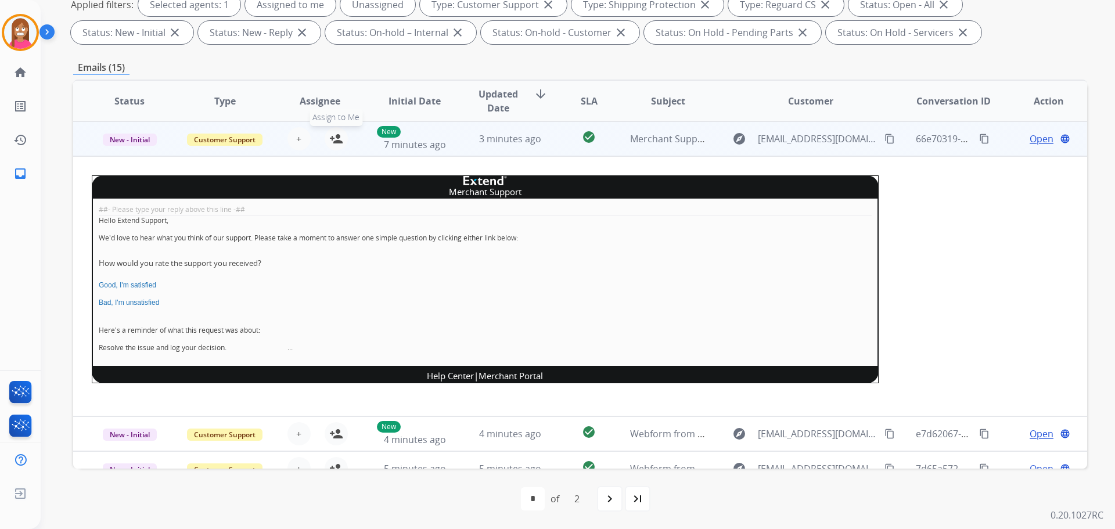
click at [341, 139] on button "person_add Assign to Me" at bounding box center [336, 138] width 23 height 23
click at [143, 142] on span "New - Initial" at bounding box center [130, 140] width 54 height 12
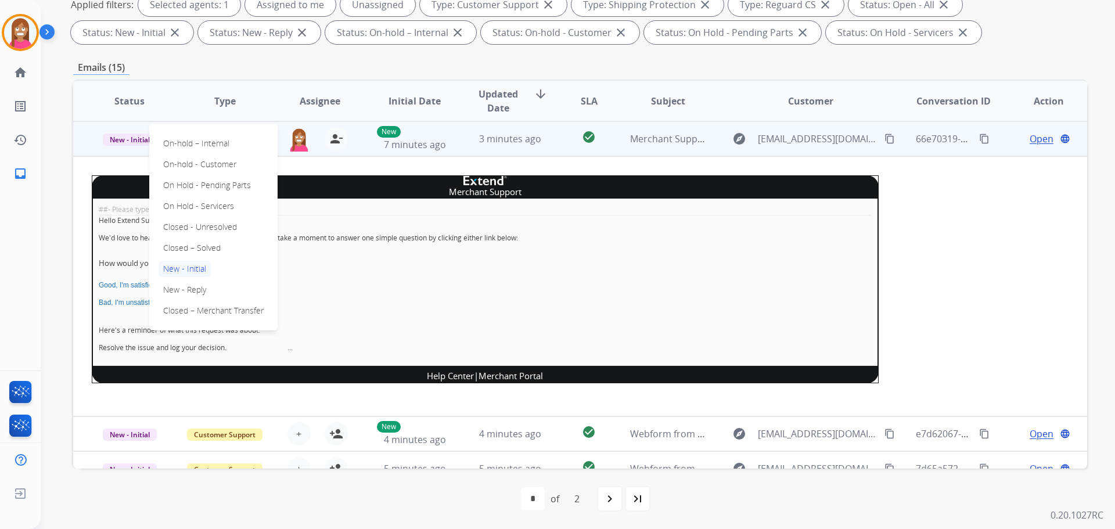
click at [168, 238] on div "On-hold – Internal On-hold - Customer On Hold - Pending Parts On Hold - Service…" at bounding box center [213, 227] width 128 height 207
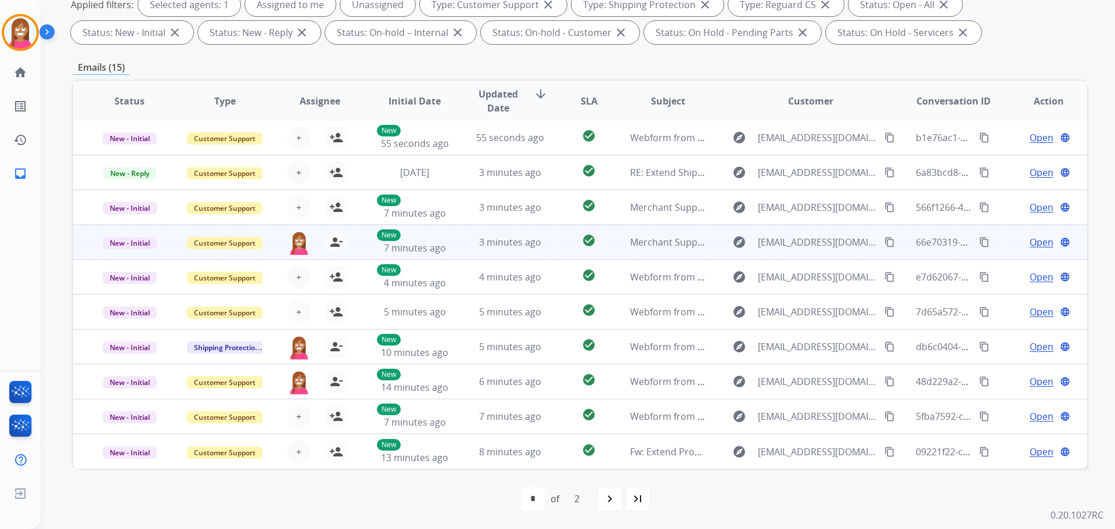
scroll to position [1, 0]
click at [127, 246] on span "New - Initial" at bounding box center [130, 243] width 54 height 12
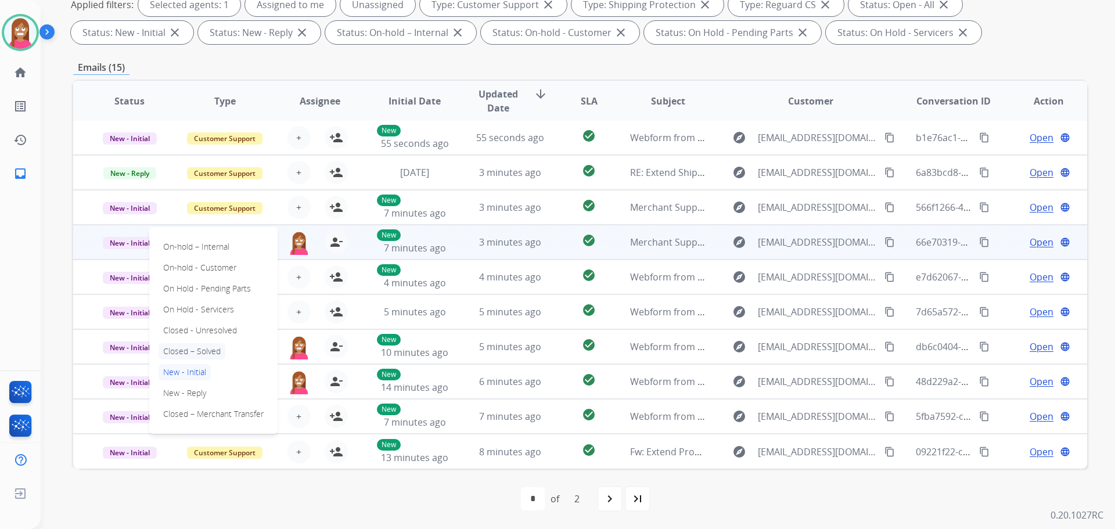
click at [171, 350] on p "Closed – Solved" at bounding box center [192, 351] width 67 height 16
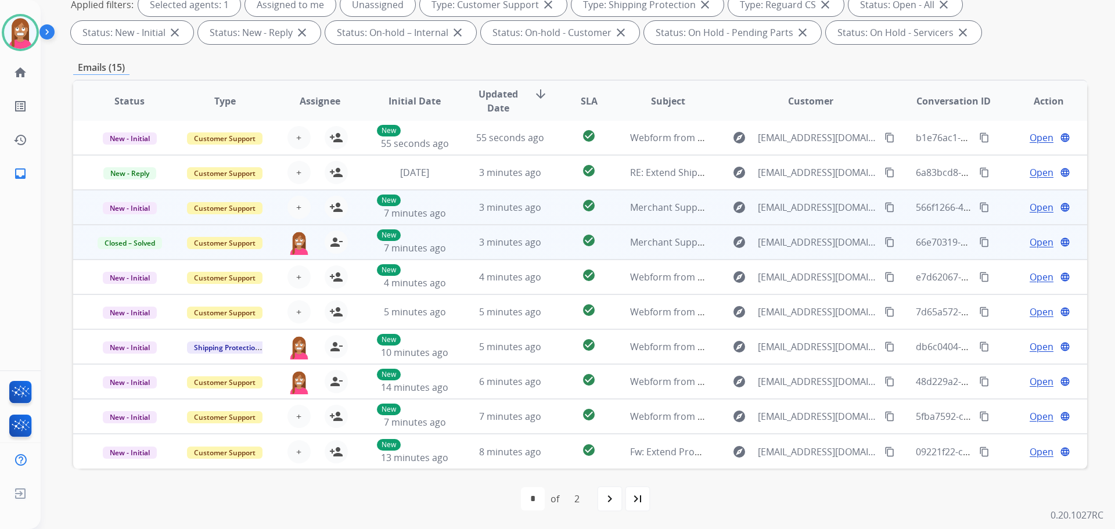
click at [464, 209] on td "3 minutes ago" at bounding box center [501, 207] width 95 height 35
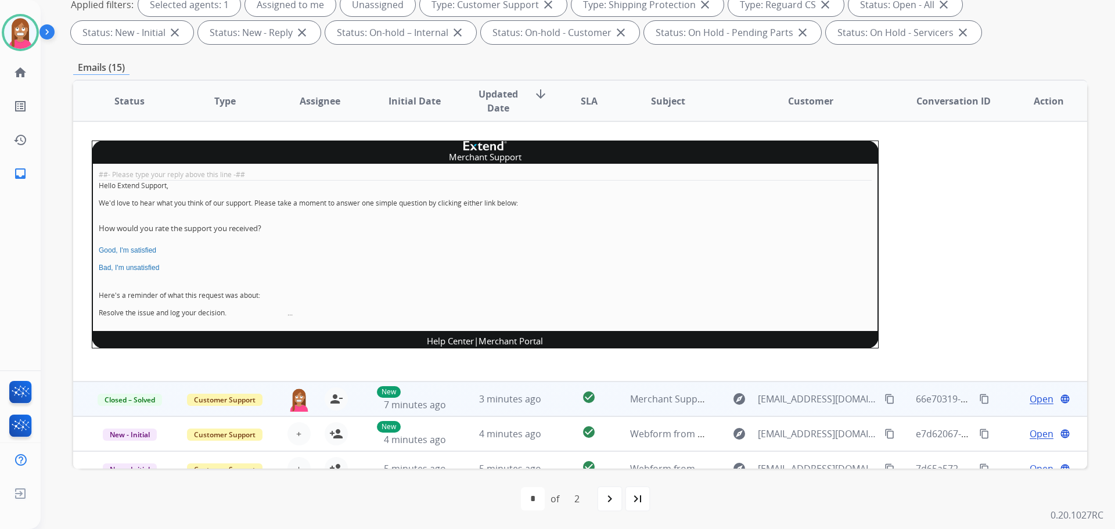
scroll to position [70, 0]
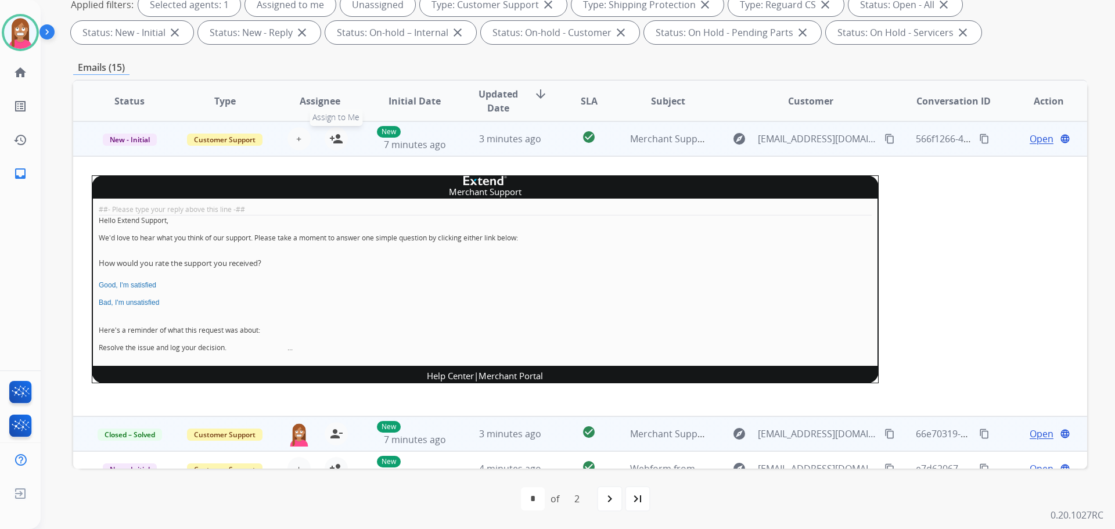
click at [330, 138] on mat-icon "person_add" at bounding box center [336, 139] width 14 height 14
click at [127, 136] on span "New - Initial" at bounding box center [130, 140] width 54 height 12
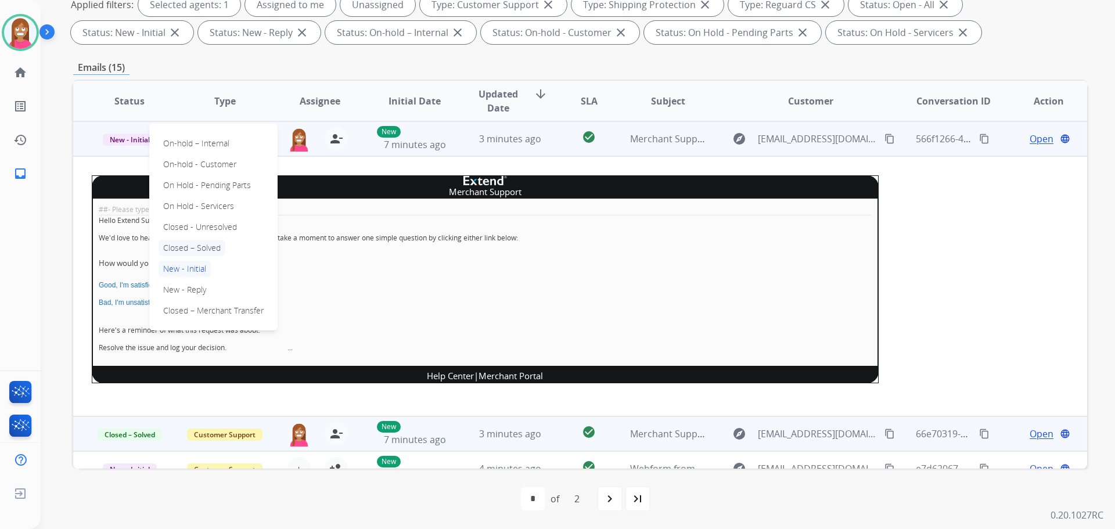
click at [179, 250] on p "Closed – Solved" at bounding box center [192, 248] width 67 height 16
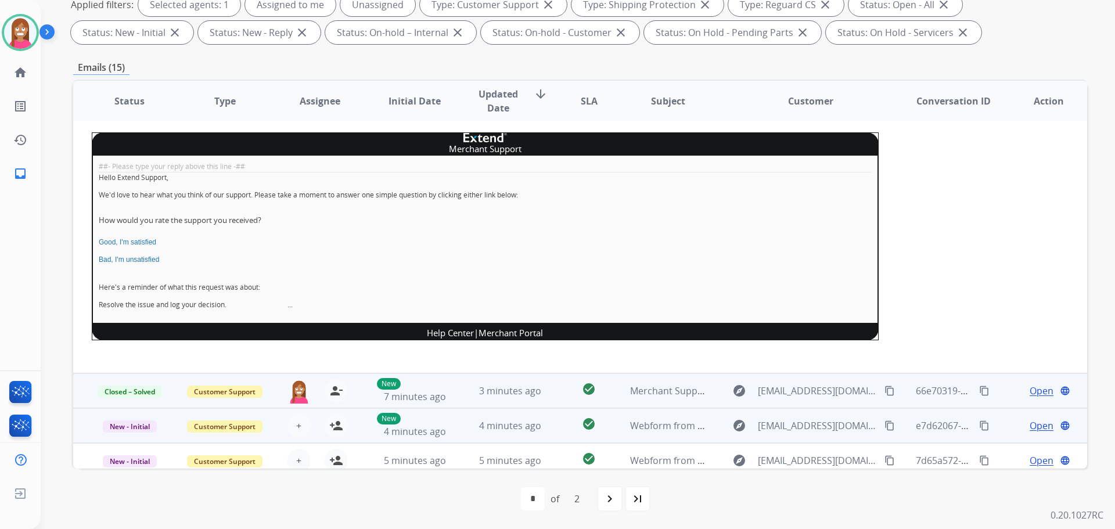
scroll to position [261, 0]
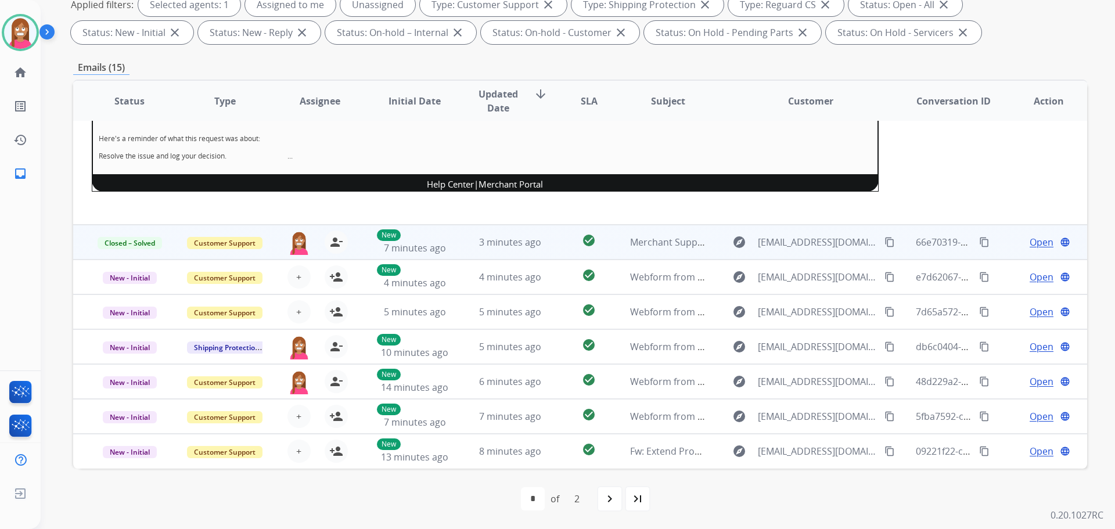
drag, startPoint x: 603, startPoint y: 503, endPoint x: 590, endPoint y: 517, distance: 19.3
click at [602, 504] on div "navigate_next" at bounding box center [610, 499] width 26 height 26
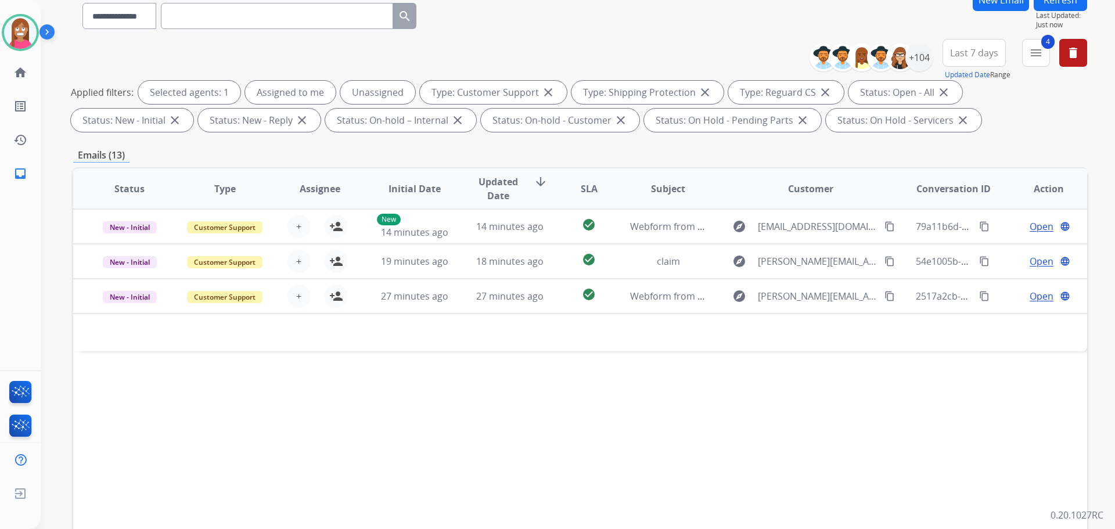
scroll to position [188, 0]
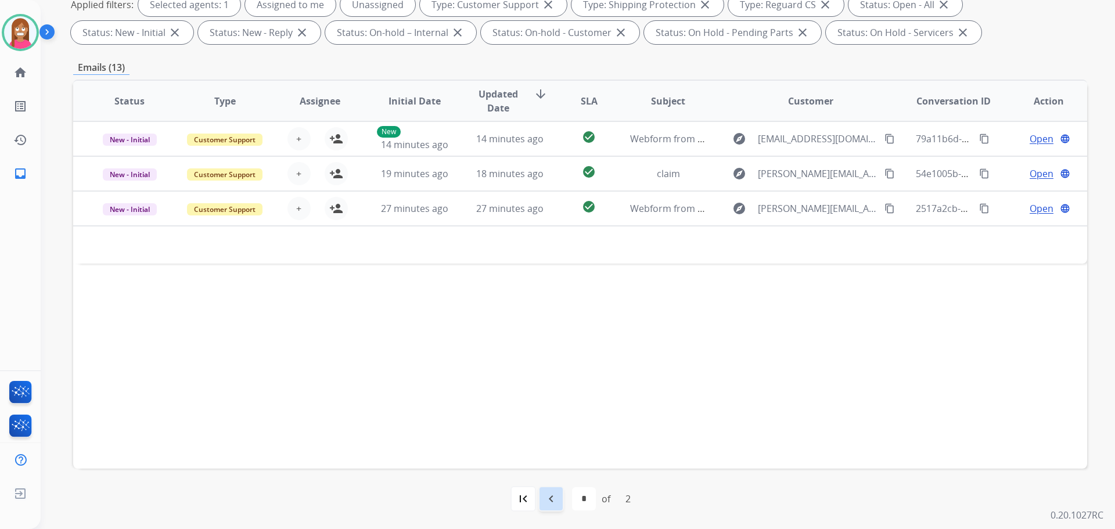
click at [560, 493] on div "navigate_before" at bounding box center [551, 499] width 26 height 26
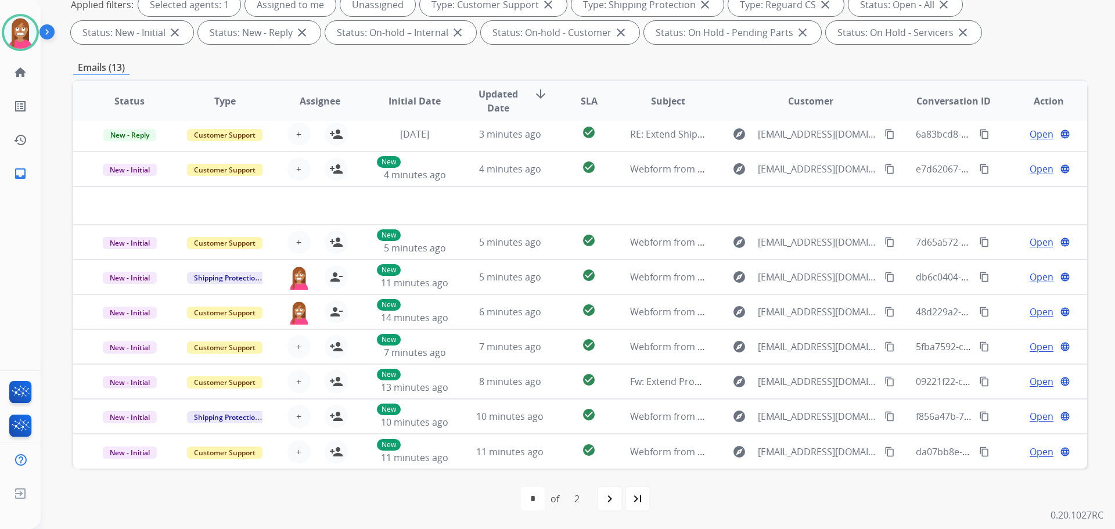
click at [617, 494] on mat-icon "navigate_next" at bounding box center [610, 499] width 14 height 14
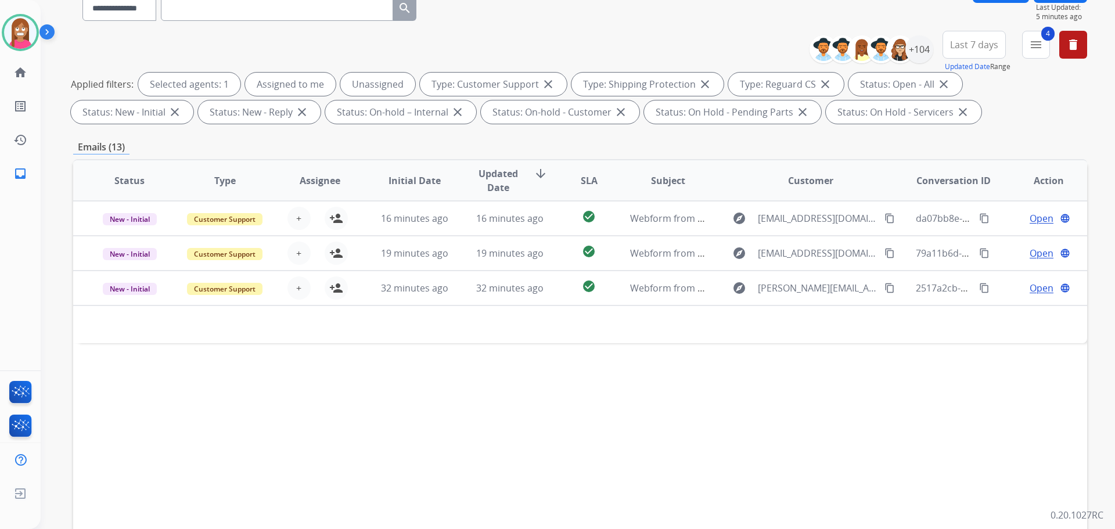
scroll to position [174, 0]
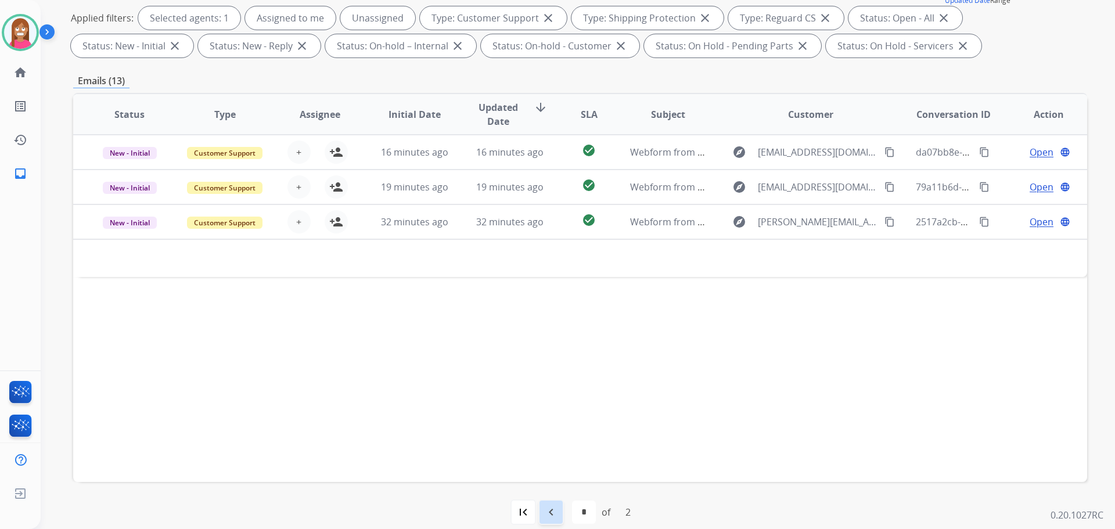
click at [561, 515] on div "navigate_before" at bounding box center [551, 512] width 26 height 26
select select "*"
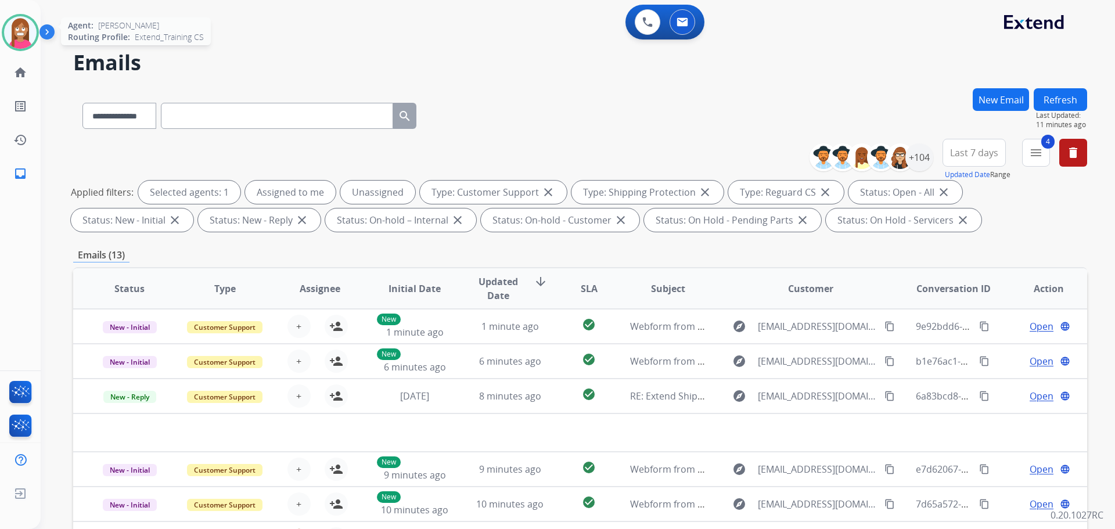
click at [15, 44] on img at bounding box center [20, 32] width 33 height 33
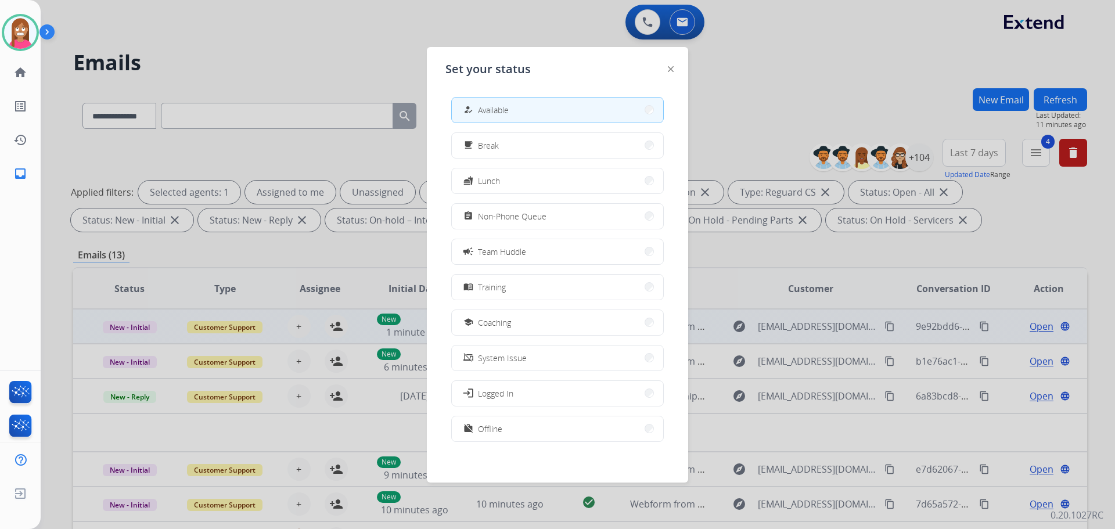
drag, startPoint x: 480, startPoint y: 316, endPoint x: 497, endPoint y: 332, distance: 23.0
click at [481, 316] on div "school Coaching" at bounding box center [486, 322] width 50 height 14
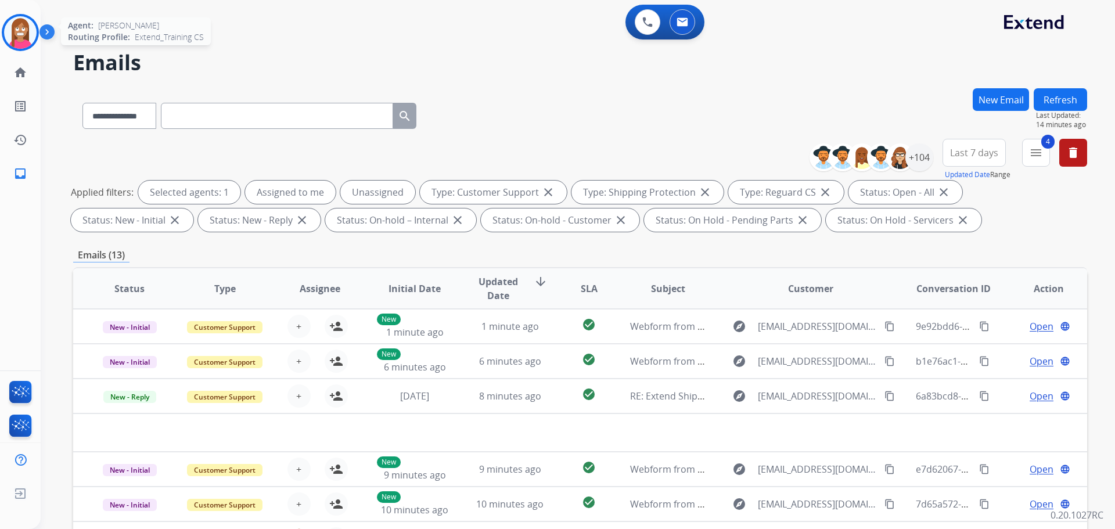
click at [10, 28] on img at bounding box center [20, 32] width 33 height 33
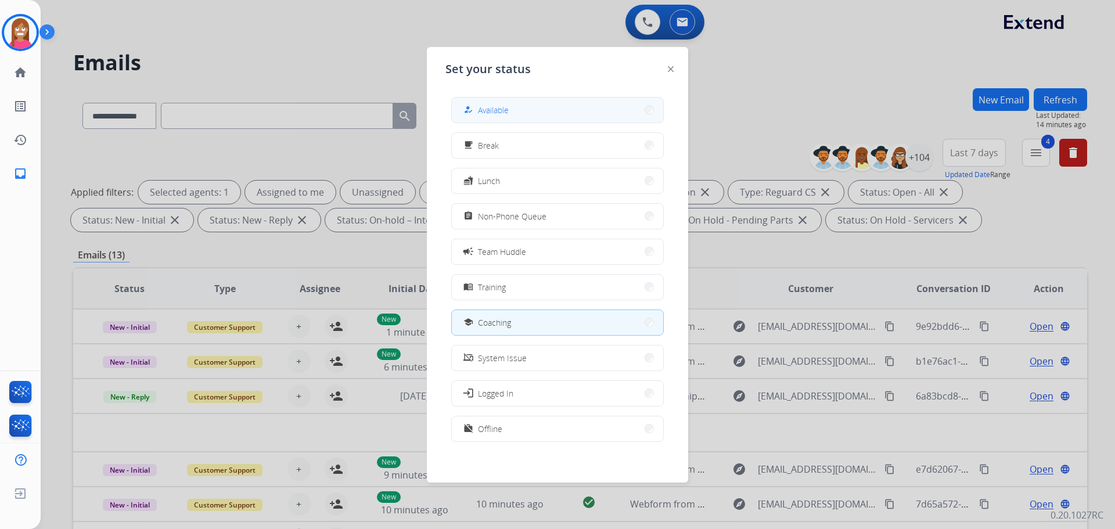
click at [535, 109] on button "how_to_reg Available" at bounding box center [557, 110] width 211 height 25
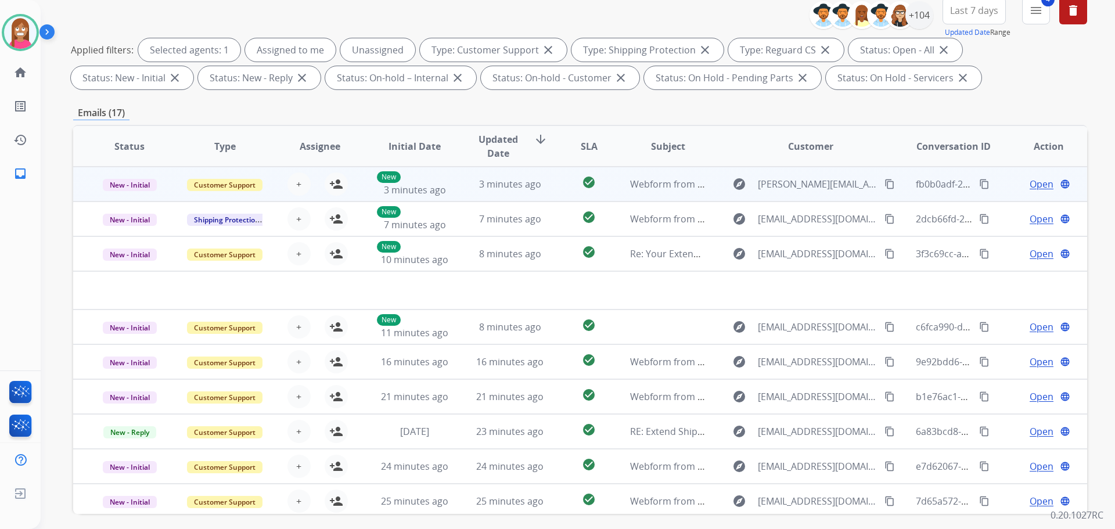
scroll to position [71, 0]
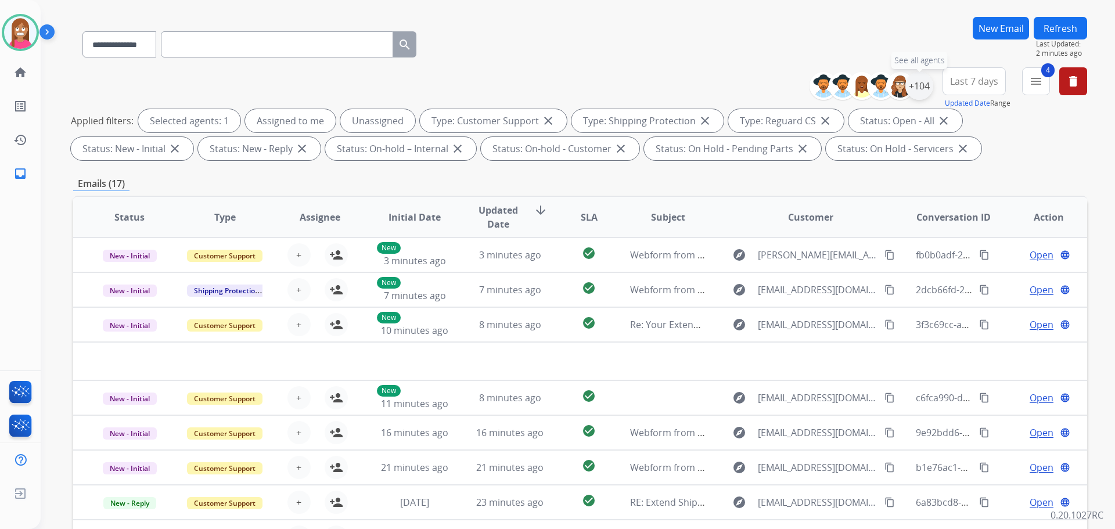
click at [919, 82] on div "+104" at bounding box center [919, 86] width 28 height 28
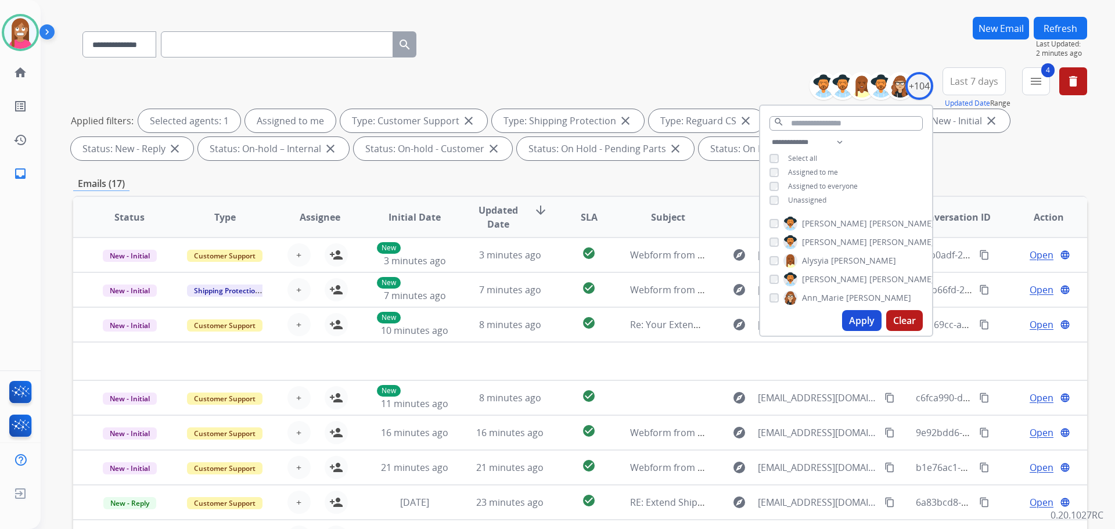
click at [854, 317] on button "Apply" at bounding box center [861, 320] width 39 height 21
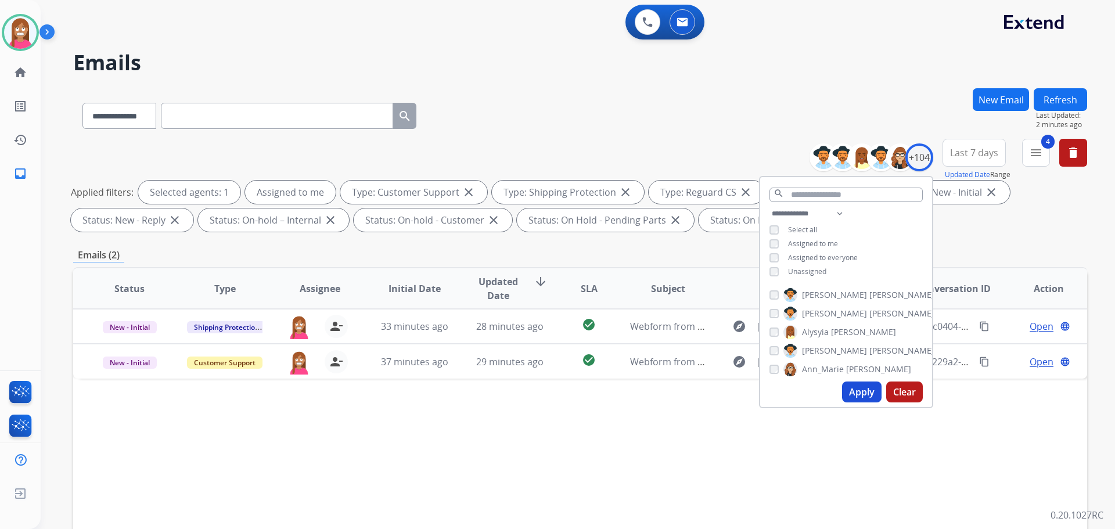
drag, startPoint x: 652, startPoint y: 453, endPoint x: 659, endPoint y: 458, distance: 8.4
click at [668, 472] on div "Status Type Assignee Initial Date Updated Date arrow_downward SLA Subject Custo…" at bounding box center [580, 461] width 1014 height 389
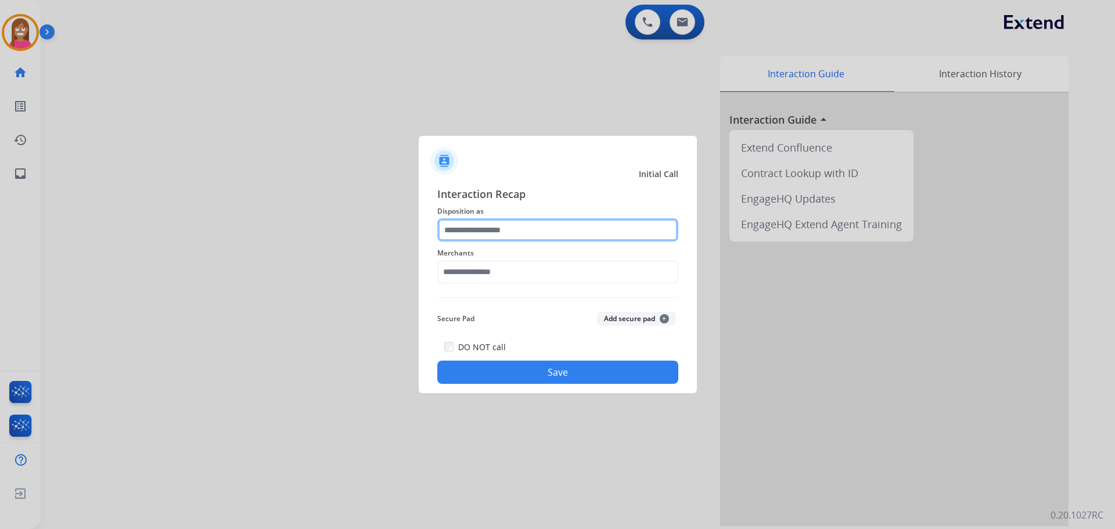
click at [499, 227] on input "text" at bounding box center [557, 229] width 241 height 23
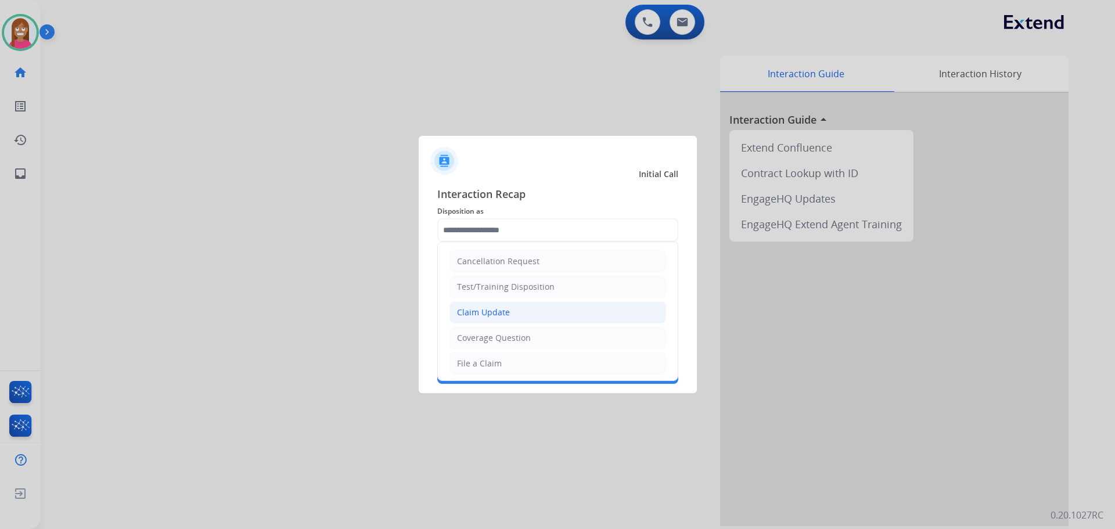
click at [490, 313] on div "Claim Update" at bounding box center [483, 313] width 53 height 12
type input "**********"
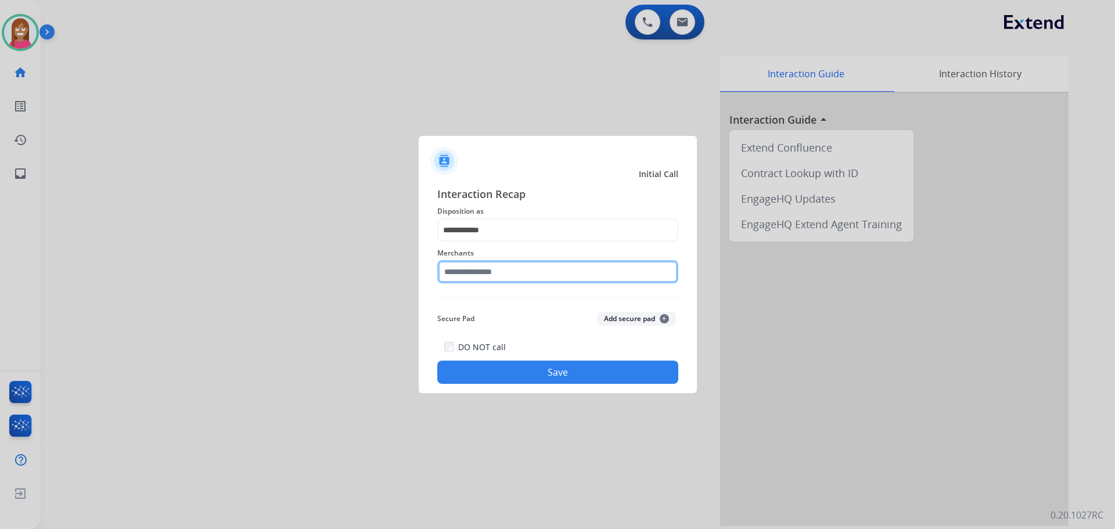
click at [470, 281] on input "text" at bounding box center [557, 271] width 241 height 23
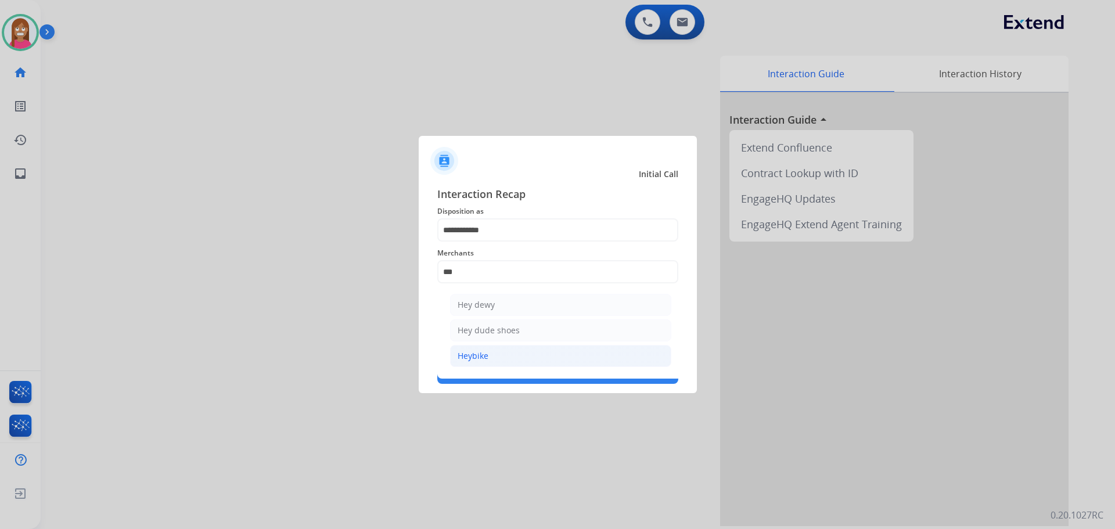
click at [468, 346] on li "Heybike" at bounding box center [560, 356] width 221 height 22
type input "*******"
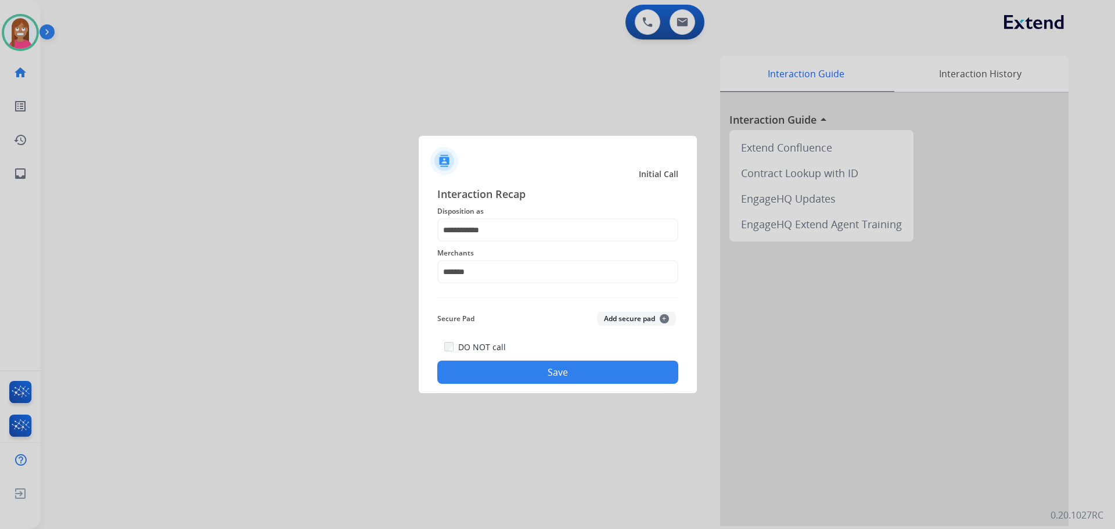
click at [516, 372] on button "Save" at bounding box center [557, 372] width 241 height 23
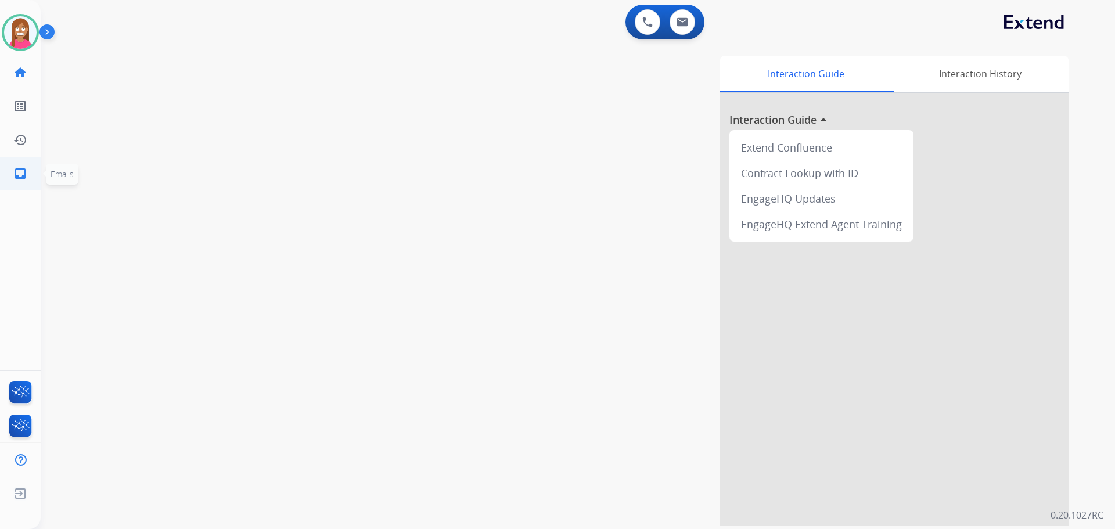
click at [6, 174] on link "inbox Emails" at bounding box center [20, 173] width 33 height 33
select select "**********"
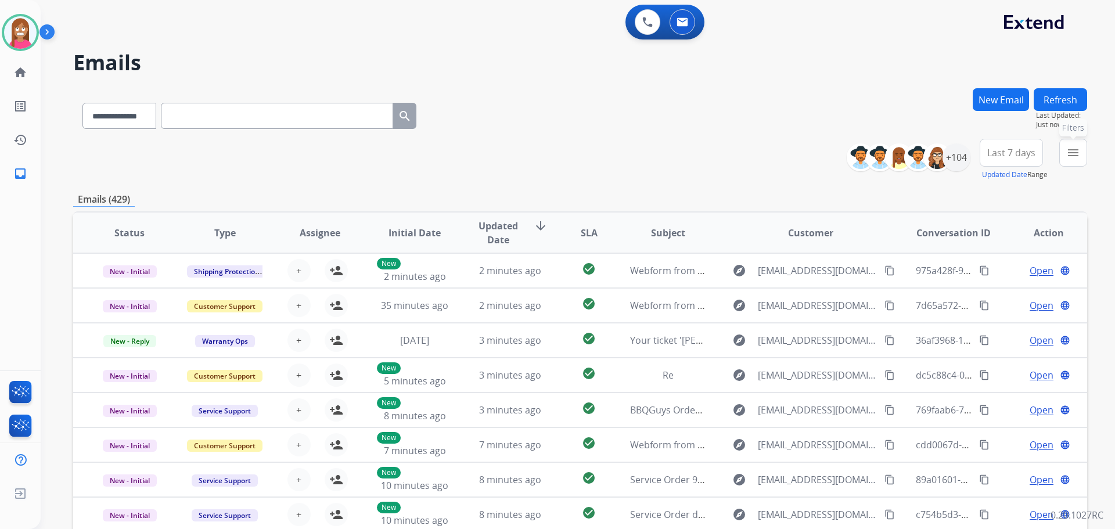
click at [1085, 149] on button "menu Filters" at bounding box center [1073, 153] width 28 height 28
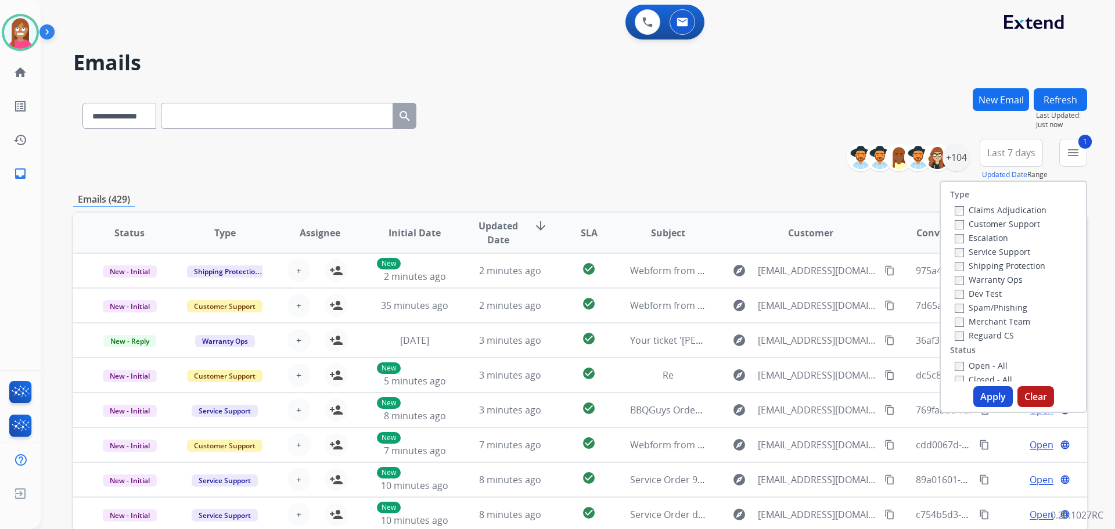
click at [972, 265] on label "Shipping Protection" at bounding box center [1000, 265] width 91 height 11
click at [983, 335] on label "Reguard CS" at bounding box center [984, 335] width 59 height 11
click at [966, 364] on label "Open - All" at bounding box center [981, 365] width 53 height 11
click at [988, 396] on button "Apply" at bounding box center [992, 396] width 39 height 21
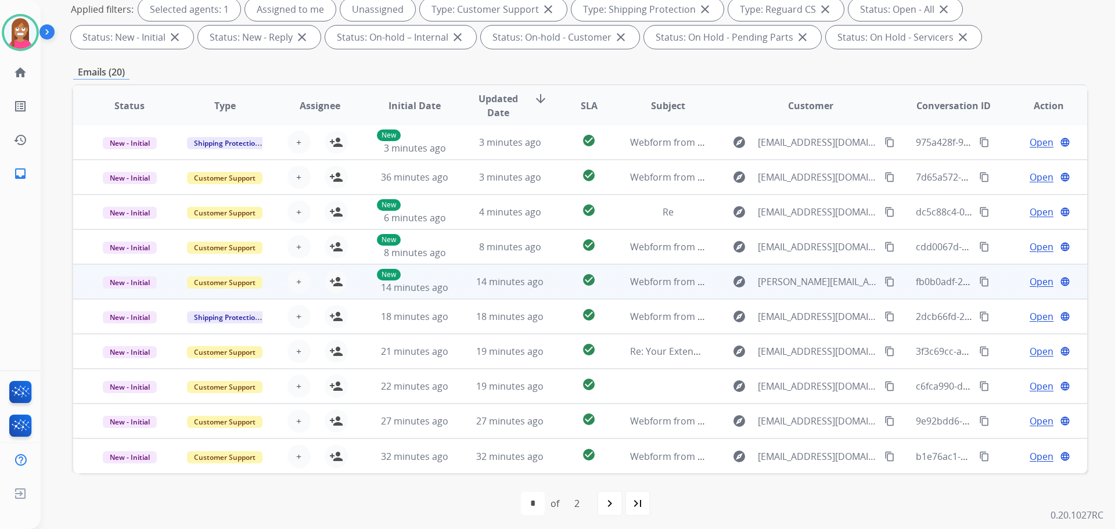
scroll to position [188, 0]
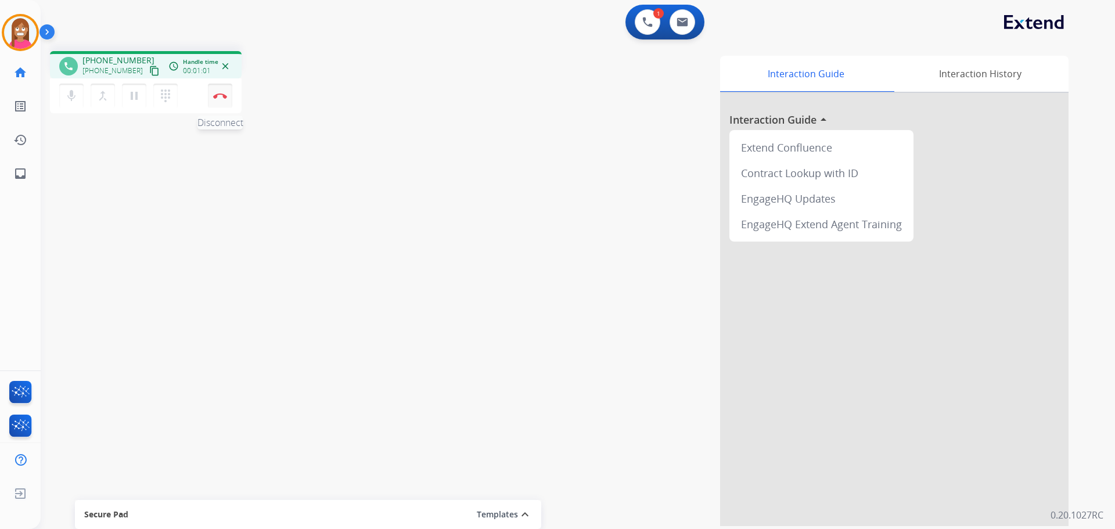
click at [213, 100] on button "Disconnect" at bounding box center [220, 96] width 24 height 24
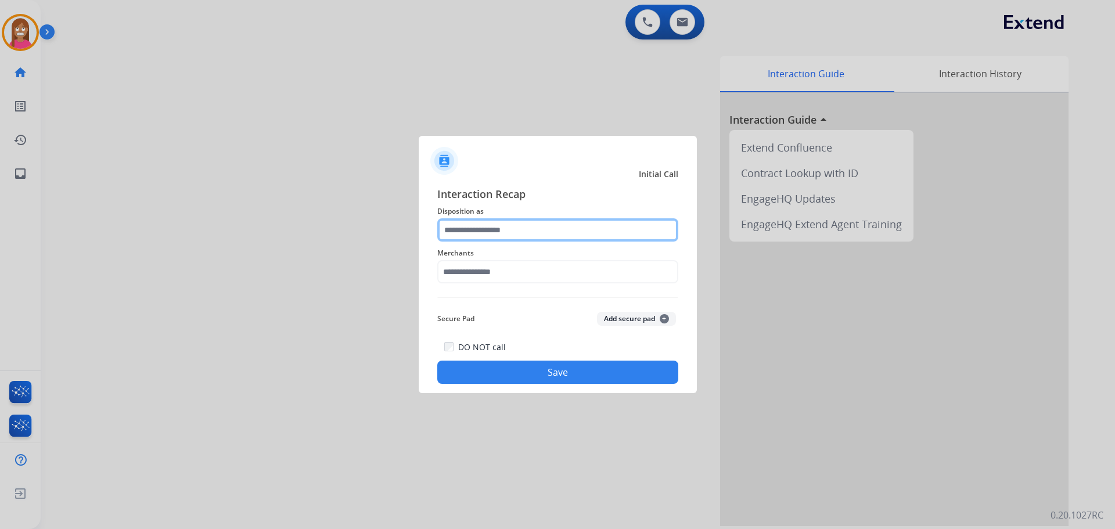
click at [507, 229] on input "text" at bounding box center [557, 229] width 241 height 23
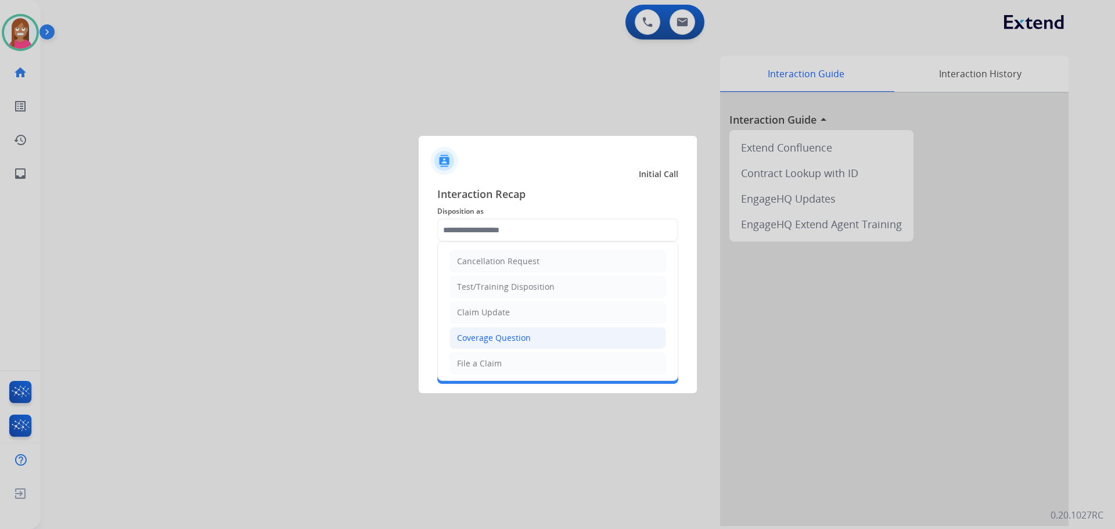
click at [490, 339] on div "Coverage Question" at bounding box center [494, 338] width 74 height 12
type input "**********"
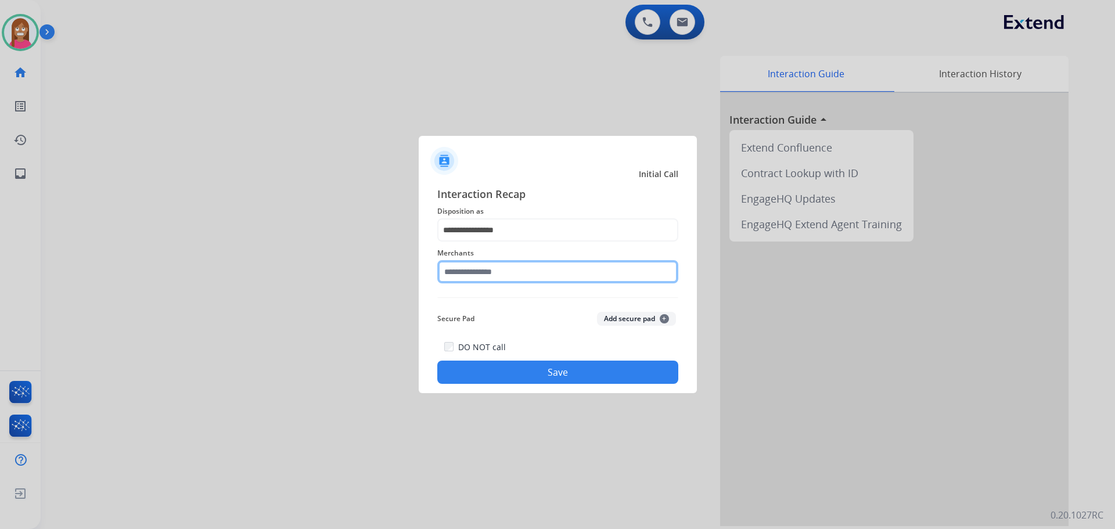
click at [506, 265] on input "text" at bounding box center [557, 271] width 241 height 23
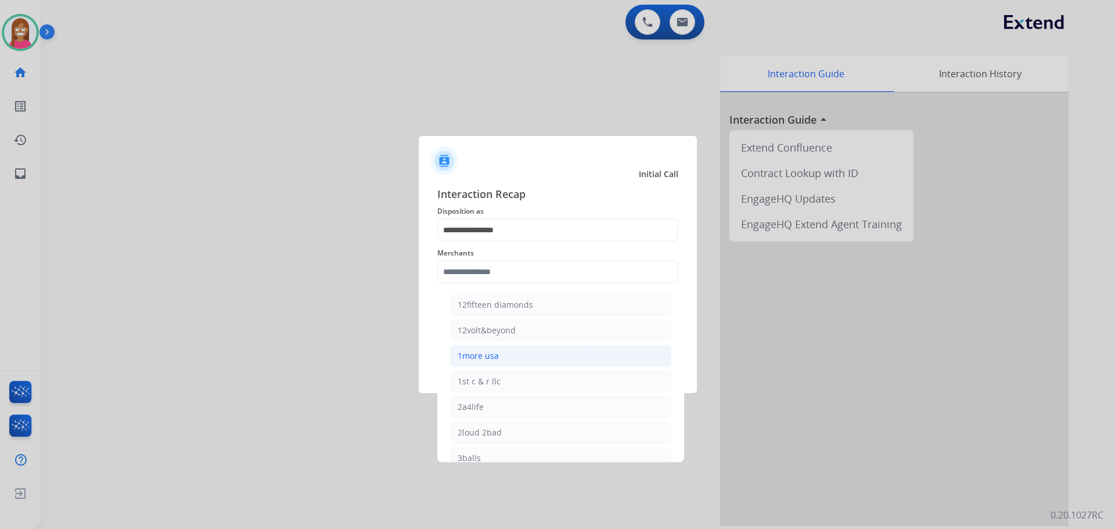
click at [480, 363] on li "1more usa" at bounding box center [560, 356] width 221 height 22
type input "*********"
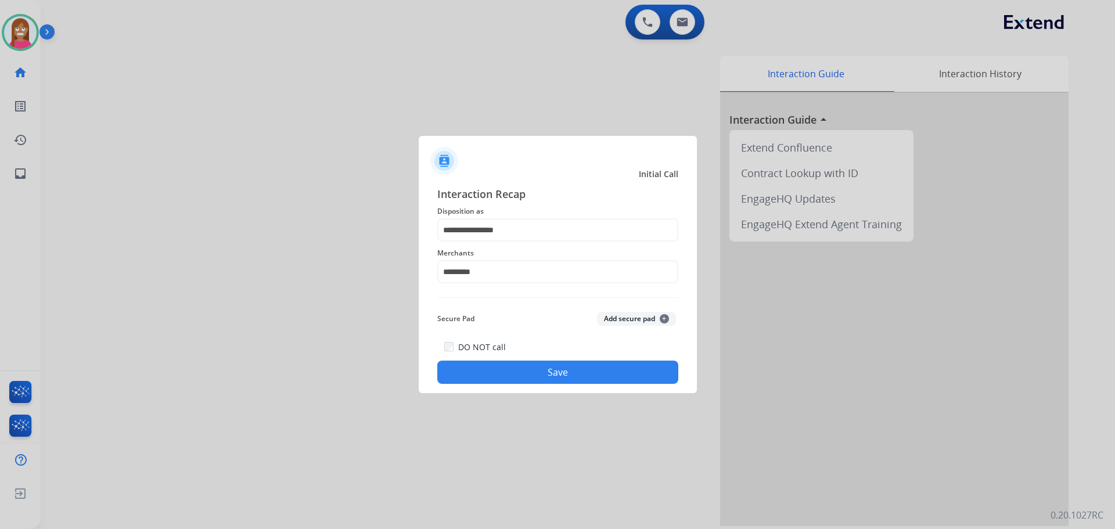
click at [478, 370] on button "Save" at bounding box center [557, 372] width 241 height 23
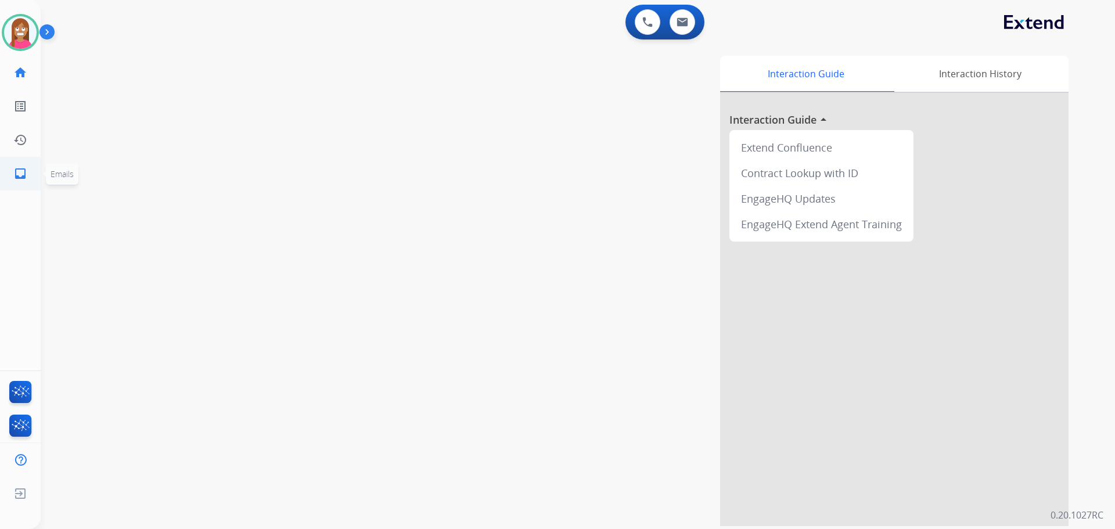
click at [31, 168] on link "inbox Emails" at bounding box center [20, 173] width 33 height 33
select select "**********"
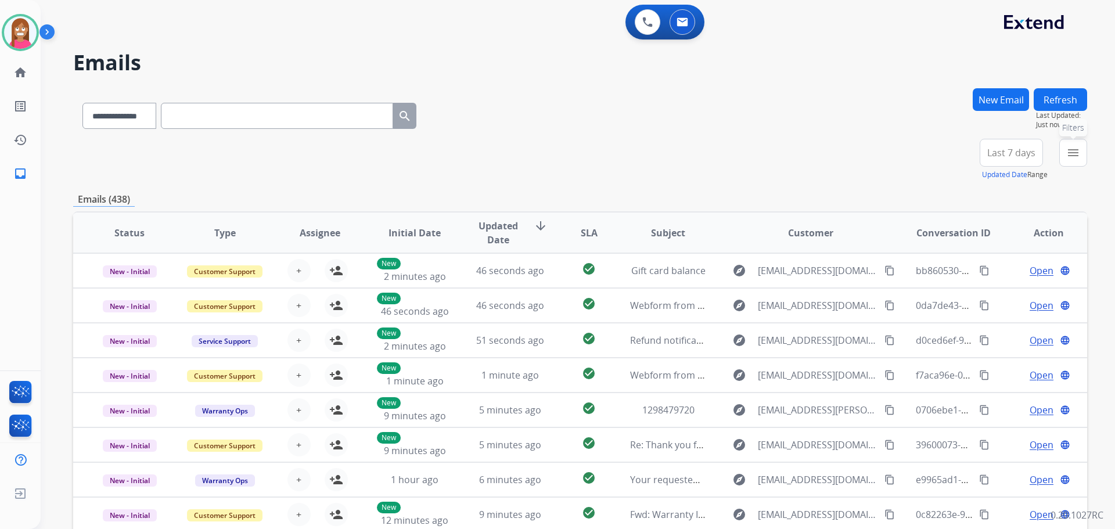
click at [1067, 159] on mat-icon "menu" at bounding box center [1073, 153] width 14 height 14
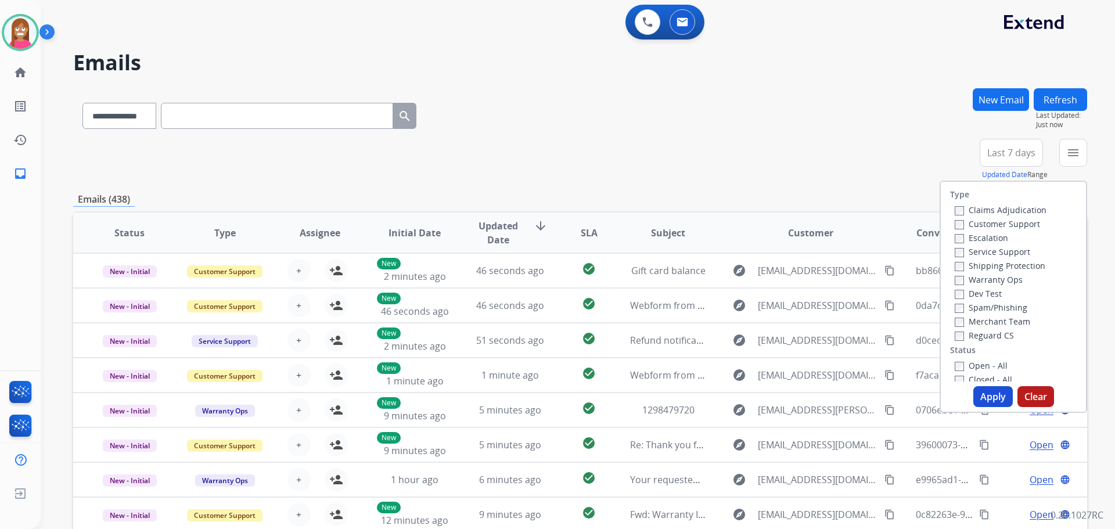
click at [967, 226] on label "Customer Support" at bounding box center [997, 223] width 85 height 11
click at [968, 267] on label "Shipping Protection" at bounding box center [1000, 265] width 91 height 11
click at [965, 335] on label "Reguard CS" at bounding box center [984, 335] width 59 height 11
click at [965, 372] on div "Open - All" at bounding box center [1016, 365] width 122 height 14
click at [968, 361] on label "Open - All" at bounding box center [981, 365] width 53 height 11
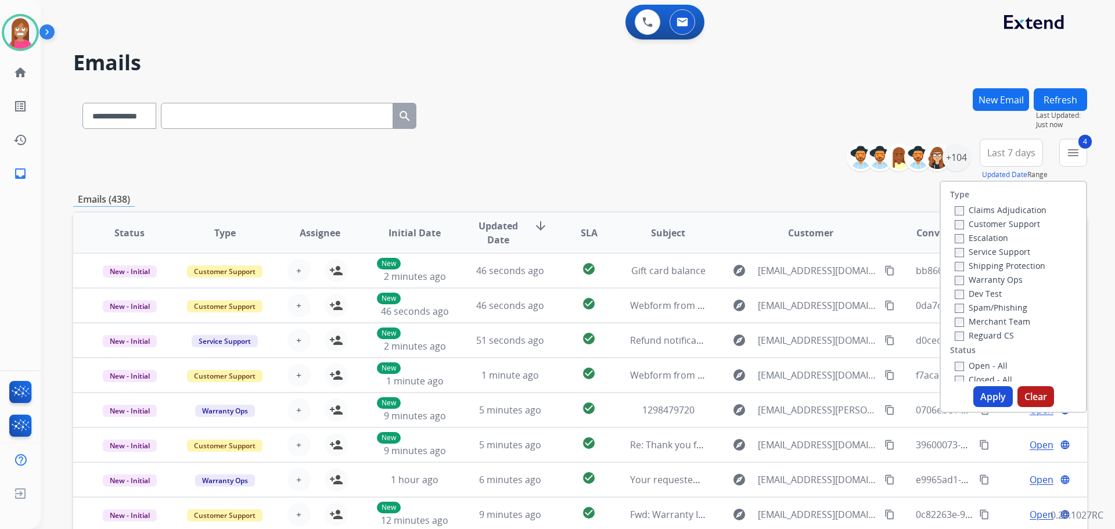
click at [980, 395] on button "Apply" at bounding box center [992, 396] width 39 height 21
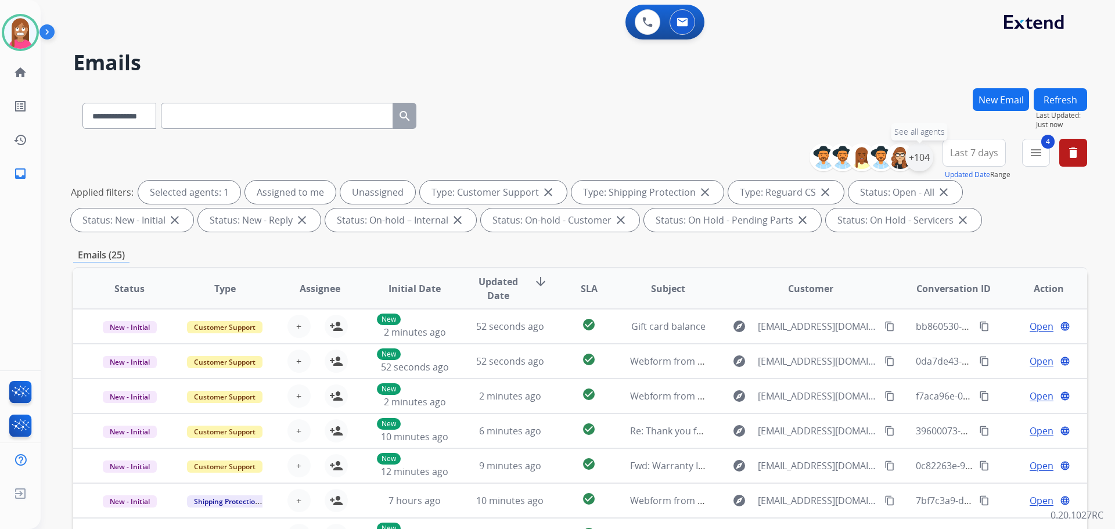
click at [921, 160] on div "+104" at bounding box center [919, 157] width 28 height 28
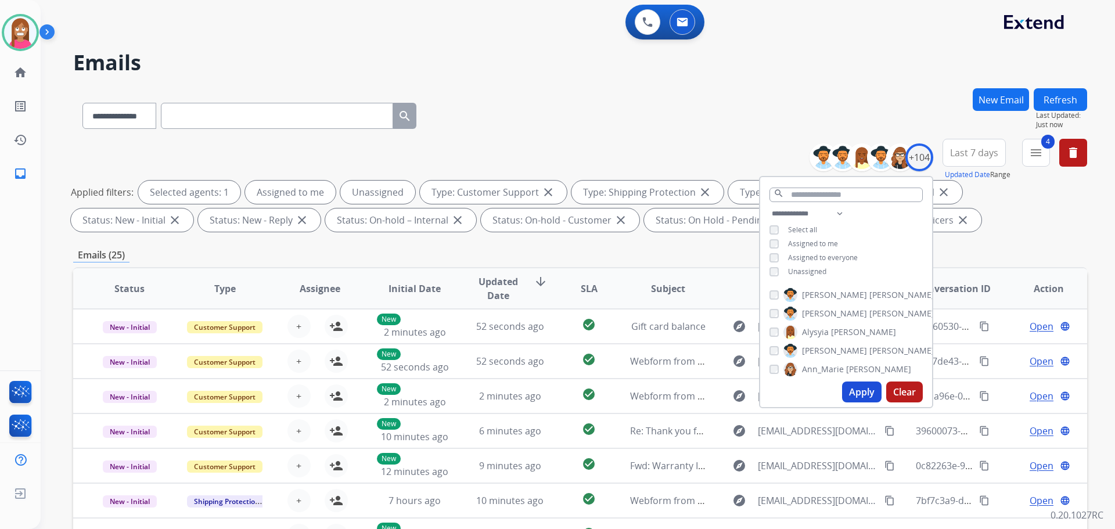
click at [778, 275] on div "**********" at bounding box center [846, 244] width 172 height 74
click at [854, 394] on button "Apply" at bounding box center [861, 392] width 39 height 21
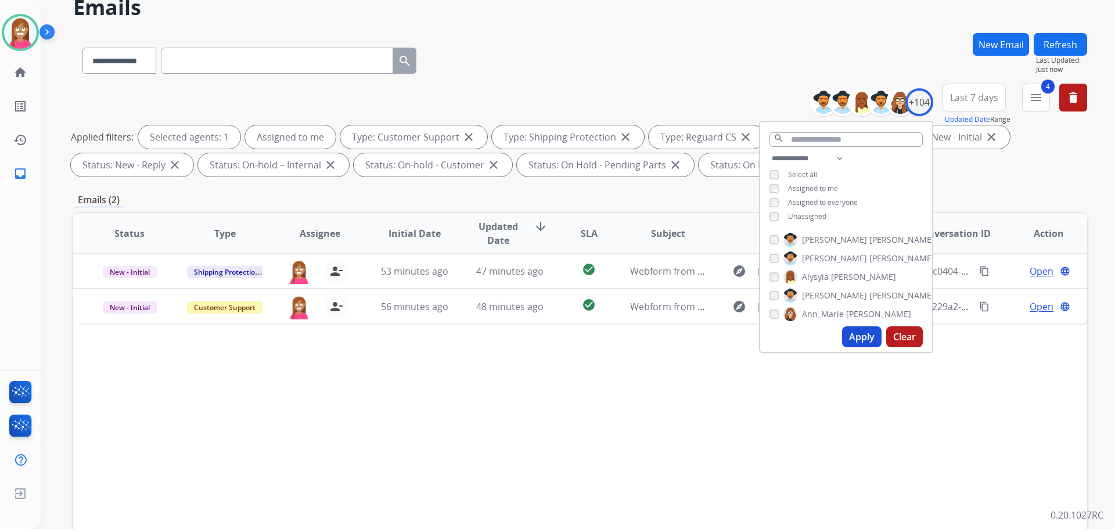
scroll to position [58, 0]
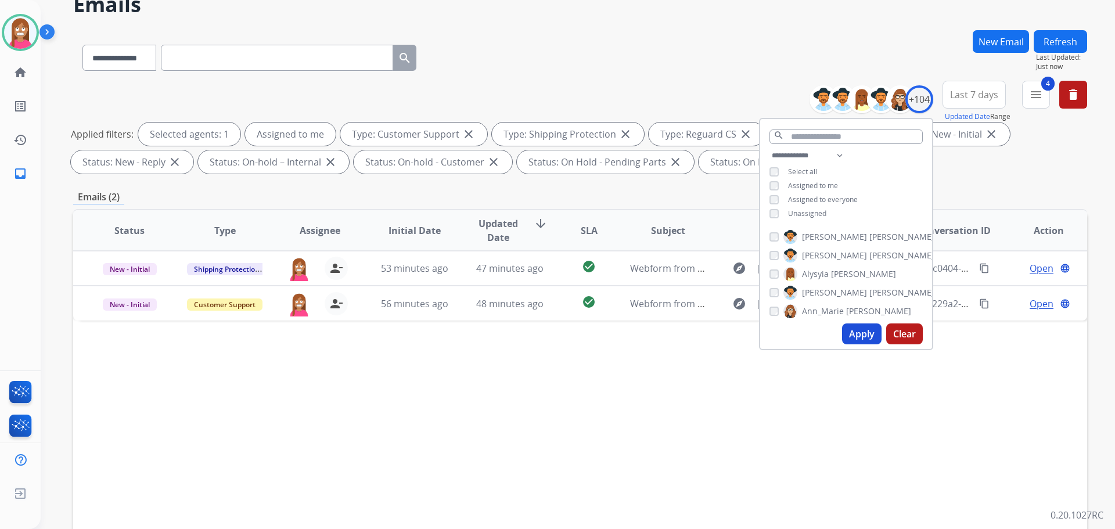
drag, startPoint x: 490, startPoint y: 366, endPoint x: 497, endPoint y: 354, distance: 14.3
click at [497, 354] on div "Status Type Assignee Initial Date Updated Date arrow_downward SLA Subject Custo…" at bounding box center [580, 403] width 1014 height 389
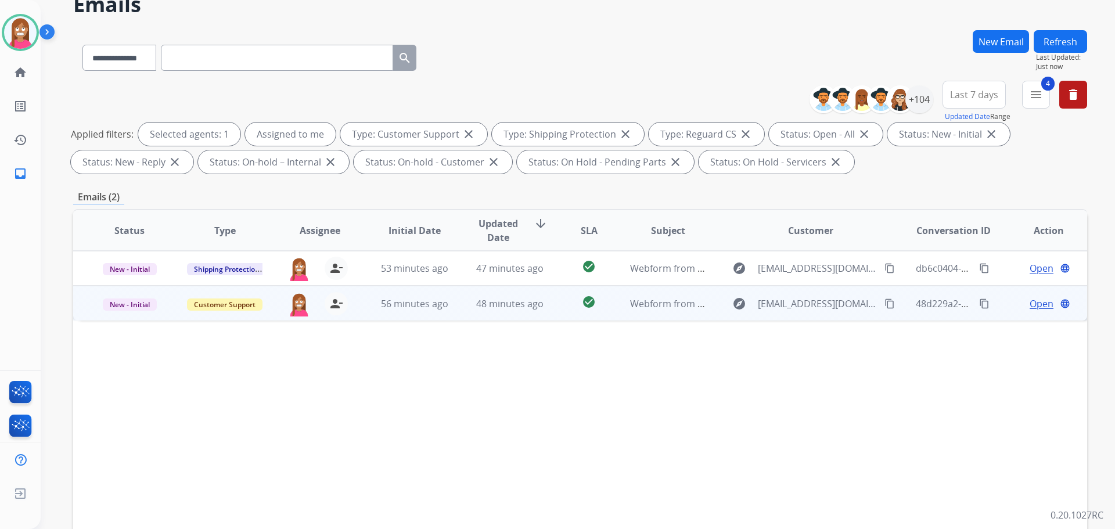
click at [449, 315] on td "56 minutes ago" at bounding box center [405, 303] width 95 height 35
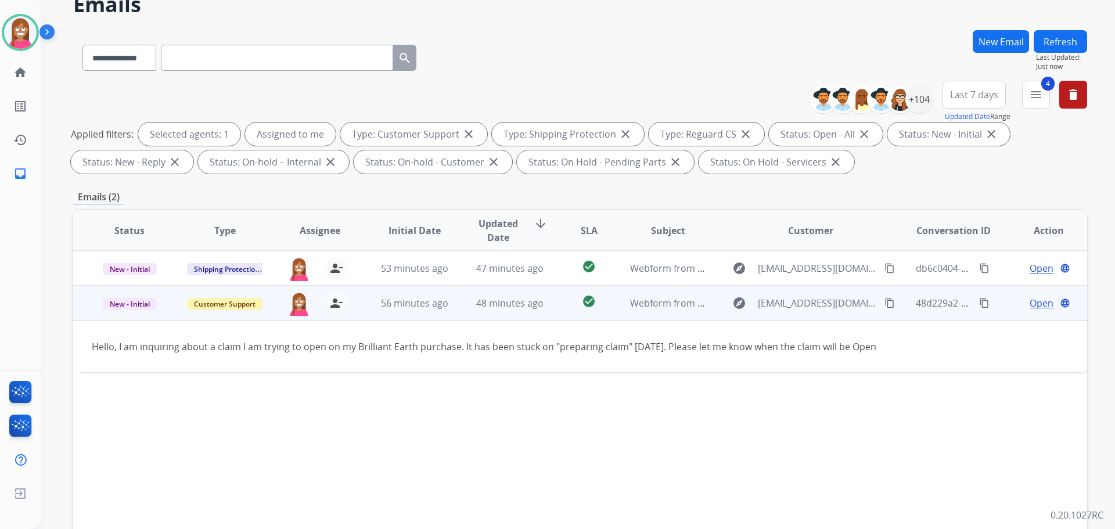
click at [1030, 303] on span "Open" at bounding box center [1042, 303] width 24 height 14
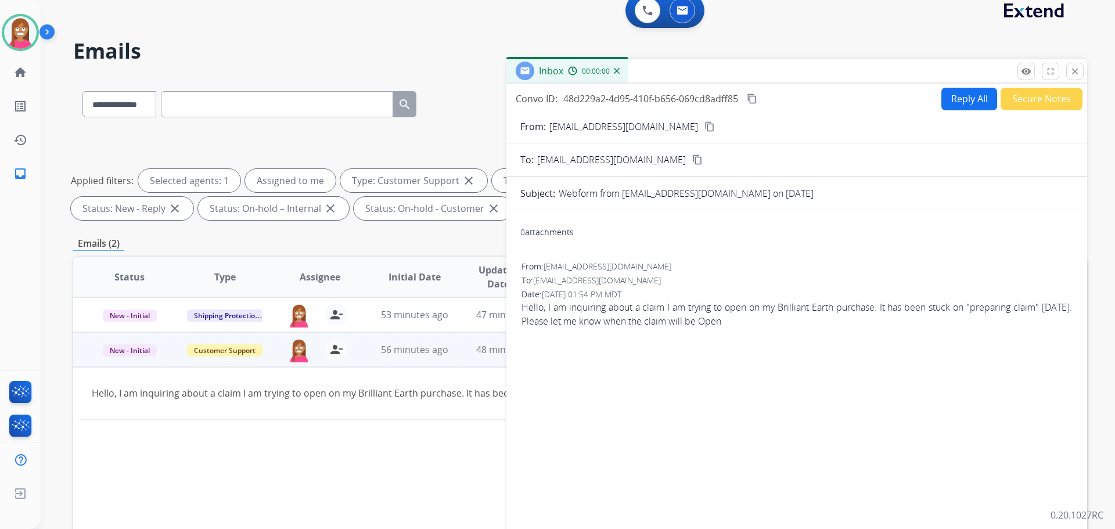
scroll to position [0, 0]
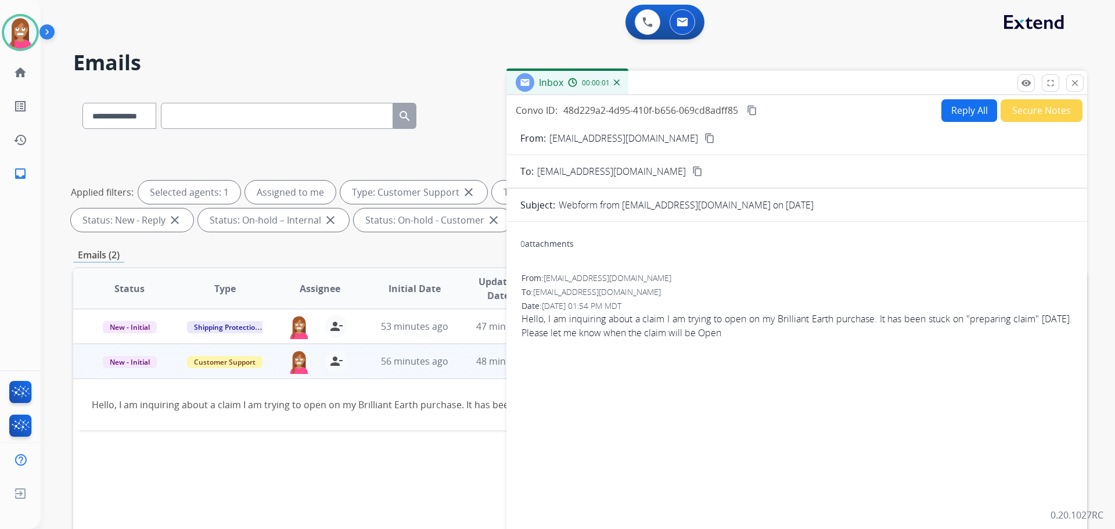
click at [946, 107] on button "Reply All" at bounding box center [969, 110] width 56 height 23
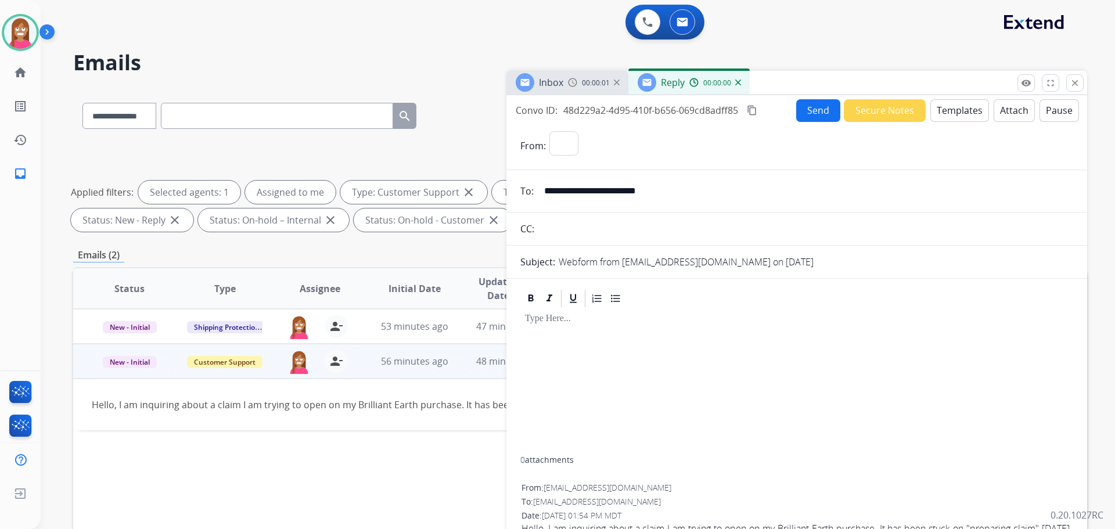
select select "**********"
click at [955, 115] on button "Templates" at bounding box center [959, 110] width 59 height 23
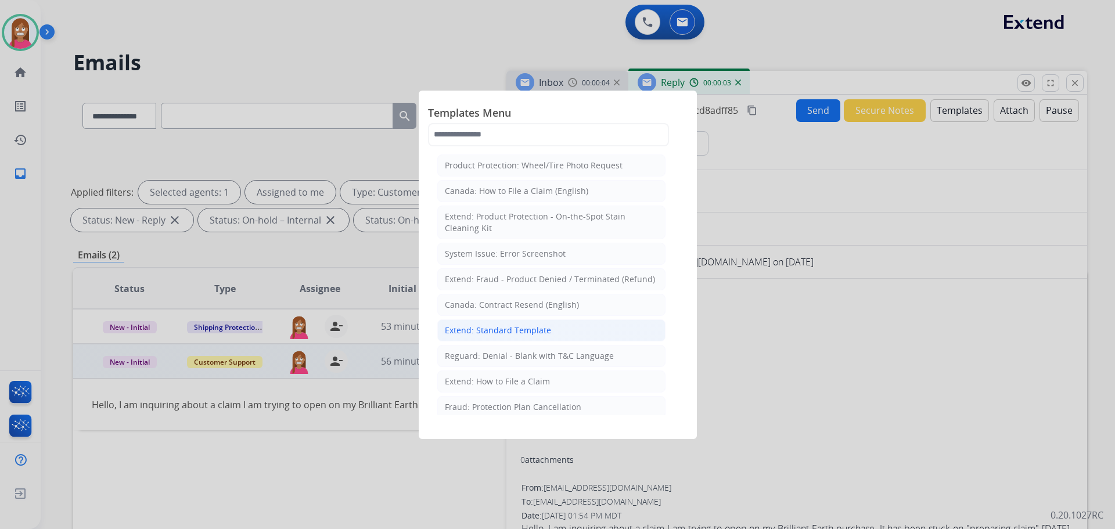
click at [471, 332] on div "Extend: Standard Template" at bounding box center [498, 331] width 106 height 12
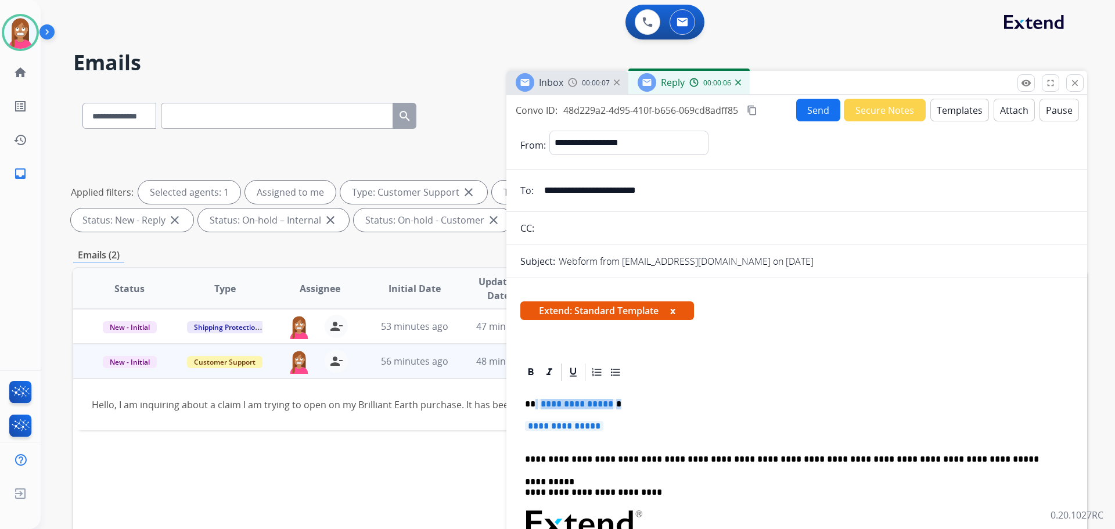
drag, startPoint x: 617, startPoint y: 423, endPoint x: 535, endPoint y: 397, distance: 85.4
drag, startPoint x: 622, startPoint y: 431, endPoint x: 538, endPoint y: 403, distance: 88.2
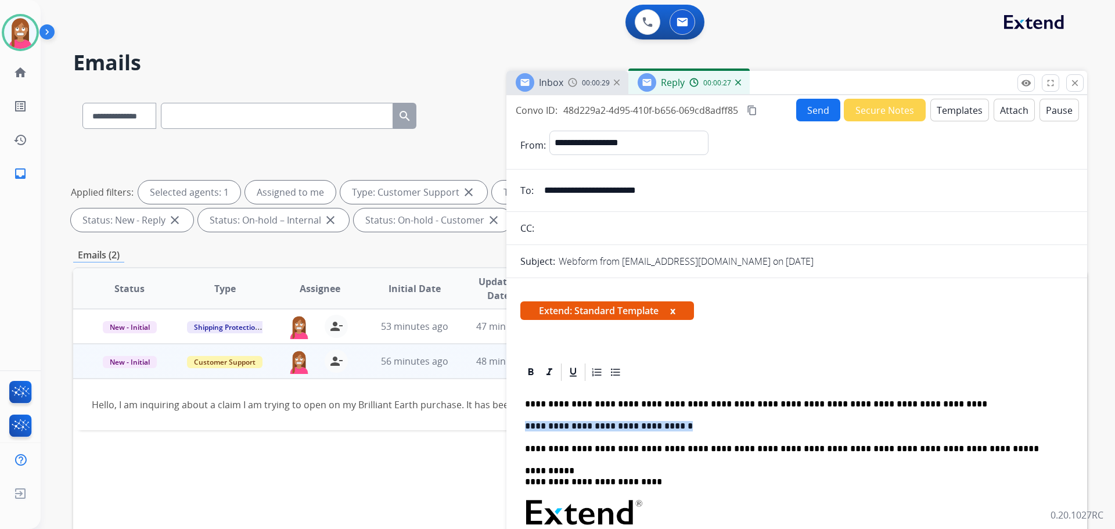
drag, startPoint x: 675, startPoint y: 427, endPoint x: 522, endPoint y: 426, distance: 153.3
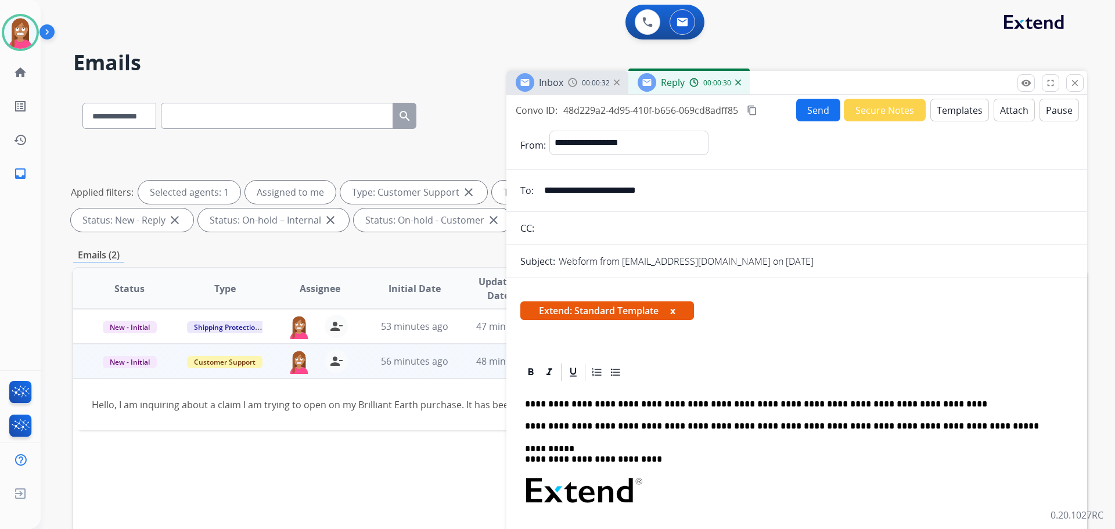
click at [810, 117] on button "Send" at bounding box center [818, 110] width 44 height 23
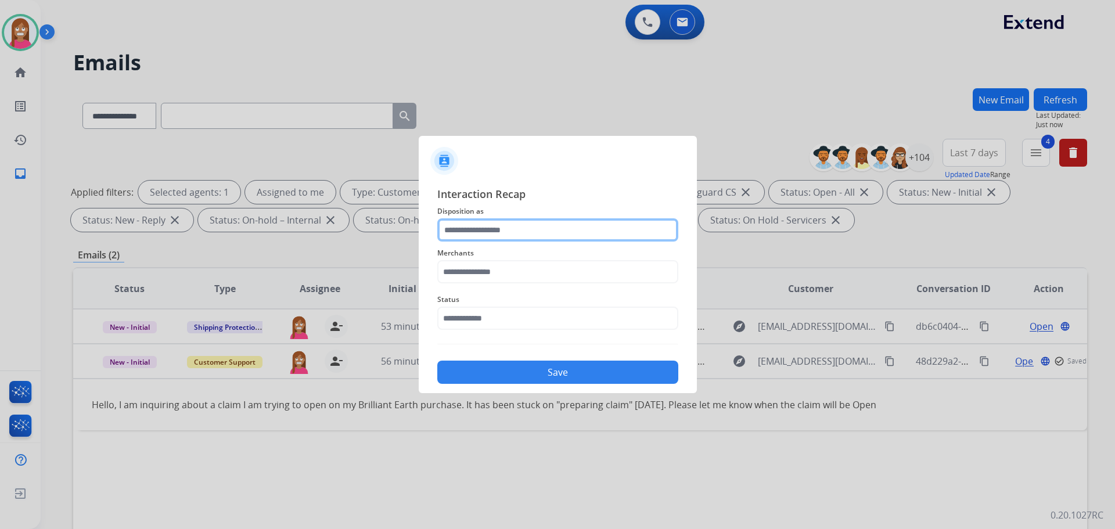
click at [460, 229] on input "text" at bounding box center [557, 229] width 241 height 23
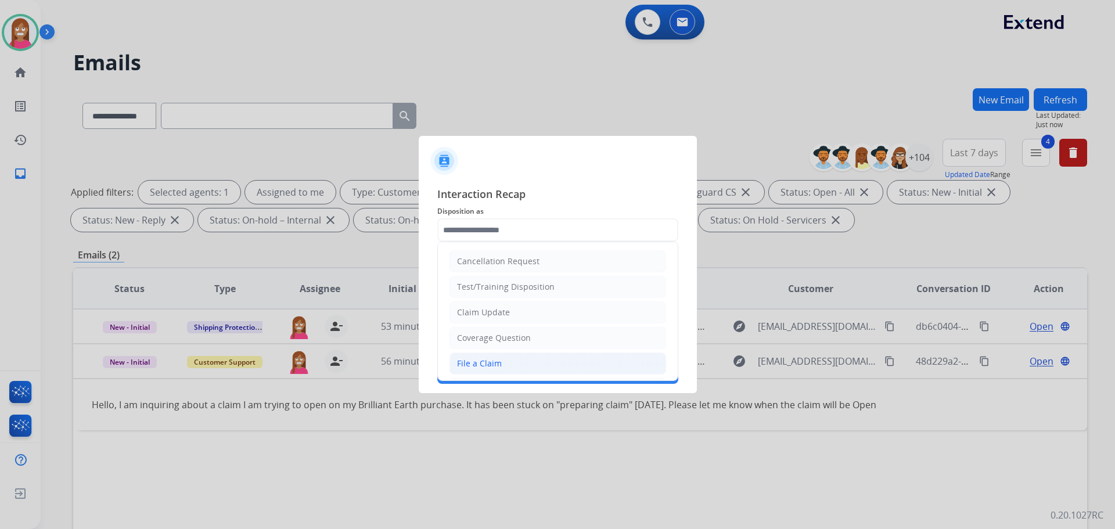
click at [469, 360] on div "File a Claim" at bounding box center [479, 364] width 45 height 12
type input "**********"
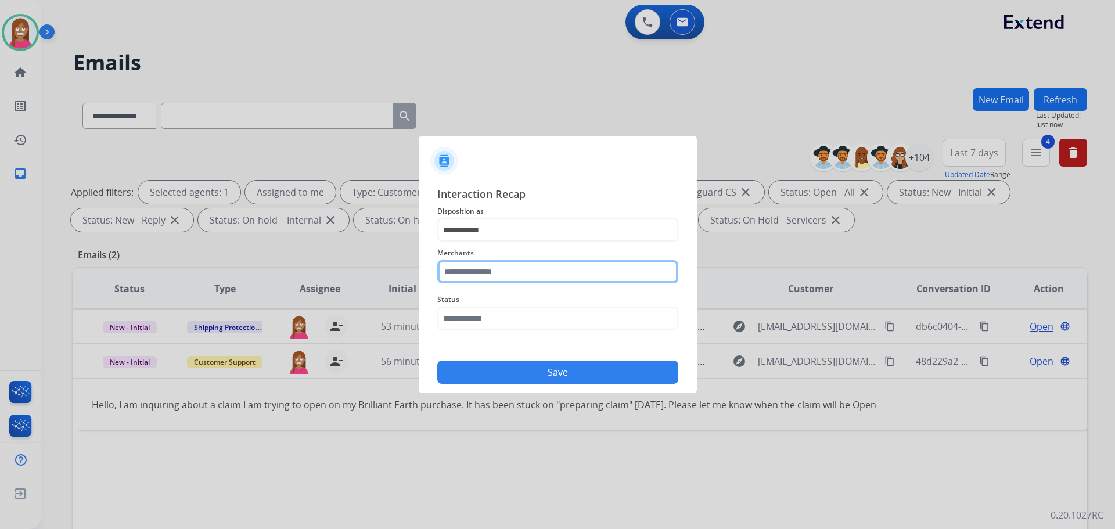
click at [466, 267] on input "text" at bounding box center [557, 271] width 241 height 23
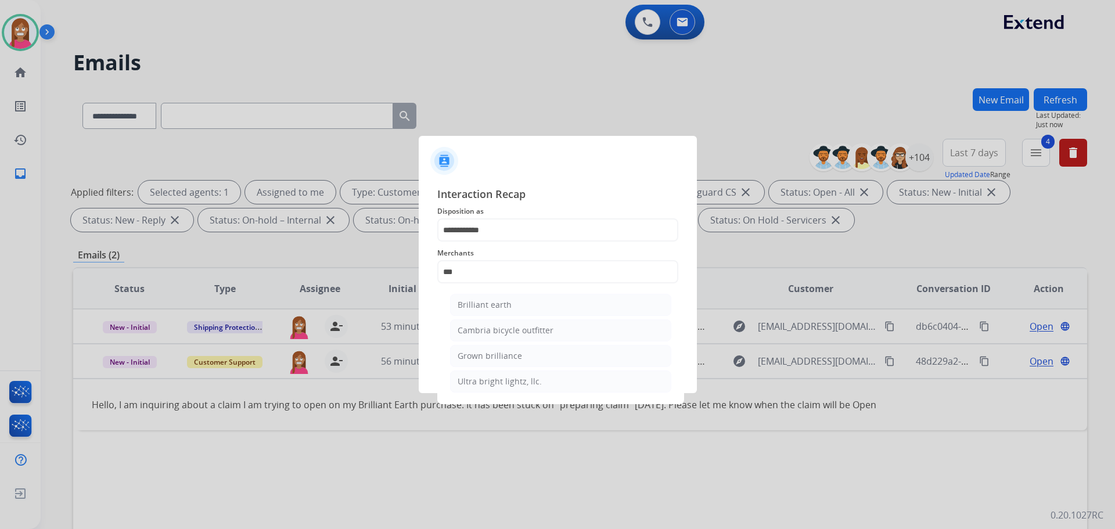
click at [506, 293] on ul "Brilliant earth Cambria bicycle outfitter Grown brilliance Ultra bright lightz,…" at bounding box center [561, 346] width 228 height 116
click at [500, 304] on div "Brilliant earth" at bounding box center [485, 305] width 54 height 12
type input "**********"
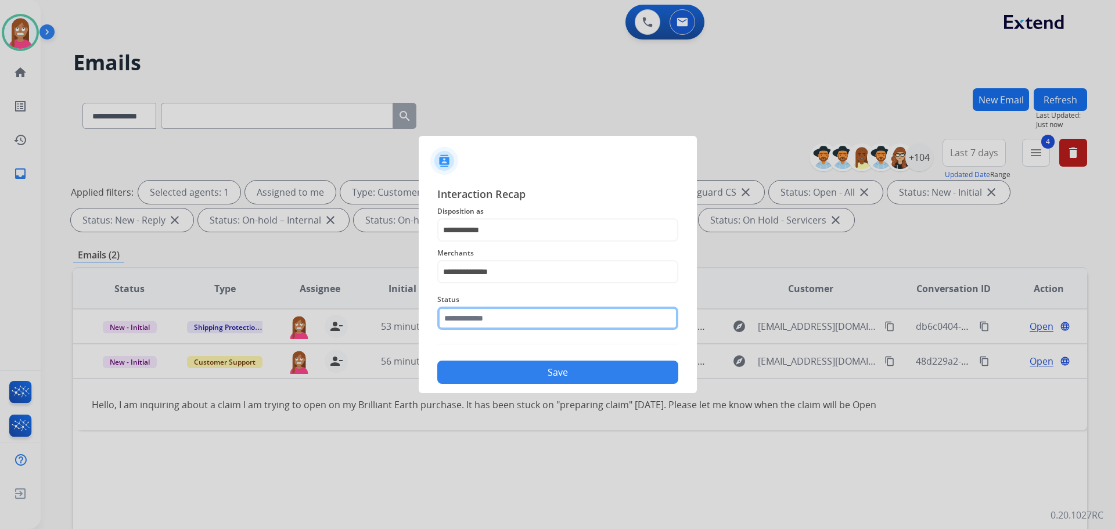
click at [477, 321] on input "text" at bounding box center [557, 318] width 241 height 23
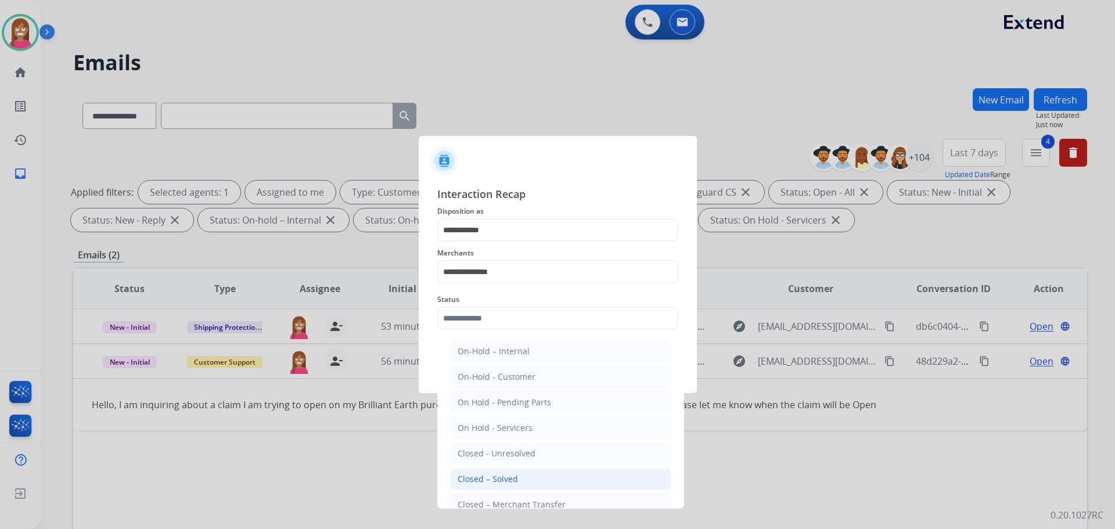
click at [484, 483] on div "Closed – Solved" at bounding box center [488, 479] width 60 height 12
type input "**********"
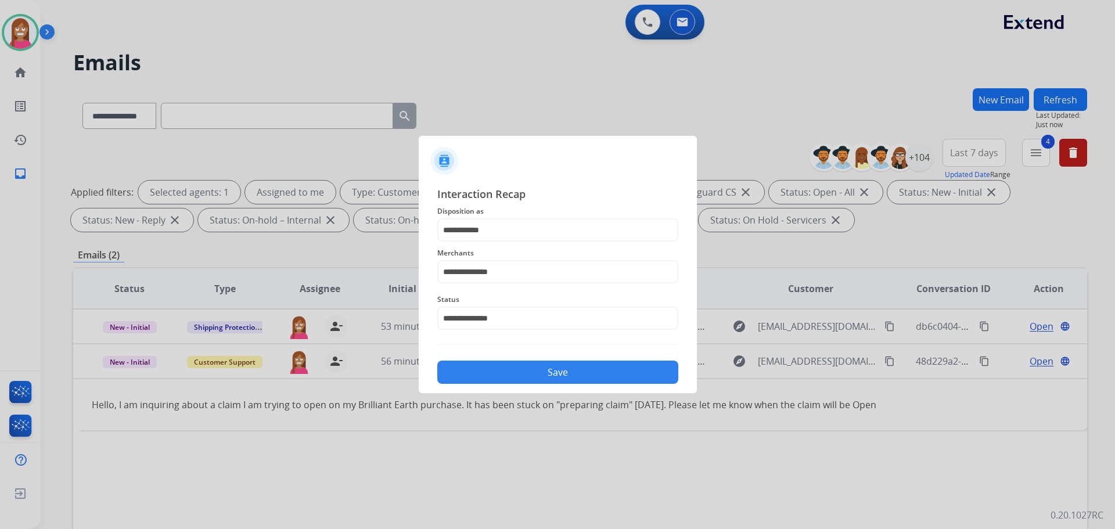
click at [476, 367] on button "Save" at bounding box center [557, 372] width 241 height 23
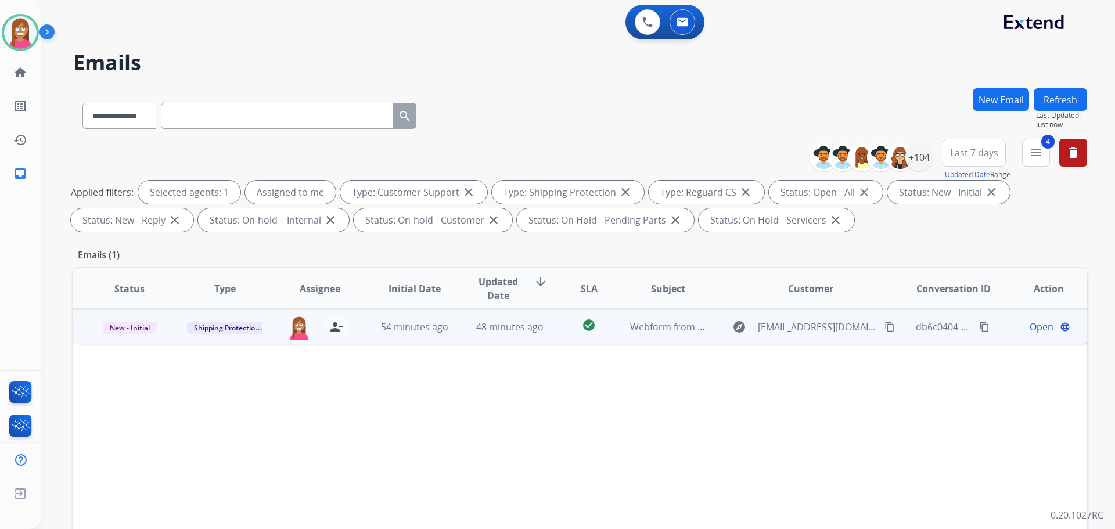
click at [438, 339] on td "54 minutes ago" at bounding box center [405, 326] width 95 height 35
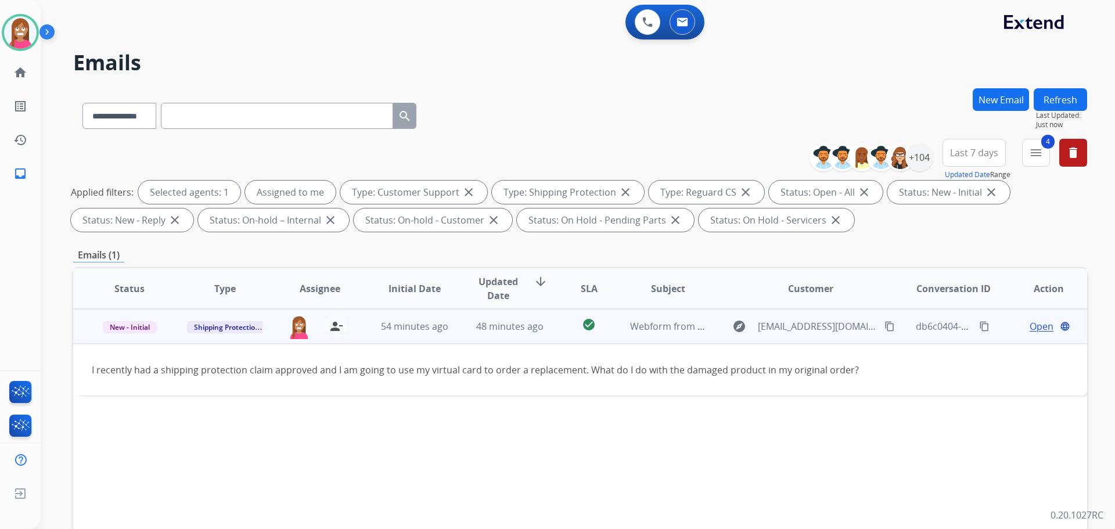
click at [1030, 332] on span "Open" at bounding box center [1042, 326] width 24 height 14
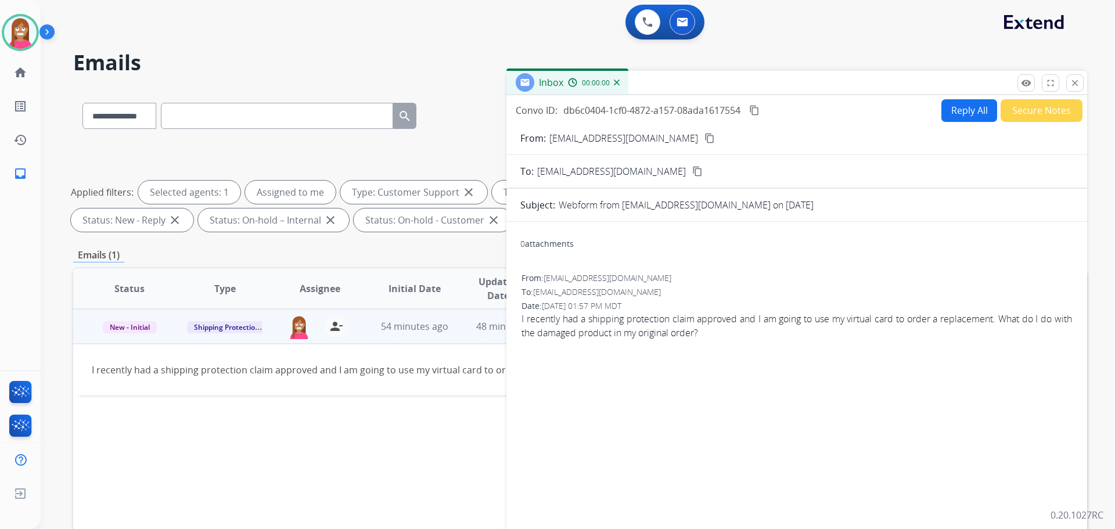
click at [959, 109] on button "Reply All" at bounding box center [969, 110] width 56 height 23
select select "**********"
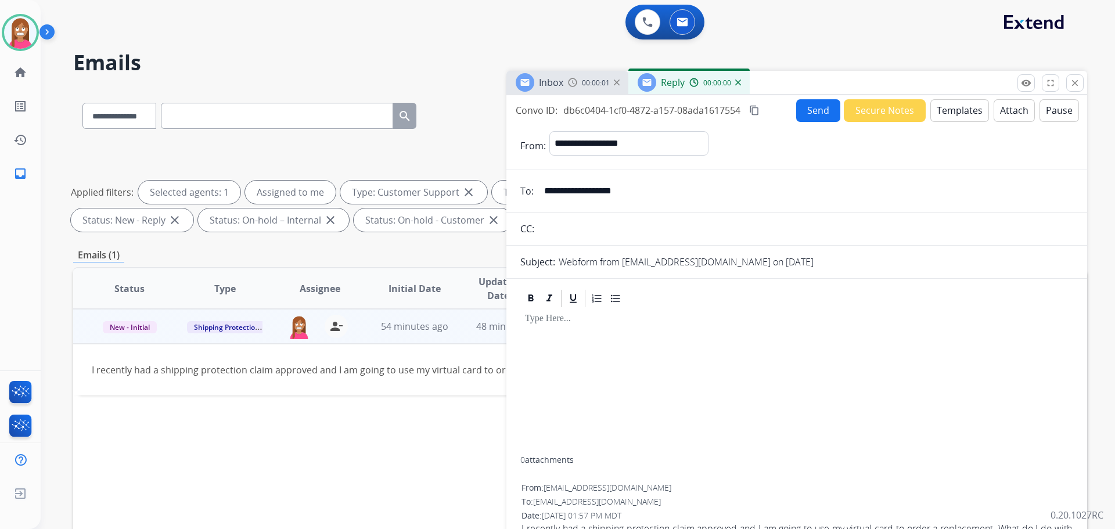
click at [959, 109] on button "Templates" at bounding box center [959, 110] width 59 height 23
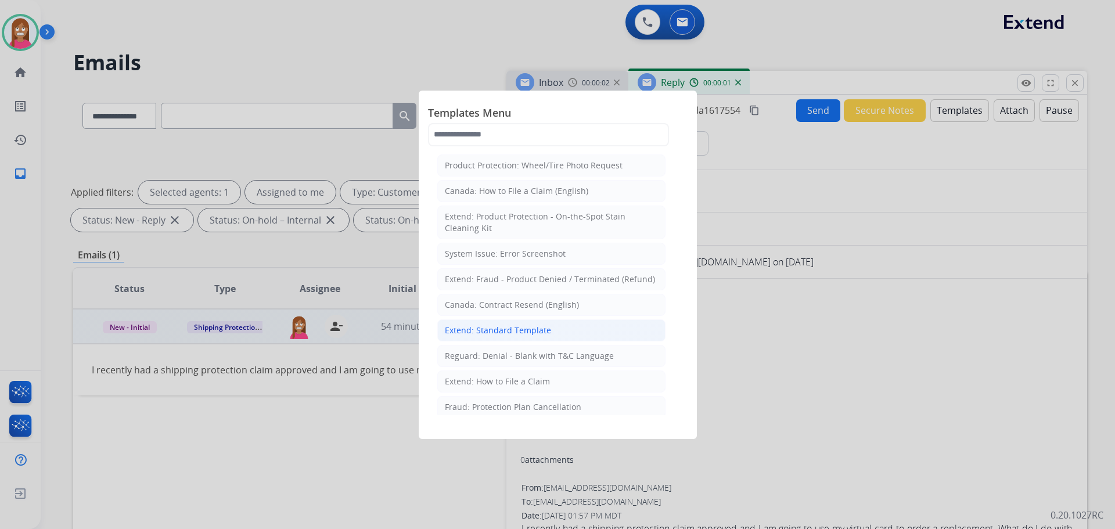
drag, startPoint x: 465, startPoint y: 328, endPoint x: 456, endPoint y: 329, distance: 9.5
click at [463, 328] on div "Extend: Standard Template" at bounding box center [498, 331] width 106 height 12
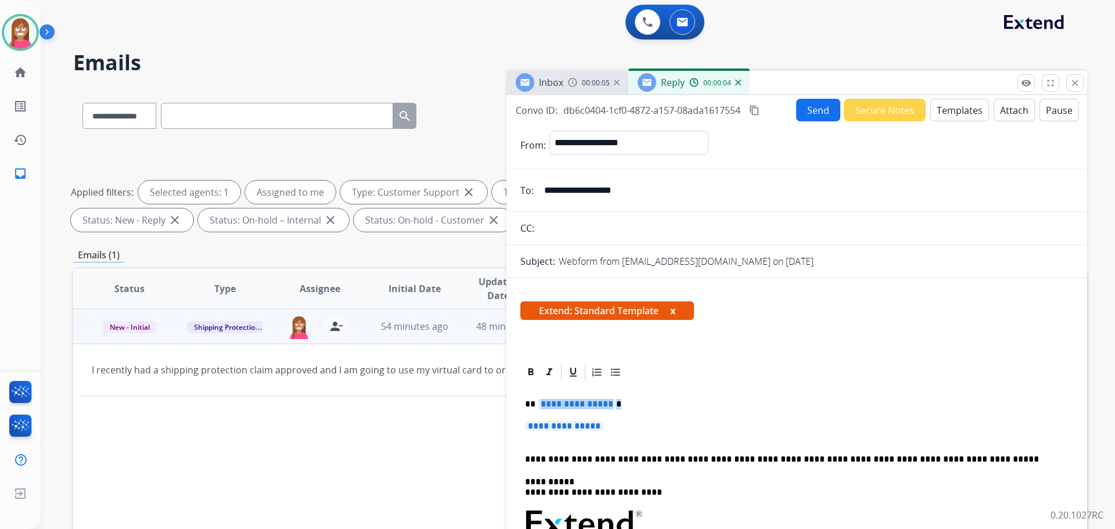
drag, startPoint x: 617, startPoint y: 422, endPoint x: 540, endPoint y: 404, distance: 80.0
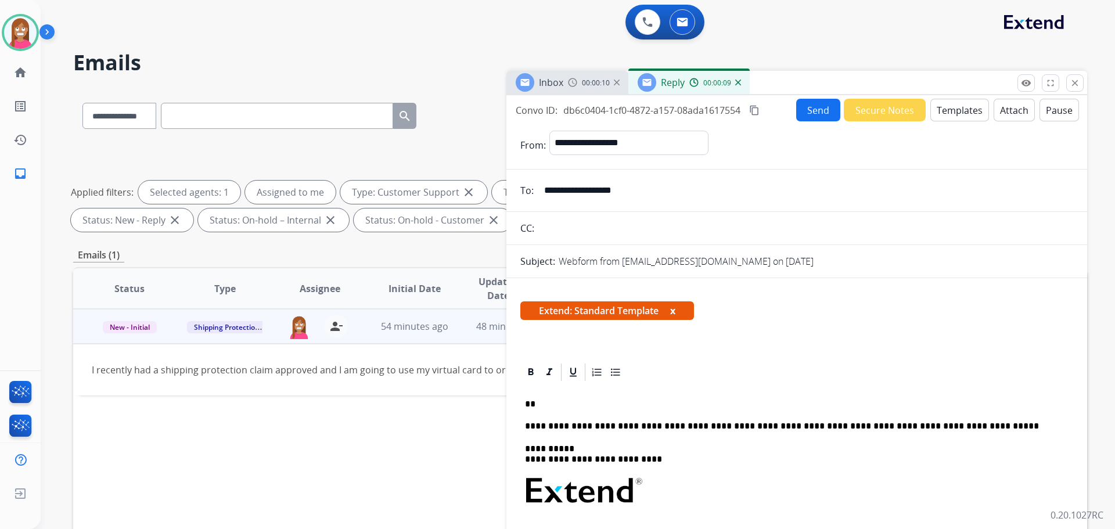
click at [538, 399] on p "**" at bounding box center [792, 404] width 534 height 10
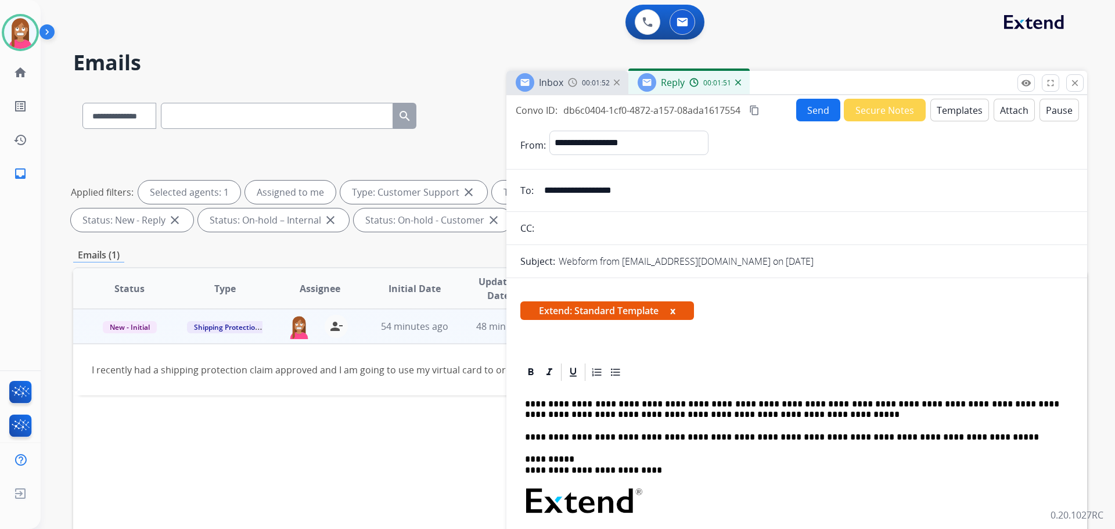
click at [803, 113] on button "Send" at bounding box center [818, 110] width 44 height 23
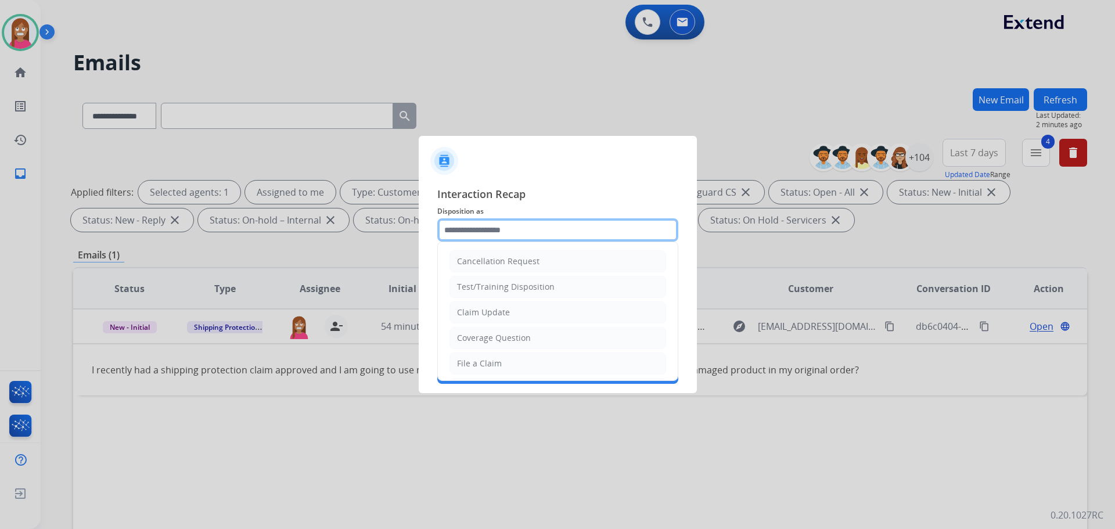
click at [481, 231] on input "text" at bounding box center [557, 229] width 241 height 23
click at [492, 361] on div "File a Claim" at bounding box center [479, 364] width 45 height 12
type input "**********"
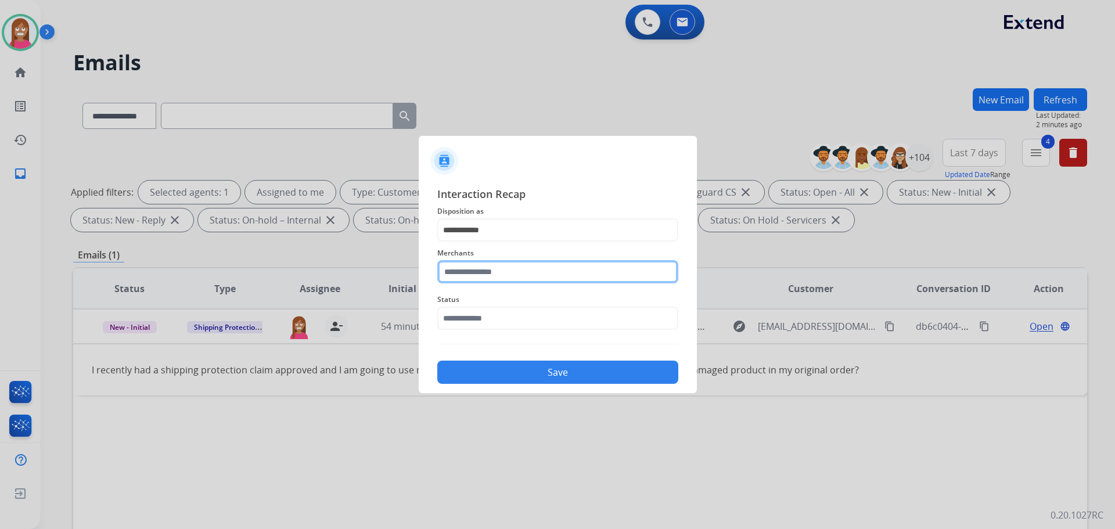
click at [461, 276] on input "text" at bounding box center [557, 271] width 241 height 23
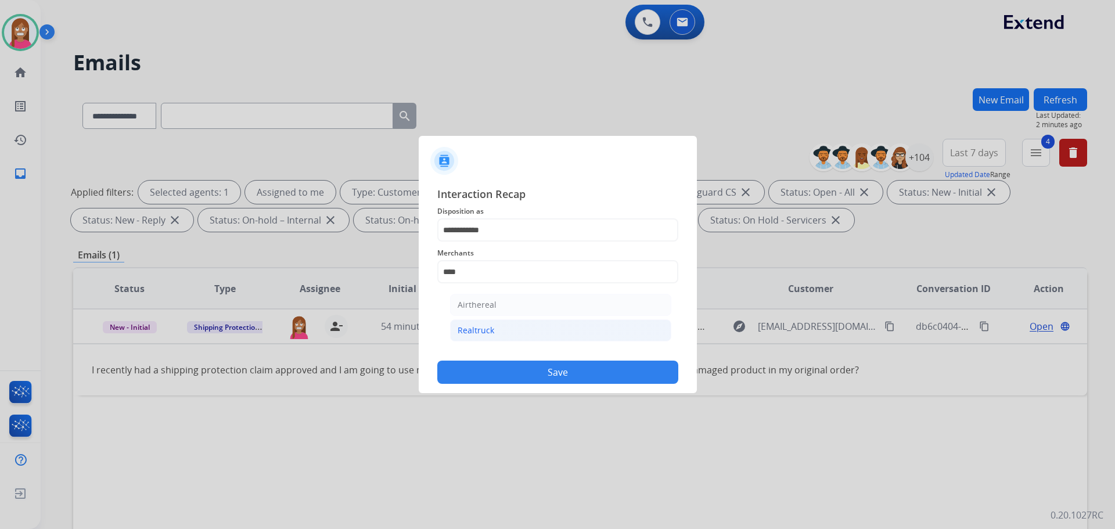
click at [461, 322] on li "Realtruck" at bounding box center [560, 330] width 221 height 22
type input "*********"
click at [461, 322] on input "text" at bounding box center [557, 318] width 241 height 23
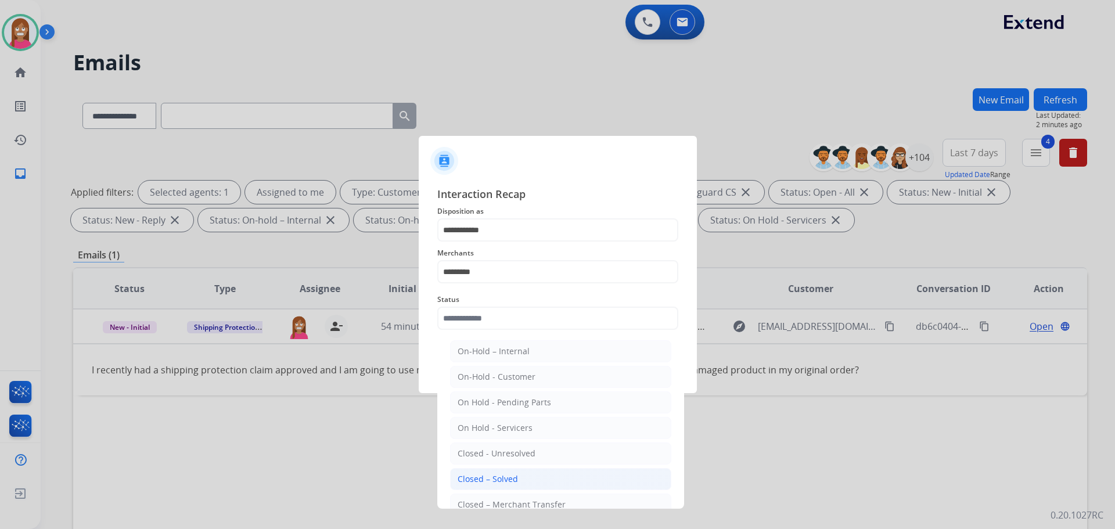
click at [482, 479] on div "Closed – Solved" at bounding box center [488, 479] width 60 height 12
type input "**********"
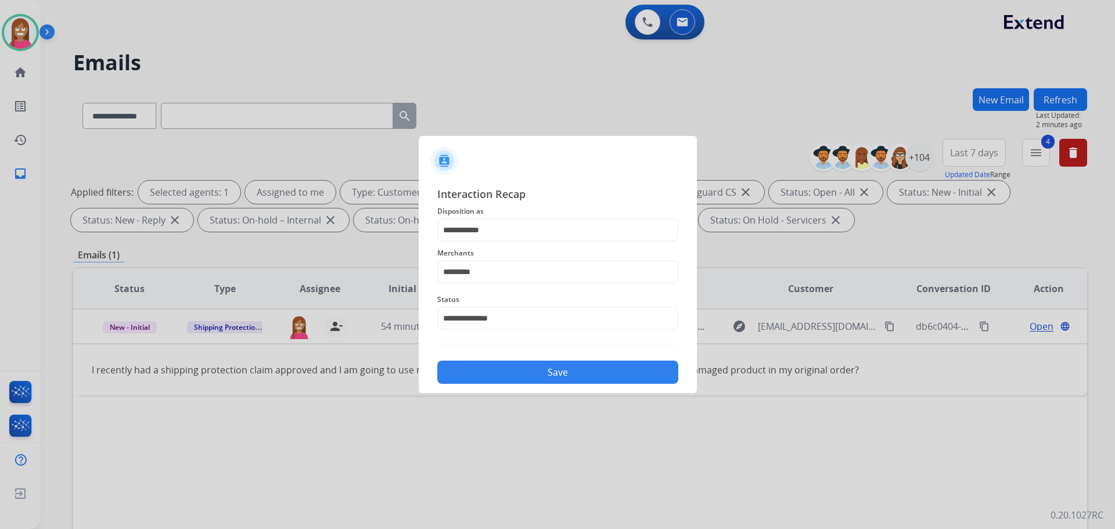
click at [474, 371] on button "Save" at bounding box center [557, 372] width 241 height 23
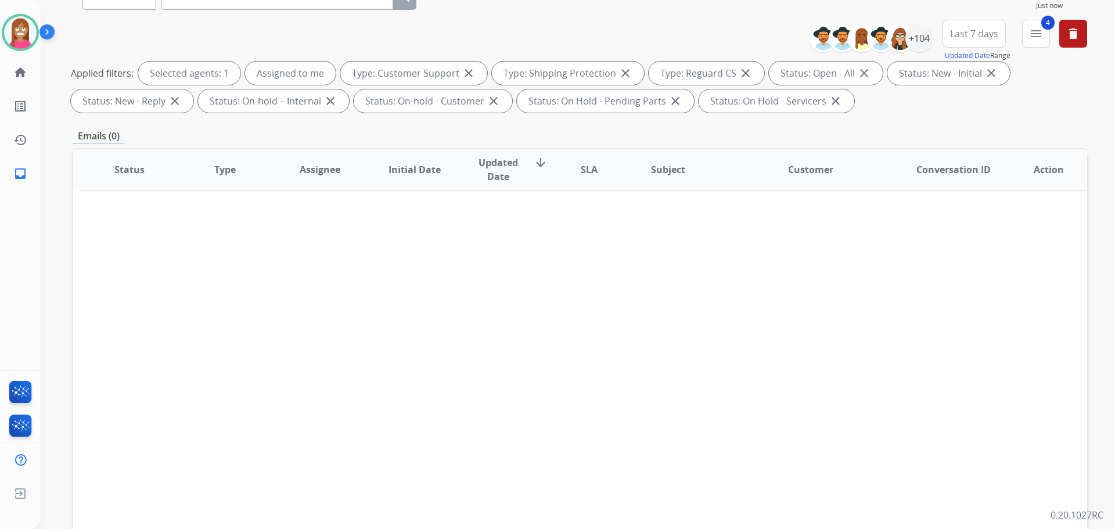
scroll to position [174, 0]
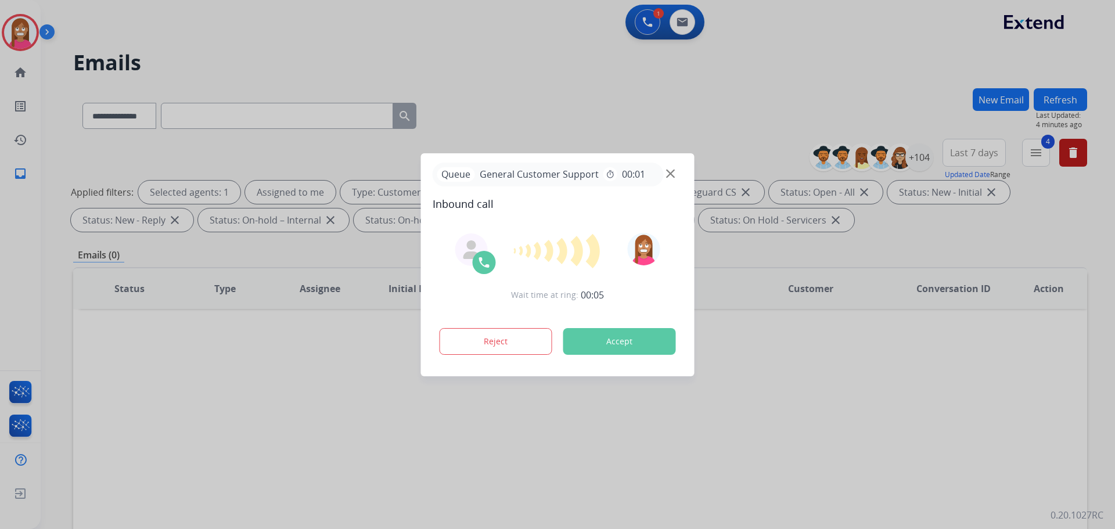
select select "**********"
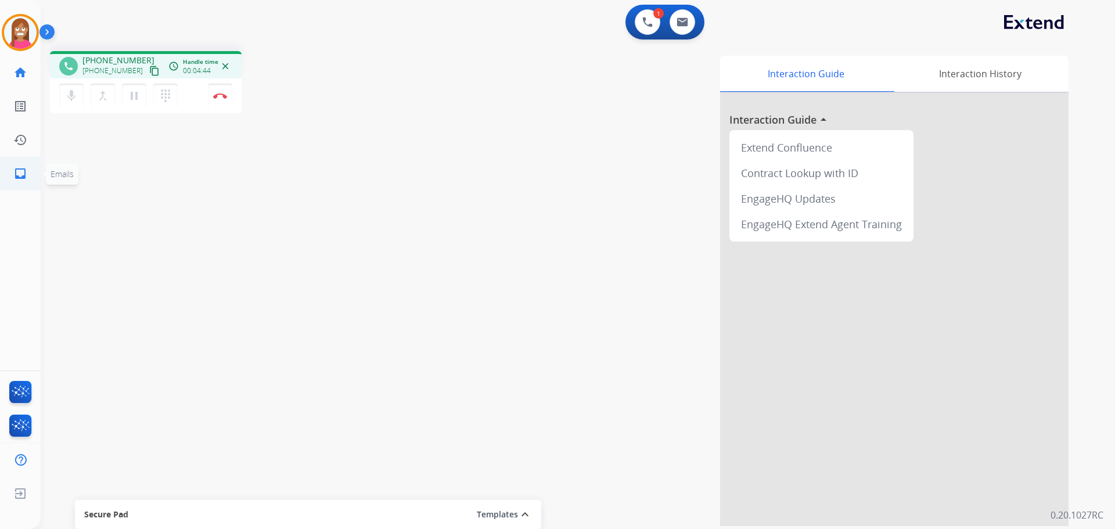
click at [9, 179] on link "inbox Emails" at bounding box center [20, 173] width 33 height 33
select select "**********"
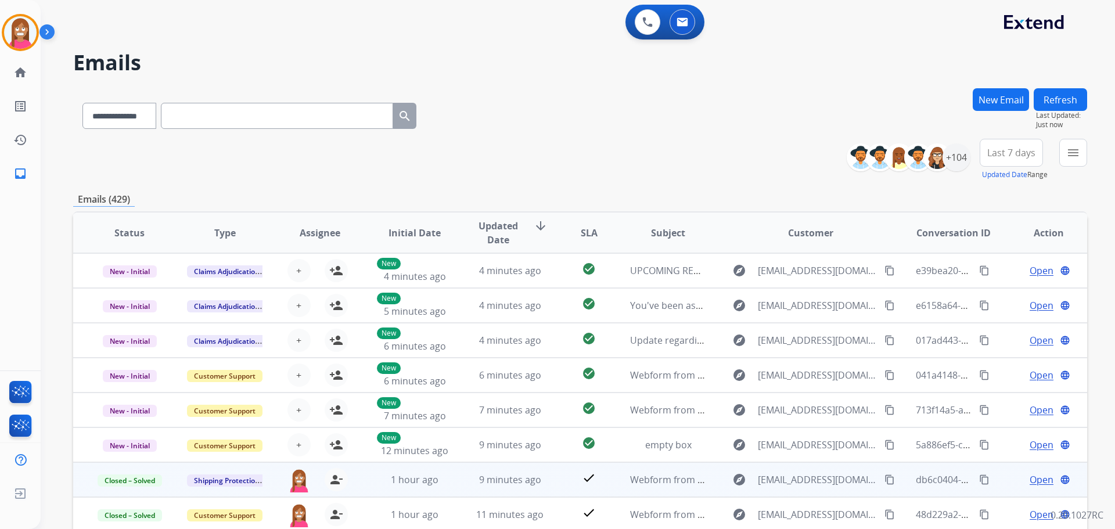
click at [1030, 481] on span "Open" at bounding box center [1042, 480] width 24 height 14
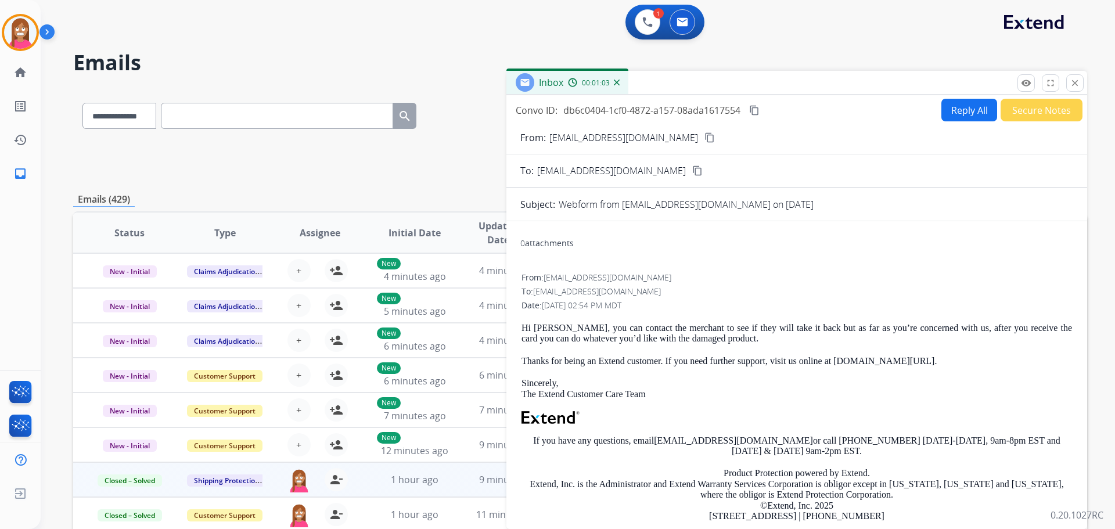
click at [958, 108] on button "Reply All" at bounding box center [969, 110] width 56 height 23
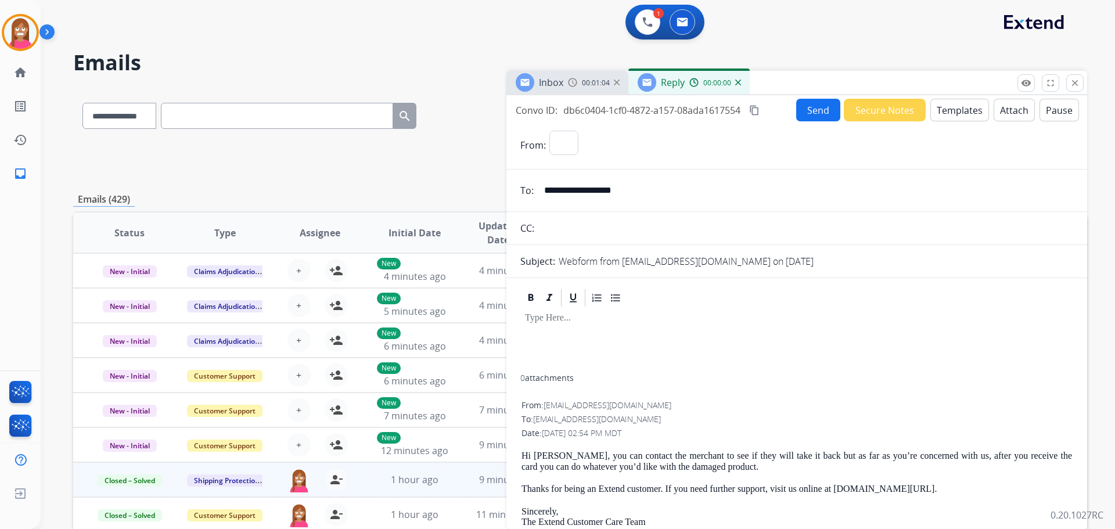
select select "**********"
click at [707, 149] on select "**********" at bounding box center [628, 142] width 158 height 23
click at [679, 153] on select "**********" at bounding box center [628, 142] width 158 height 23
click at [1074, 81] on mat-icon "close" at bounding box center [1075, 83] width 10 height 10
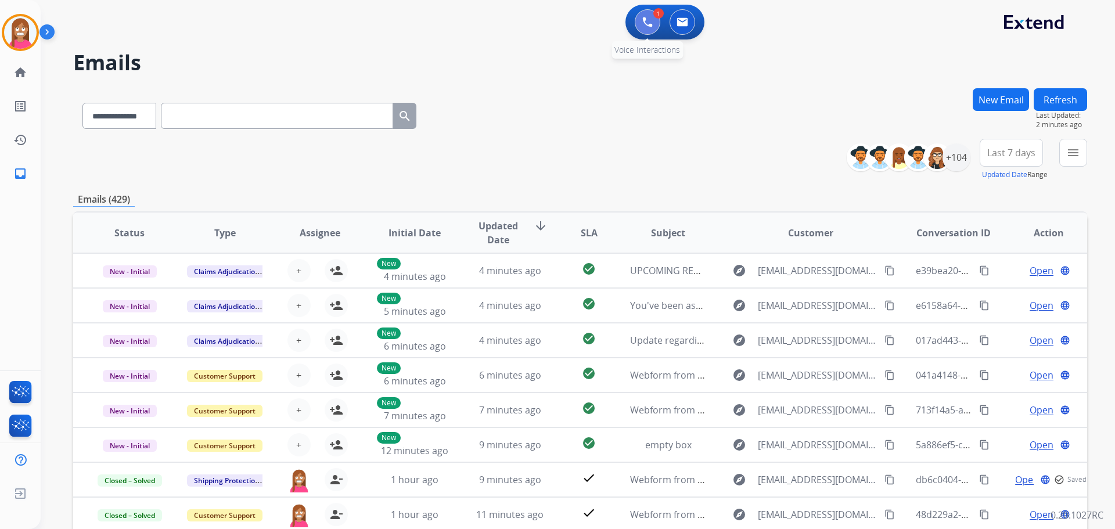
click at [653, 19] on button at bounding box center [648, 22] width 26 height 26
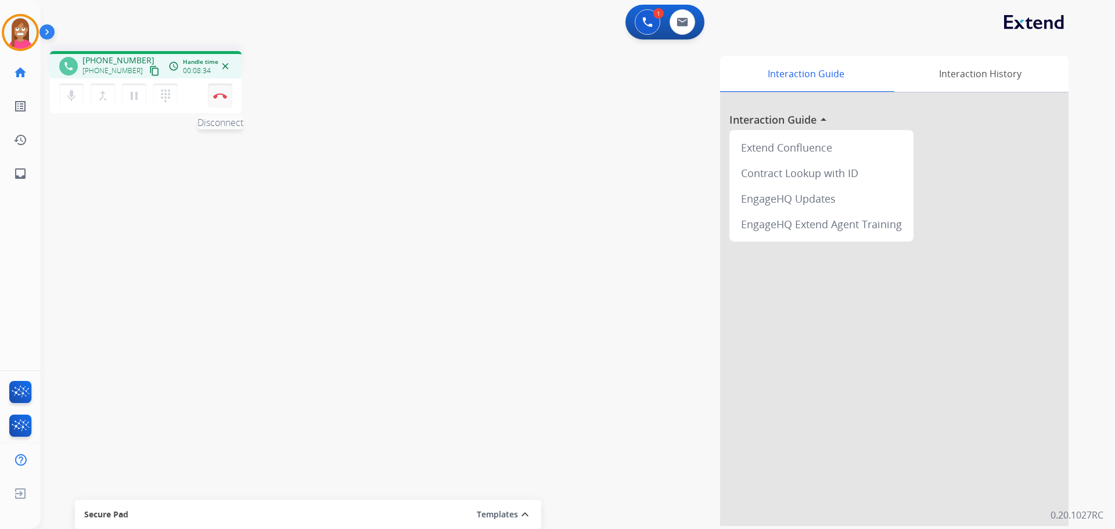
click at [217, 96] on img at bounding box center [220, 96] width 14 height 6
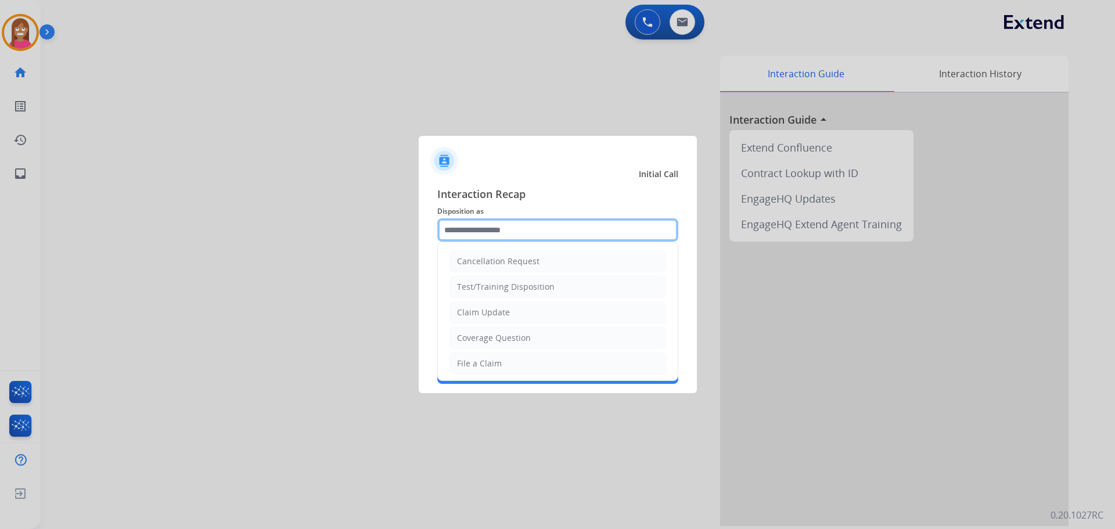
click at [541, 230] on input "text" at bounding box center [557, 229] width 241 height 23
click at [479, 315] on div "Claim Update" at bounding box center [483, 313] width 53 height 12
type input "**********"
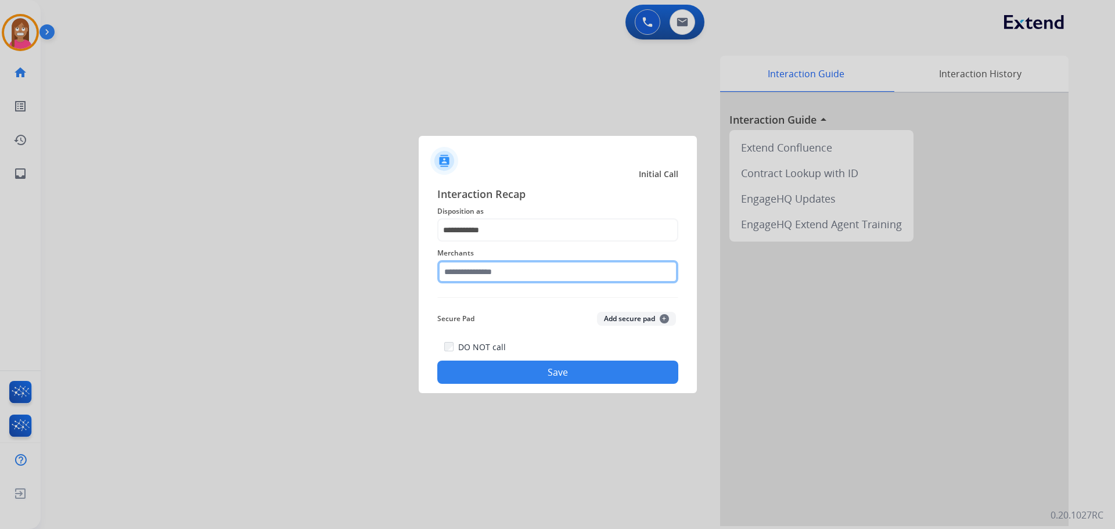
click at [459, 276] on input "text" at bounding box center [557, 271] width 241 height 23
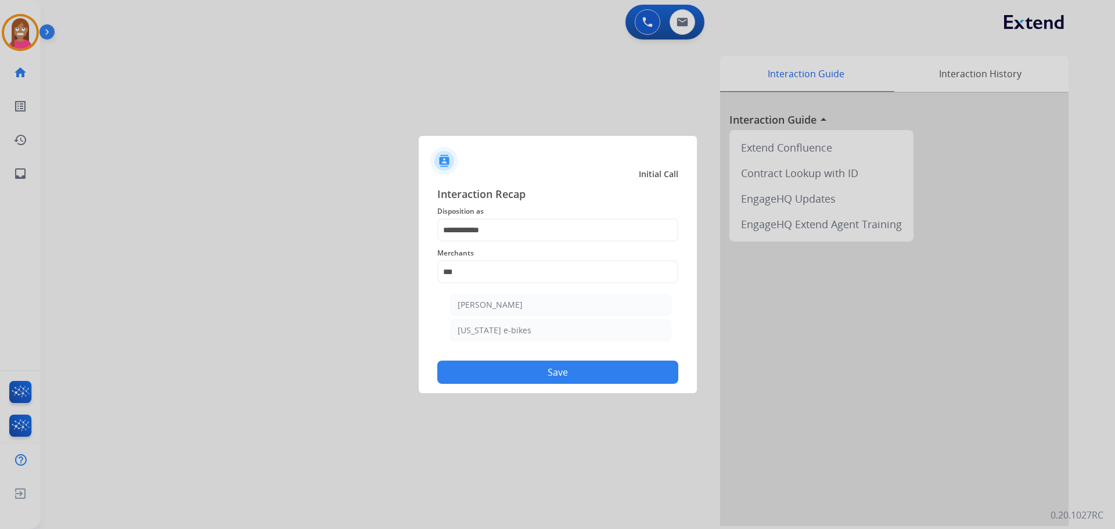
click at [547, 304] on li "[PERSON_NAME]" at bounding box center [560, 305] width 221 height 22
type input "**********"
drag, startPoint x: 540, startPoint y: 384, endPoint x: 533, endPoint y: 371, distance: 14.6
click at [537, 373] on div "**********" at bounding box center [558, 285] width 278 height 217
click at [531, 375] on button "Save" at bounding box center [557, 372] width 241 height 23
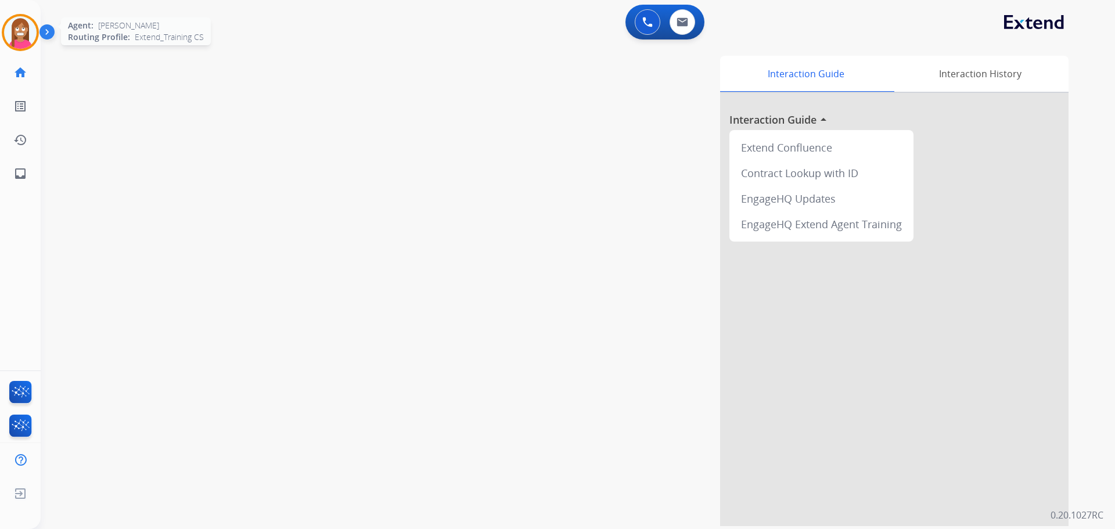
click at [16, 35] on img at bounding box center [20, 32] width 33 height 33
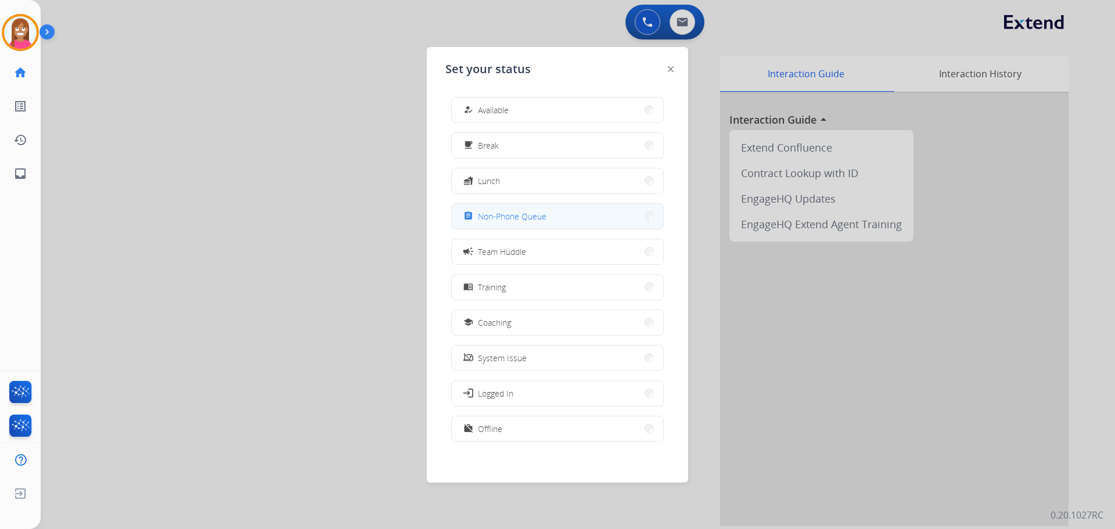
click at [502, 219] on span "Non-Phone Queue" at bounding box center [512, 216] width 69 height 12
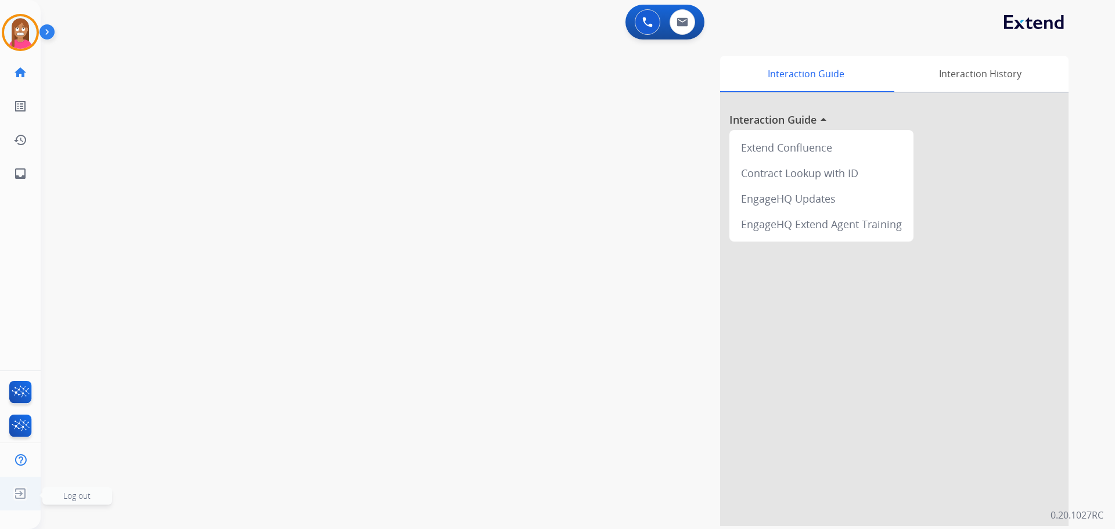
click at [20, 496] on img at bounding box center [20, 494] width 21 height 22
